Goal: Task Accomplishment & Management: Complete application form

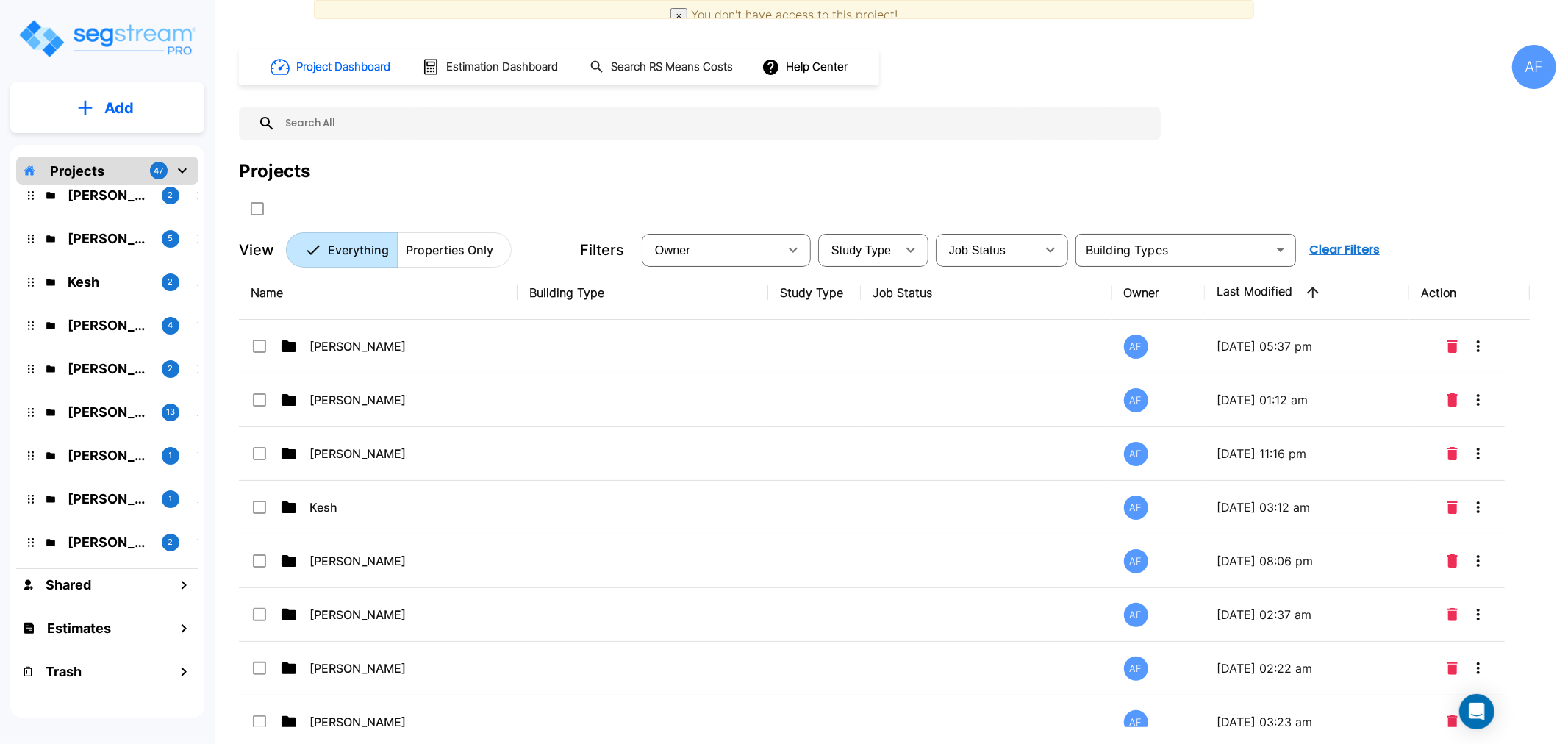
scroll to position [82, 0]
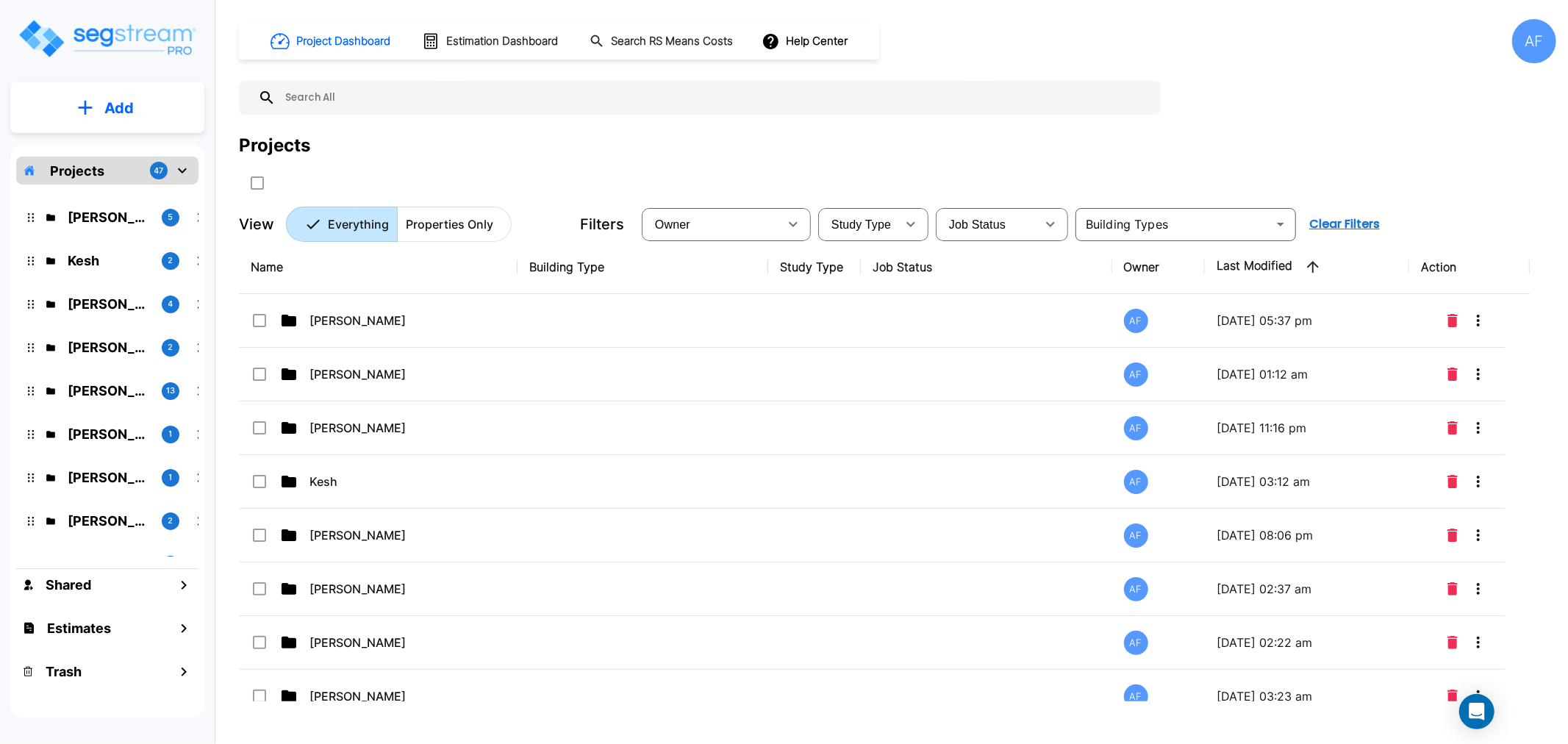
click at [1523, 42] on div "AF" at bounding box center [1534, 41] width 44 height 44
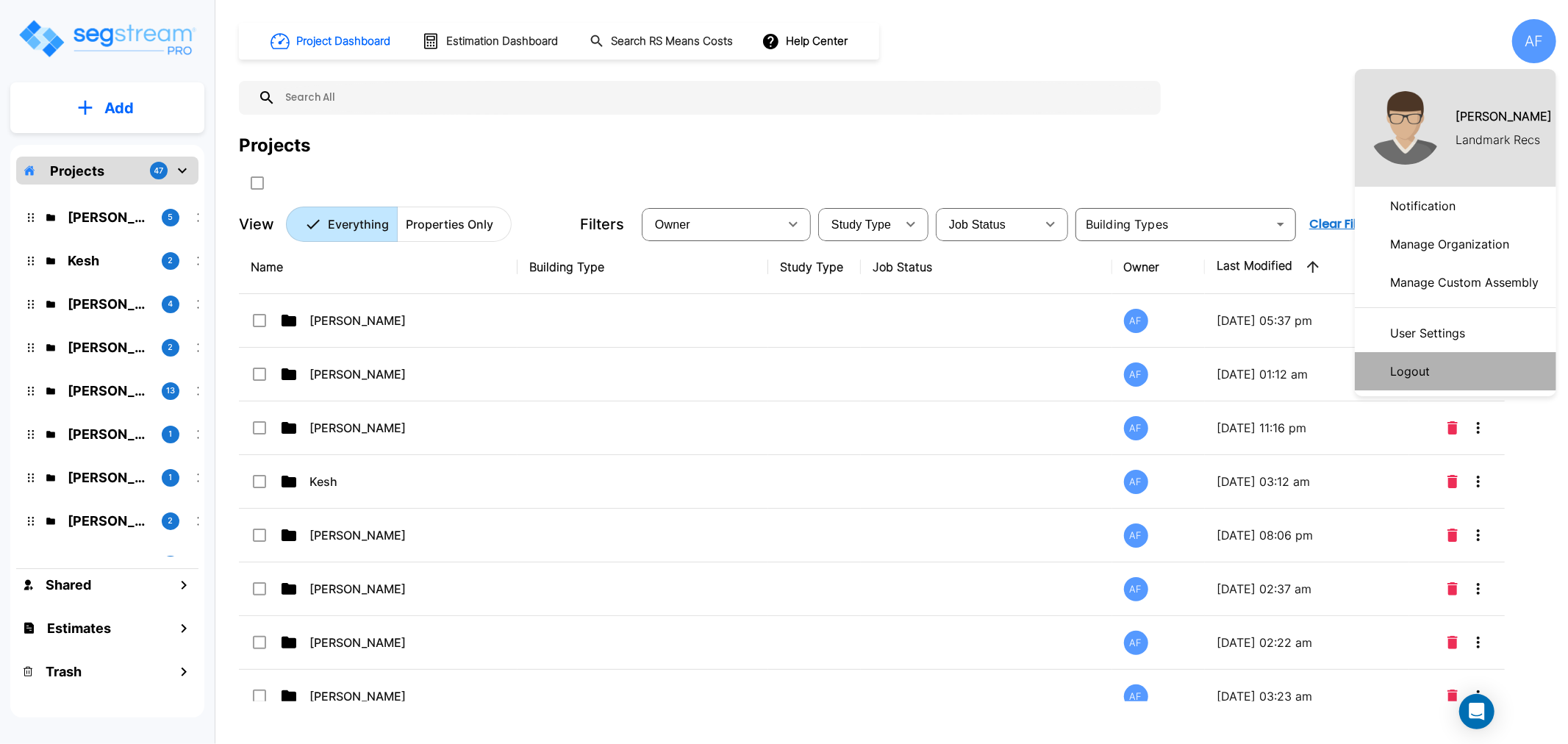
click at [1457, 362] on li "Logout" at bounding box center [1455, 371] width 201 height 38
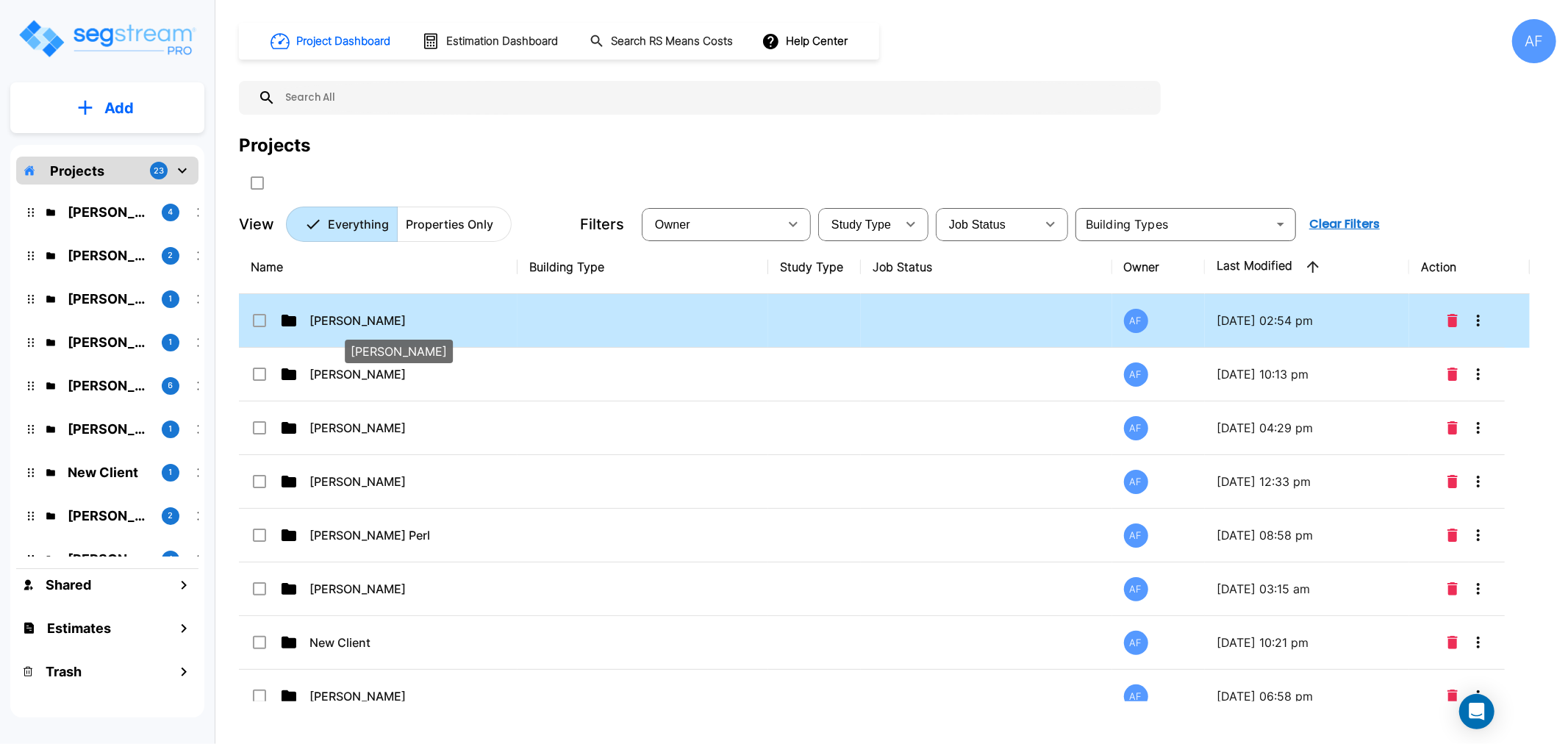
click at [333, 328] on p "Moshe Toiv" at bounding box center [383, 321] width 147 height 18
checkbox input "true"
click at [333, 328] on p "Moshe Toiv" at bounding box center [383, 321] width 147 height 18
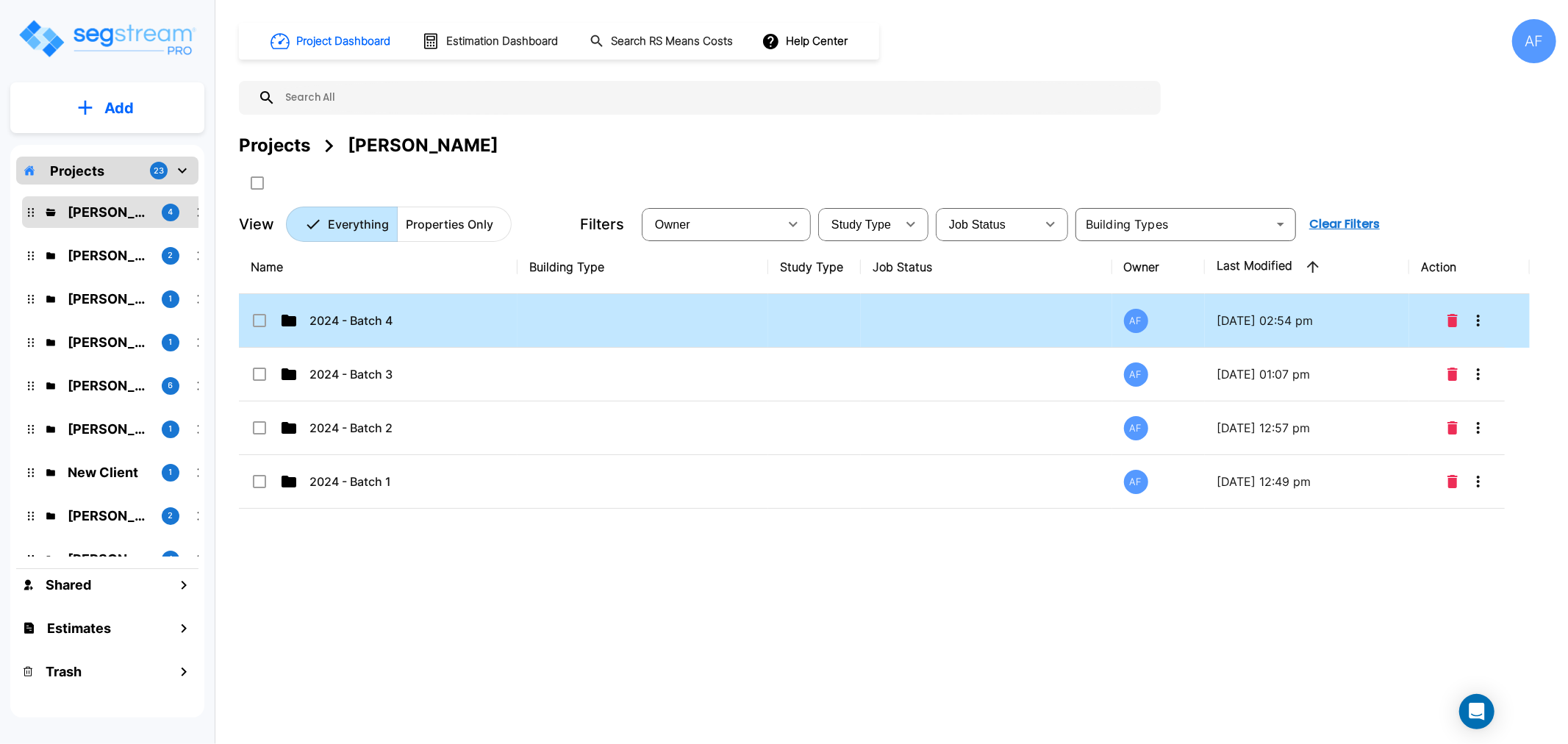
click at [351, 332] on td "2024 - Batch 4" at bounding box center [378, 321] width 279 height 53
checkbox input "true"
click at [351, 332] on td "2024 - Batch 4" at bounding box center [378, 321] width 279 height 53
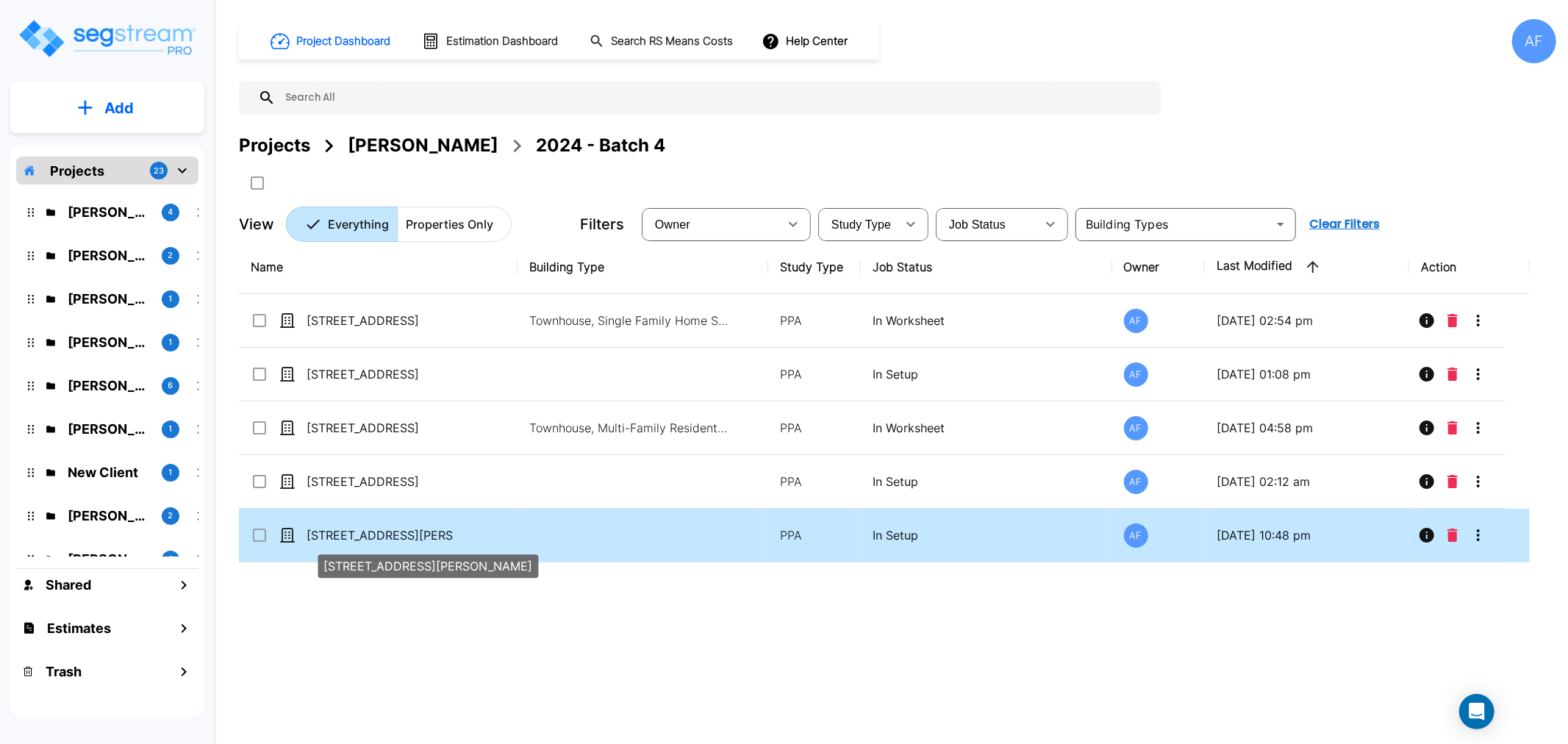
click at [337, 537] on p "371 MacDonough St" at bounding box center [380, 535] width 147 height 18
checkbox input "true"
click at [337, 537] on p "371 MacDonough St" at bounding box center [380, 535] width 147 height 18
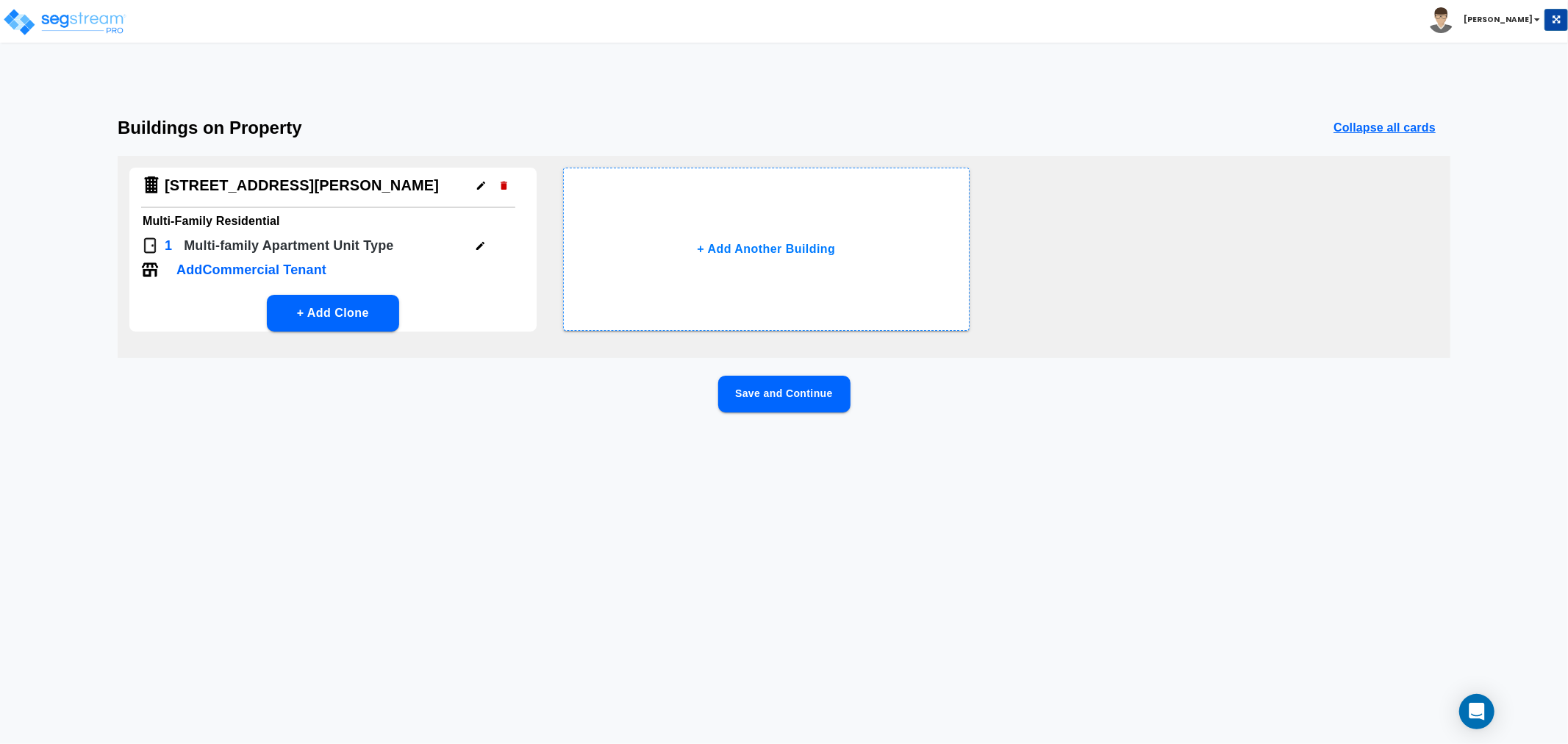
click at [778, 390] on button "Save and Continue" at bounding box center [784, 394] width 132 height 37
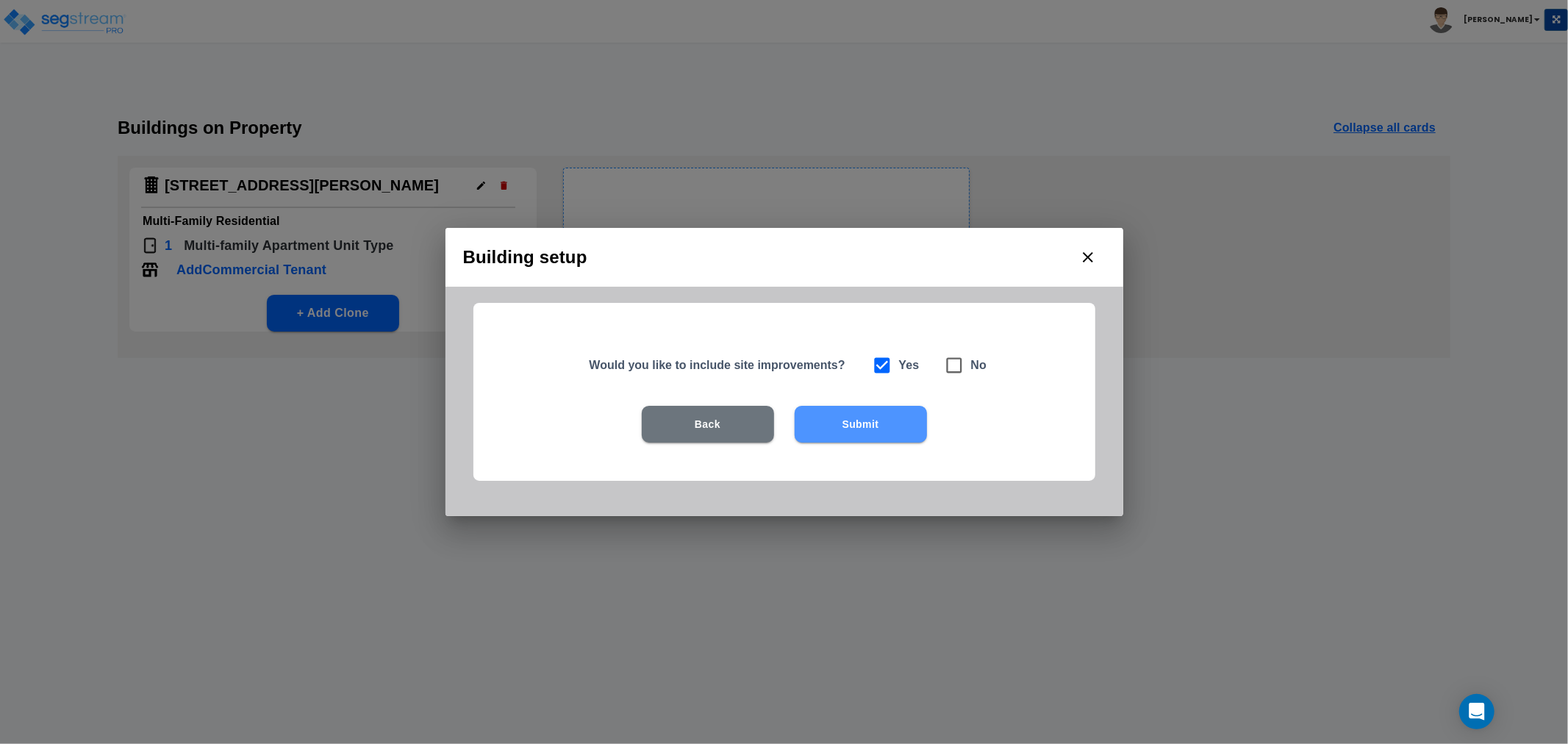
click at [865, 425] on button "Submit" at bounding box center [860, 424] width 132 height 37
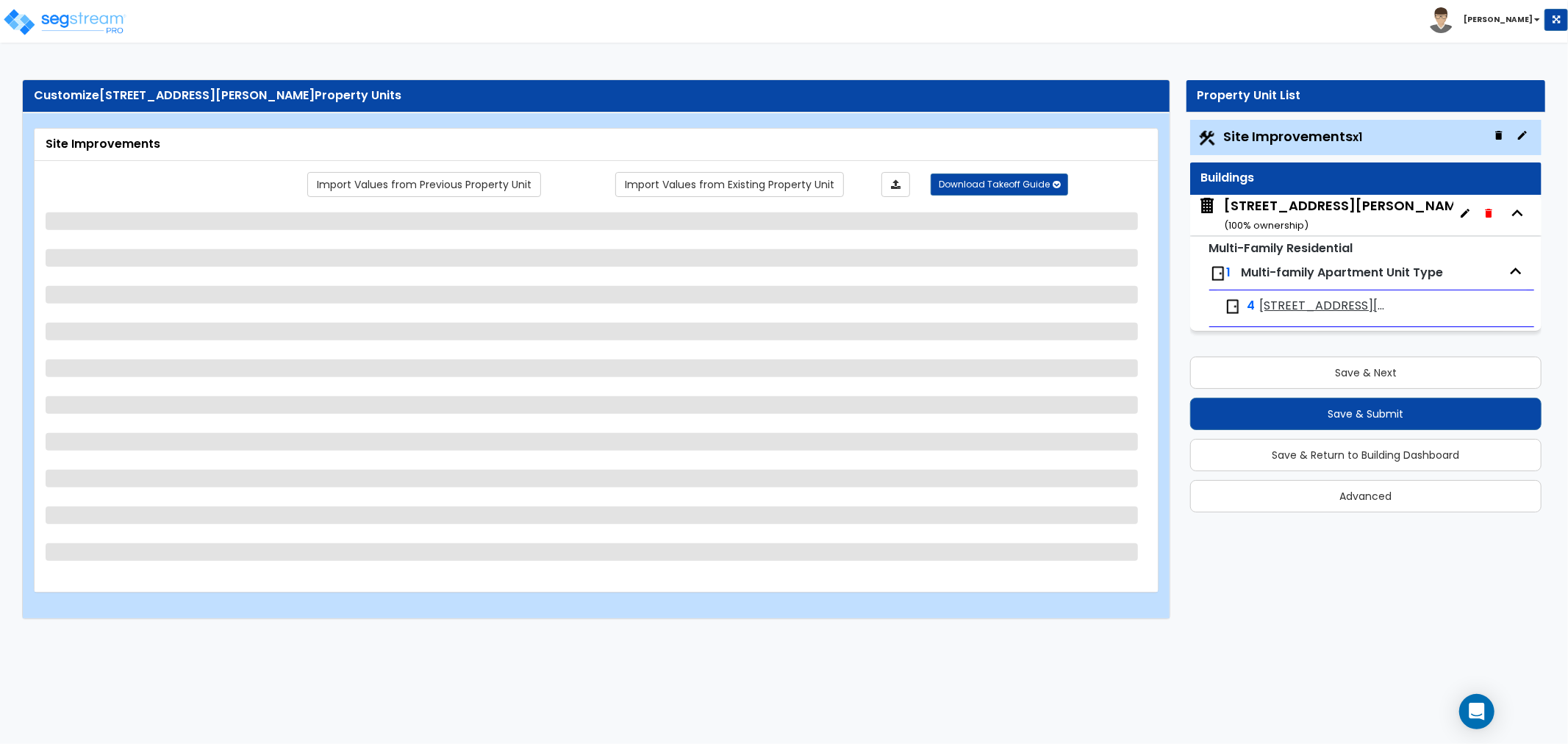
click at [1487, 212] on icon "button" at bounding box center [1488, 212] width 6 height 9
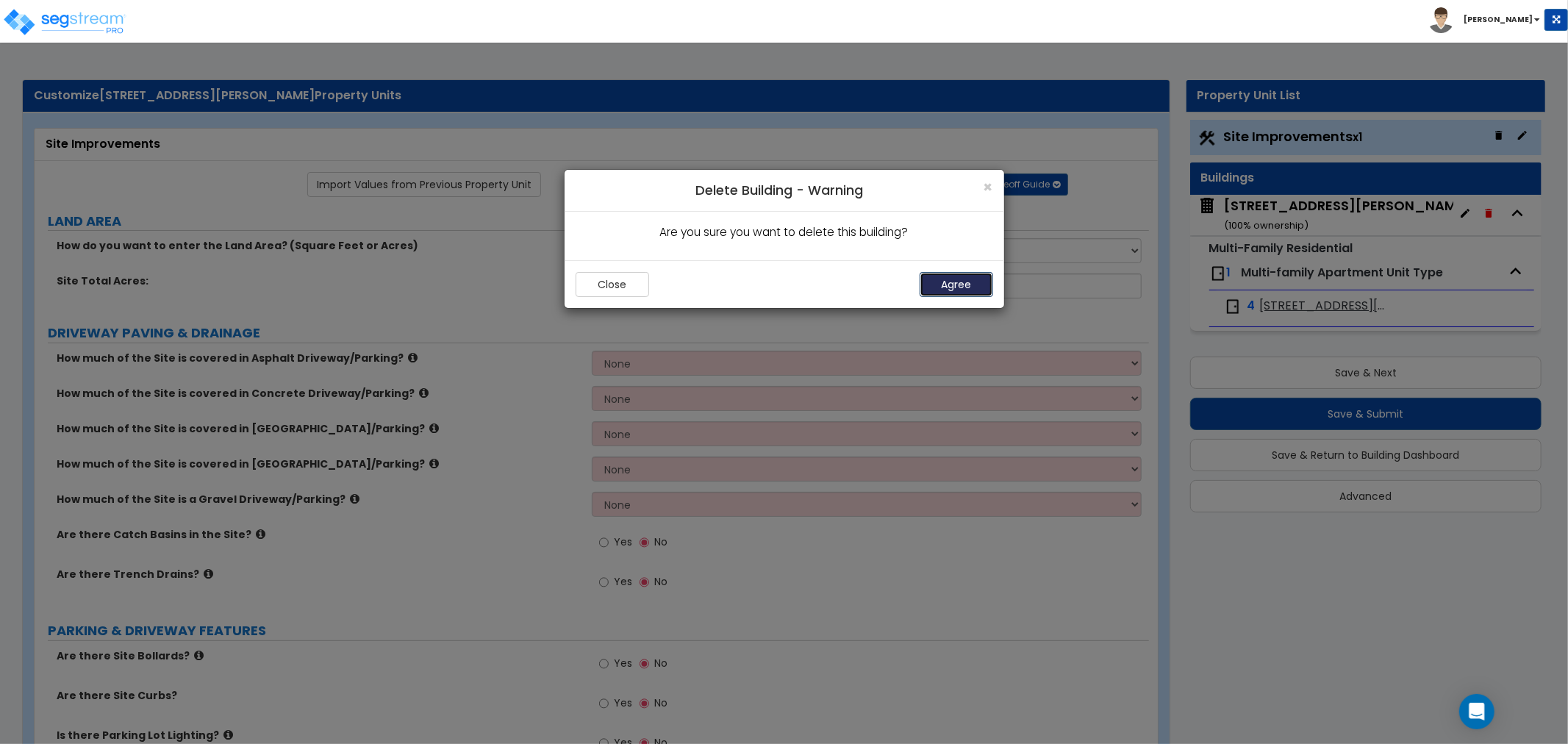
click at [967, 284] on button "Agree" at bounding box center [957, 285] width 74 height 25
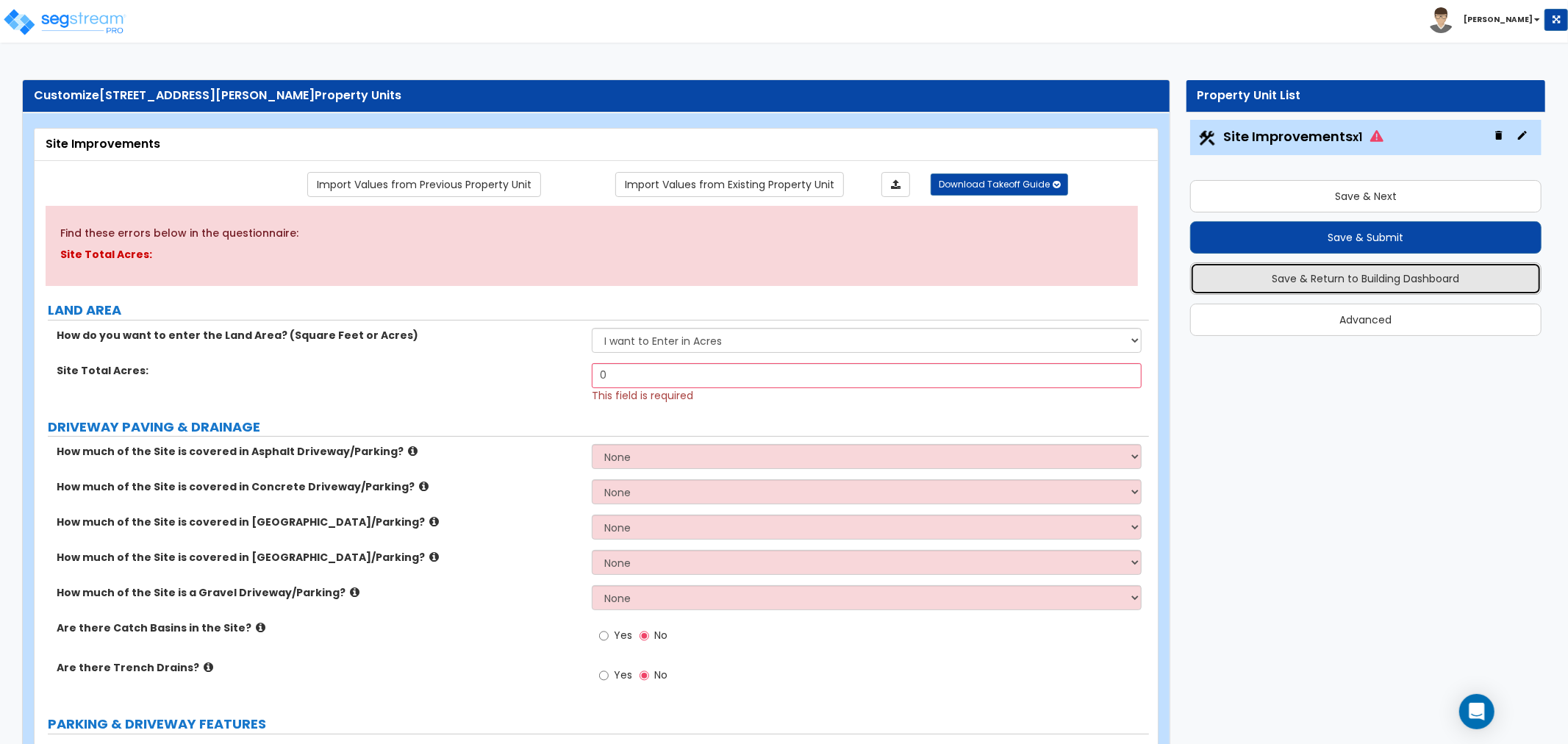
click at [1367, 281] on button "Save & Return to Building Dashboard" at bounding box center [1366, 278] width 351 height 32
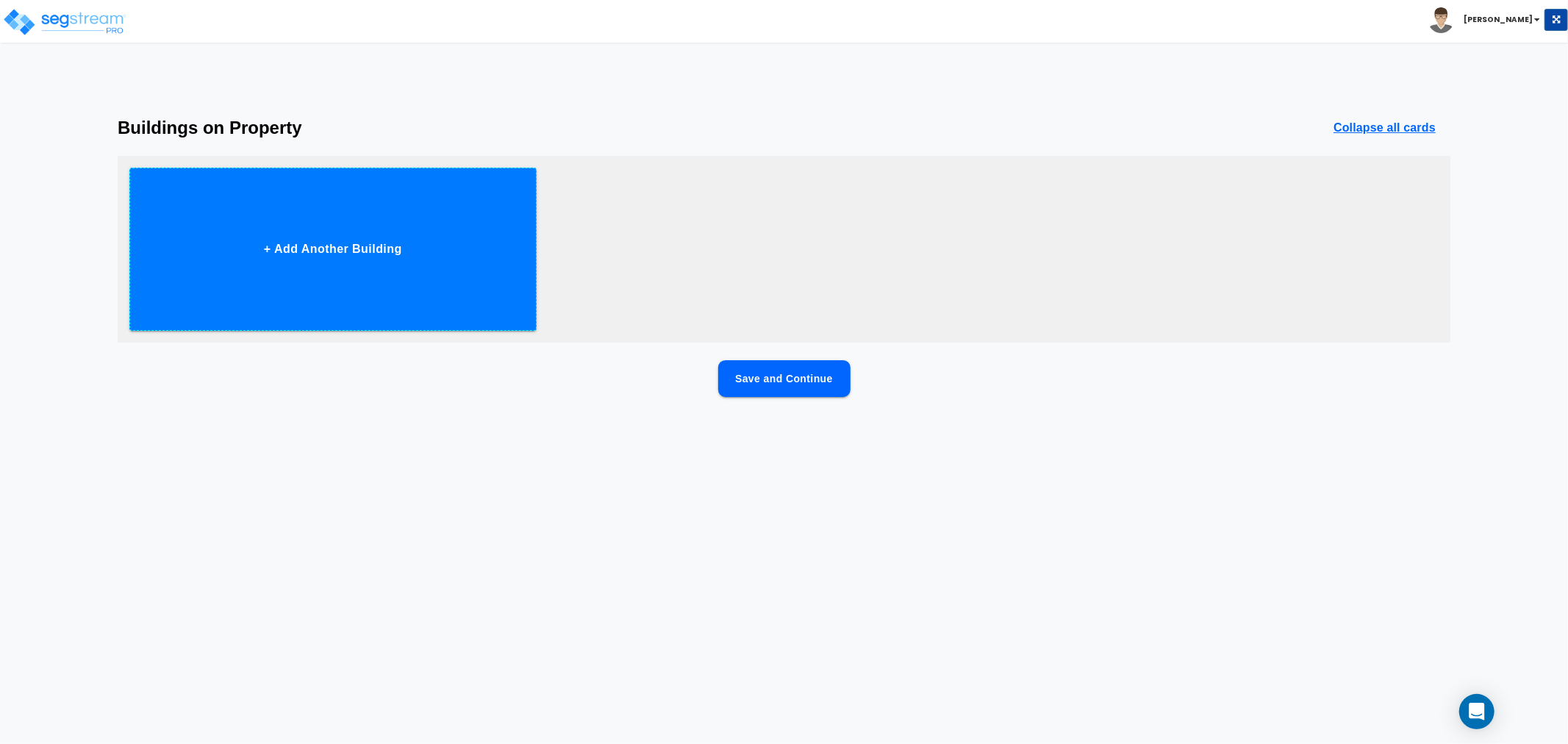
click at [414, 259] on button "+ Add Another Building" at bounding box center [333, 249] width 407 height 163
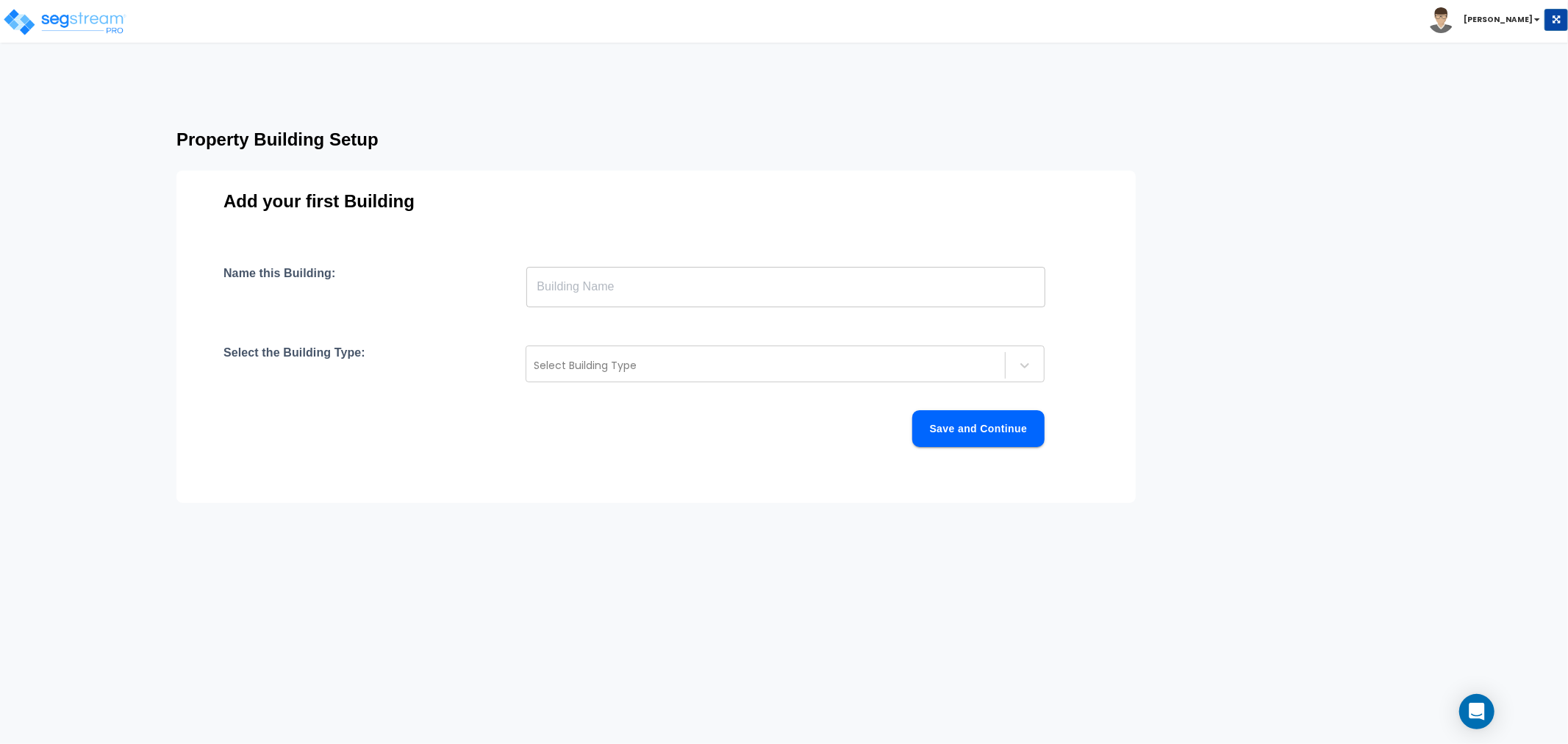
click at [589, 290] on input "text" at bounding box center [786, 287] width 519 height 42
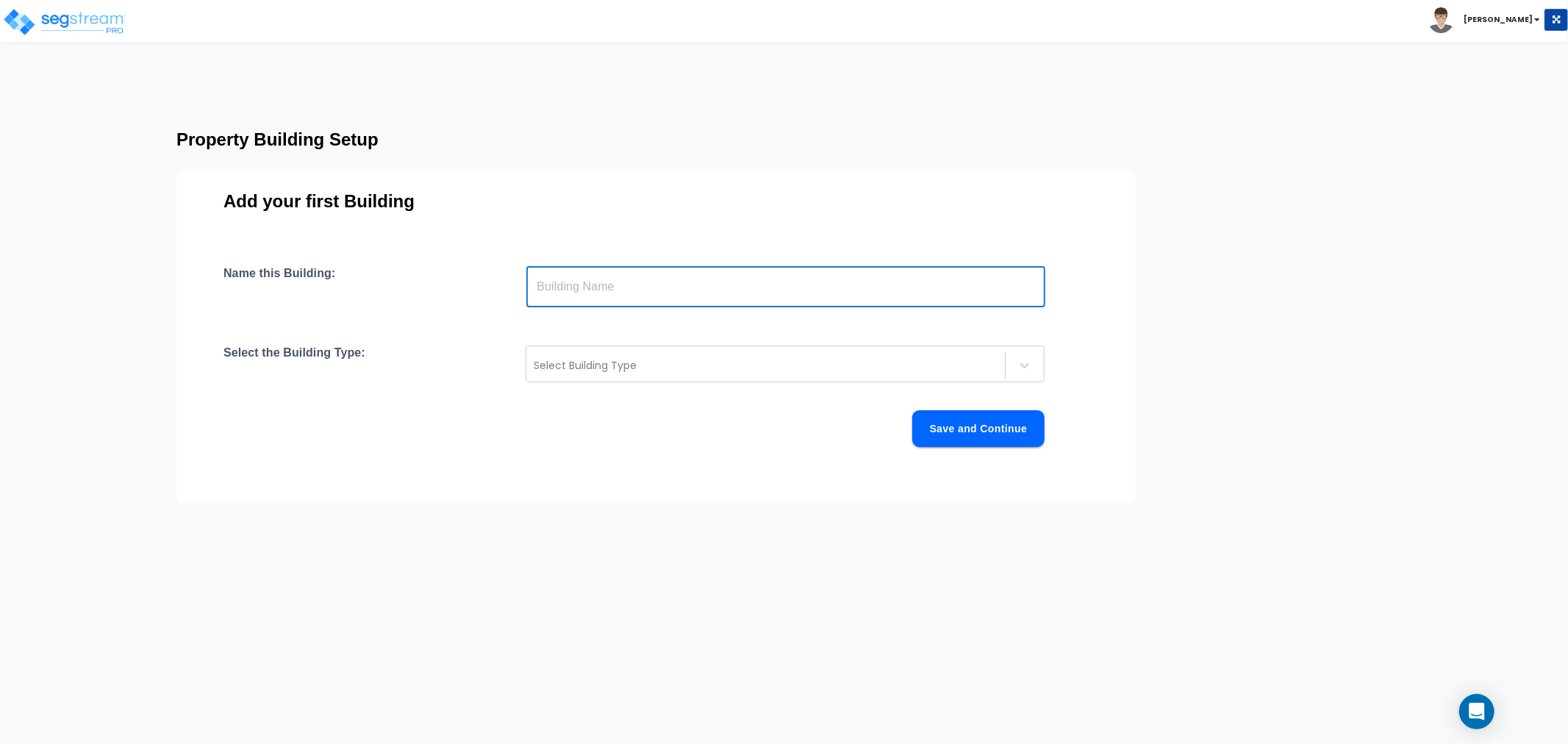
click at [561, 288] on input "text" at bounding box center [786, 287] width 519 height 42
paste input "371 MacDonough St"
type input "371 MacDonough Street"
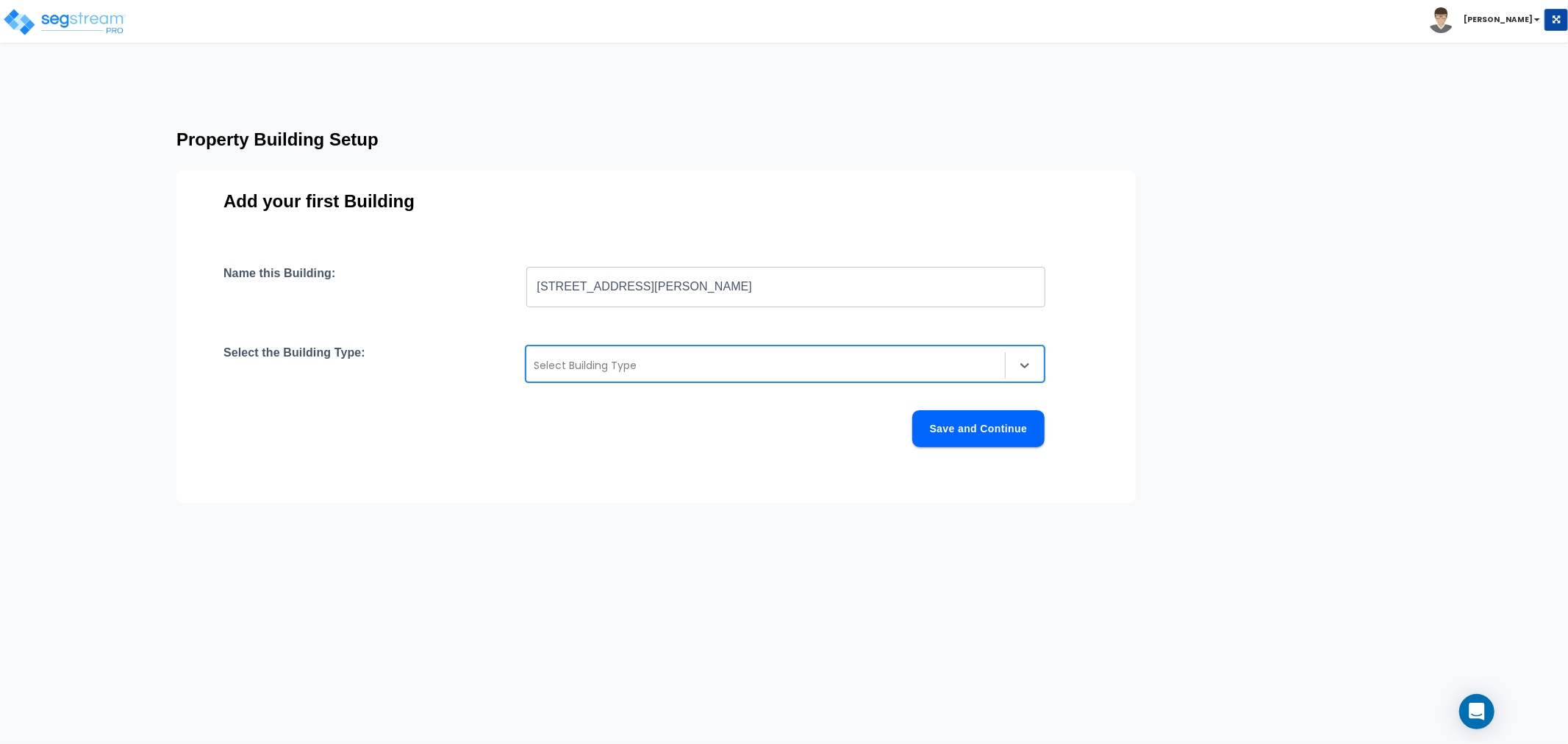
click at [628, 378] on div "Select Building Type" at bounding box center [785, 364] width 519 height 37
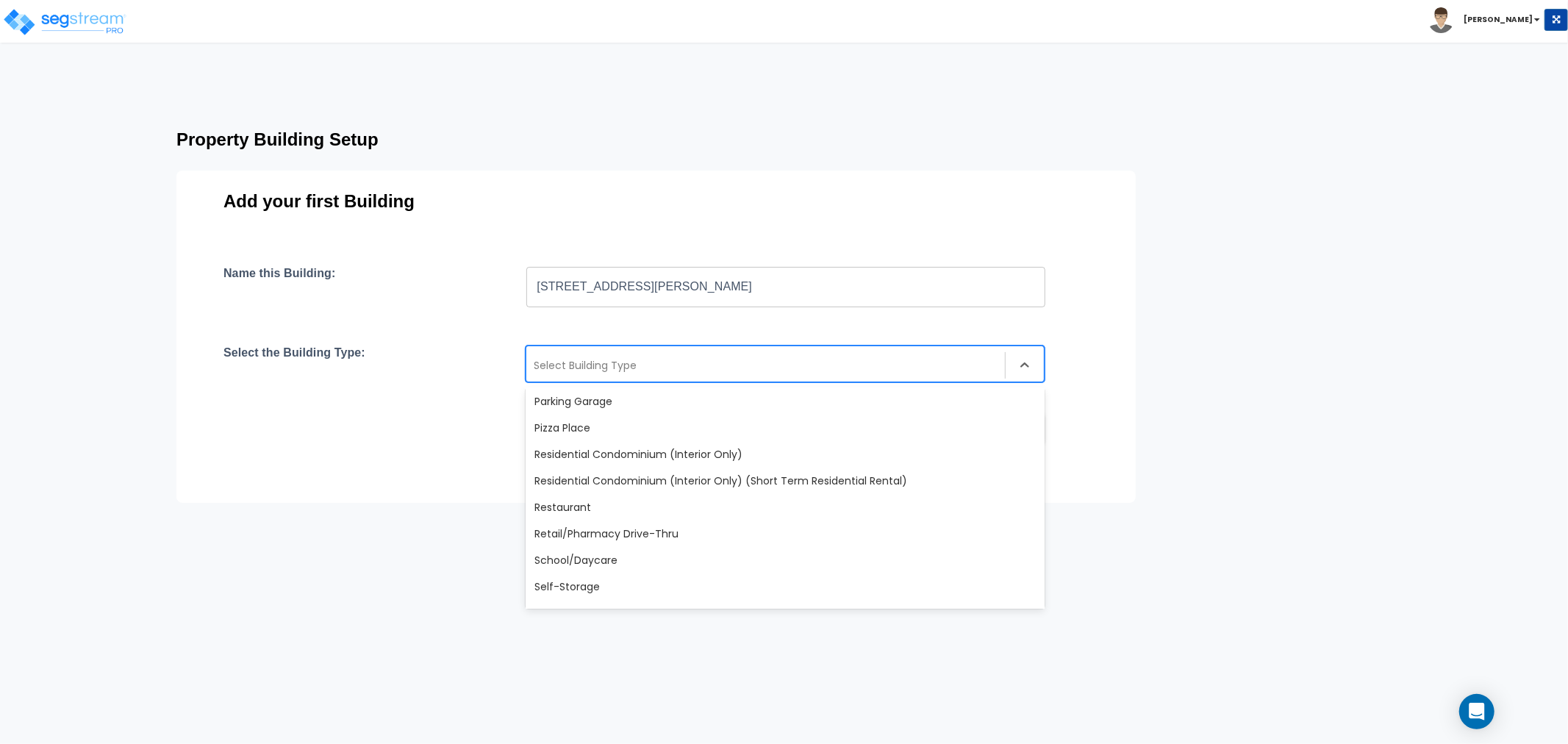
scroll to position [1266, 0]
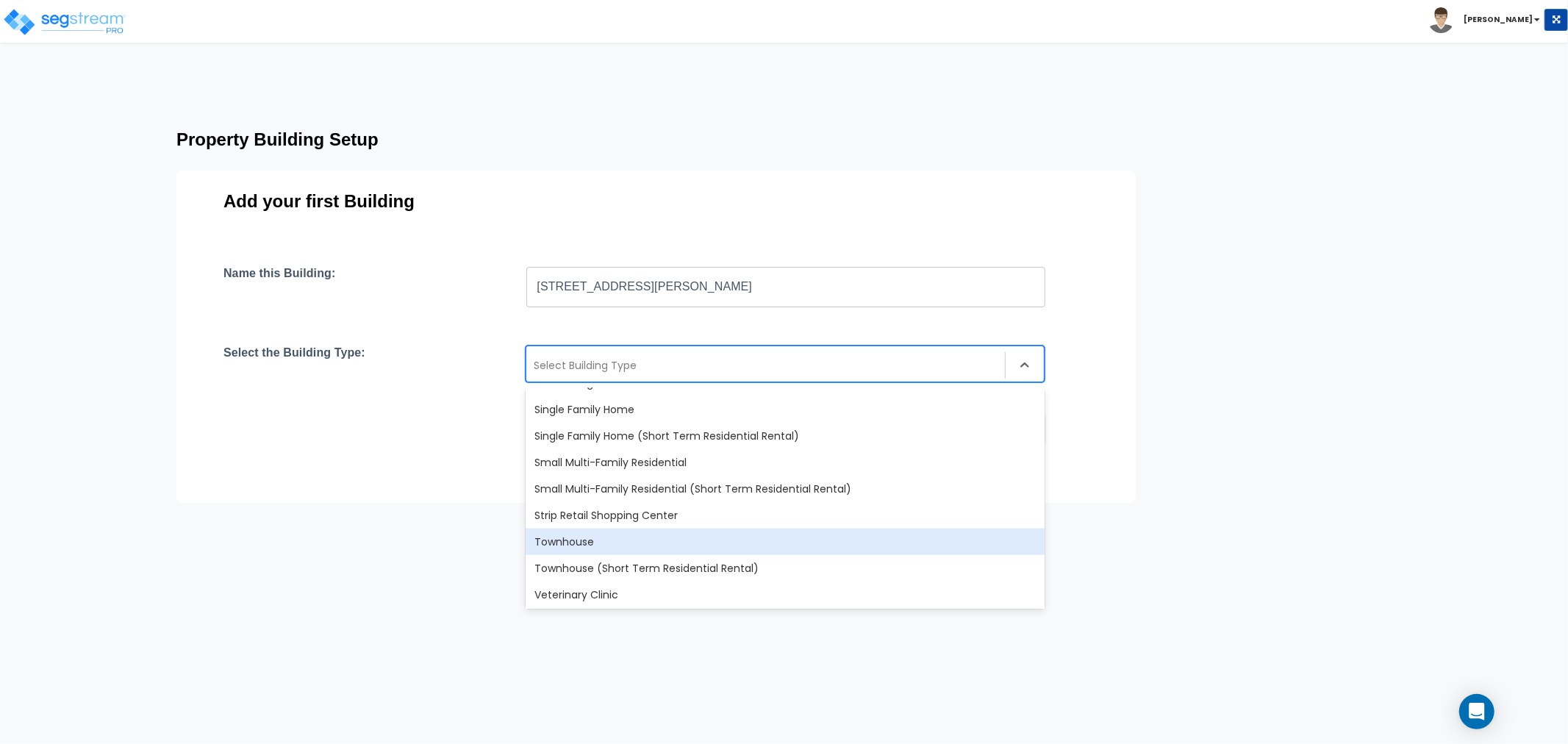
click at [592, 544] on div "Townhouse" at bounding box center [785, 543] width 519 height 27
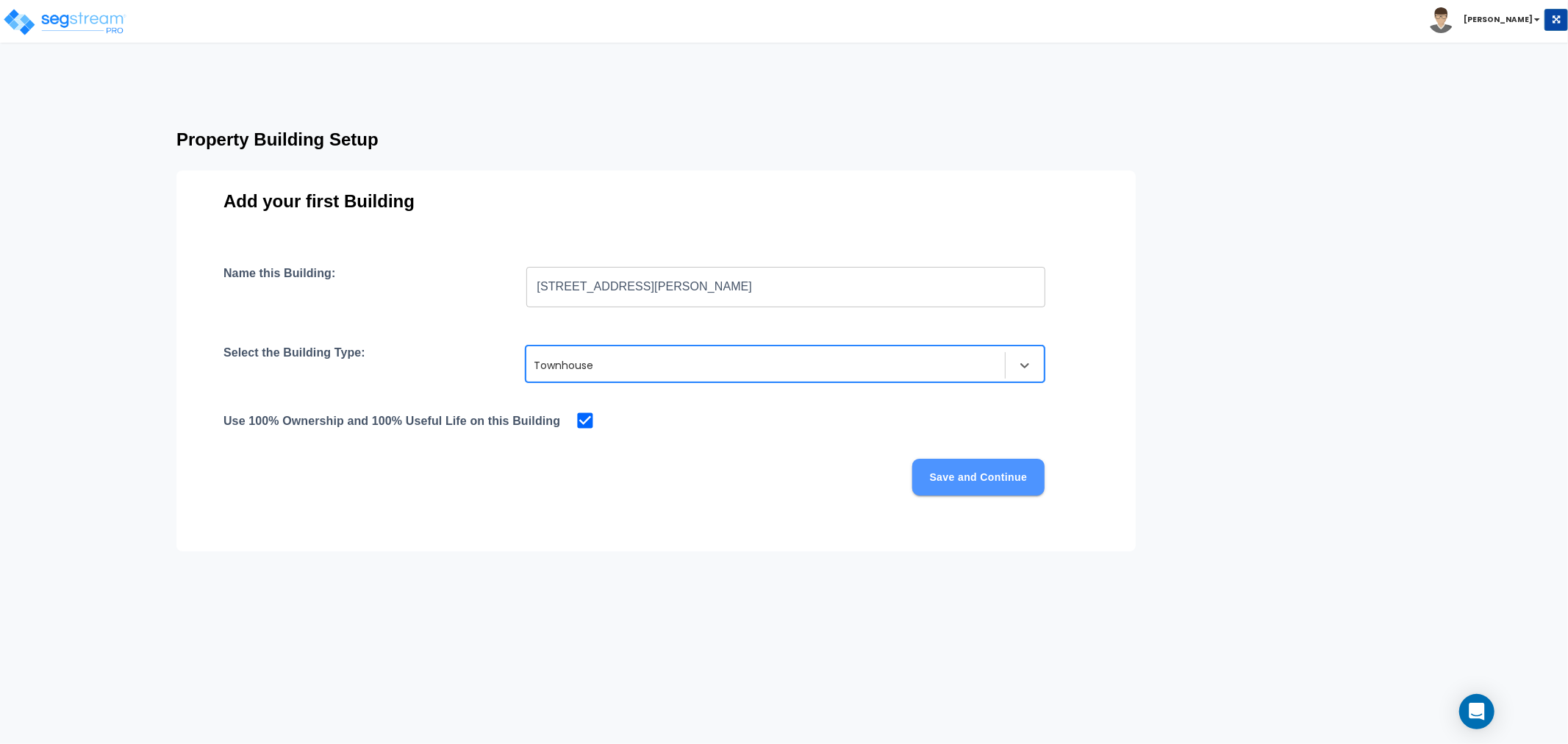
click at [969, 492] on button "Save and Continue" at bounding box center [978, 477] width 132 height 37
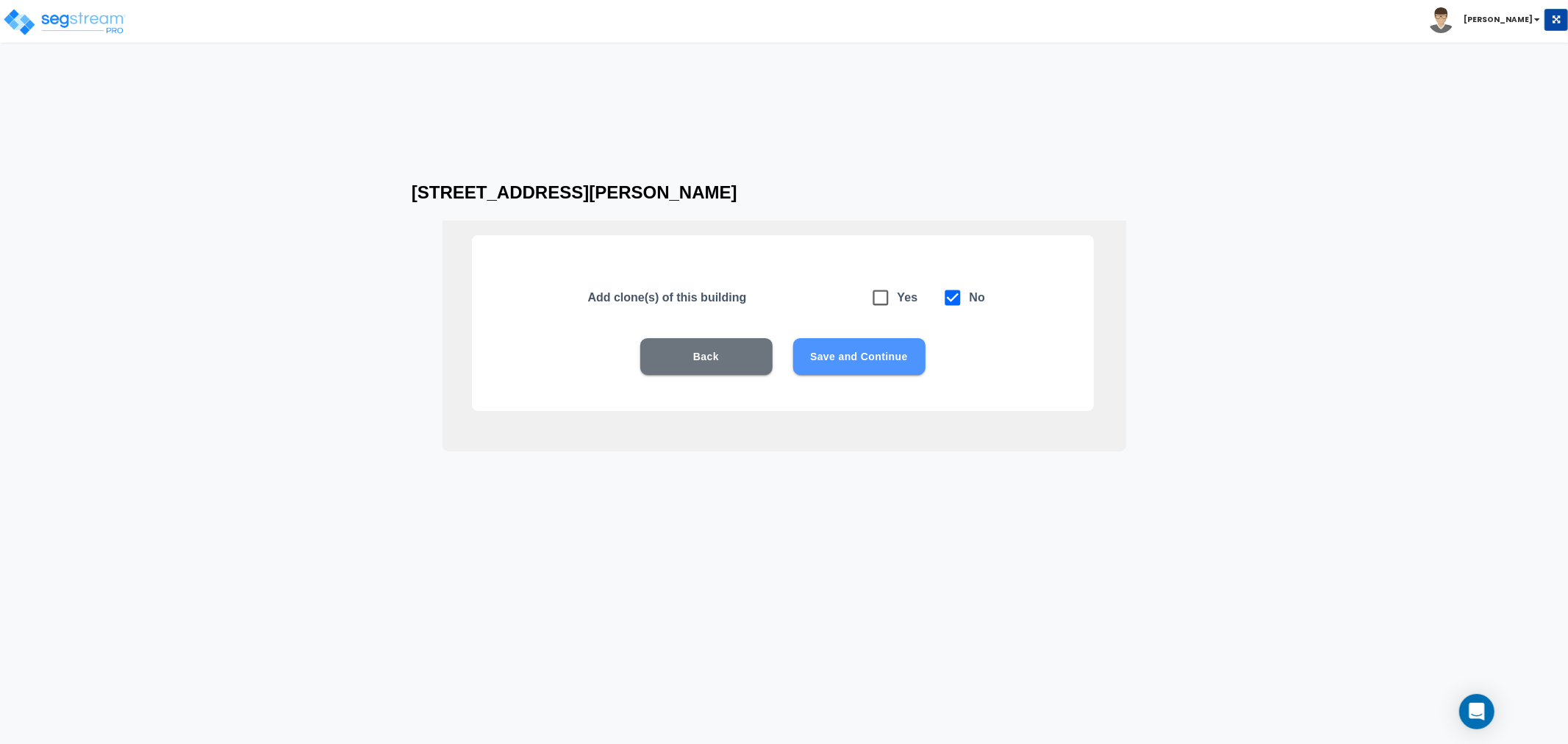
click at [839, 358] on button "Save and Continue" at bounding box center [859, 357] width 132 height 37
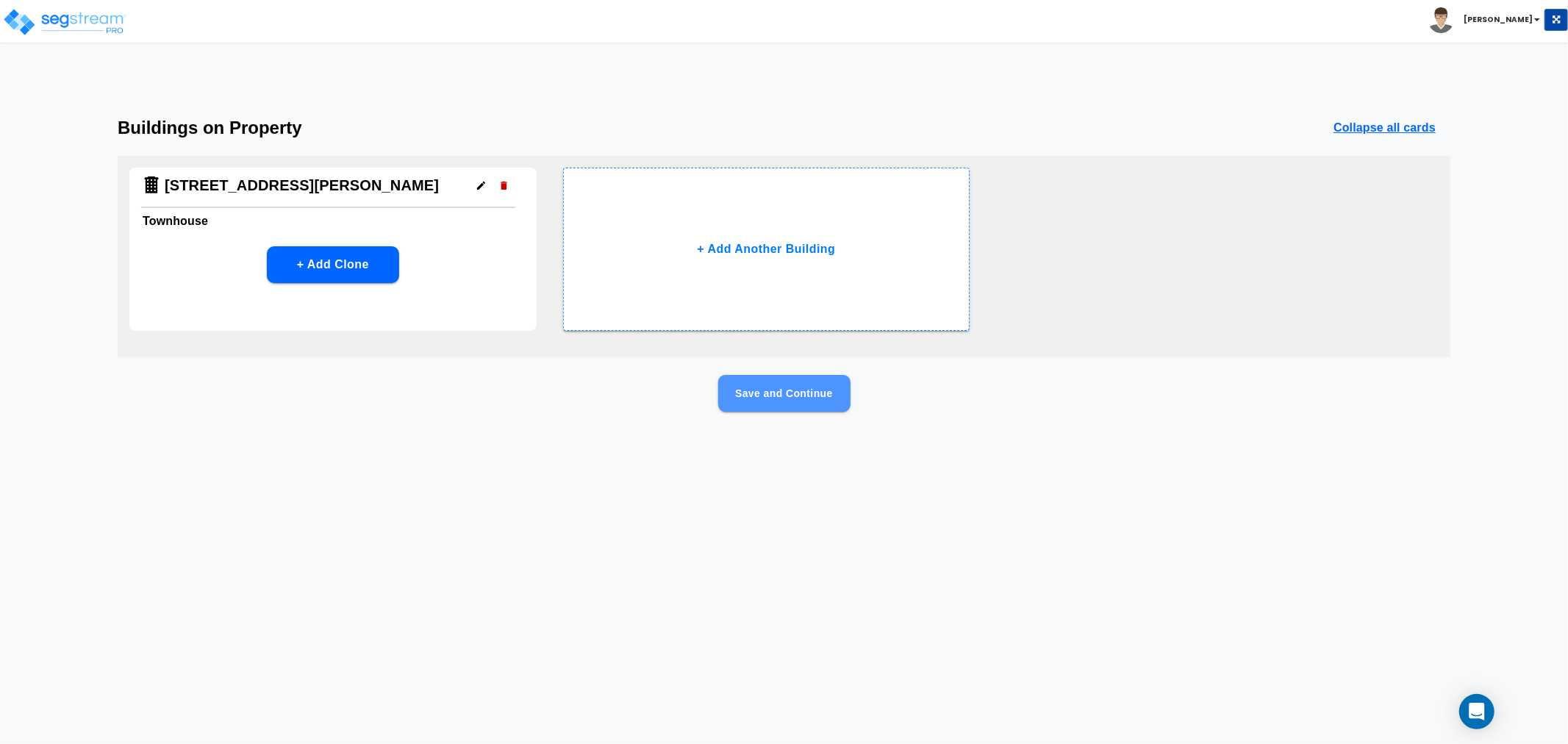
click at [790, 388] on button "Save and Continue" at bounding box center [784, 393] width 132 height 37
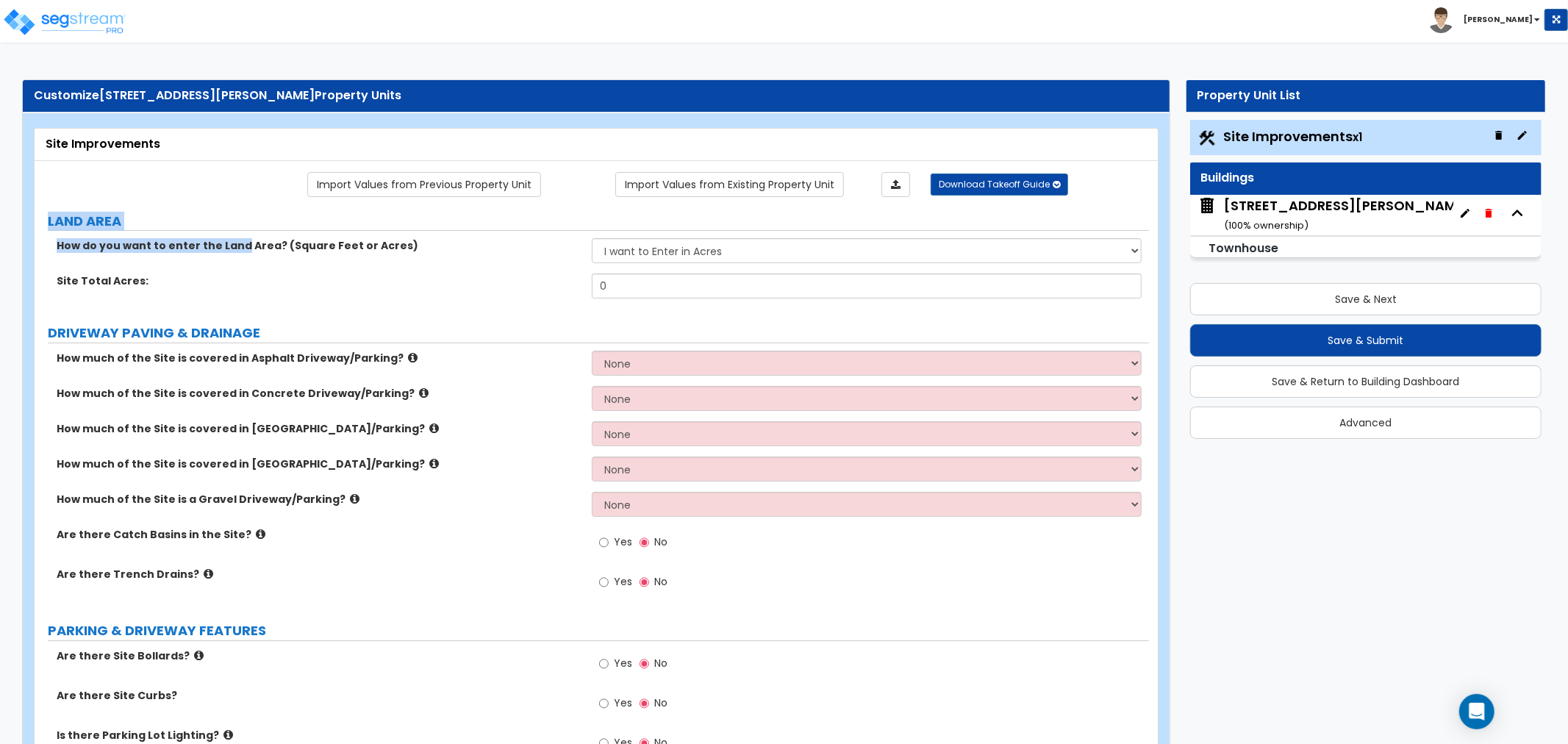
drag, startPoint x: 238, startPoint y: 247, endPoint x: 215, endPoint y: 162, distance: 88.1
click at [268, 262] on div "How do you want to enter the Land Area? (Square Feet or Acres) I want to Enter …" at bounding box center [592, 256] width 1114 height 35
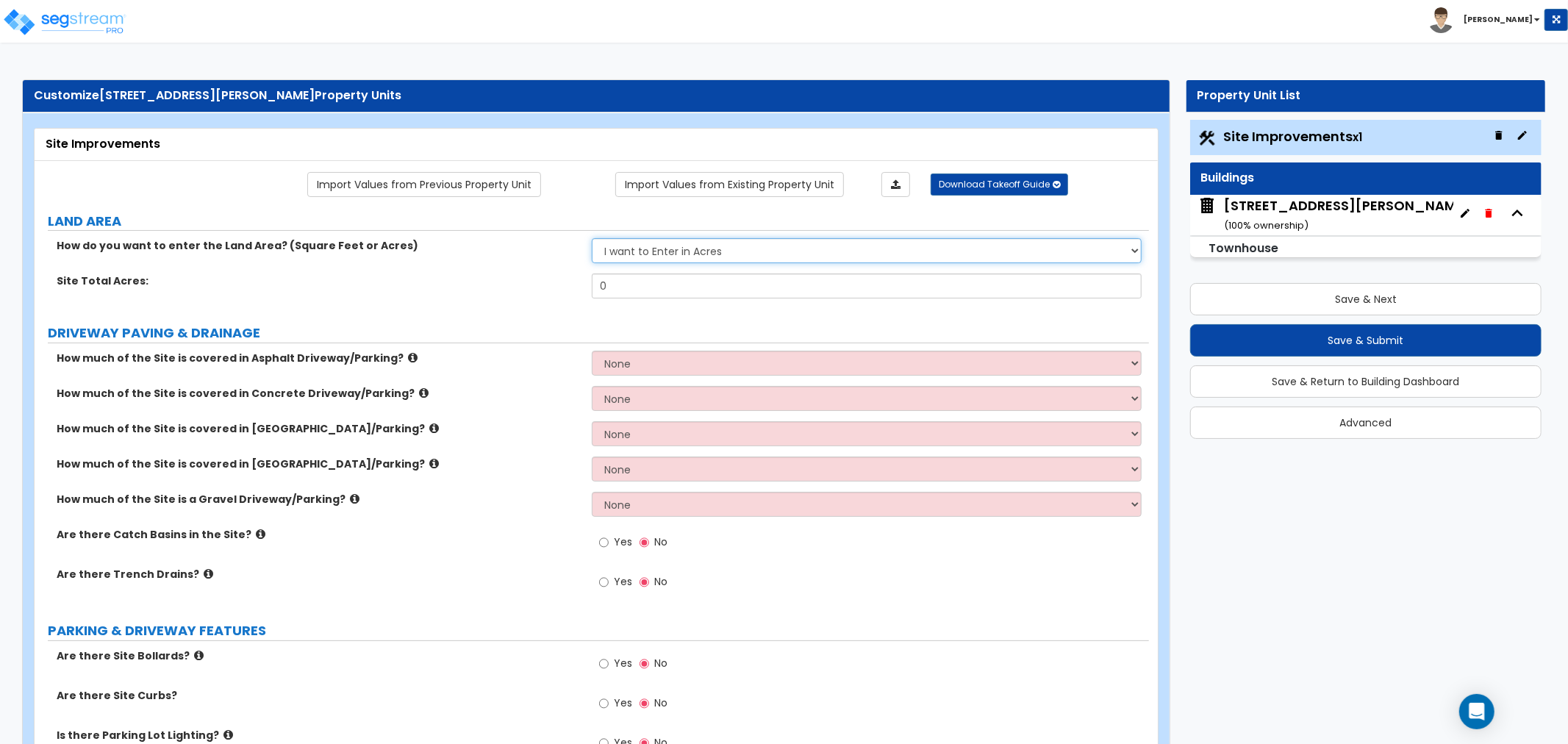
click at [730, 252] on select "I want to Enter in Acres I want to Enter in Square Feet" at bounding box center [867, 251] width 550 height 25
select select "2"
click at [592, 239] on select "I want to Enter in Acres I want to Enter in Square Feet" at bounding box center [867, 251] width 550 height 25
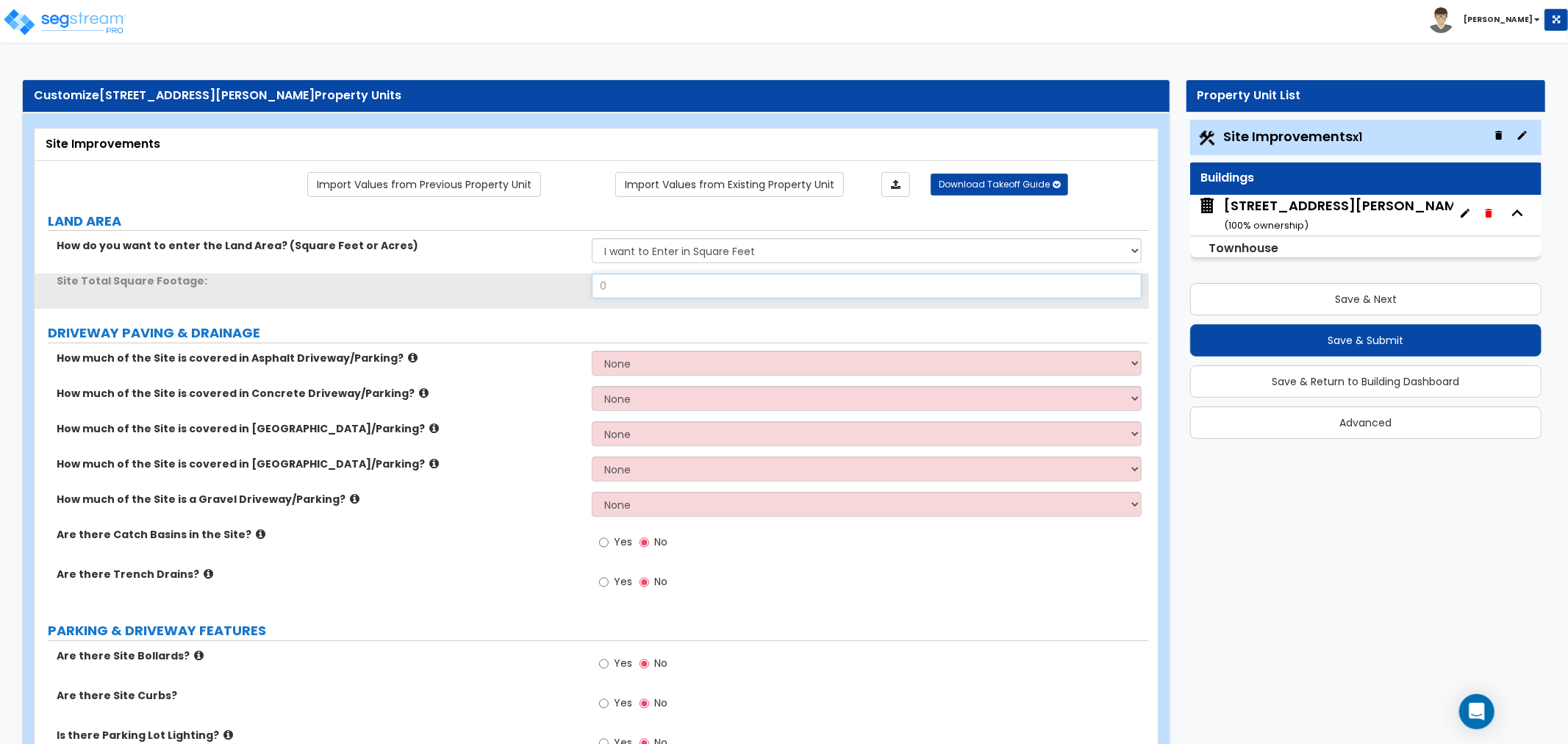
click at [657, 288] on input "0" at bounding box center [867, 286] width 550 height 25
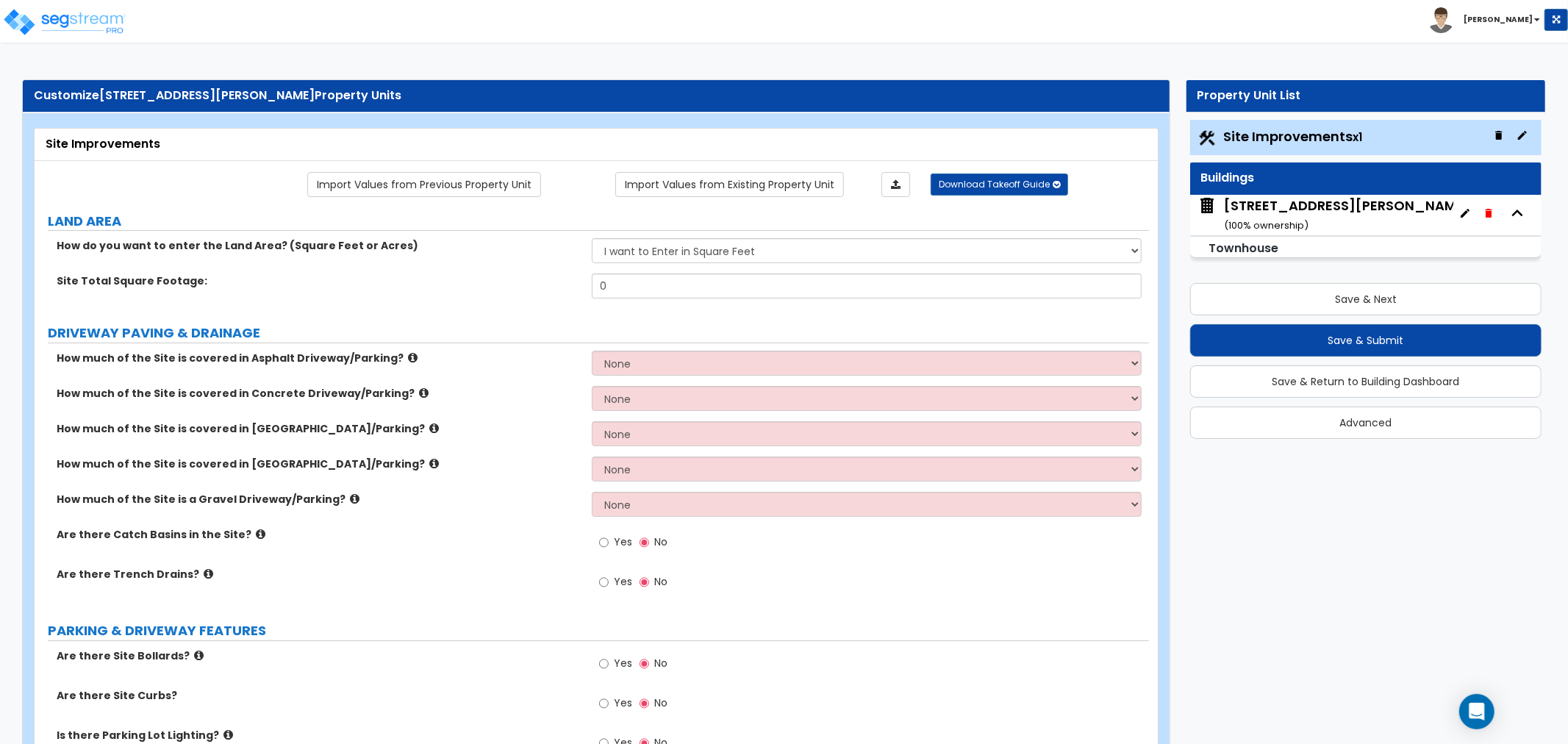
click at [1247, 143] on span "Site Improvements x1" at bounding box center [1293, 136] width 139 height 18
click at [623, 289] on input "0" at bounding box center [867, 286] width 550 height 25
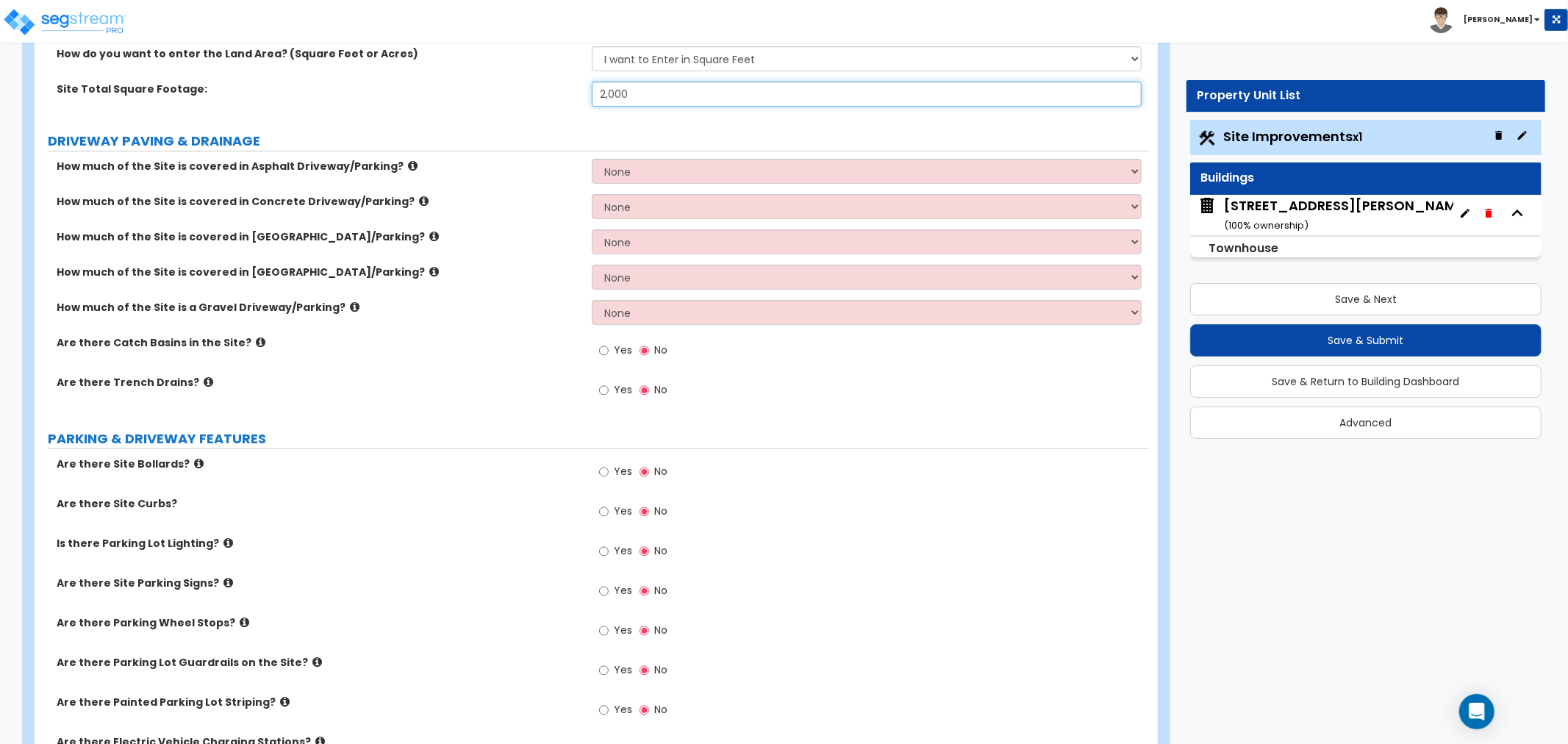
scroll to position [163, 0]
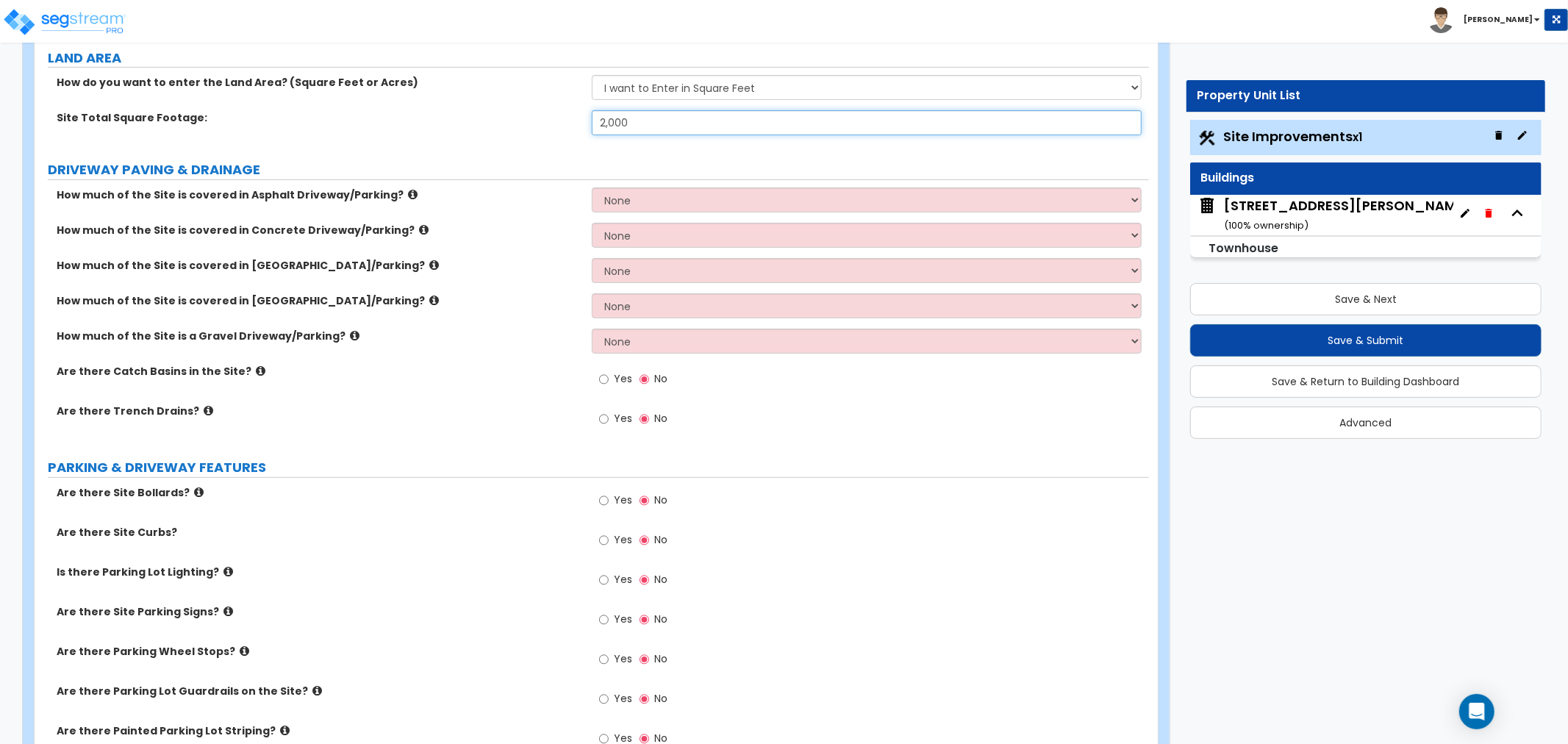
type input "2,000"
click at [419, 228] on icon at bounding box center [424, 230] width 9 height 11
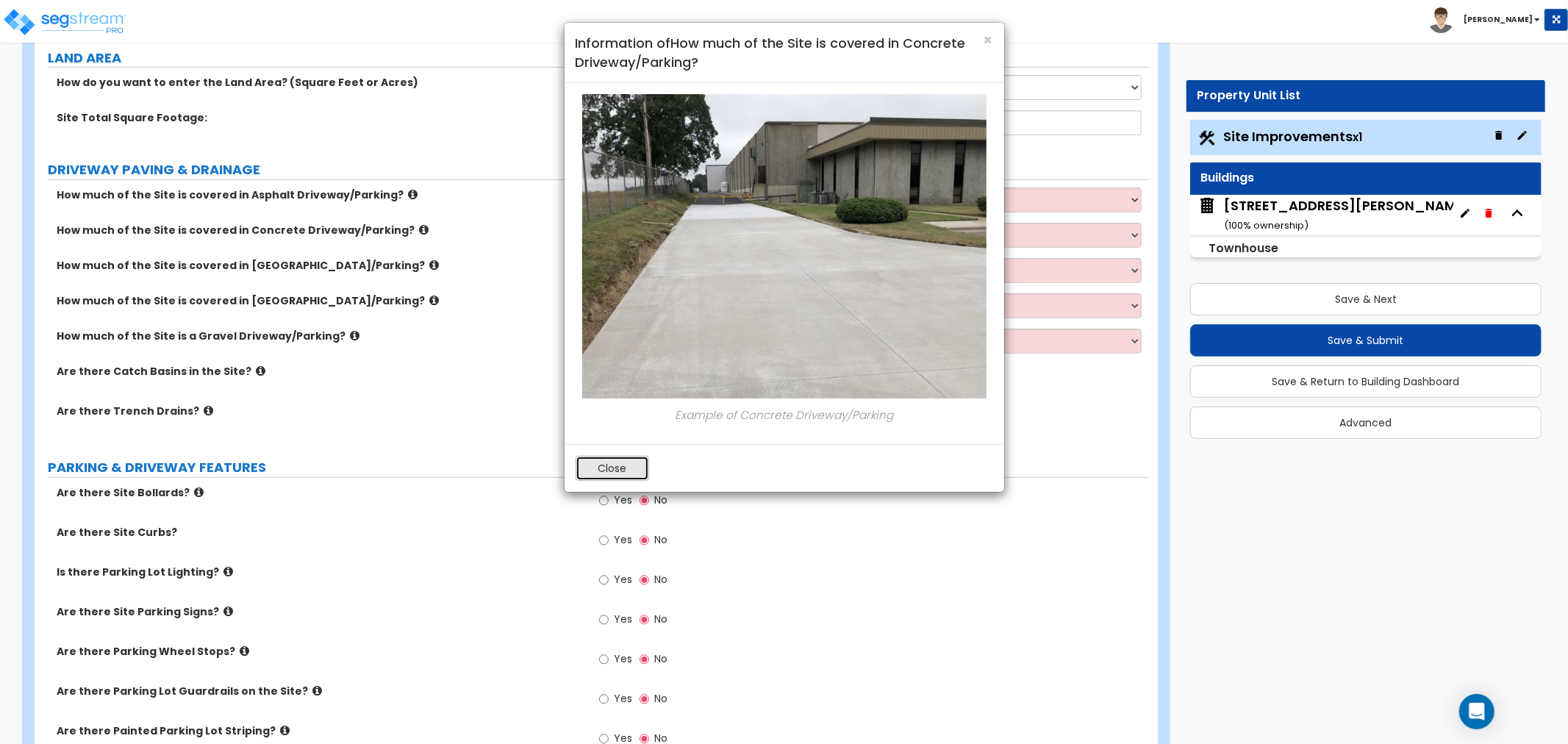
click at [637, 474] on button "Close" at bounding box center [613, 469] width 74 height 25
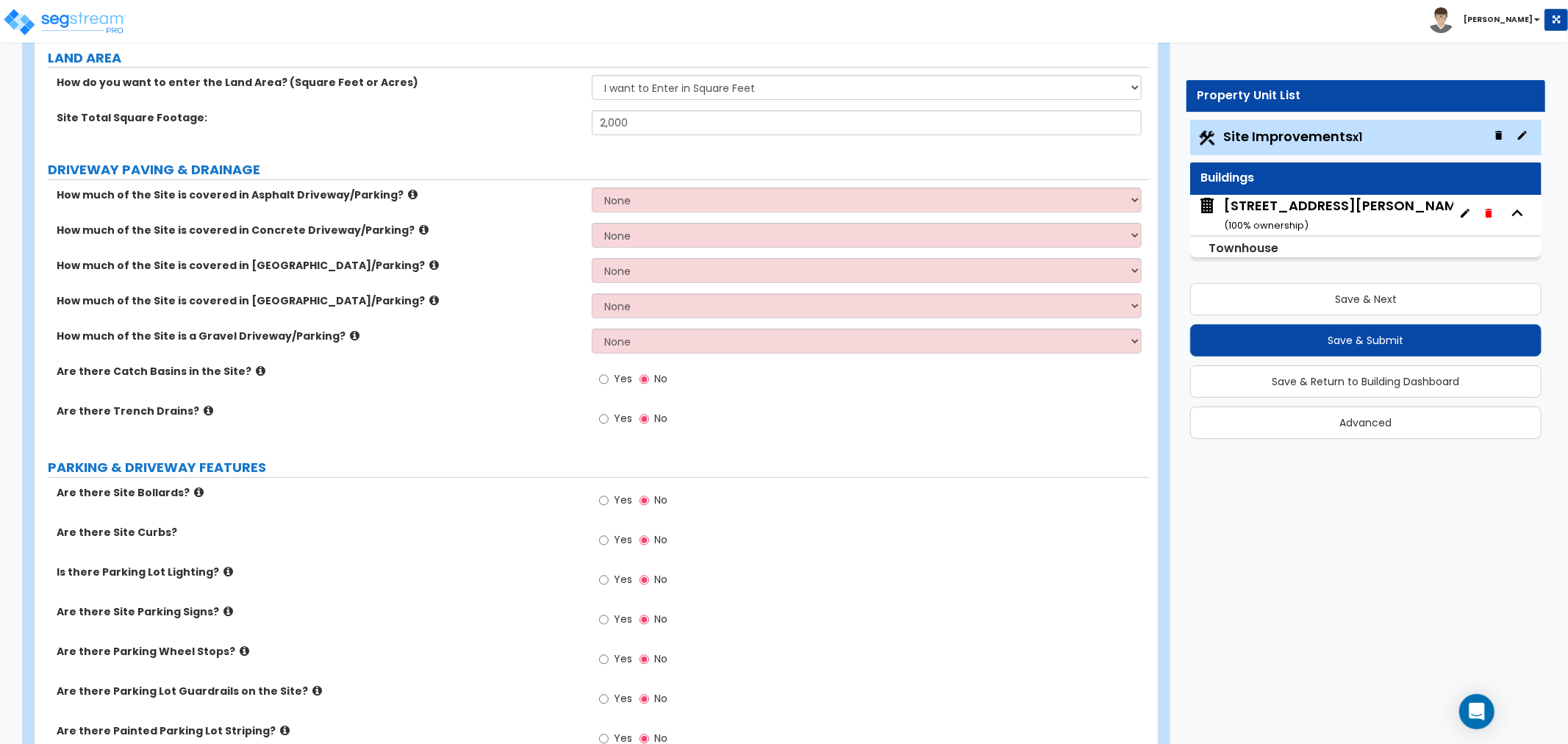
click at [408, 197] on icon at bounding box center [413, 194] width 9 height 11
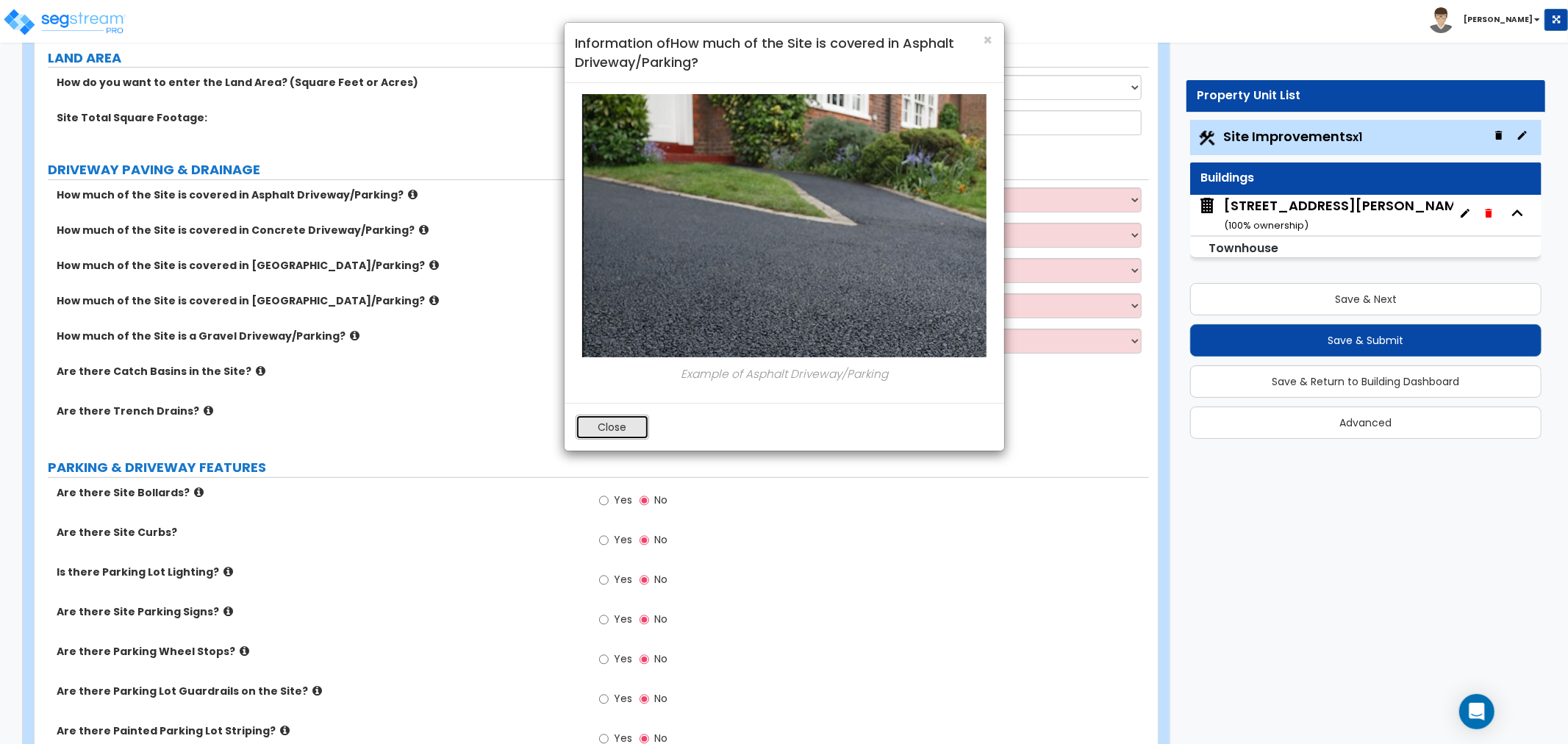
click at [629, 430] on button "Close" at bounding box center [613, 427] width 74 height 25
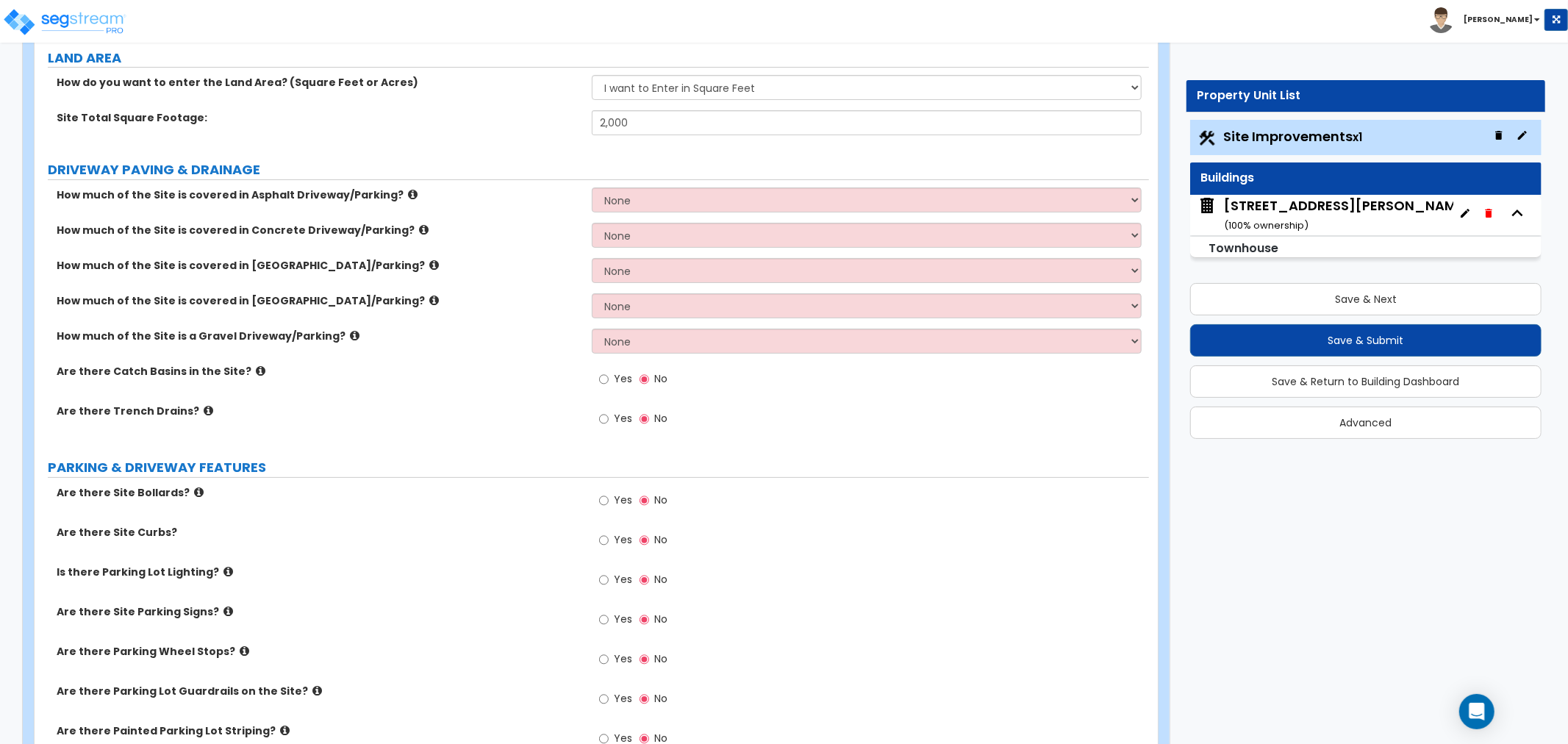
click at [429, 268] on icon at bounding box center [434, 265] width 9 height 11
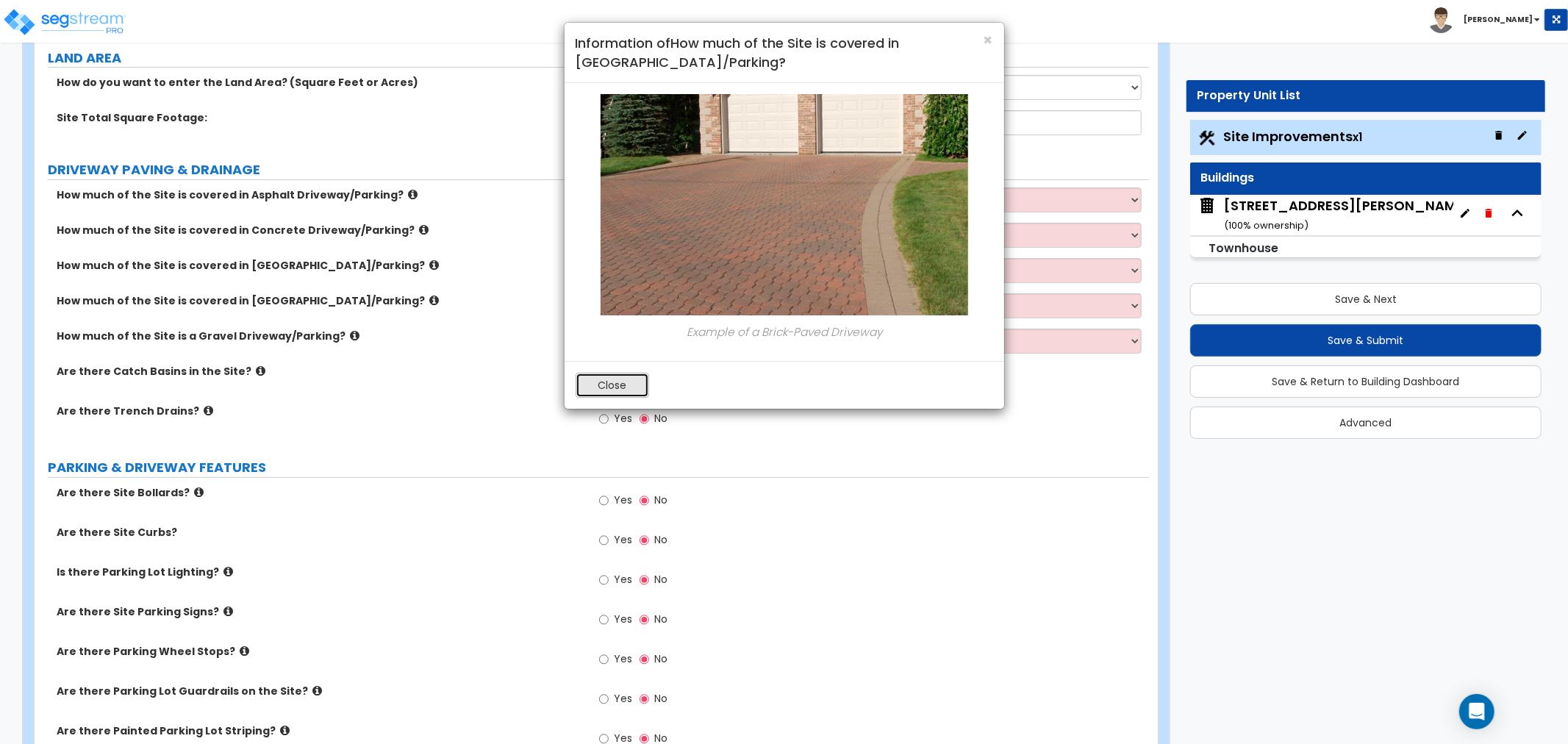
click at [630, 383] on button "Close" at bounding box center [613, 386] width 74 height 25
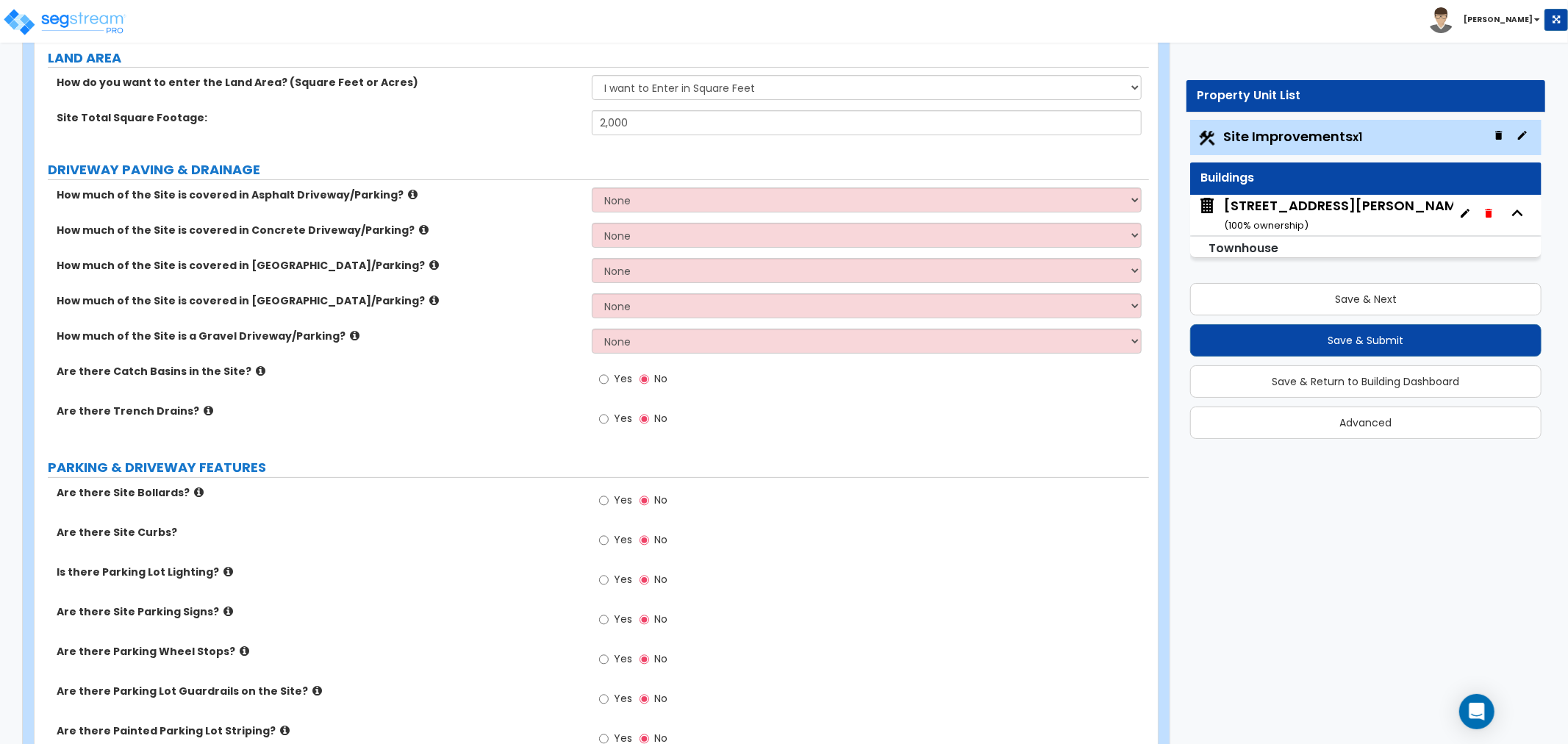
click at [429, 299] on icon at bounding box center [434, 300] width 9 height 11
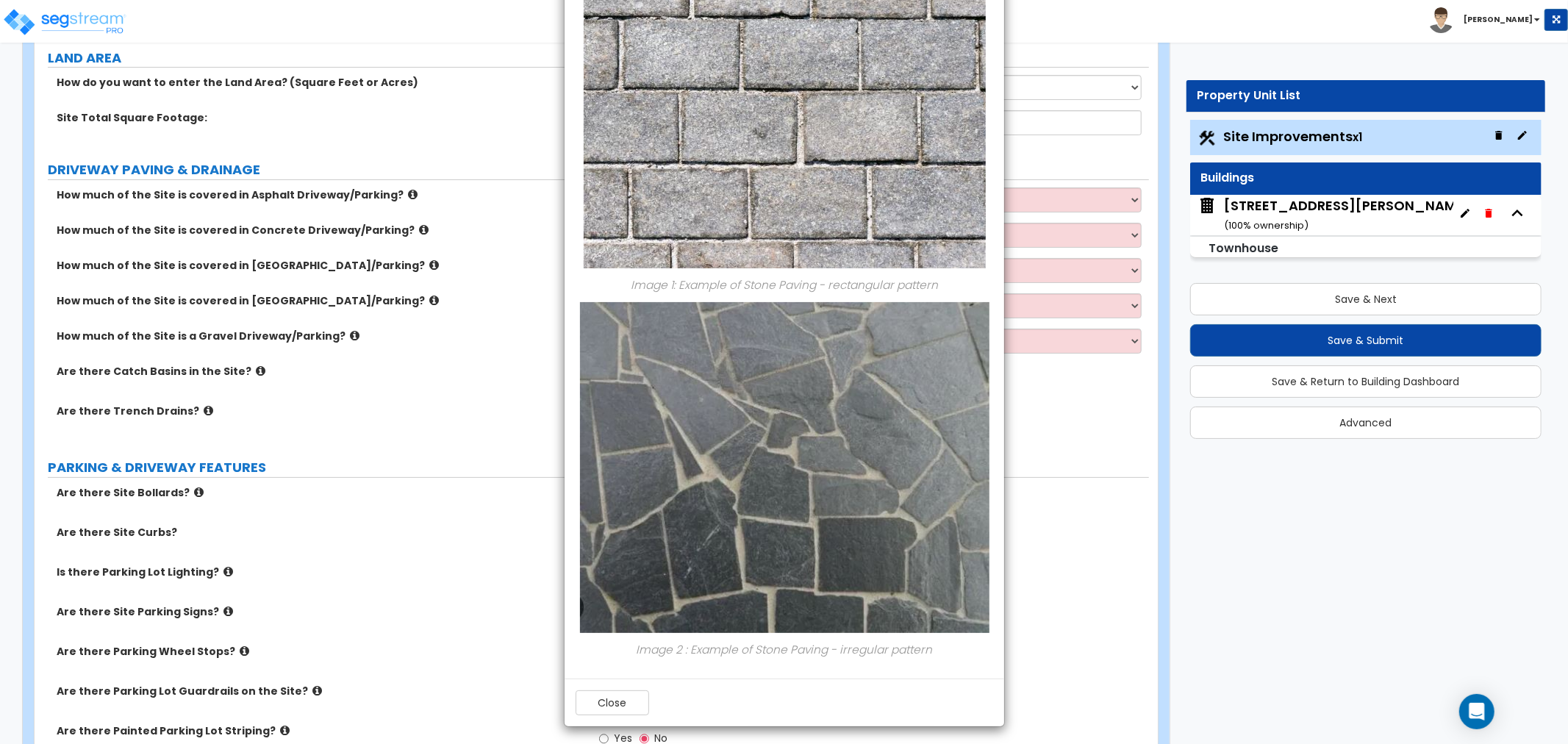
scroll to position [126, 0]
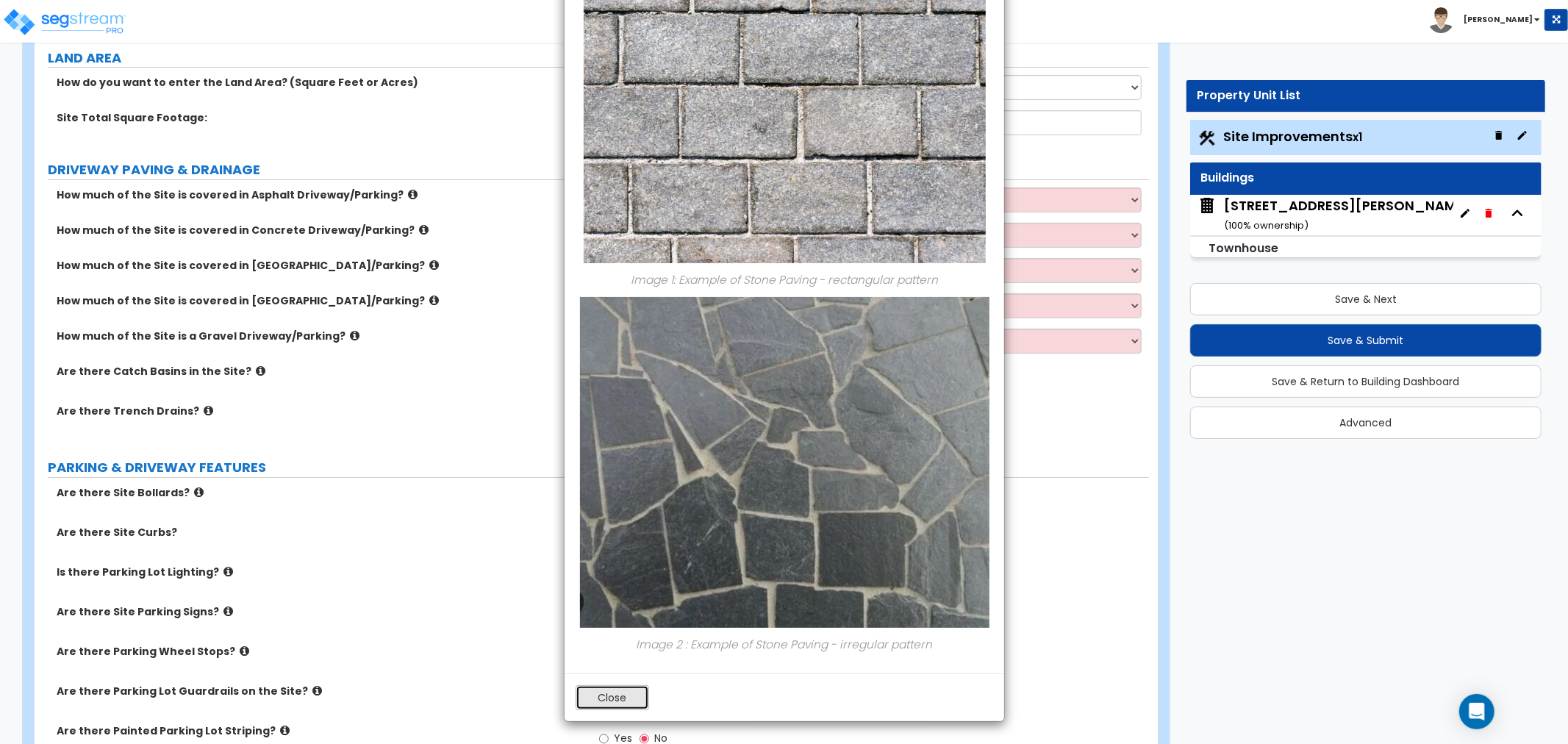
click at [621, 695] on button "Close" at bounding box center [613, 698] width 74 height 25
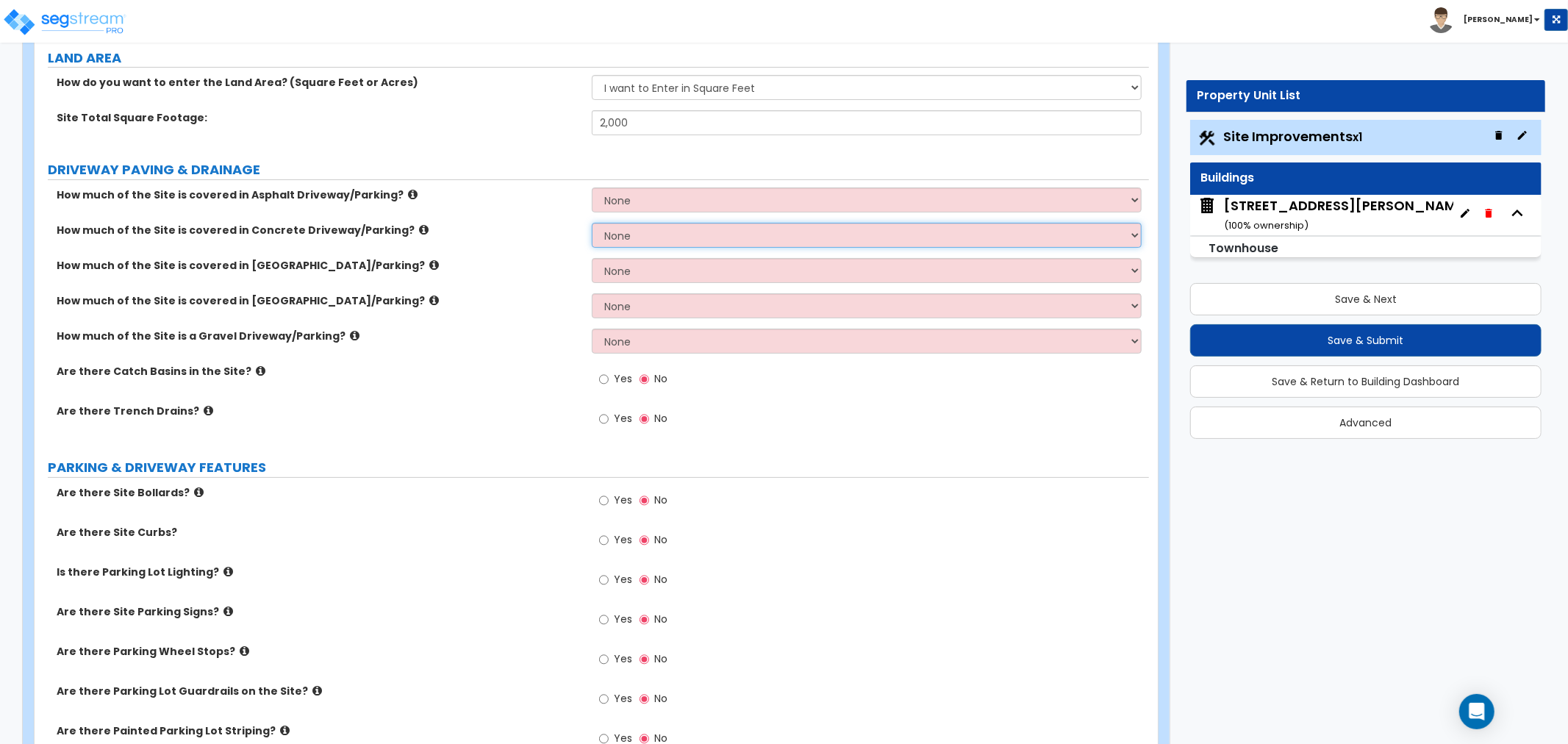
click at [646, 238] on select "None I want to Enter an Approximate Percentage I want to Enter the Square Foota…" at bounding box center [867, 235] width 550 height 25
click at [615, 239] on select "None I want to Enter an Approximate Percentage I want to Enter the Square Foota…" at bounding box center [867, 235] width 550 height 25
select select "2"
click at [592, 223] on select "None I want to Enter an Approximate Percentage I want to Enter the Square Foota…" at bounding box center [867, 235] width 550 height 25
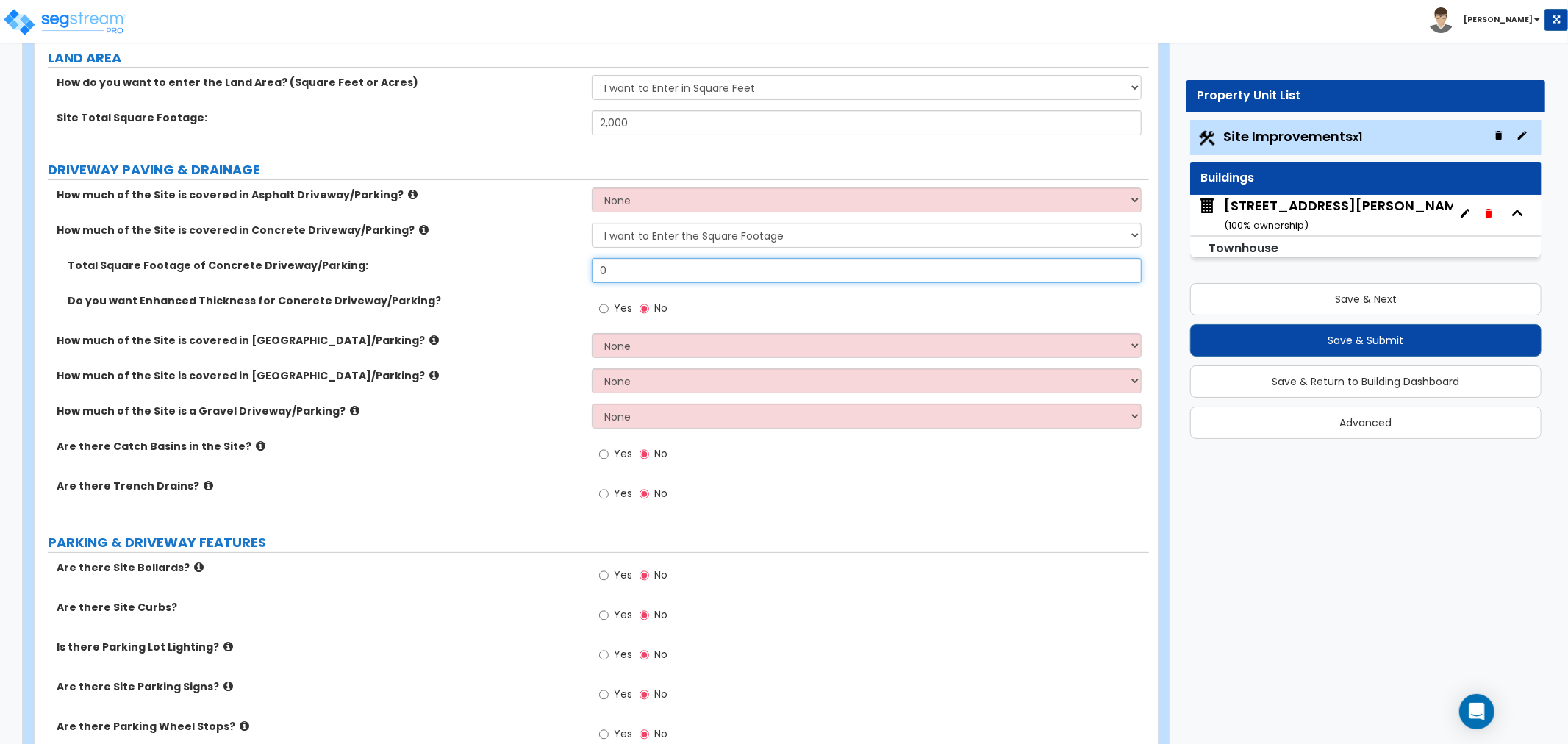
click at [632, 270] on input "0" at bounding box center [867, 270] width 550 height 25
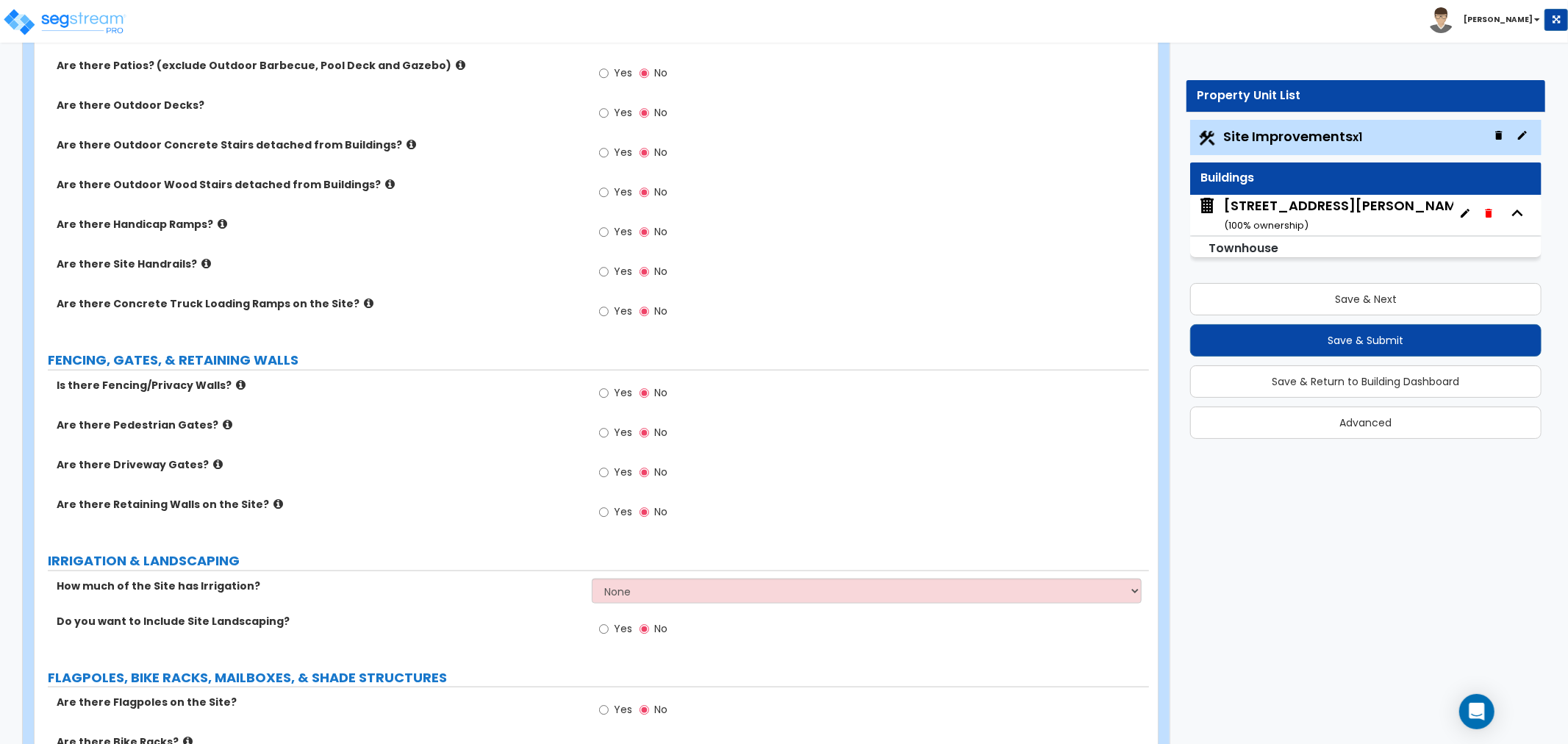
scroll to position [1307, 0]
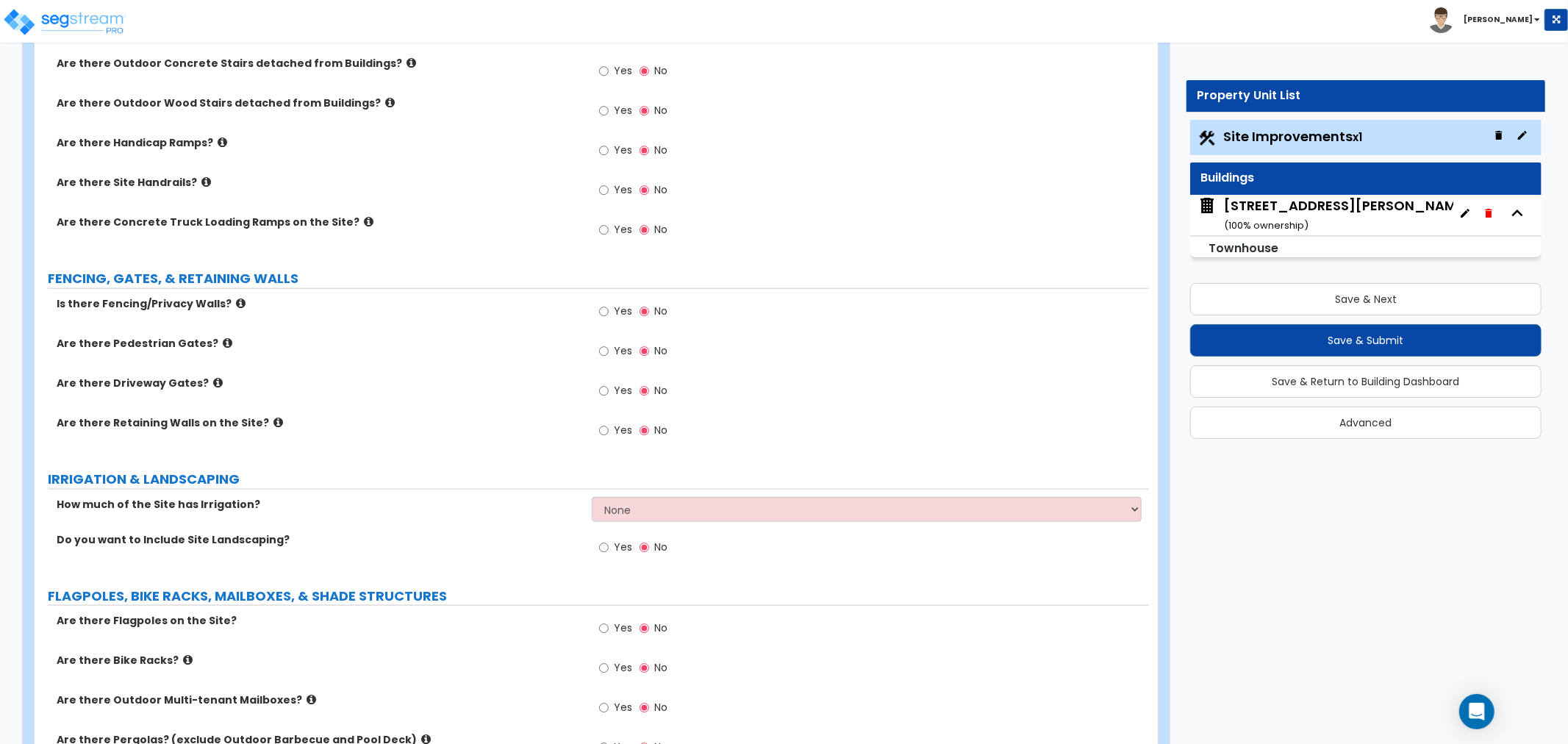
type input "171"
click at [407, 61] on icon at bounding box center [411, 63] width 9 height 11
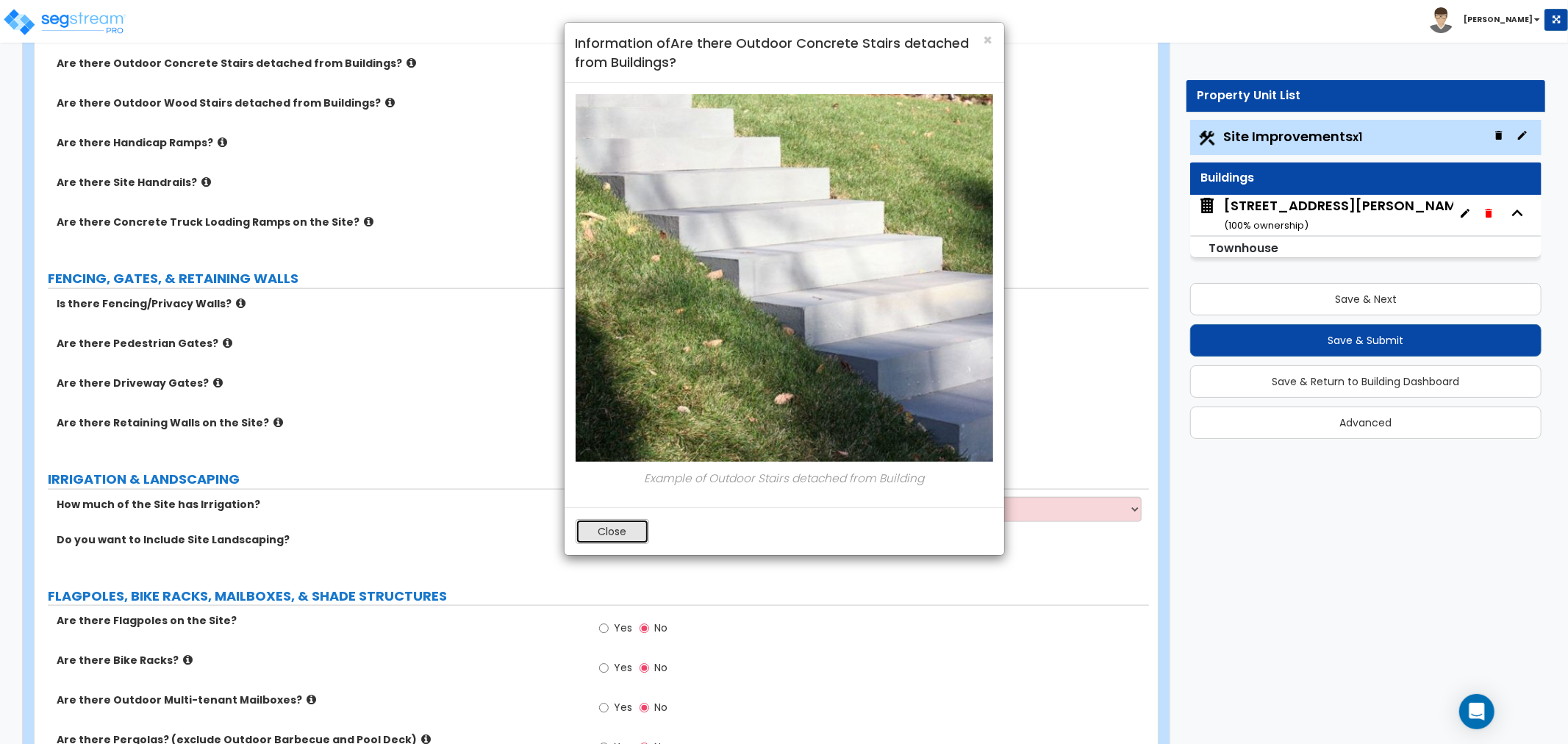
click at [576, 523] on button "Close" at bounding box center [613, 532] width 74 height 25
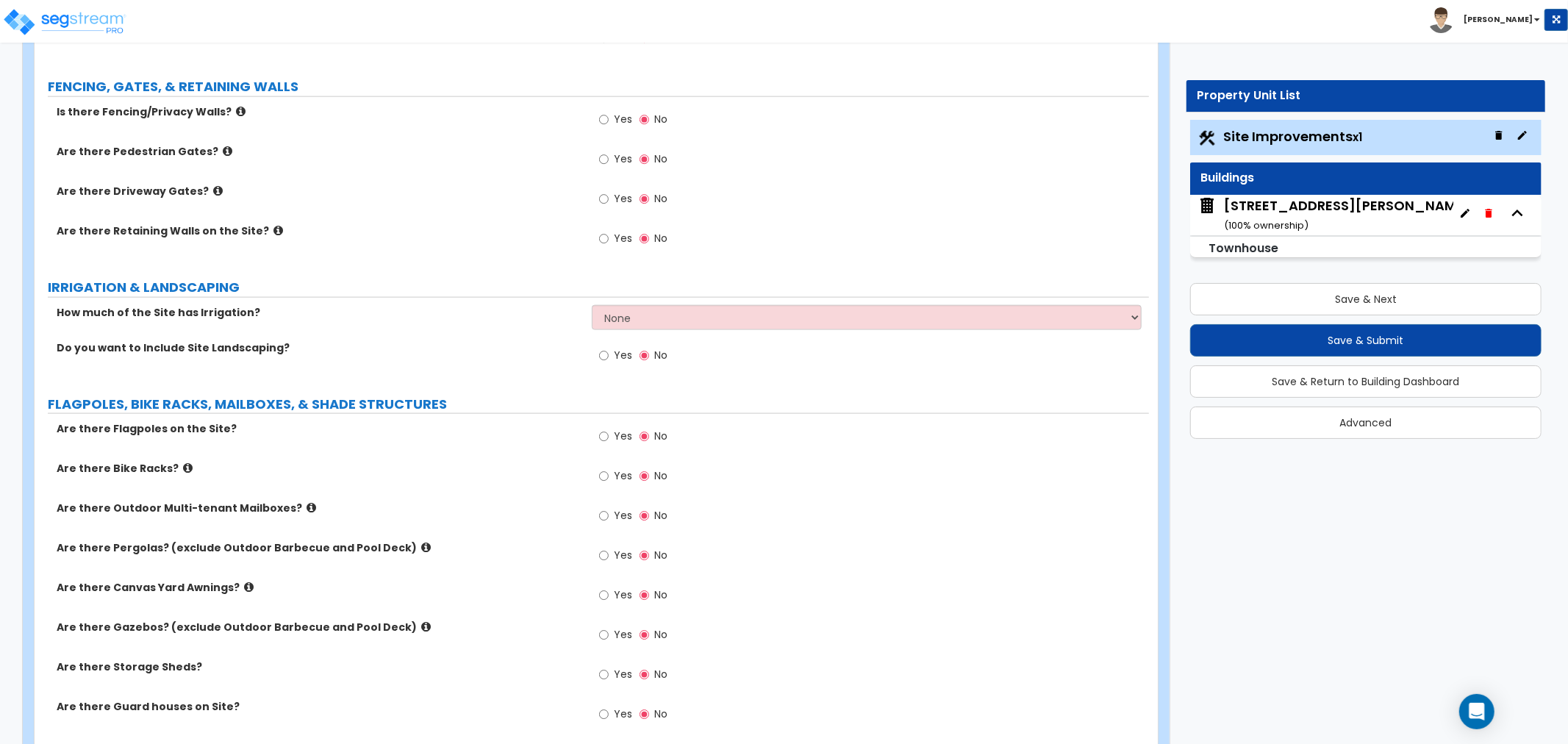
scroll to position [1471, 0]
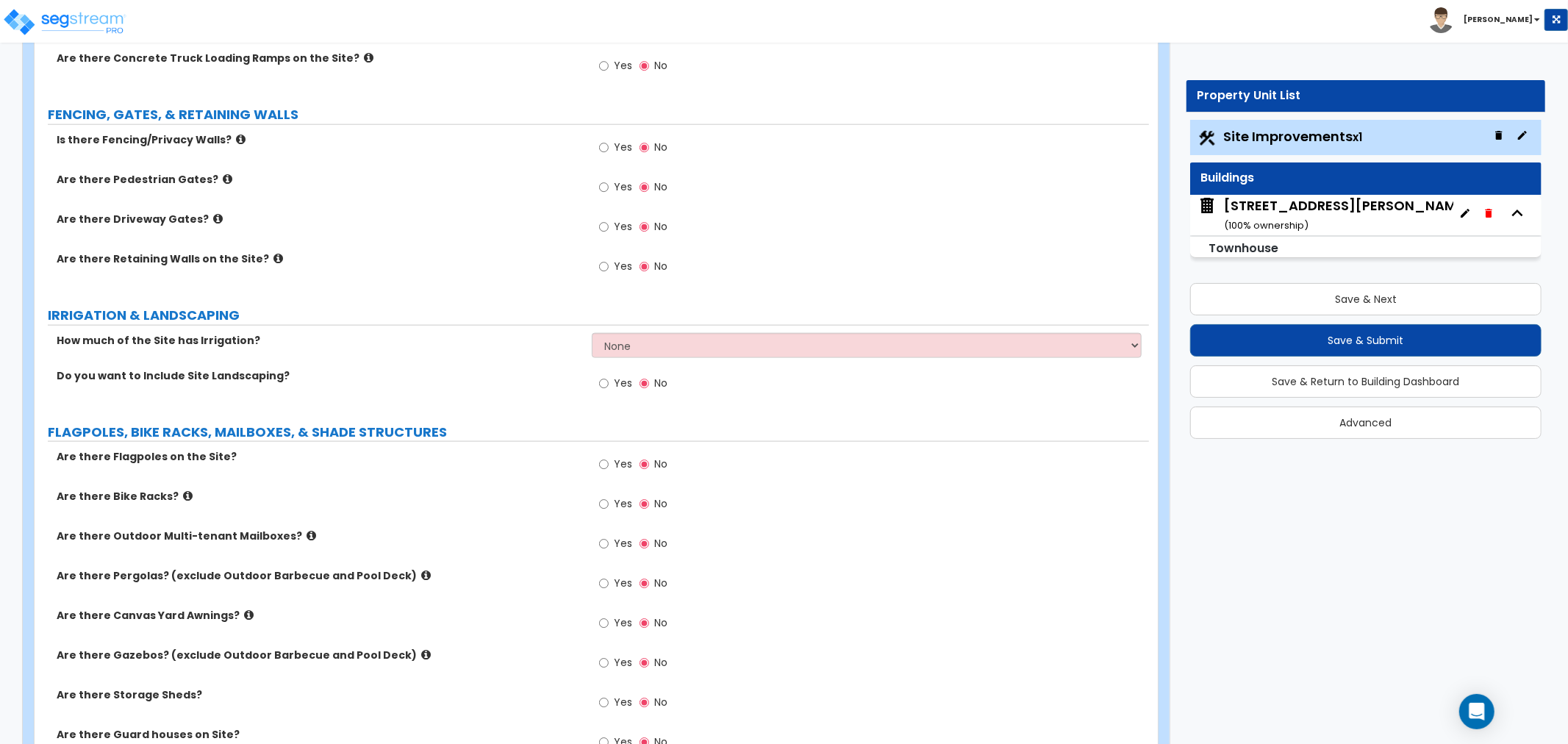
click at [223, 180] on icon at bounding box center [227, 179] width 9 height 11
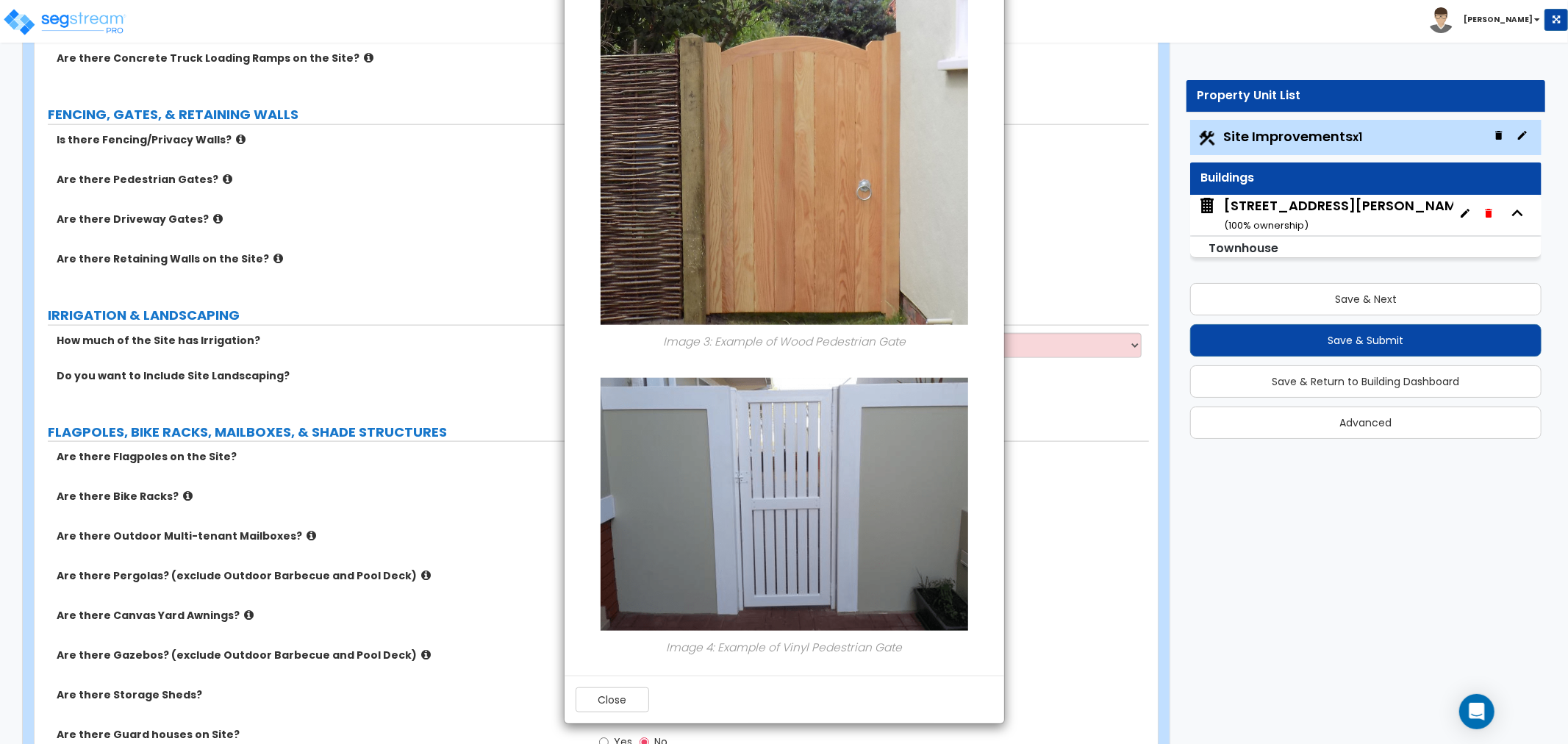
scroll to position [1005, 0]
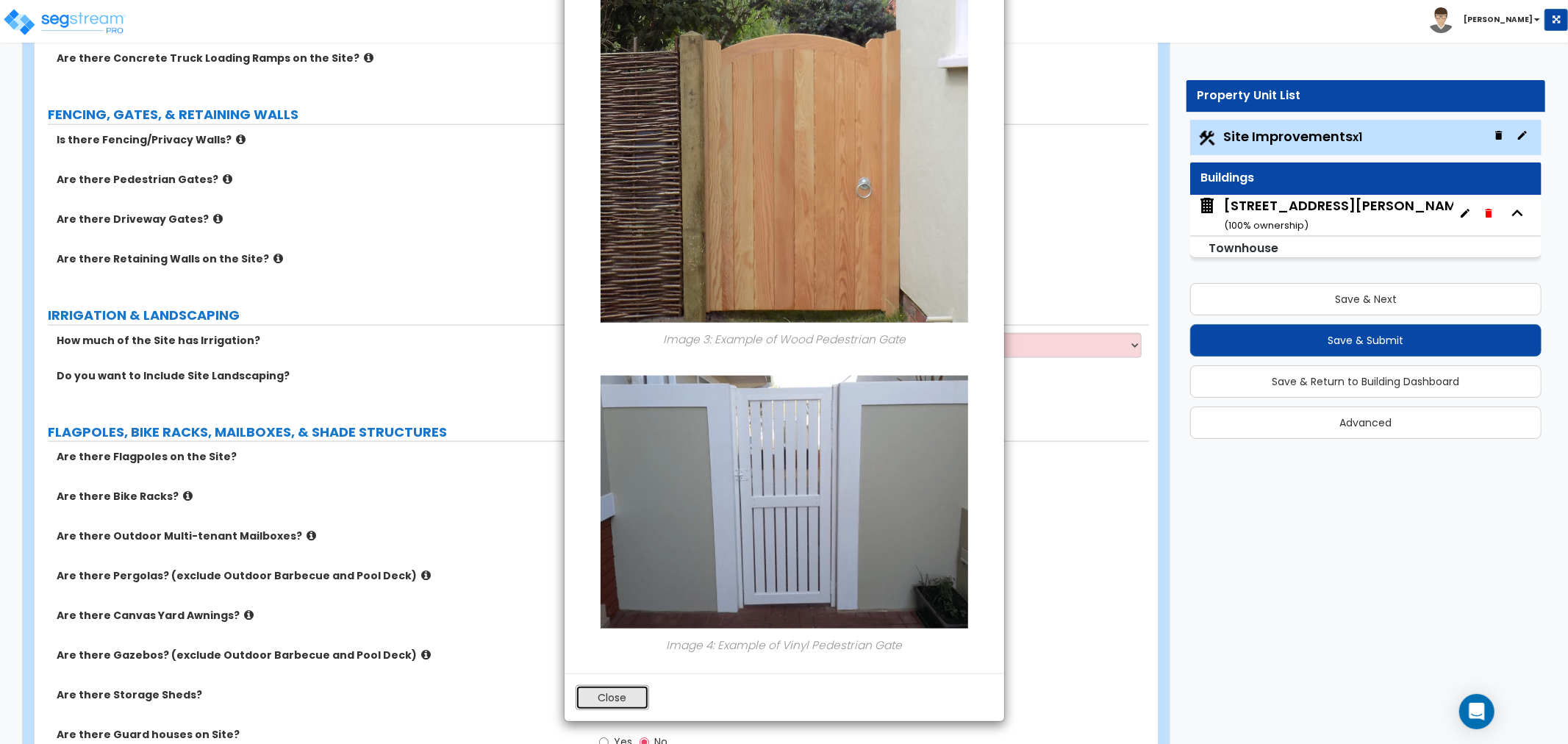
click at [606, 691] on button "Close" at bounding box center [613, 698] width 74 height 25
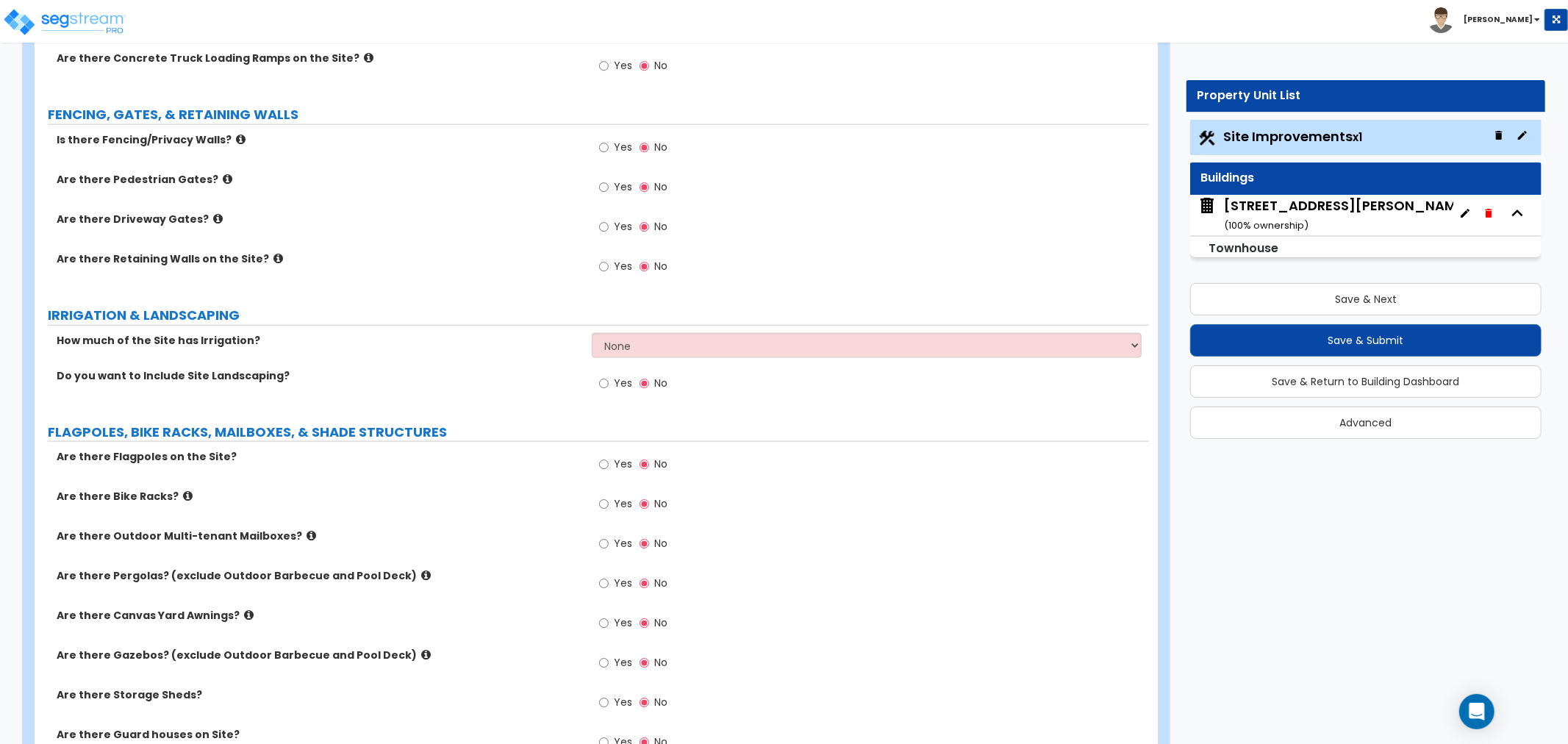
click at [213, 220] on icon at bounding box center [218, 219] width 9 height 11
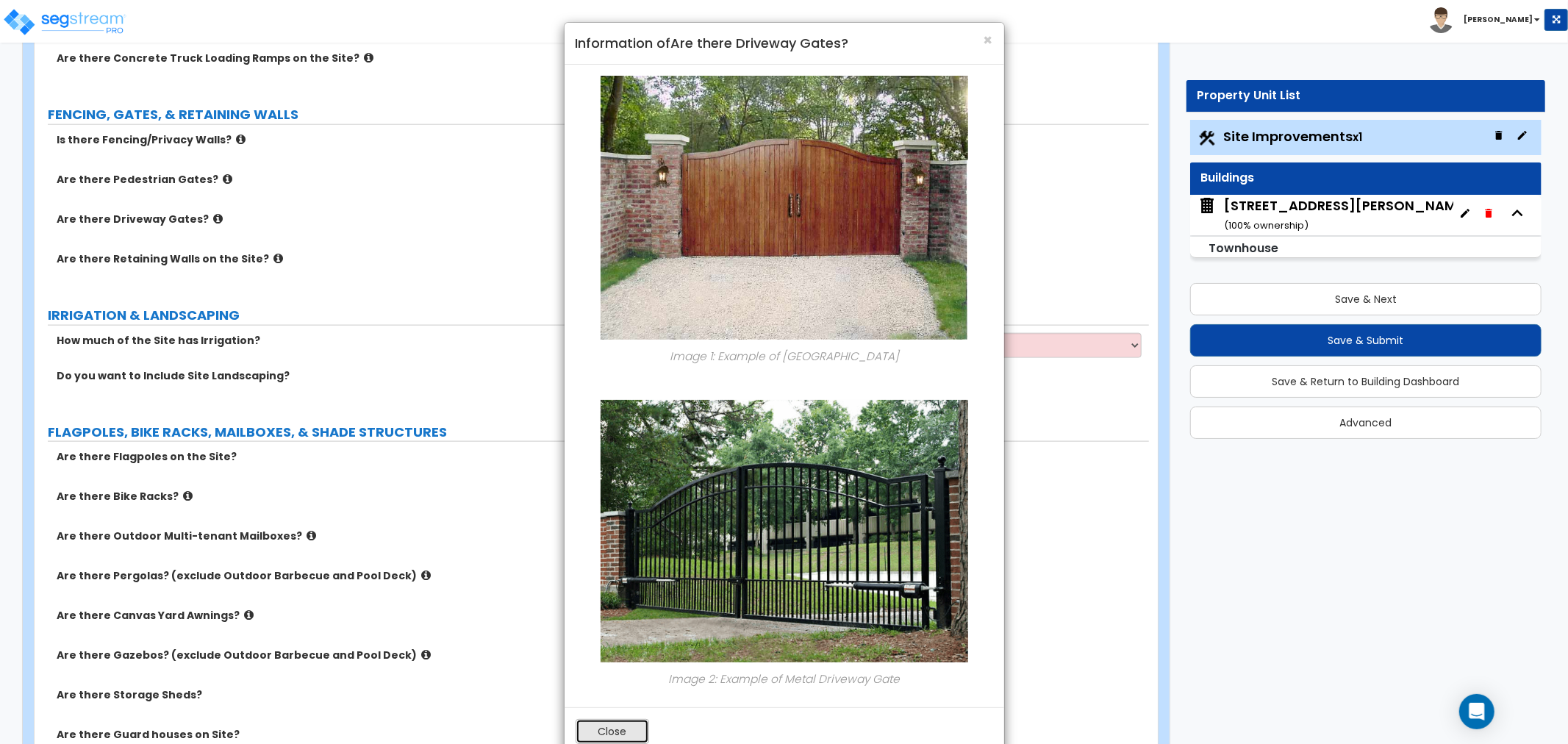
click at [621, 724] on button "Close" at bounding box center [613, 732] width 74 height 25
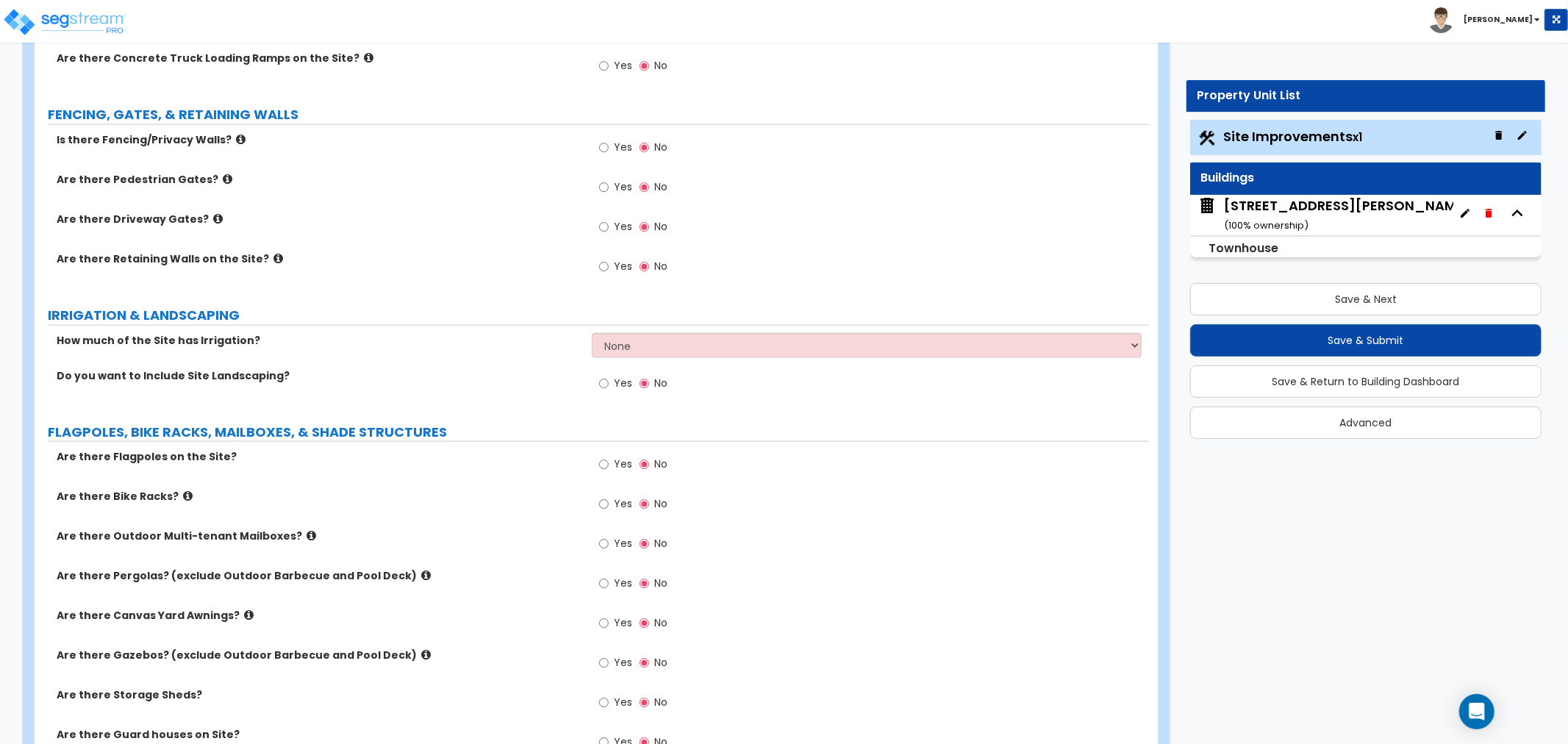
click at [273, 258] on icon at bounding box center [278, 259] width 9 height 11
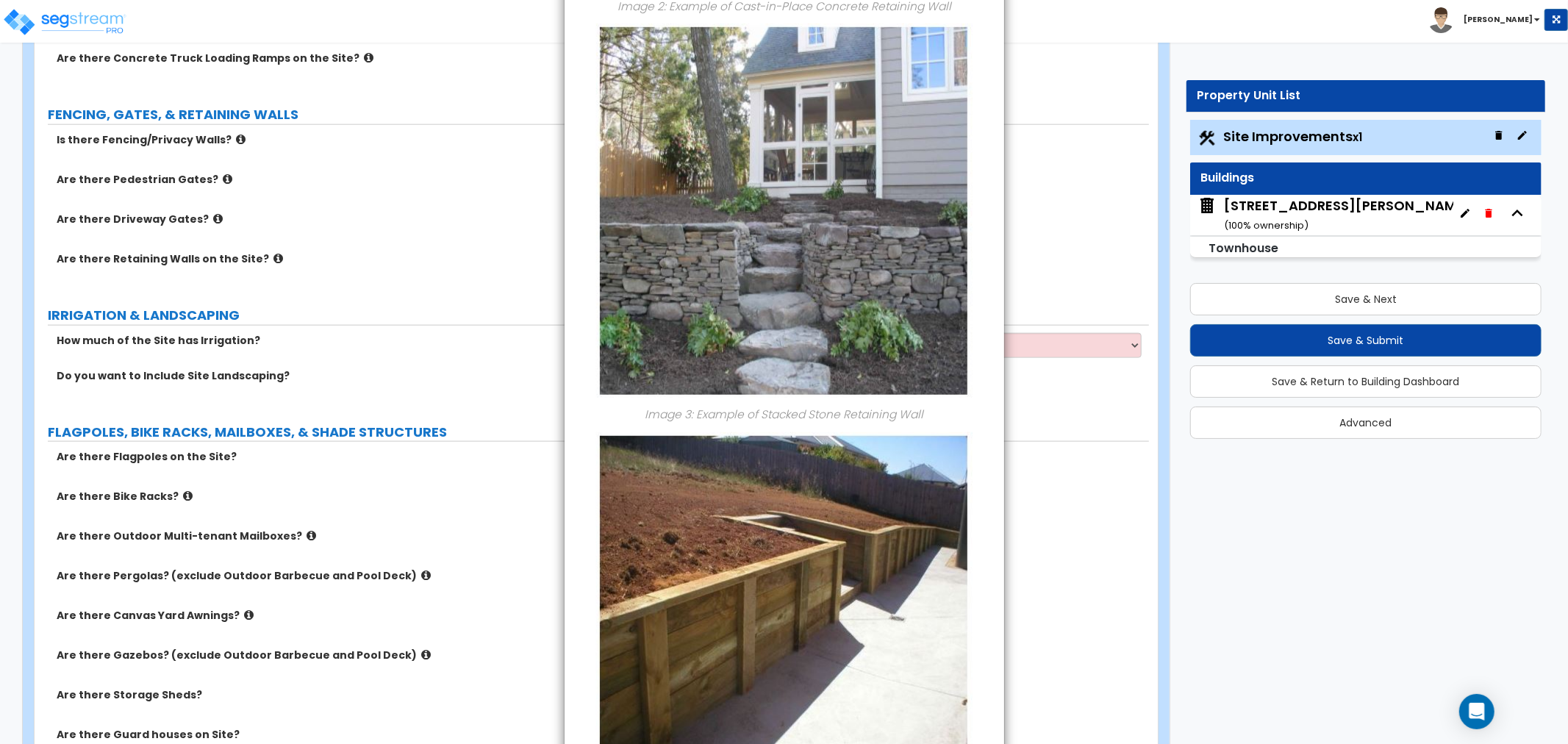
scroll to position [1018, 0]
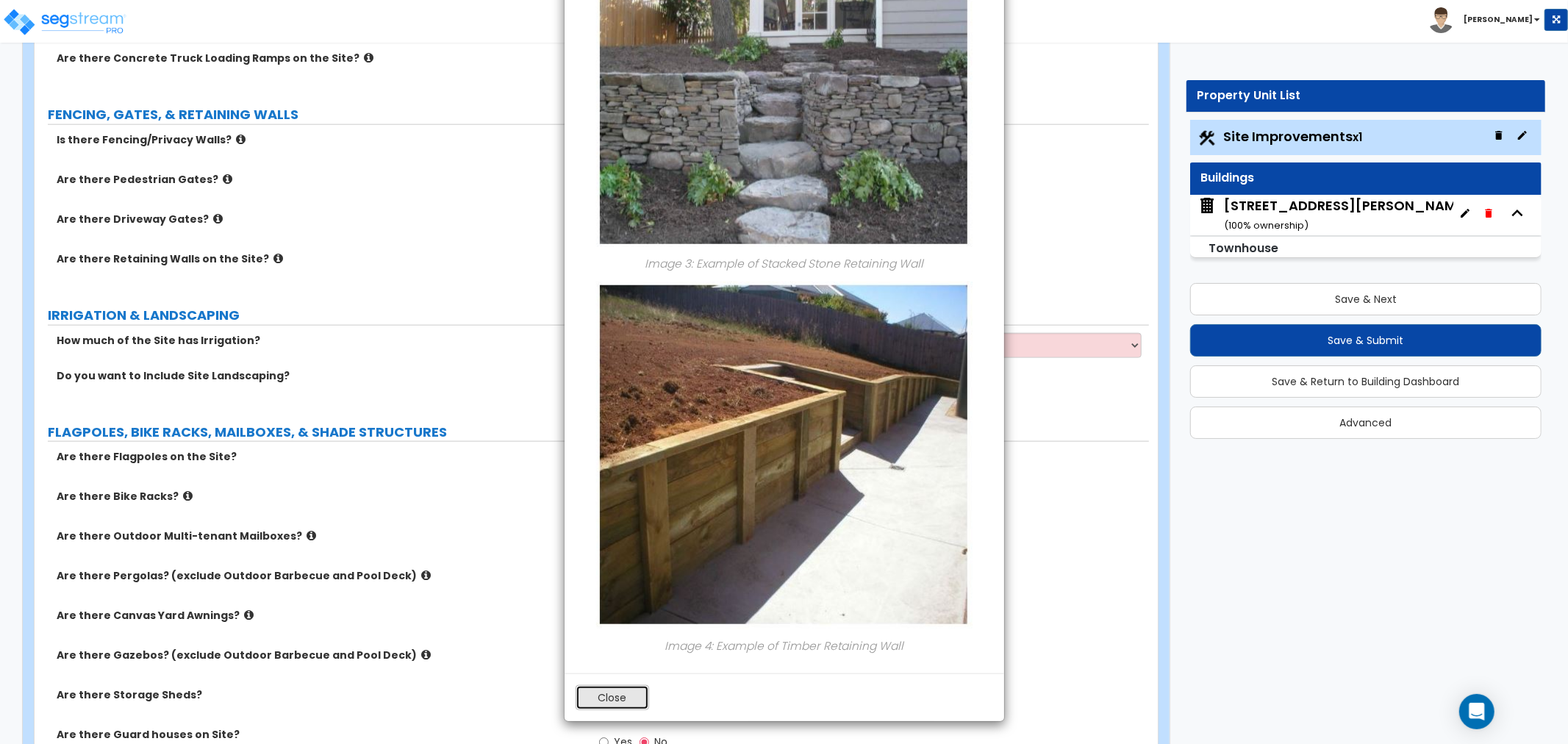
click at [614, 697] on button "Close" at bounding box center [613, 698] width 74 height 25
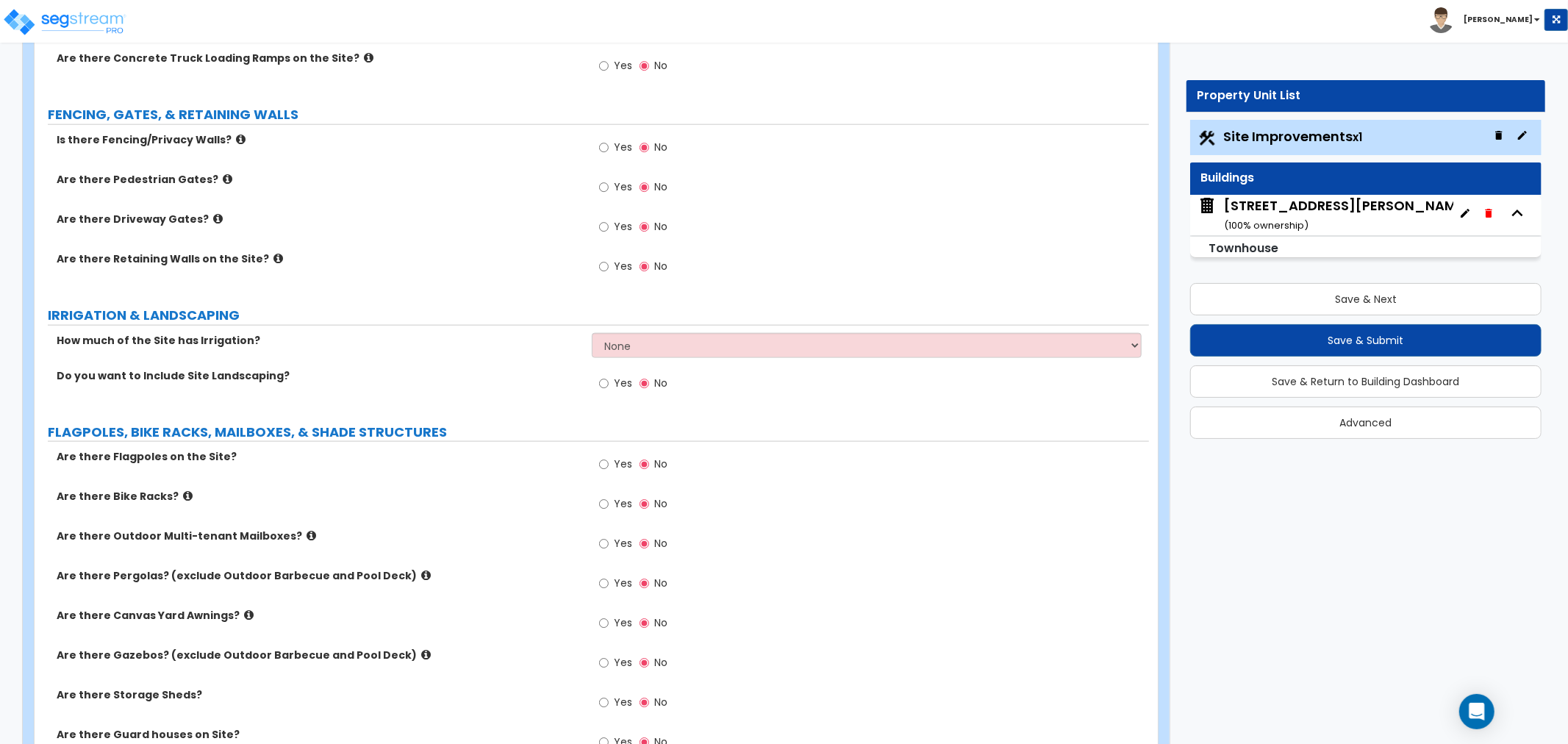
click at [236, 134] on icon at bounding box center [241, 140] width 9 height 11
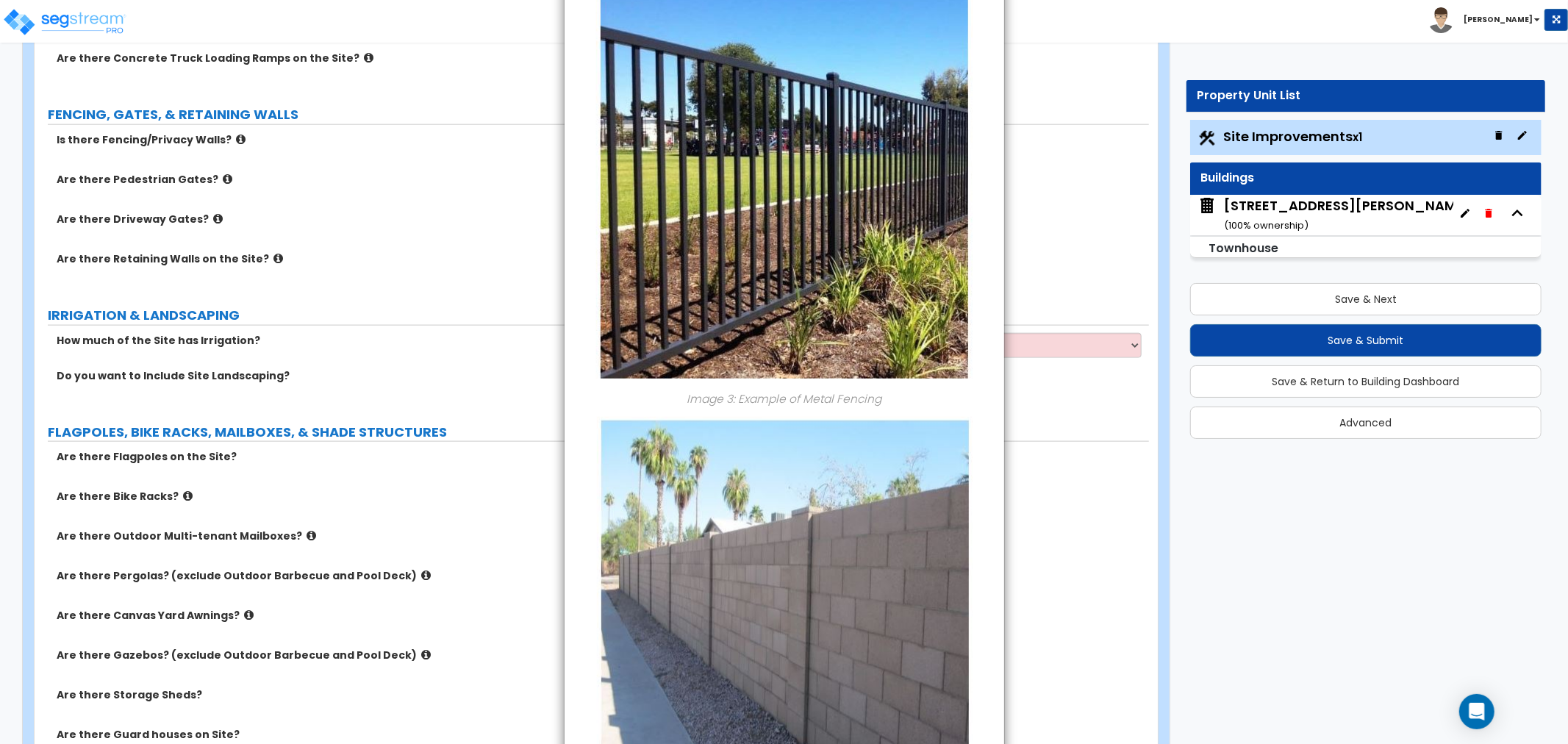
scroll to position [1388, 0]
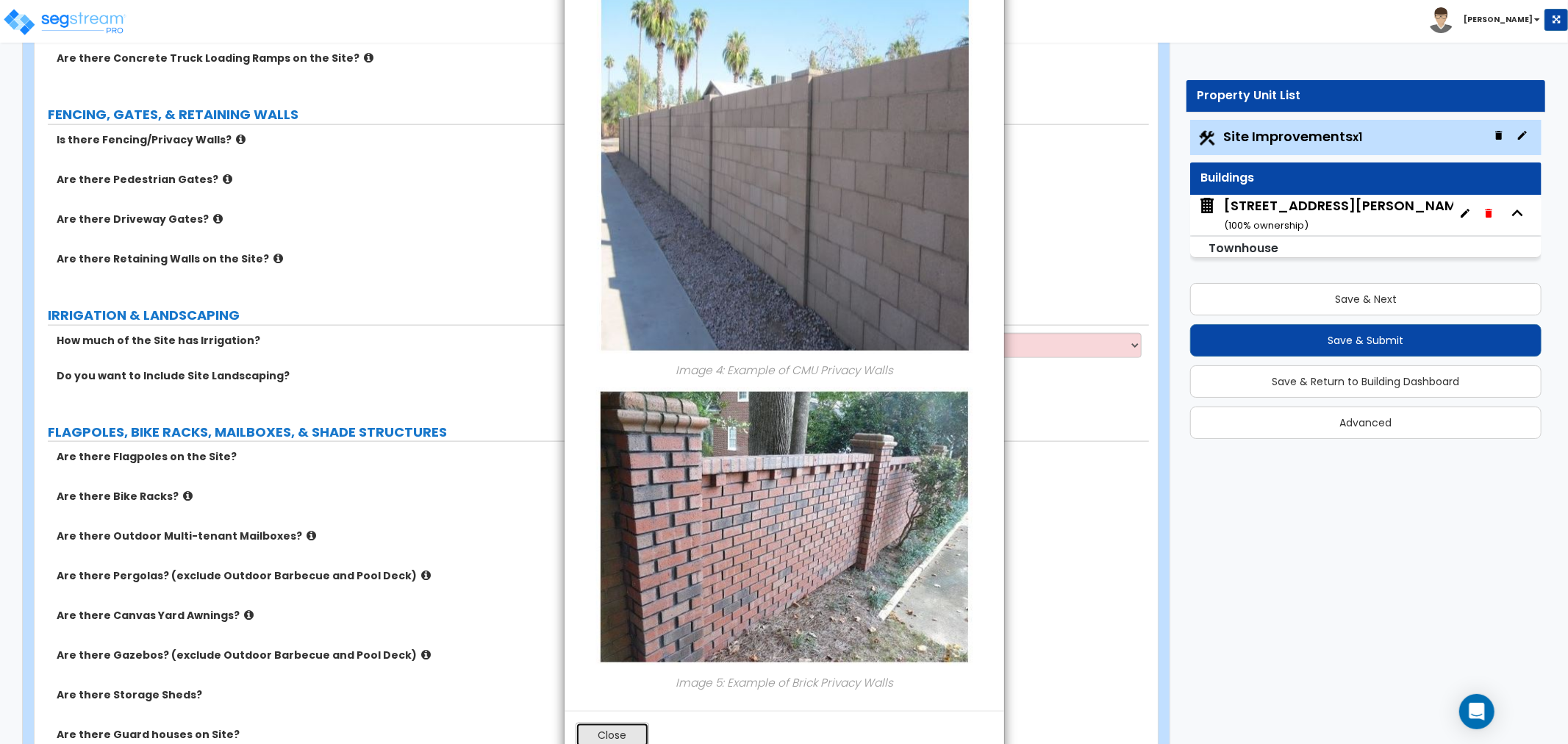
click at [621, 731] on button "Close" at bounding box center [613, 735] width 74 height 25
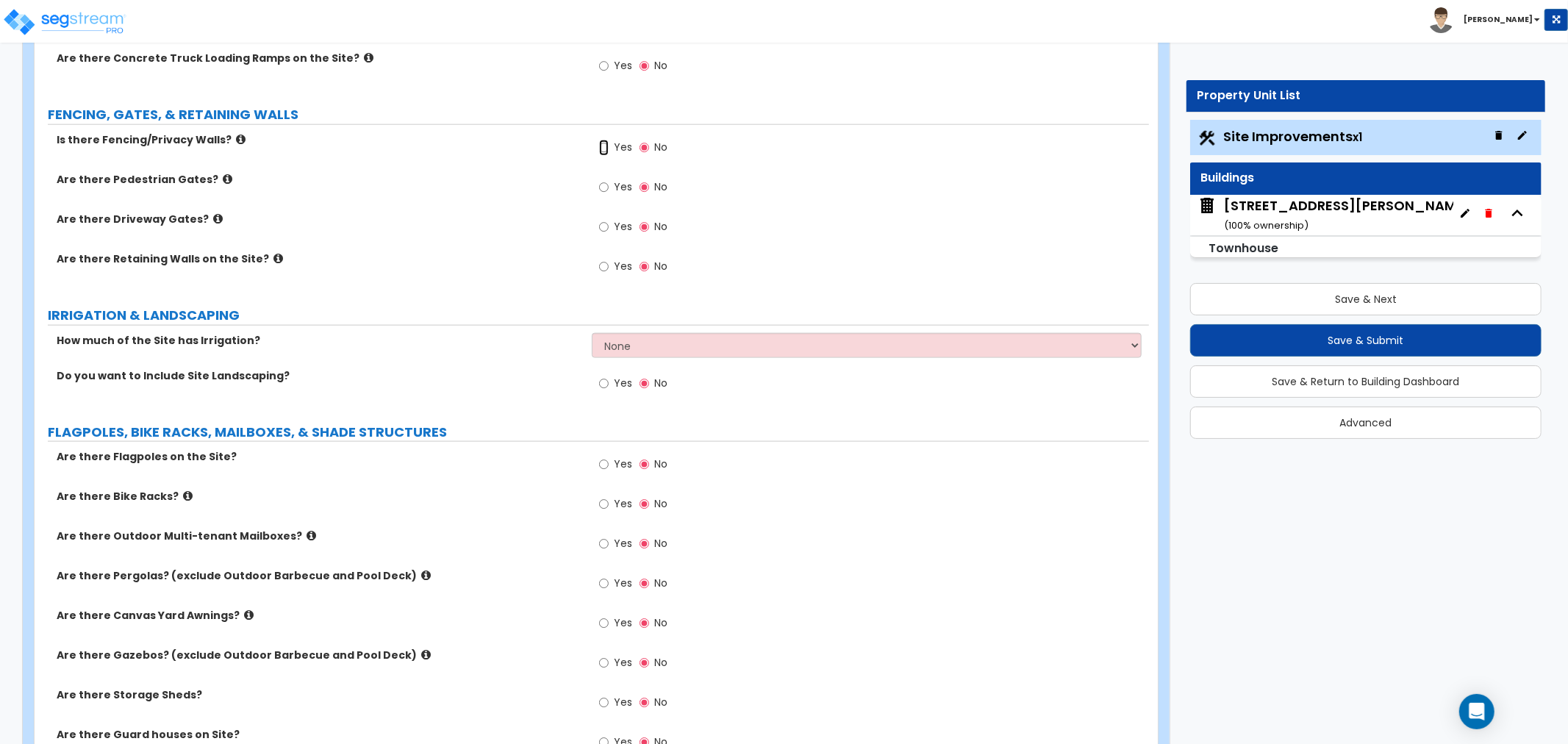
click at [605, 149] on input "Yes" at bounding box center [604, 147] width 9 height 16
radio input "true"
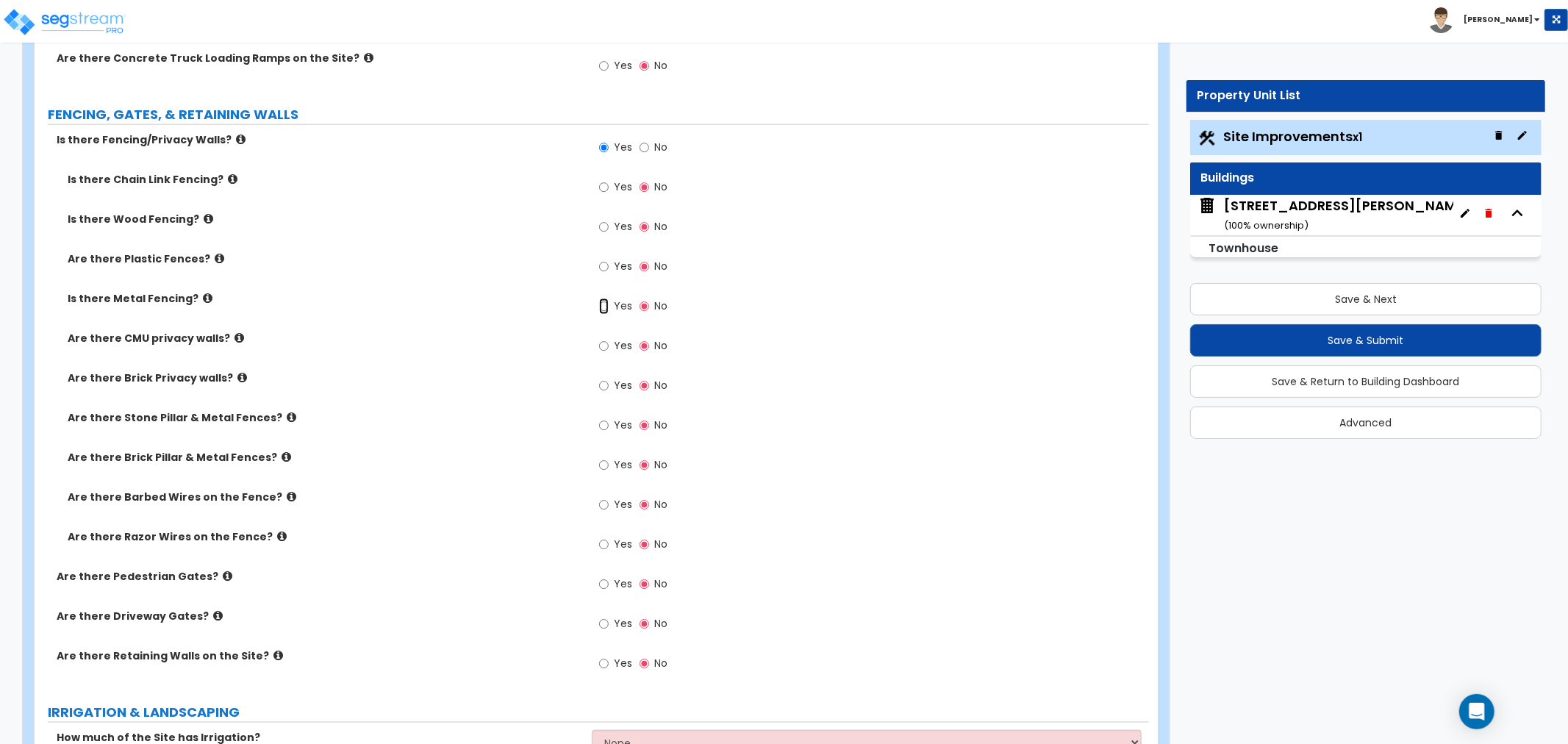
click at [601, 307] on input "Yes" at bounding box center [604, 307] width 9 height 16
radio input "true"
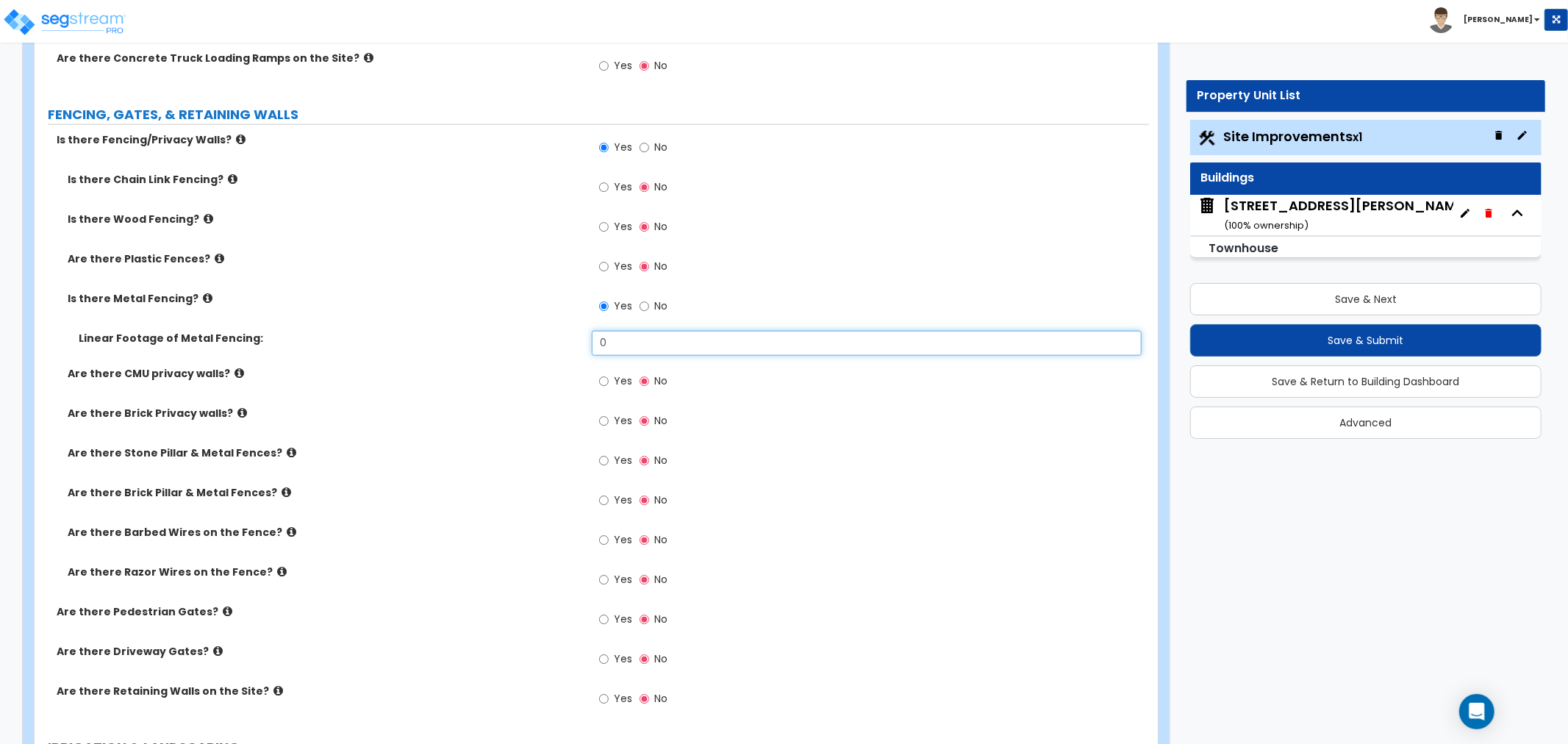
click at [630, 331] on input "0" at bounding box center [867, 343] width 550 height 25
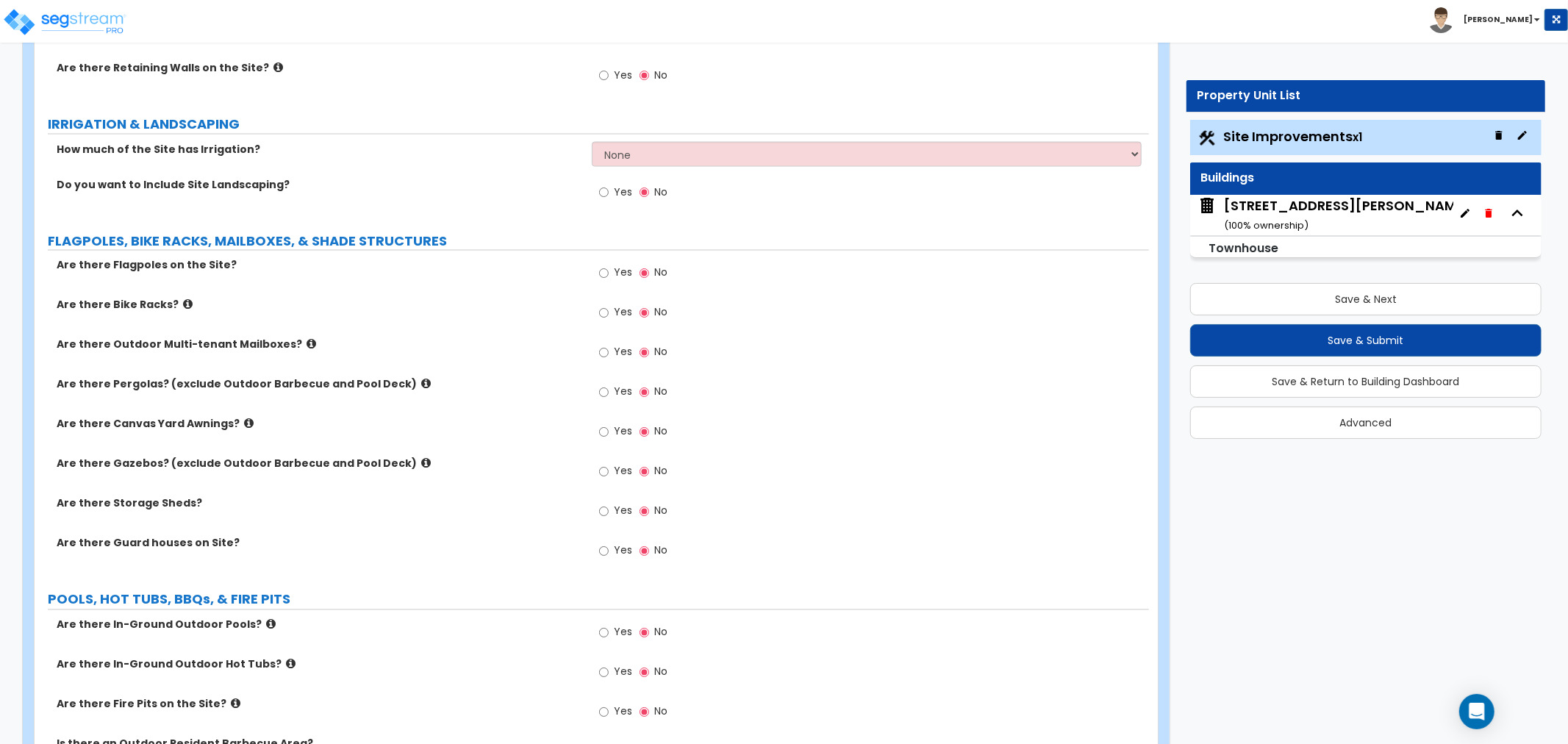
scroll to position [2125, 0]
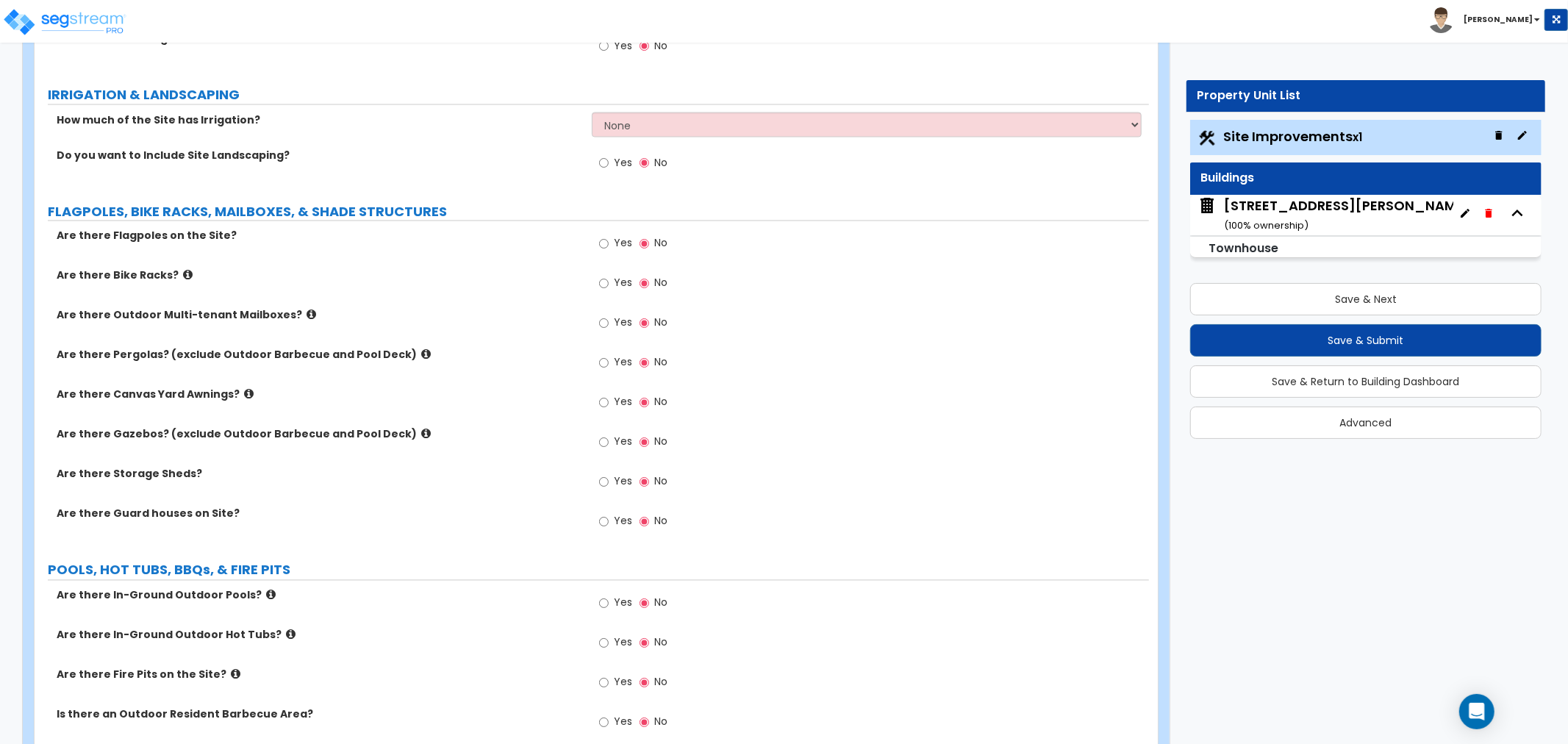
type input "12"
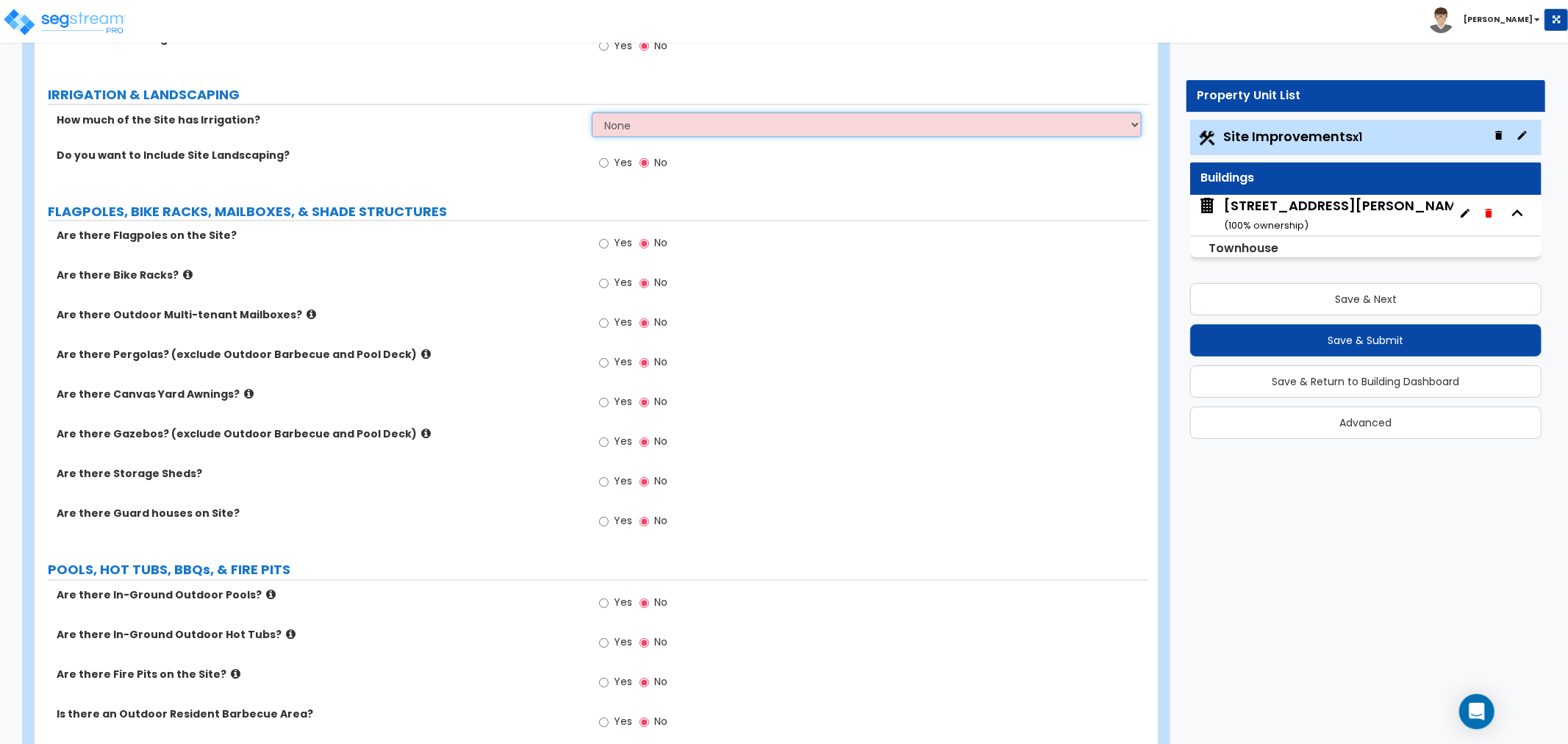
click at [614, 128] on select "None I want to Enter an Approximate Percentage I want to Enter the Square Foota…" at bounding box center [867, 125] width 550 height 25
click at [592, 113] on select "None I want to Enter an Approximate Percentage I want to Enter the Square Foota…" at bounding box center [867, 125] width 550 height 25
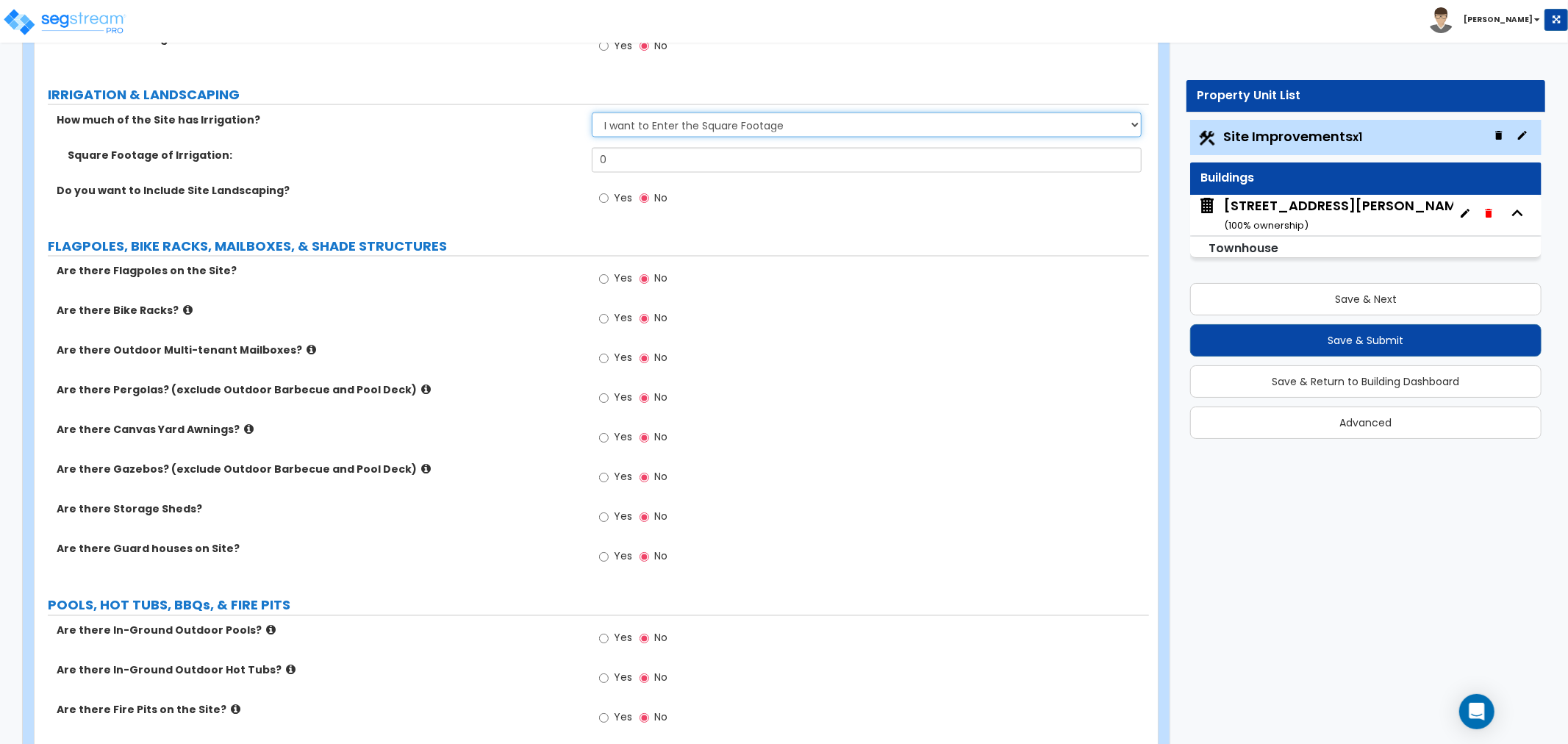
click at [1095, 120] on select "None I want to Enter an Approximate Percentage I want to Enter the Square Foota…" at bounding box center [867, 125] width 550 height 25
select select "0"
click at [592, 113] on select "None I want to Enter an Approximate Percentage I want to Enter the Square Foota…" at bounding box center [867, 125] width 550 height 25
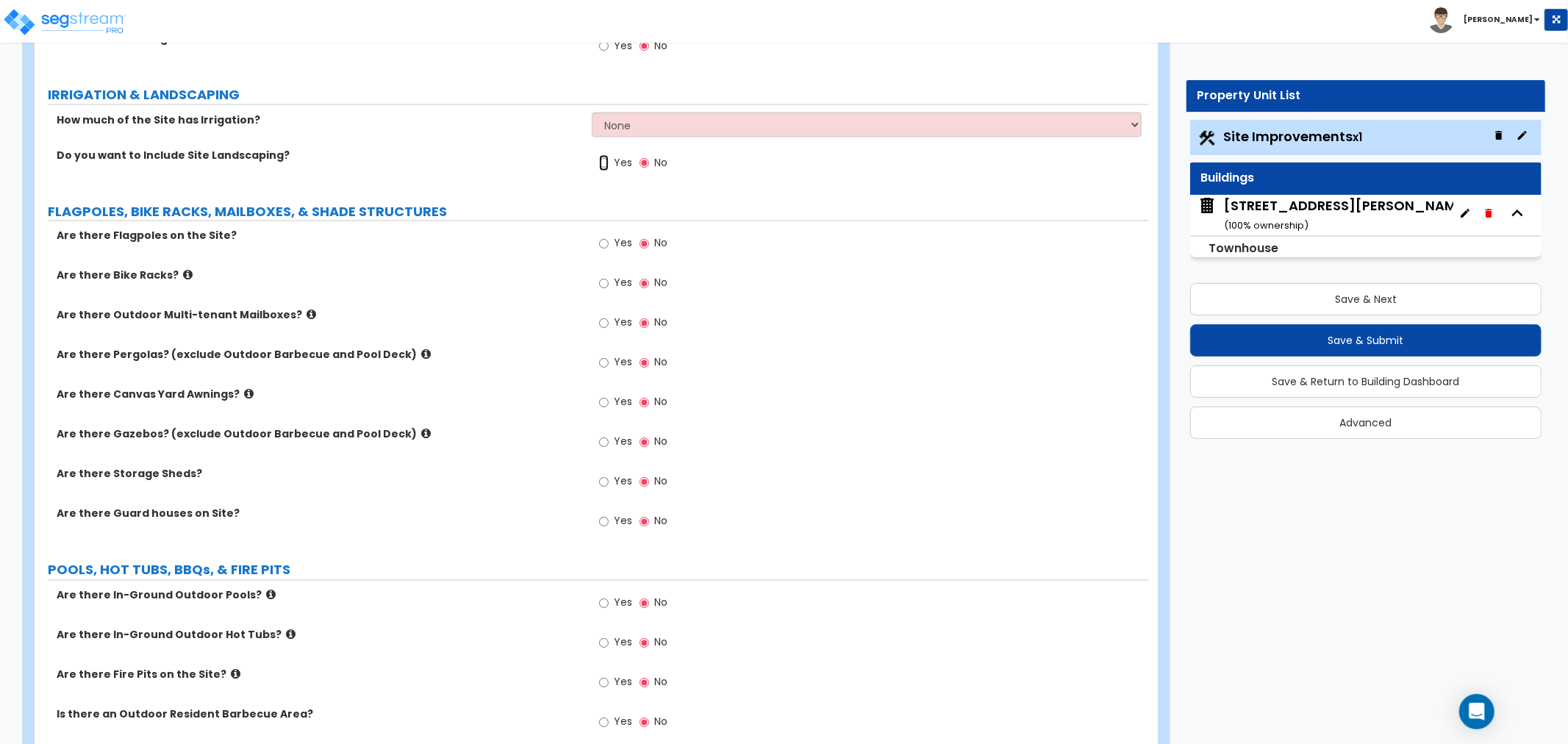
click at [604, 162] on input "Yes" at bounding box center [604, 163] width 9 height 16
radio input "true"
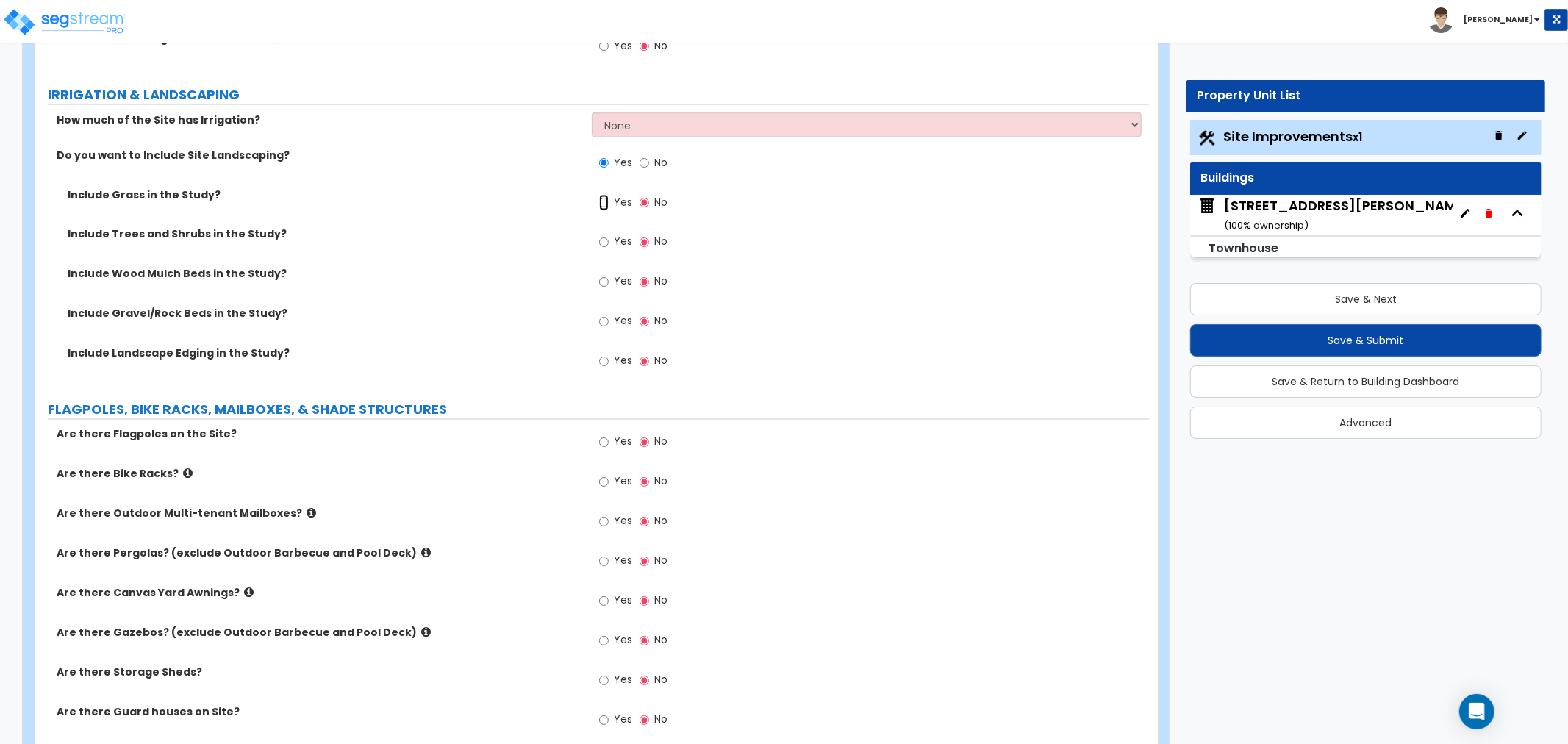
click at [603, 197] on input "Yes" at bounding box center [604, 203] width 9 height 16
radio input "true"
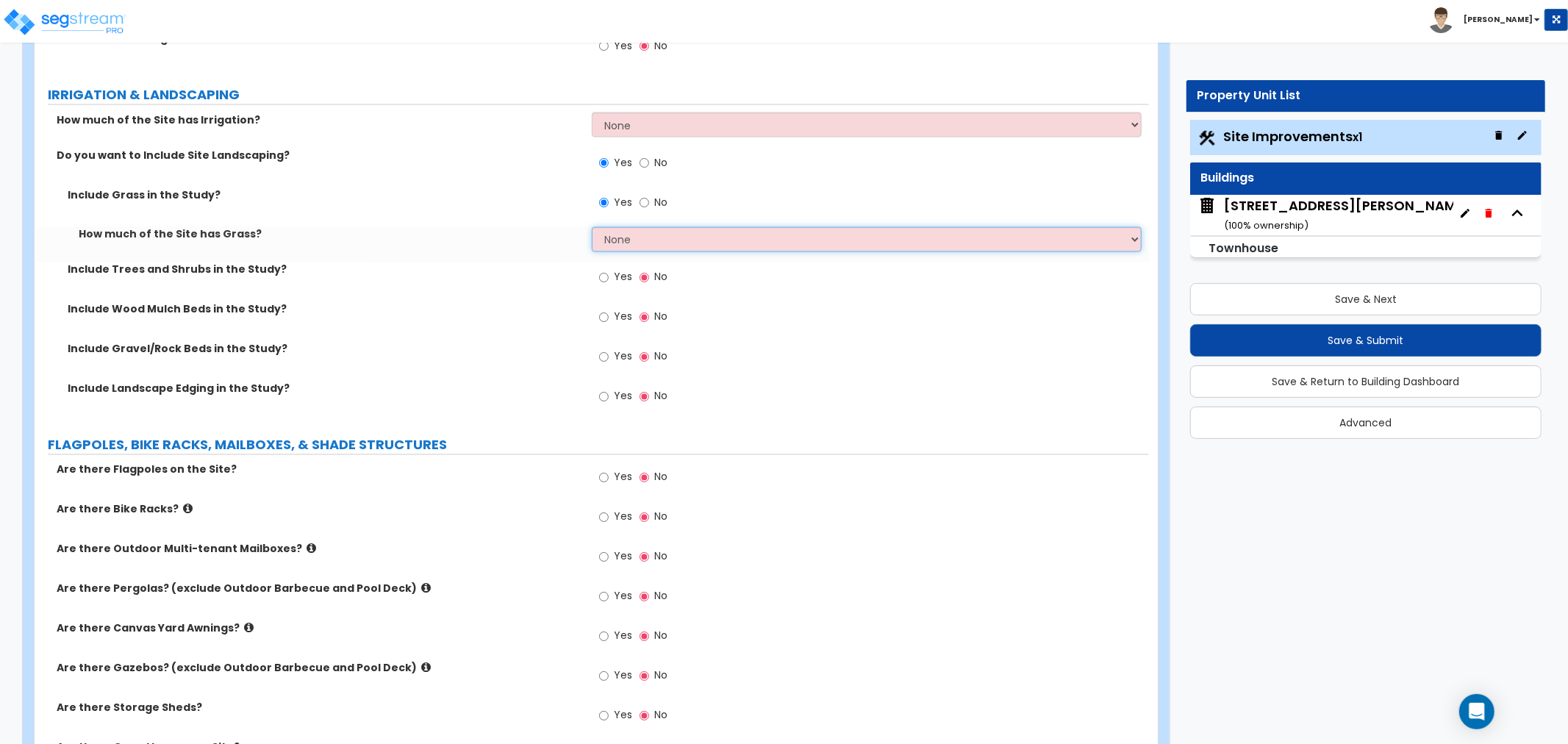
click at [614, 232] on select "None I want to Enter an Approximate Percentage I want to Enter the Square Foota…" at bounding box center [867, 240] width 550 height 25
select select "2"
click at [592, 227] on select "None I want to Enter an Approximate Percentage I want to Enter the Square Foota…" at bounding box center [867, 240] width 550 height 25
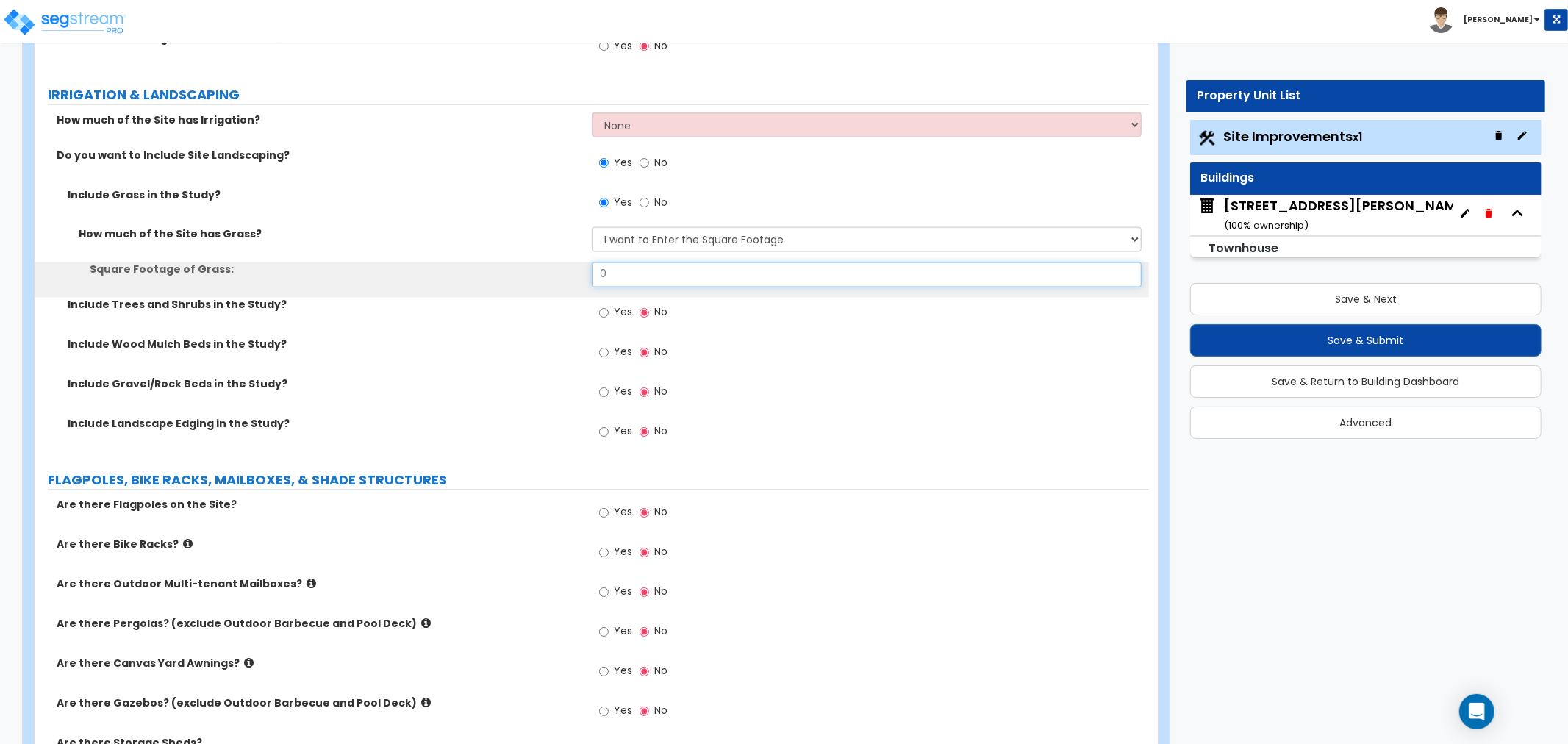
click at [638, 272] on input "0" at bounding box center [867, 275] width 550 height 25
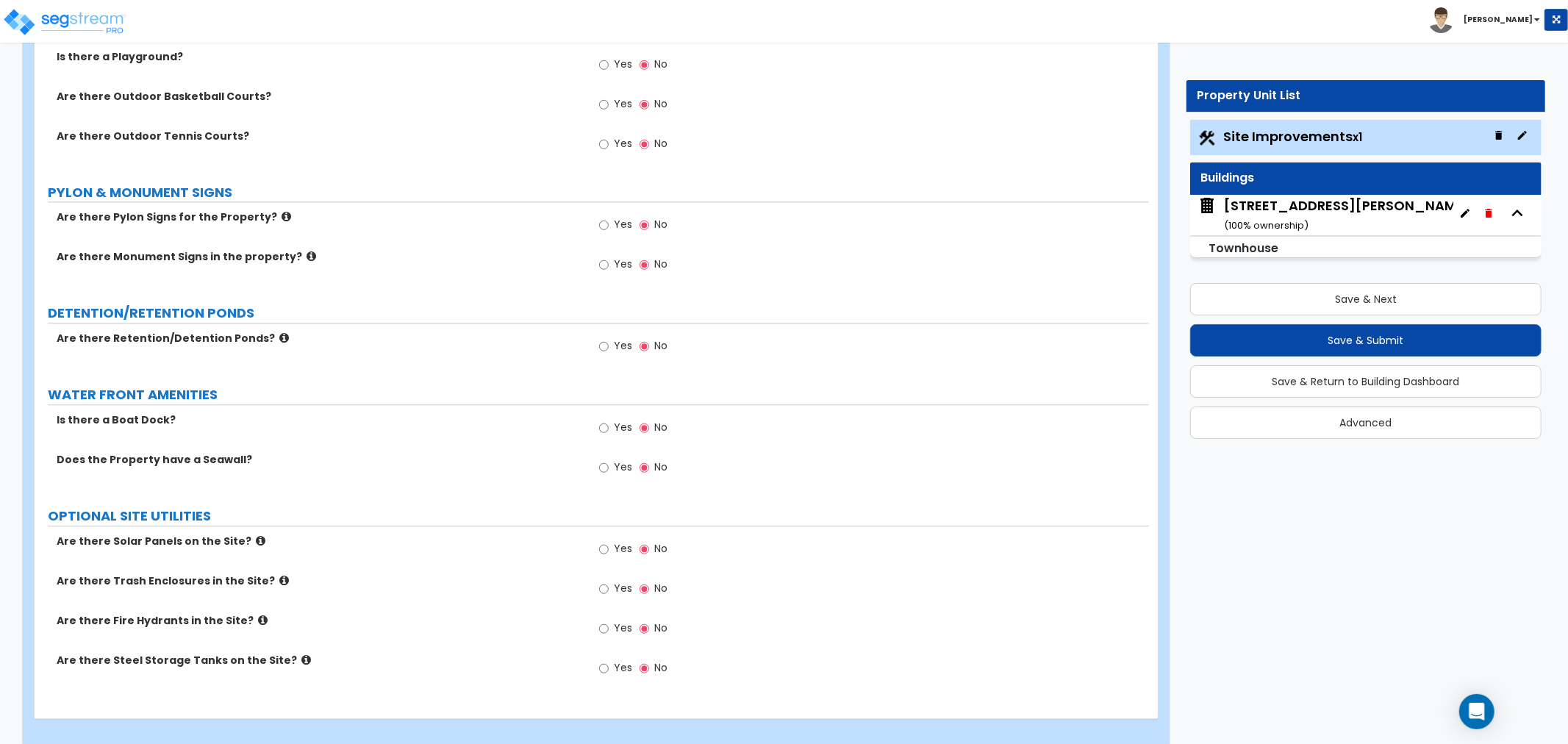
scroll to position [3149, 0]
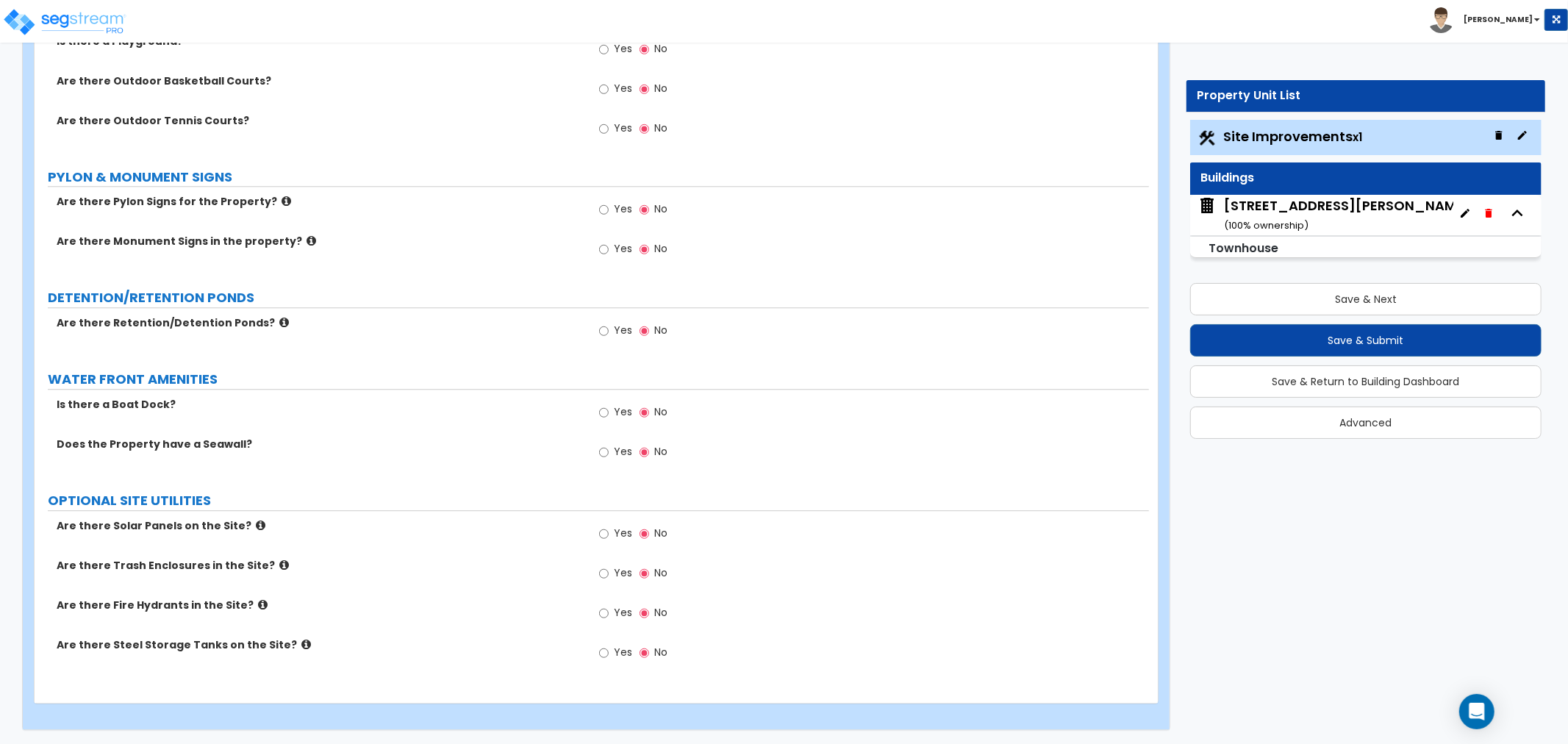
type input "697"
click at [281, 201] on icon at bounding box center [286, 201] width 9 height 11
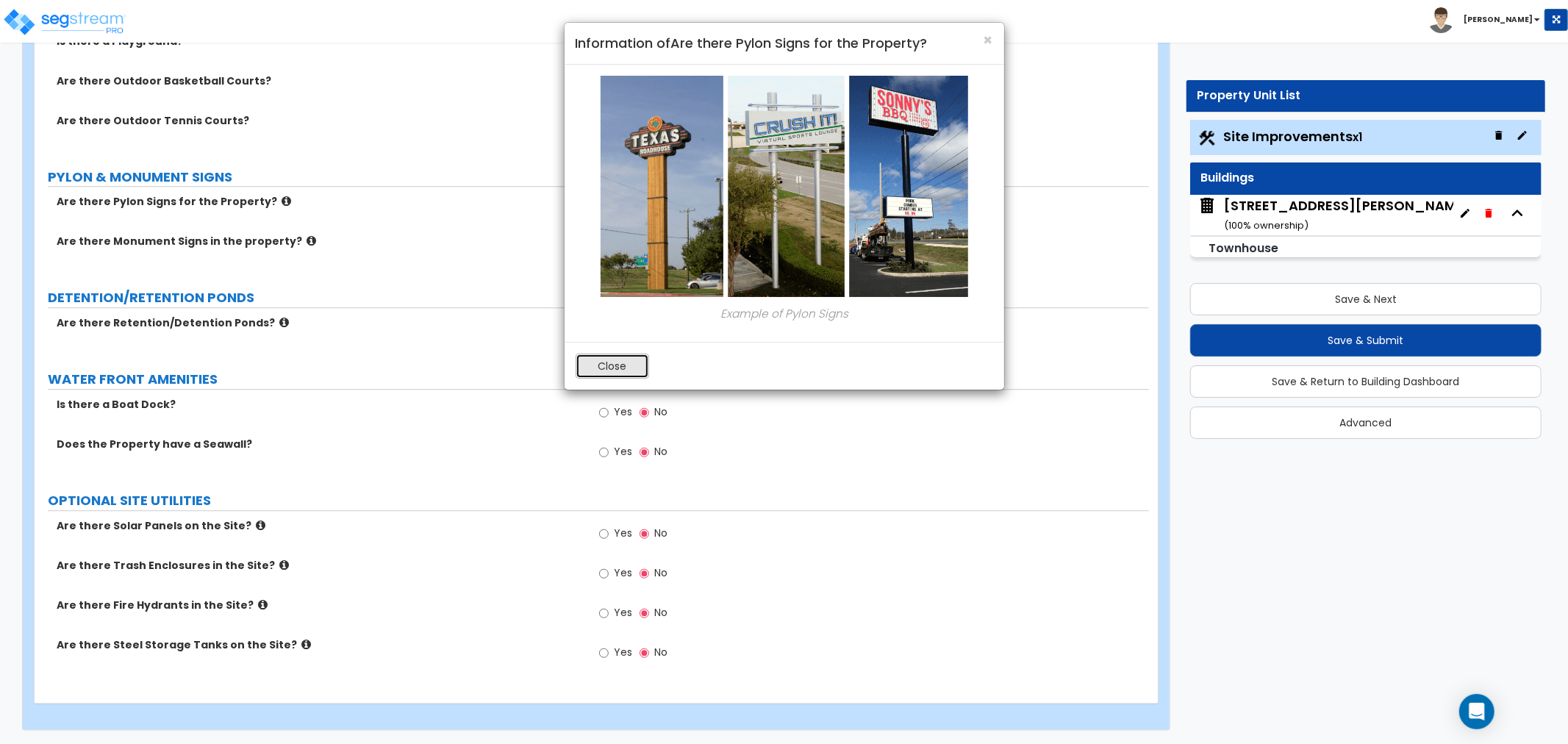
click at [637, 363] on button "Close" at bounding box center [613, 366] width 74 height 25
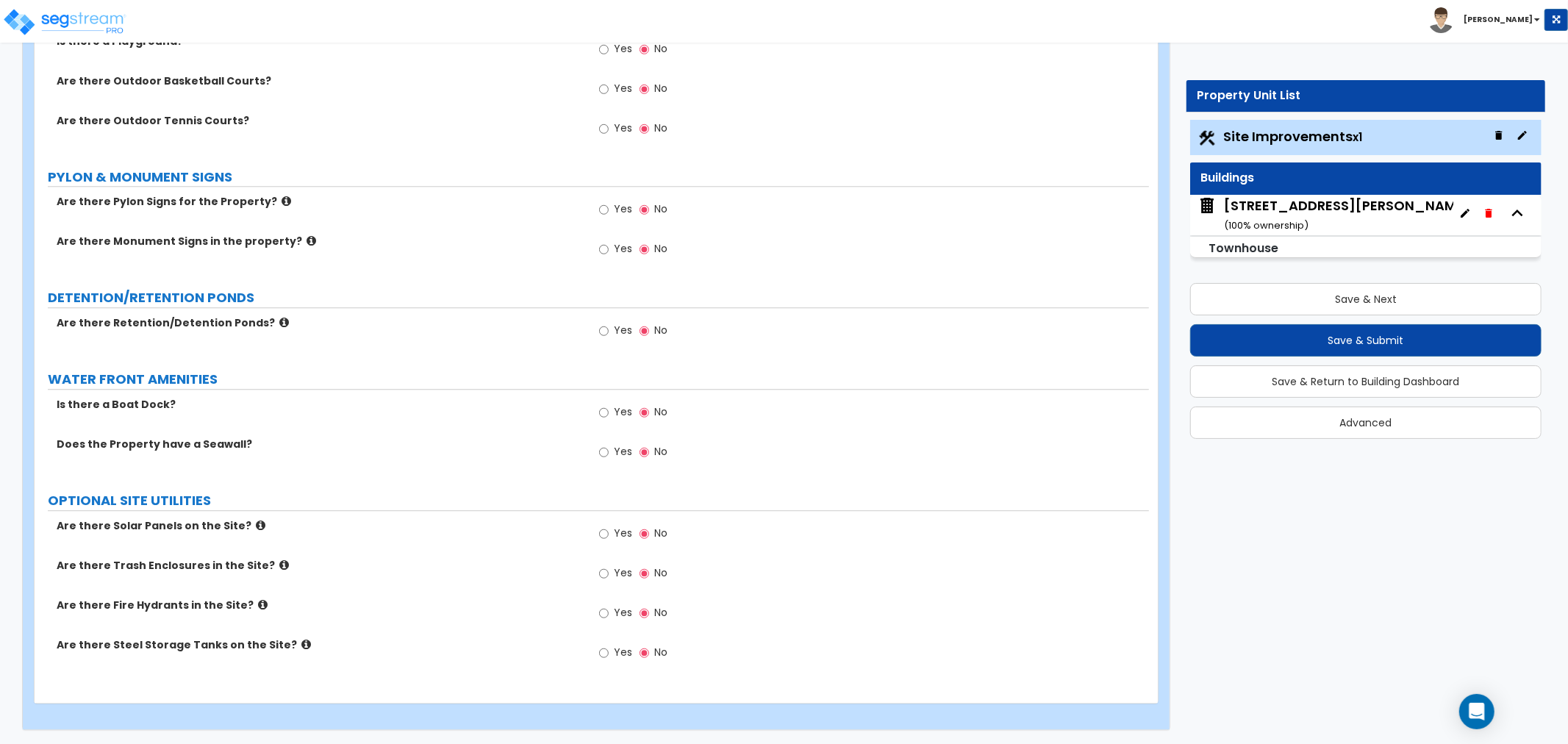
click at [306, 241] on icon at bounding box center [311, 241] width 9 height 11
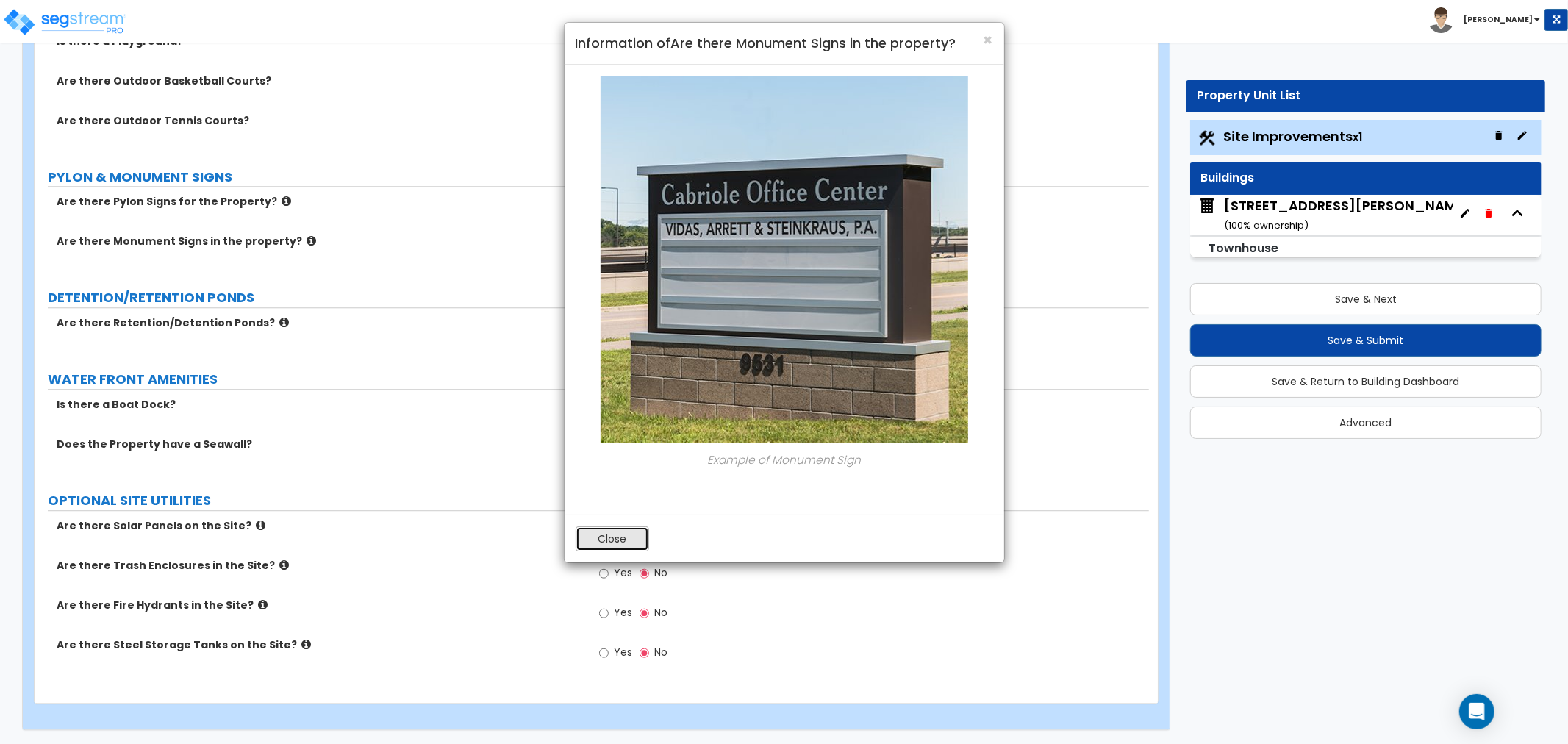
click at [622, 544] on button "Close" at bounding box center [613, 539] width 74 height 25
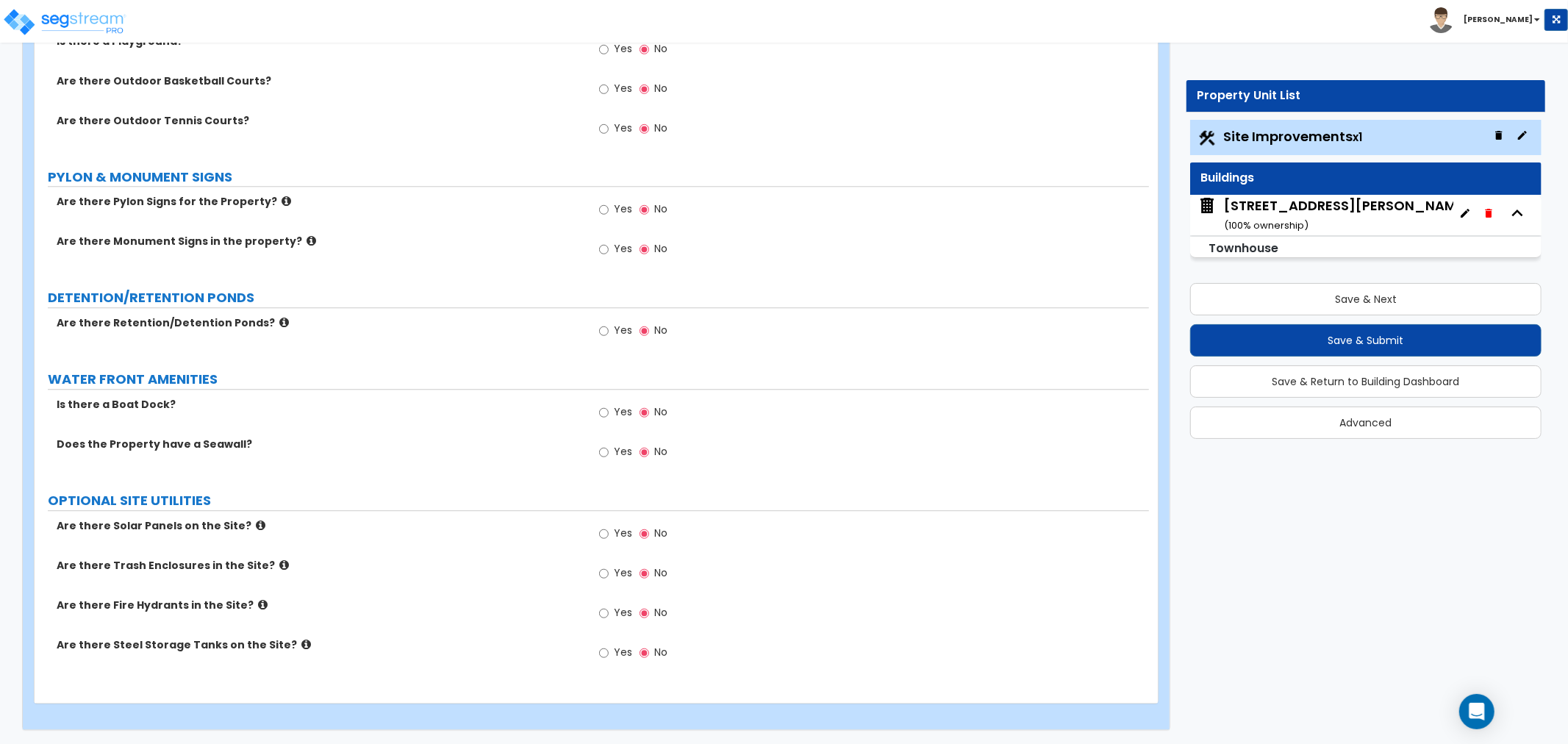
click at [280, 318] on icon at bounding box center [284, 322] width 9 height 11
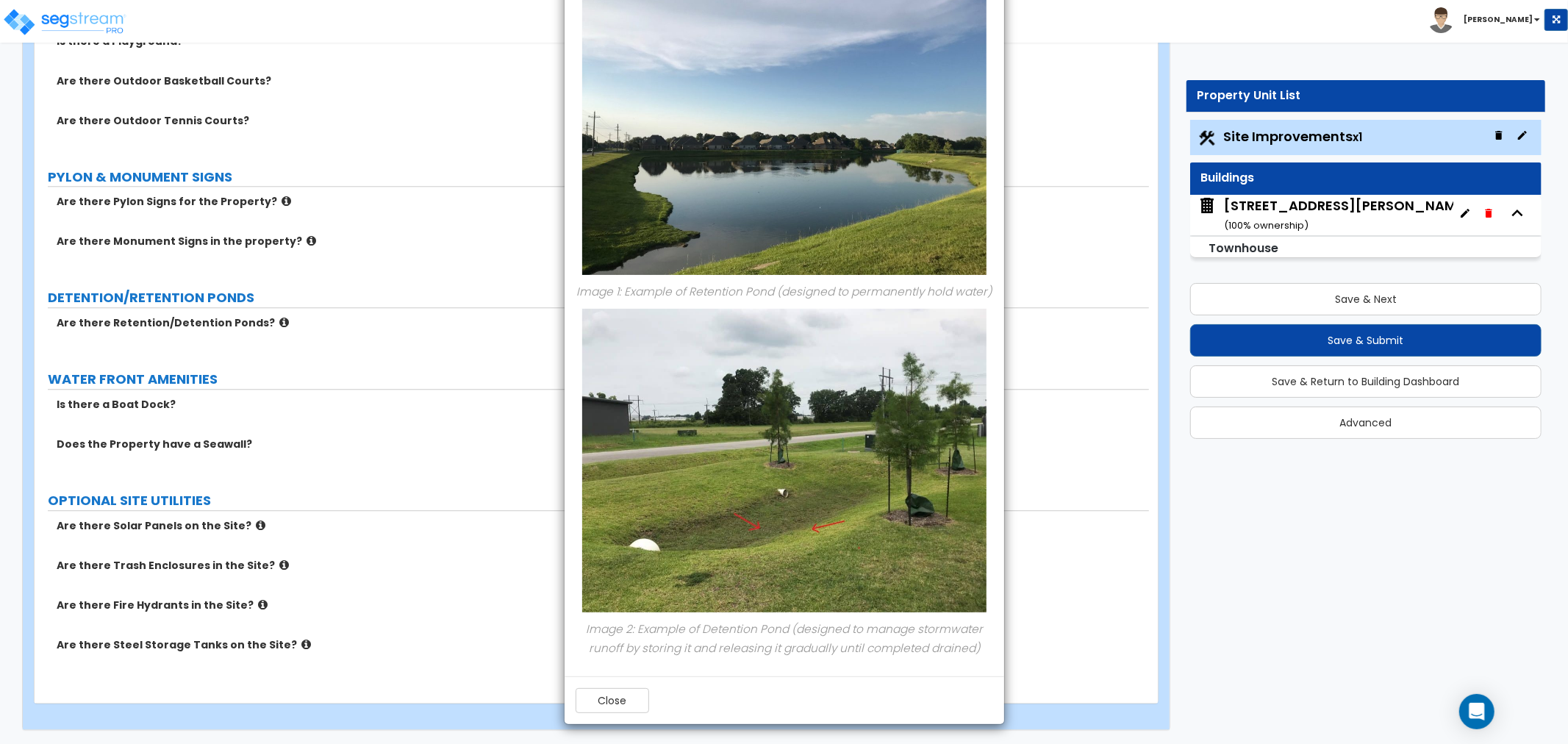
scroll to position [107, 0]
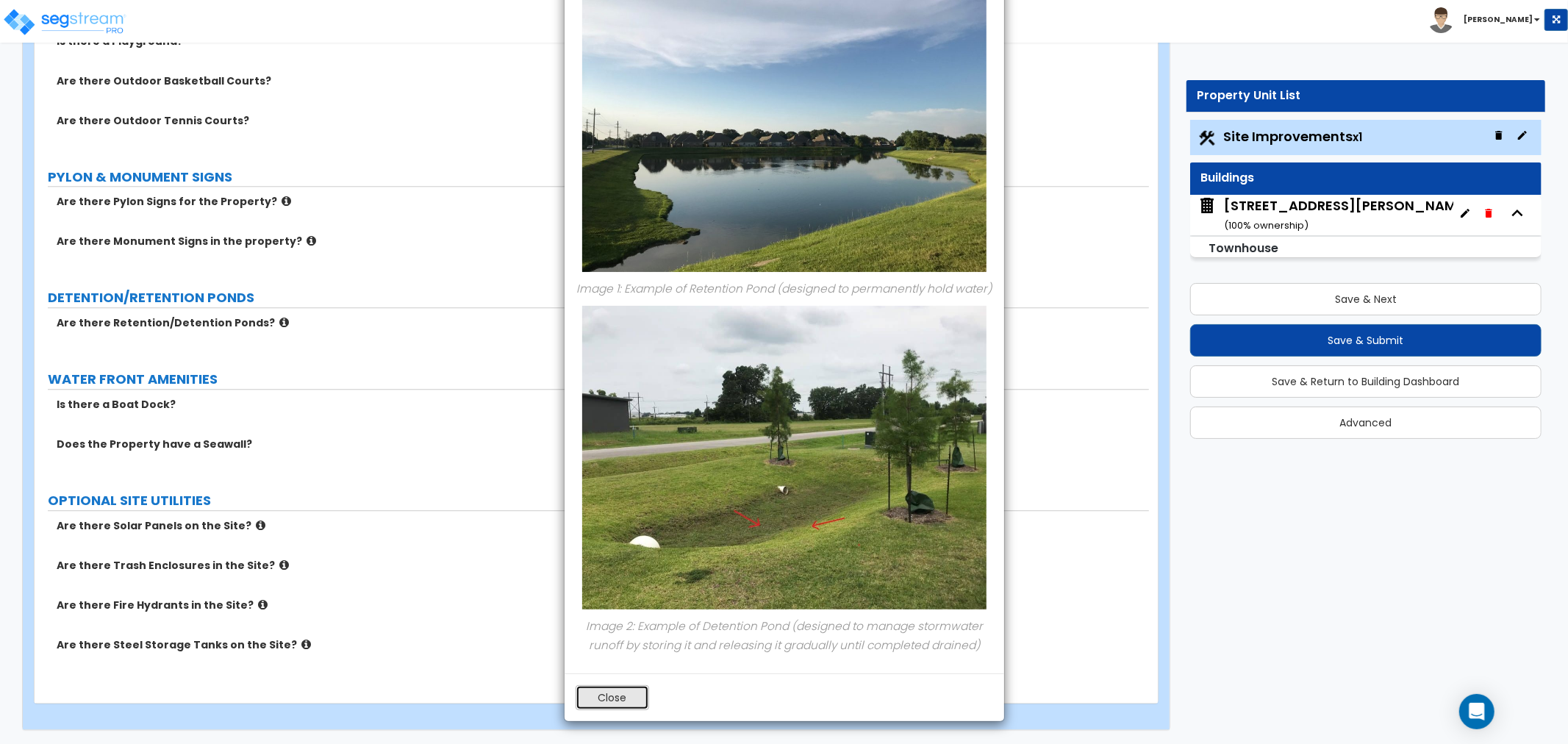
click at [628, 695] on button "Close" at bounding box center [613, 698] width 74 height 25
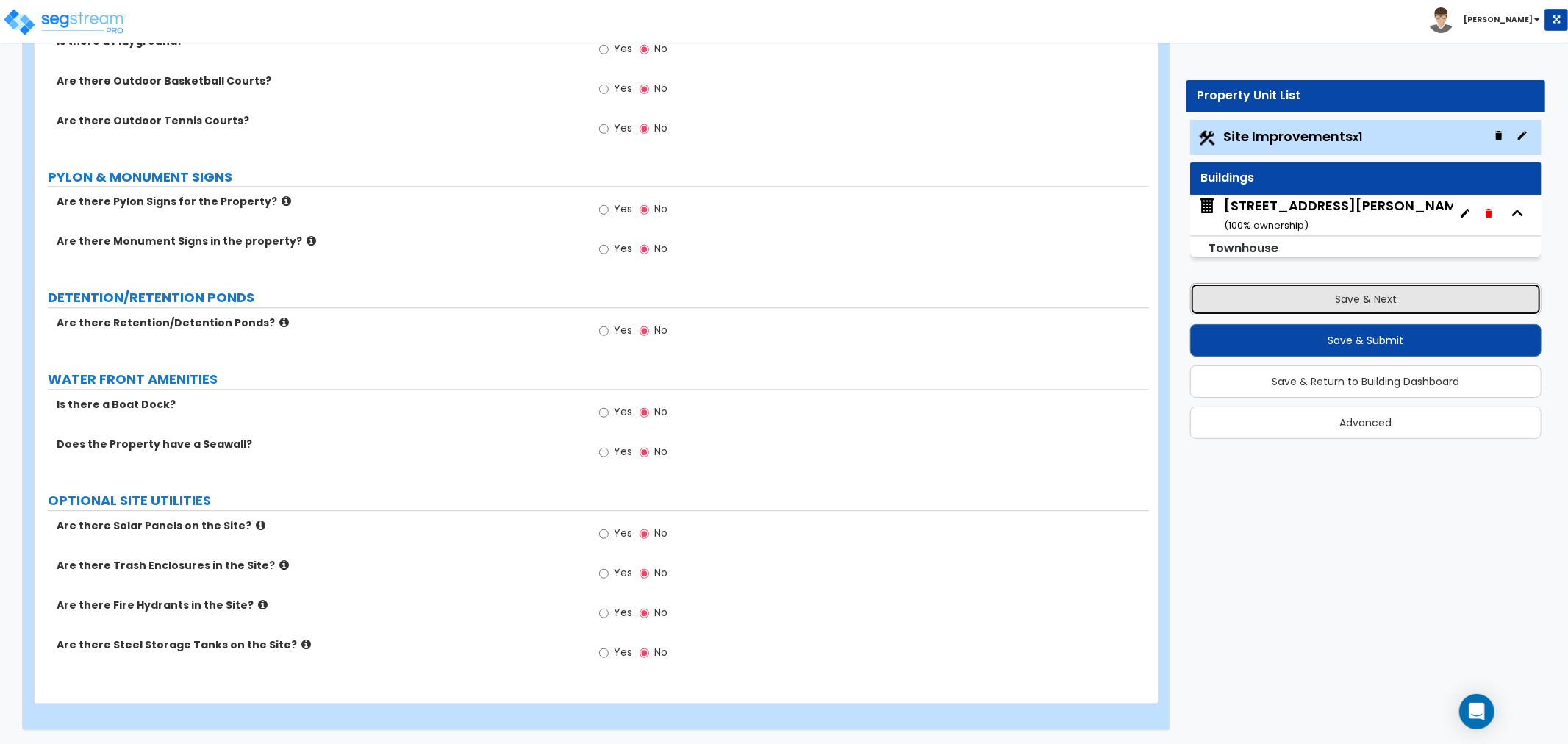
click at [1342, 291] on button "Save & Next" at bounding box center [1366, 299] width 351 height 32
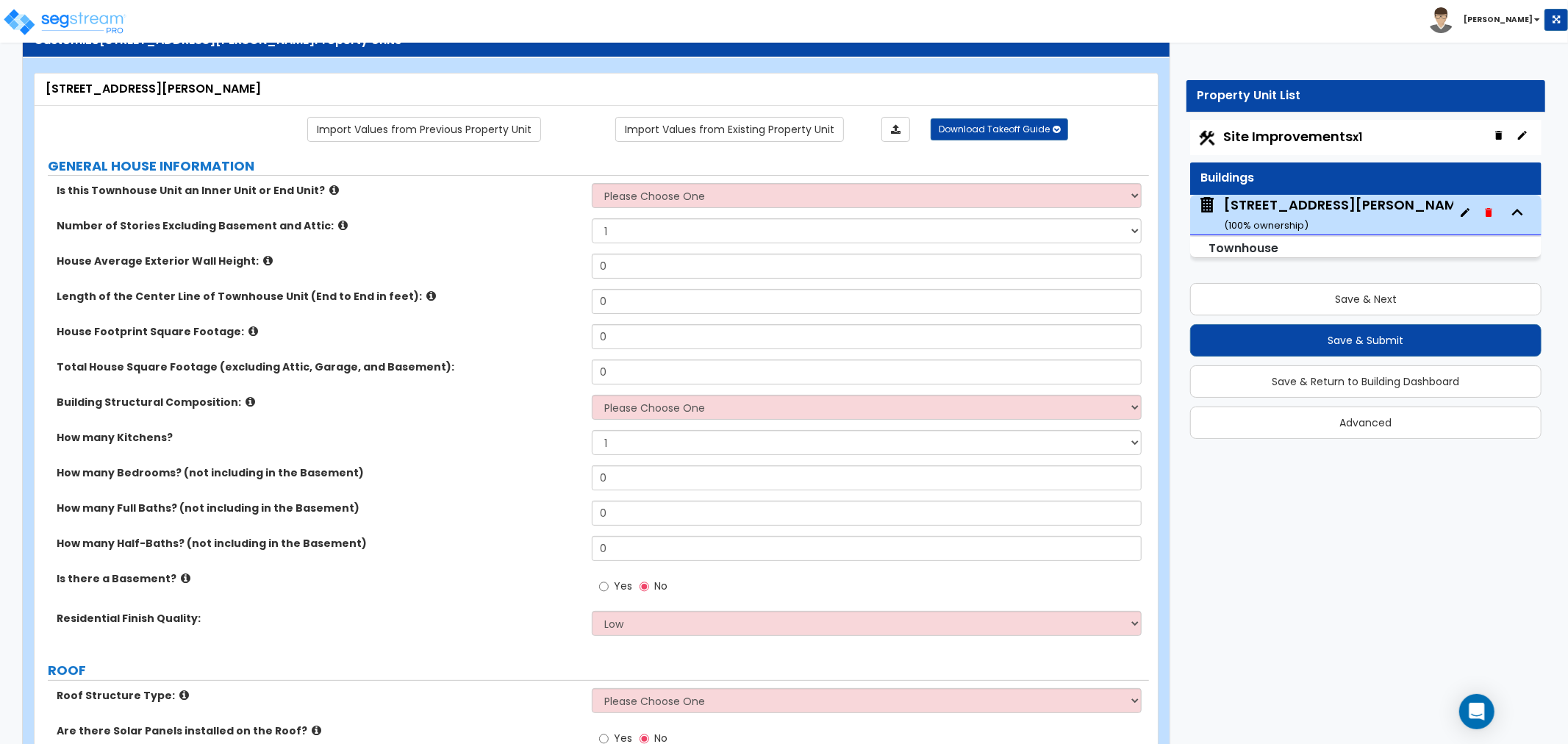
scroll to position [82, 0]
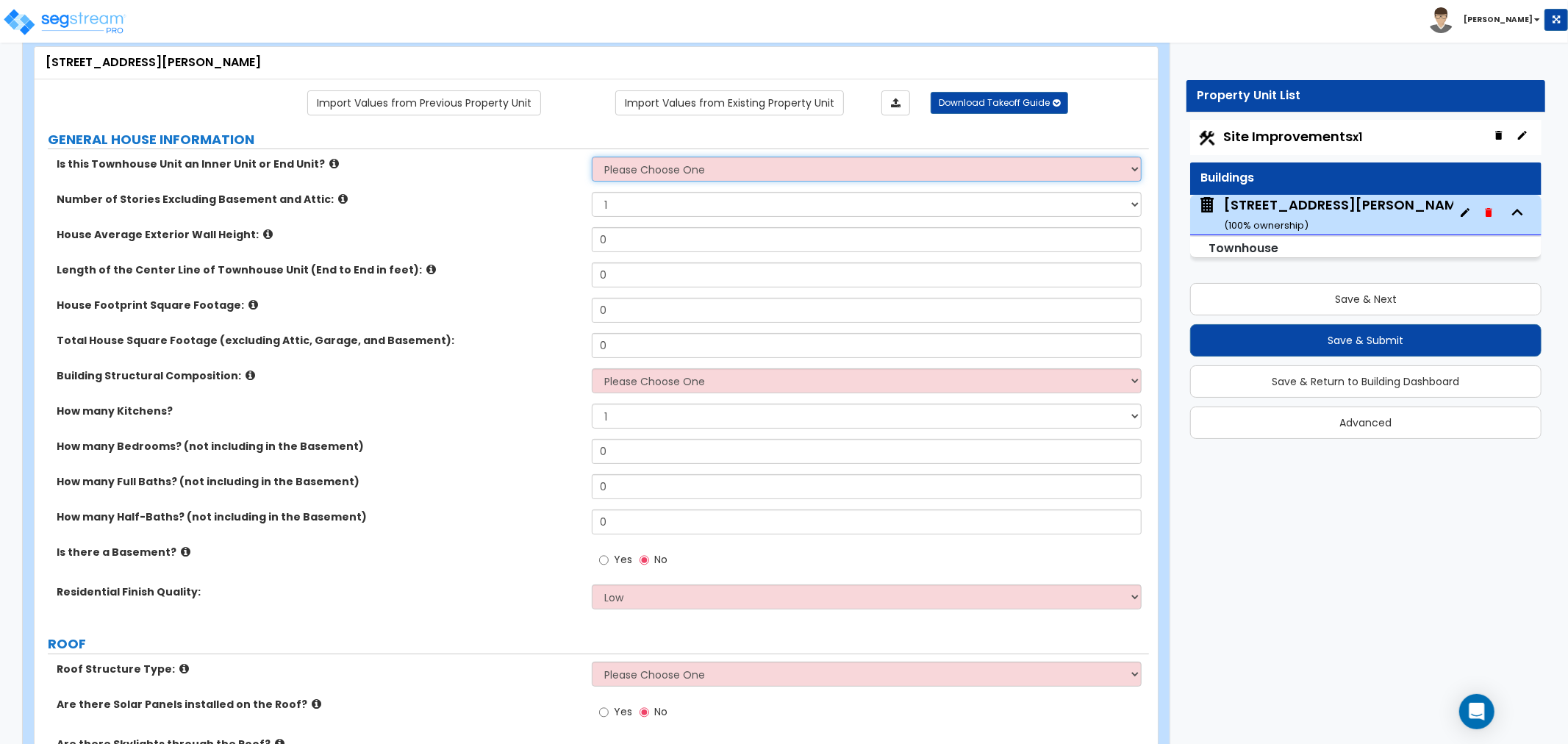
click at [603, 171] on select "Please Choose One Inner Unit End Unit" at bounding box center [867, 169] width 550 height 25
select select "1"
click at [592, 158] on select "Please Choose One Inner Unit End Unit" at bounding box center [867, 169] width 550 height 25
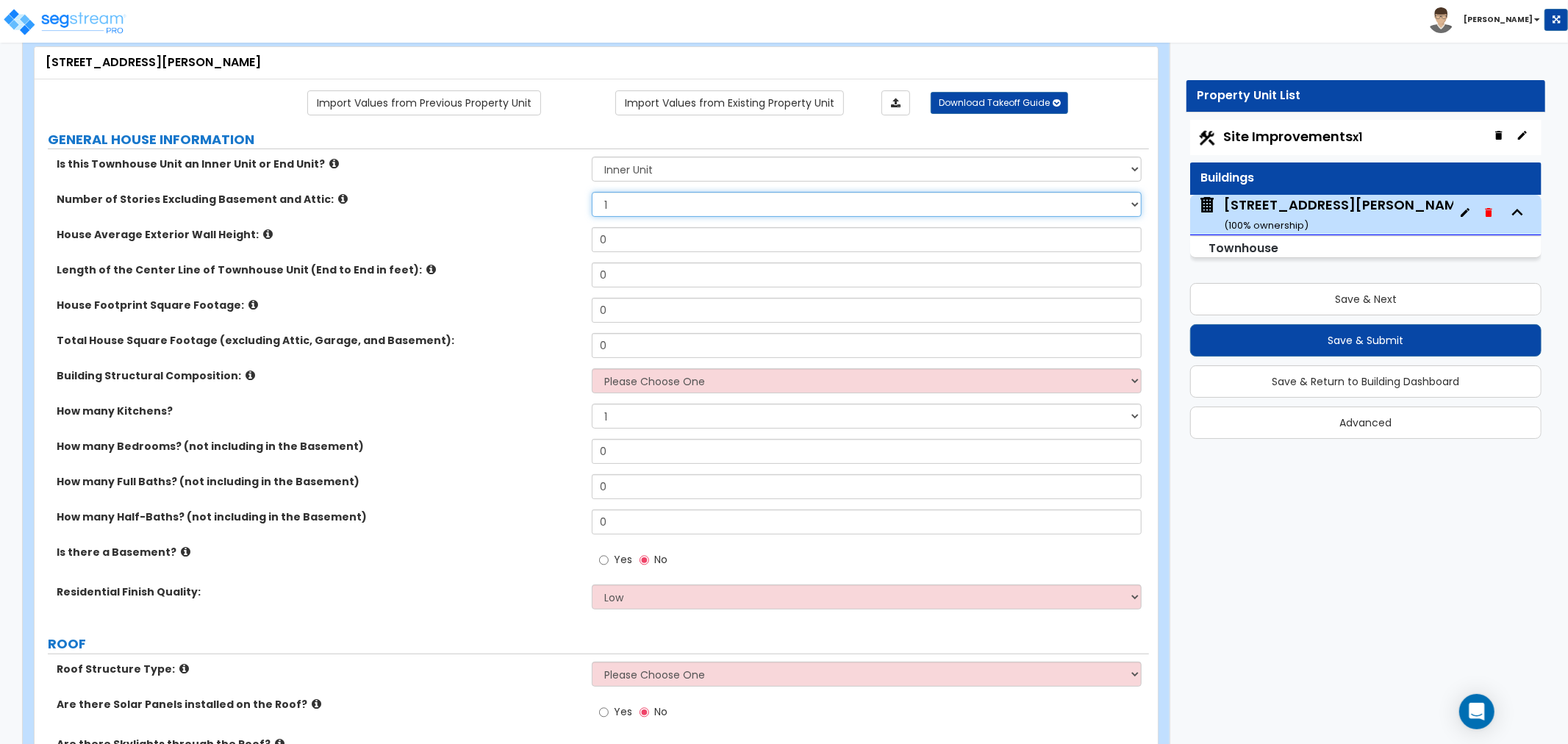
click at [620, 200] on select "1 2 3 4 5" at bounding box center [867, 205] width 550 height 25
select select "4"
click at [592, 193] on select "1 2 3 4 5" at bounding box center [867, 205] width 550 height 25
click at [622, 241] on input "0" at bounding box center [867, 240] width 550 height 25
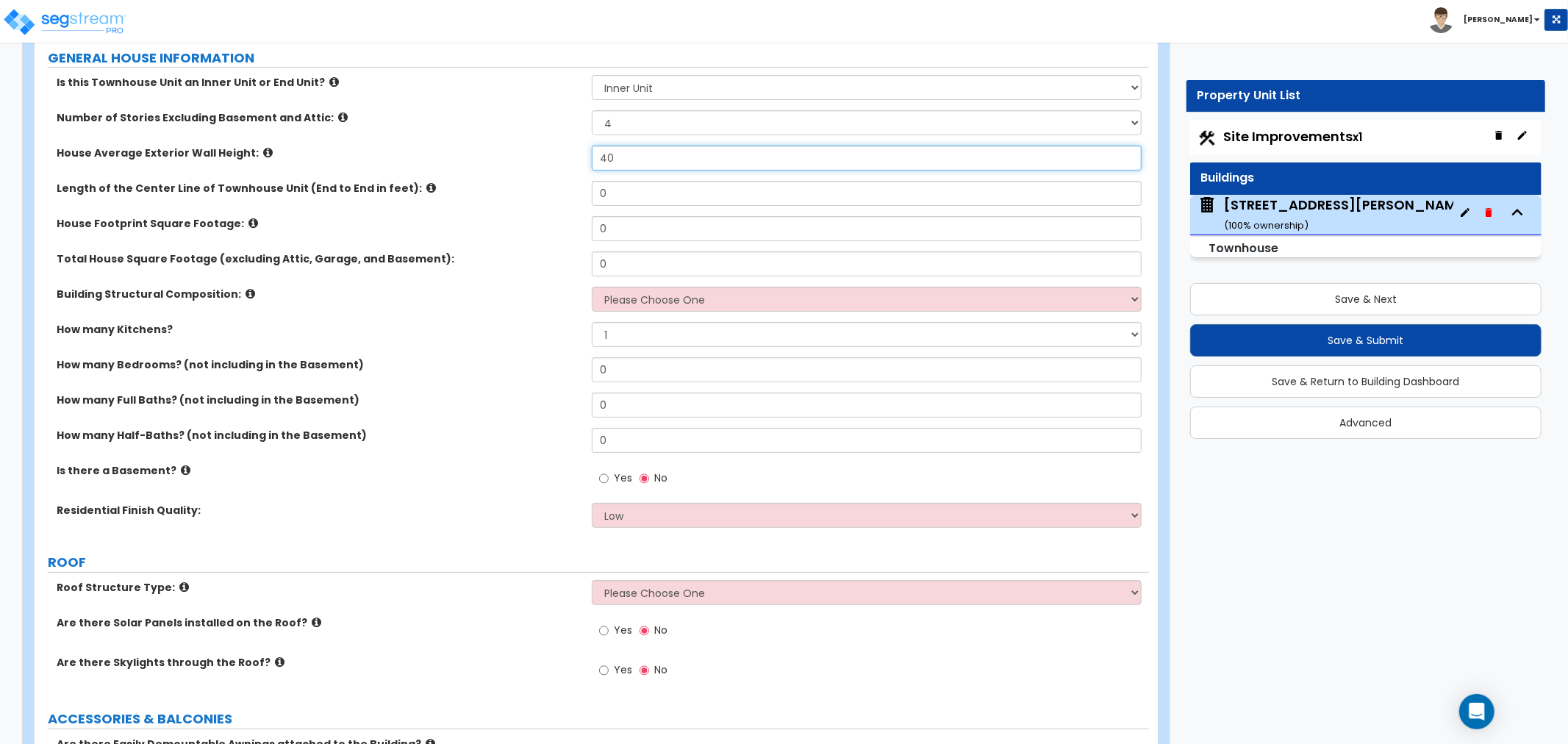
type input "40"
click at [612, 194] on input "0" at bounding box center [867, 194] width 550 height 25
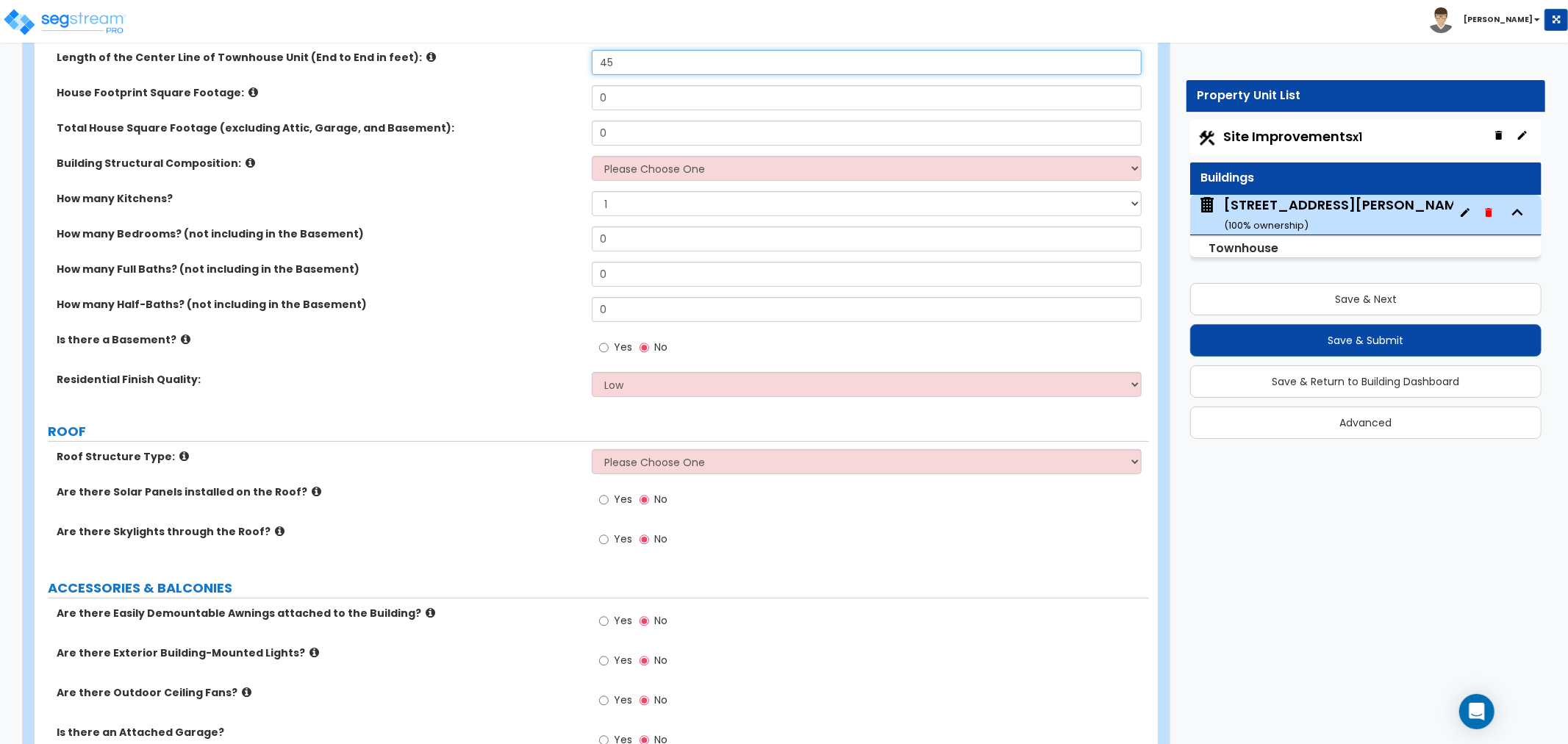
scroll to position [245, 0]
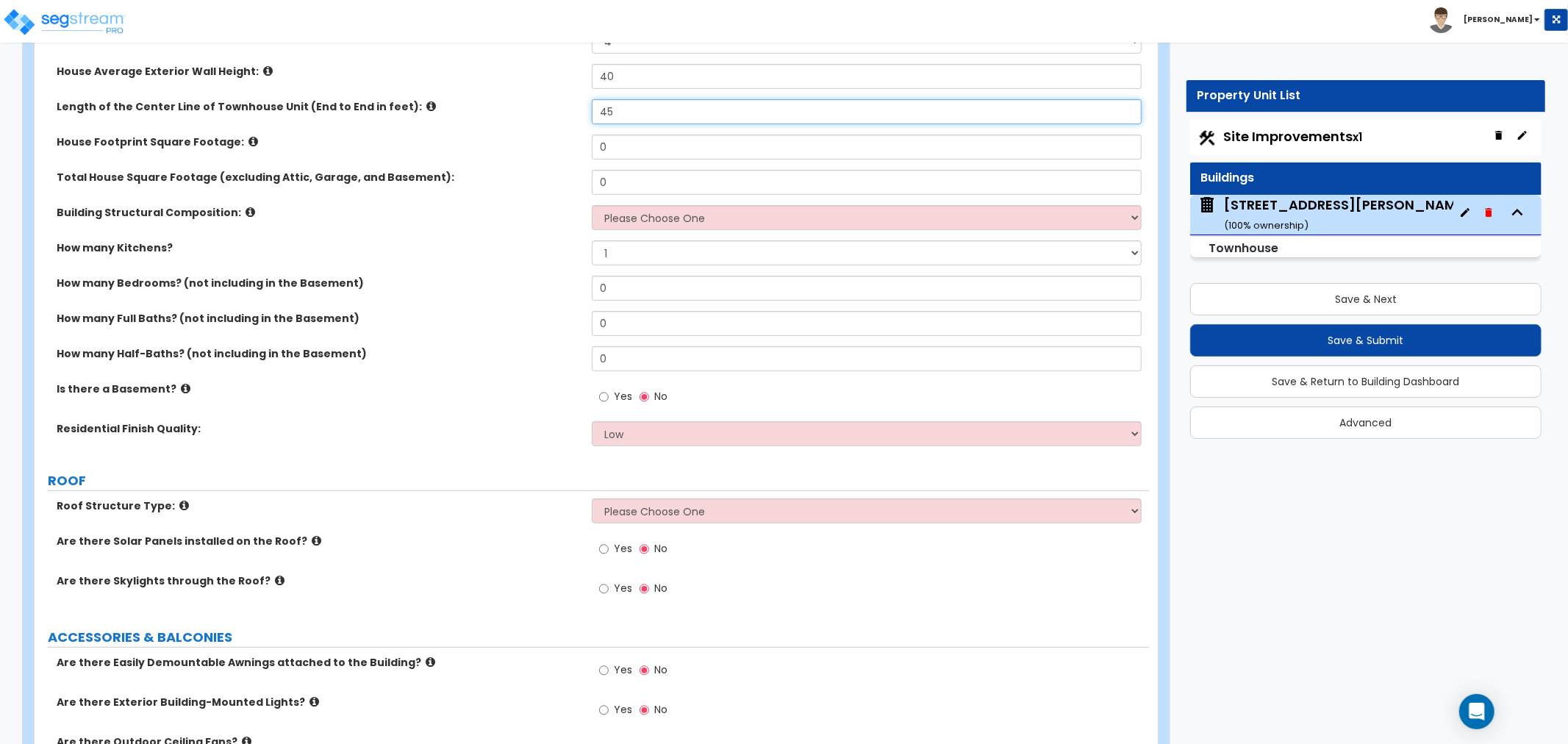
type input "45"
click at [610, 142] on input "0" at bounding box center [867, 147] width 550 height 25
type input "972"
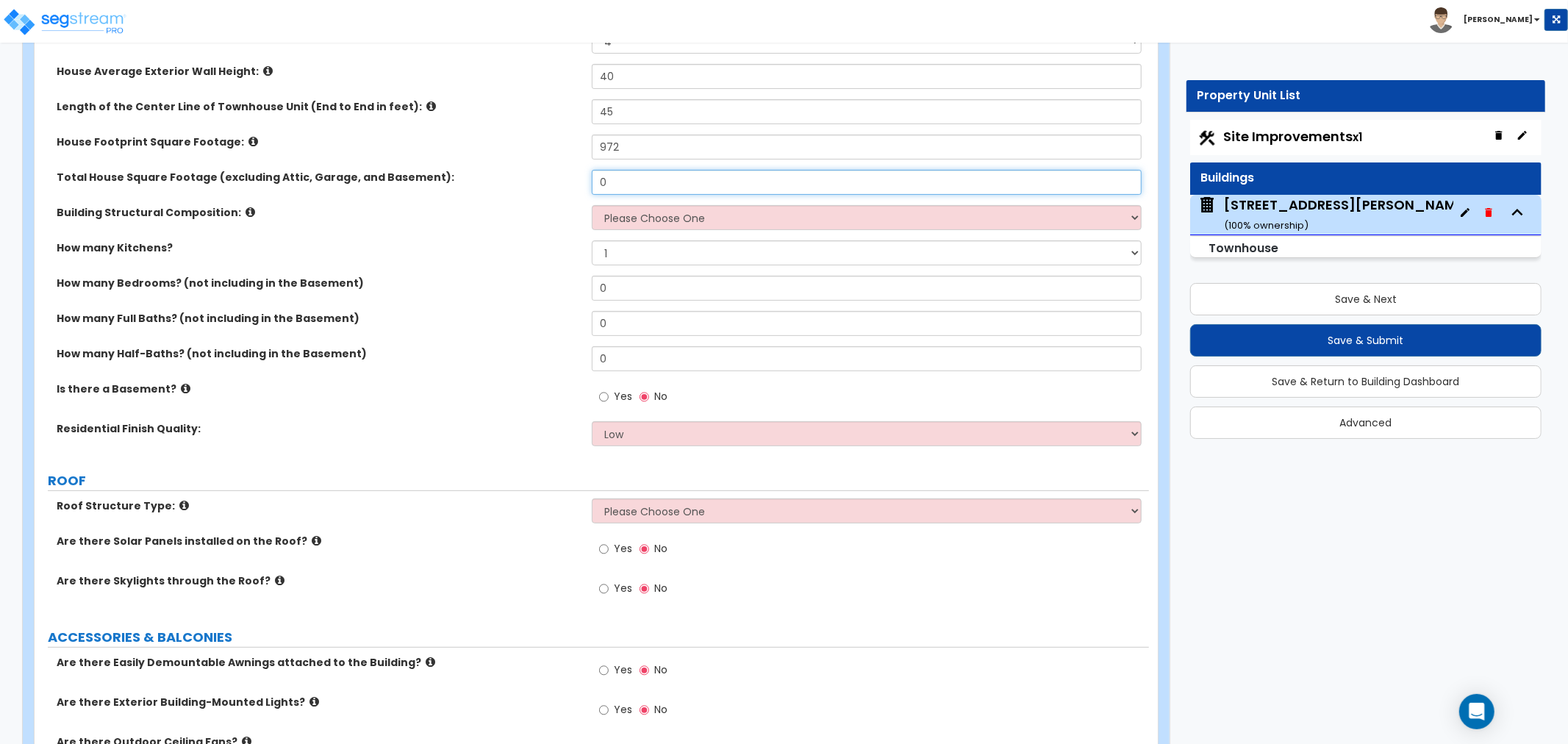
click at [628, 174] on input "0" at bounding box center [867, 183] width 550 height 25
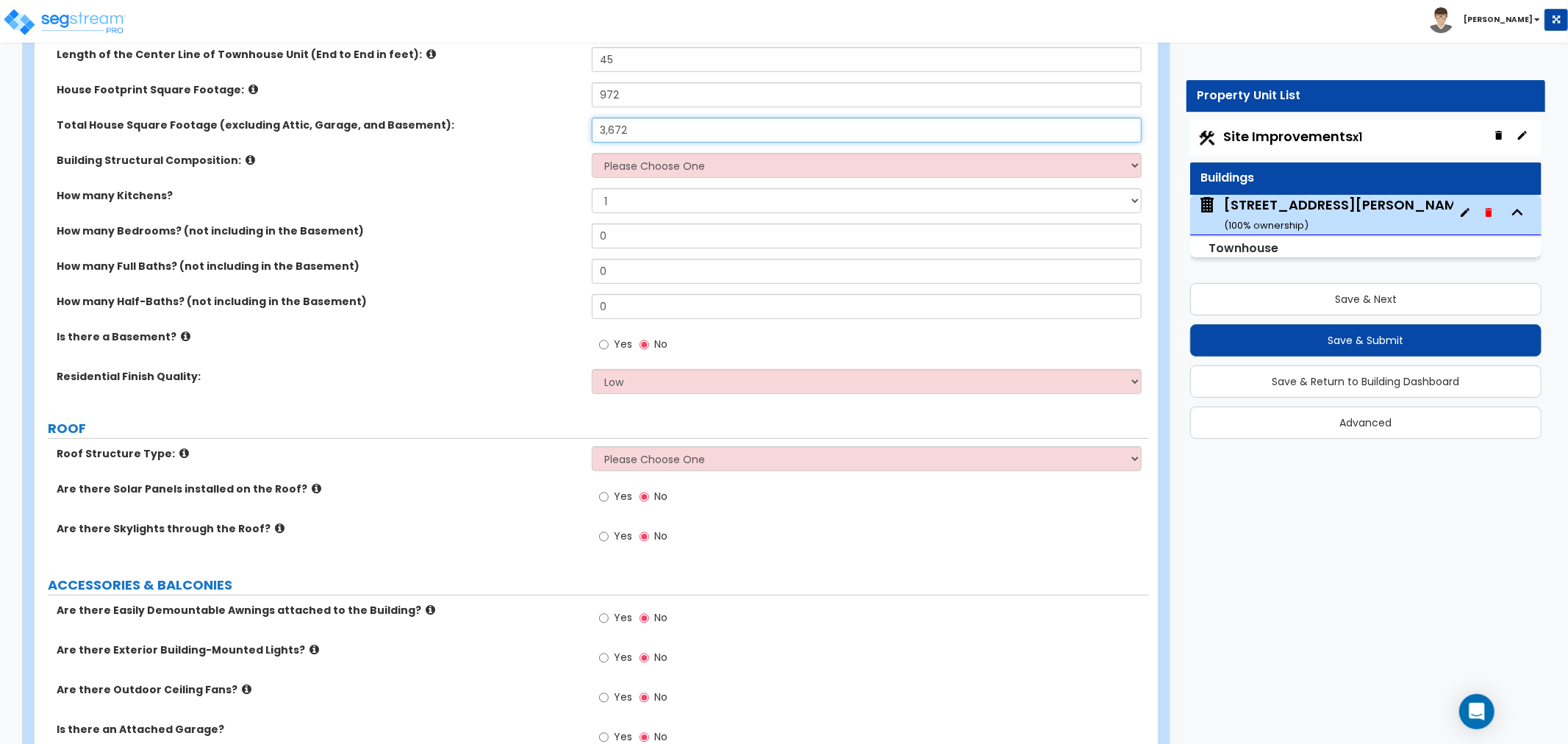
scroll to position [327, 0]
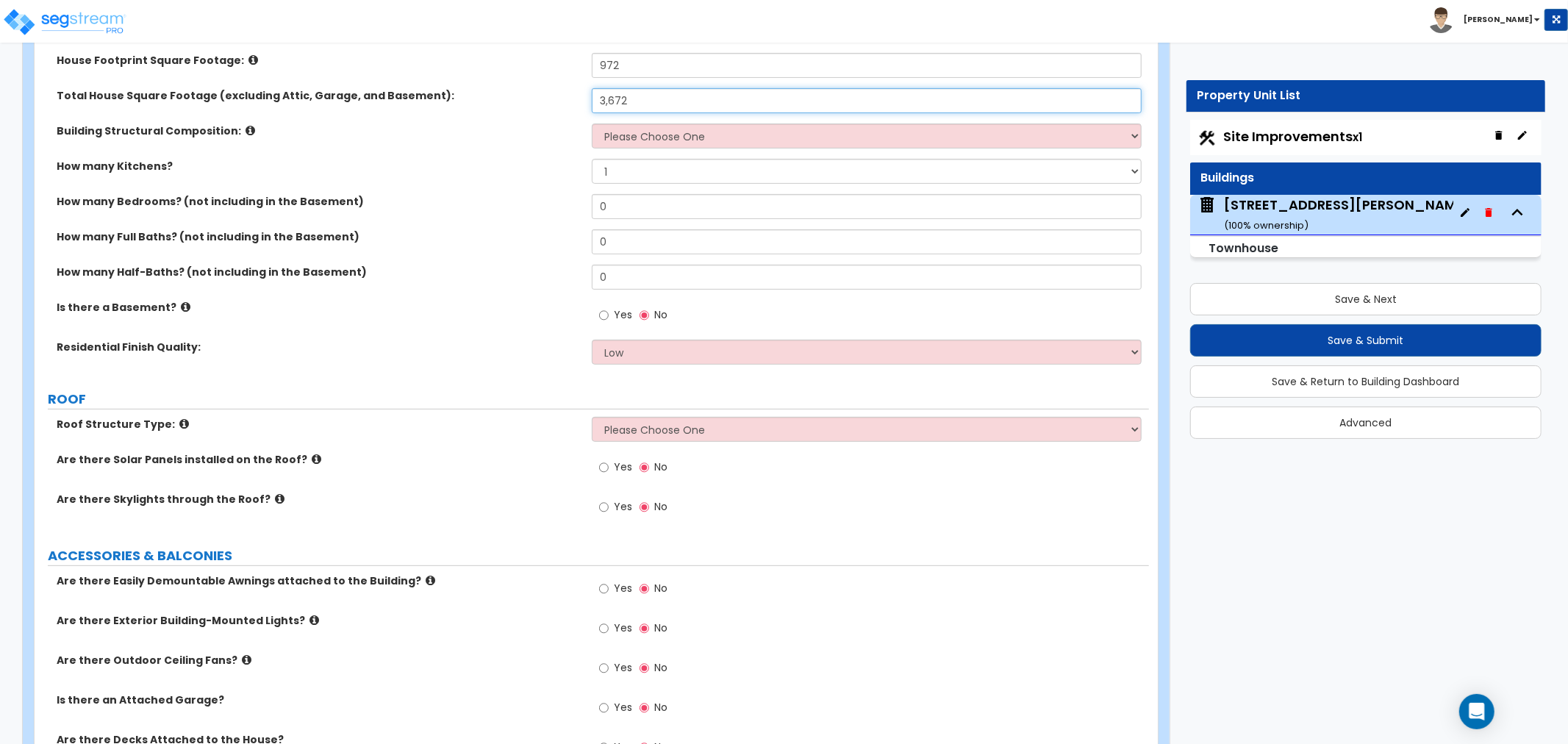
type input "3,672"
click at [245, 129] on icon at bounding box center [250, 130] width 9 height 11
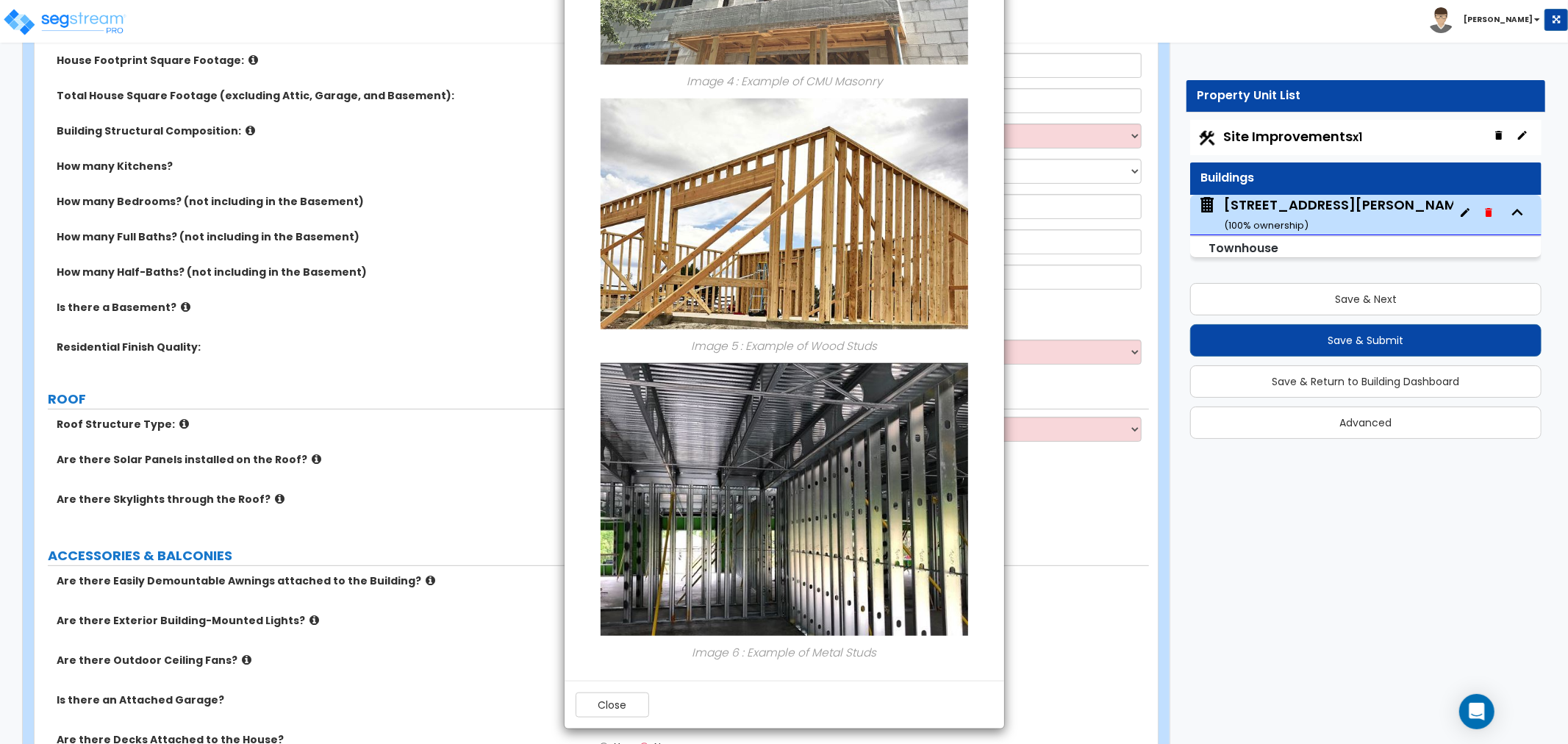
scroll to position [1103, 0]
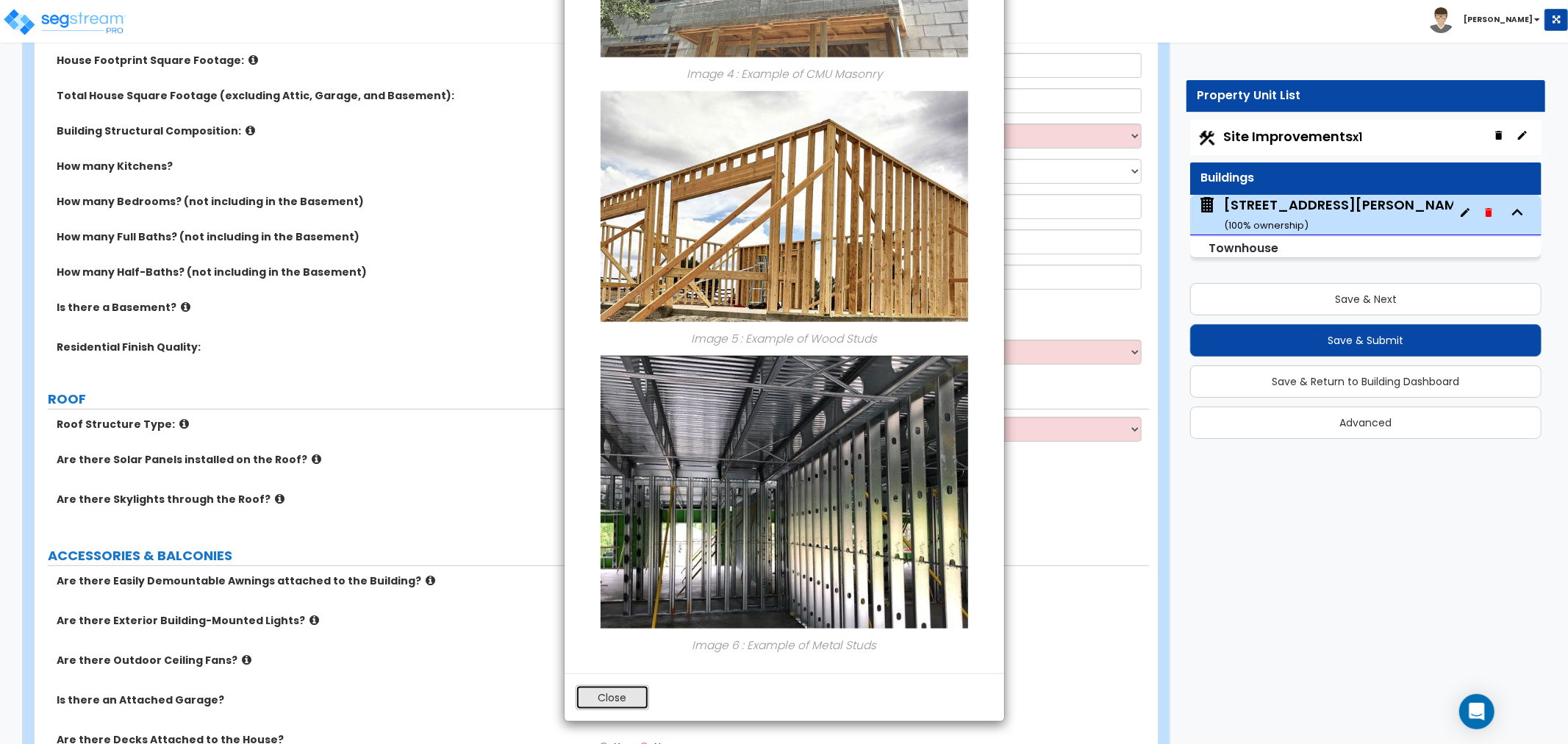
click at [642, 705] on button "Close" at bounding box center [613, 698] width 74 height 25
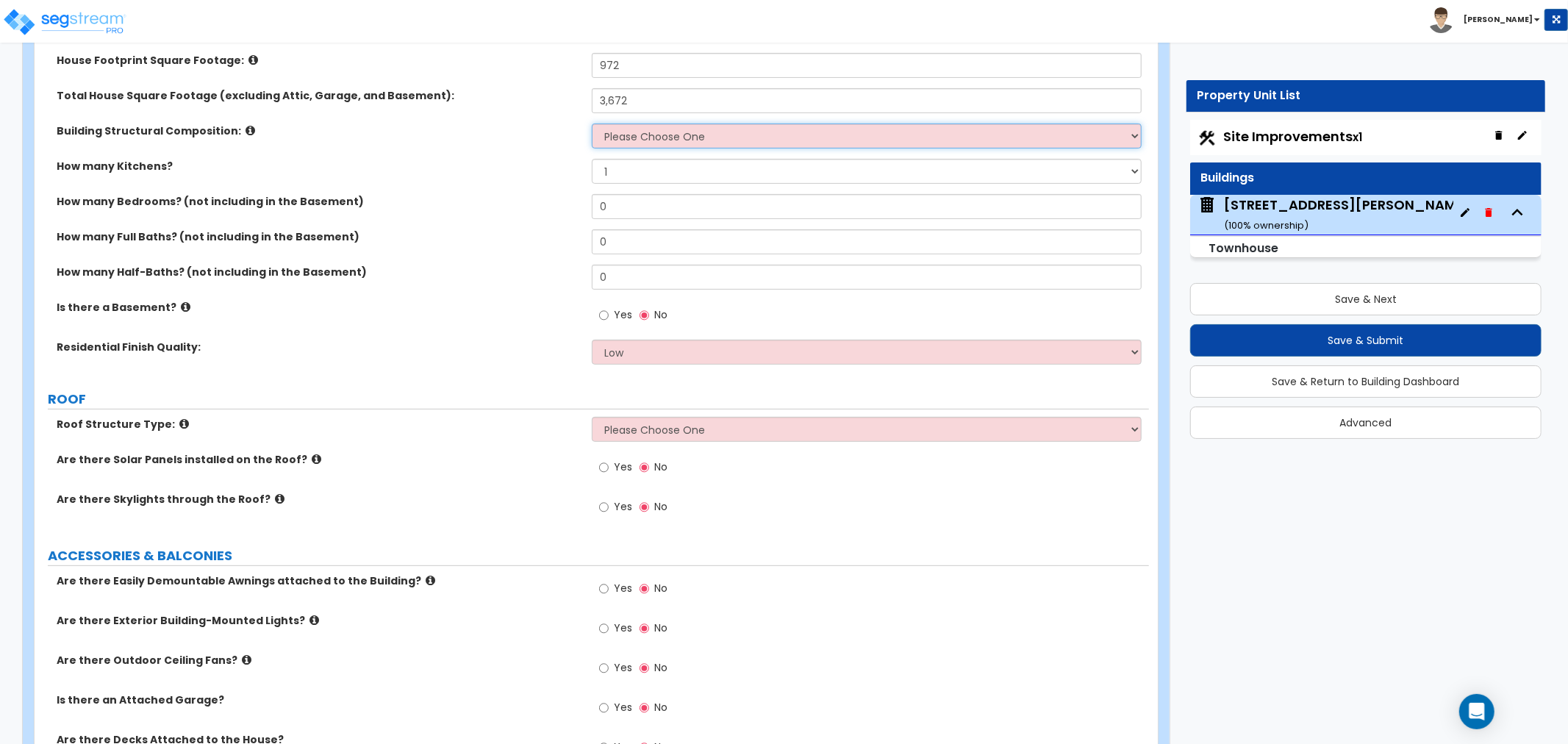
click at [649, 140] on select "Please Choose One Reinforced Concrete Structural Steel Brick Masonry CMU Masonr…" at bounding box center [867, 136] width 550 height 25
select select "7"
click at [592, 124] on select "Please Choose One Reinforced Concrete Structural Steel Brick Masonry CMU Masonr…" at bounding box center [867, 136] width 550 height 25
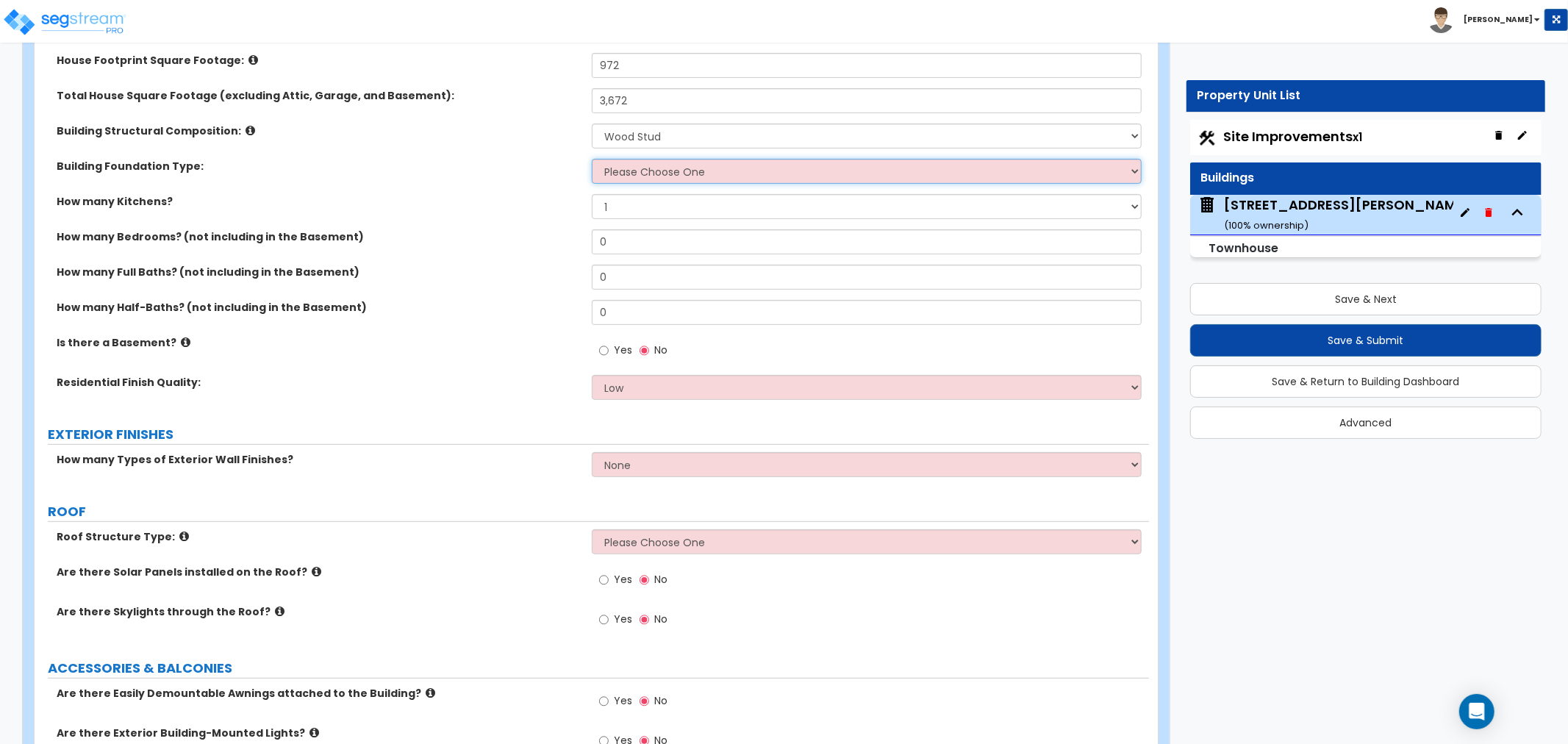
click at [625, 172] on select "Please Choose One Spread Ftg, Col, & Beam FDN Slab on Grade" at bounding box center [867, 172] width 550 height 25
select select "2"
click at [592, 159] on select "Please Choose One Spread Ftg, Col, & Beam FDN Slab on Grade" at bounding box center [867, 172] width 550 height 25
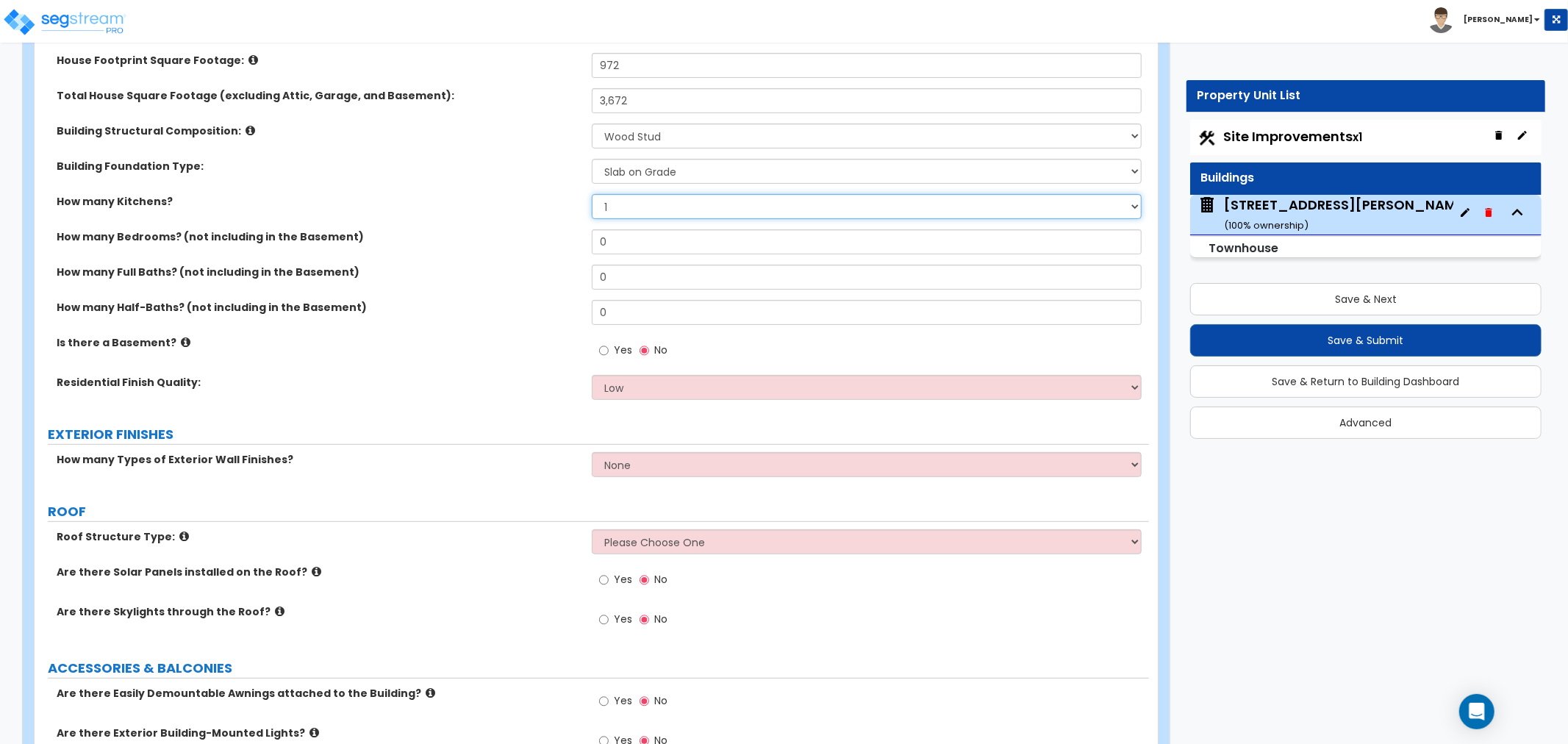
click at [624, 209] on select "1 2 3" at bounding box center [867, 207] width 550 height 25
click at [642, 203] on select "1 2 3" at bounding box center [867, 207] width 550 height 25
click at [1130, 208] on select "1 2 3" at bounding box center [867, 207] width 550 height 25
select select "3"
click at [592, 194] on select "1 2 3" at bounding box center [867, 207] width 550 height 25
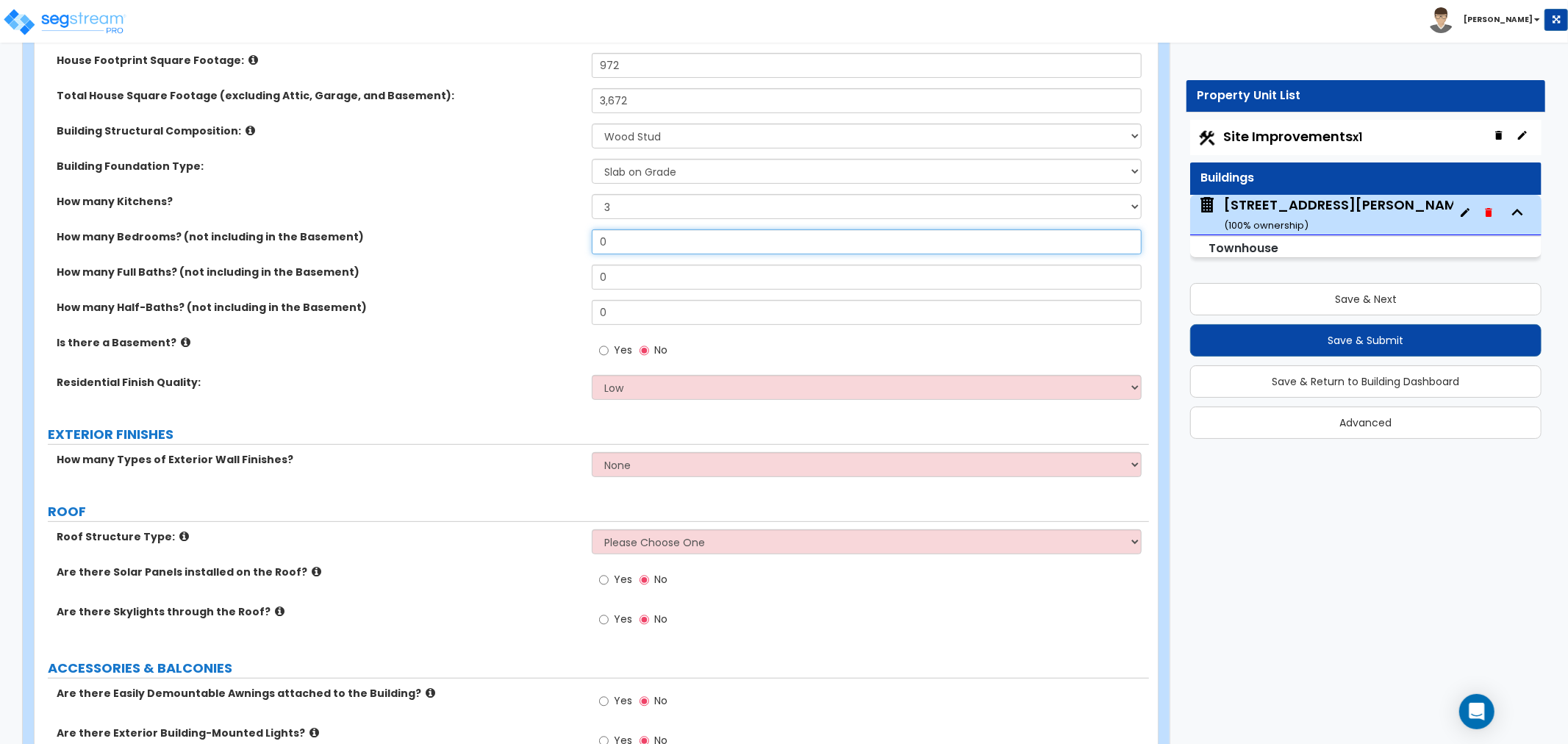
drag, startPoint x: 630, startPoint y: 245, endPoint x: 520, endPoint y: 251, distance: 110.2
click at [520, 251] on div "How many Bedrooms? (not including in the Basement) 0" at bounding box center [592, 247] width 1114 height 35
drag, startPoint x: 618, startPoint y: 268, endPoint x: 552, endPoint y: 274, distance: 66.3
click at [552, 274] on div "How many Full Baths? (not including in the Basement) 0" at bounding box center [592, 282] width 1114 height 35
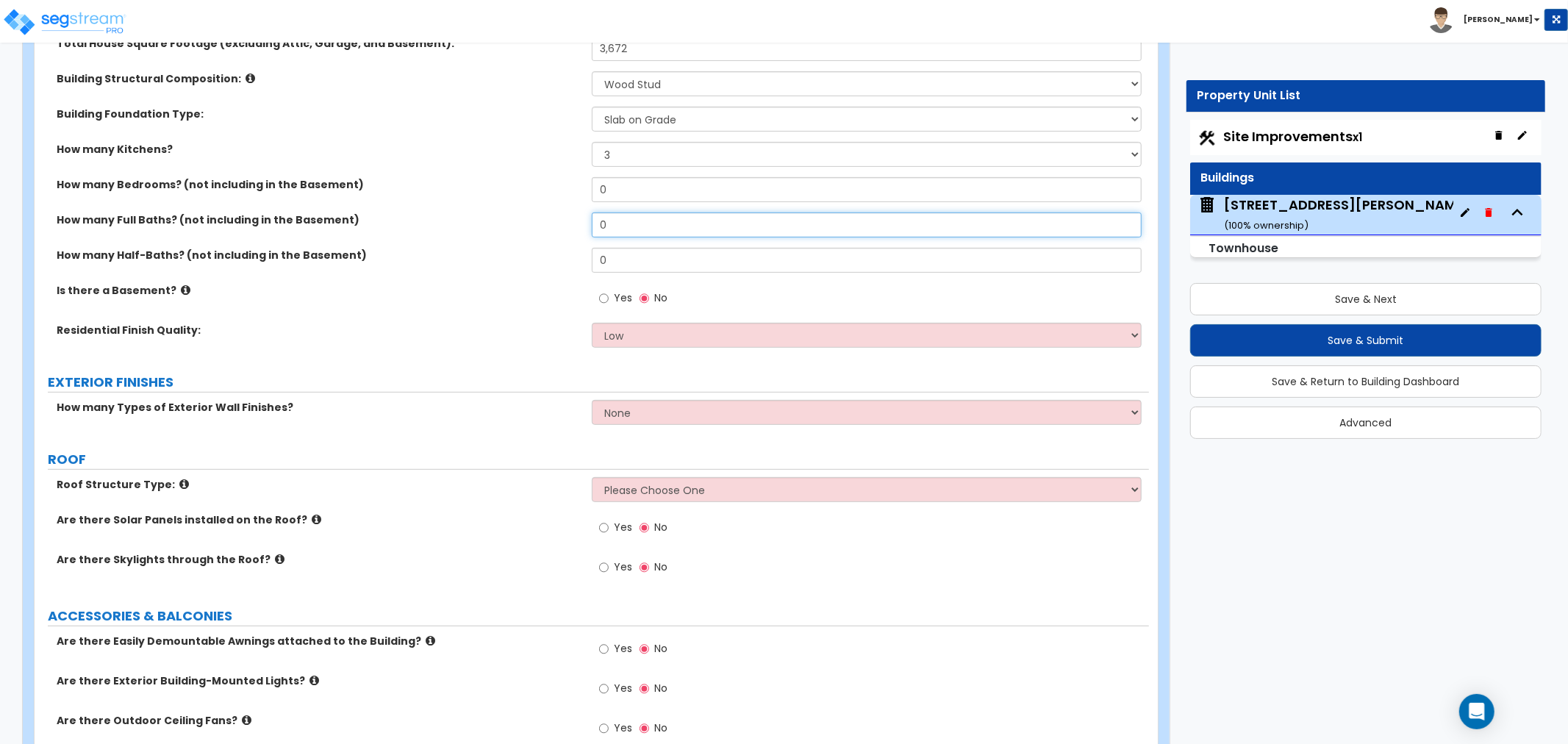
scroll to position [408, 0]
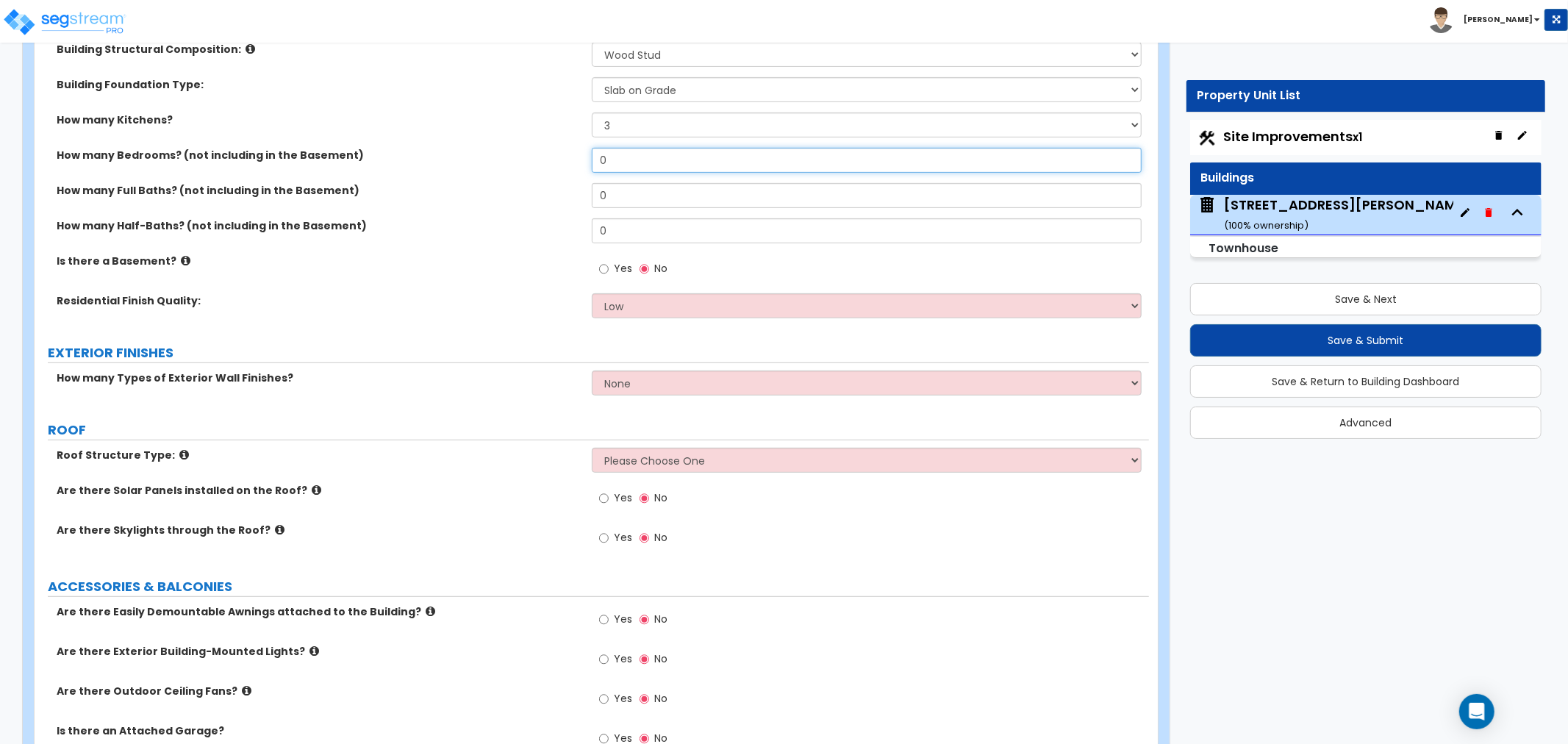
click at [622, 162] on input "0" at bounding box center [867, 161] width 550 height 25
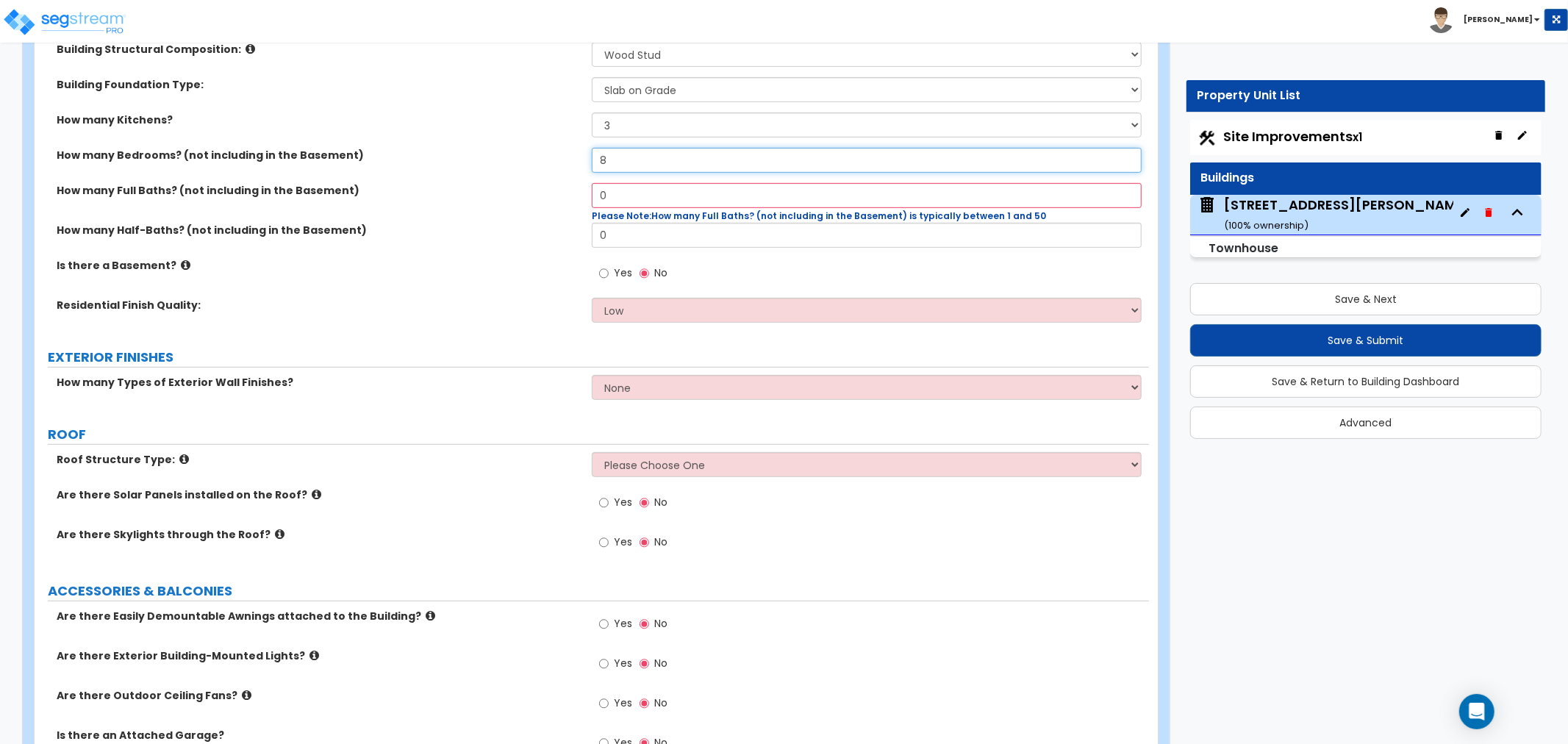
type input "8"
click at [615, 198] on input "0" at bounding box center [867, 196] width 550 height 25
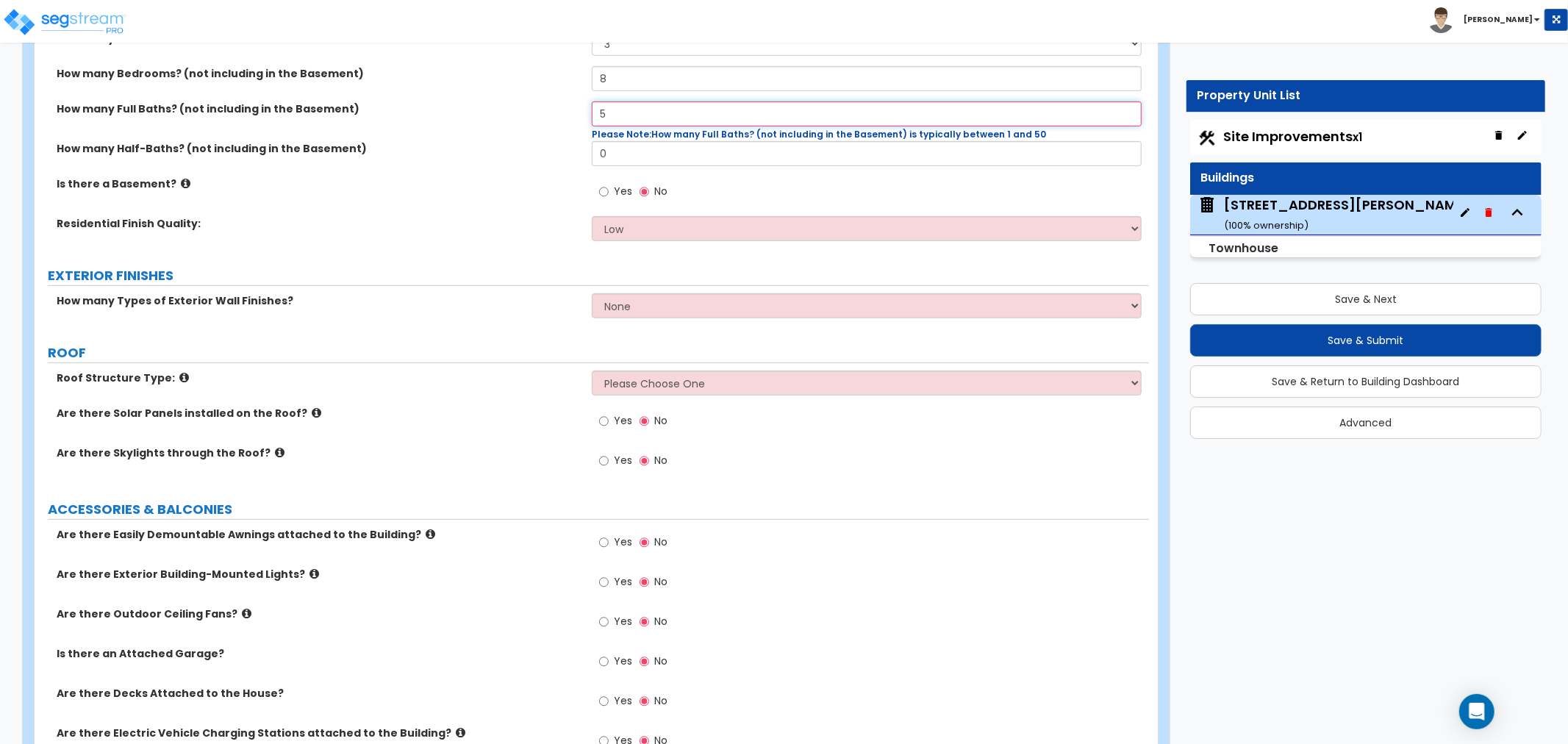
scroll to position [572, 0]
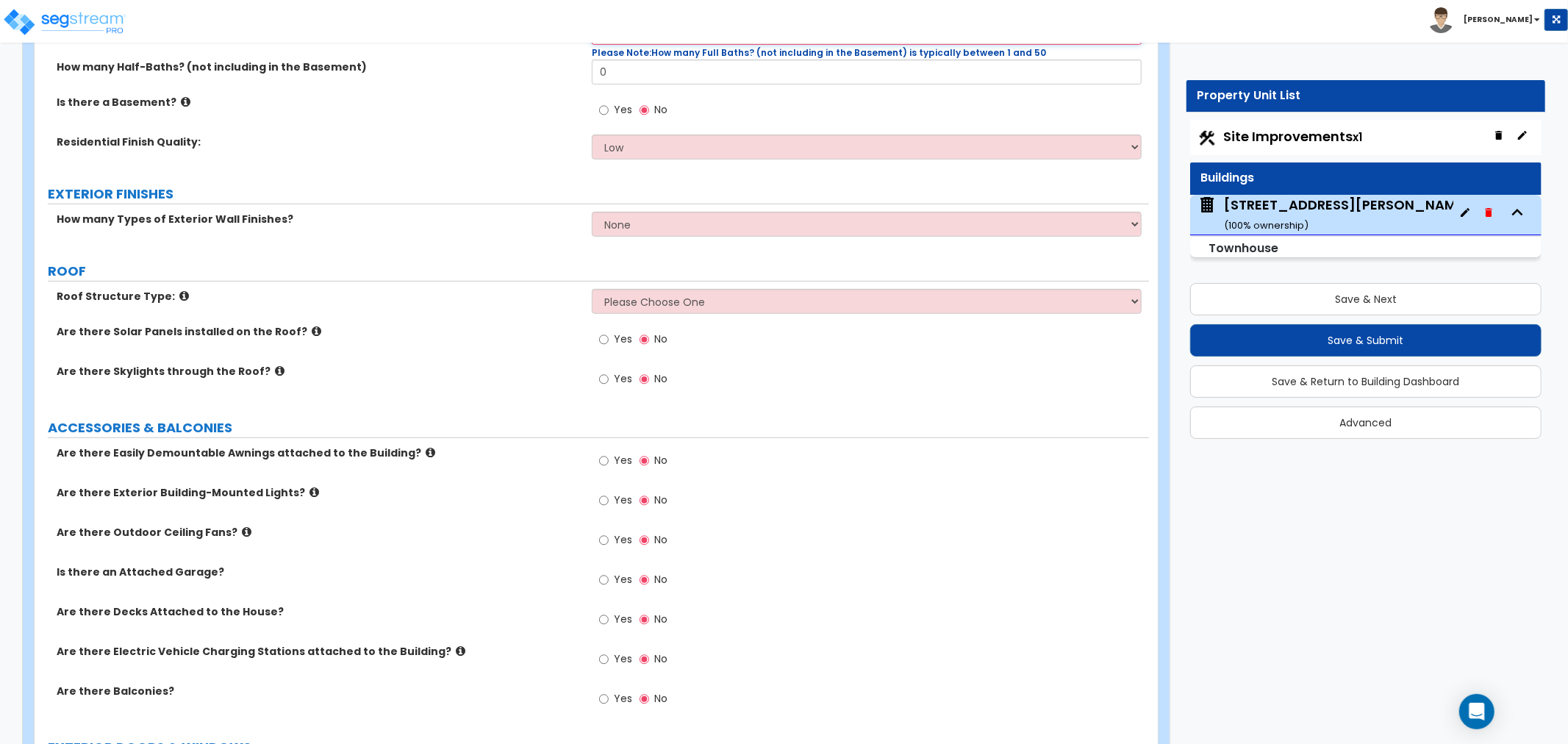
type input "5"
click at [181, 100] on icon at bounding box center [186, 102] width 9 height 11
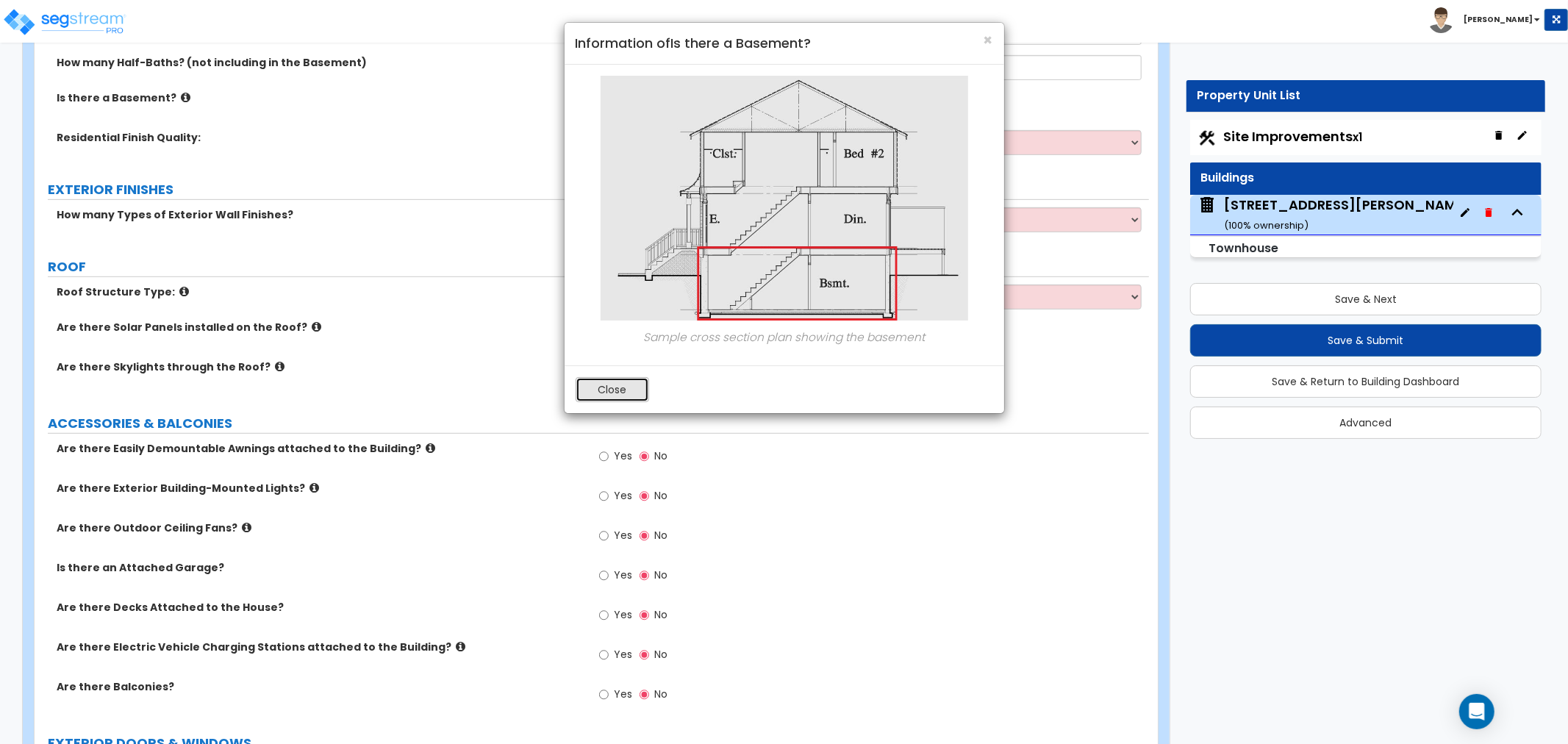
click at [601, 395] on button "Close" at bounding box center [613, 390] width 74 height 25
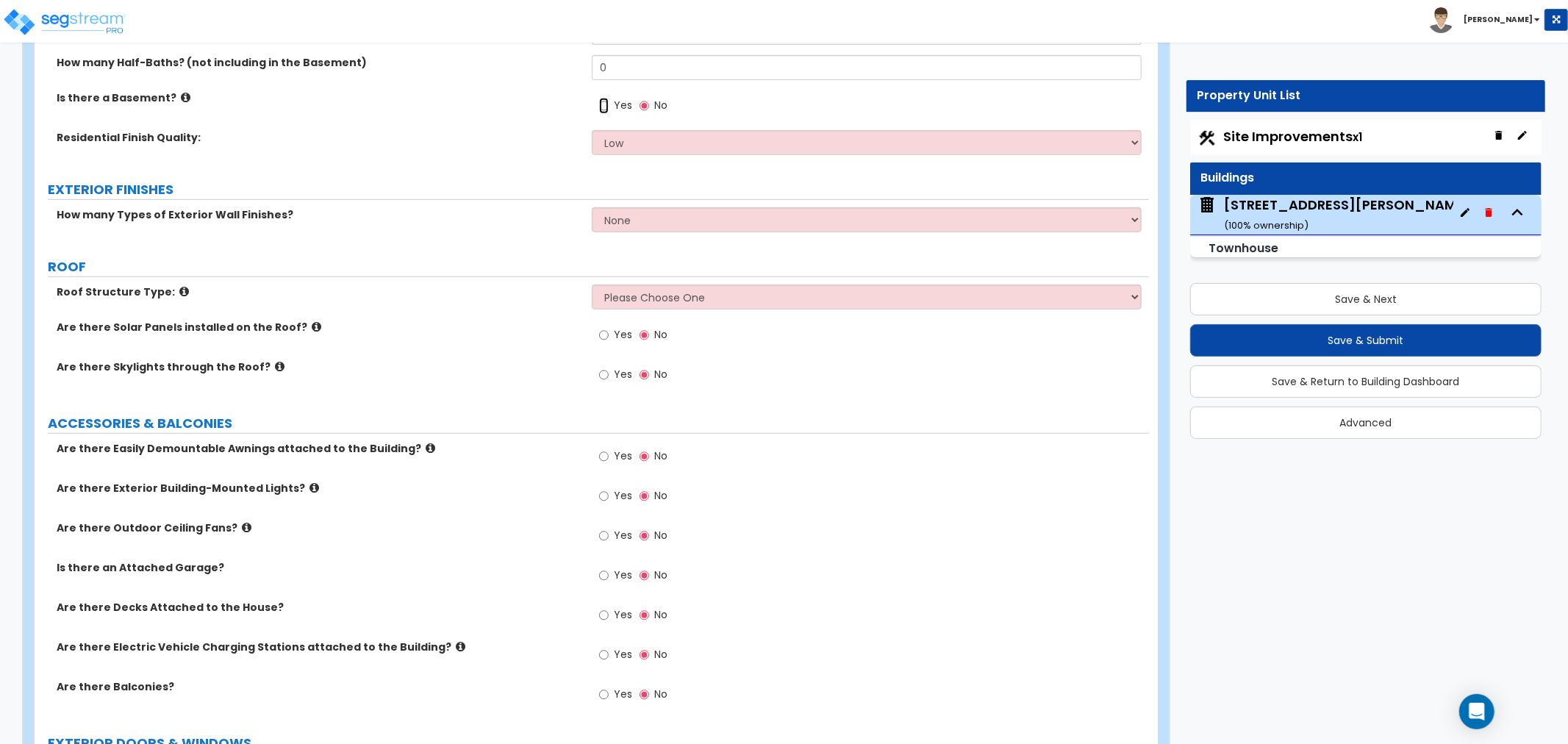
click at [604, 106] on input "Yes" at bounding box center [604, 106] width 9 height 16
radio input "true"
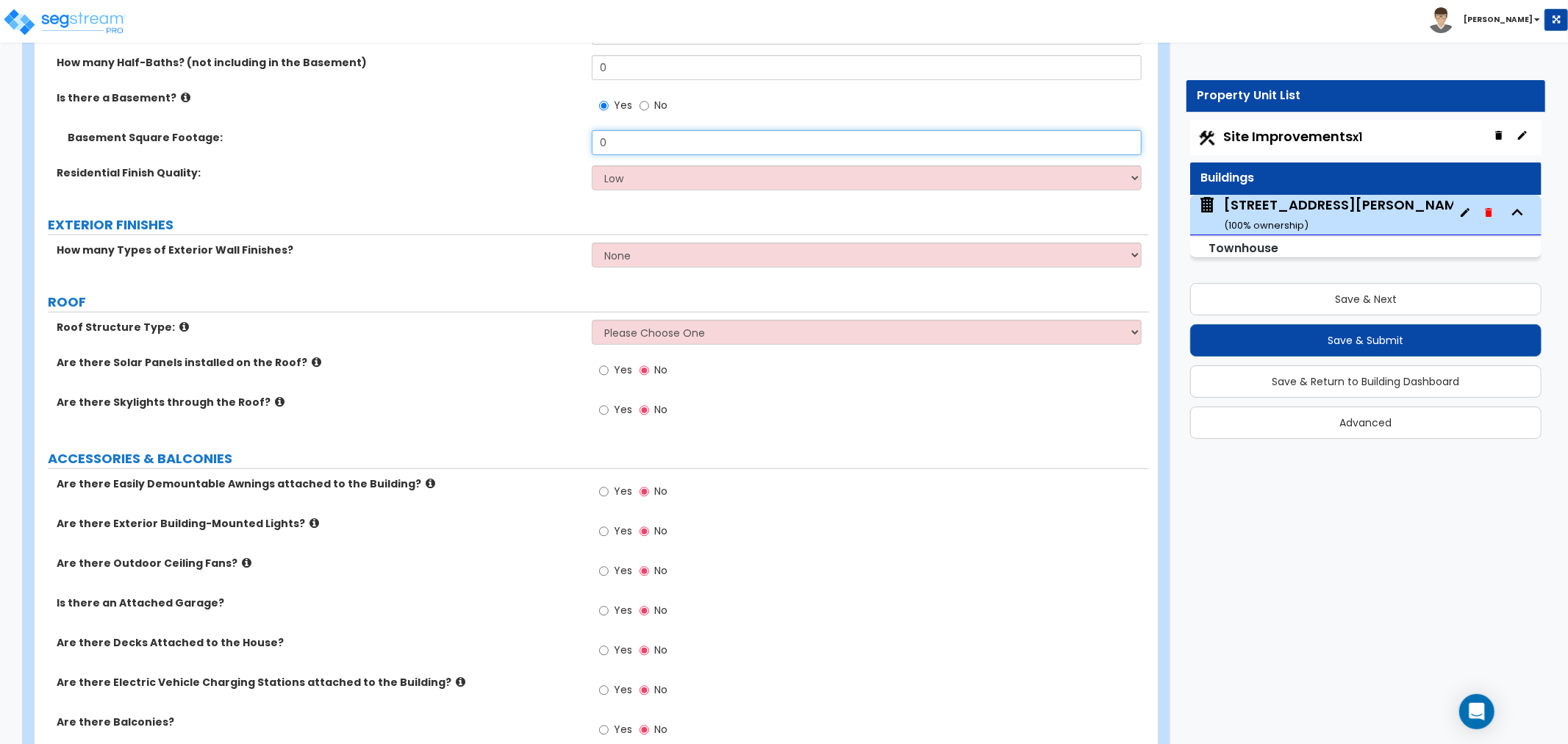
click at [623, 142] on input "0" at bounding box center [867, 143] width 550 height 25
type input "900"
click at [643, 171] on select "Low Average High" at bounding box center [867, 178] width 550 height 25
select select "1"
click at [592, 165] on select "Low Average High" at bounding box center [867, 178] width 550 height 25
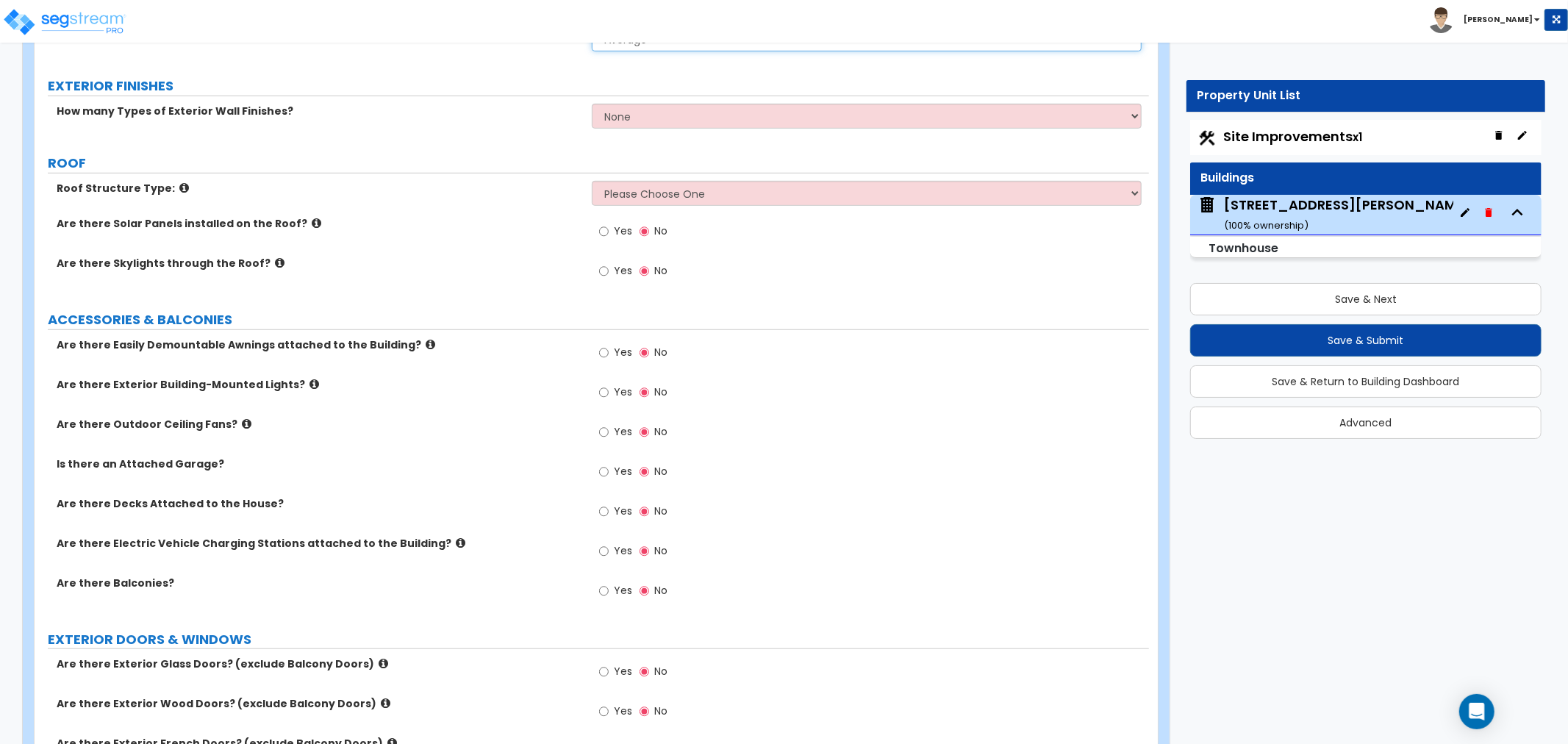
scroll to position [735, 0]
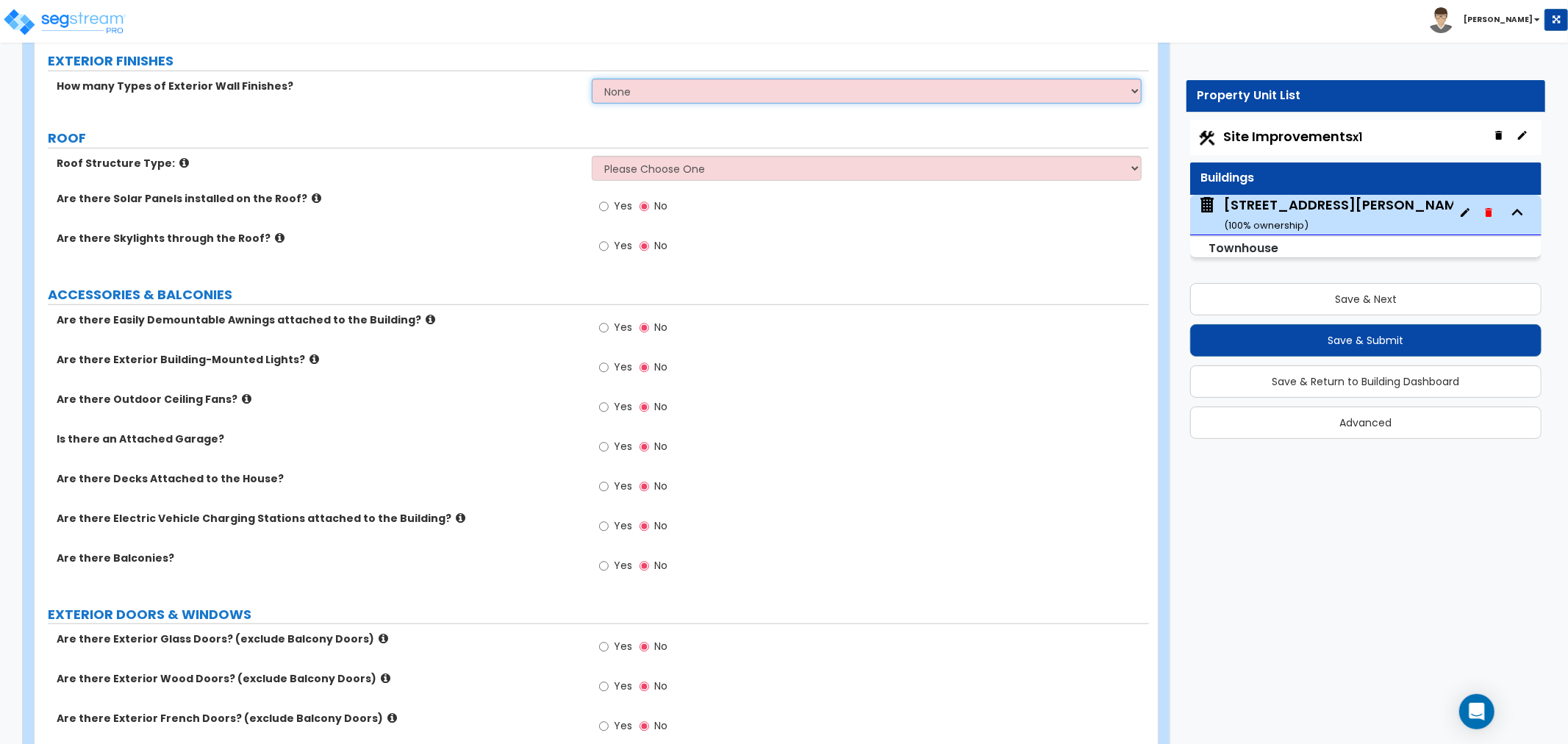
drag, startPoint x: 615, startPoint y: 90, endPoint x: 607, endPoint y: 96, distance: 10.0
click at [616, 89] on select "None 1 2 3" at bounding box center [867, 91] width 550 height 25
select select "2"
click at [592, 78] on select "None 1 2 3" at bounding box center [867, 91] width 550 height 25
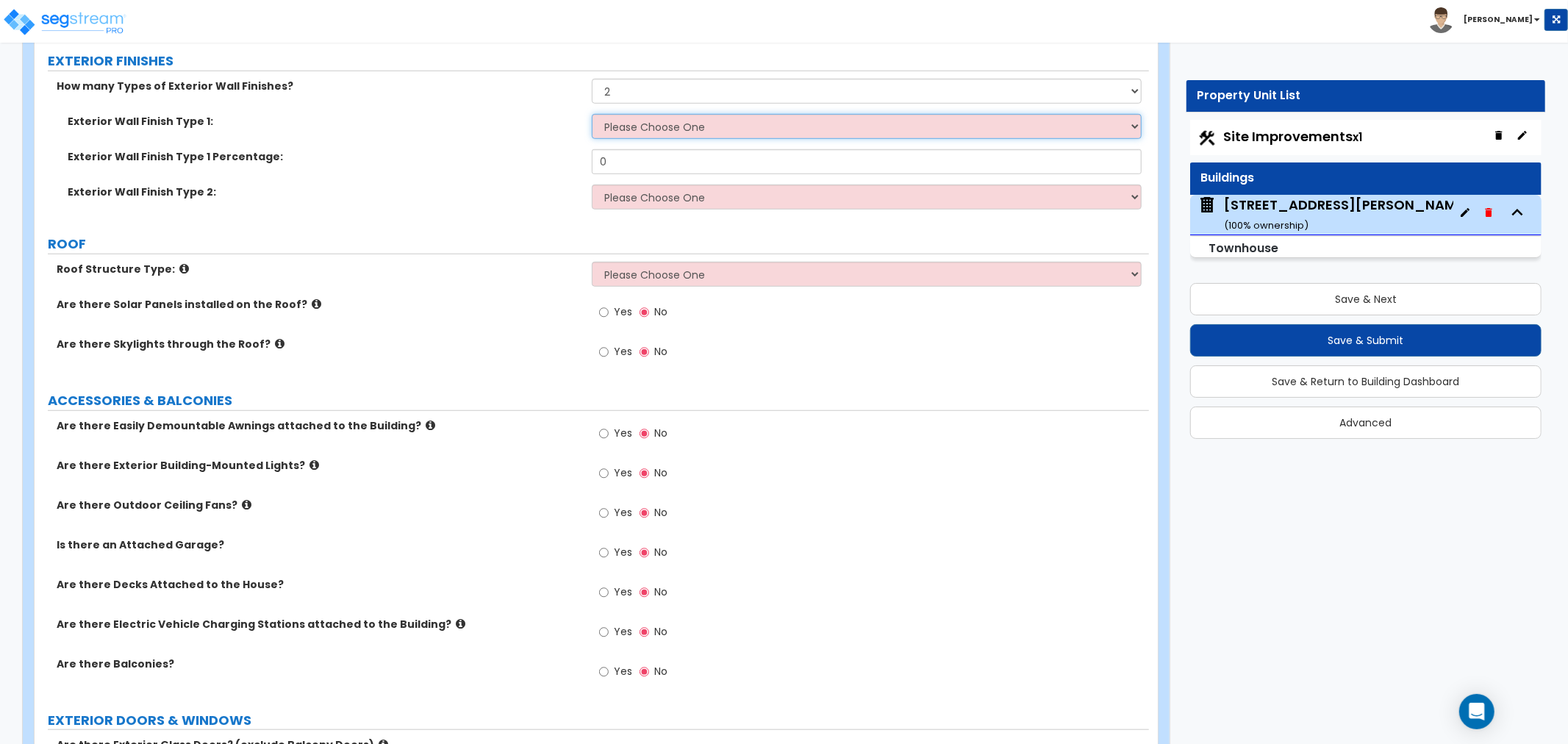
click at [625, 123] on select "Please Choose One No Finish/Shared Wall No Wall Brick Veneer Stone Veneer Wood …" at bounding box center [867, 126] width 550 height 25
click at [592, 114] on select "Please Choose One No Finish/Shared Wall No Wall Brick Veneer Stone Veneer Wood …" at bounding box center [867, 126] width 550 height 25
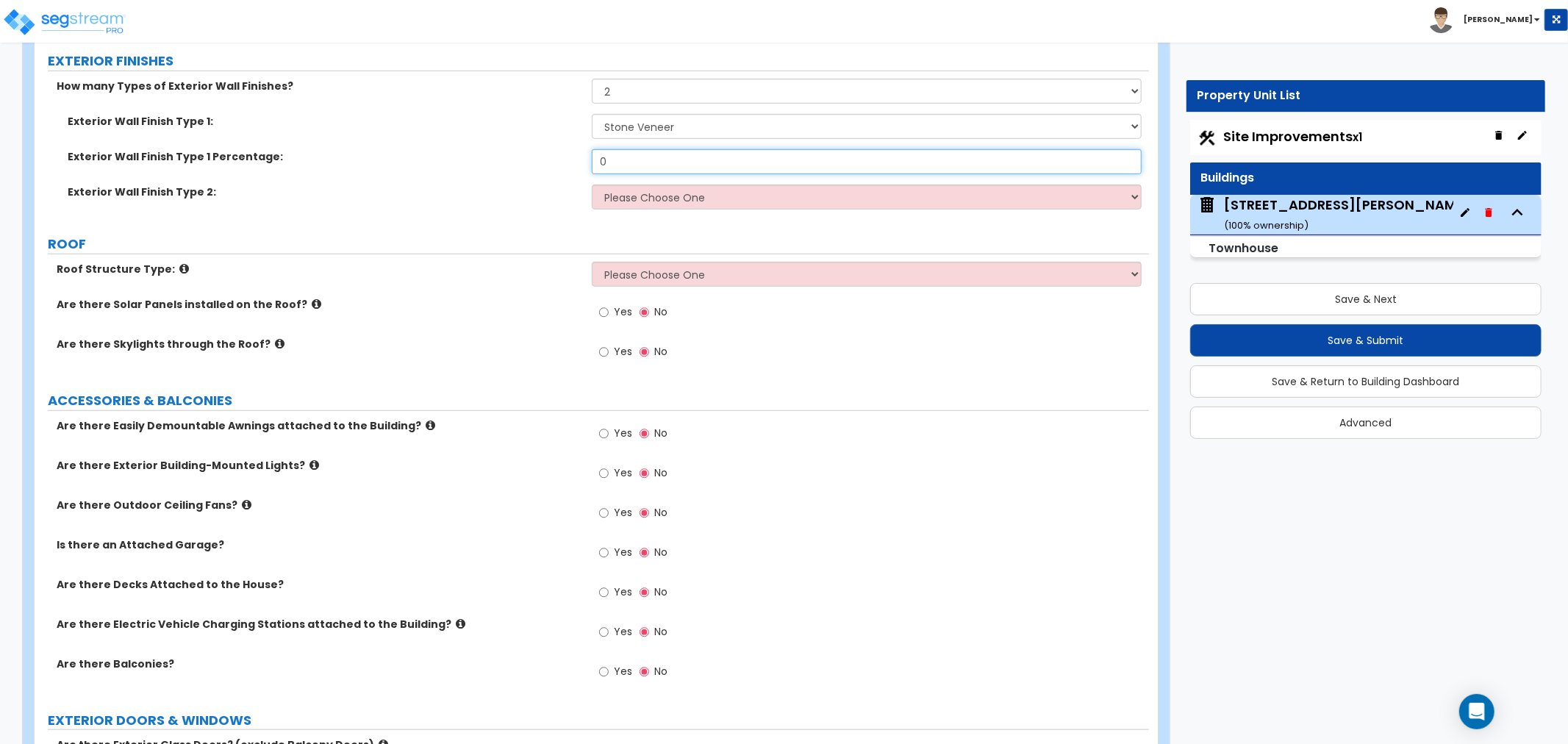
click at [612, 163] on input "0" at bounding box center [867, 162] width 550 height 25
click at [673, 122] on select "Please Choose One No Finish/Shared Wall No Wall Brick Veneer Stone Veneer Wood …" at bounding box center [867, 126] width 550 height 25
select select "4"
click at [592, 114] on select "Please Choose One No Finish/Shared Wall No Wall Brick Veneer Stone Veneer Wood …" at bounding box center [867, 126] width 550 height 25
click at [627, 164] on input "0" at bounding box center [867, 162] width 550 height 25
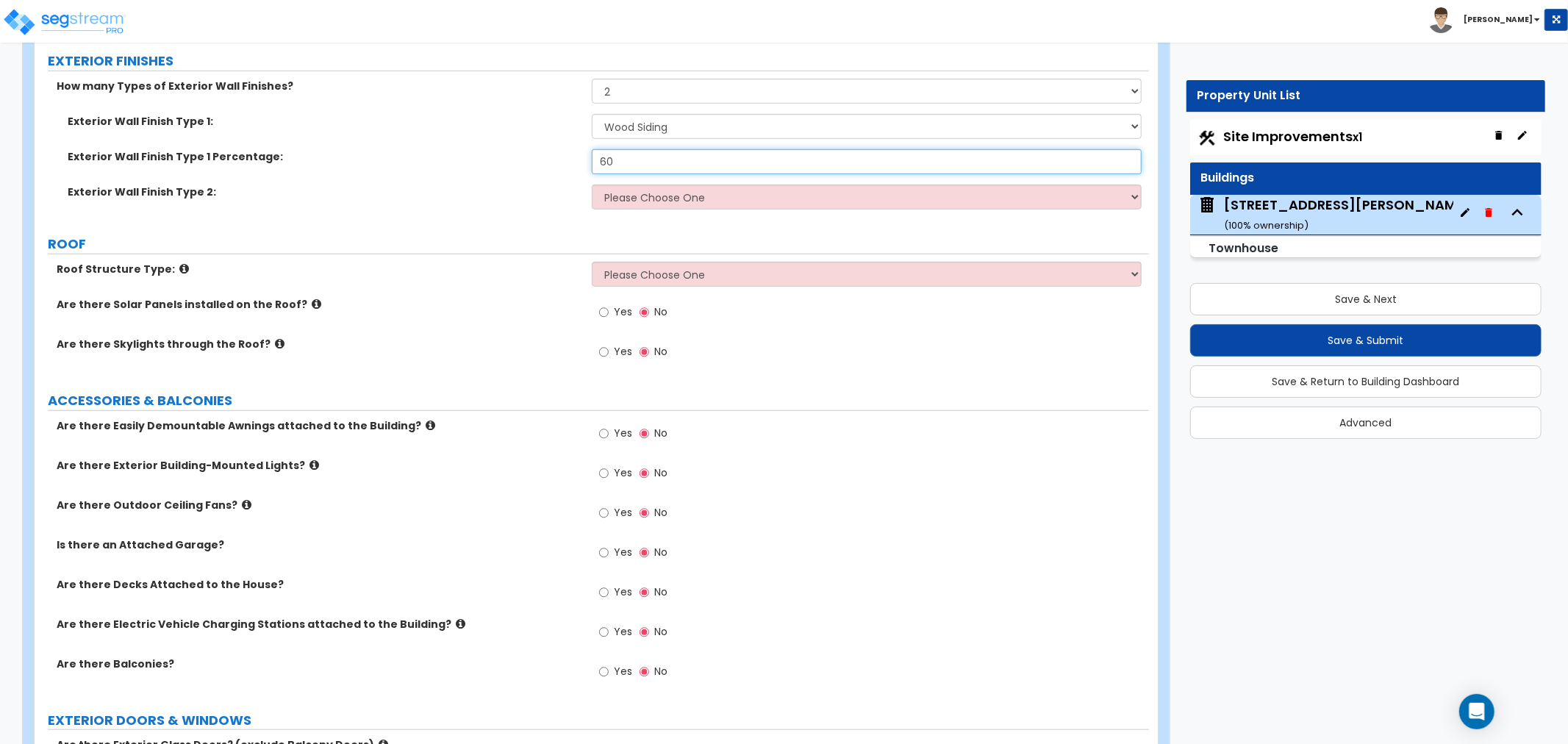
type input "60"
click at [640, 199] on select "Please Choose One No Finish/Shared Wall No Wall Brick Veneer Stone Veneer Wood …" at bounding box center [867, 197] width 550 height 25
select select "3"
click at [592, 184] on select "Please Choose One No Finish/Shared Wall No Wall Brick Veneer Stone Veneer Wood …" at bounding box center [867, 197] width 550 height 25
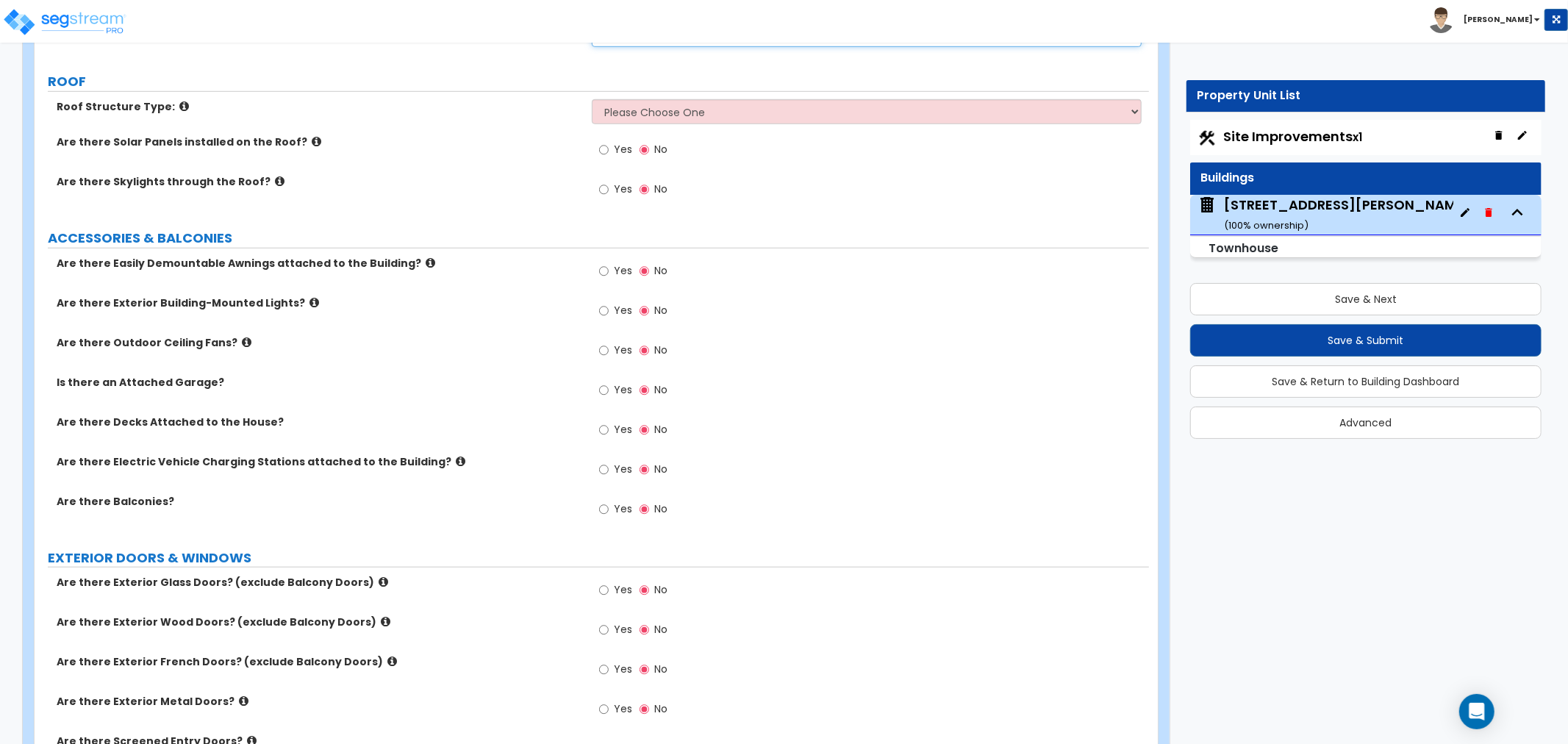
scroll to position [899, 0]
click at [635, 111] on select "Please Choose One Gable Roof Flat Roof Hybrid Gable & Flat Roof" at bounding box center [867, 111] width 550 height 25
select select "2"
click at [592, 99] on select "Please Choose One Gable Roof Flat Roof Hybrid Gable & Flat Roof" at bounding box center [867, 111] width 550 height 25
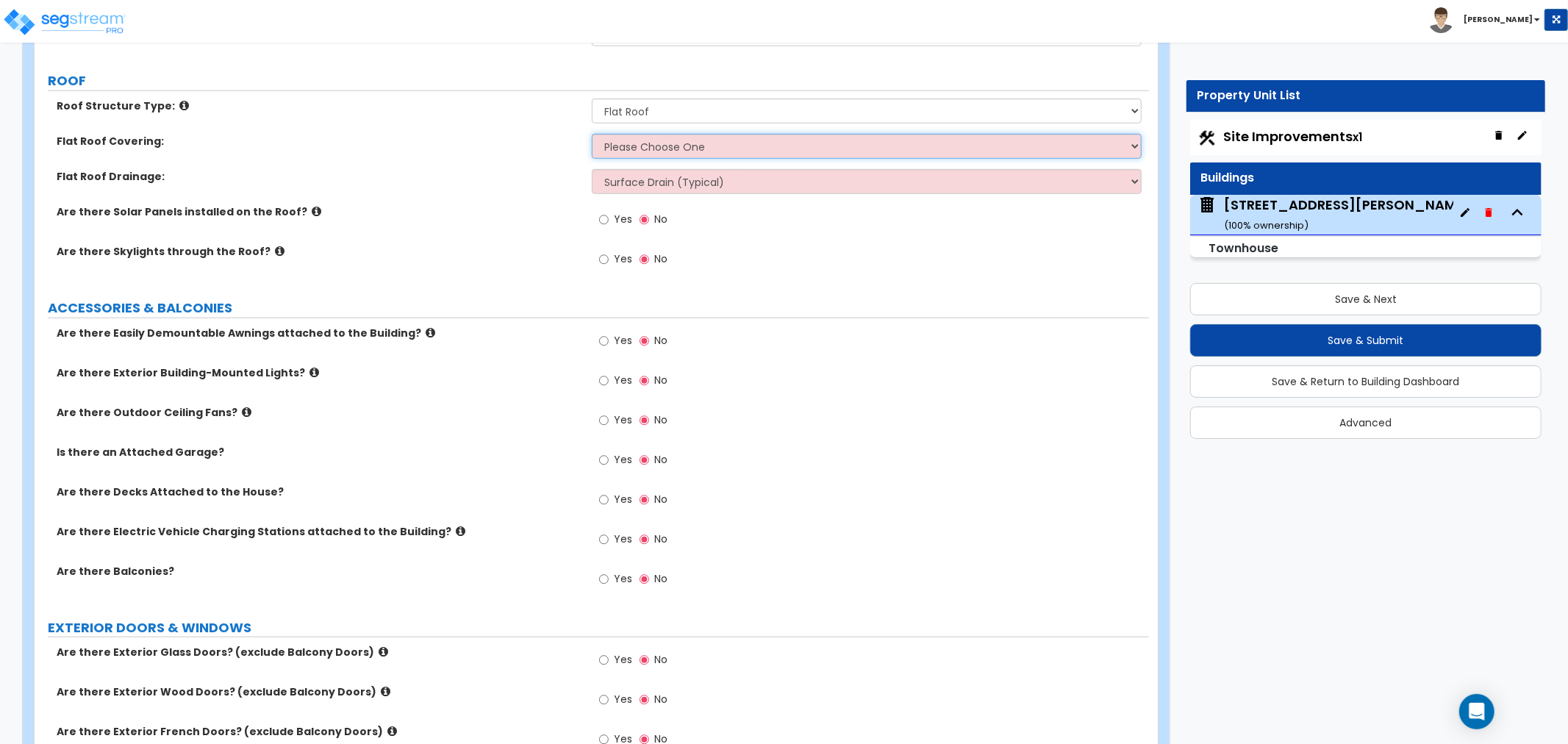
click at [676, 140] on select "Please Choose One Rolled Asphalt PVC Membrane Plastic (EPDM) Membrane Asphalt F…" at bounding box center [867, 147] width 550 height 25
select select "4"
click at [592, 134] on select "Please Choose One Rolled Asphalt PVC Membrane Plastic (EPDM) Membrane Asphalt F…" at bounding box center [867, 147] width 550 height 25
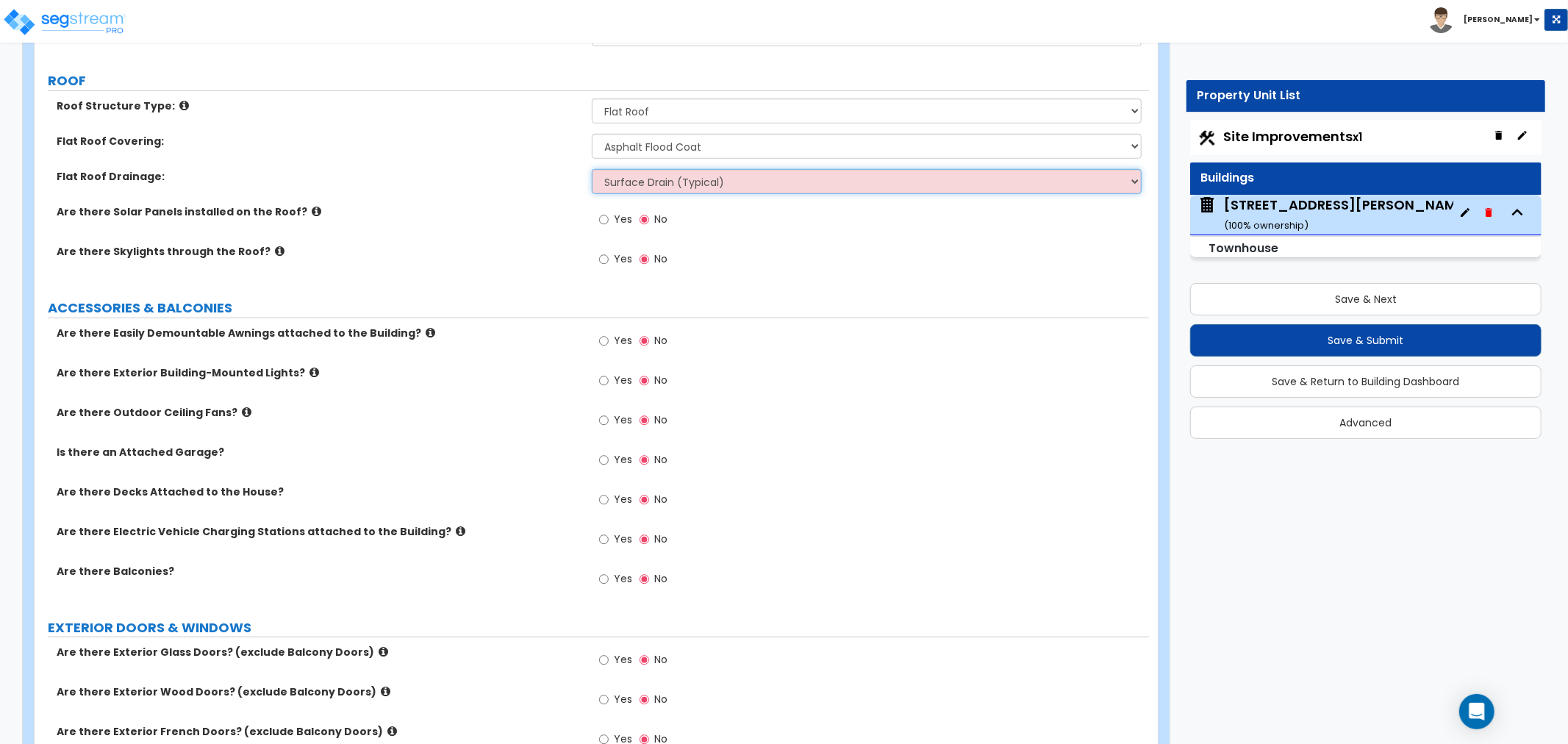
click at [675, 186] on select "Surface Drain (Typical) Gutters Downspout Only" at bounding box center [867, 182] width 550 height 25
select select "2"
click at [592, 169] on select "Surface Drain (Typical) Gutters Downspout Only" at bounding box center [867, 182] width 550 height 25
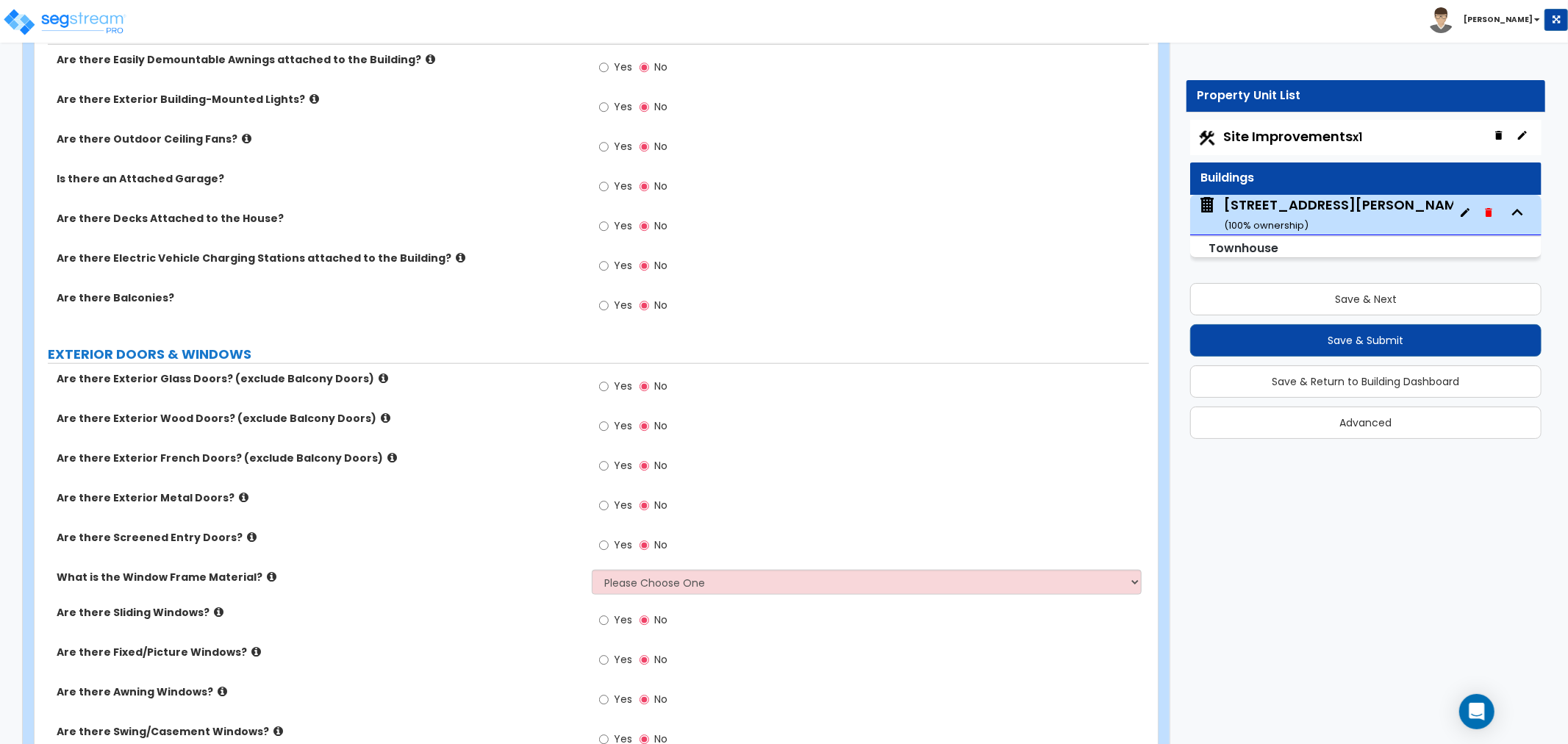
scroll to position [1144, 0]
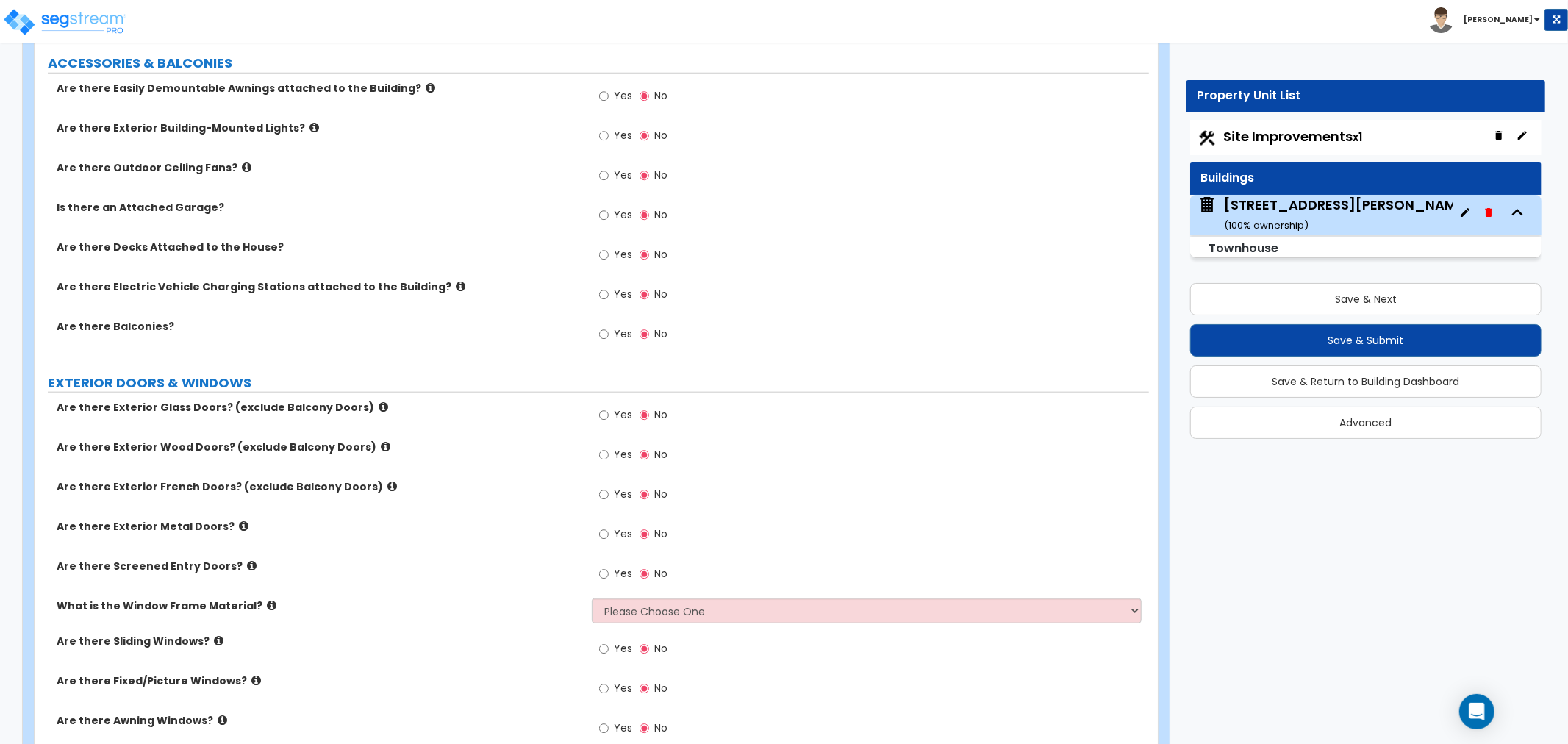
click at [310, 127] on icon at bounding box center [314, 128] width 9 height 11
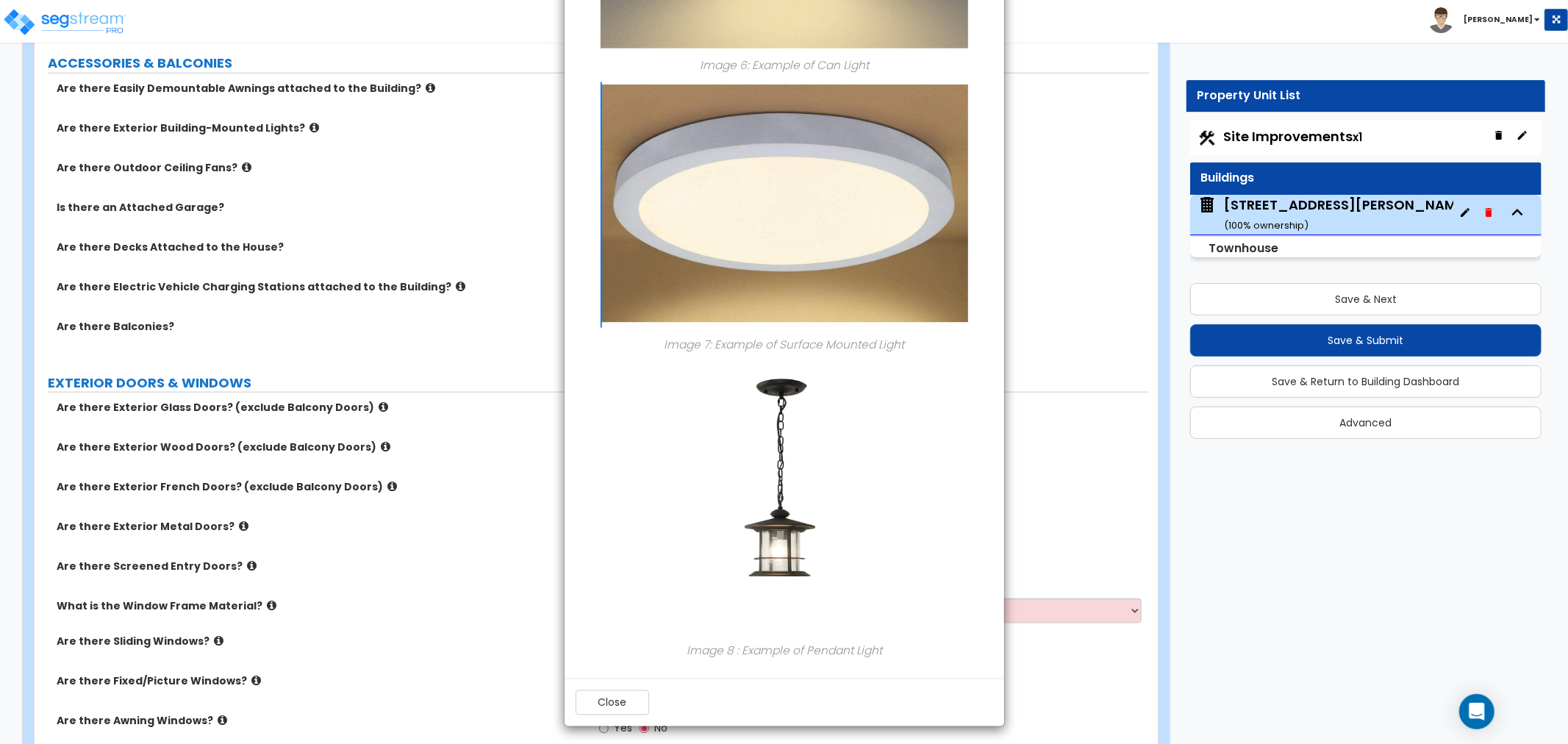
scroll to position [1738, 0]
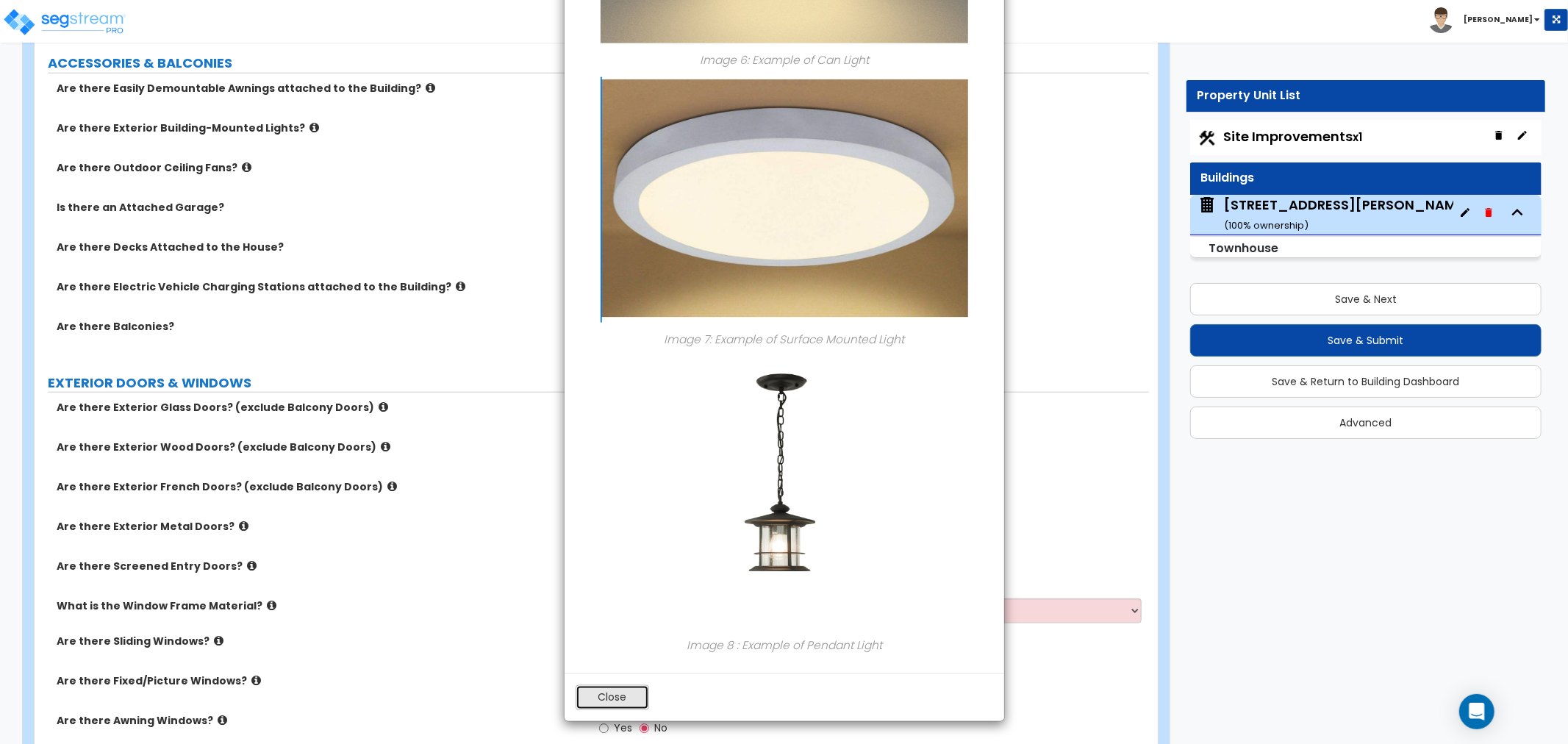
click at [614, 703] on button "Close" at bounding box center [613, 698] width 74 height 25
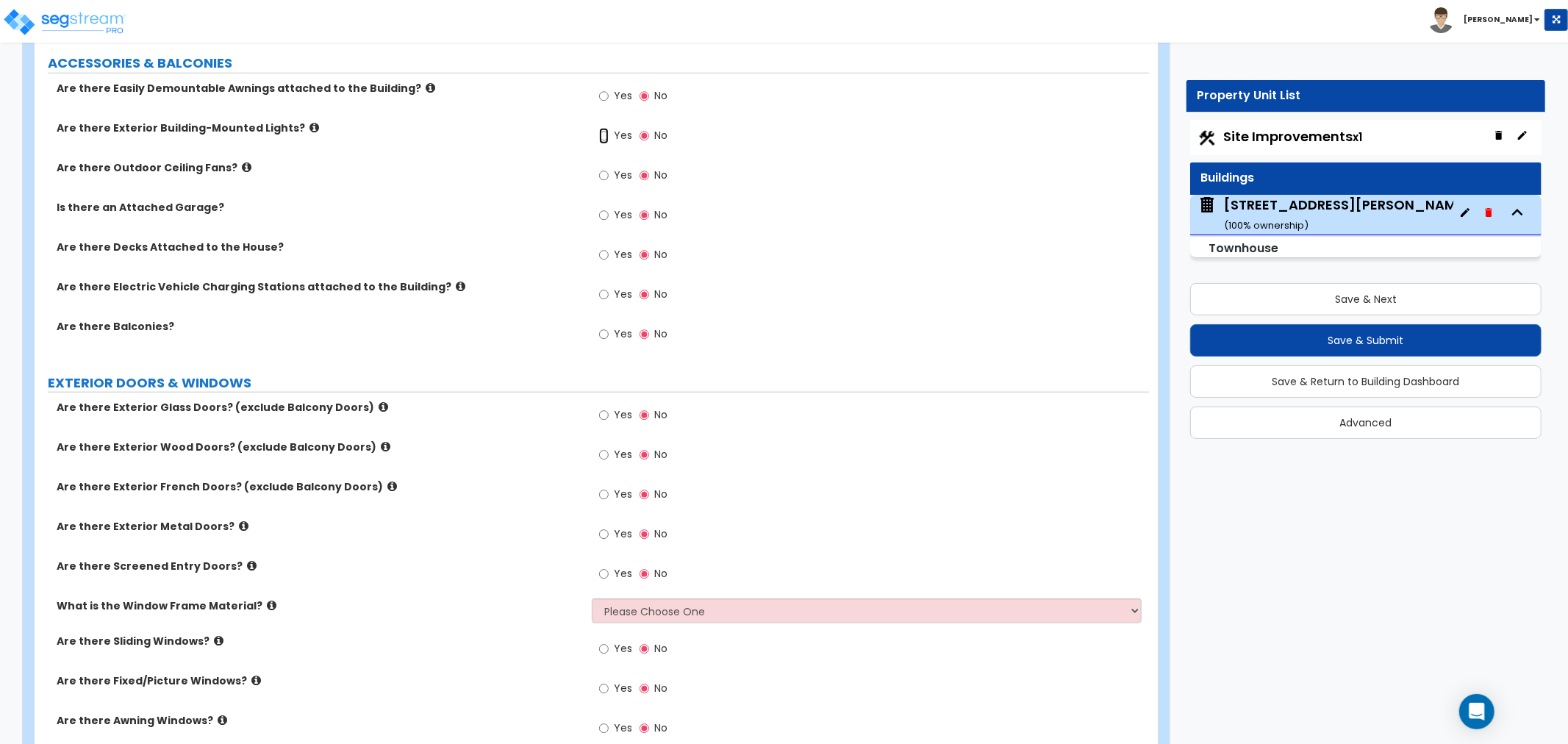
click at [603, 137] on input "Yes" at bounding box center [604, 136] width 9 height 16
radio input "true"
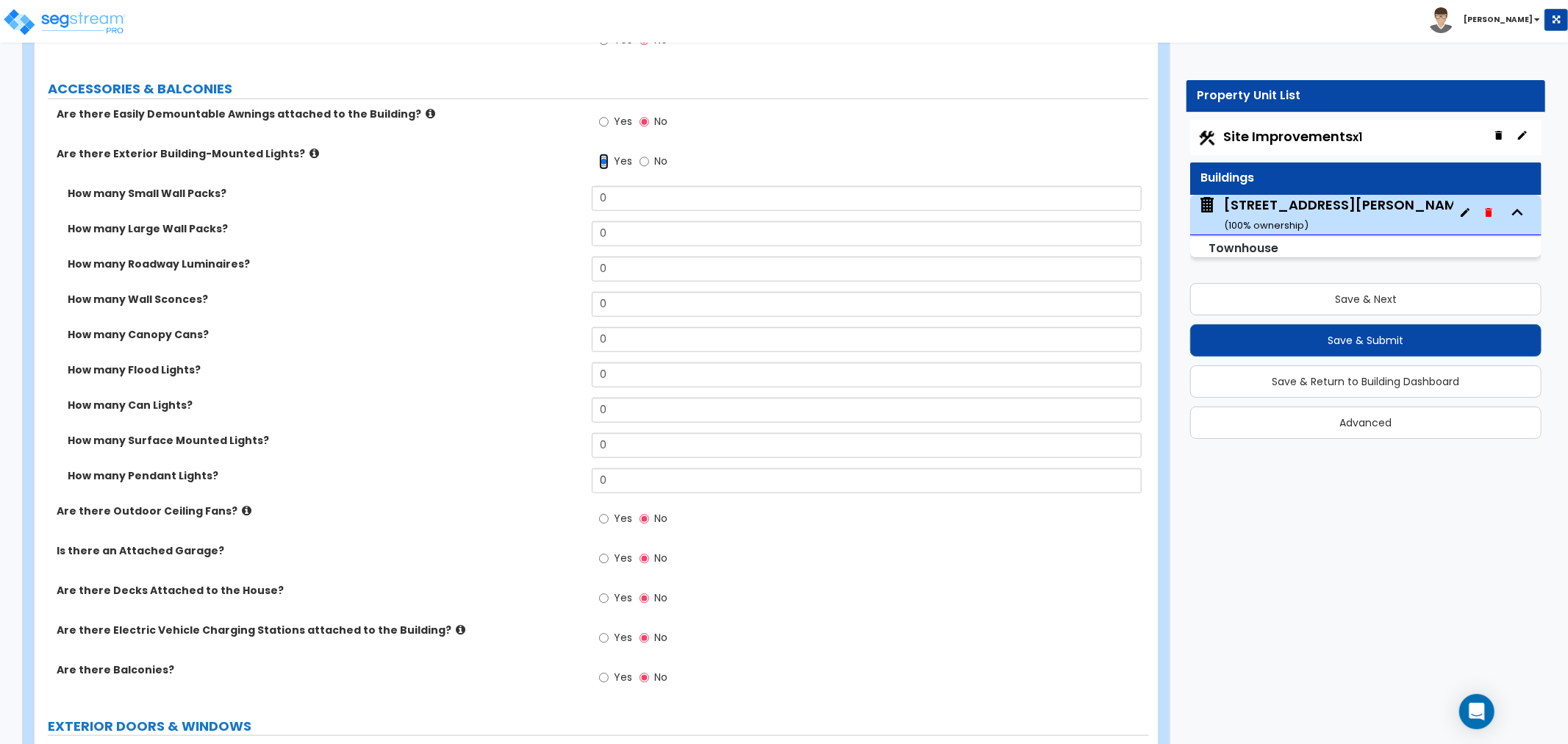
scroll to position [1144, 0]
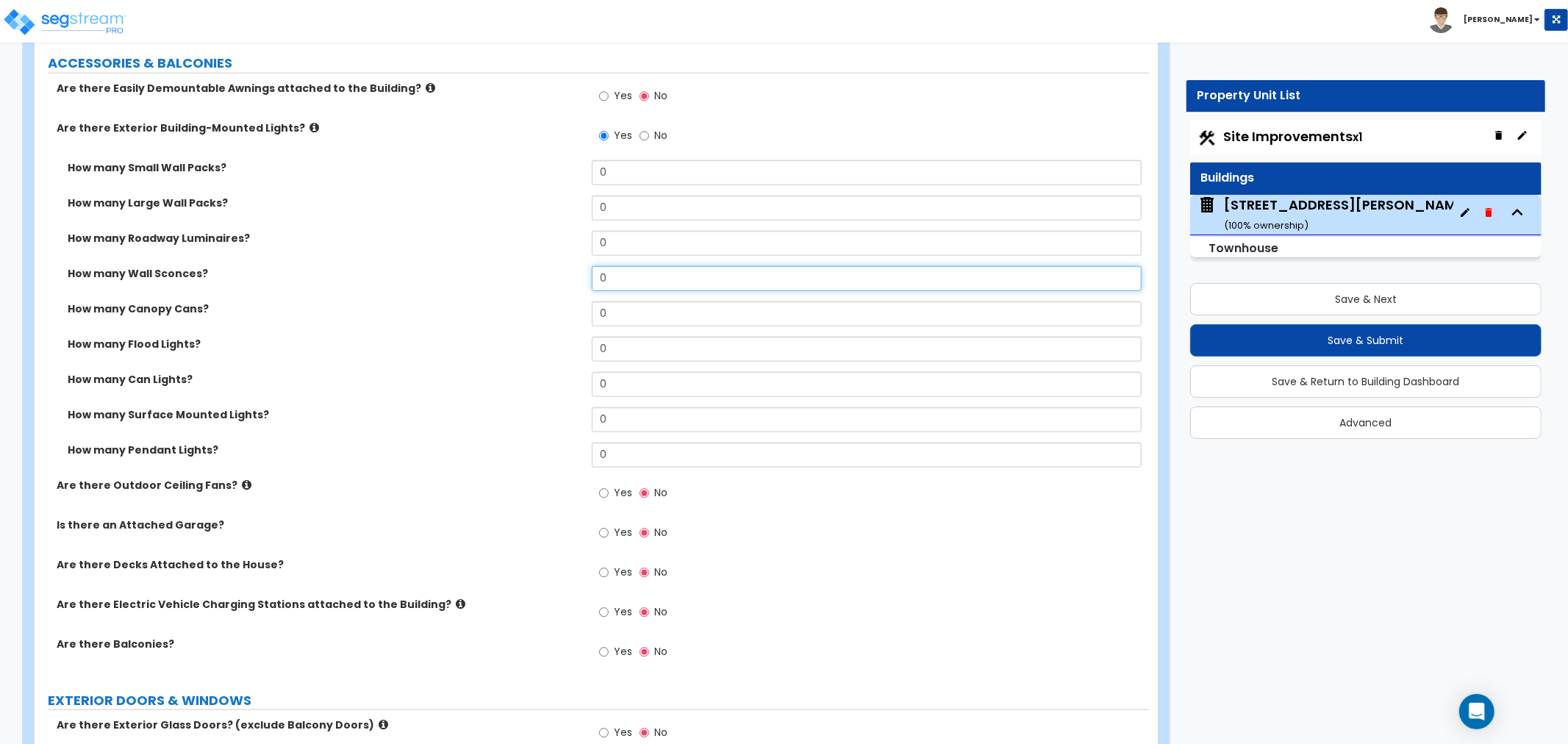
click at [620, 278] on input "0" at bounding box center [867, 279] width 550 height 25
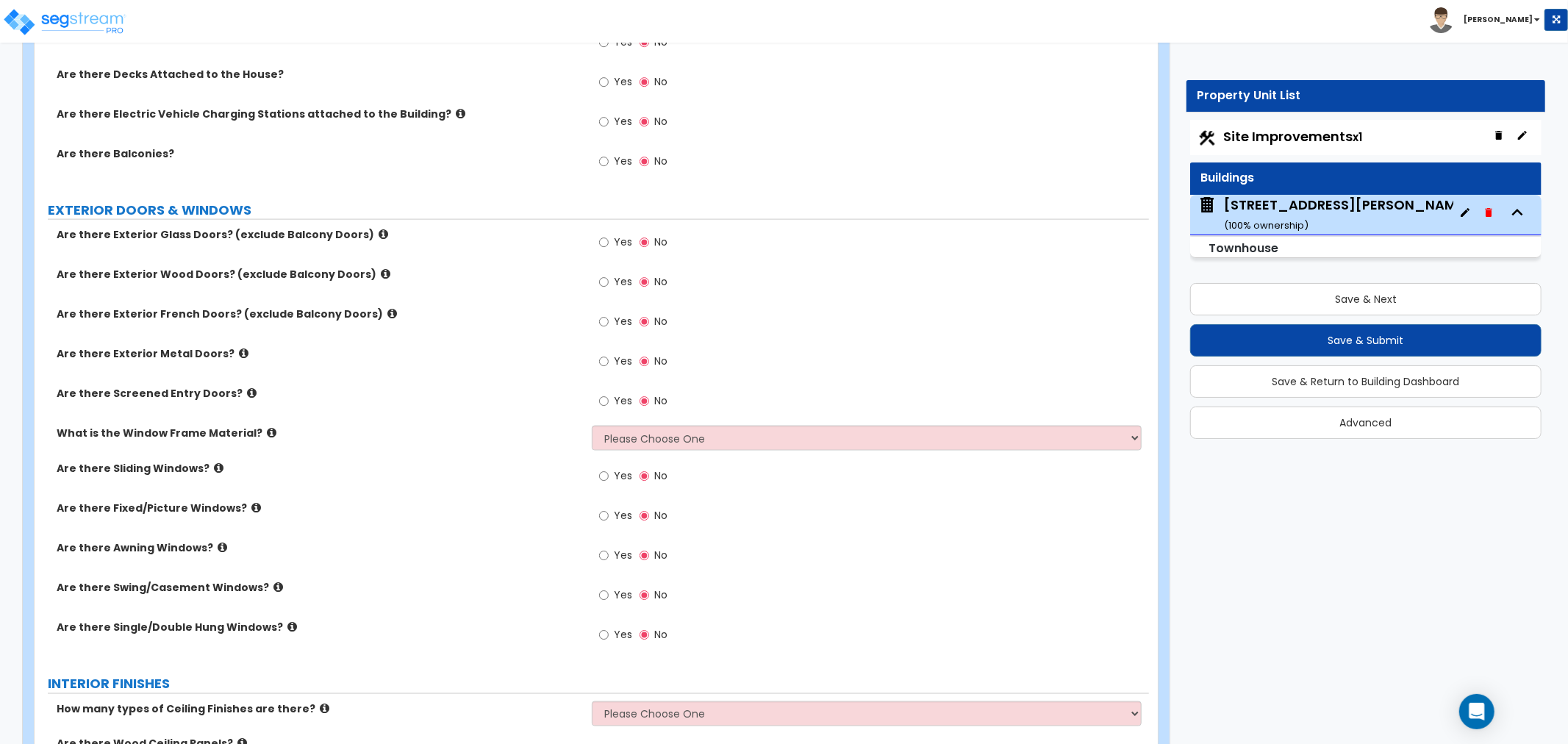
scroll to position [1716, 0]
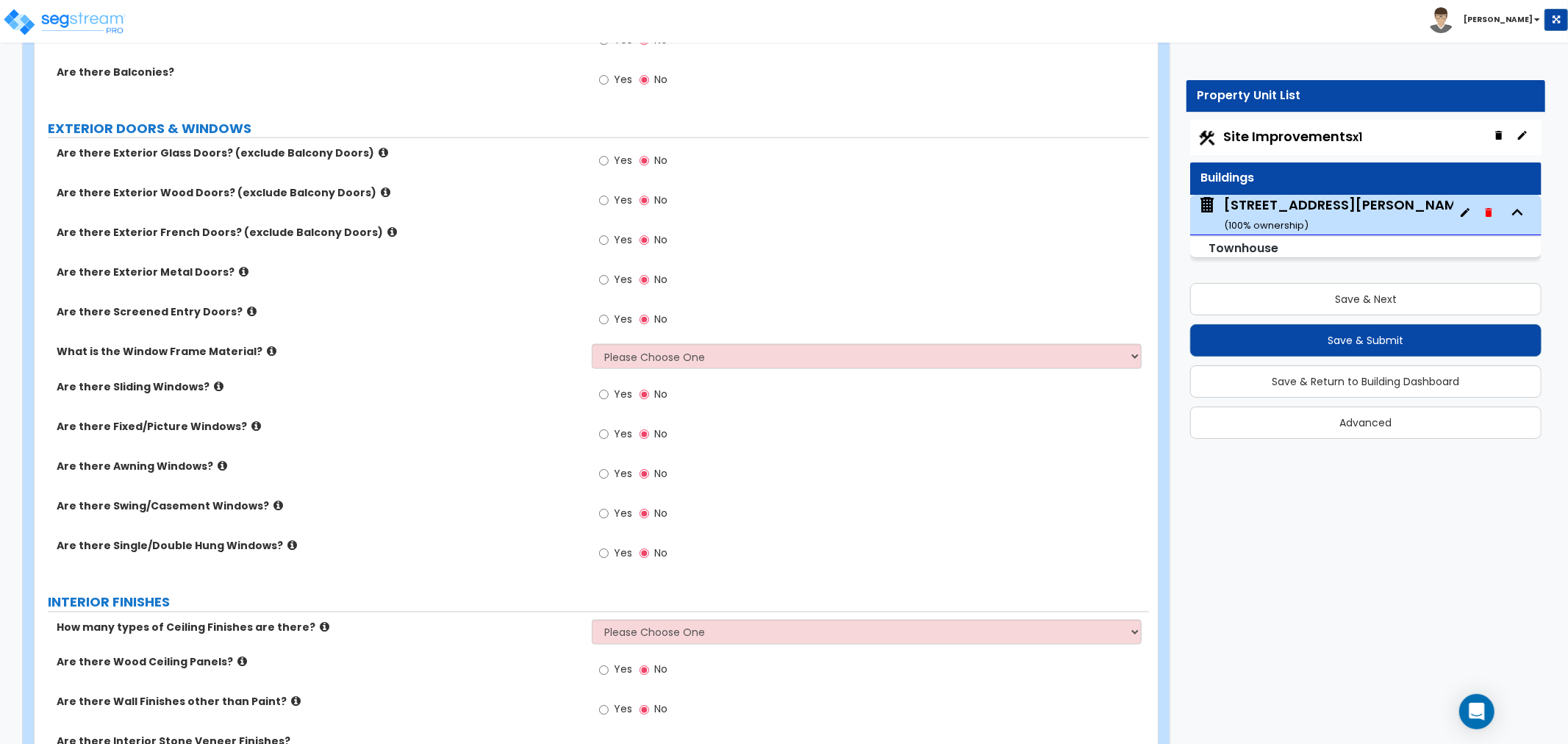
type input "2"
click at [604, 201] on input "Yes" at bounding box center [604, 201] width 9 height 16
radio input "true"
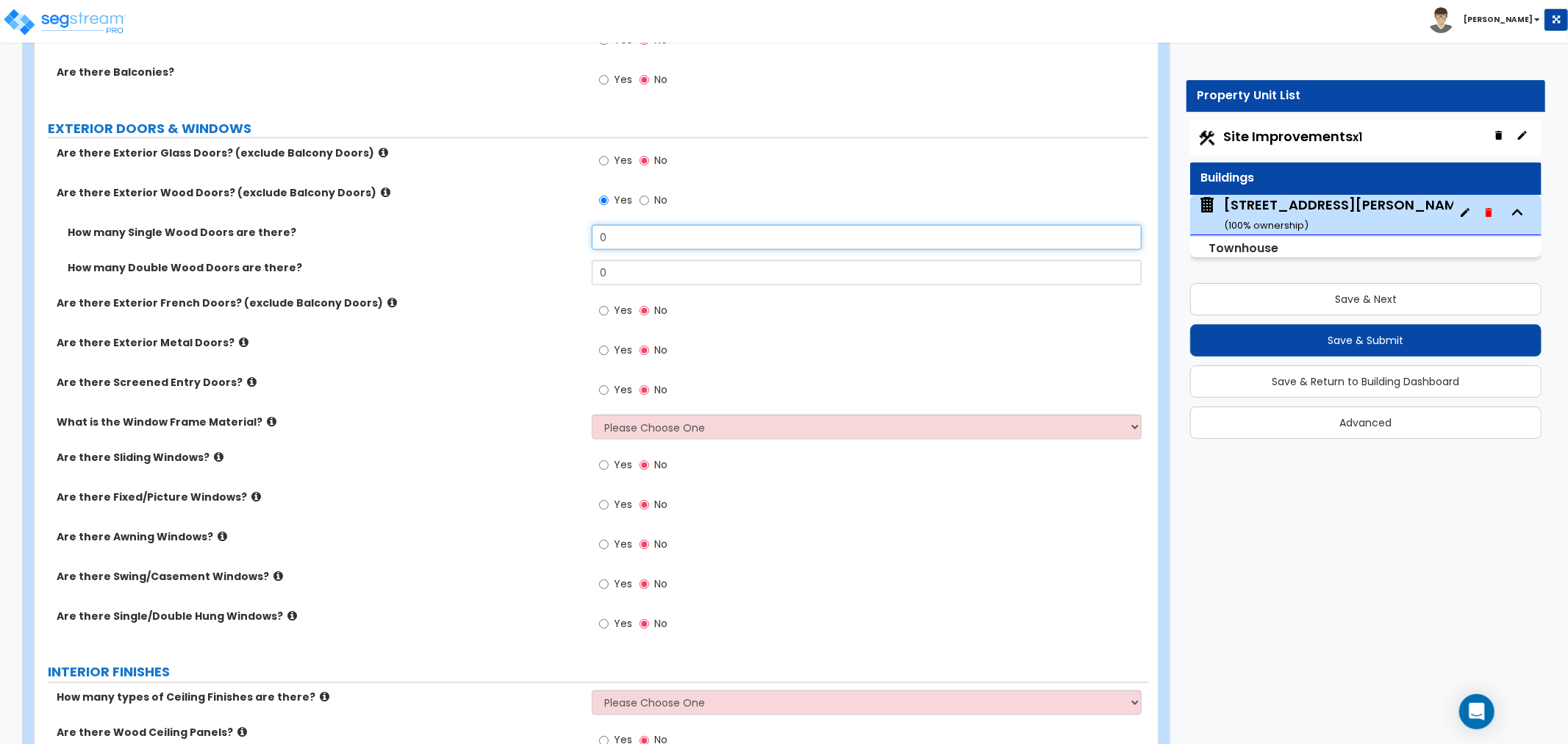
click at [613, 234] on input "0" at bounding box center [867, 238] width 550 height 25
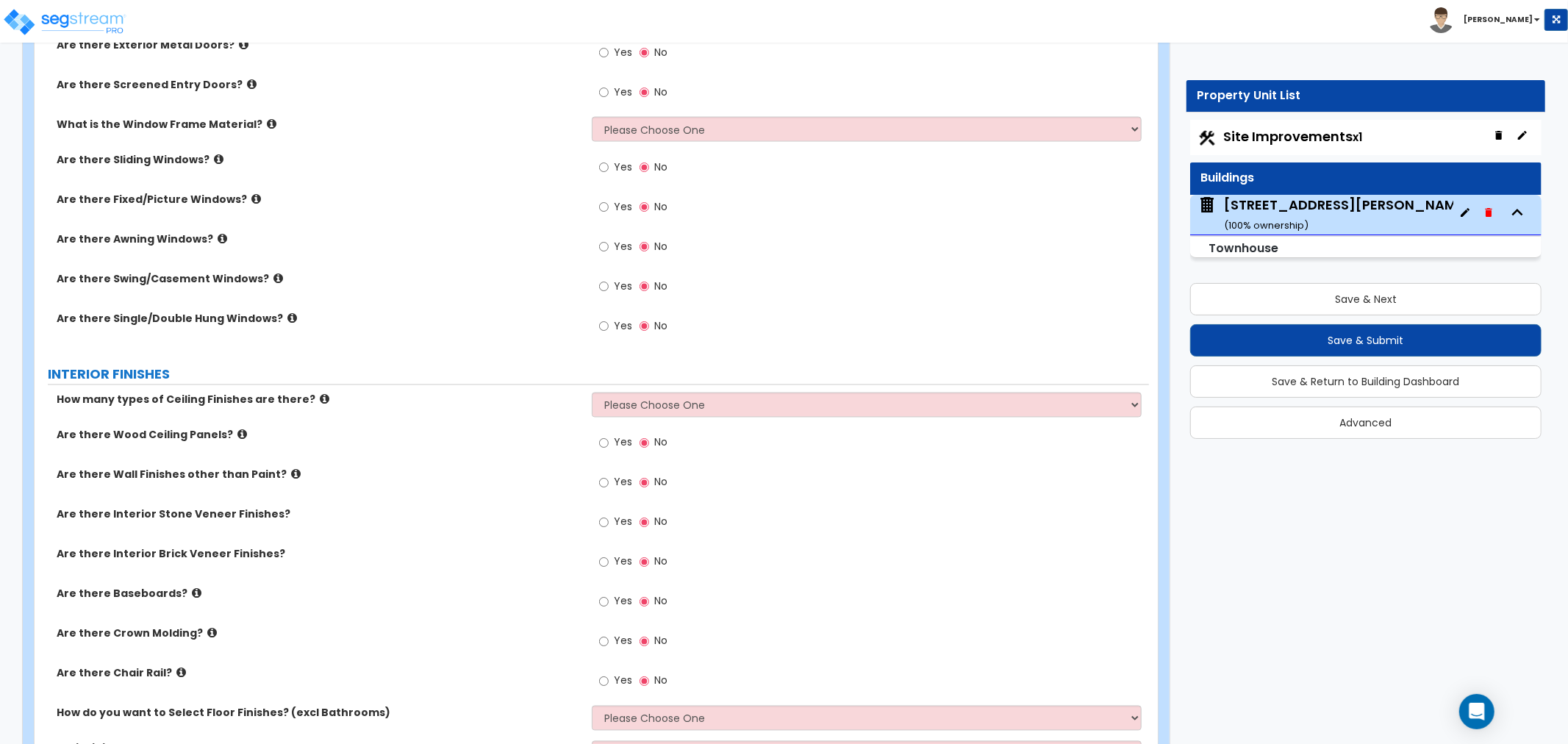
scroll to position [2042, 0]
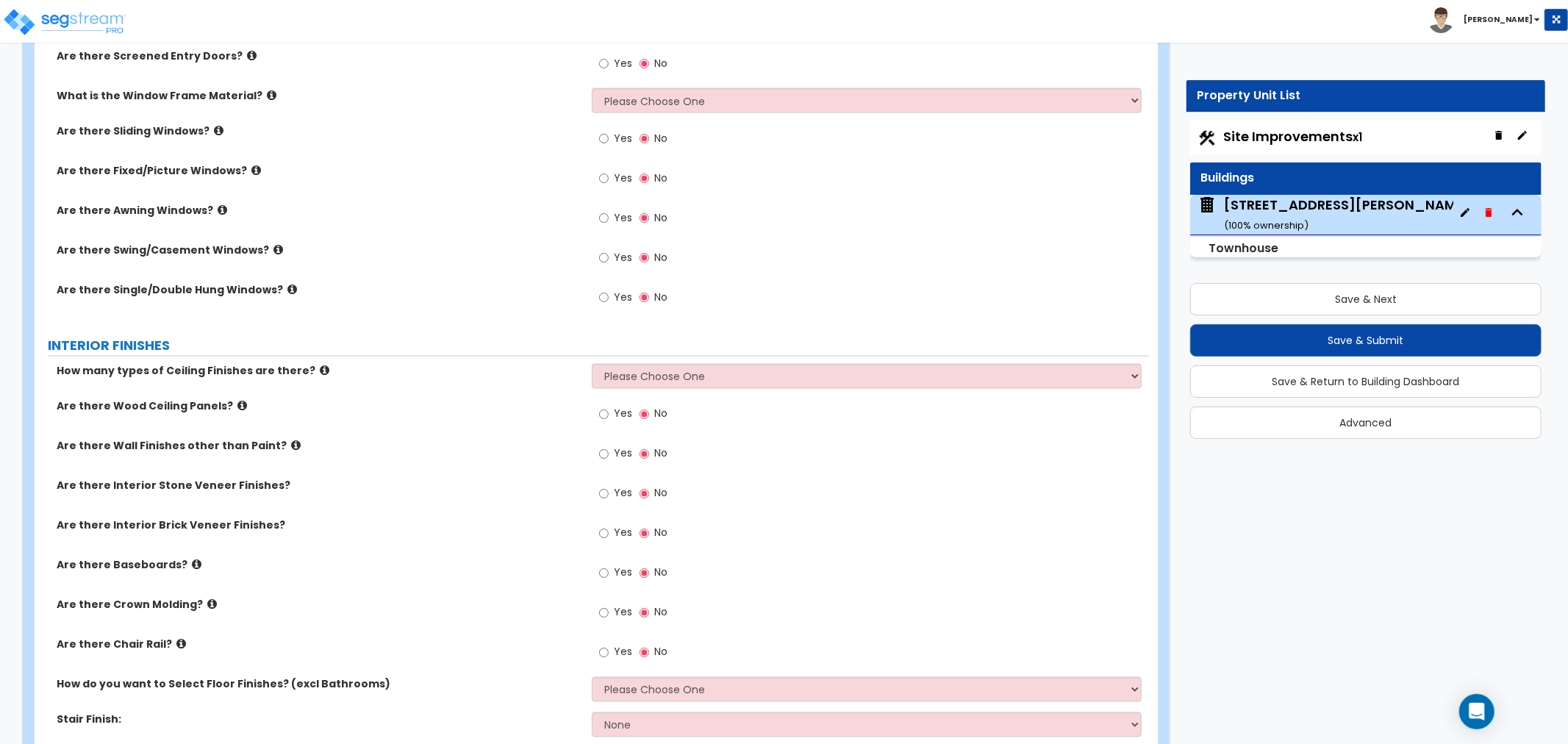
type input "5"
click at [267, 93] on icon at bounding box center [272, 95] width 9 height 11
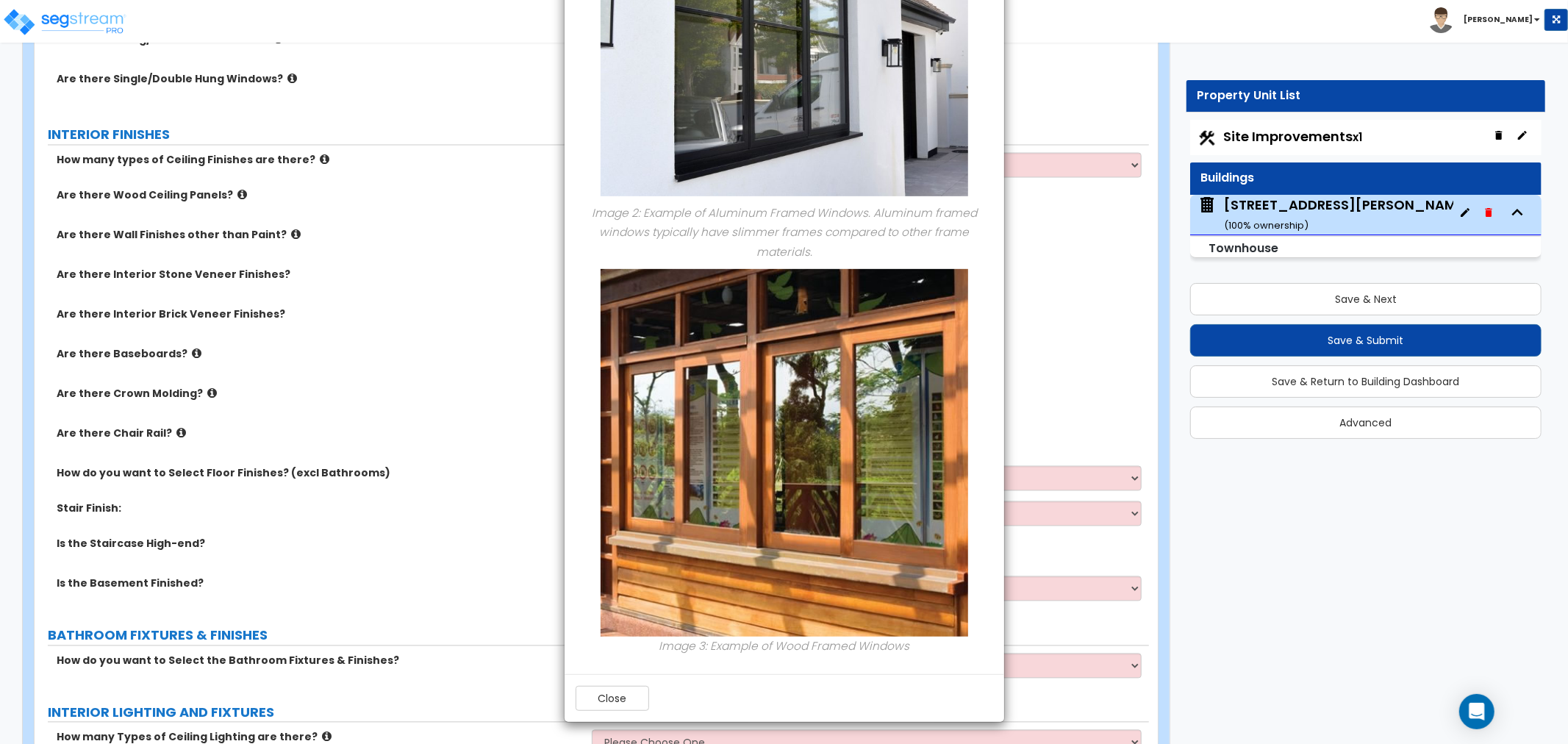
scroll to position [2533, 0]
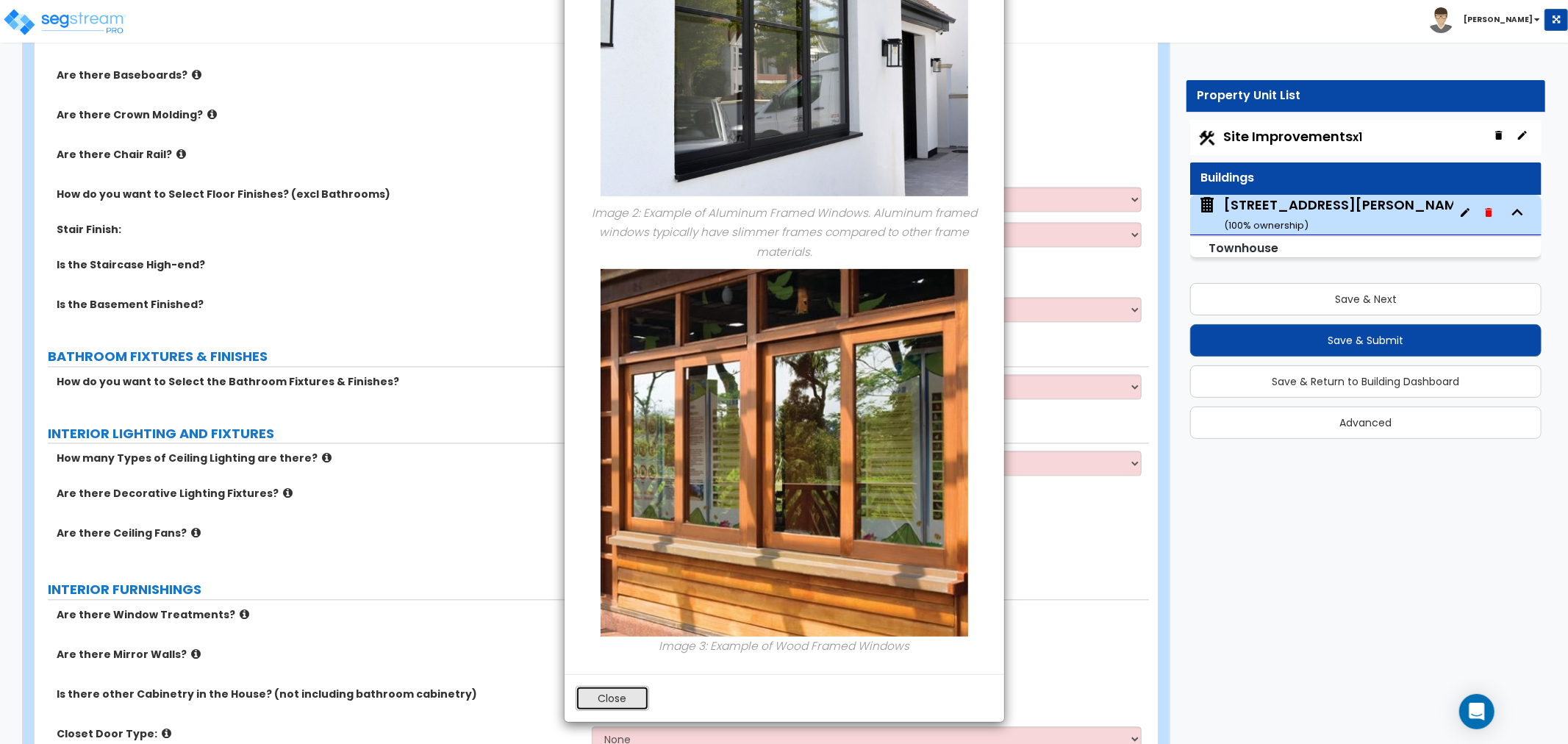
click at [625, 702] on button "Close" at bounding box center [613, 699] width 74 height 25
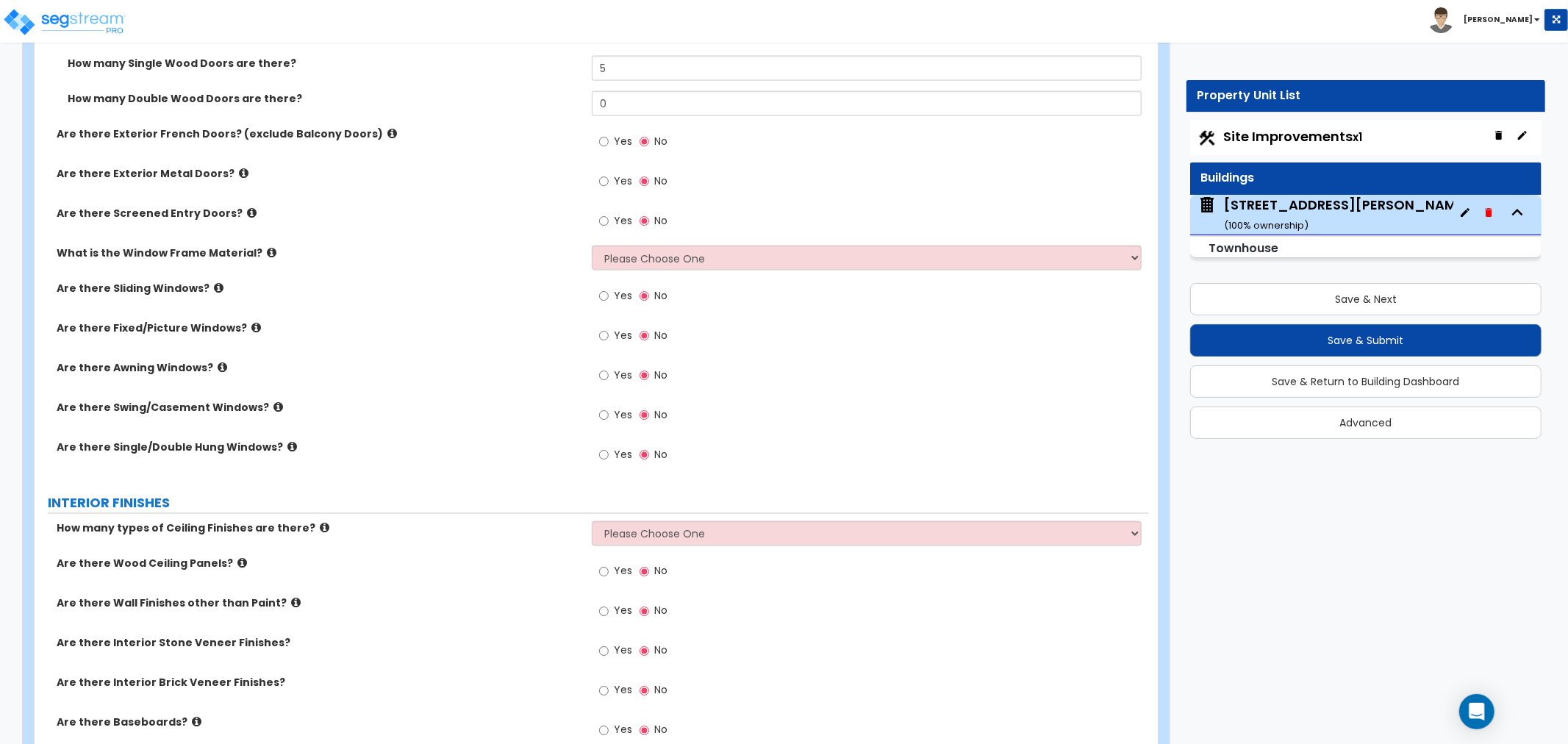
scroll to position [1879, 0]
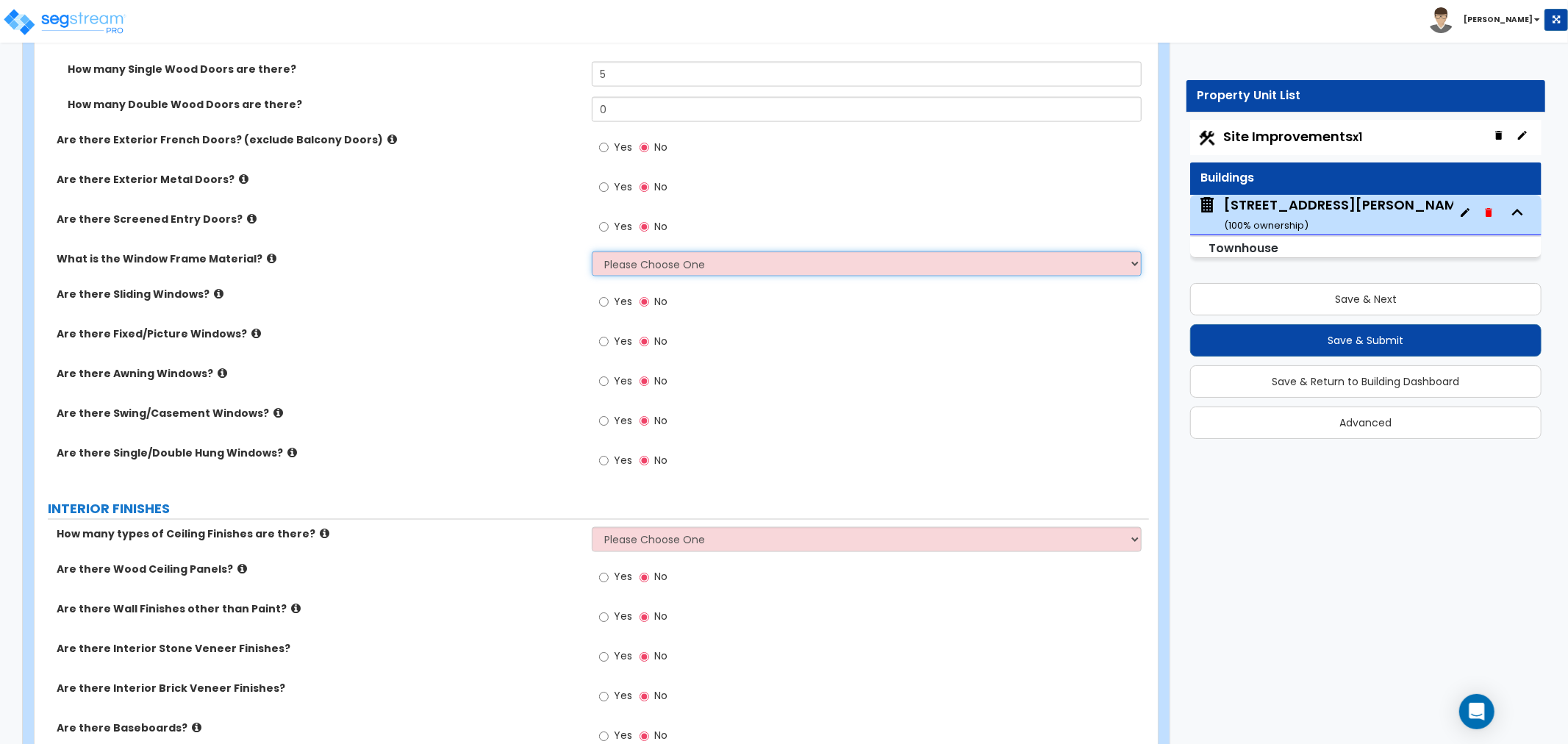
click at [637, 265] on select "Please Choose One Vinyl Aluminum Wood" at bounding box center [867, 264] width 550 height 25
select select "2"
click at [592, 252] on select "Please Choose One Vinyl Aluminum Wood" at bounding box center [867, 264] width 550 height 25
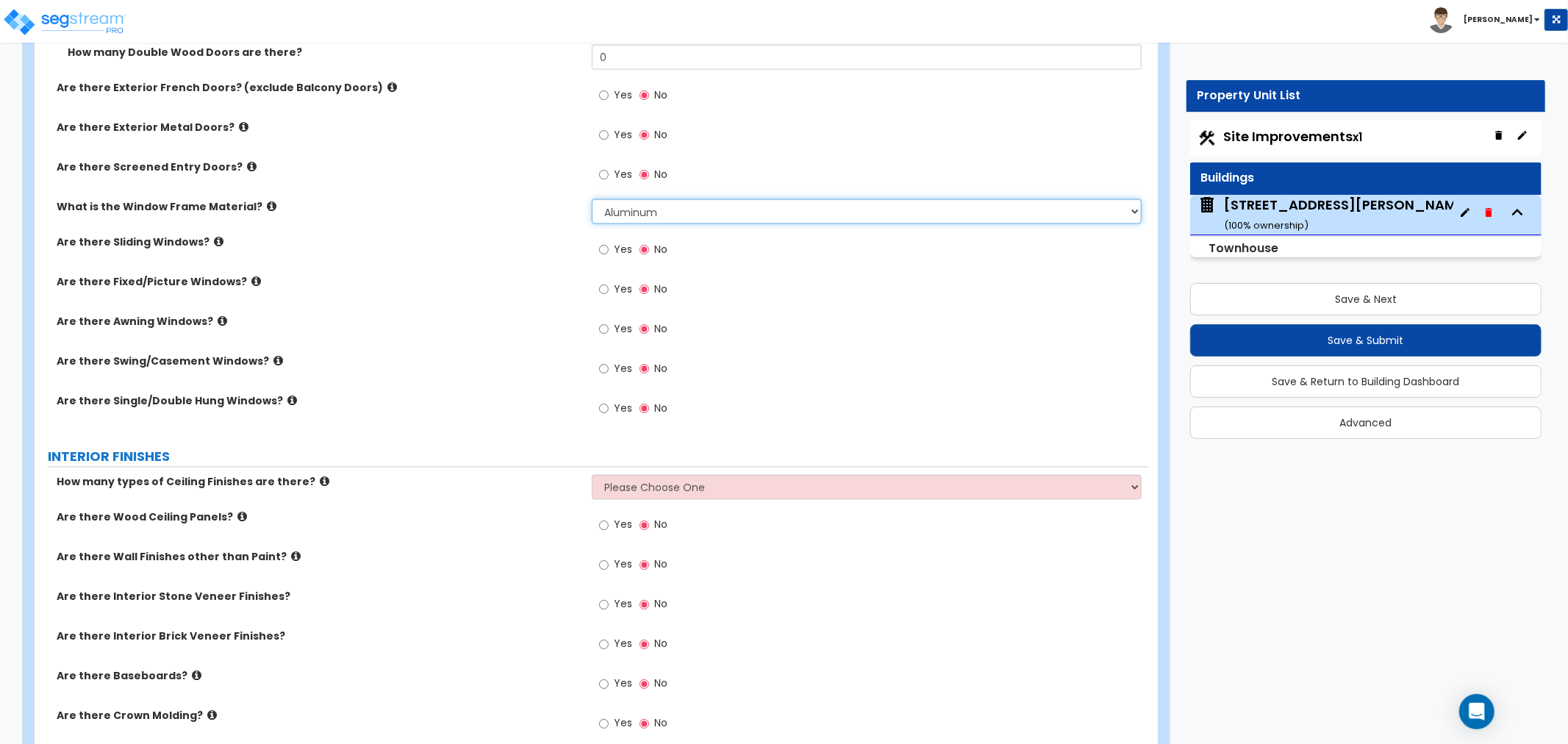
scroll to position [1961, 0]
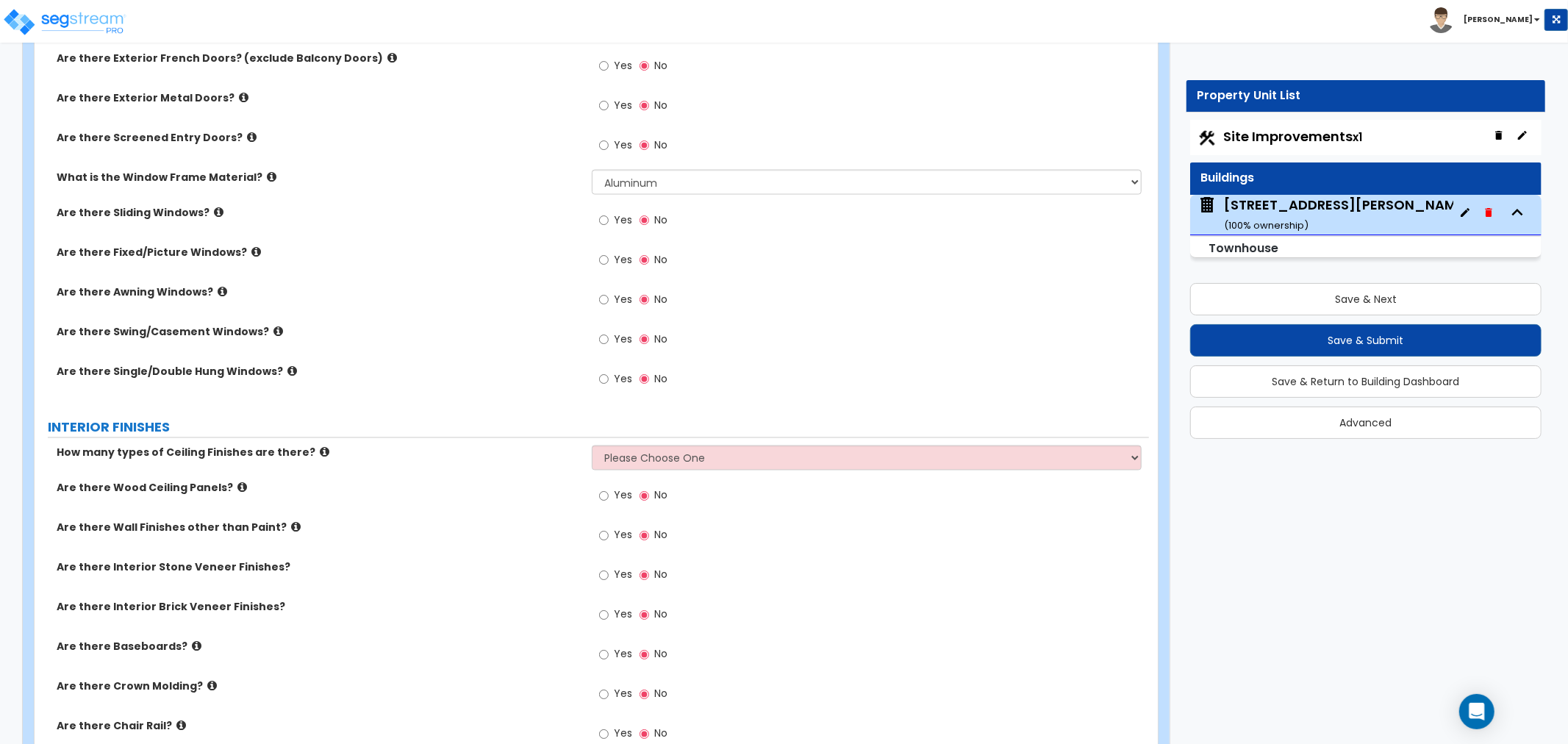
click at [252, 247] on icon at bounding box center [256, 252] width 9 height 11
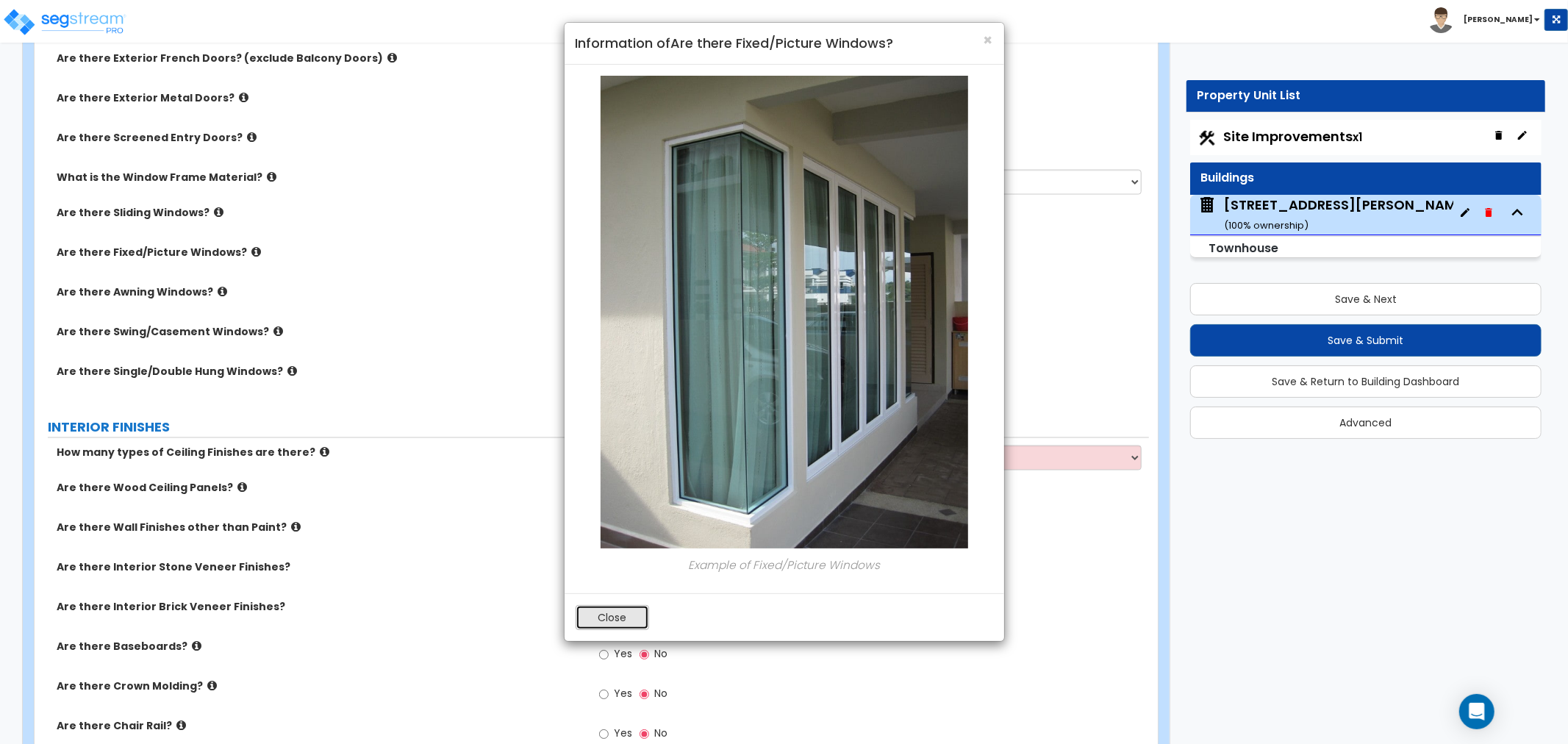
click at [596, 618] on button "Close" at bounding box center [613, 618] width 74 height 25
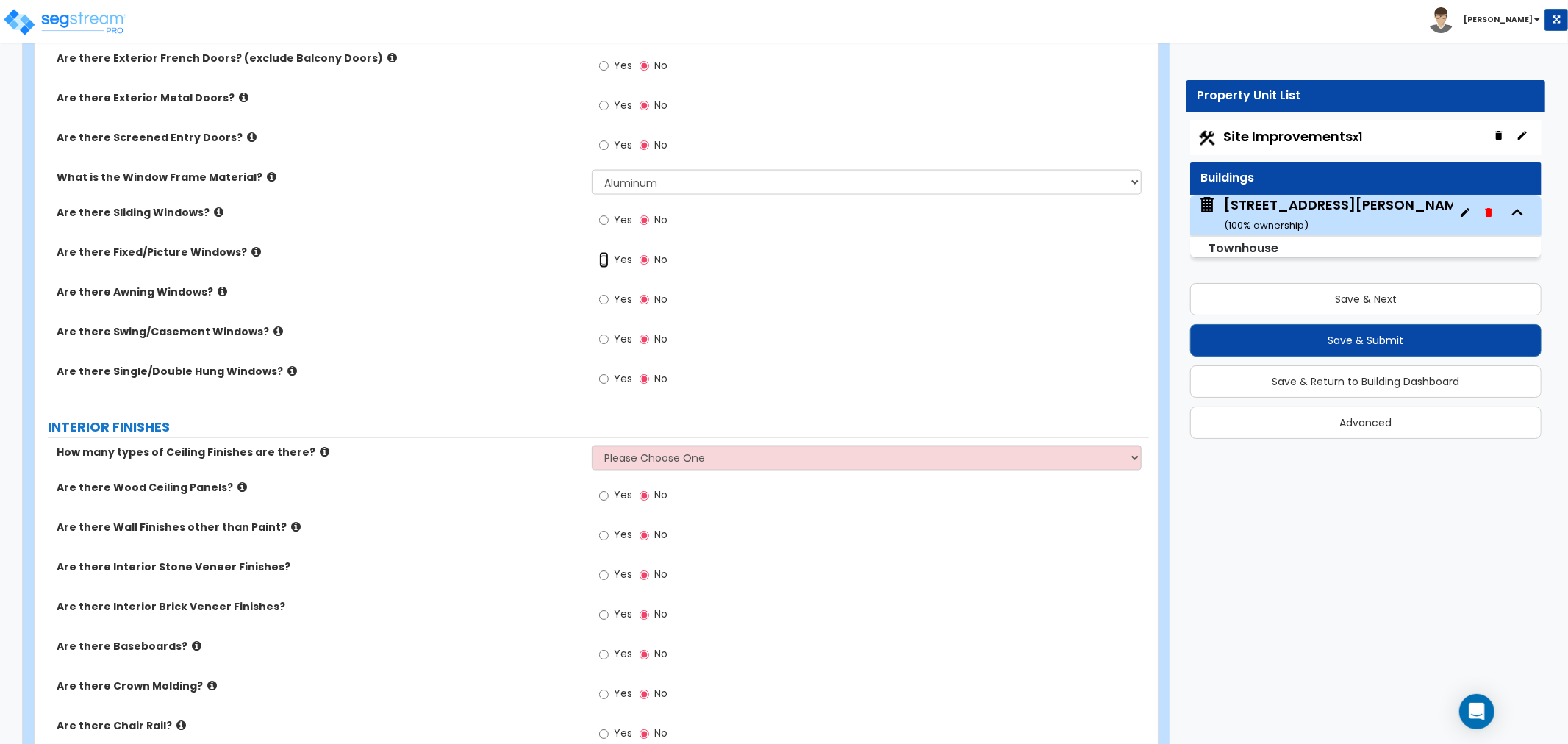
click at [603, 258] on input "Yes" at bounding box center [604, 260] width 9 height 16
radio input "true"
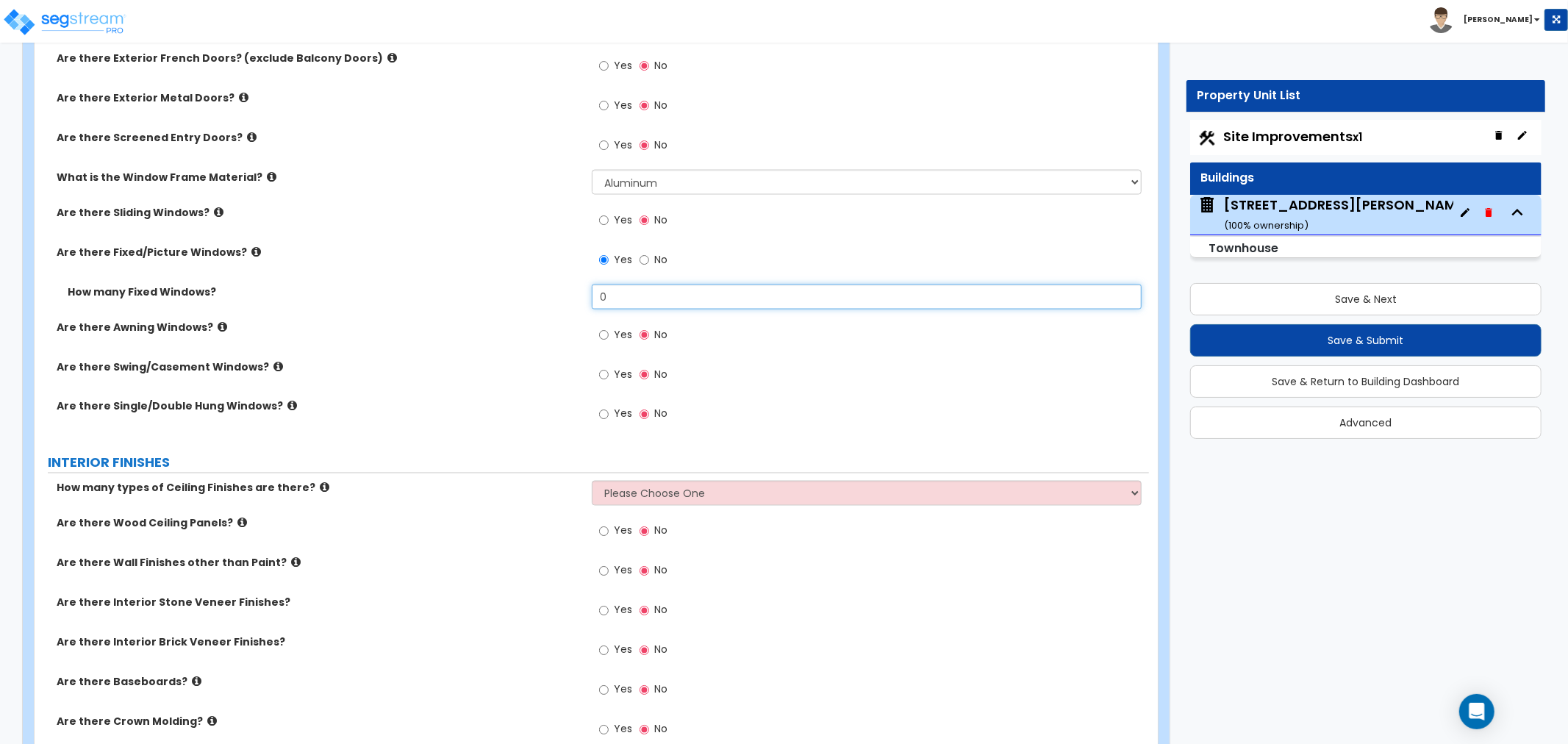
click at [629, 299] on input "0" at bounding box center [867, 297] width 550 height 25
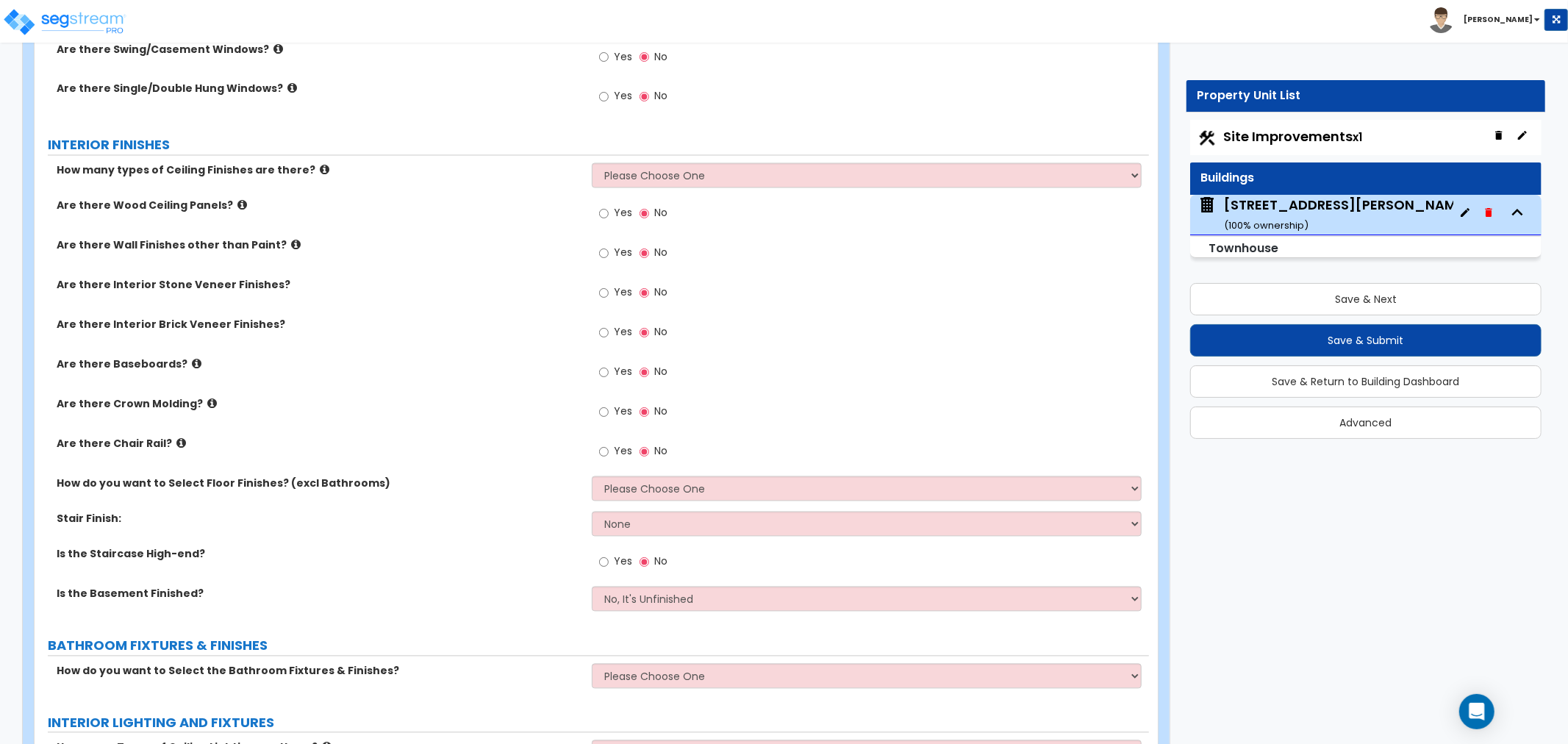
scroll to position [2288, 0]
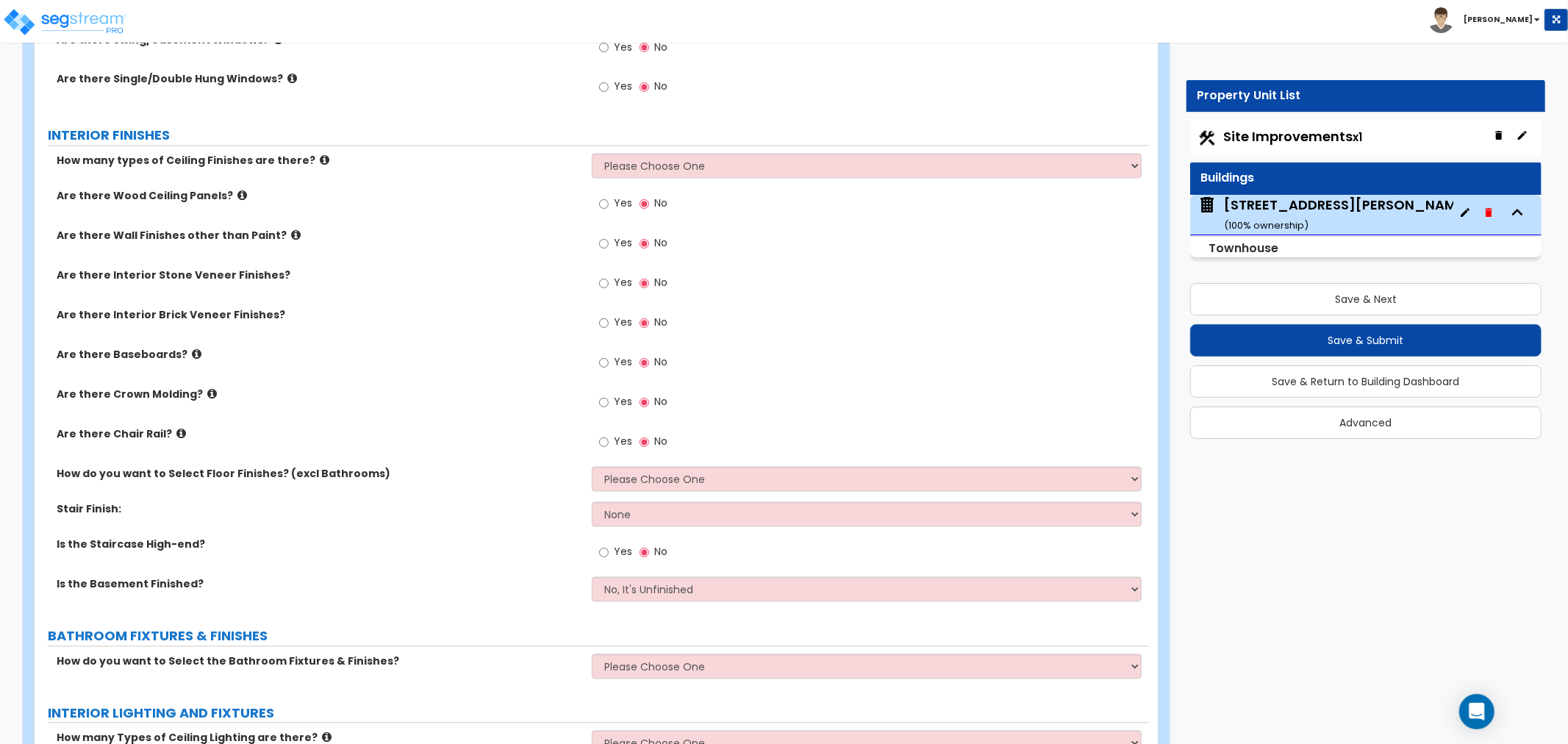
type input "16"
click at [320, 161] on icon at bounding box center [324, 161] width 9 height 11
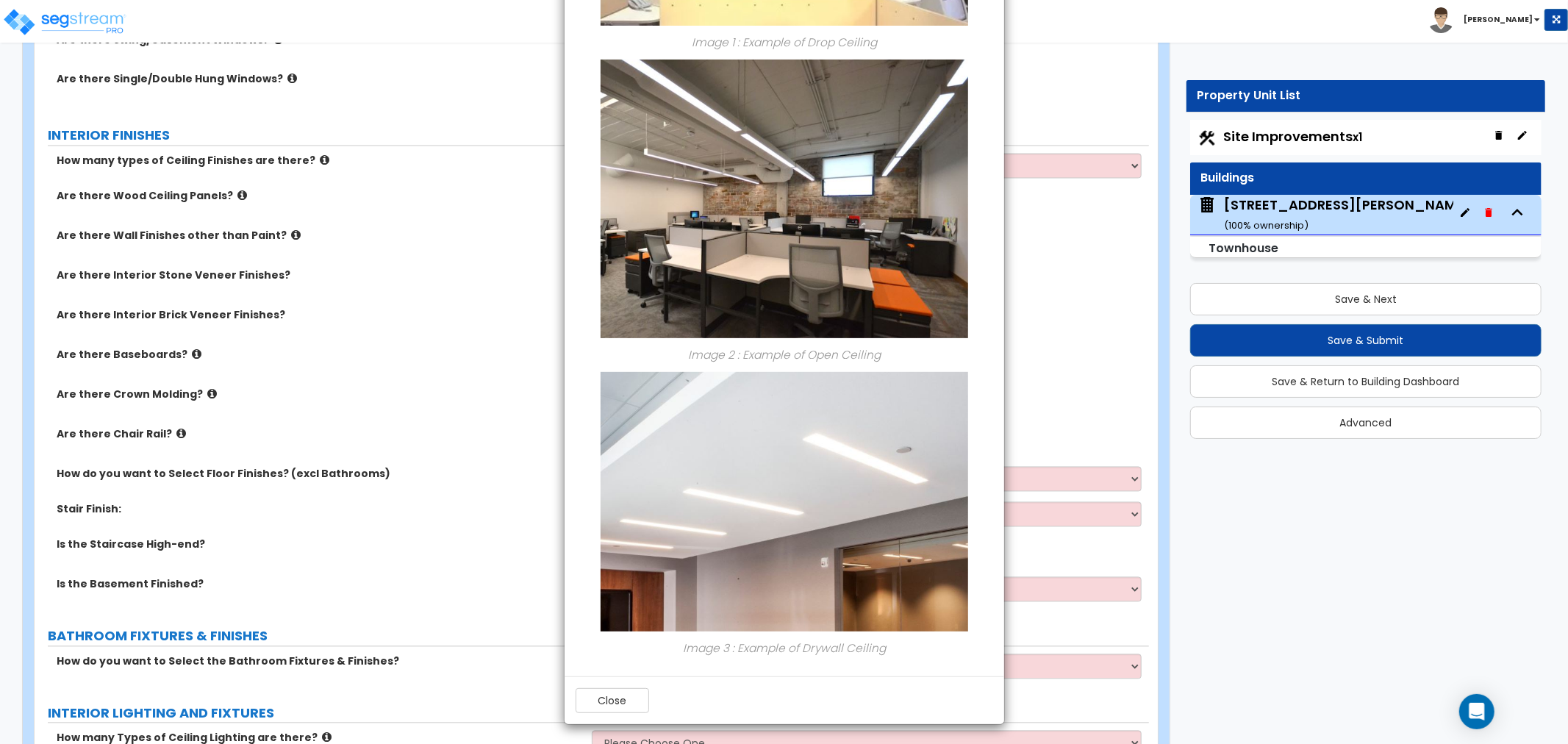
scroll to position [342, 0]
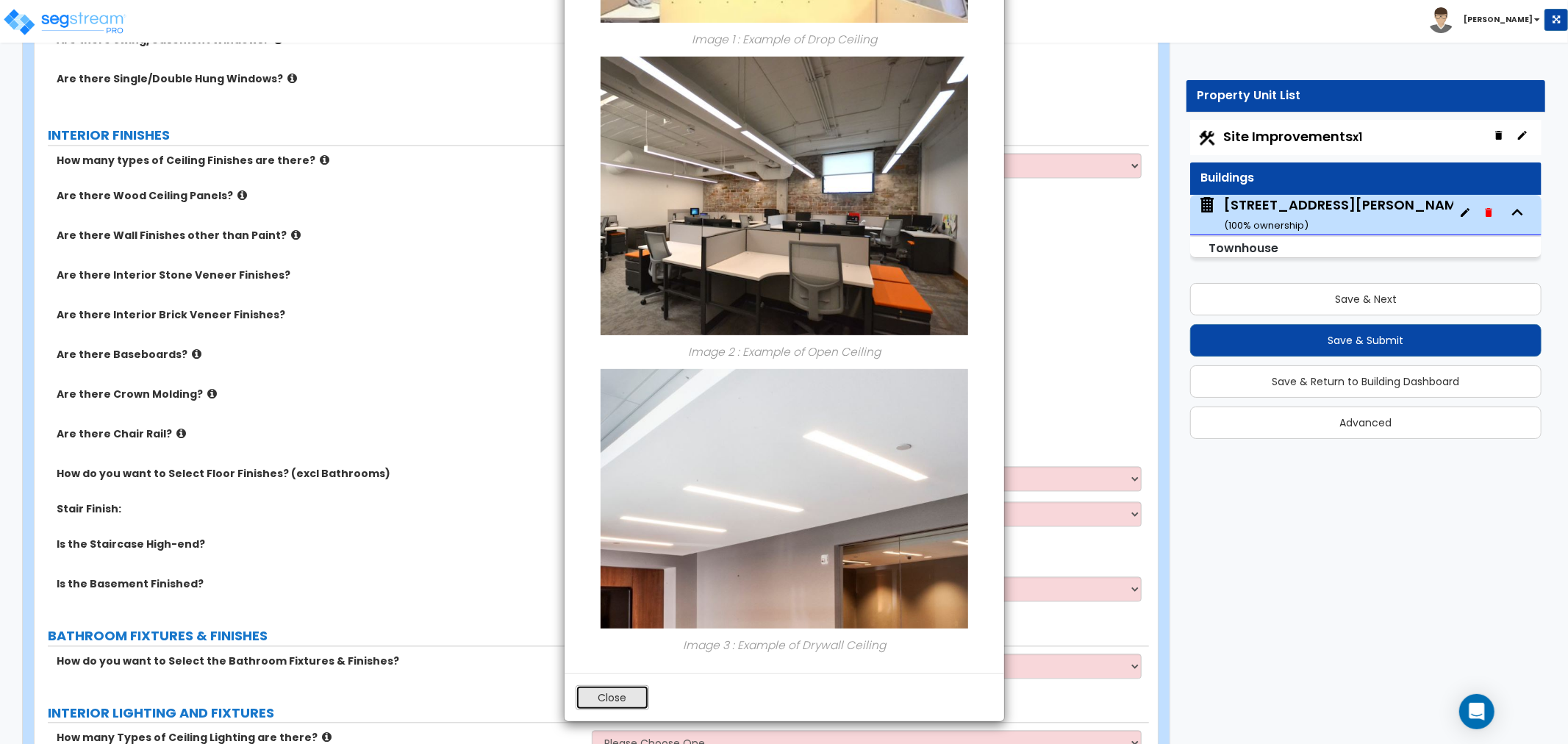
click at [596, 700] on button "Close" at bounding box center [613, 698] width 74 height 25
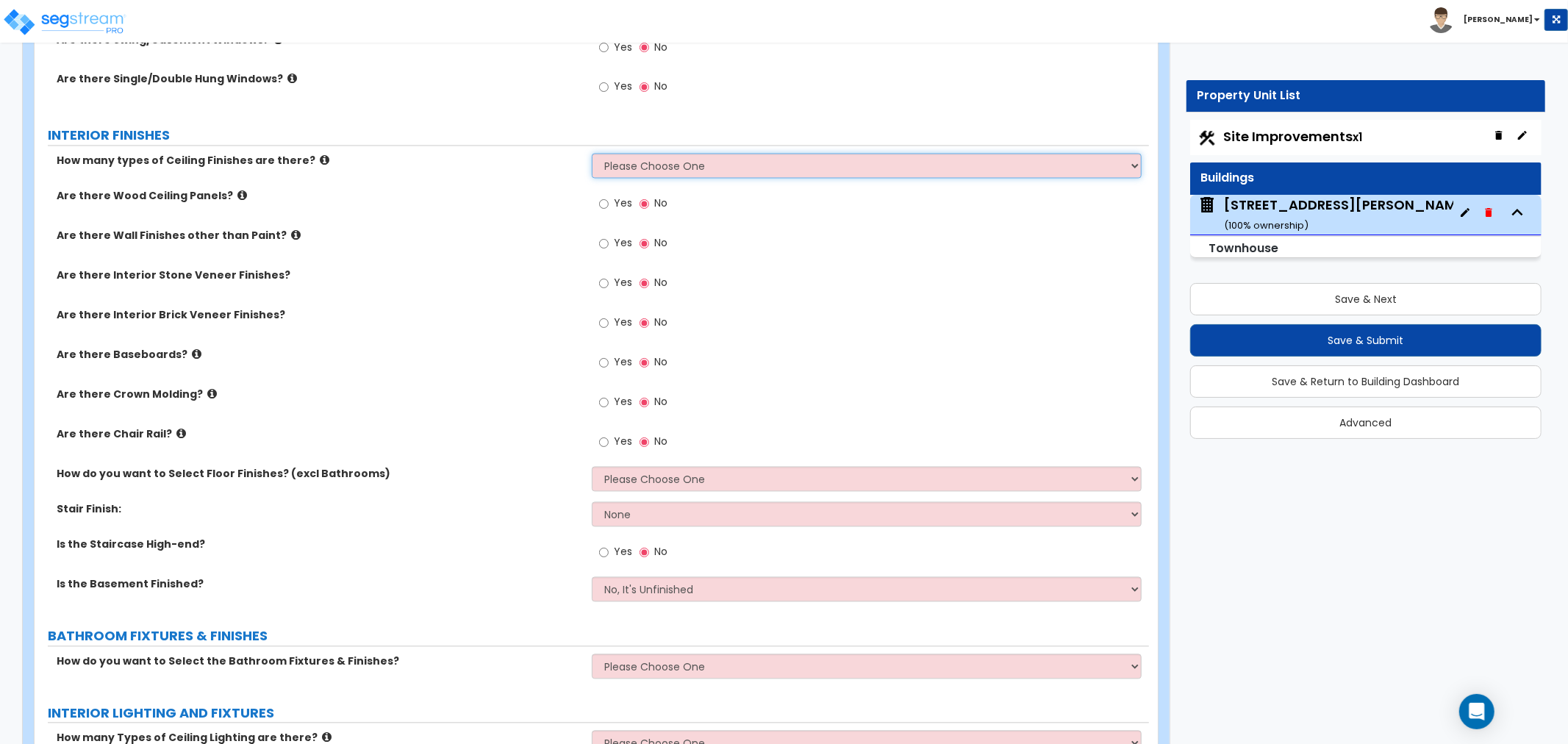
click at [637, 164] on select "Please Choose One 1 2 3" at bounding box center [867, 166] width 550 height 25
select select "1"
click at [592, 154] on select "Please Choose One 1 2 3" at bounding box center [867, 166] width 550 height 25
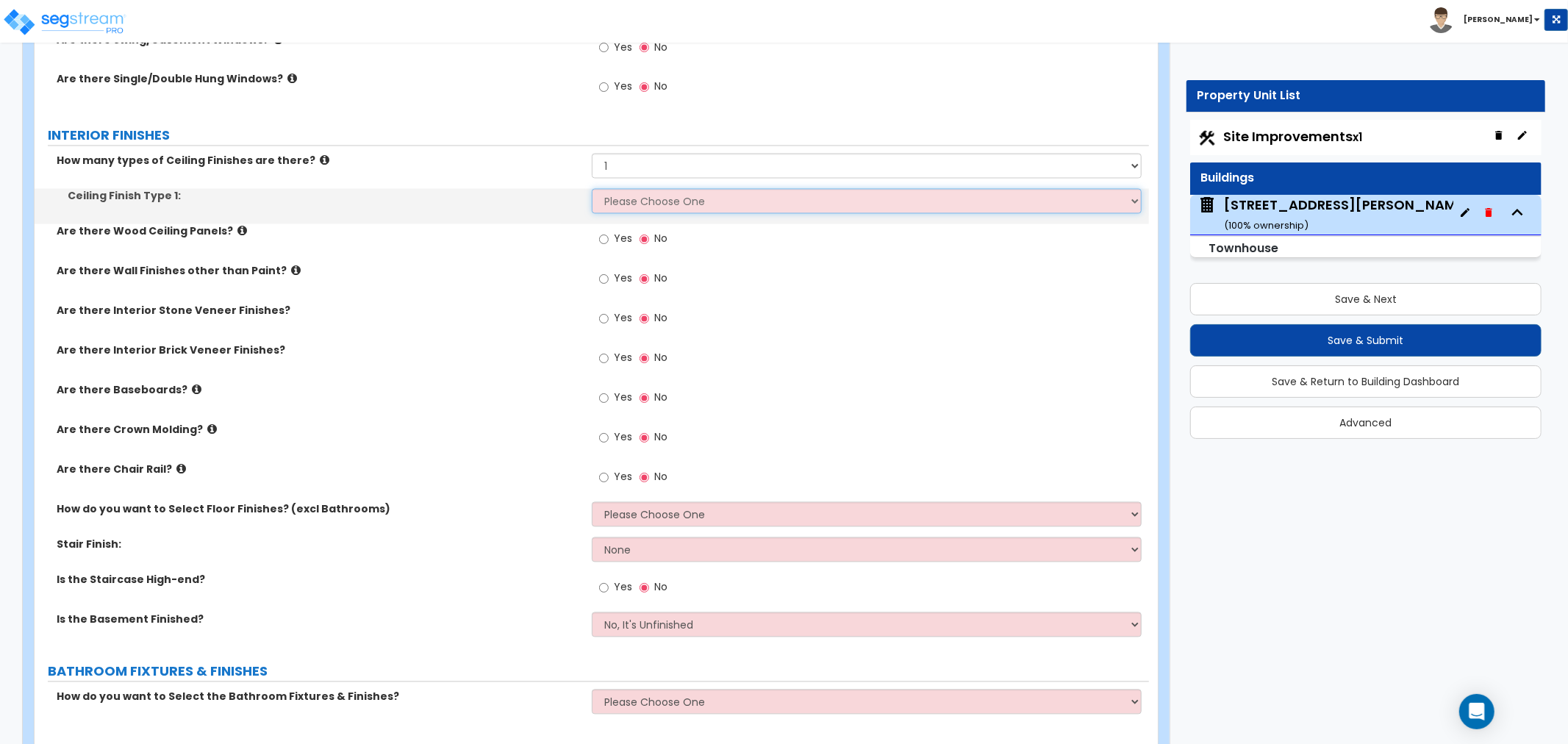
click at [630, 198] on select "Please Choose One Drop Ceiling Drywall Ceiling Open Ceiling" at bounding box center [867, 201] width 550 height 25
select select "2"
click at [592, 189] on select "Please Choose One Drop Ceiling Drywall Ceiling Open Ceiling" at bounding box center [867, 201] width 550 height 25
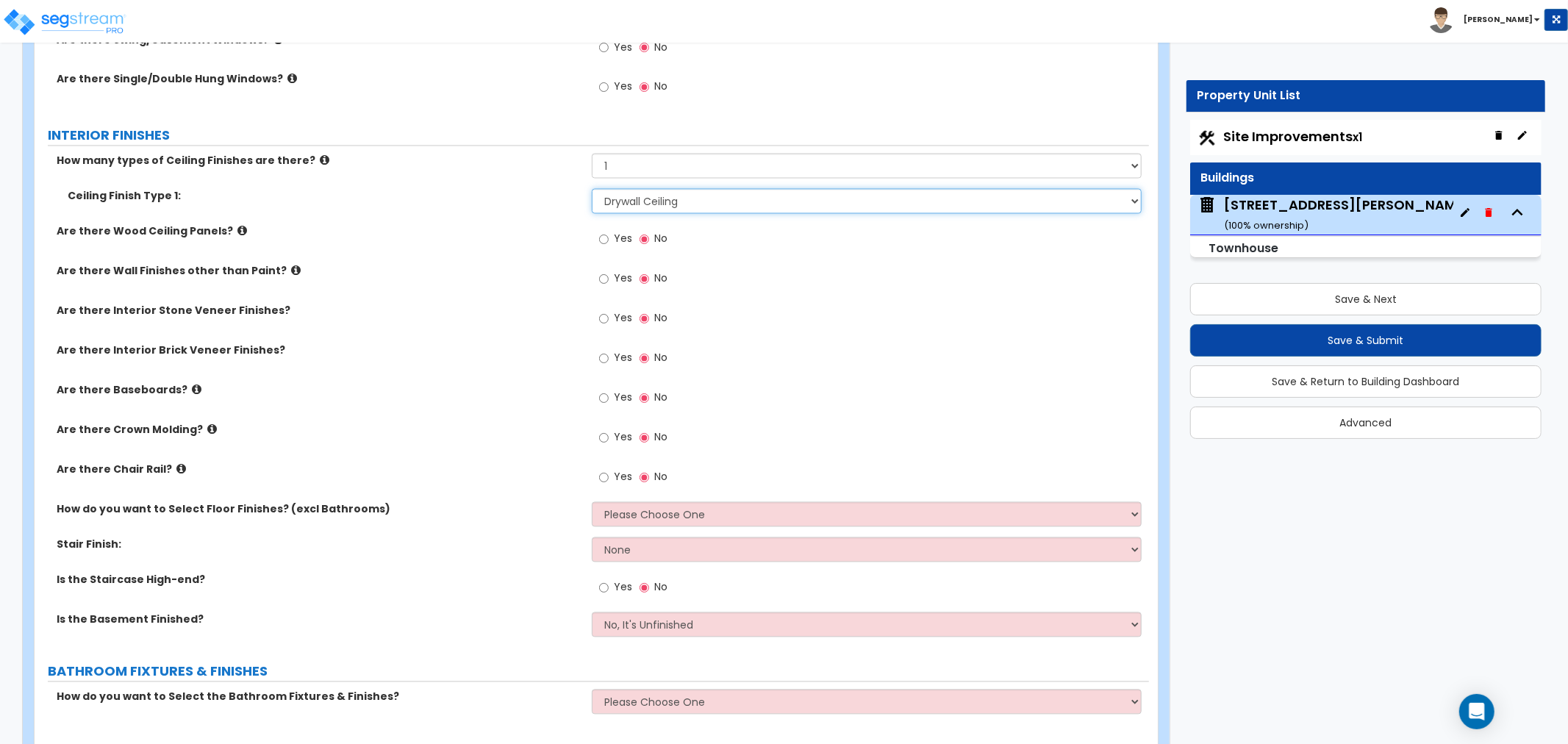
scroll to position [2370, 0]
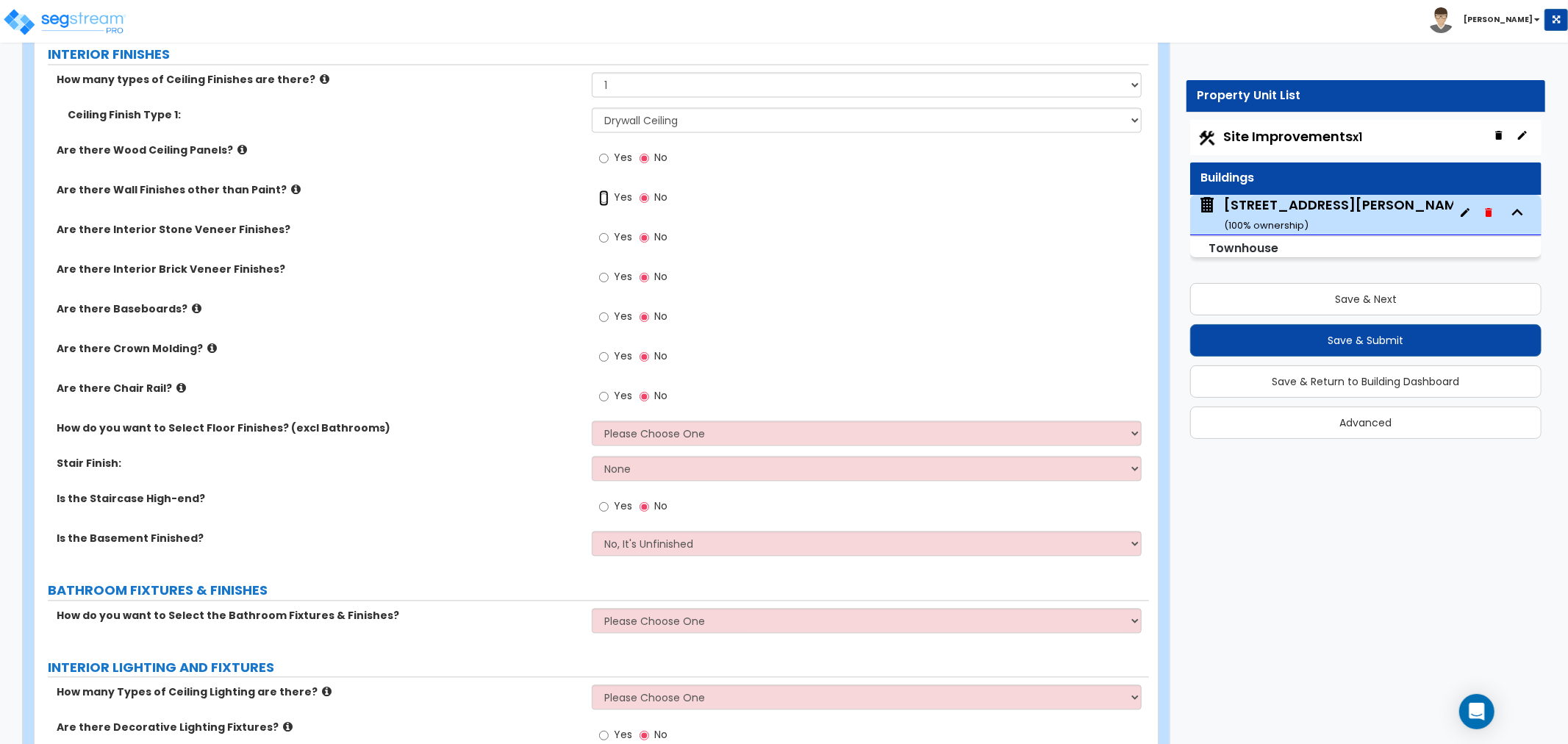
click at [604, 194] on input "Yes" at bounding box center [604, 198] width 9 height 16
radio input "true"
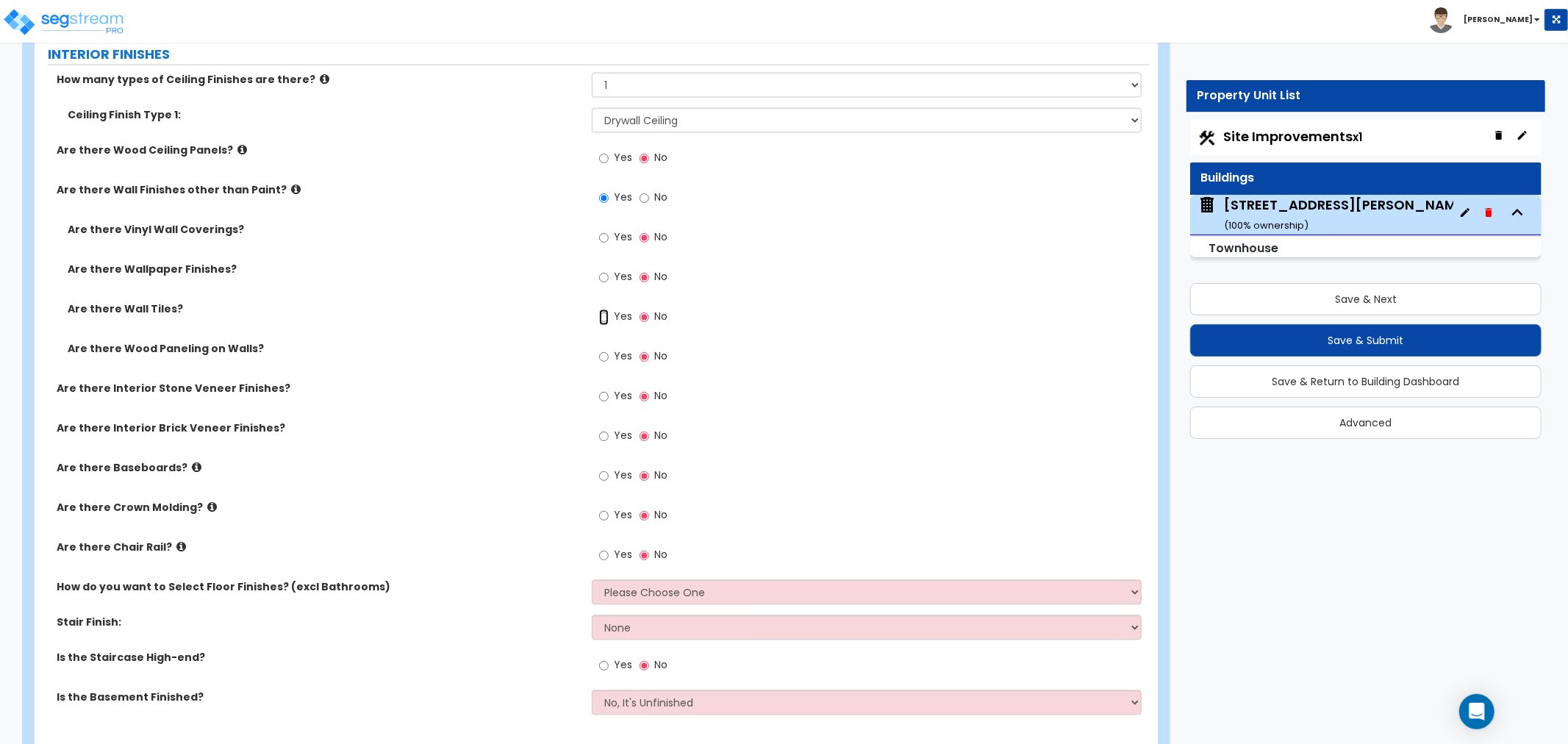
click at [603, 315] on input "Yes" at bounding box center [604, 317] width 9 height 16
radio input "true"
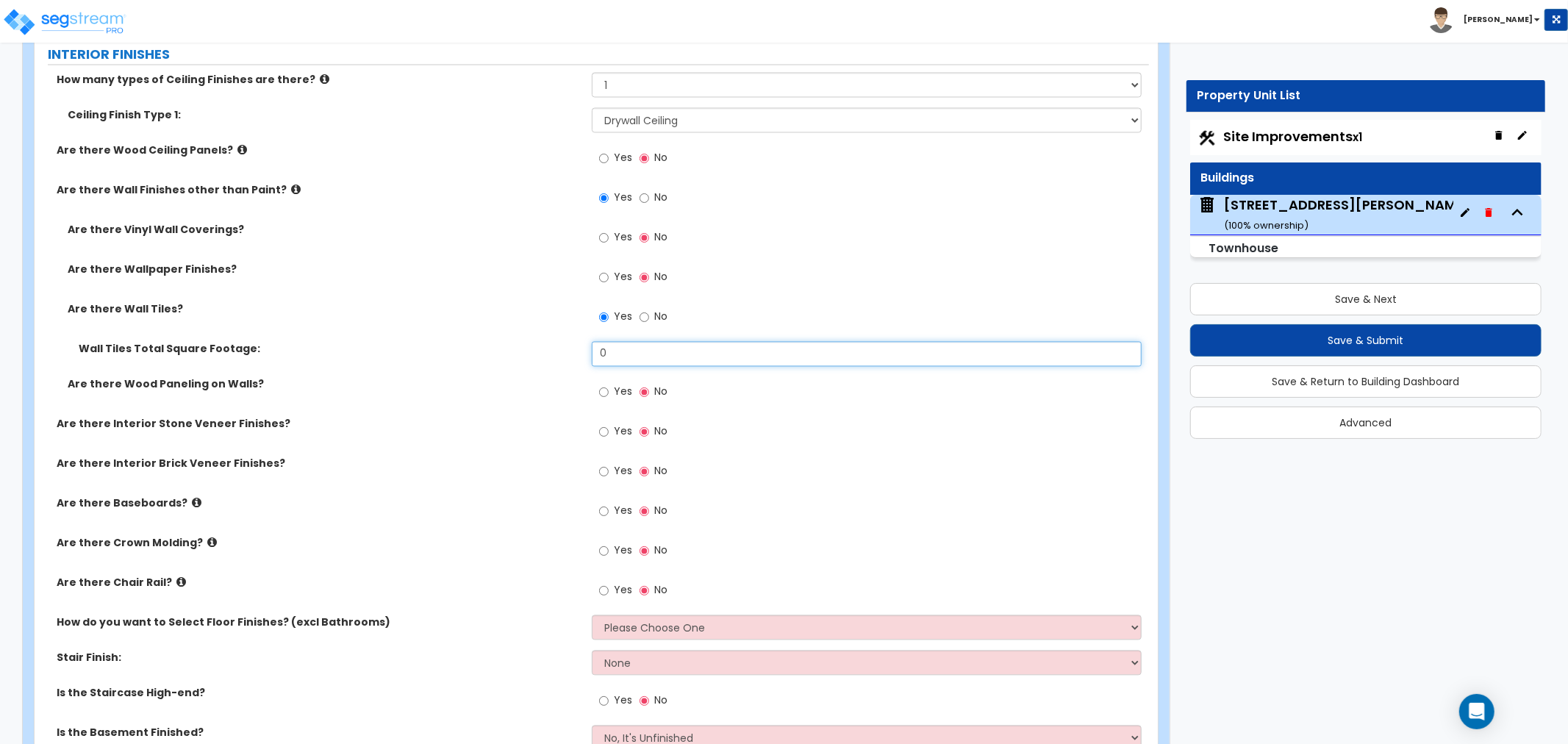
click at [628, 351] on input "0" at bounding box center [867, 354] width 550 height 25
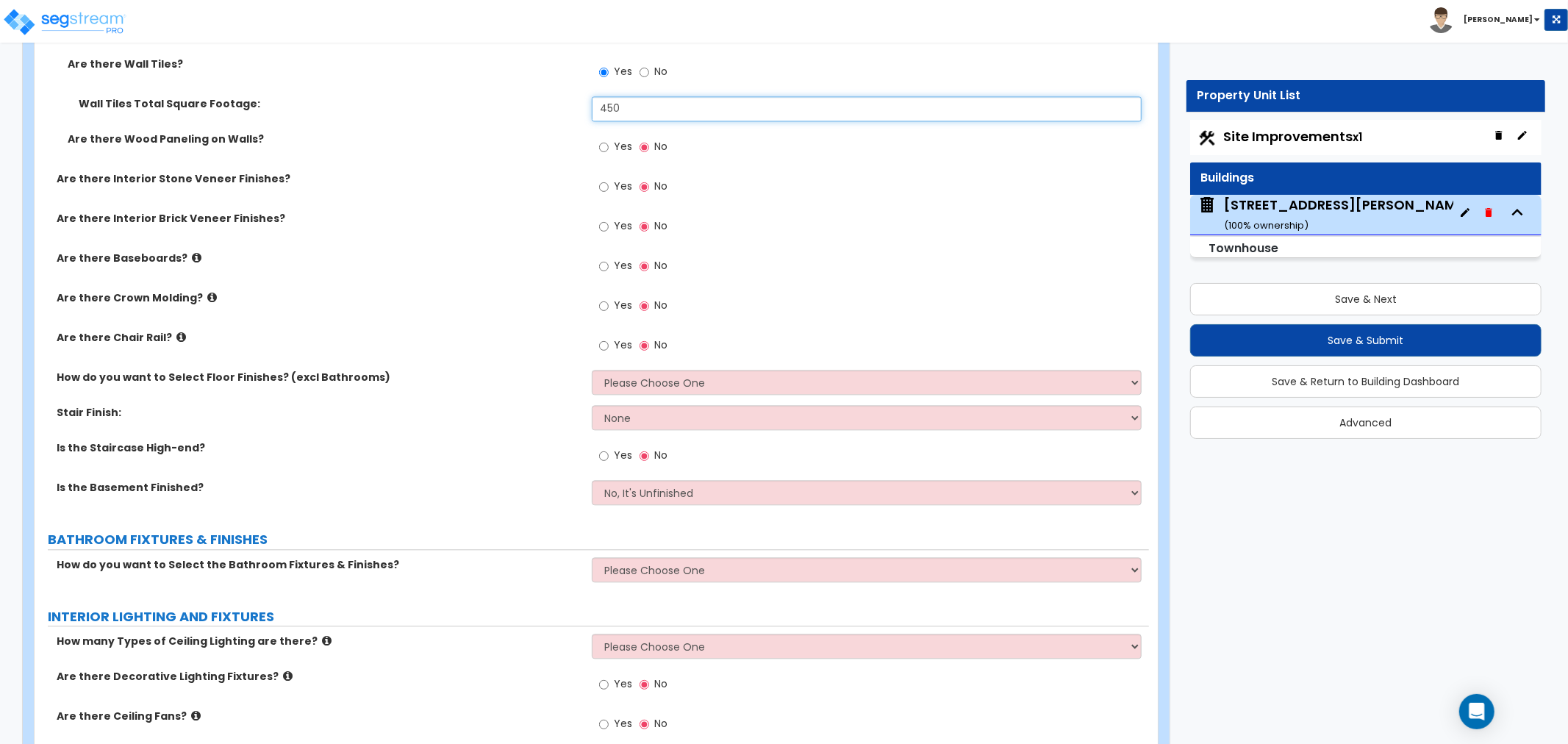
scroll to position [2697, 0]
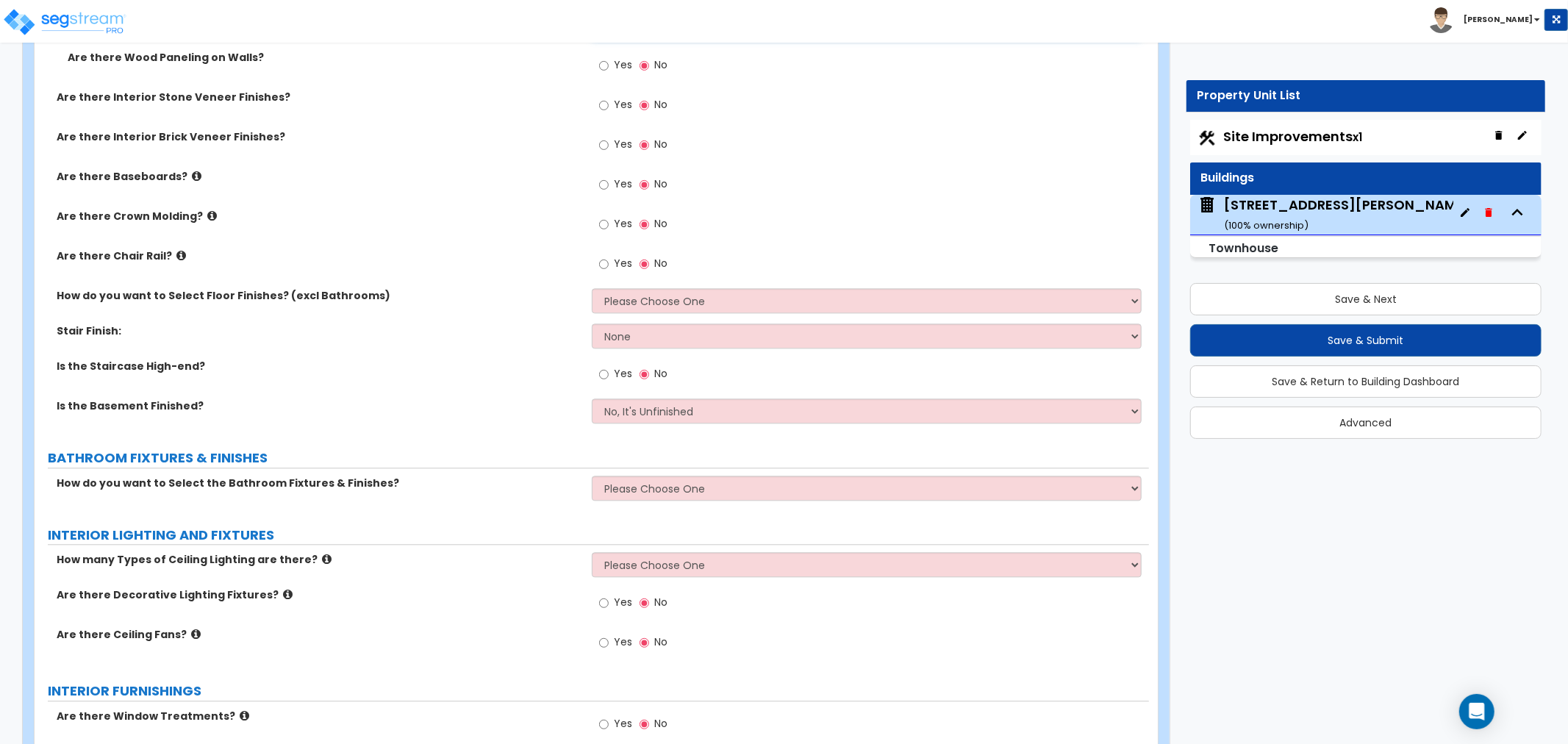
type input "450"
click at [601, 181] on input "Yes" at bounding box center [604, 184] width 9 height 16
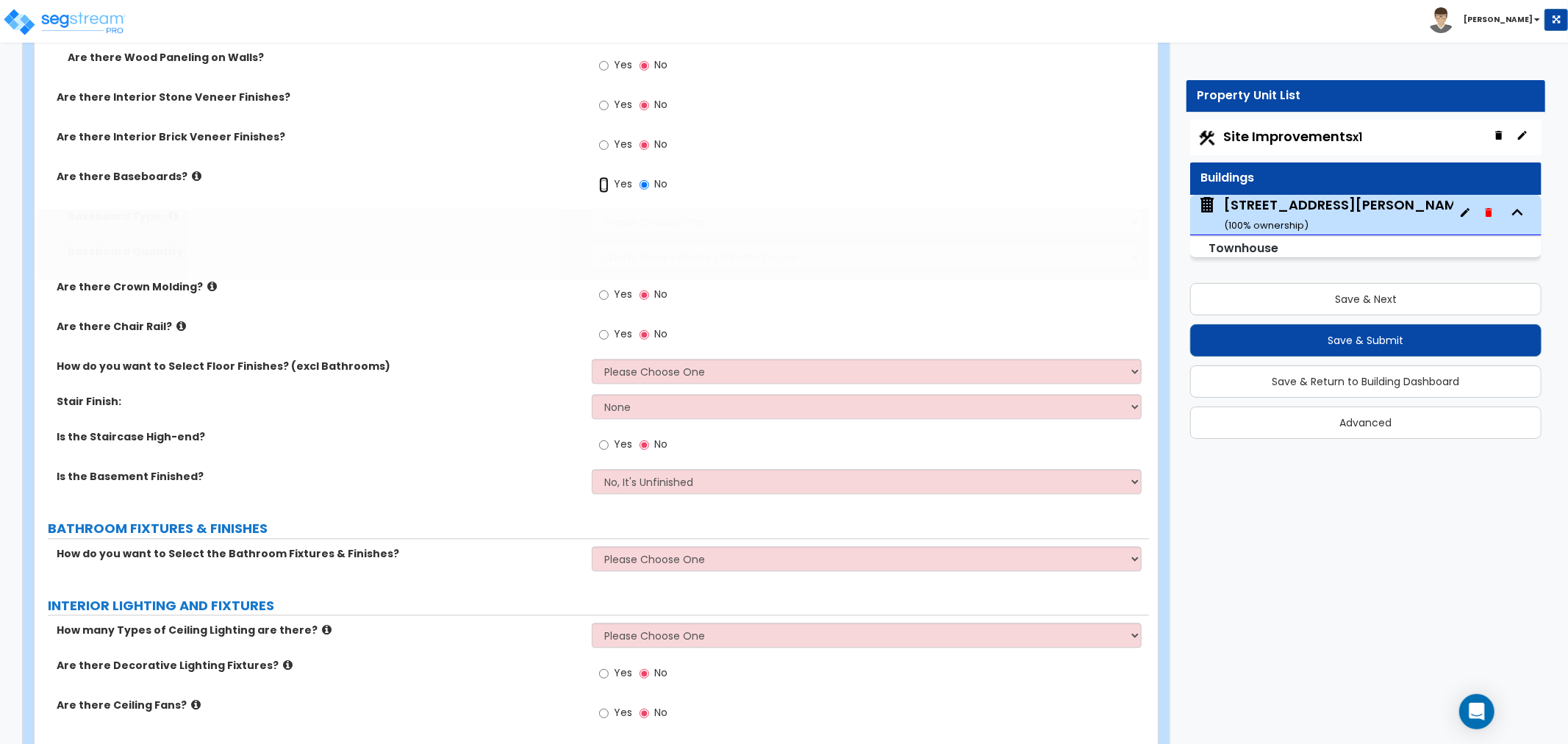
radio input "true"
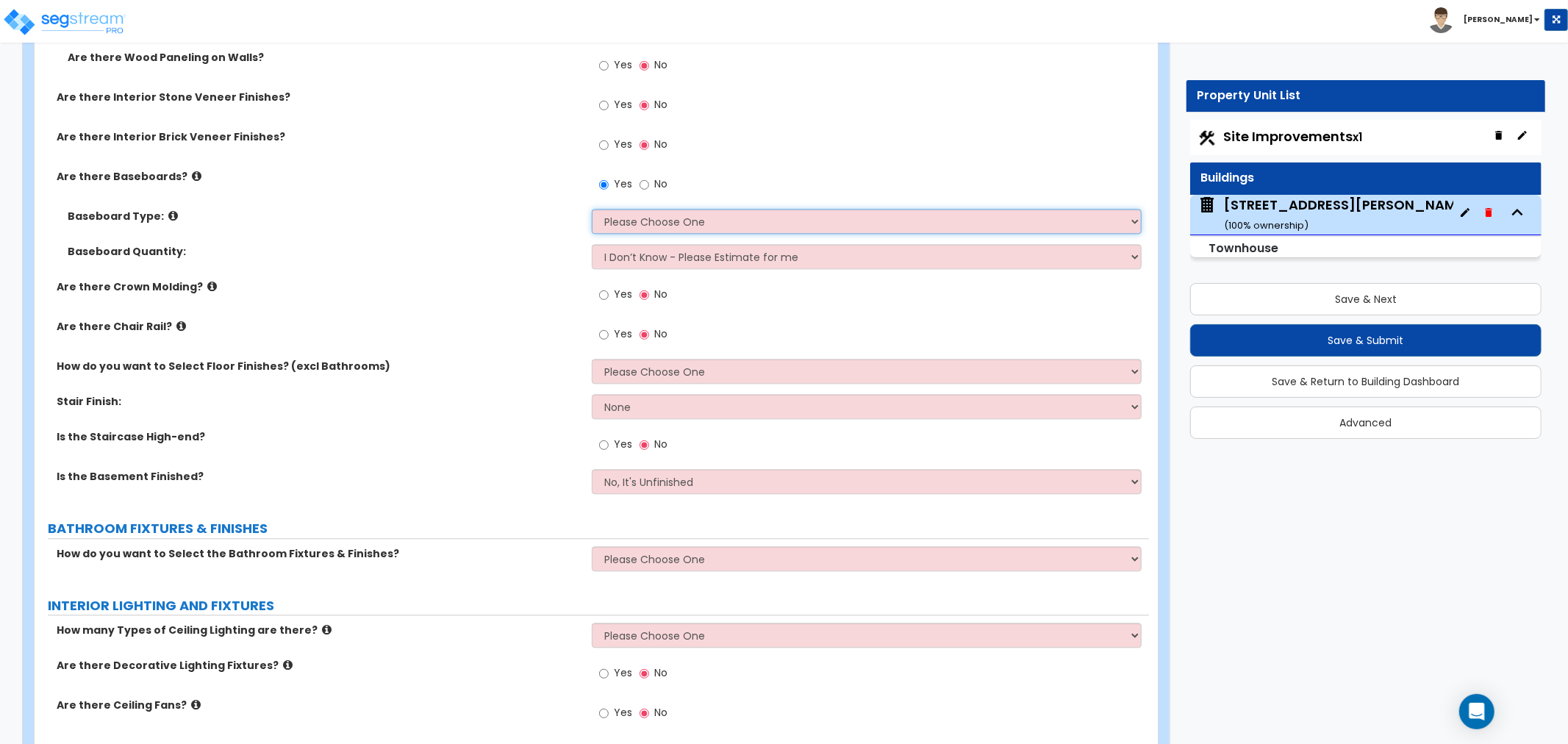
click at [627, 220] on select "Please Choose One Wood Vinyl Carpet Tile" at bounding box center [867, 221] width 550 height 25
select select "1"
click at [592, 209] on select "Please Choose One Wood Vinyl Carpet Tile" at bounding box center [867, 221] width 550 height 25
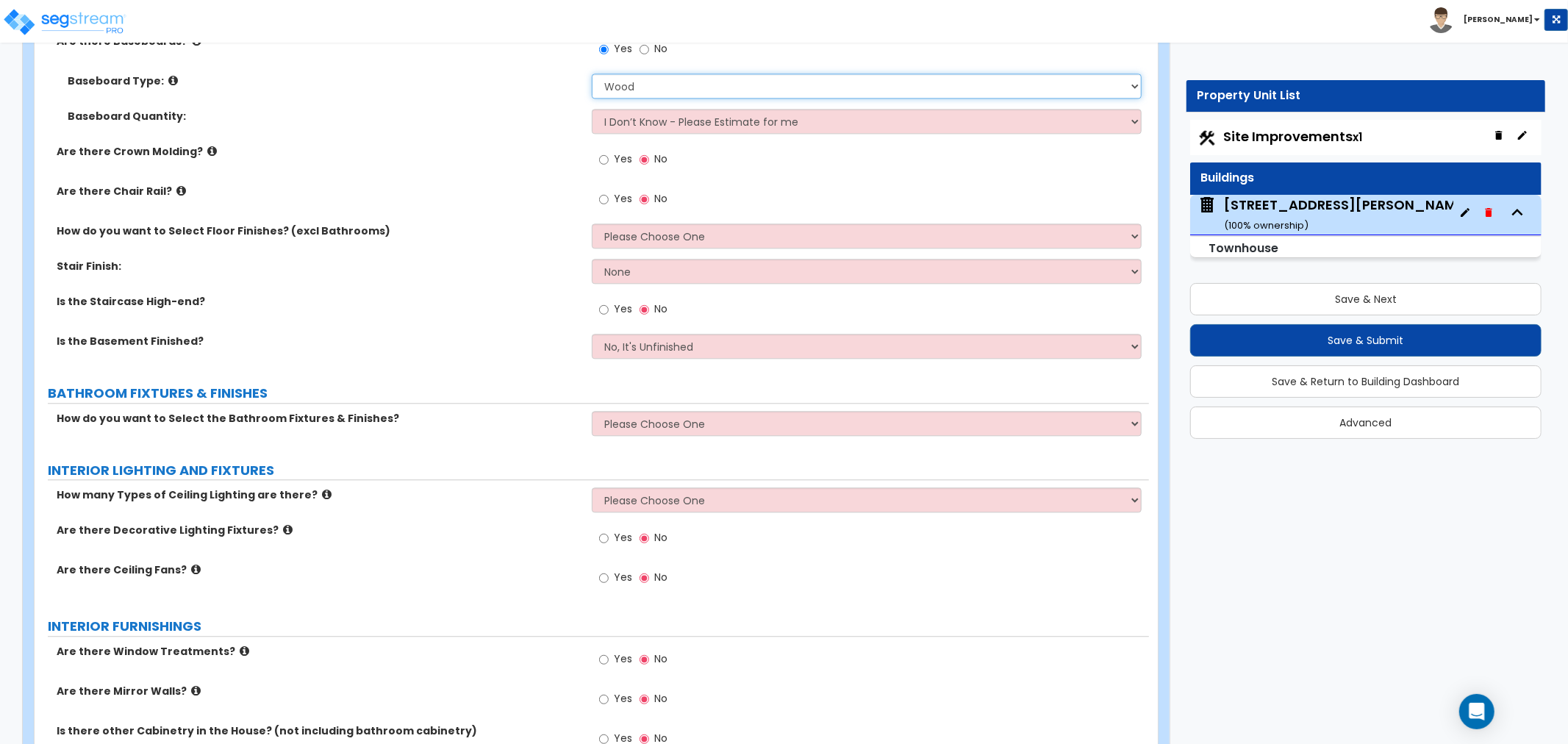
scroll to position [2860, 0]
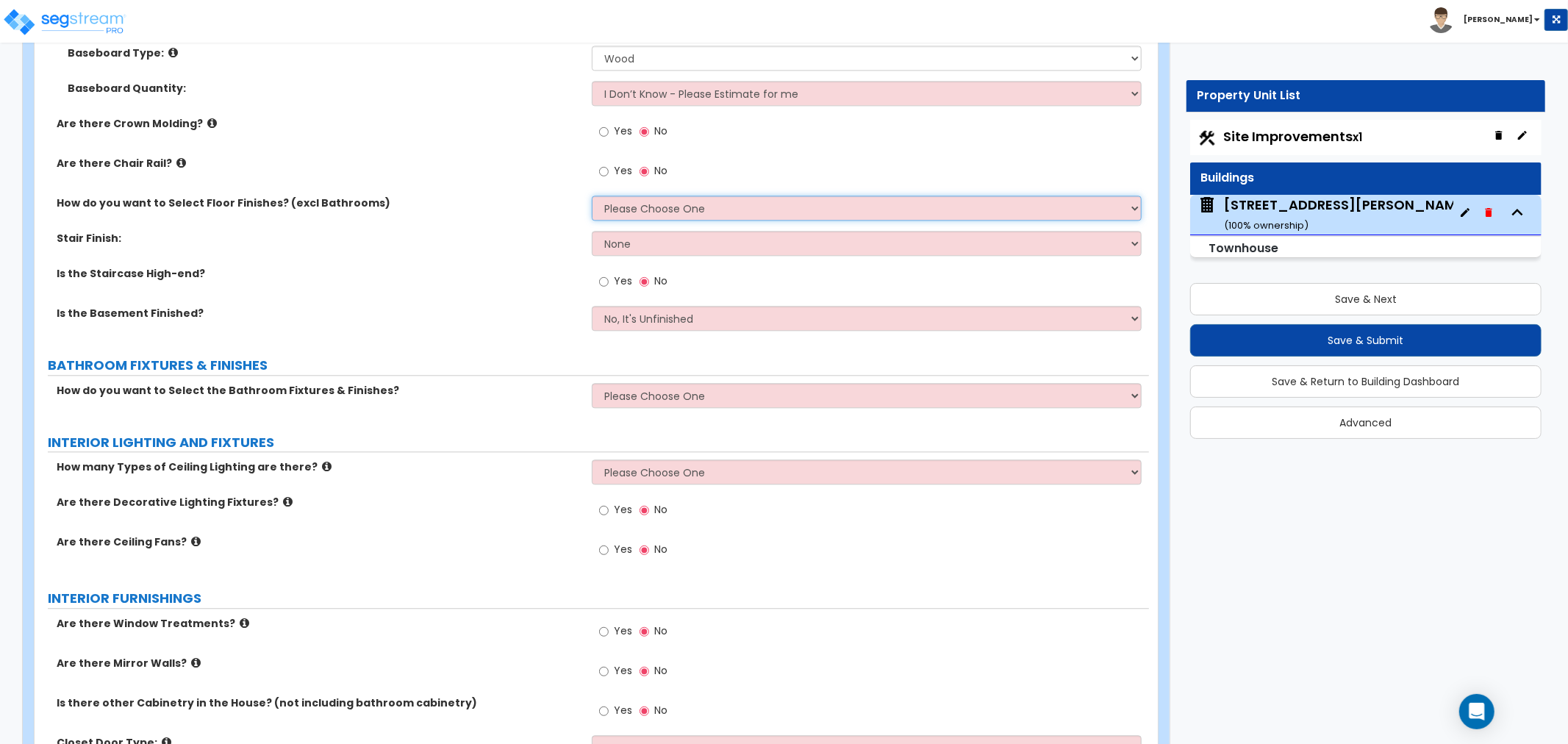
click at [630, 210] on select "Please Choose One I want to Select Floor Finishes for the Areas of the House I …" at bounding box center [867, 209] width 550 height 25
select select "1"
click at [592, 196] on select "Please Choose One I want to Select Floor Finishes for the Areas of the House I …" at bounding box center [867, 209] width 550 height 25
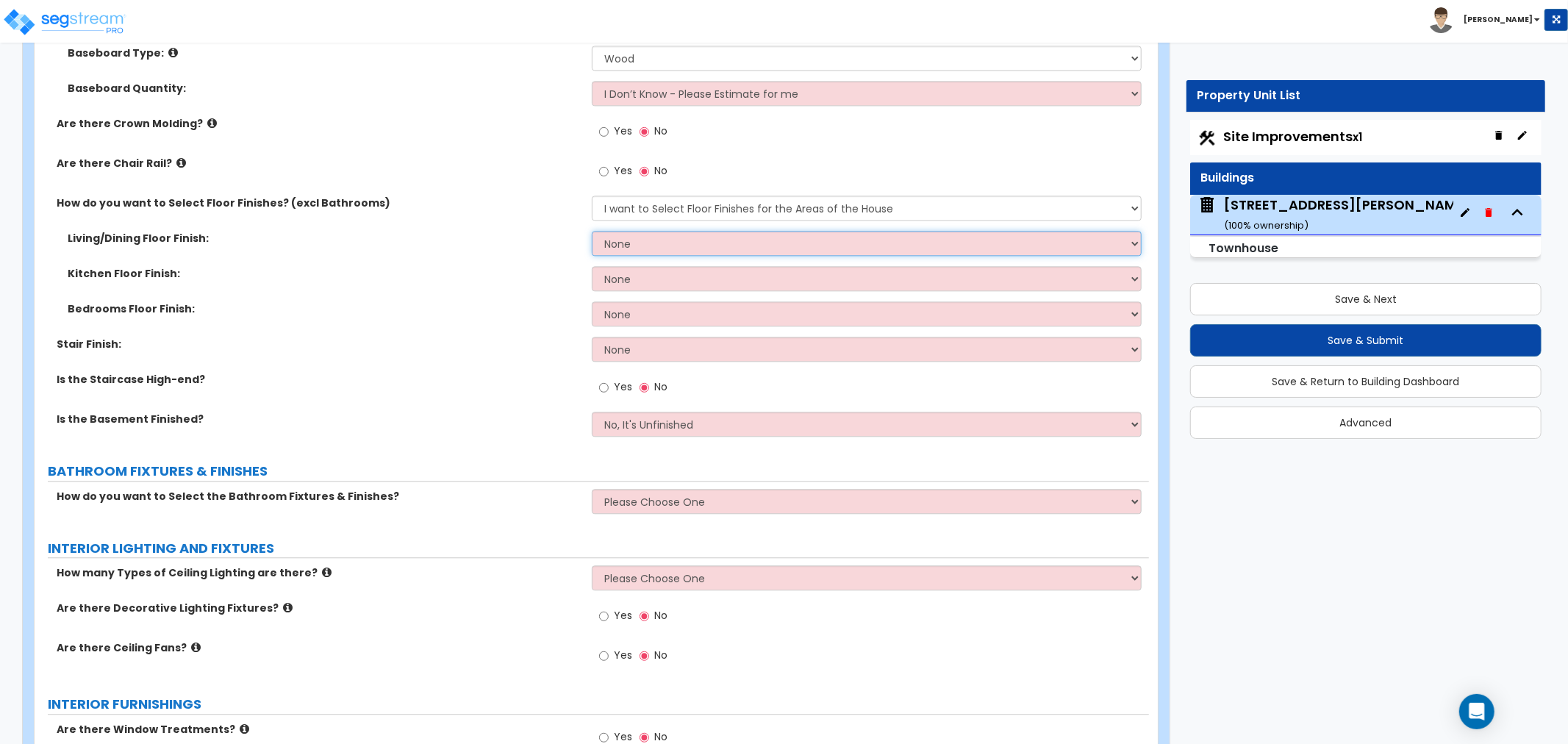
click at [615, 234] on select "None Tile Flooring Hardwood Flooring Resilient Laminate Flooring VCT Flooring S…" at bounding box center [867, 244] width 550 height 25
select select "2"
click at [592, 231] on select "None Tile Flooring Hardwood Flooring Resilient Laminate Flooring VCT Flooring S…" at bounding box center [867, 244] width 550 height 25
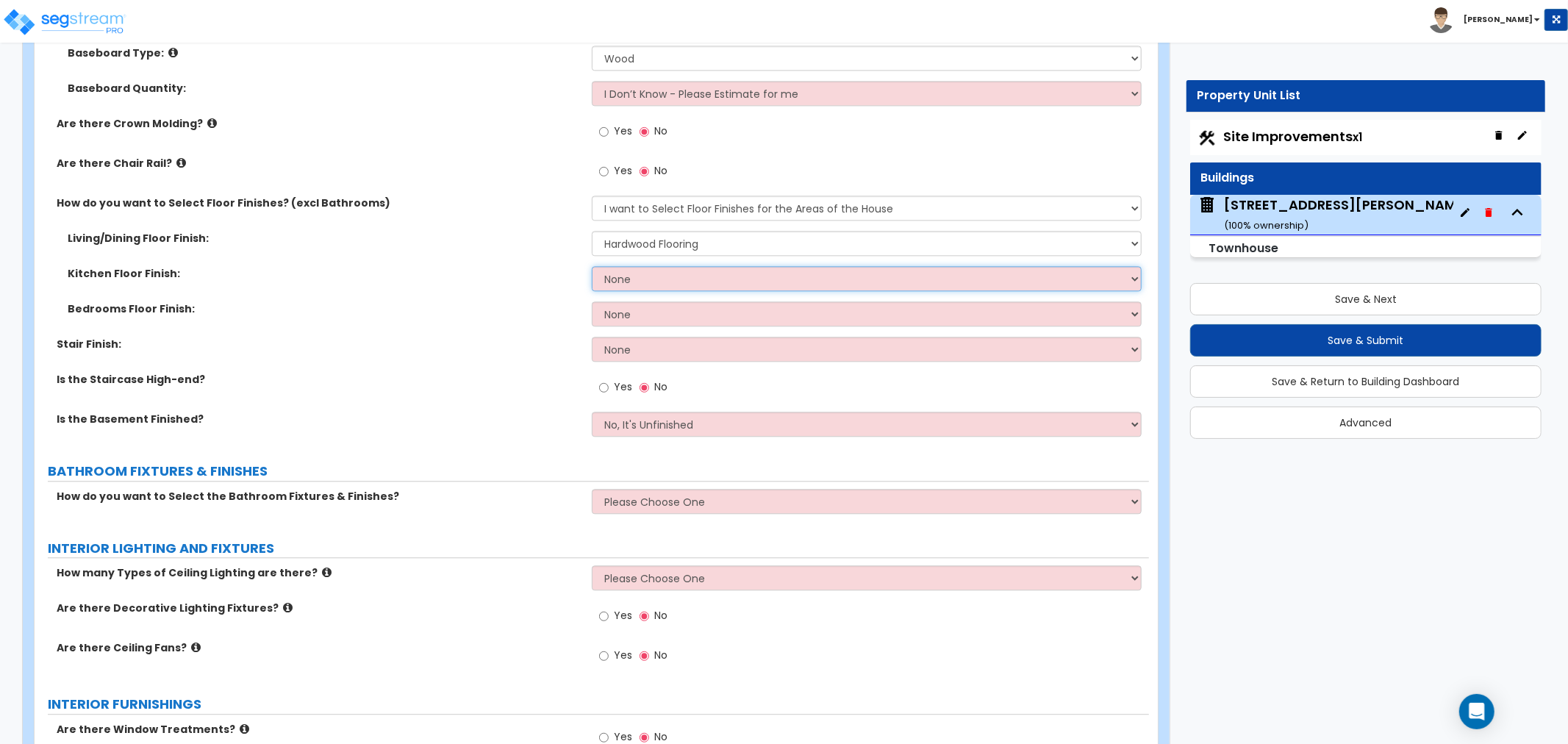
click at [629, 281] on select "None Tile Flooring Hardwood Flooring Resilient Laminate Flooring VCT Flooring S…" at bounding box center [867, 279] width 550 height 25
select select "2"
click at [592, 267] on select "None Tile Flooring Hardwood Flooring Resilient Laminate Flooring VCT Flooring S…" at bounding box center [867, 279] width 550 height 25
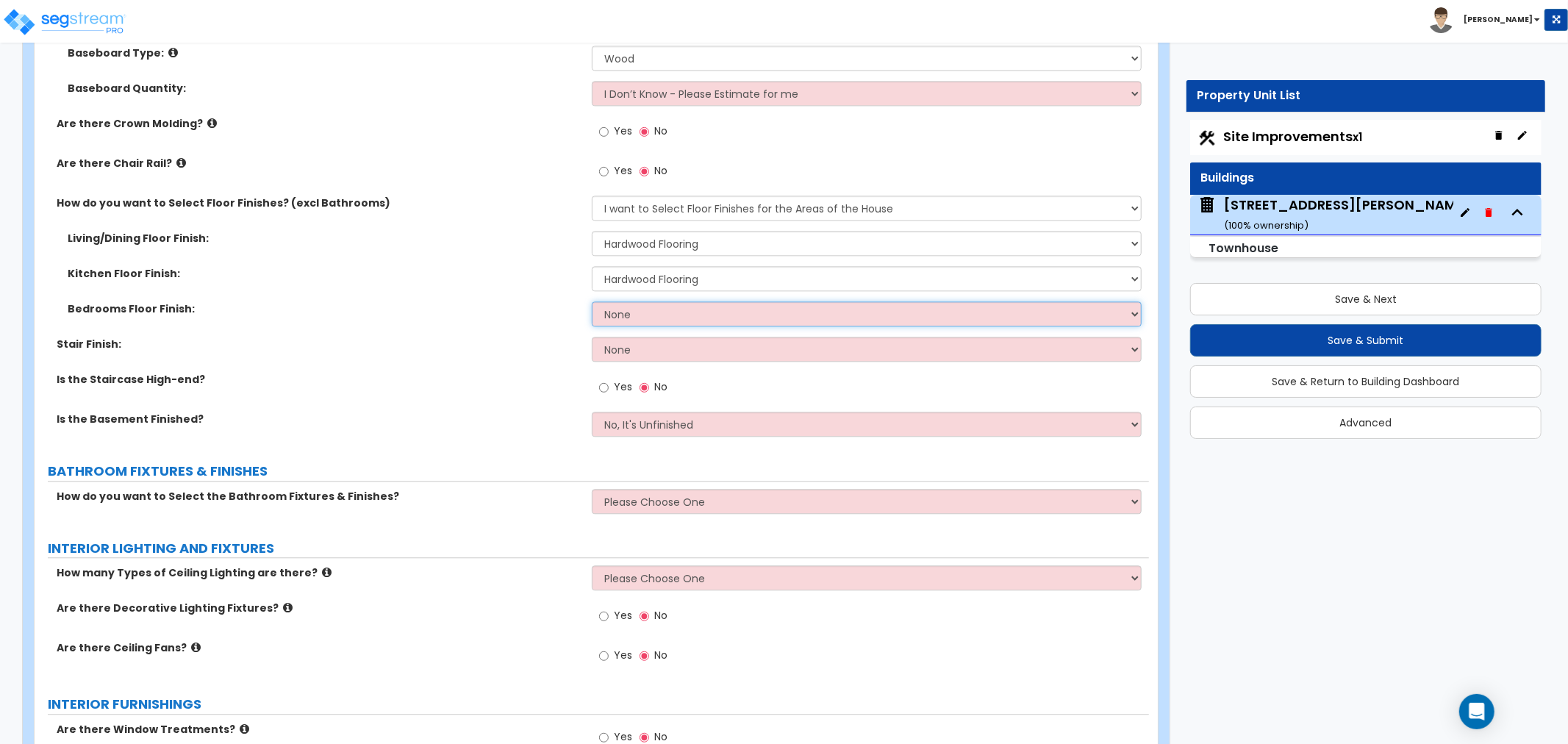
click at [647, 311] on select "None Tile Flooring Hardwood Flooring Resilient Laminate Flooring VCT Flooring S…" at bounding box center [867, 314] width 550 height 25
select select "2"
click at [592, 302] on select "None Tile Flooring Hardwood Flooring Resilient Laminate Flooring VCT Flooring S…" at bounding box center [867, 314] width 550 height 25
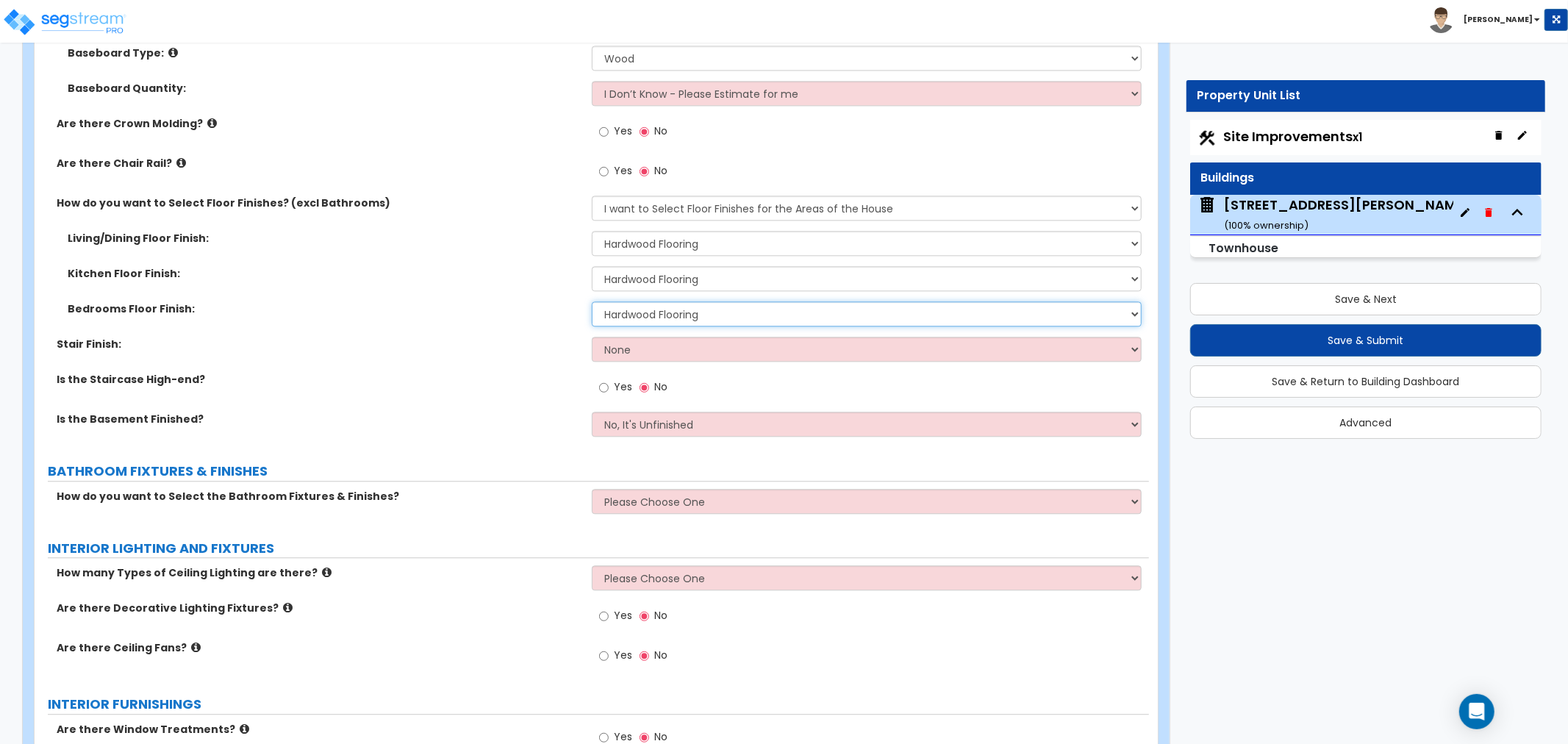
scroll to position [2942, 0]
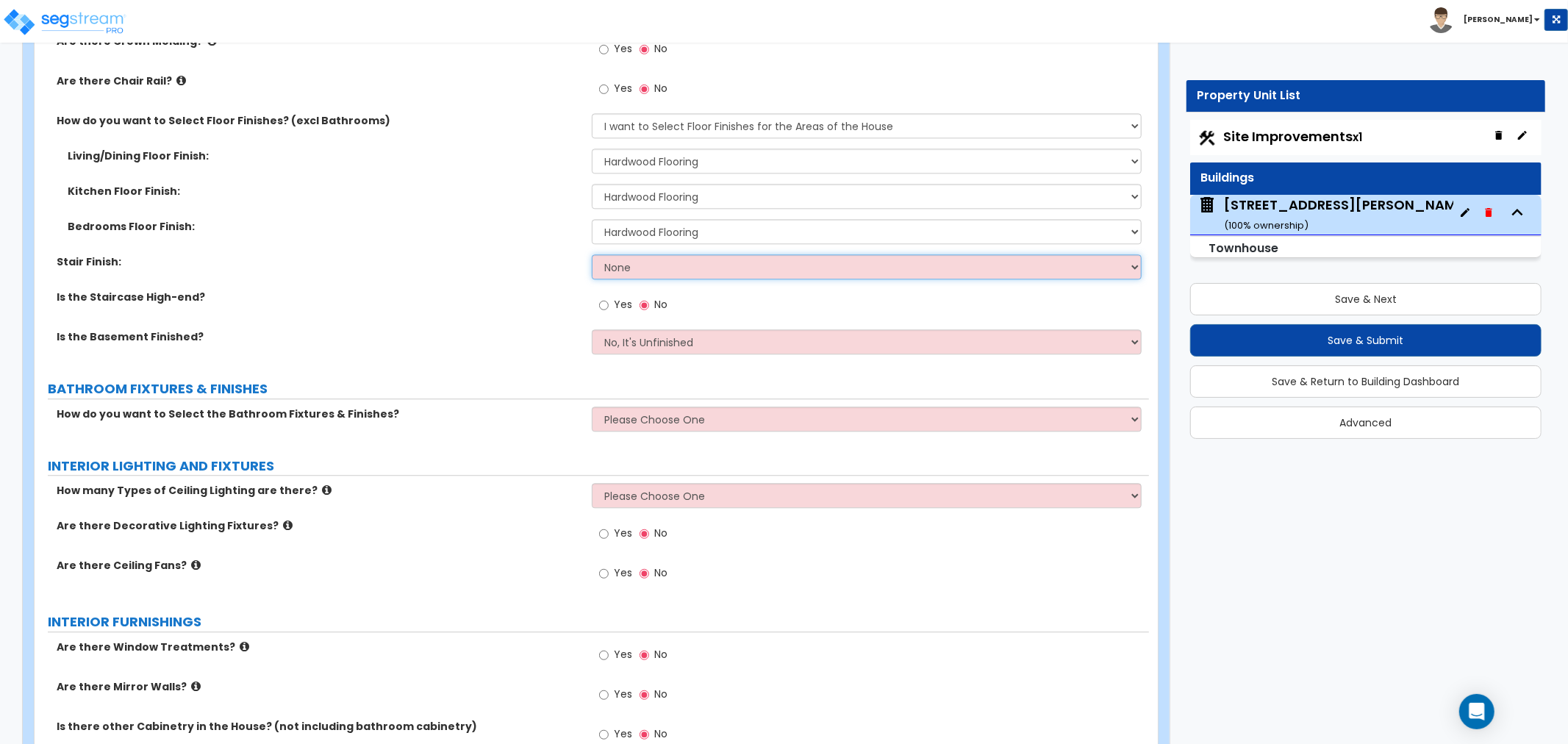
click at [630, 270] on select "None Tile Wood Laminate VCT Sheet Carpet Sheet Vinyl Carpet Tile" at bounding box center [867, 267] width 550 height 25
click at [636, 268] on select "None Tile Wood Laminate VCT Sheet Carpet Sheet Vinyl Carpet Tile" at bounding box center [867, 267] width 550 height 25
select select "2"
click at [592, 255] on select "None Tile Wood Laminate VCT Sheet Carpet Sheet Vinyl Carpet Tile" at bounding box center [867, 267] width 550 height 25
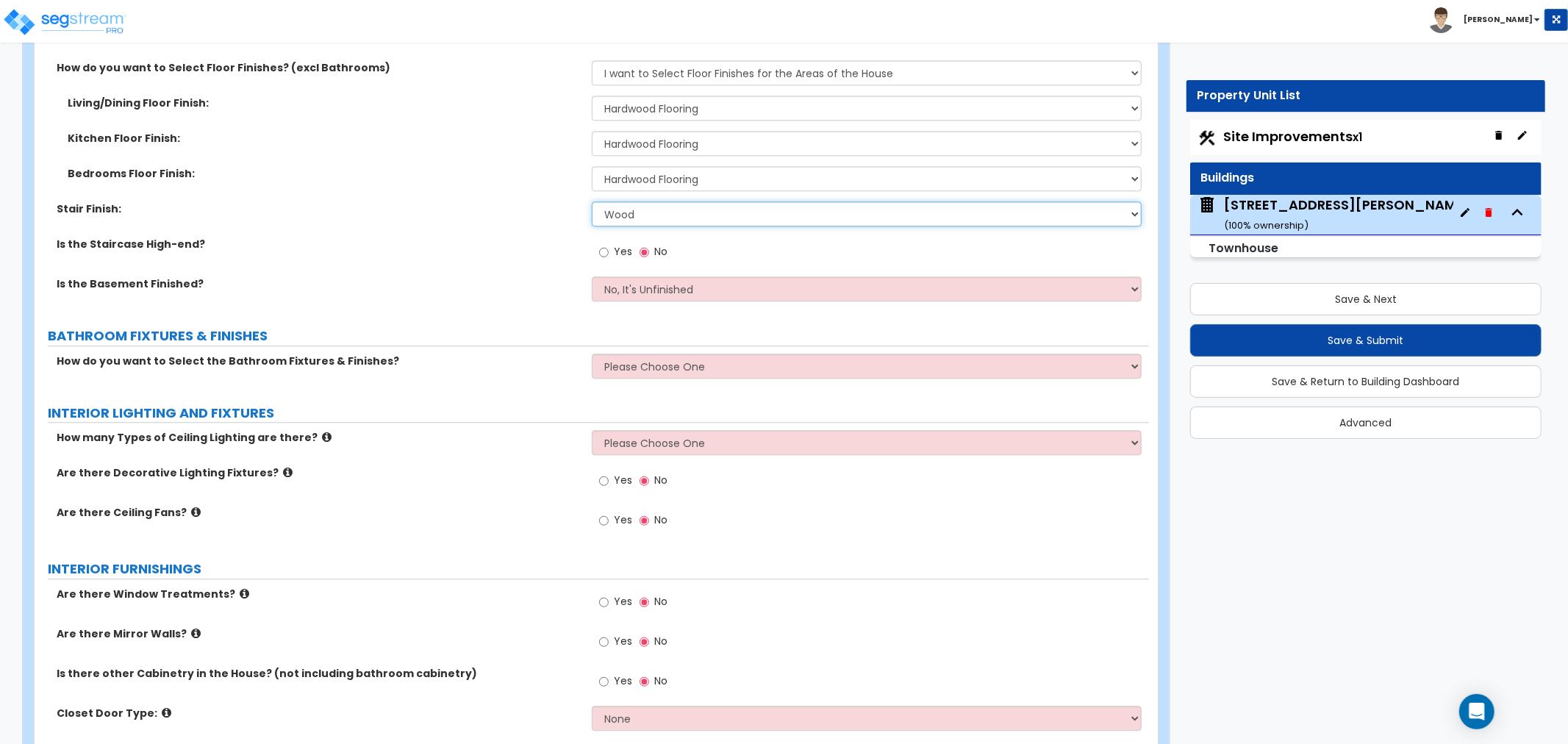
scroll to position [3024, 0]
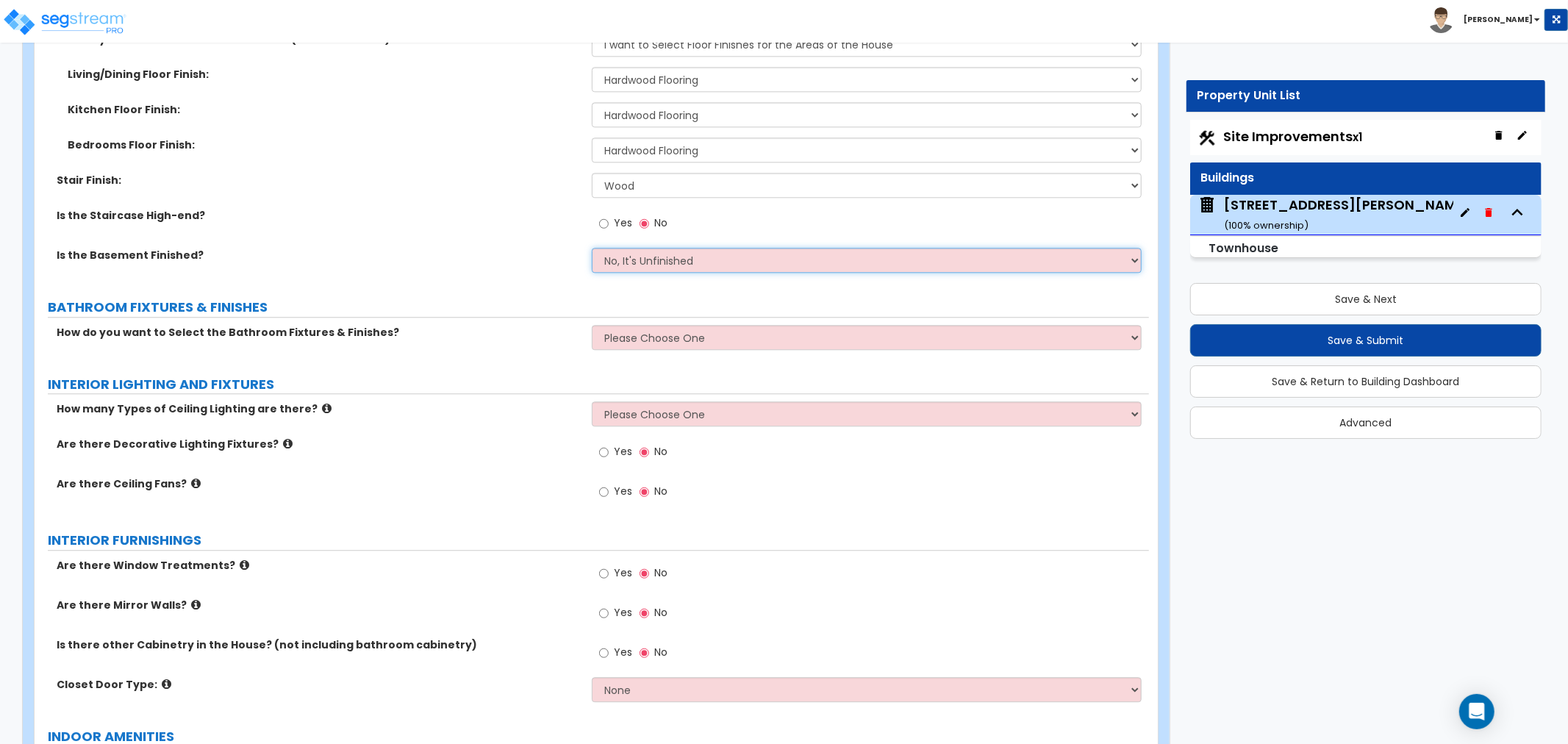
click at [647, 262] on select "No, It's Unfinished Yes, It's Finished" at bounding box center [867, 260] width 550 height 25
click at [592, 248] on select "No, It's Unfinished Yes, It's Finished" at bounding box center [867, 260] width 550 height 25
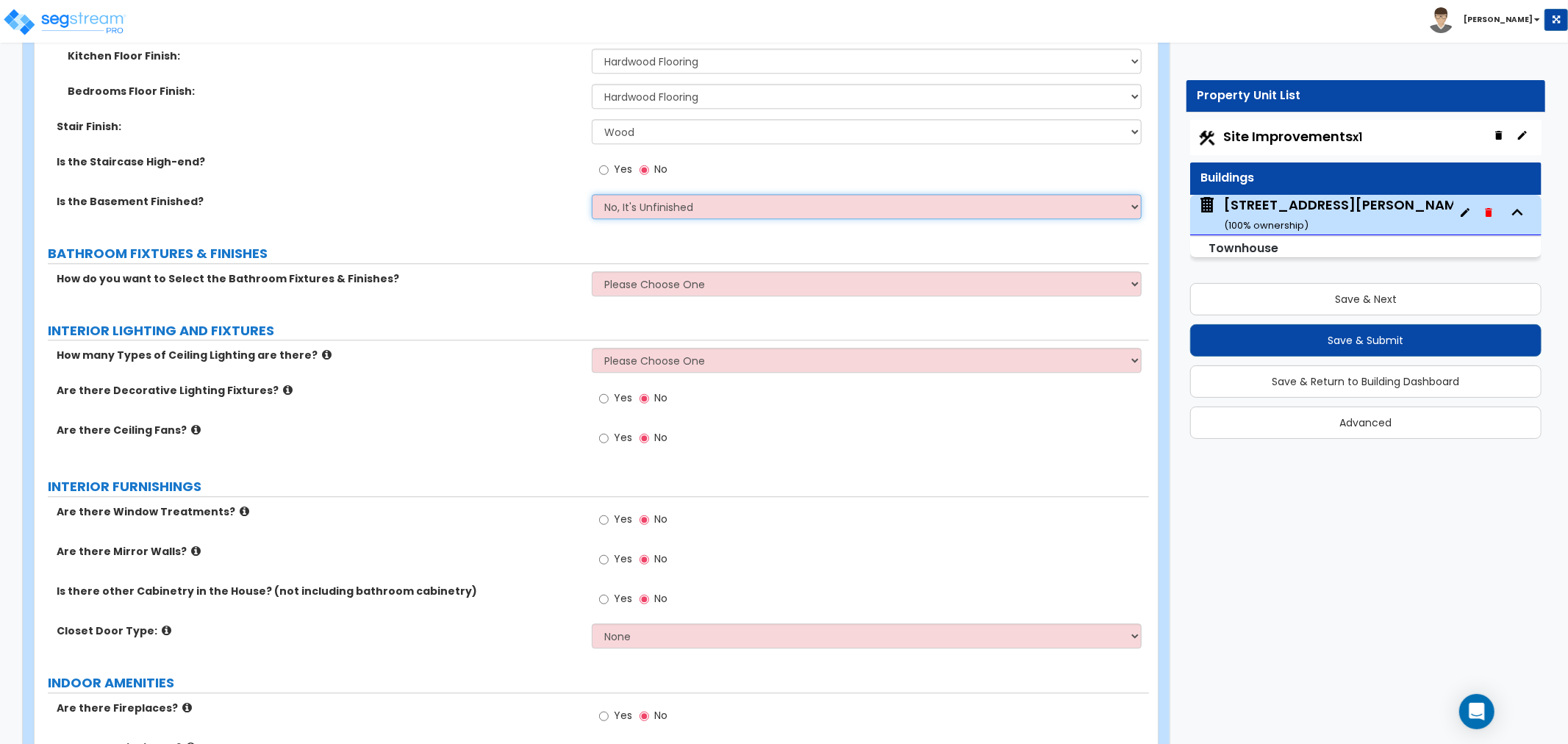
scroll to position [3105, 0]
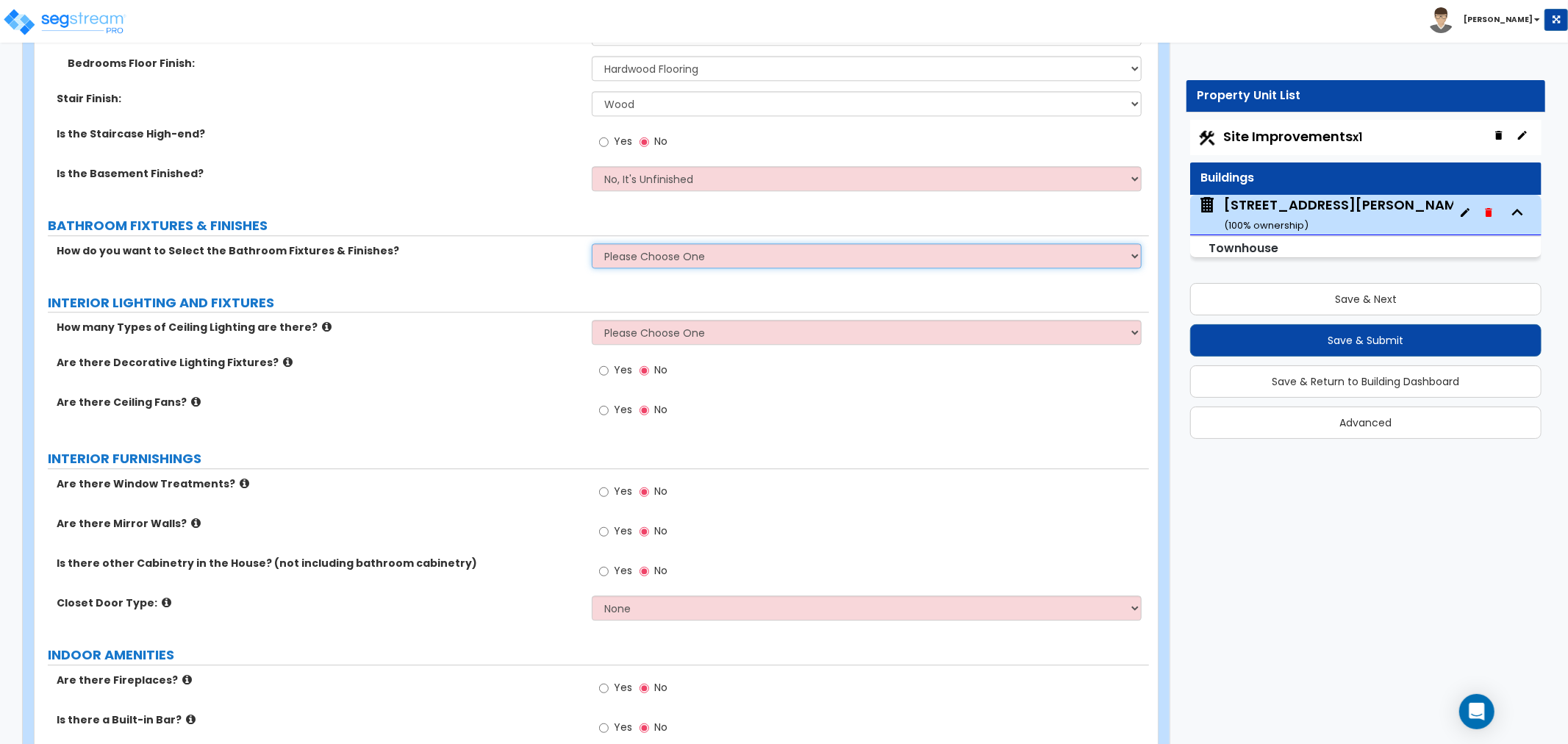
click at [655, 259] on select "Please Choose One I want to Select Fixtures and Finishes only for one Bath and …" at bounding box center [867, 256] width 550 height 25
select select "2"
click at [592, 244] on select "Please Choose One I want to Select Fixtures and Finishes only for one Bath and …" at bounding box center [867, 256] width 550 height 25
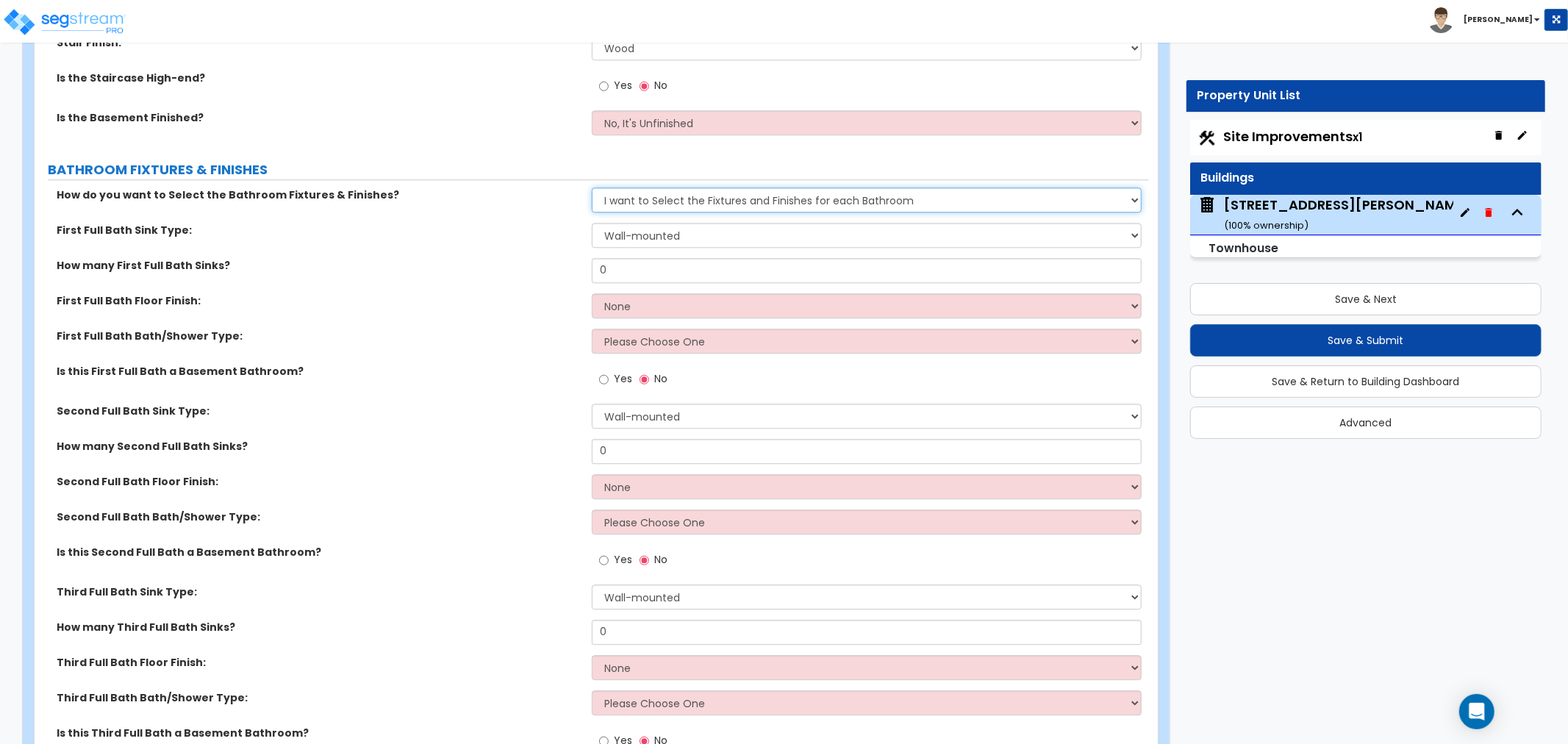
scroll to position [3187, 0]
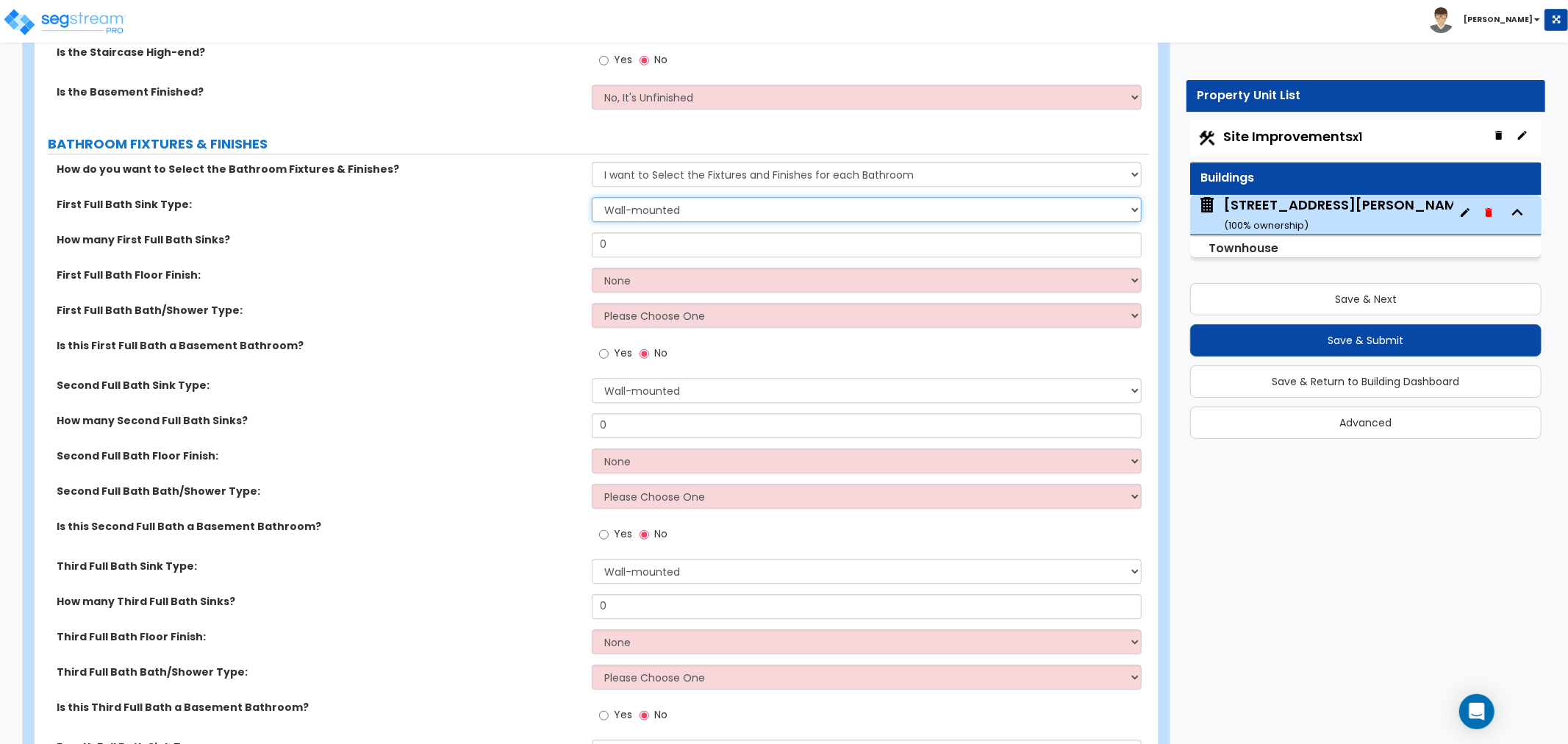
click at [651, 205] on select "Wall-mounted Pedestal-mounted Vanity-mounted" at bounding box center [867, 209] width 550 height 25
select select "3"
click at [592, 197] on select "Wall-mounted Pedestal-mounted Vanity-mounted" at bounding box center [867, 209] width 550 height 25
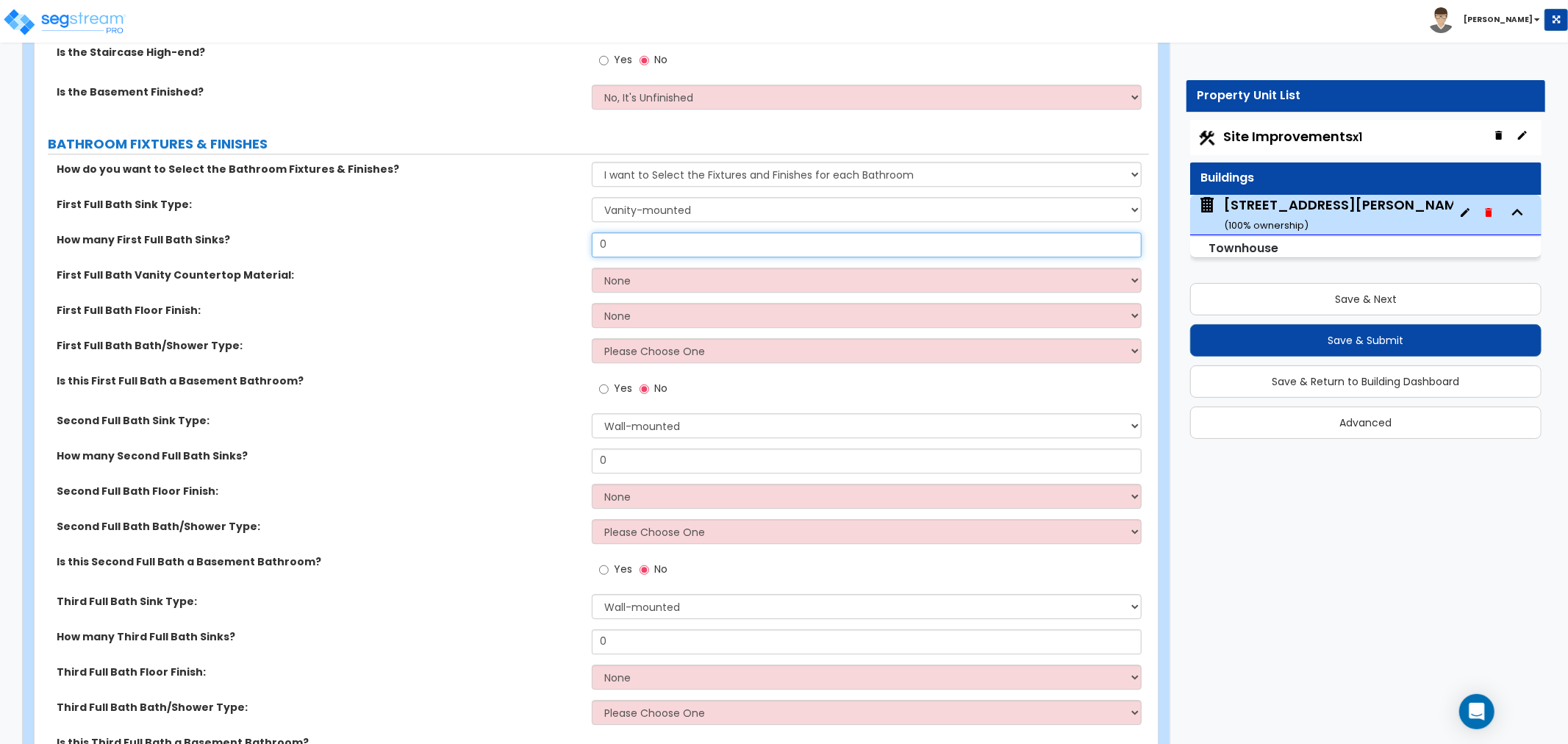
click at [635, 244] on input "0" at bounding box center [867, 245] width 550 height 25
type input "1"
click at [635, 280] on select "None Plastic Laminate Solid Surface Stone Quartz Marble Tile Wood Stainless Ste…" at bounding box center [867, 281] width 550 height 25
select select "4"
click at [592, 268] on select "None Plastic Laminate Solid Surface Stone Quartz Marble Tile Wood Stainless Ste…" at bounding box center [867, 281] width 550 height 25
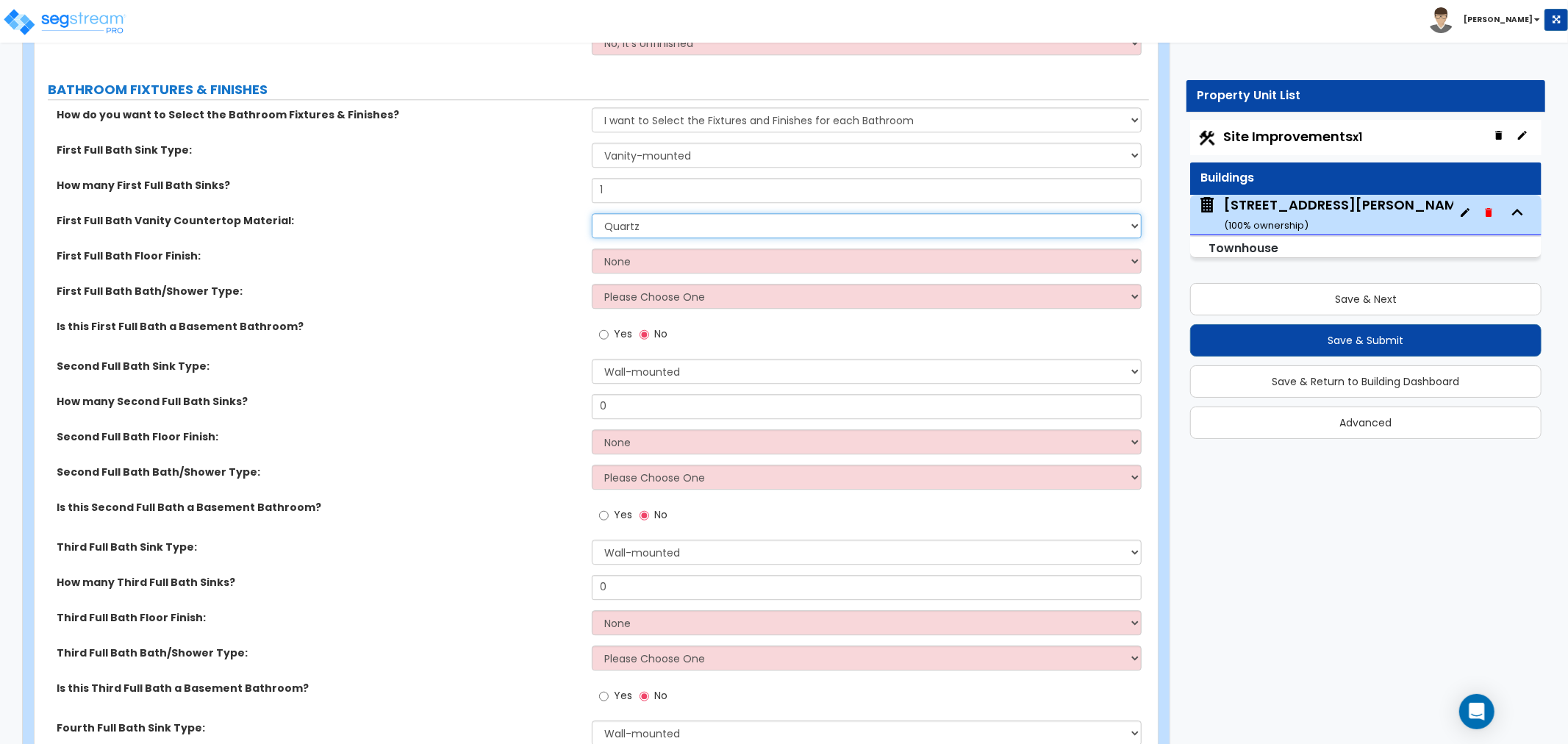
scroll to position [3268, 0]
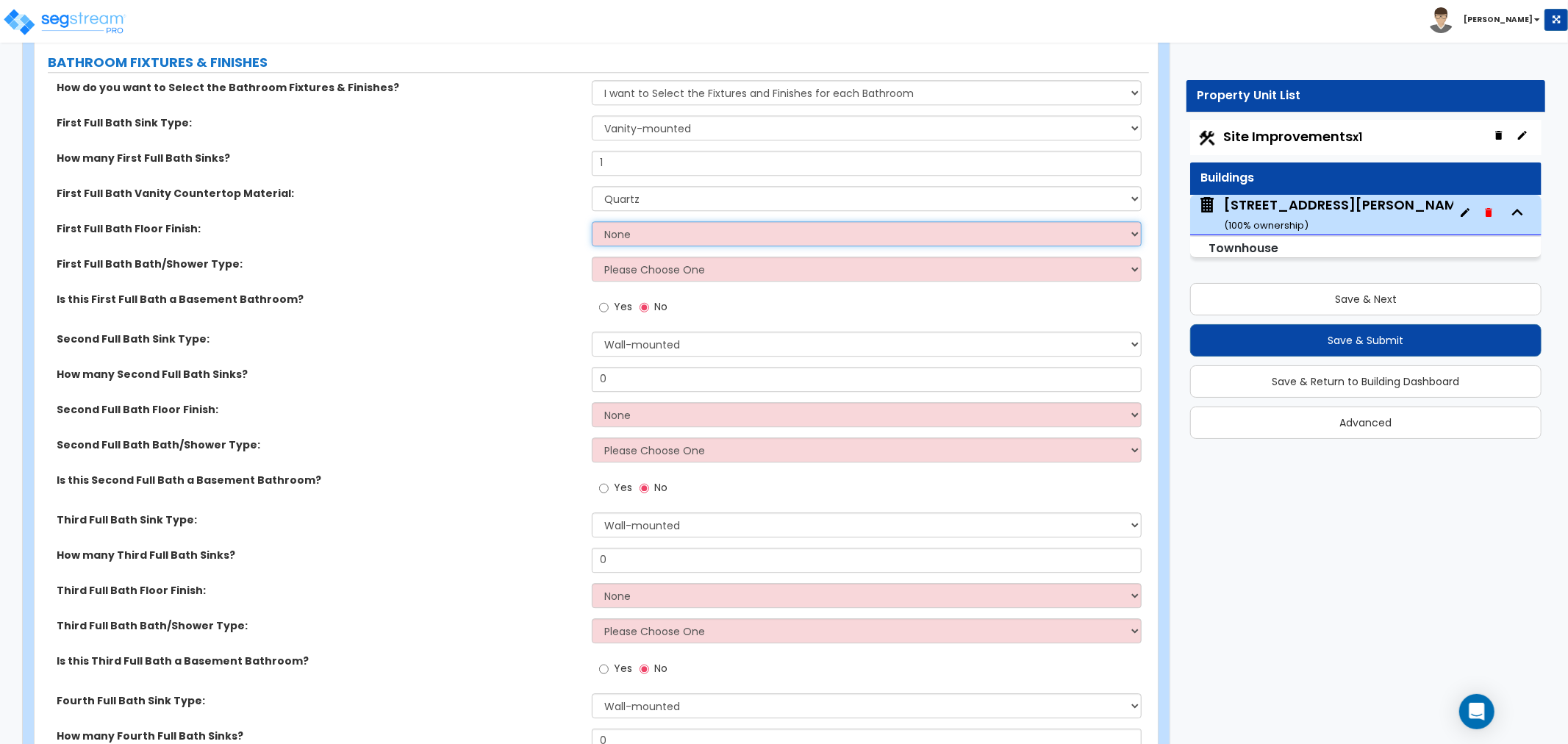
click at [625, 235] on select "None Tile Flooring Hardwood Flooring Resilient Laminate Flooring VCT Flooring S…" at bounding box center [867, 234] width 550 height 25
select select "1"
click at [592, 221] on select "None Tile Flooring Hardwood Flooring Resilient Laminate Flooring VCT Flooring S…" at bounding box center [867, 234] width 550 height 25
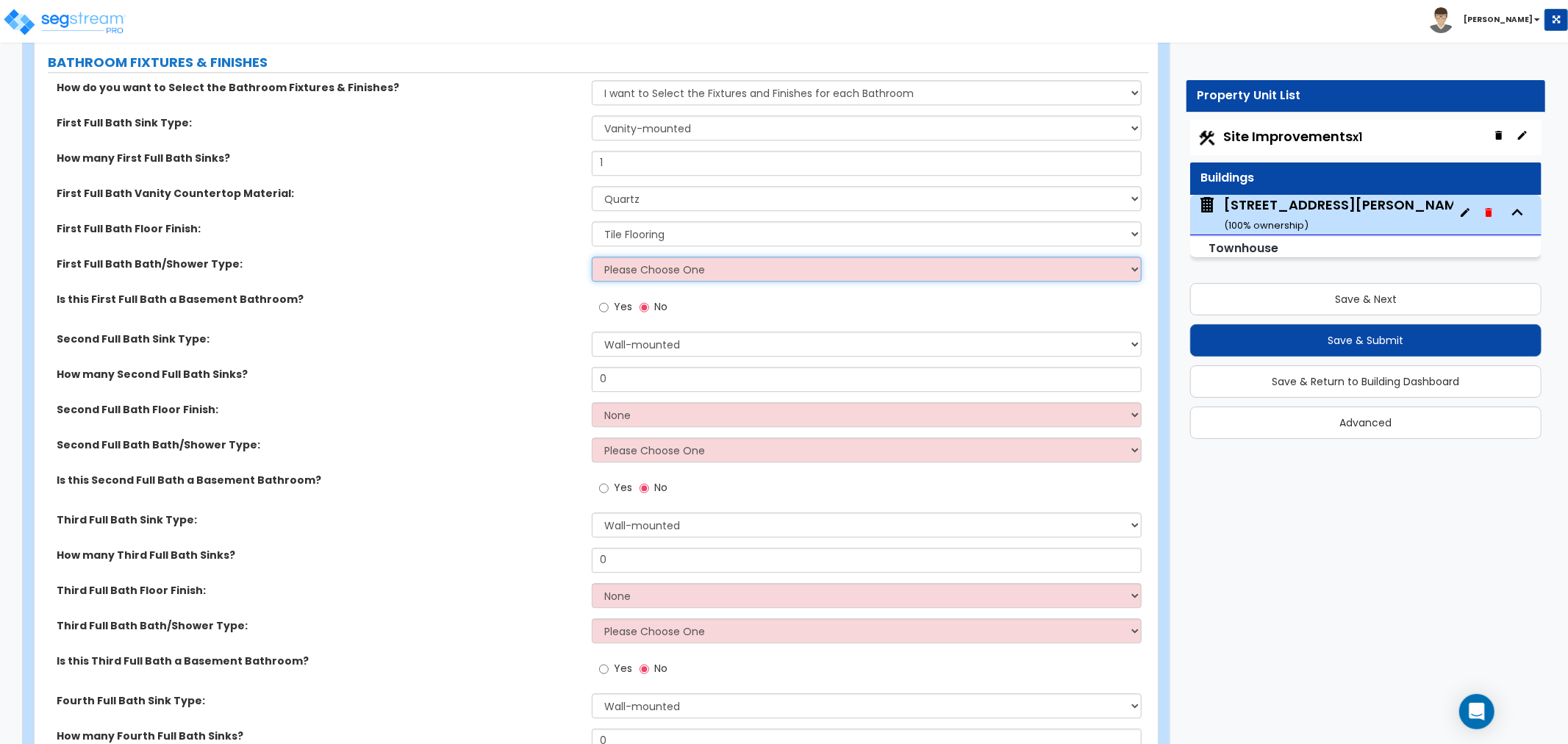
click at [644, 268] on select "Please Choose One Standalone Shower Bathtub - Shower Combo" at bounding box center [867, 269] width 550 height 25
select select "2"
click at [592, 256] on select "Please Choose One Standalone Shower Bathtub - Shower Combo" at bounding box center [867, 269] width 550 height 25
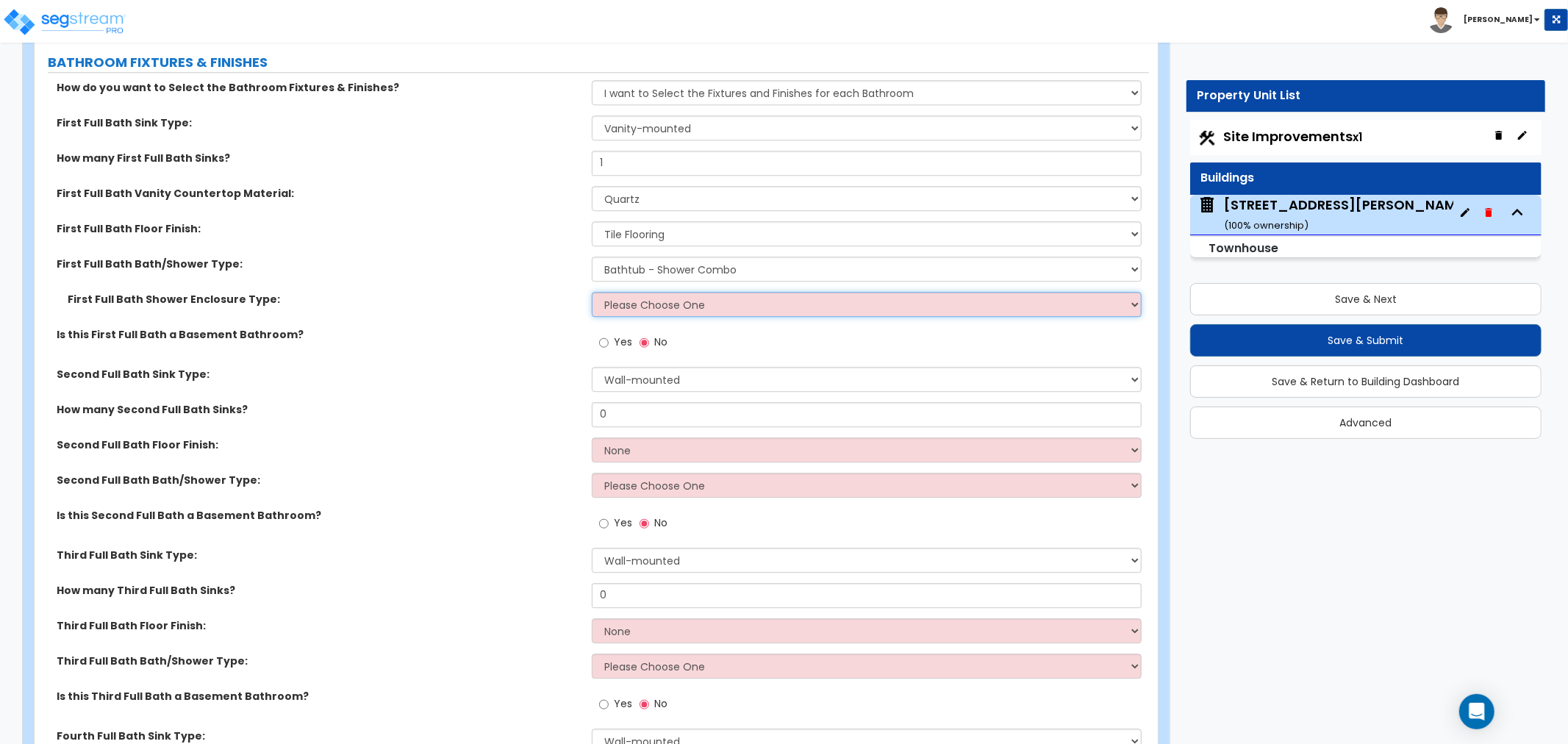
click at [661, 303] on select "Please Choose One Curtain & Rod Glass Sliding Doors Glass Hinged Doors" at bounding box center [867, 304] width 550 height 25
click at [592, 292] on select "Please Choose One Curtain & Rod Glass Sliding Doors Glass Hinged Doors" at bounding box center [867, 304] width 550 height 25
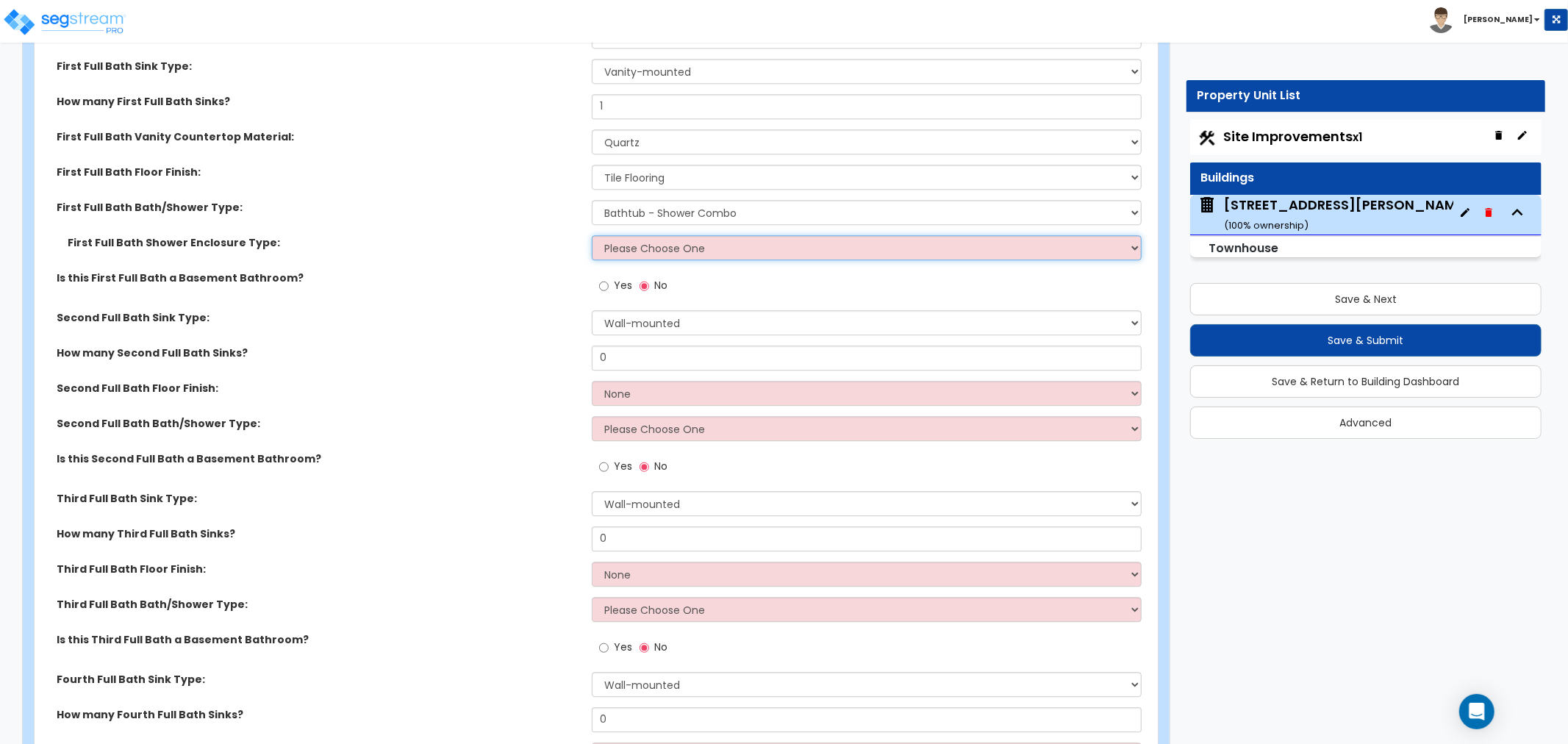
scroll to position [3351, 0]
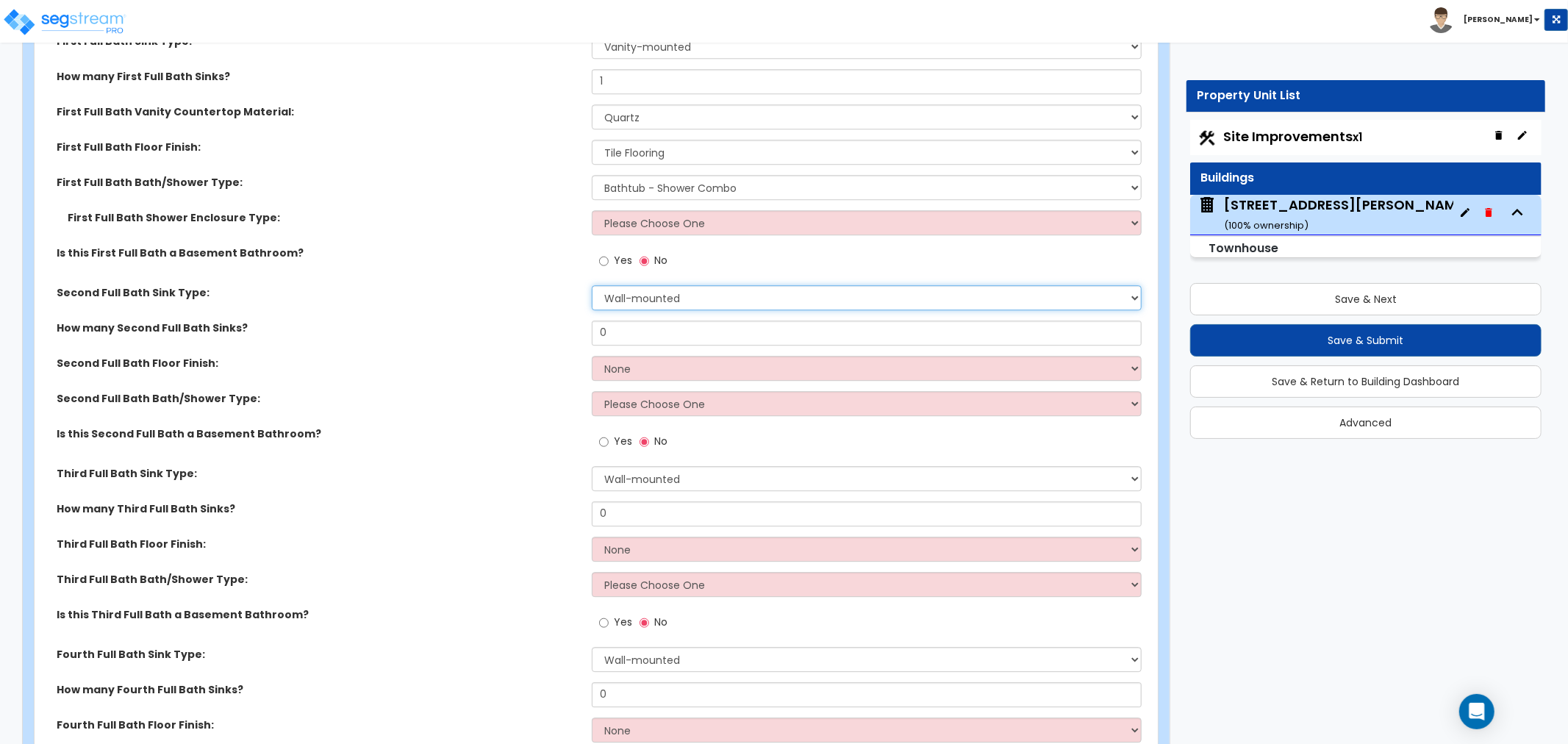
click at [621, 291] on select "Wall-mounted Pedestal-mounted Vanity-mounted" at bounding box center [867, 298] width 550 height 25
select select "3"
click at [592, 285] on select "Wall-mounted Pedestal-mounted Vanity-mounted" at bounding box center [867, 298] width 550 height 25
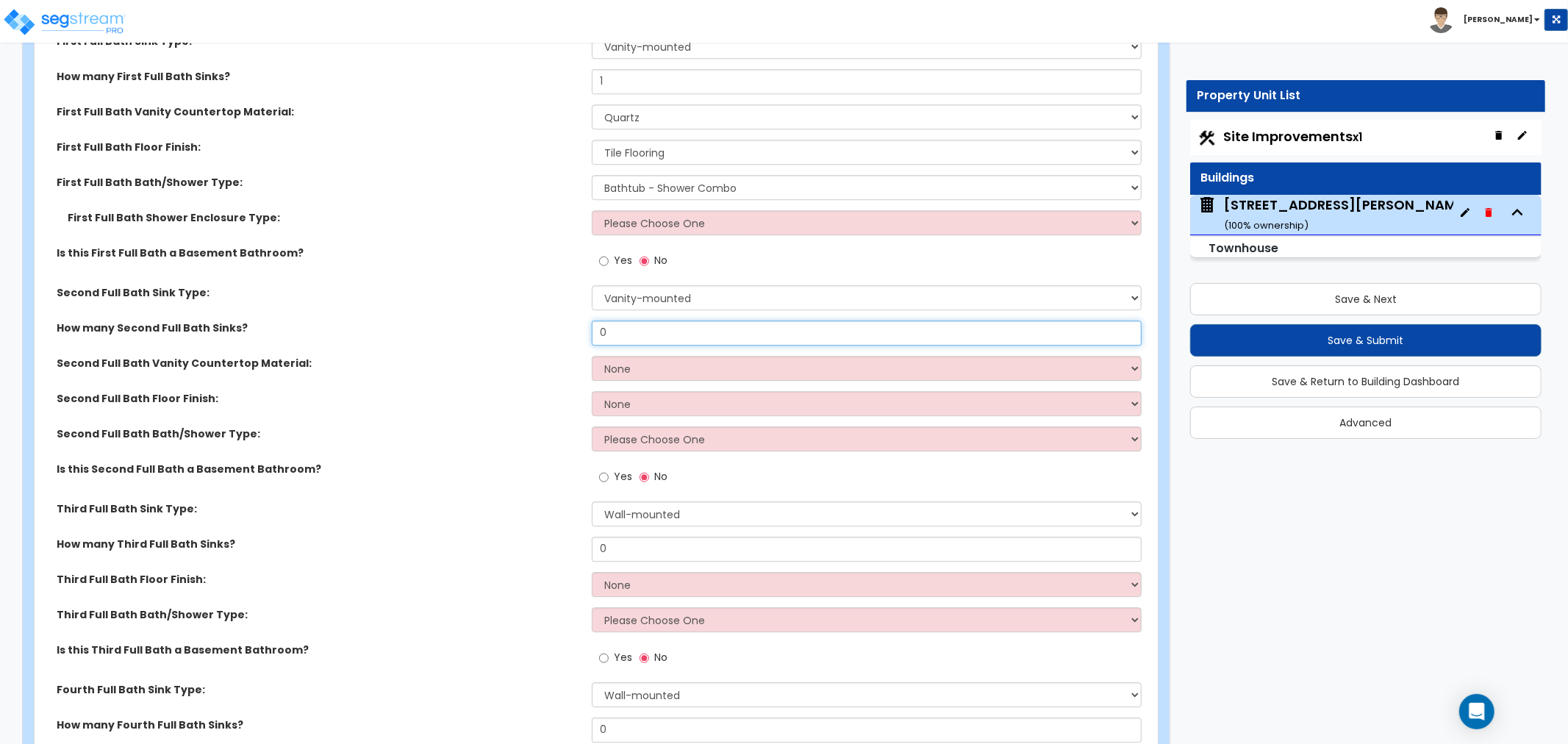
click at [636, 331] on input "0" at bounding box center [867, 333] width 550 height 25
type input "1"
click at [619, 363] on select "None Plastic Laminate Solid Surface Stone Quartz Marble Tile Wood Stainless Ste…" at bounding box center [867, 368] width 550 height 25
select select "4"
click at [592, 356] on select "None Plastic Laminate Solid Surface Stone Quartz Marble Tile Wood Stainless Ste…" at bounding box center [867, 368] width 550 height 25
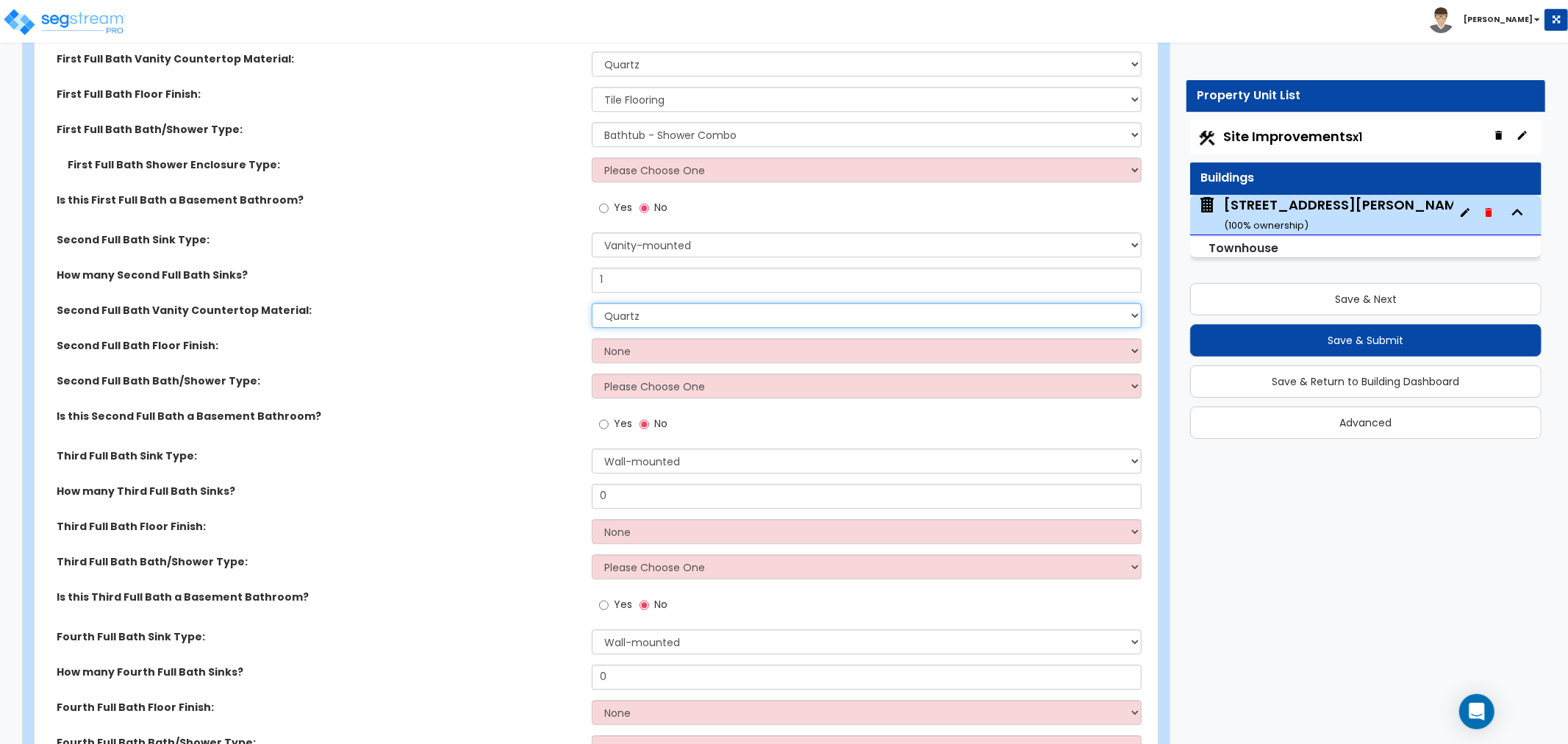
scroll to position [3432, 0]
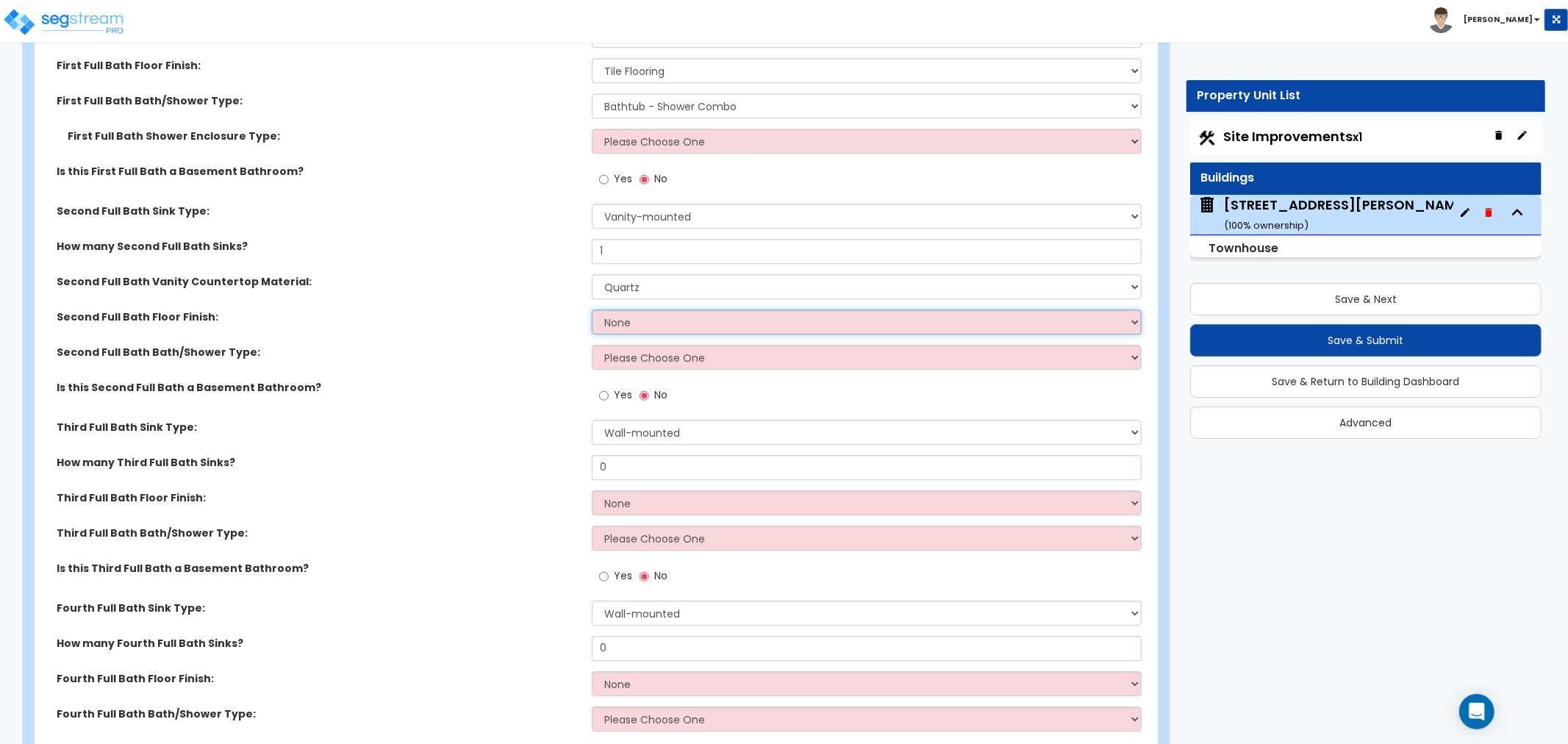
click at [624, 318] on select "None Tile Flooring Hardwood Flooring Resilient Laminate Flooring VCT Flooring S…" at bounding box center [867, 322] width 550 height 25
select select "1"
click at [592, 310] on select "None Tile Flooring Hardwood Flooring Resilient Laminate Flooring VCT Flooring S…" at bounding box center [867, 322] width 550 height 25
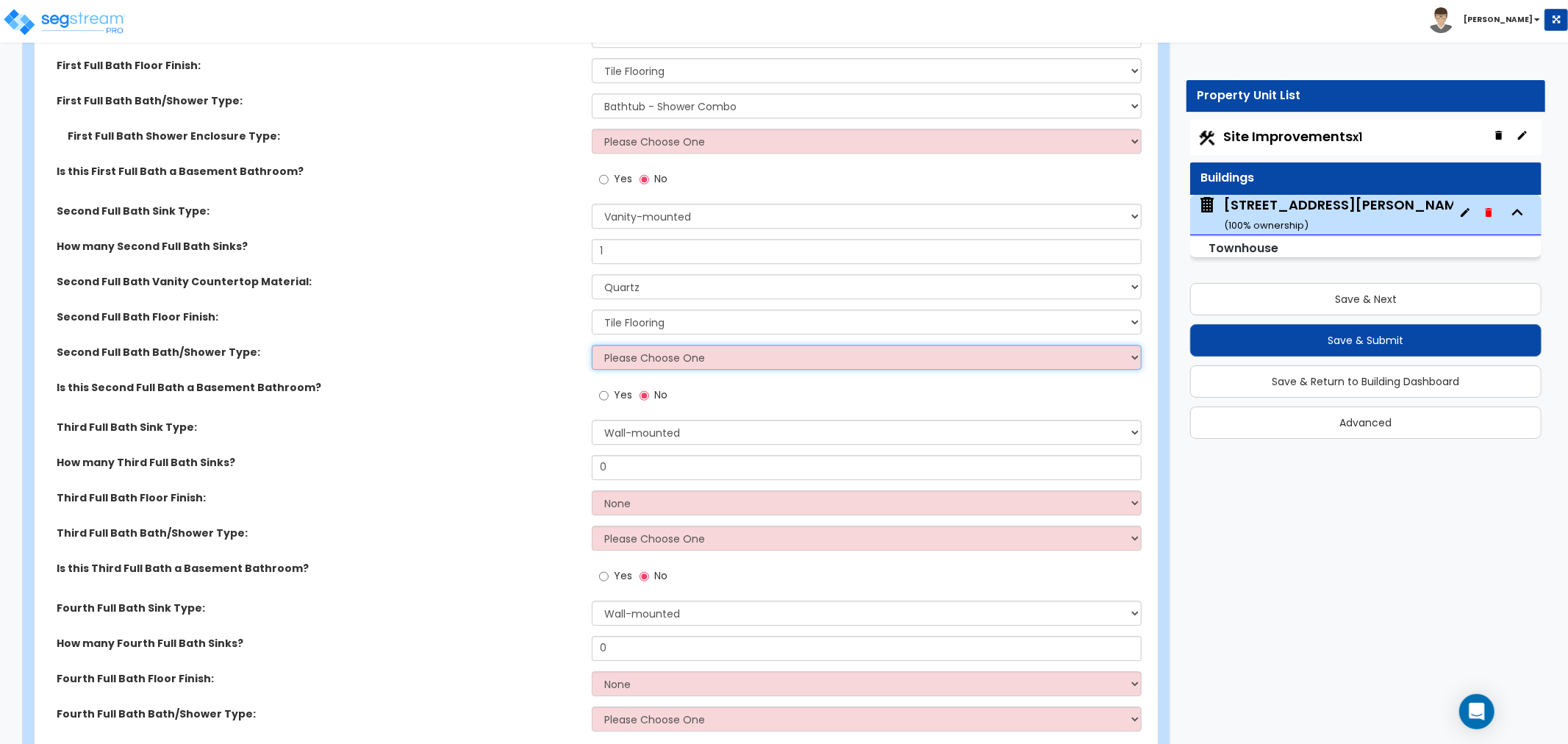
click at [625, 354] on select "Please Choose One Standalone Shower Bathtub - Shower Combo" at bounding box center [867, 357] width 550 height 25
select select "1"
click at [592, 345] on select "Please Choose One Standalone Shower Bathtub - Shower Combo" at bounding box center [867, 357] width 550 height 25
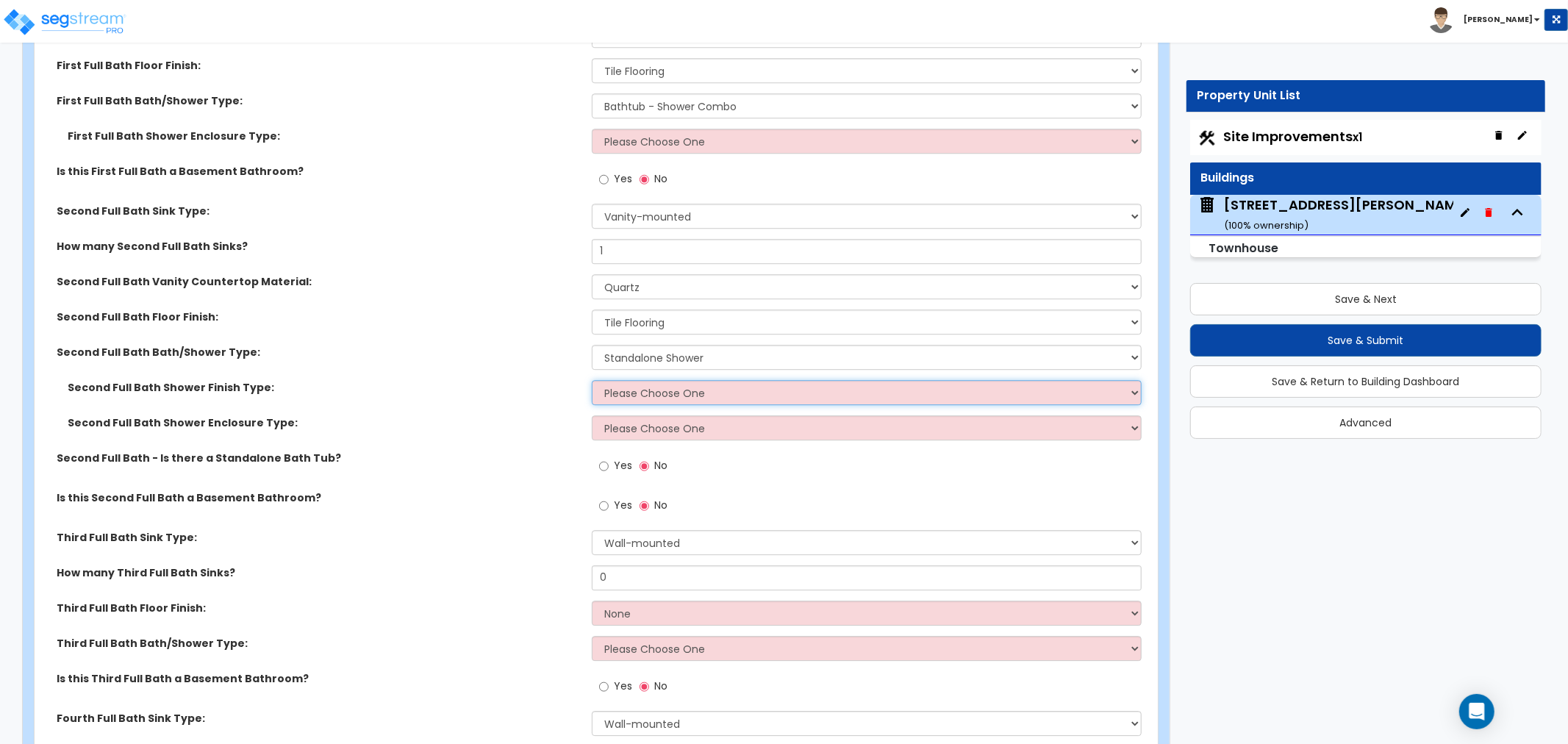
click at [613, 385] on select "Please Choose One Plastic Tile Stone" at bounding box center [867, 393] width 550 height 25
select select "2"
click at [592, 380] on select "Please Choose One Plastic Tile Stone" at bounding box center [867, 393] width 550 height 25
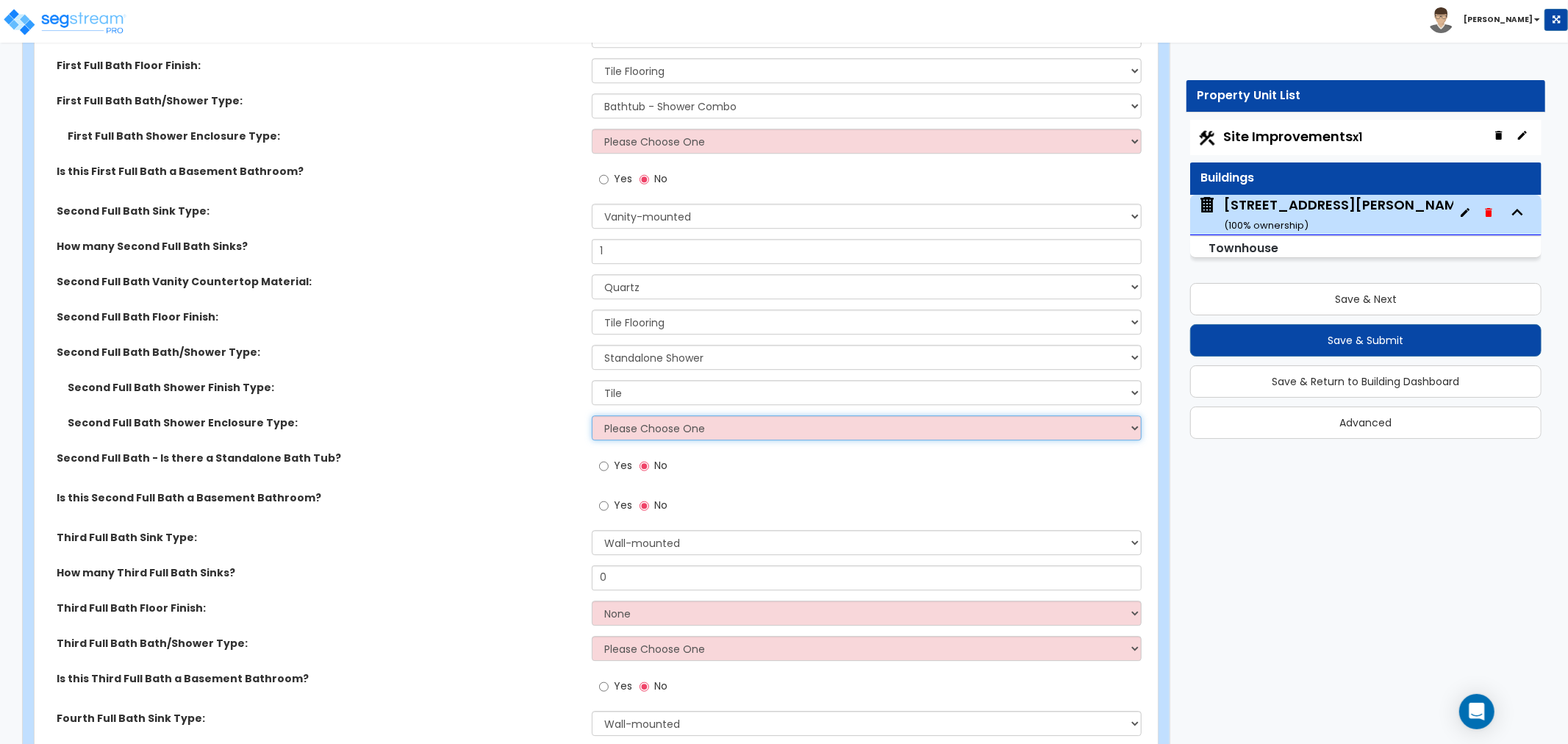
click at [643, 428] on select "Please Choose One Curtain & Rod Glass Sliding Doors Glass Hinged Doors" at bounding box center [867, 428] width 550 height 25
click at [583, 460] on div "Second Full Bath - Is there a Standalone Bath Tub?" at bounding box center [313, 458] width 557 height 15
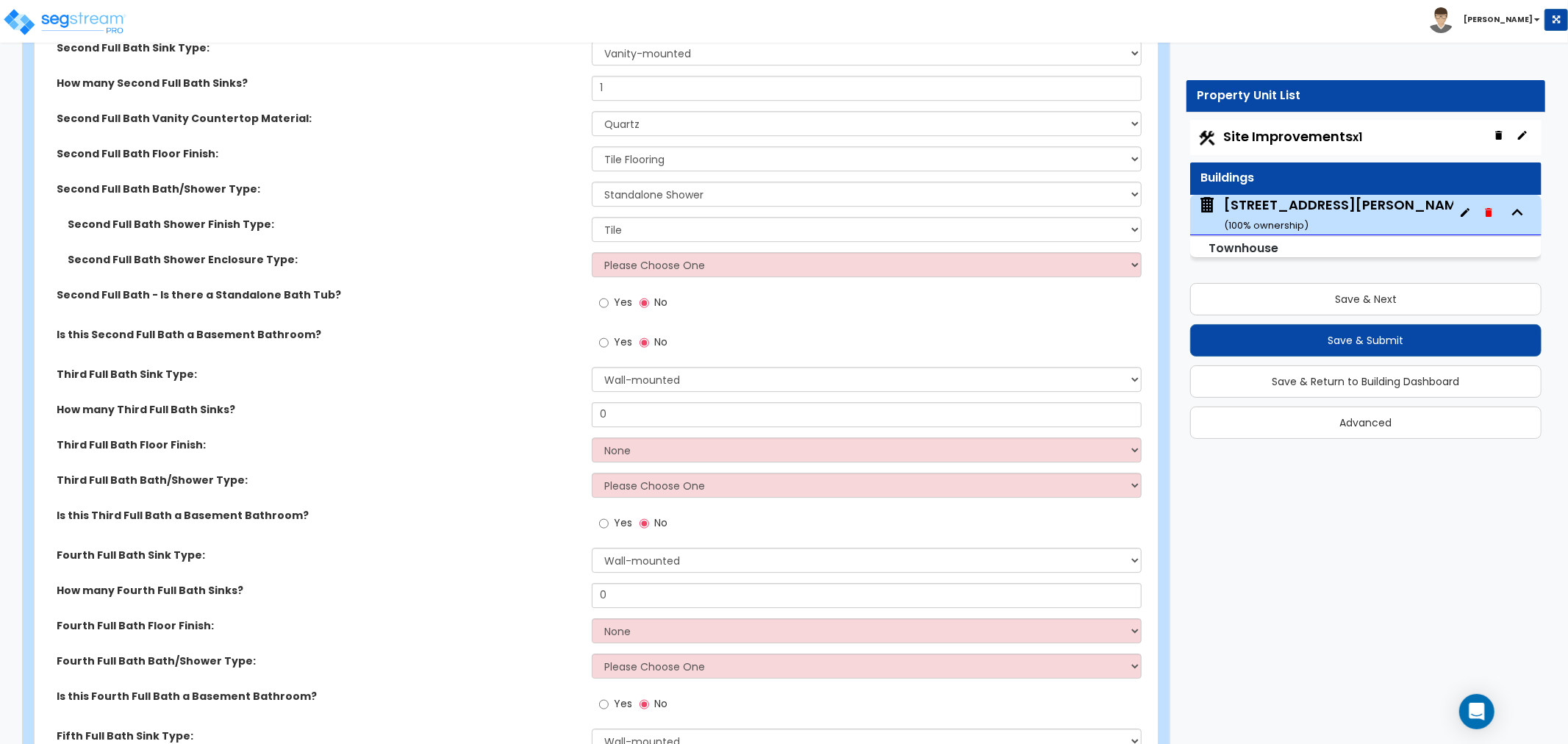
scroll to position [3678, 0]
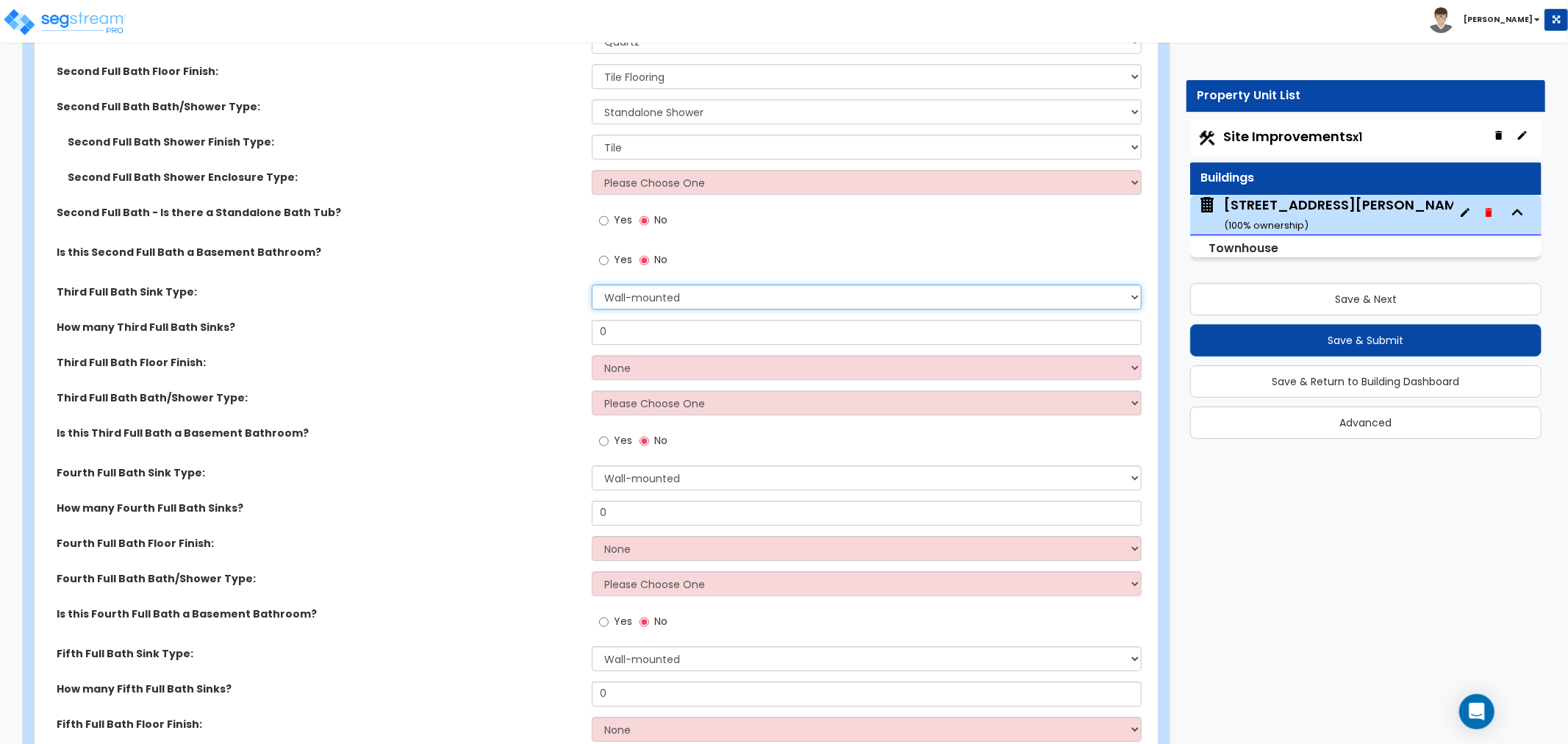
click at [645, 294] on select "Wall-mounted Pedestal-mounted Vanity-mounted" at bounding box center [867, 297] width 550 height 25
select select "3"
click at [592, 285] on select "Wall-mounted Pedestal-mounted Vanity-mounted" at bounding box center [867, 297] width 550 height 25
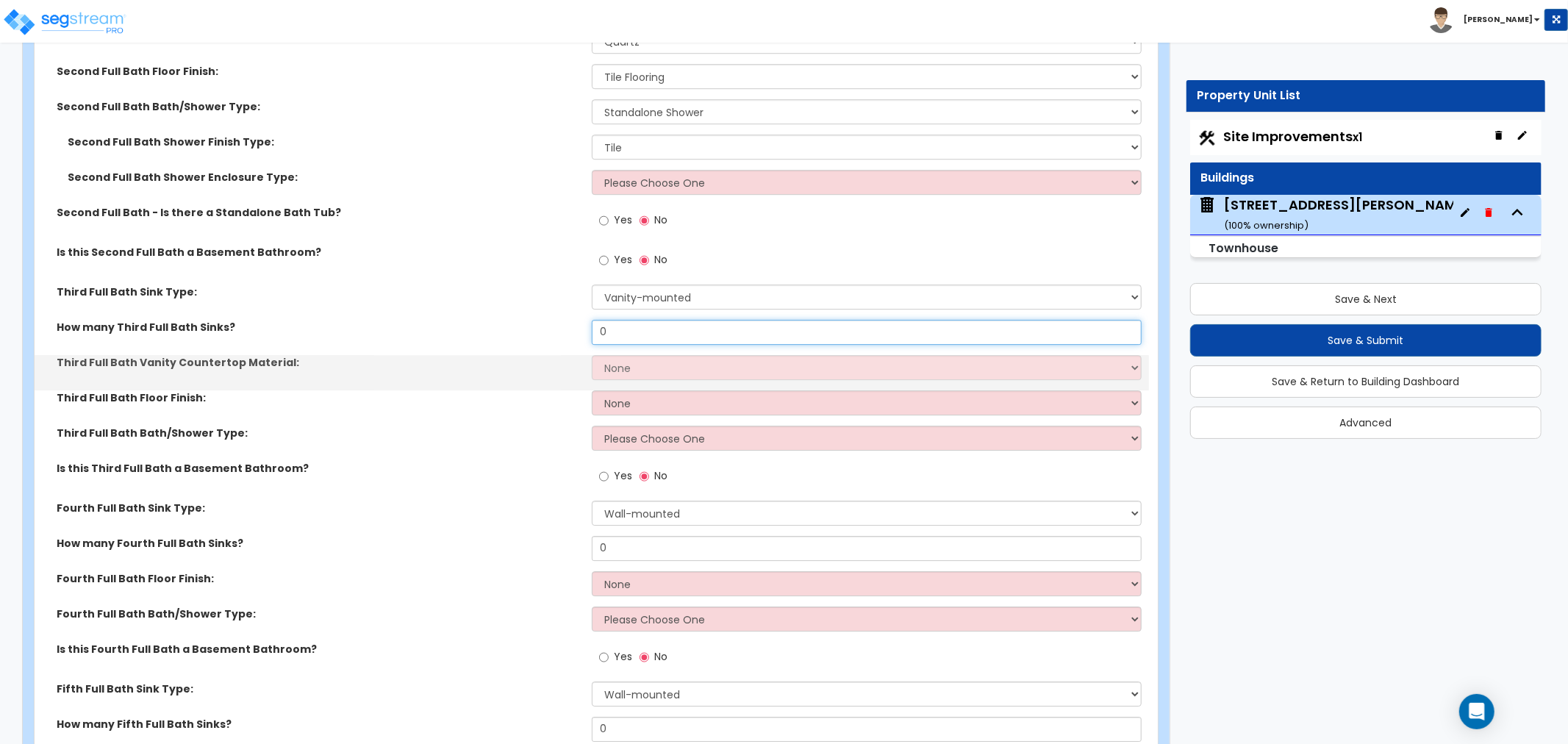
click at [631, 335] on input "0" at bounding box center [867, 332] width 550 height 25
type input "1"
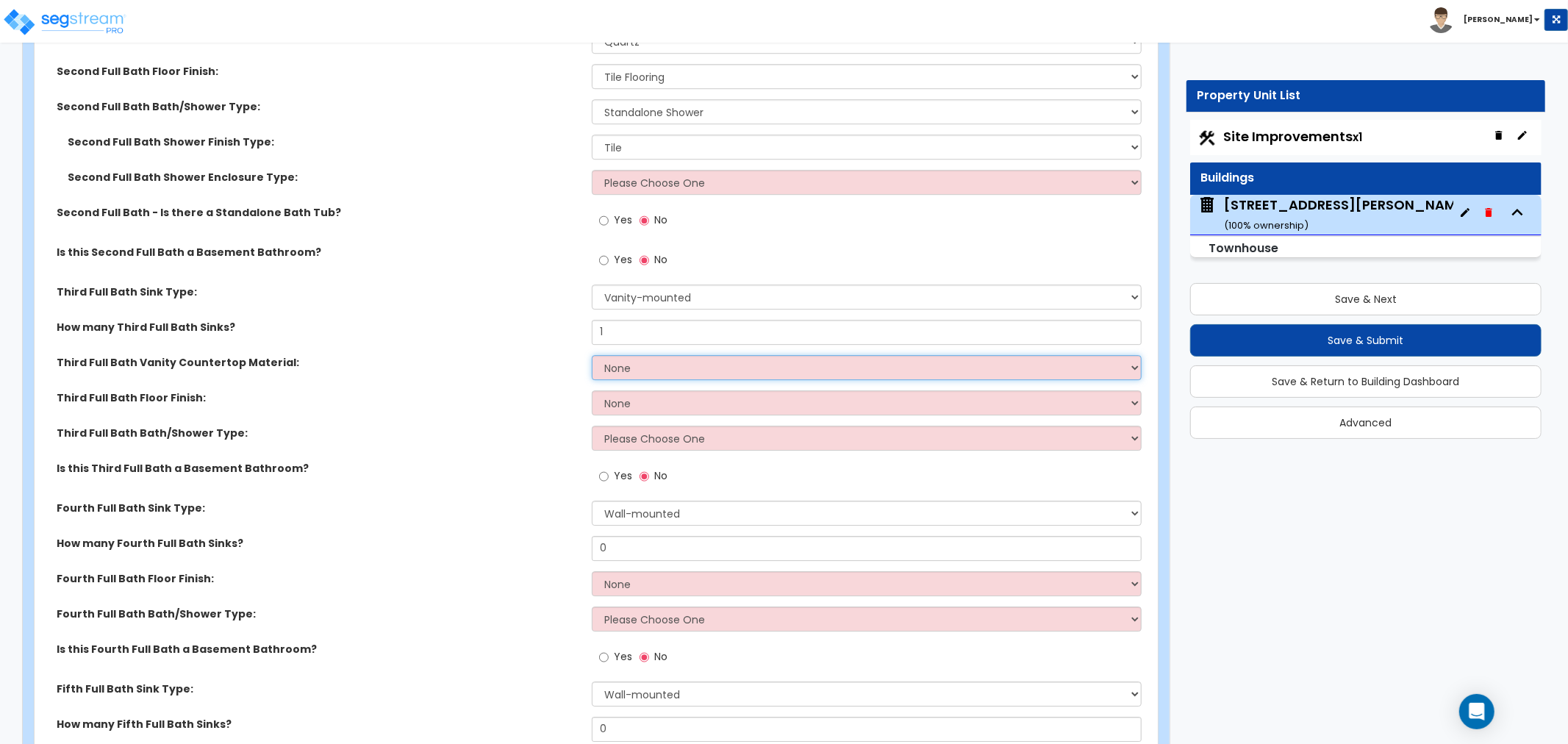
drag, startPoint x: 635, startPoint y: 369, endPoint x: 634, endPoint y: 376, distance: 7.1
click at [635, 369] on select "None Plastic Laminate Solid Surface Stone Quartz Marble Tile Wood Stainless Ste…" at bounding box center [867, 368] width 550 height 25
select select "4"
click at [592, 355] on select "None Plastic Laminate Solid Surface Stone Quartz Marble Tile Wood Stainless Ste…" at bounding box center [867, 368] width 550 height 25
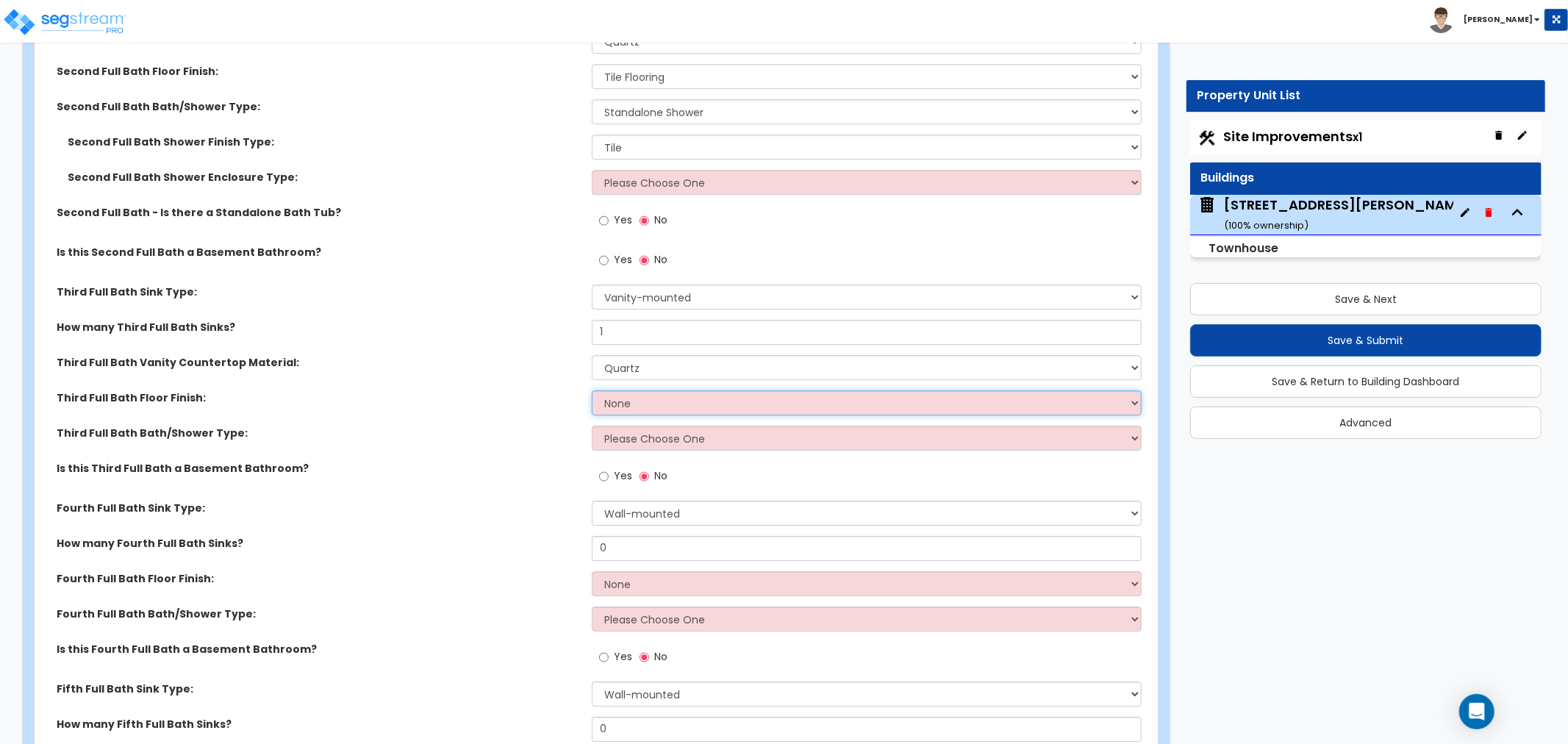
click at [614, 401] on select "None Tile Flooring Hardwood Flooring Resilient Laminate Flooring VCT Flooring S…" at bounding box center [867, 403] width 550 height 25
select select "1"
click at [592, 390] on select "None Tile Flooring Hardwood Flooring Resilient Laminate Flooring VCT Flooring S…" at bounding box center [867, 403] width 550 height 25
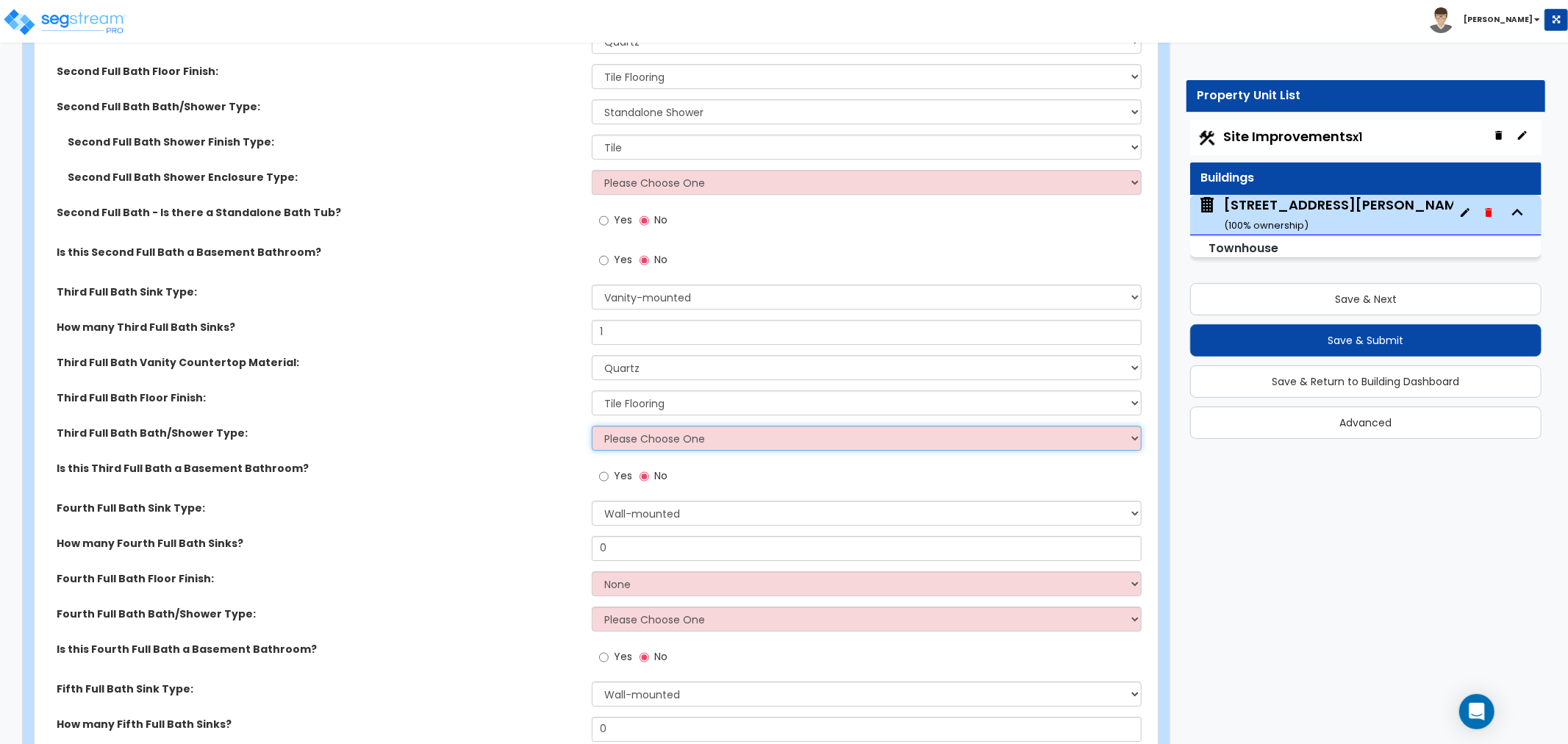
click at [628, 434] on select "Please Choose One Standalone Shower Bathtub - Shower Combo" at bounding box center [867, 438] width 550 height 25
select select "2"
click at [592, 426] on select "Please Choose One Standalone Shower Bathtub - Shower Combo" at bounding box center [867, 438] width 550 height 25
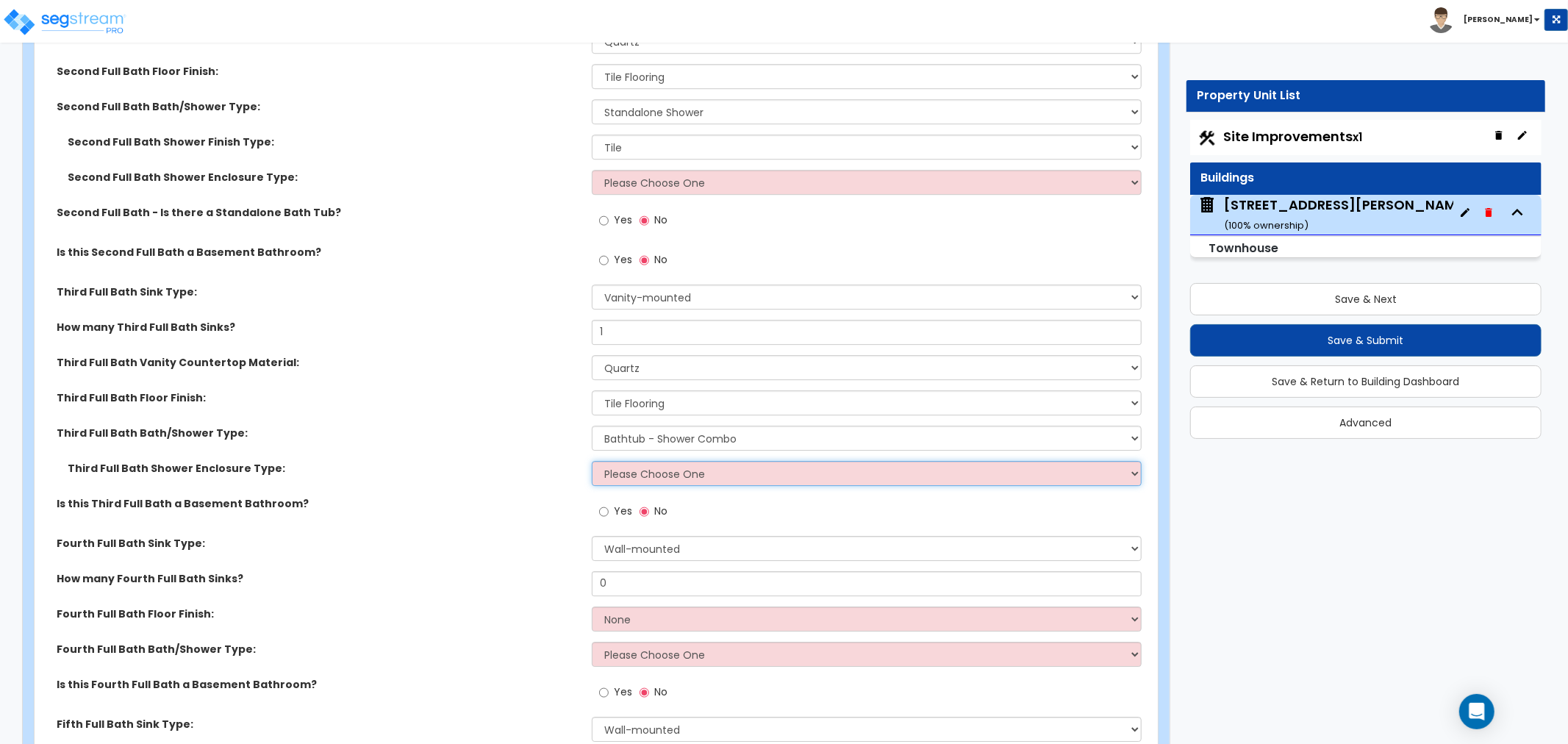
click at [637, 471] on select "Please Choose One Curtain & Rod Glass Sliding Doors Glass Hinged Doors" at bounding box center [867, 474] width 550 height 25
select select "2"
click at [592, 461] on select "Please Choose One Curtain & Rod Glass Sliding Doors Glass Hinged Doors" at bounding box center [867, 474] width 550 height 25
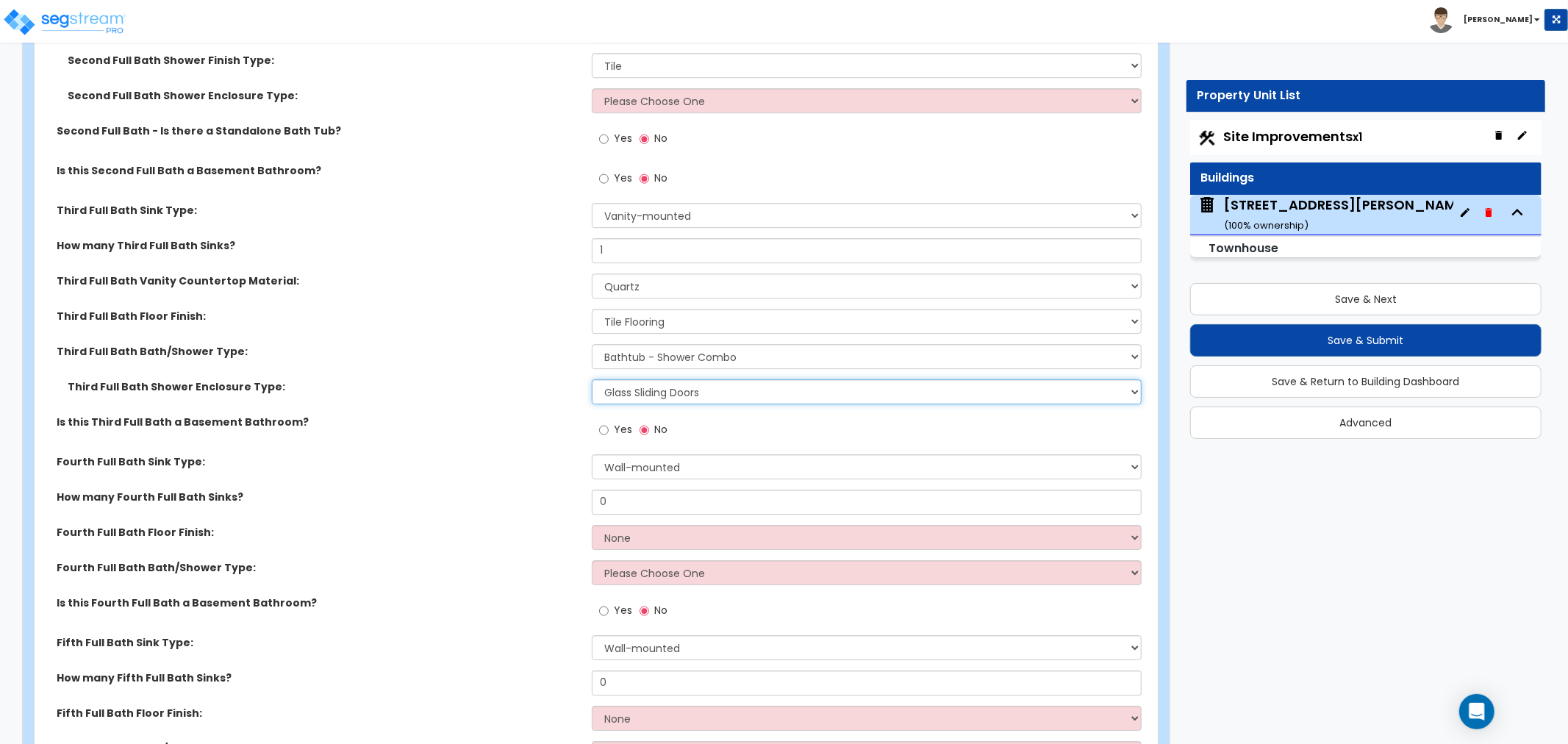
scroll to position [3841, 0]
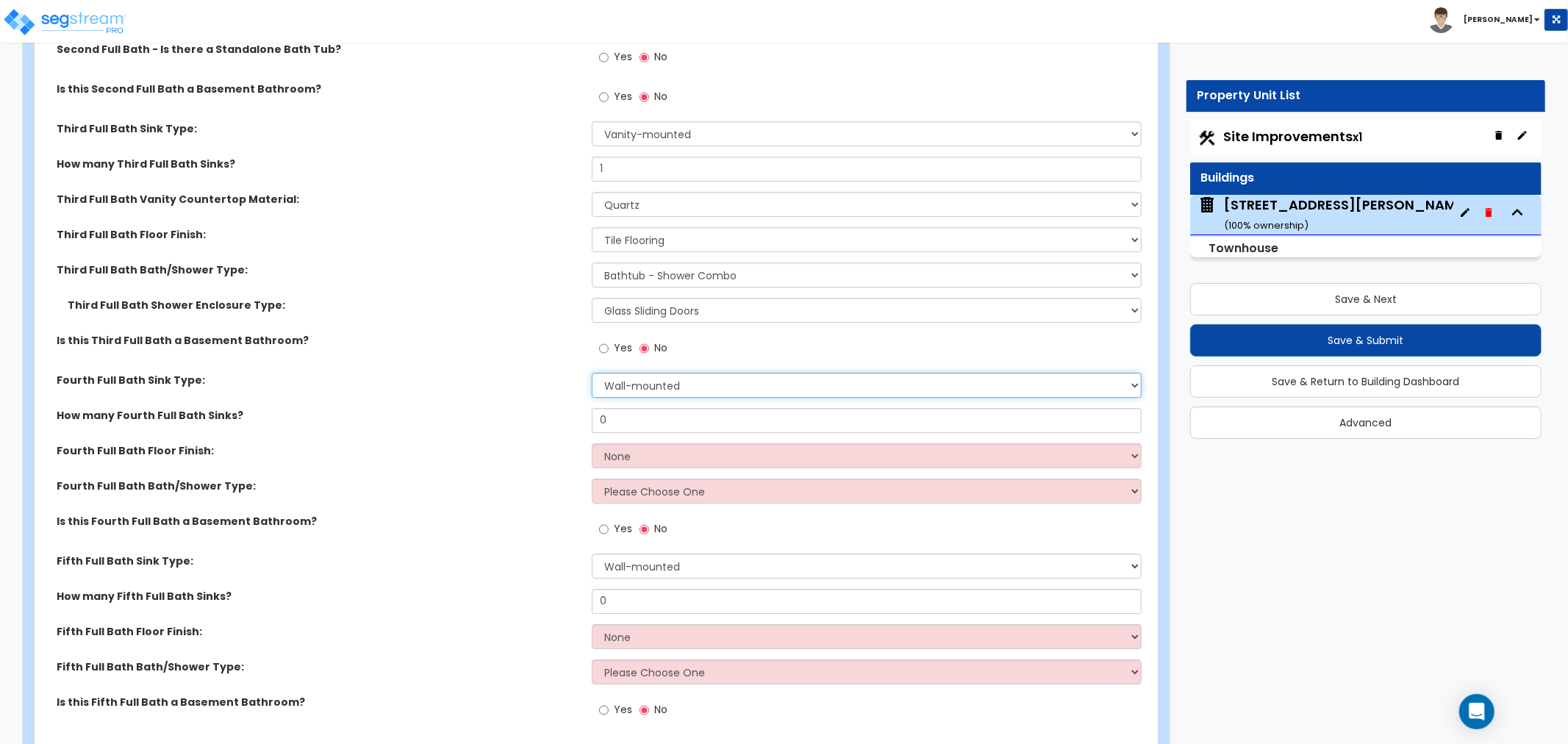
click at [658, 379] on select "Wall-mounted Pedestal-mounted Vanity-mounted" at bounding box center [867, 386] width 550 height 25
select select "3"
click at [592, 373] on select "Wall-mounted Pedestal-mounted Vanity-mounted" at bounding box center [867, 386] width 550 height 25
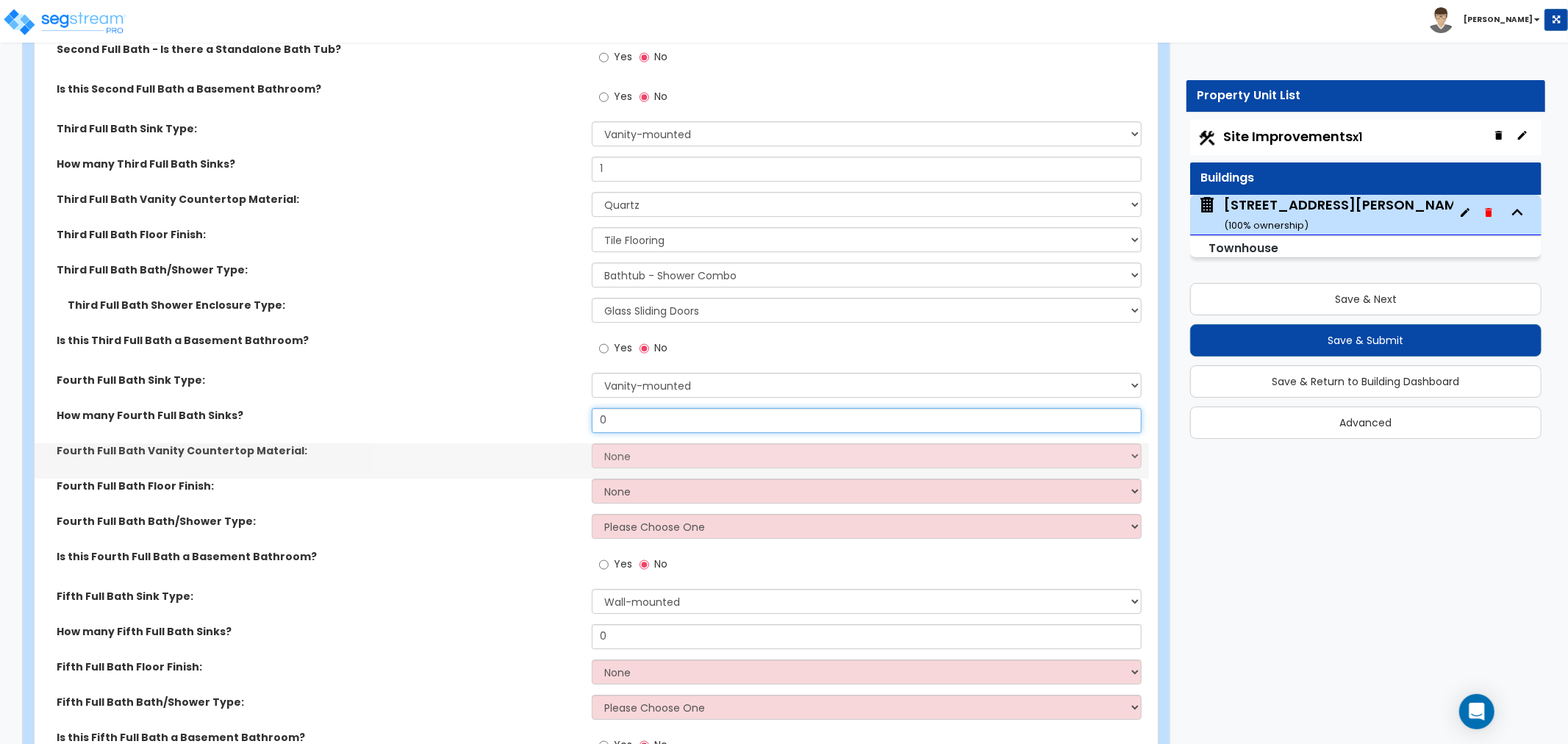
click at [636, 422] on input "0" at bounding box center [867, 421] width 550 height 25
type input "1"
click at [617, 452] on select "None Plastic Laminate Solid Surface Stone Quartz Marble Tile Wood Stainless Ste…" at bounding box center [867, 456] width 550 height 25
select select "4"
click at [592, 444] on select "None Plastic Laminate Solid Surface Stone Quartz Marble Tile Wood Stainless Ste…" at bounding box center [867, 456] width 550 height 25
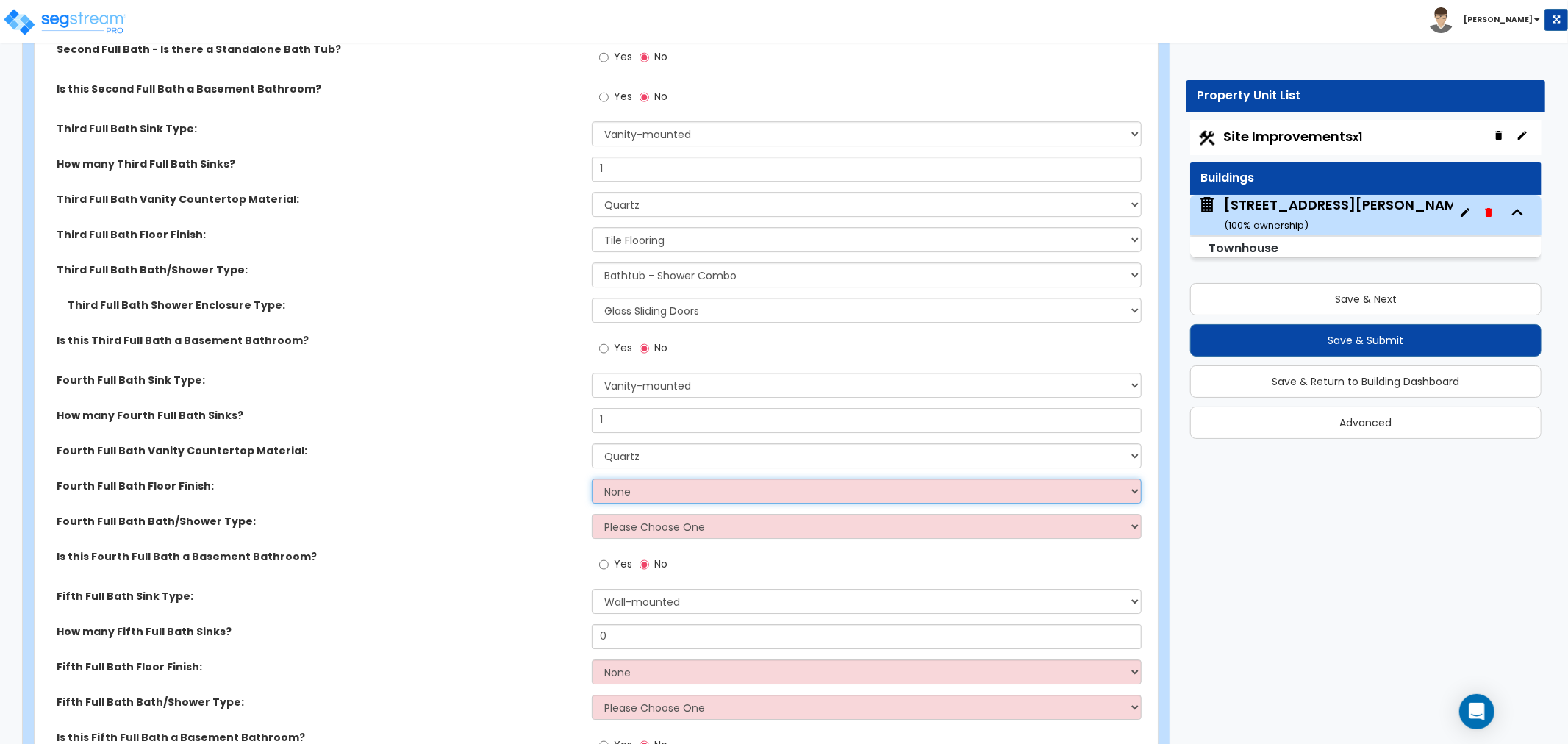
click at [629, 491] on select "None Tile Flooring Hardwood Flooring Resilient Laminate Flooring VCT Flooring S…" at bounding box center [867, 492] width 550 height 25
select select "1"
click at [592, 479] on select "None Tile Flooring Hardwood Flooring Resilient Laminate Flooring VCT Flooring S…" at bounding box center [867, 492] width 550 height 25
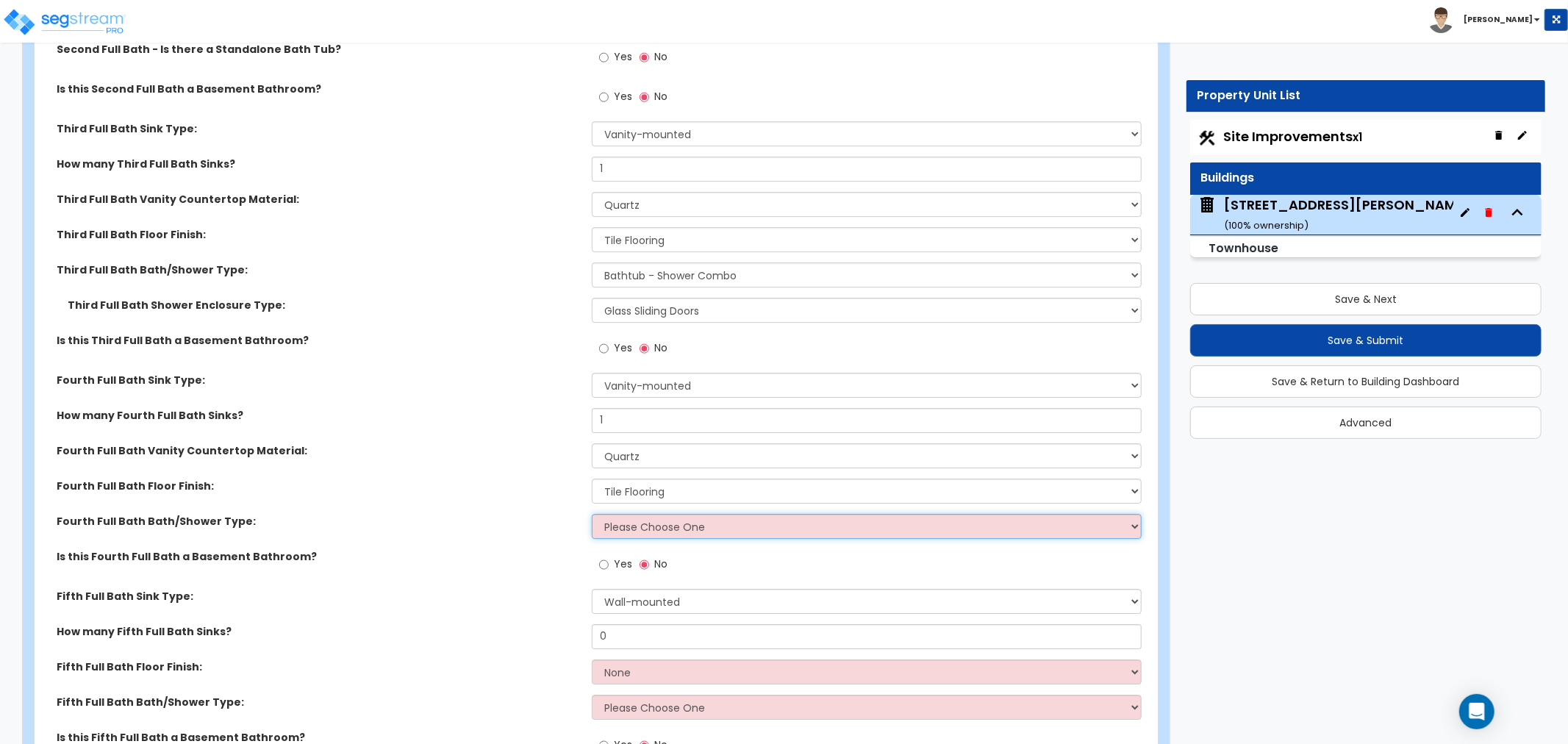
click at [627, 527] on select "Please Choose One Standalone Shower Bathtub - Shower Combo" at bounding box center [867, 527] width 550 height 25
select select "2"
click at [592, 514] on select "Please Choose One Standalone Shower Bathtub - Shower Combo" at bounding box center [867, 527] width 550 height 25
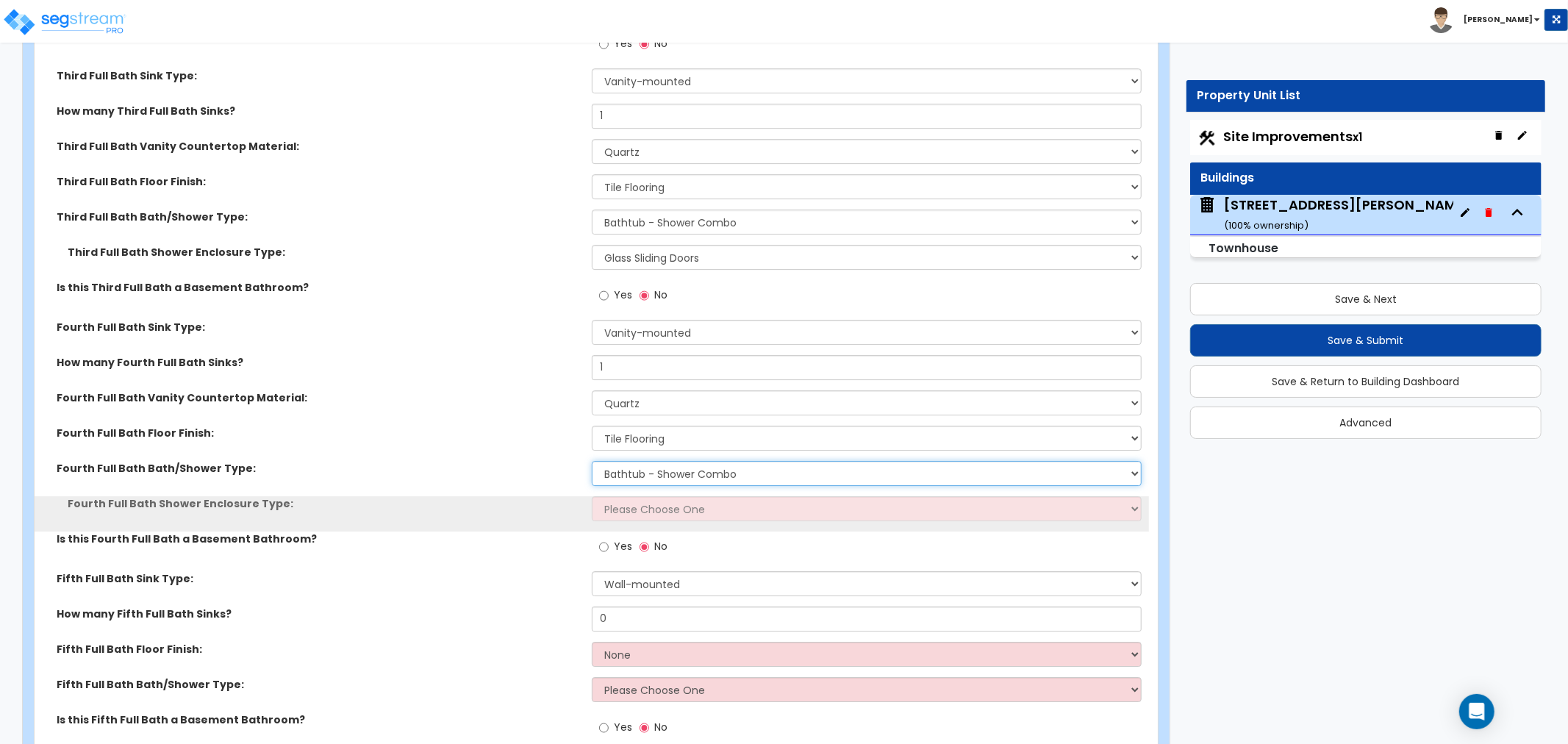
scroll to position [3923, 0]
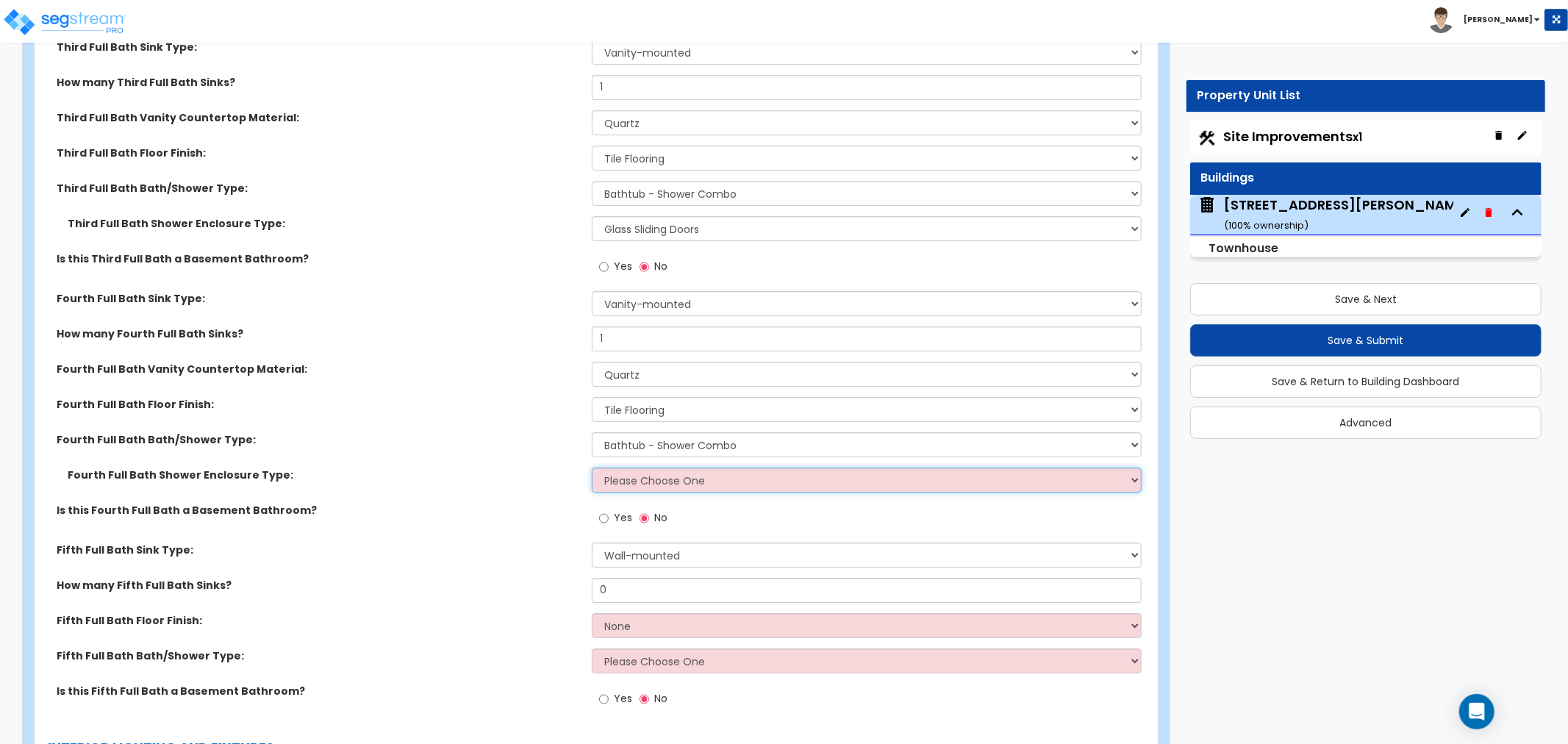
click at [624, 482] on select "Please Choose One Curtain & Rod Glass Sliding Doors Glass Hinged Doors" at bounding box center [867, 481] width 550 height 25
select select "2"
click at [592, 468] on select "Please Choose One Curtain & Rod Glass Sliding Doors Glass Hinged Doors" at bounding box center [867, 481] width 550 height 25
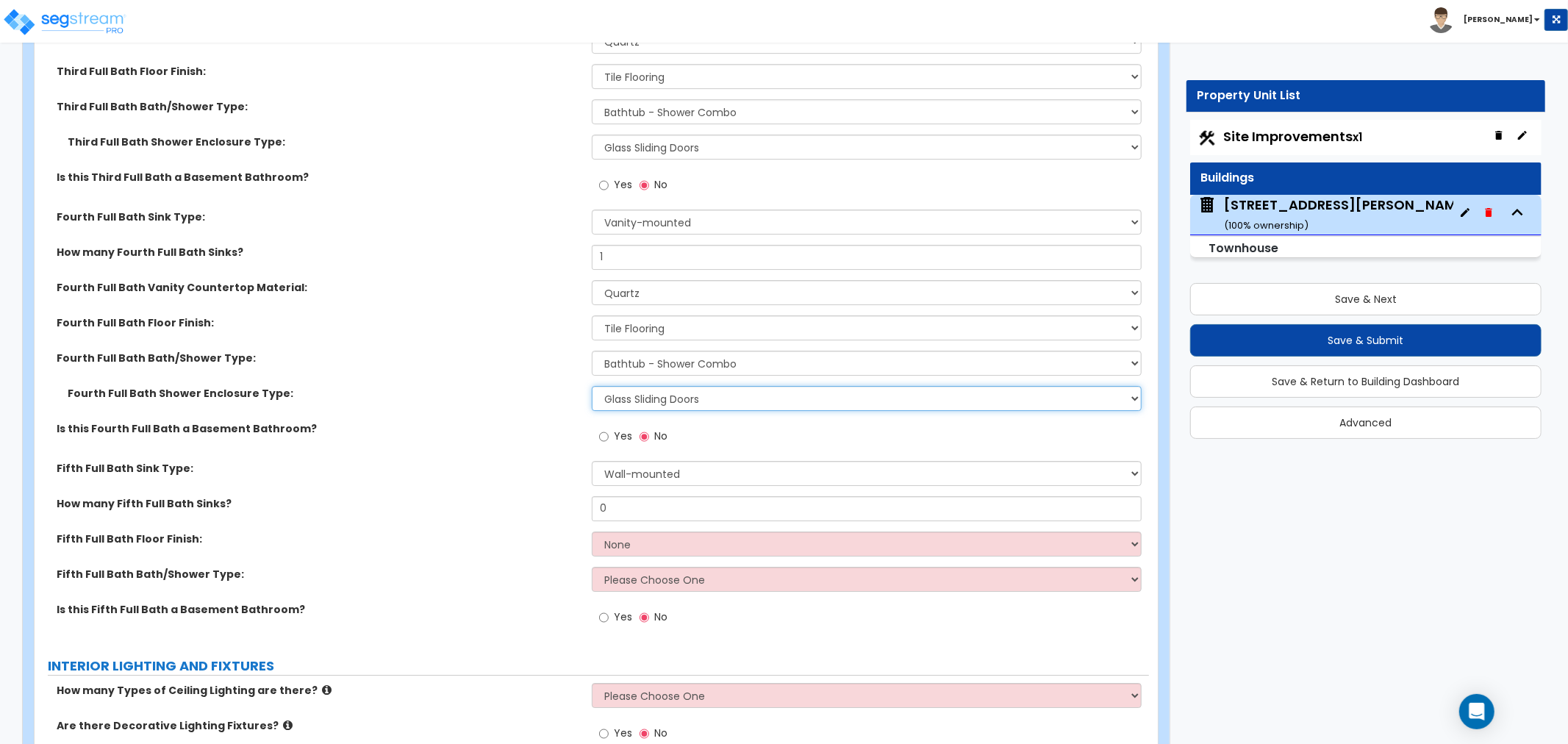
scroll to position [4086, 0]
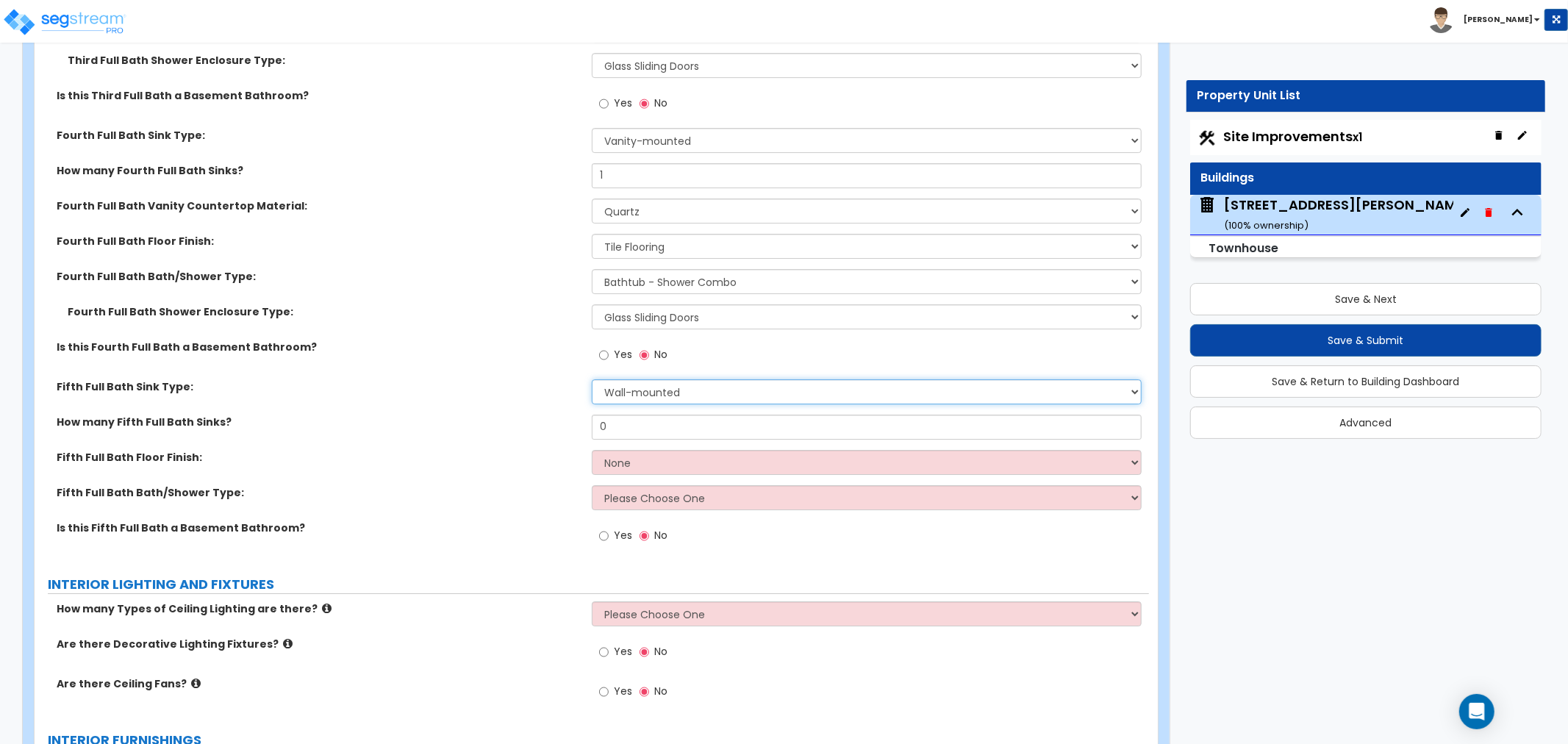
click at [679, 387] on select "Wall-mounted Pedestal-mounted Vanity-mounted" at bounding box center [867, 392] width 550 height 25
select select "3"
click at [592, 379] on select "Wall-mounted Pedestal-mounted Vanity-mounted" at bounding box center [867, 392] width 550 height 25
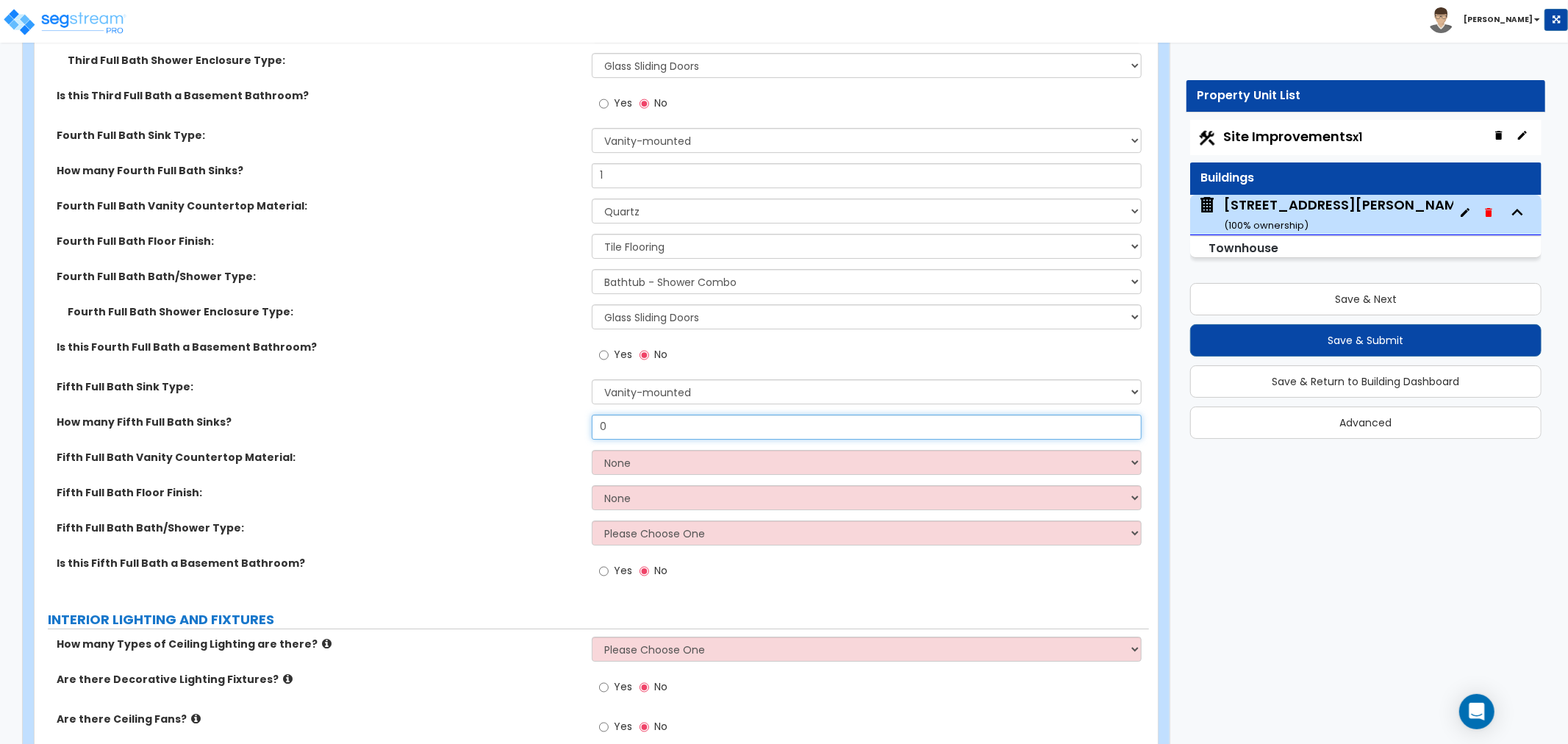
click at [657, 421] on input "0" at bounding box center [867, 427] width 550 height 25
type input "1"
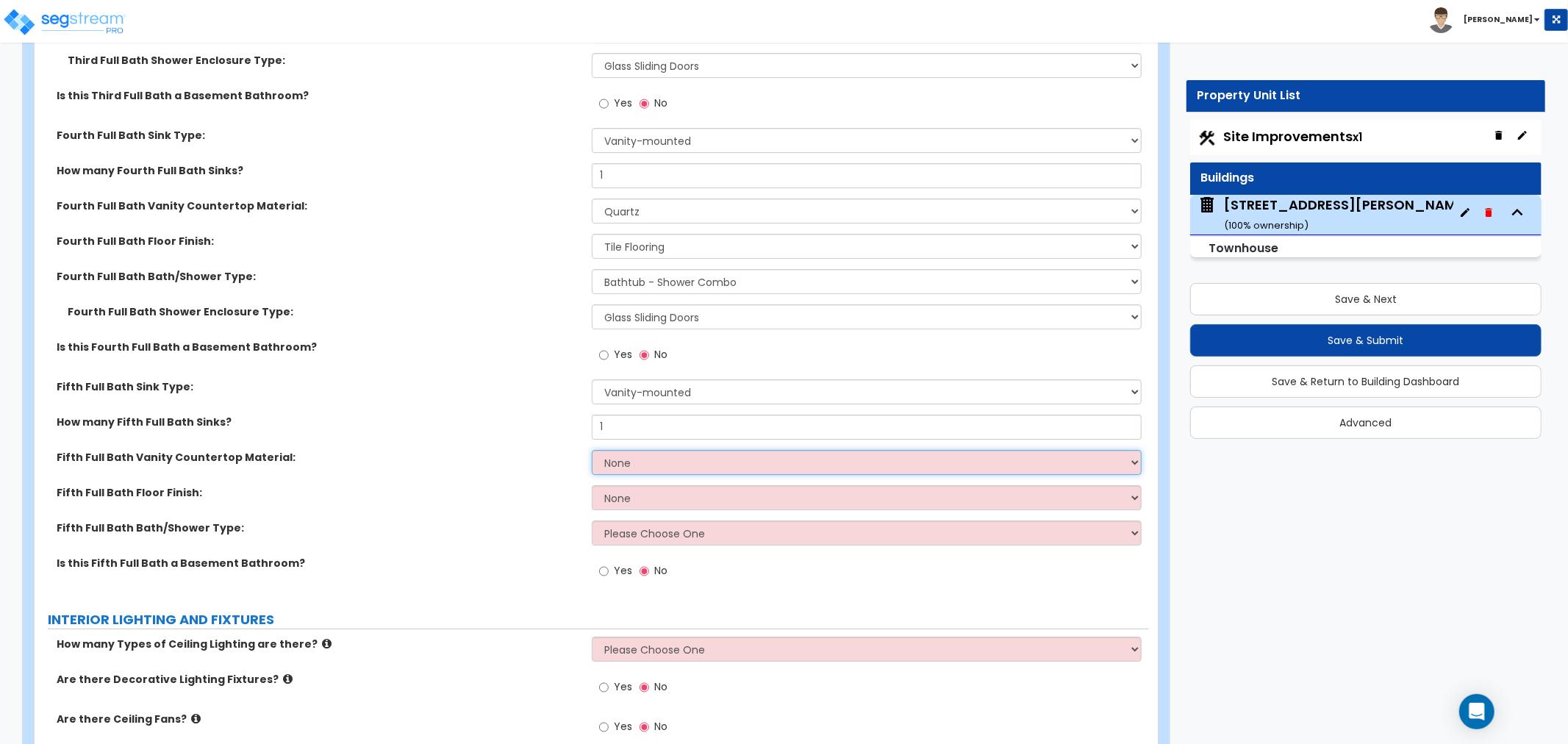
click at [621, 462] on select "None Plastic Laminate Solid Surface Stone Quartz Marble Tile Wood Stainless Ste…" at bounding box center [867, 463] width 550 height 25
select select "4"
click at [592, 450] on select "None Plastic Laminate Solid Surface Stone Quartz Marble Tile Wood Stainless Ste…" at bounding box center [867, 463] width 550 height 25
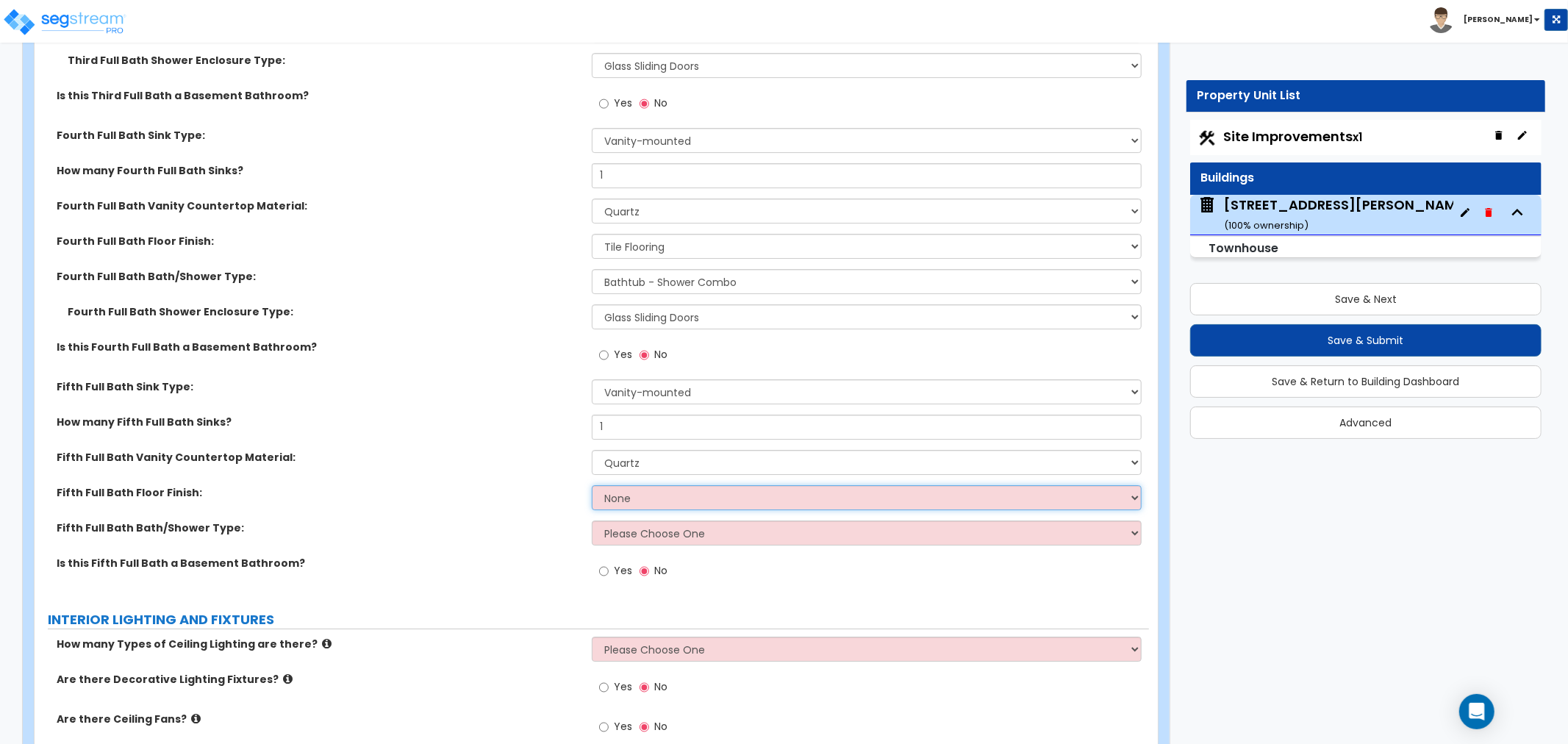
click at [629, 495] on select "None Tile Flooring Hardwood Flooring Resilient Laminate Flooring VCT Flooring S…" at bounding box center [867, 498] width 550 height 25
select select "1"
click at [592, 485] on select "None Tile Flooring Hardwood Flooring Resilient Laminate Flooring VCT Flooring S…" at bounding box center [867, 498] width 550 height 25
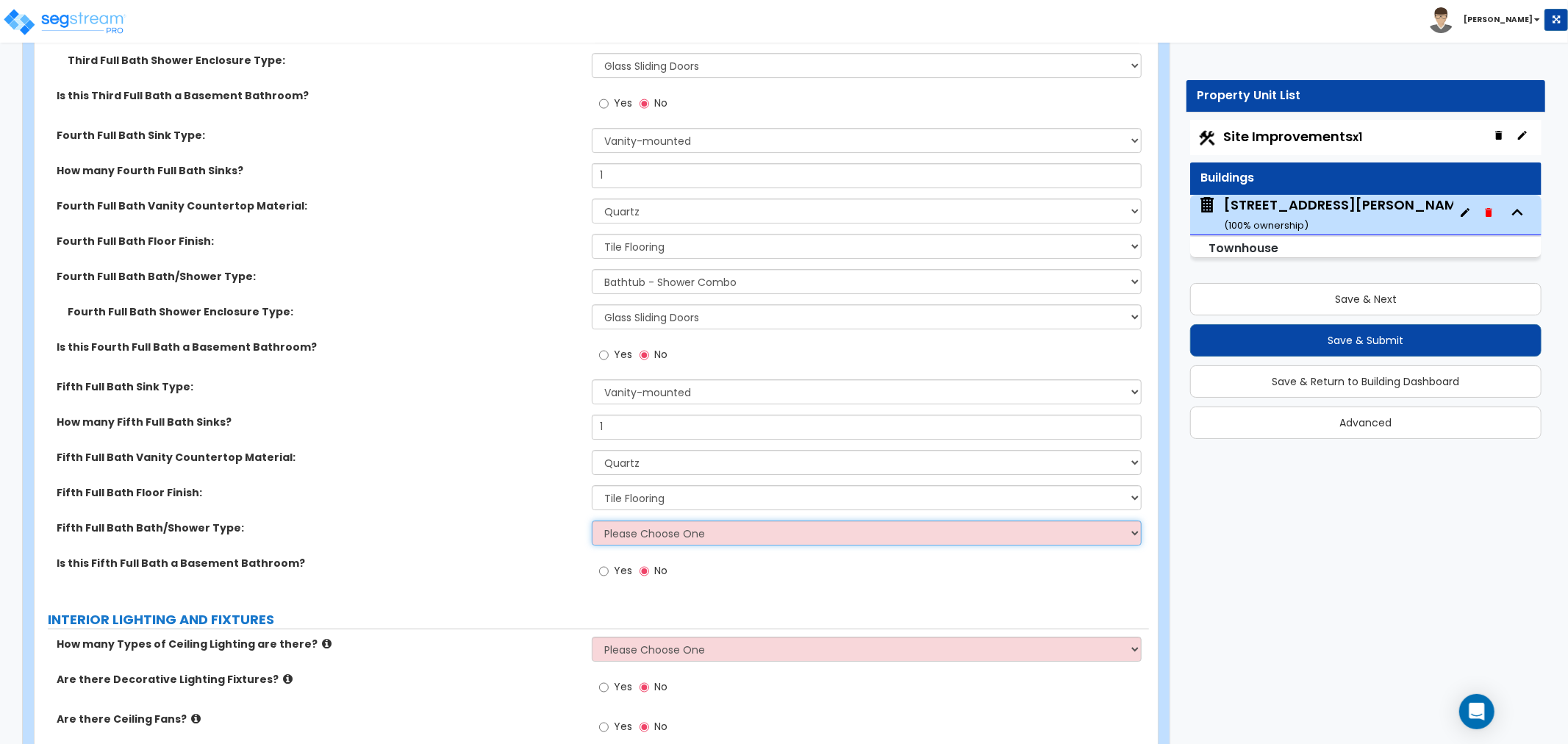
click at [639, 532] on select "Please Choose One Standalone Shower Bathtub - Shower Combo" at bounding box center [867, 533] width 550 height 25
select select "2"
click at [592, 521] on select "Please Choose One Standalone Shower Bathtub - Shower Combo" at bounding box center [867, 533] width 550 height 25
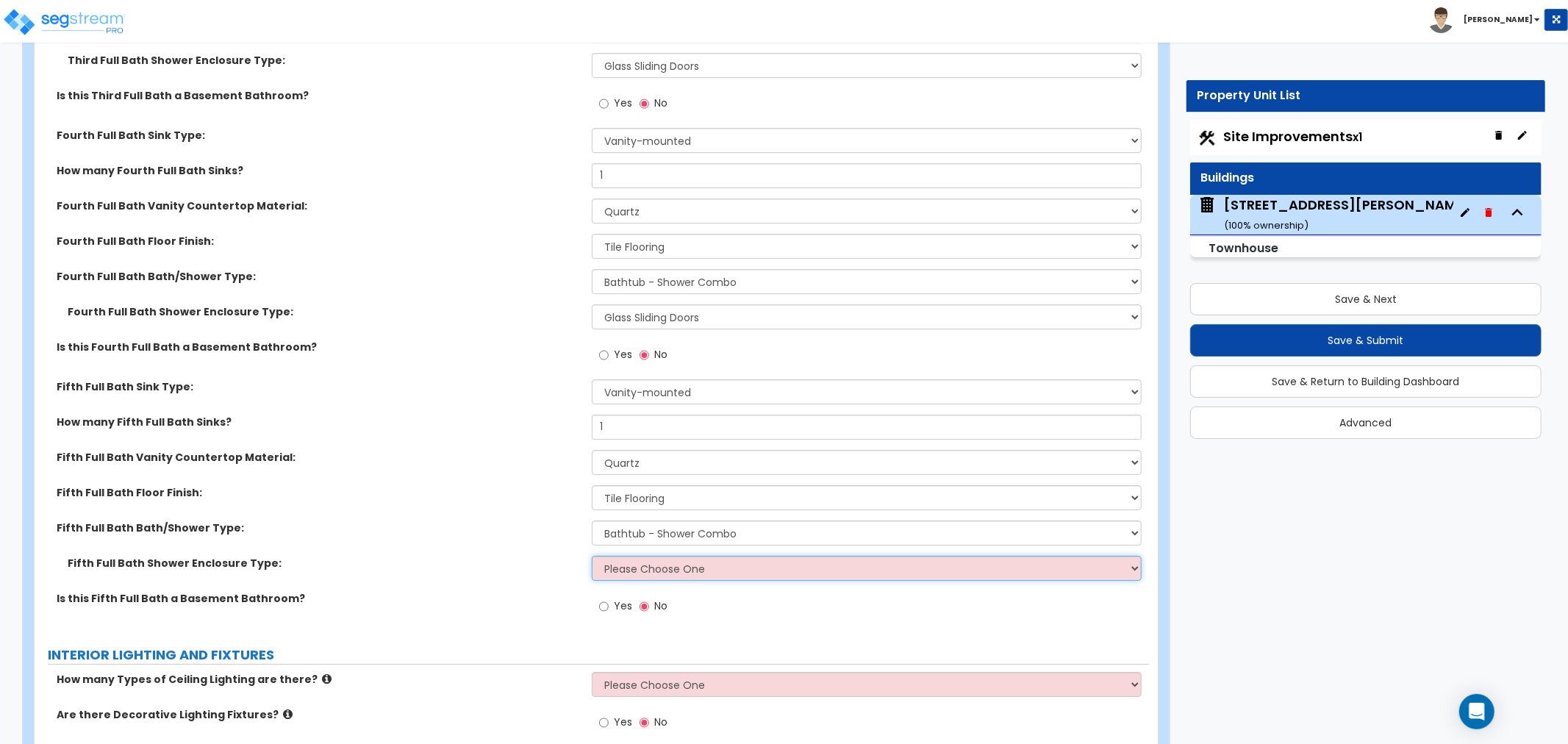
click at [638, 563] on select "Please Choose One Curtain & Rod Glass Sliding Doors Glass Hinged Doors" at bounding box center [867, 568] width 550 height 25
select select "2"
click at [592, 556] on select "Please Choose One Curtain & Rod Glass Sliding Doors Glass Hinged Doors" at bounding box center [867, 568] width 550 height 25
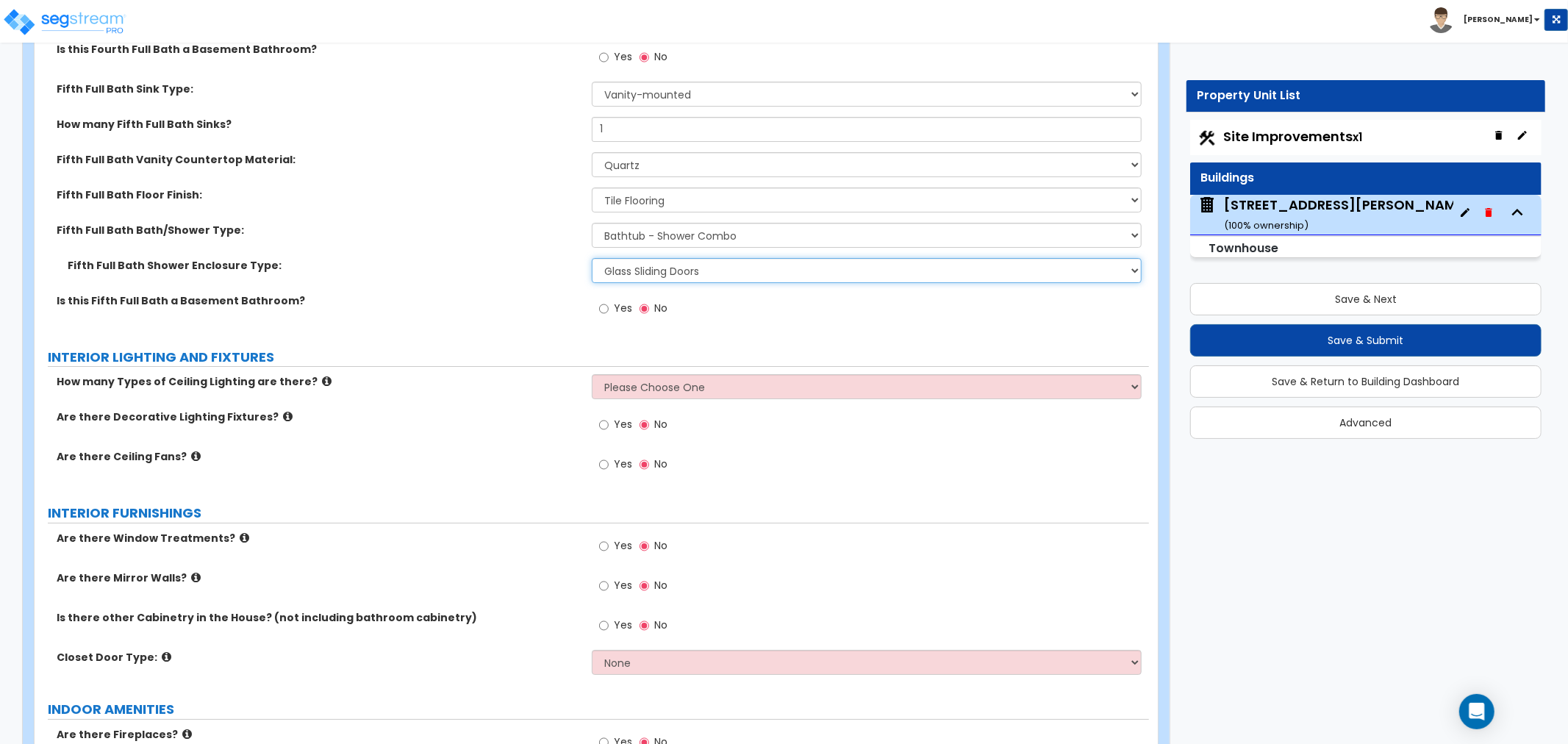
scroll to position [4413, 0]
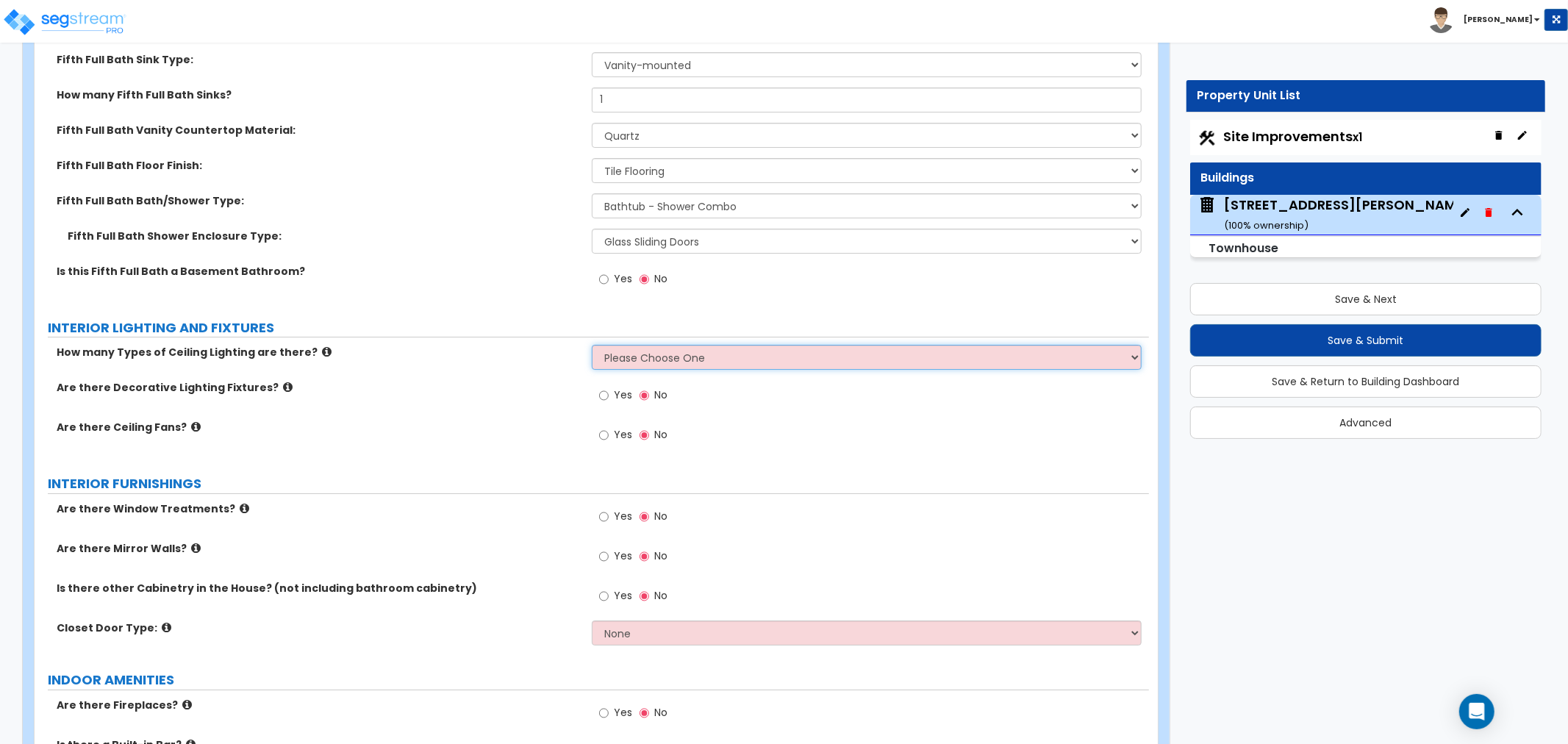
click at [618, 361] on select "Please Choose One 1 2 3" at bounding box center [867, 357] width 550 height 25
select select "2"
click at [592, 345] on select "Please Choose One 1 2 3" at bounding box center [867, 357] width 550 height 25
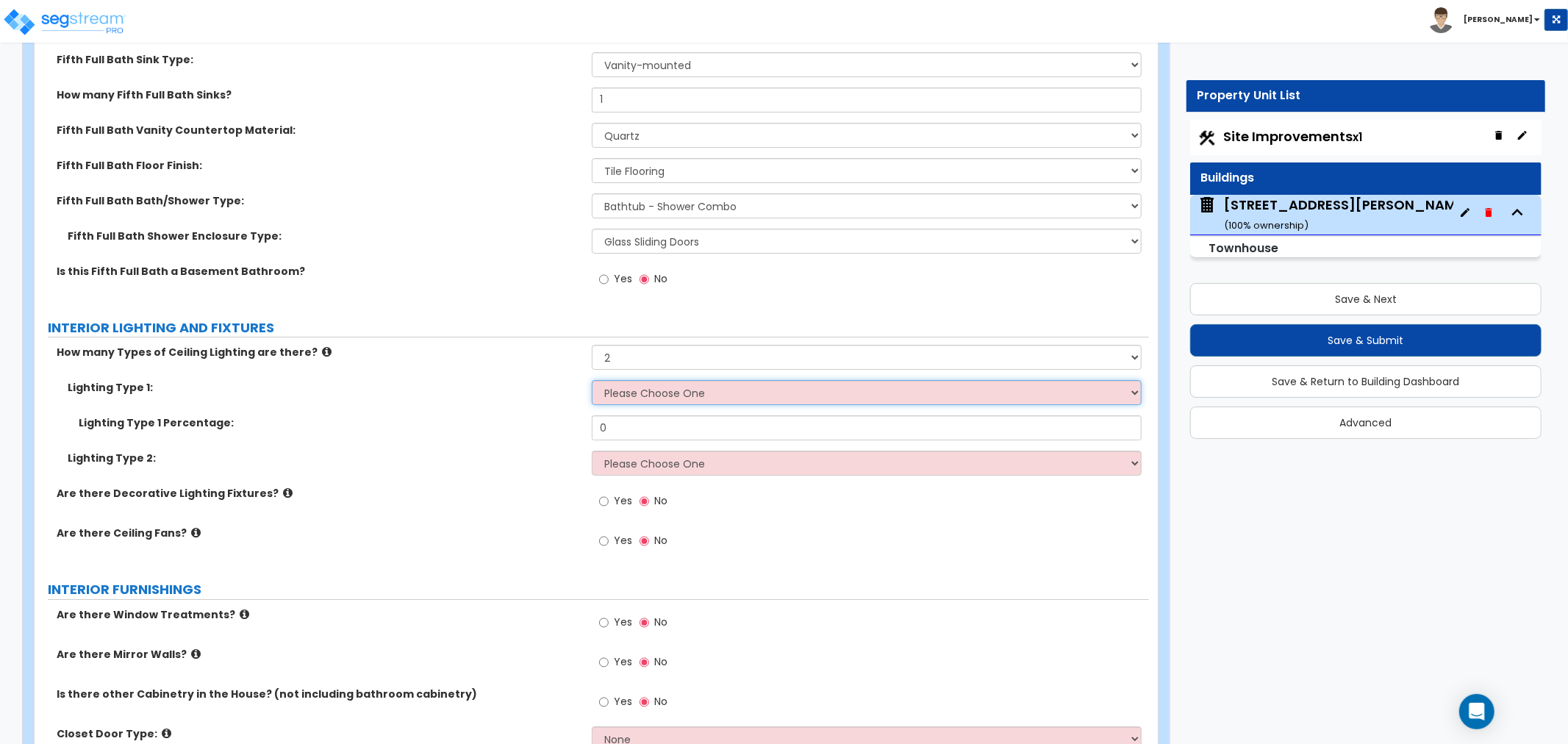
click at [638, 393] on select "Please Choose One LED Surface-Mounted LED Recessed Fluorescent Surface-Mounted …" at bounding box center [867, 393] width 550 height 25
click at [592, 380] on select "Please Choose One LED Surface-Mounted LED Recessed Fluorescent Surface-Mounted …" at bounding box center [867, 393] width 550 height 25
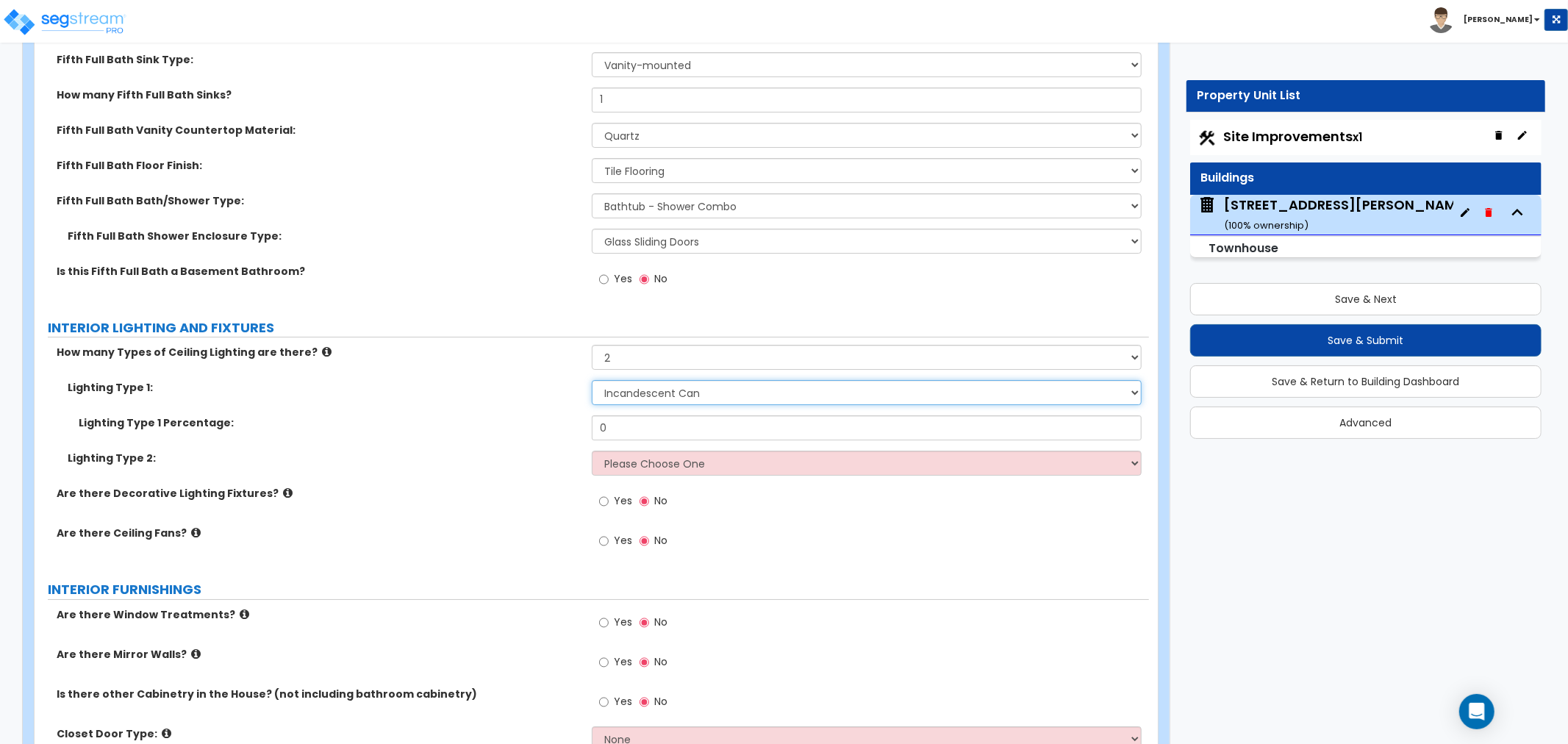
drag, startPoint x: 714, startPoint y: 387, endPoint x: 707, endPoint y: 391, distance: 8.1
click at [714, 387] on select "Please Choose One LED Surface-Mounted LED Recessed Fluorescent Surface-Mounted …" at bounding box center [867, 393] width 550 height 25
select select "2"
click at [592, 380] on select "Please Choose One LED Surface-Mounted LED Recessed Fluorescent Surface-Mounted …" at bounding box center [867, 393] width 550 height 25
click at [621, 423] on input "0" at bounding box center [867, 428] width 550 height 25
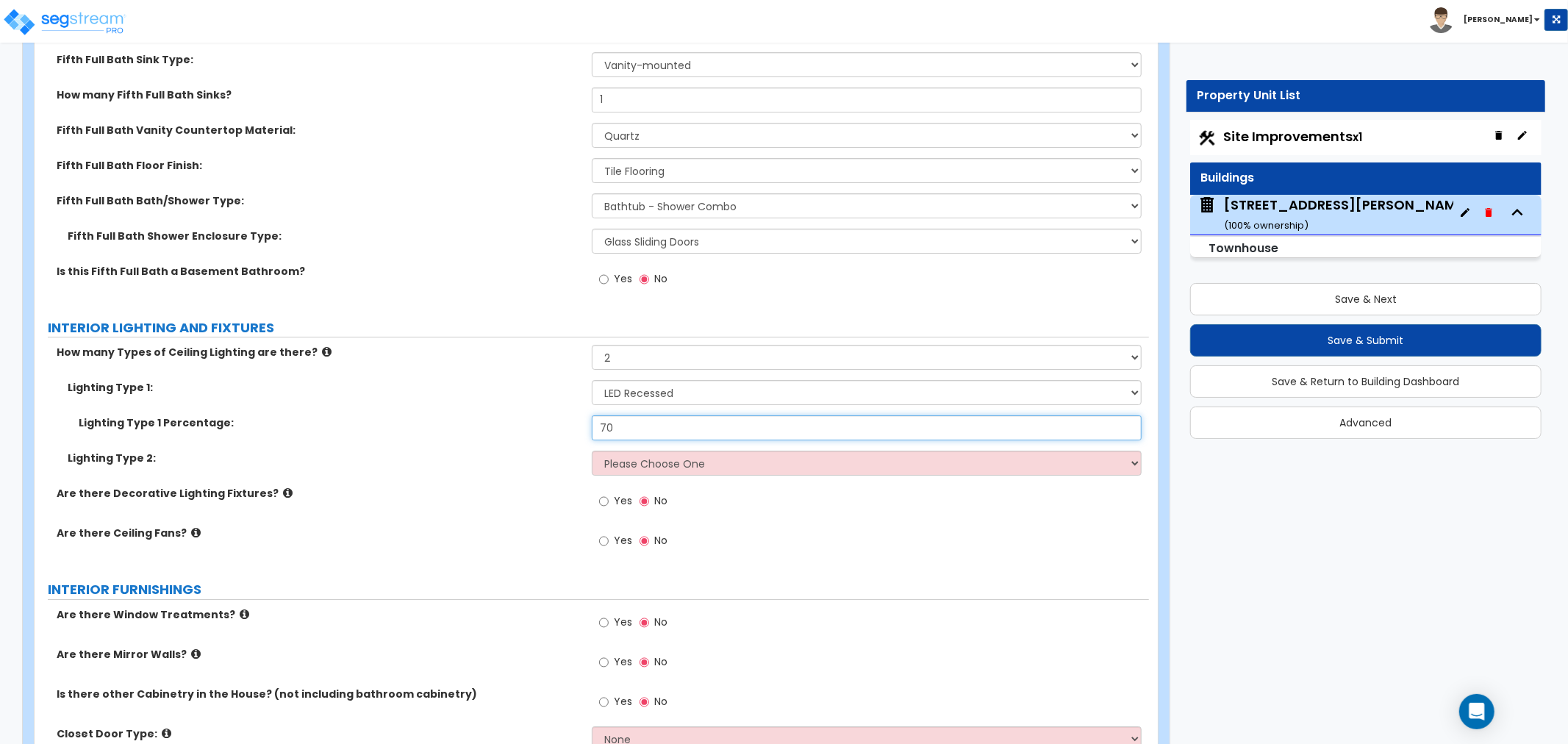
type input "70"
click at [622, 458] on select "Please Choose One LED Surface-Mounted LED Recessed Fluorescent Surface-Mounted …" at bounding box center [867, 463] width 550 height 25
select select "5"
click at [592, 451] on select "Please Choose One LED Surface-Mounted LED Recessed Fluorescent Surface-Mounted …" at bounding box center [867, 463] width 550 height 25
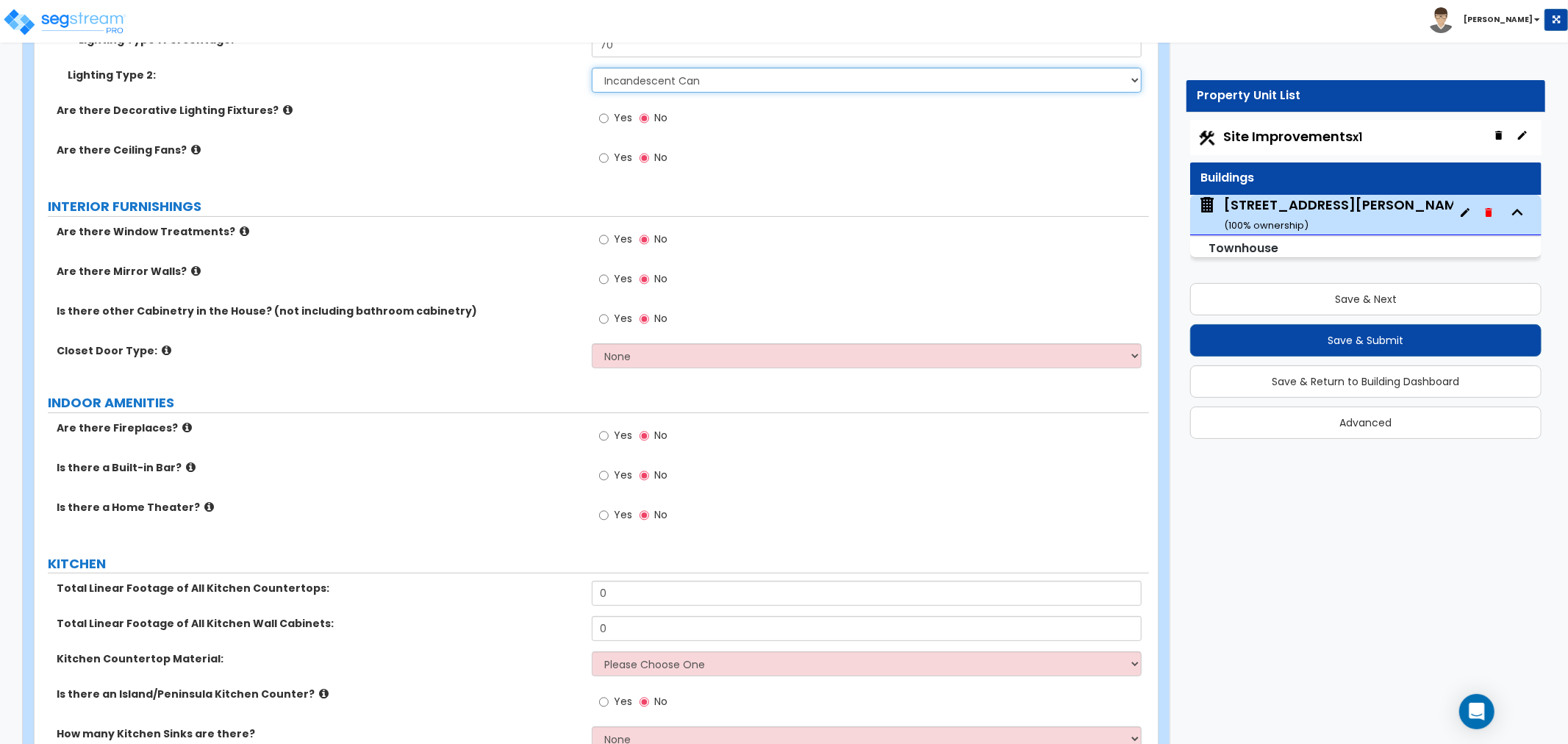
scroll to position [4821, 0]
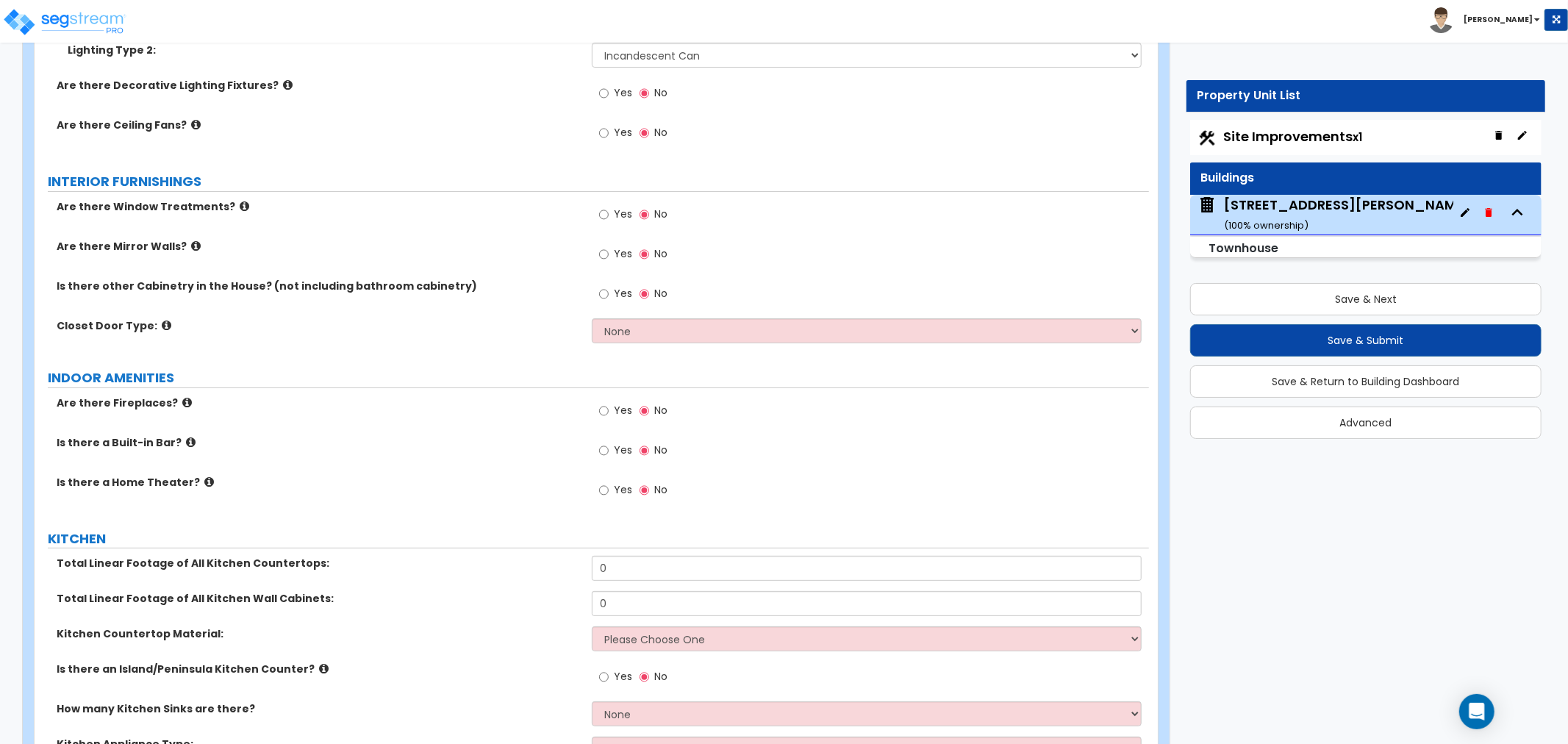
click at [240, 203] on icon at bounding box center [244, 206] width 9 height 11
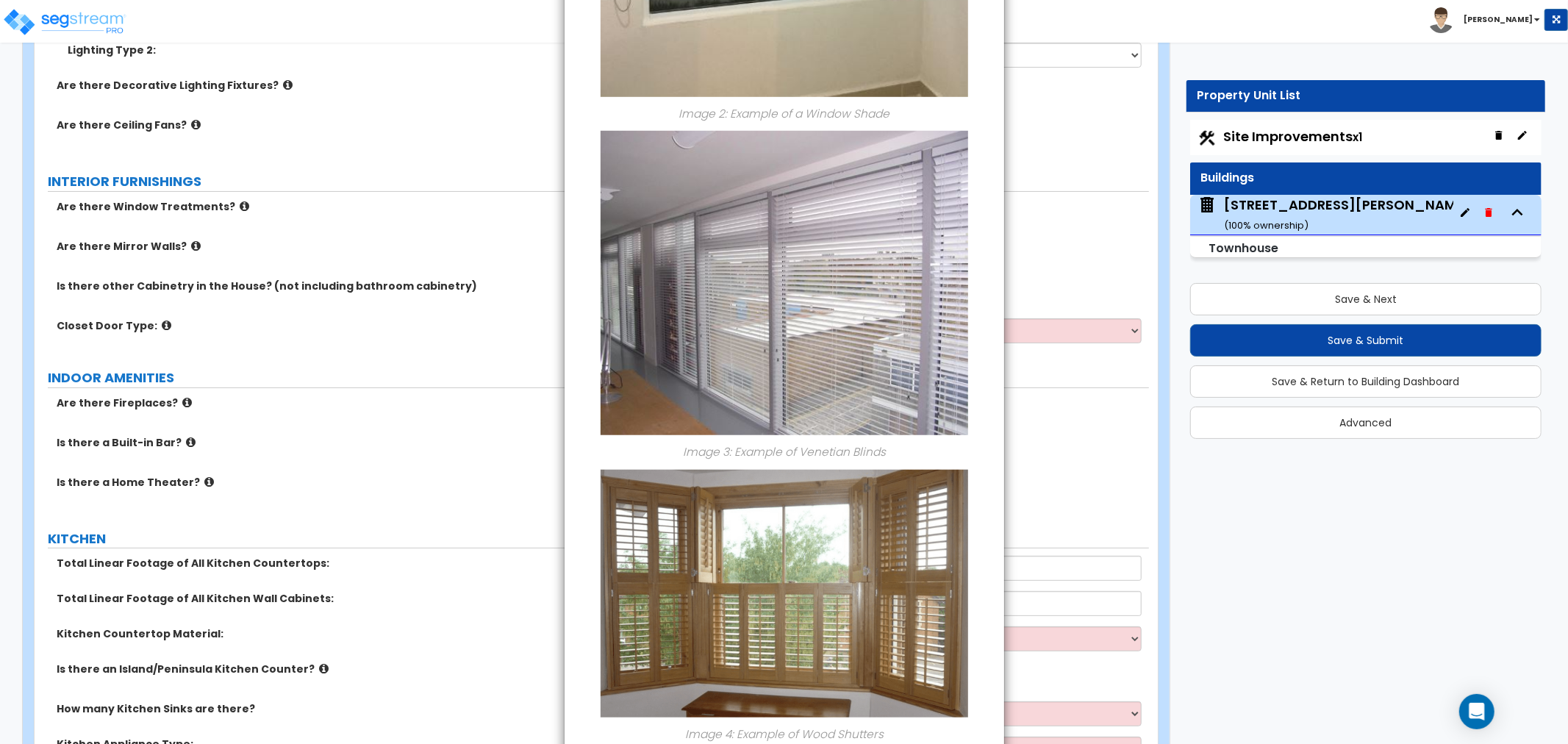
scroll to position [995, 0]
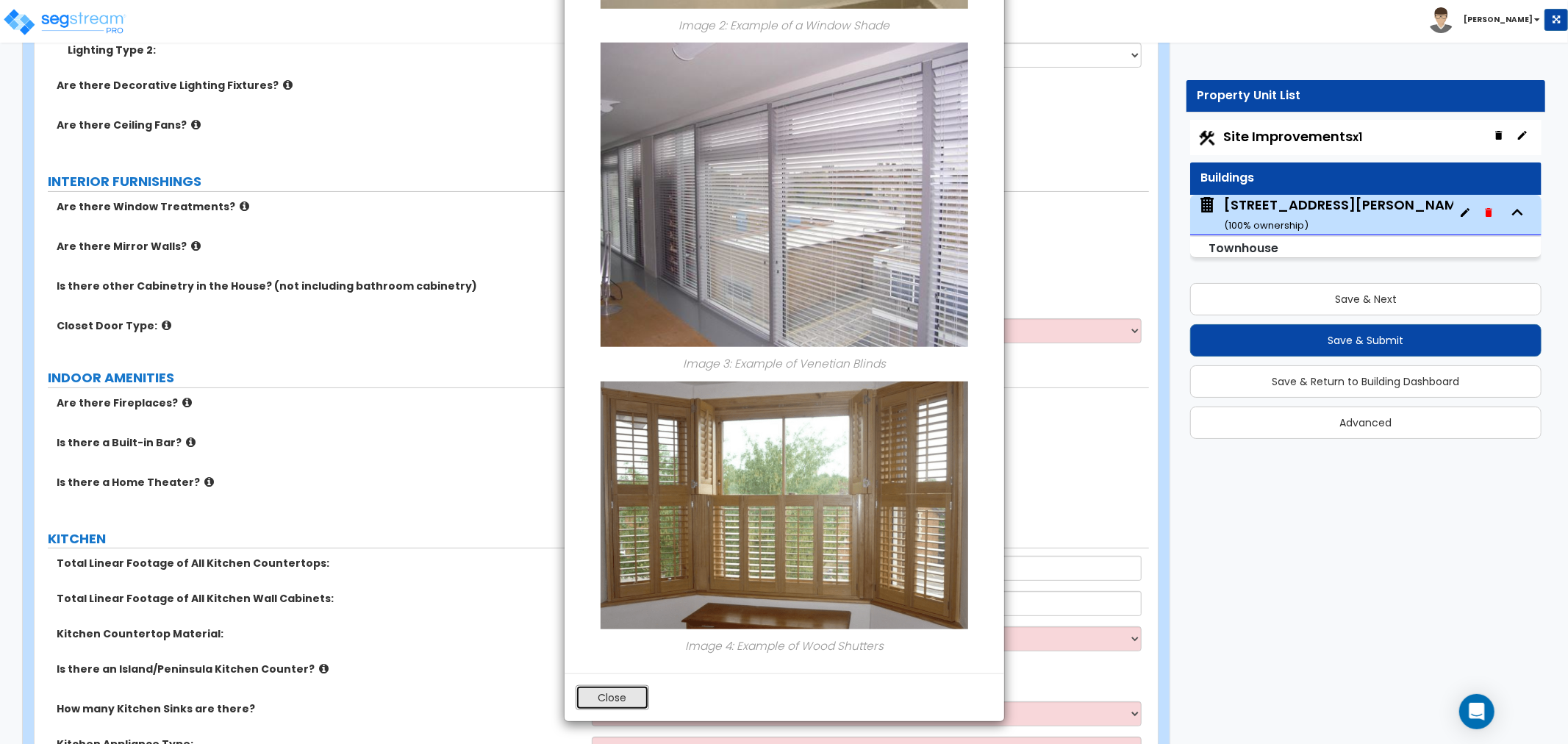
drag, startPoint x: 617, startPoint y: 694, endPoint x: 612, endPoint y: 679, distance: 15.8
click at [618, 694] on button "Close" at bounding box center [613, 698] width 74 height 25
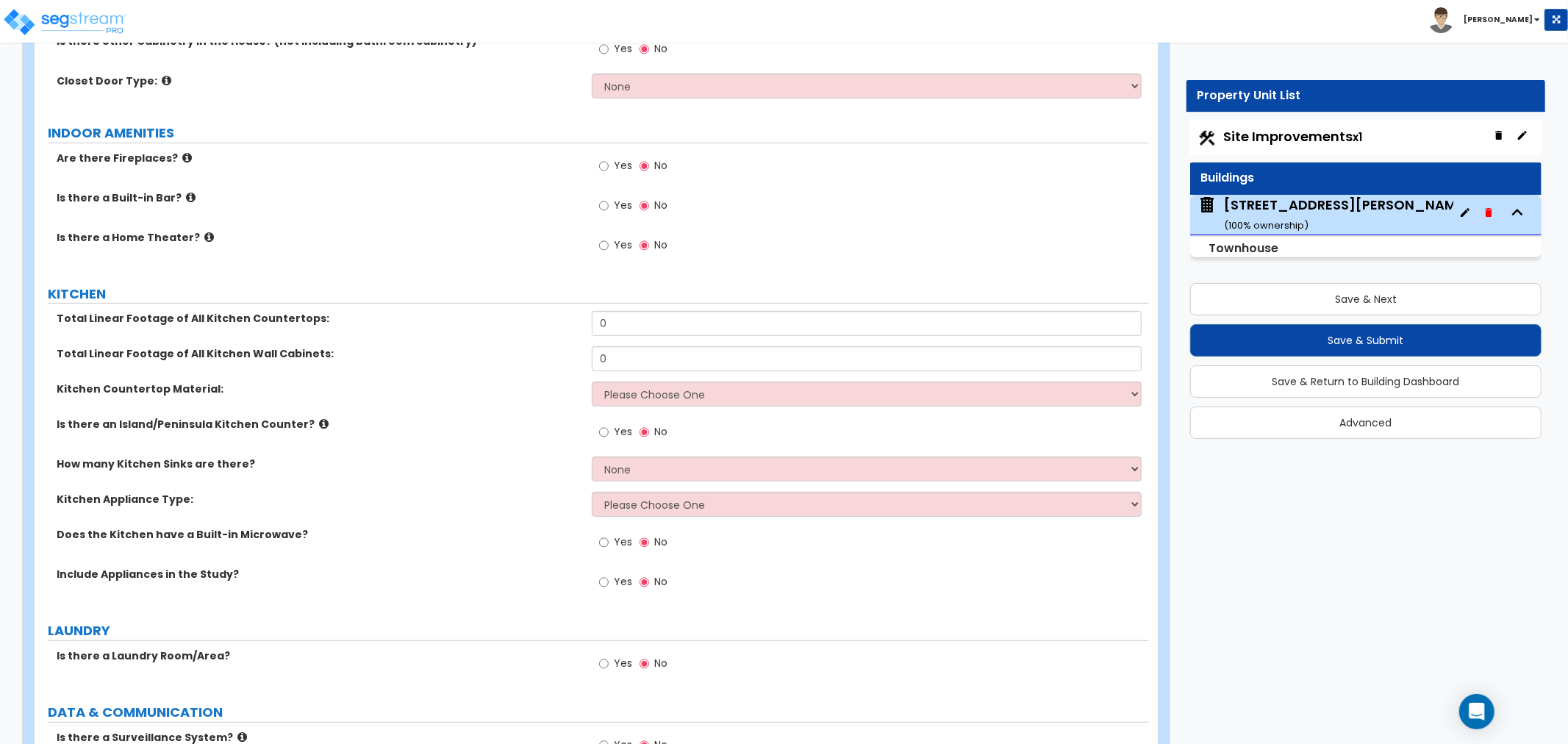
scroll to position [5149, 0]
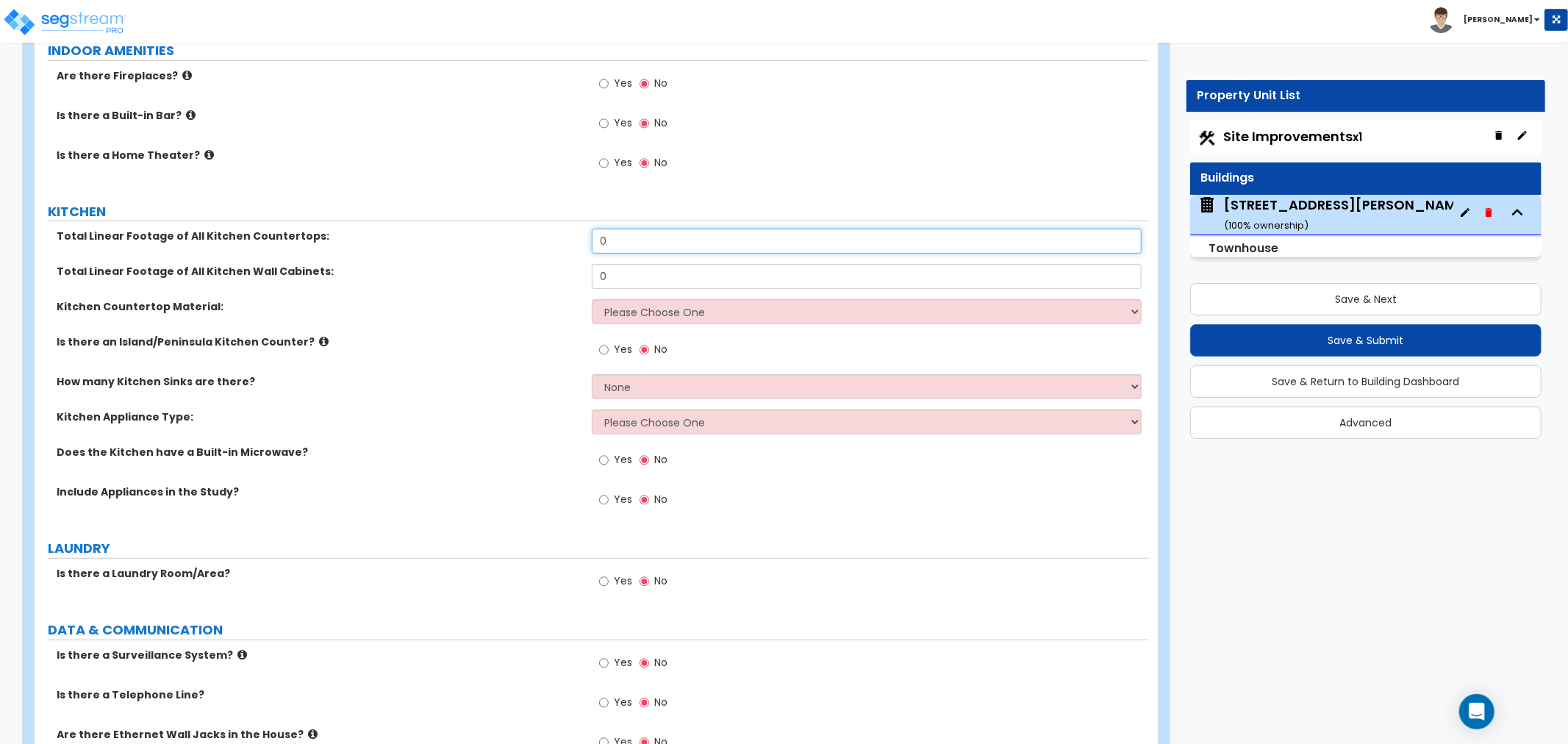
click at [621, 241] on input "0" at bounding box center [867, 241] width 550 height 25
type input "44"
click at [615, 274] on input "0" at bounding box center [867, 277] width 550 height 25
type input "72"
click at [617, 306] on select "Please Choose One Plastic Laminate Solid Surface Stone Quartz Marble Tile Wood …" at bounding box center [867, 312] width 550 height 25
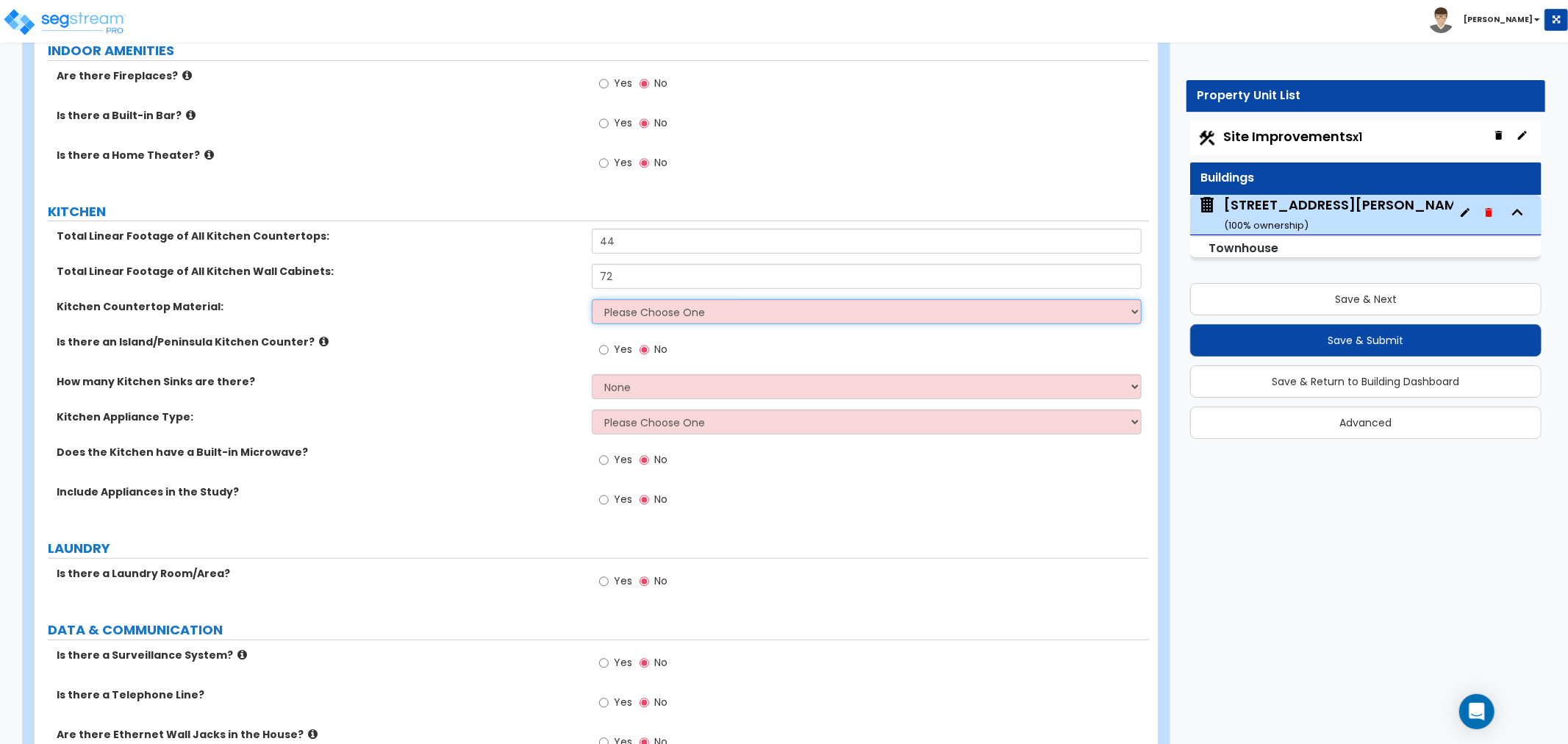
select select "4"
click at [592, 299] on select "Please Choose One Plastic Laminate Solid Surface Stone Quartz Marble Tile Wood …" at bounding box center [867, 312] width 550 height 25
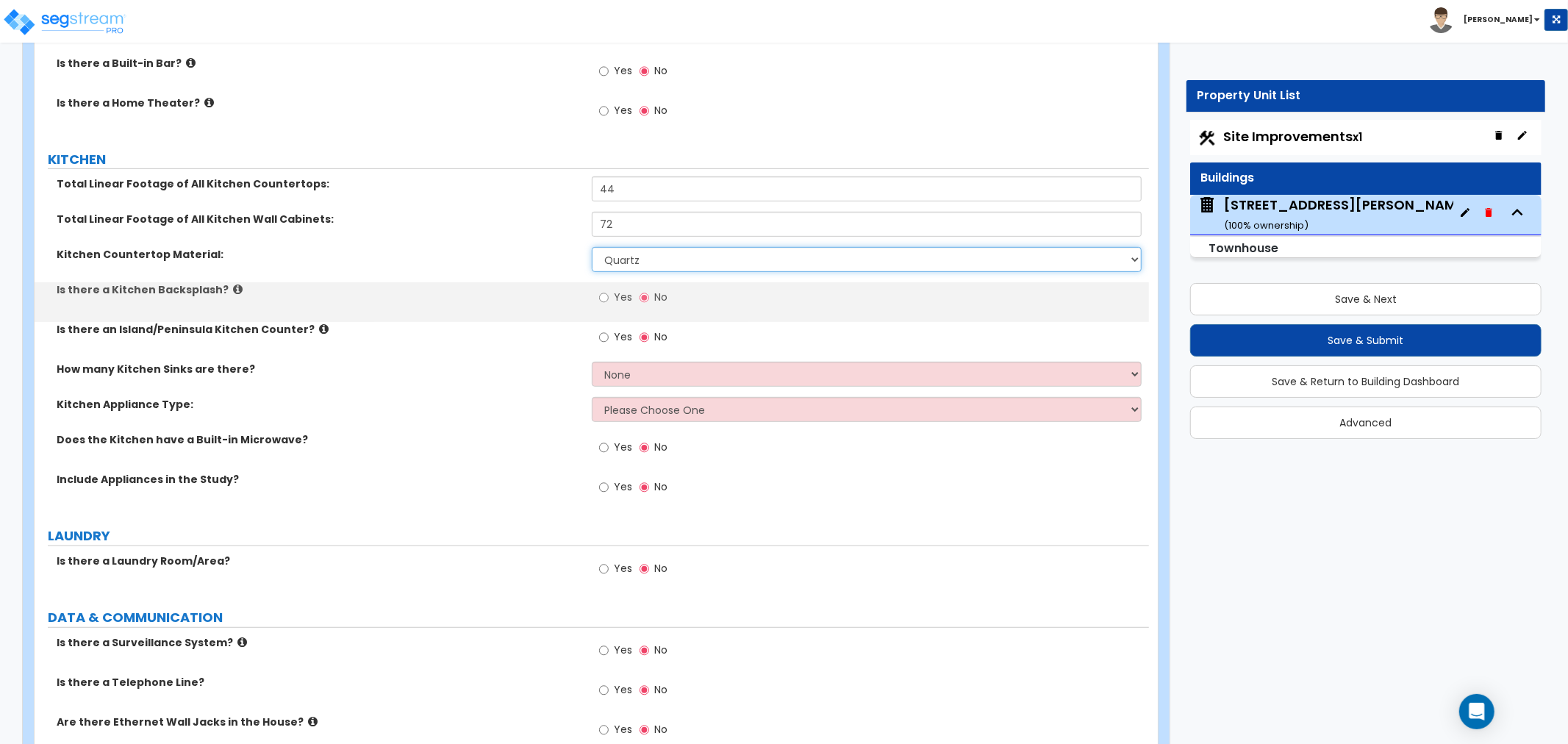
scroll to position [5231, 0]
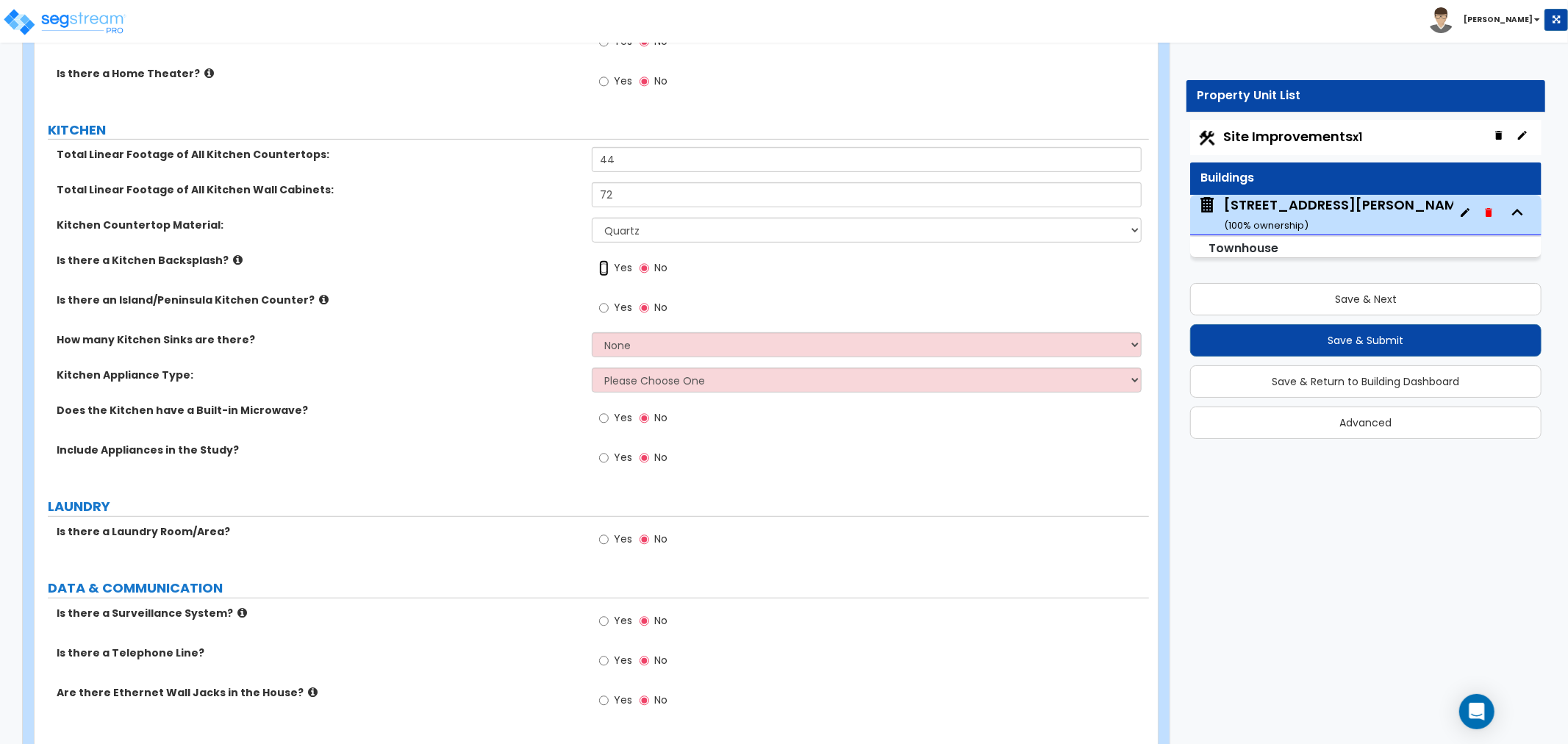
click at [606, 267] on input "Yes" at bounding box center [604, 268] width 9 height 16
radio input "true"
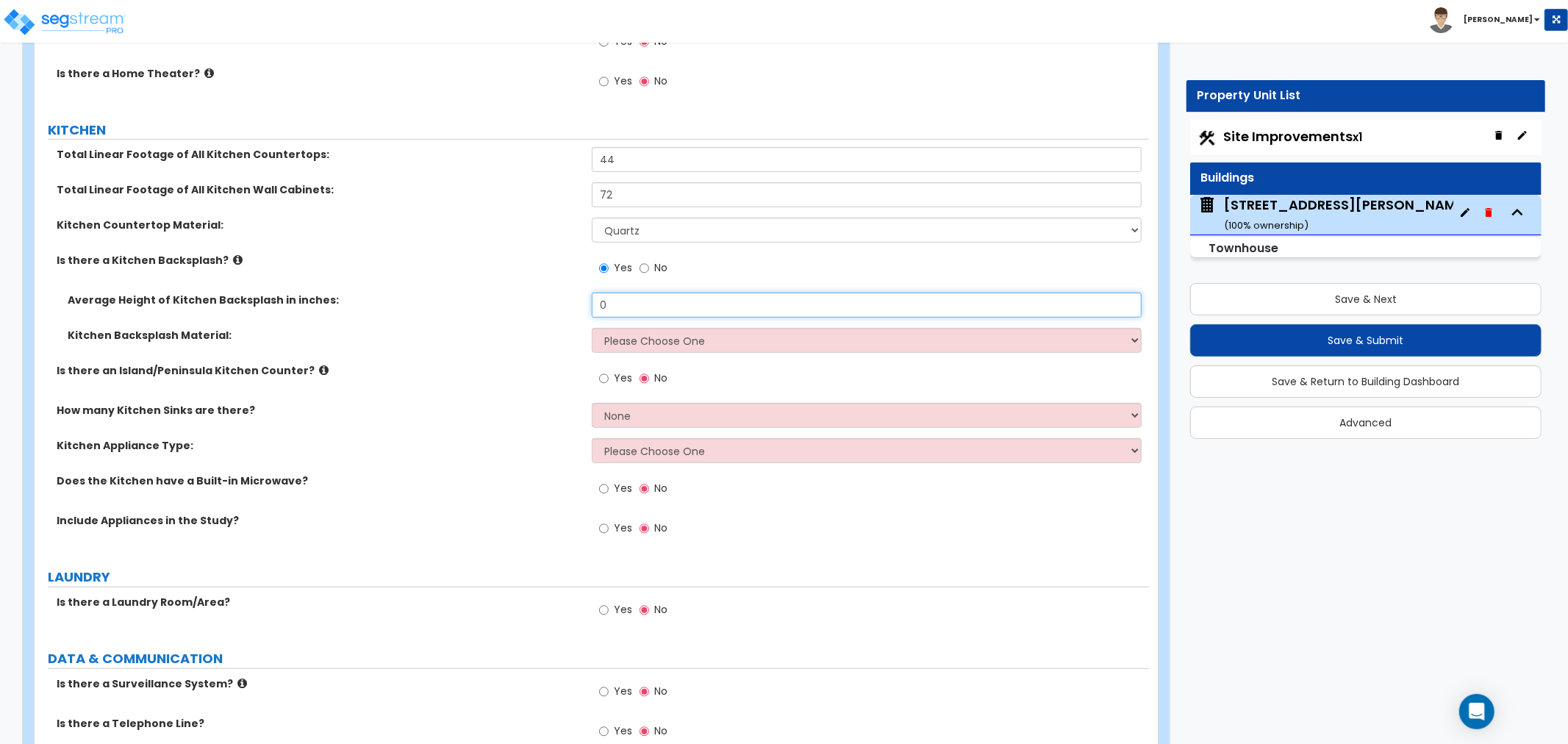
click at [614, 303] on input "0" at bounding box center [867, 305] width 550 height 25
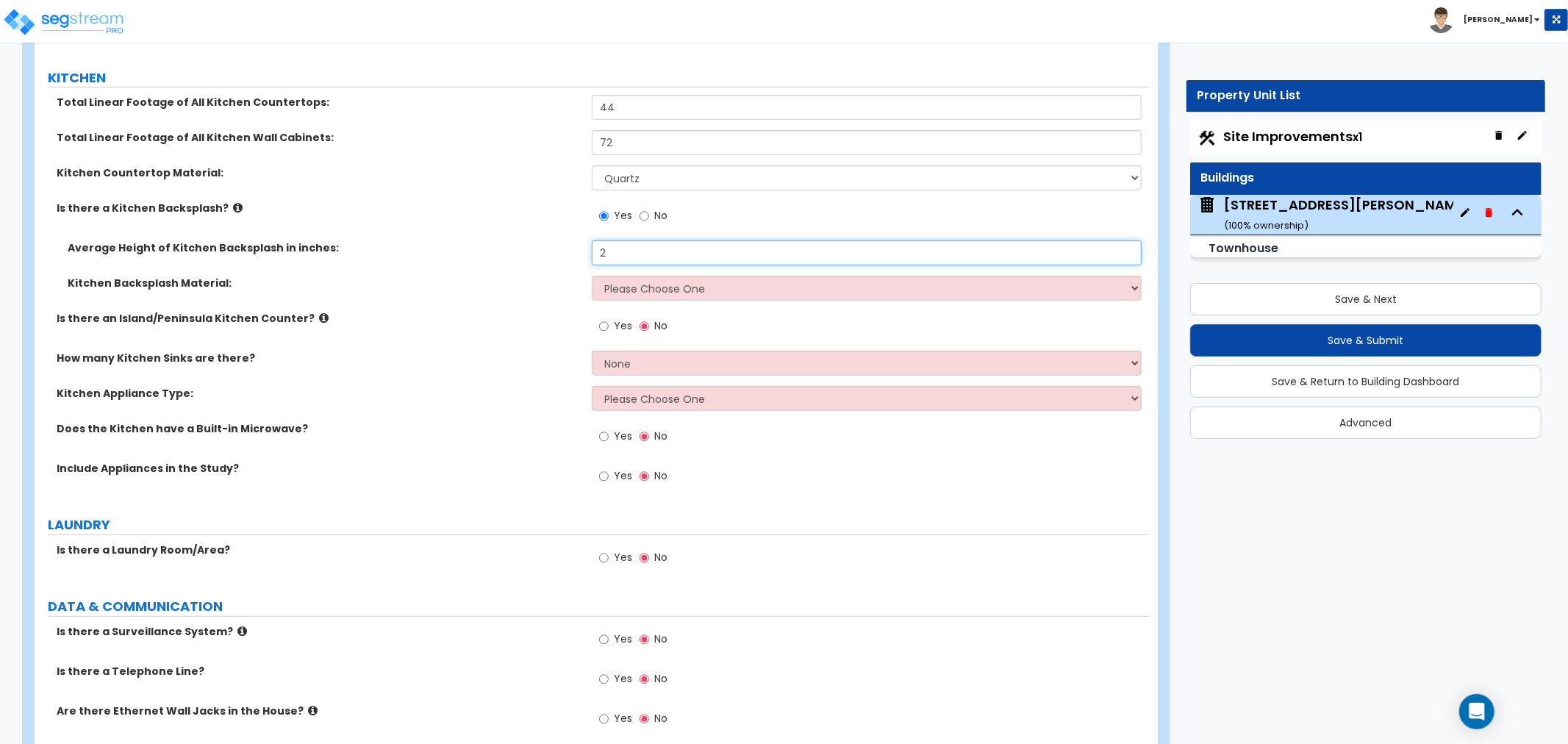
scroll to position [5312, 0]
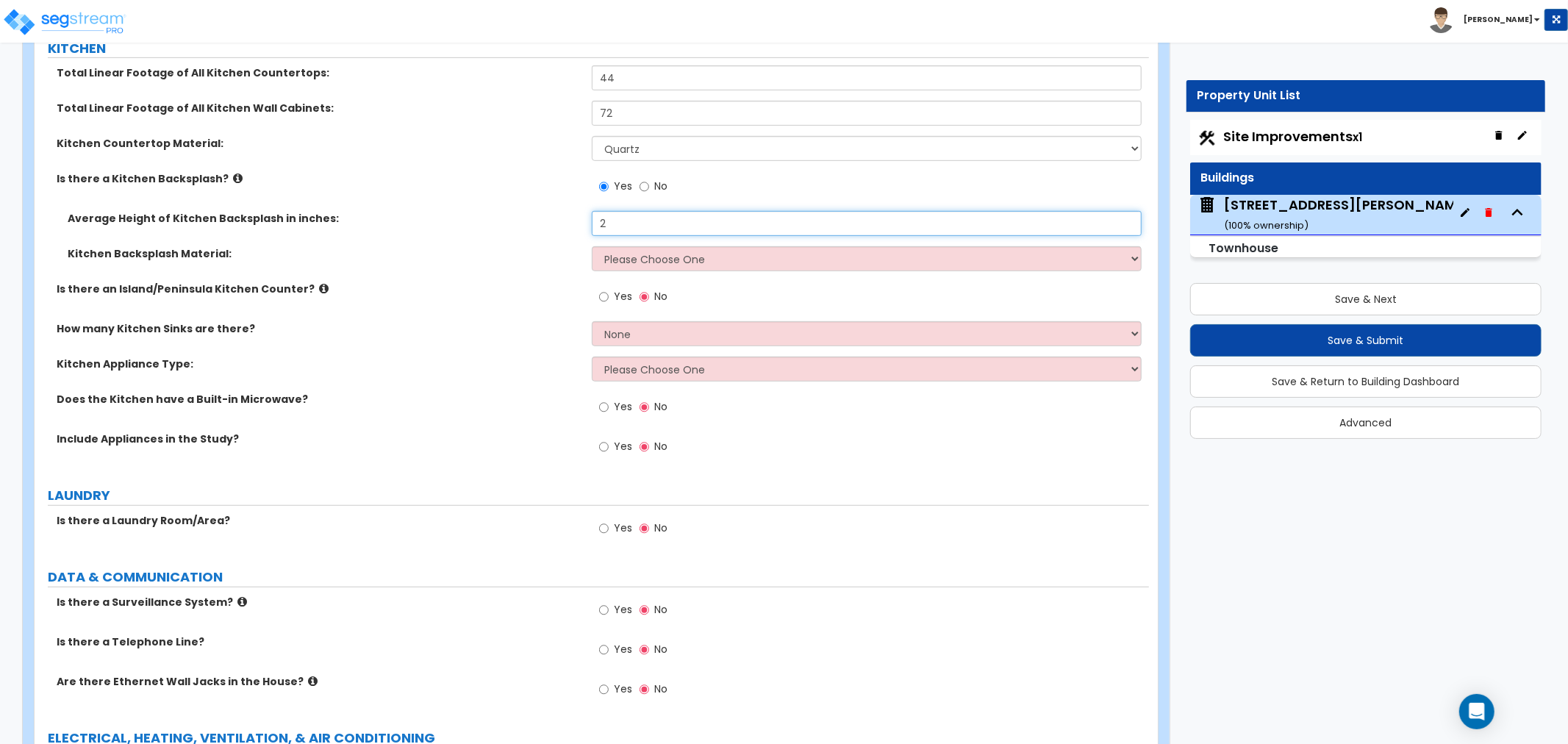
type input "2"
click at [615, 258] on select "Please Choose One Plastic Laminate Solid Surface Stone Quartz Tile Stainless St…" at bounding box center [867, 259] width 550 height 25
select select "6"
click at [592, 246] on select "Please Choose One Plastic Laminate Solid Surface Stone Quartz Tile Stainless St…" at bounding box center [867, 259] width 550 height 25
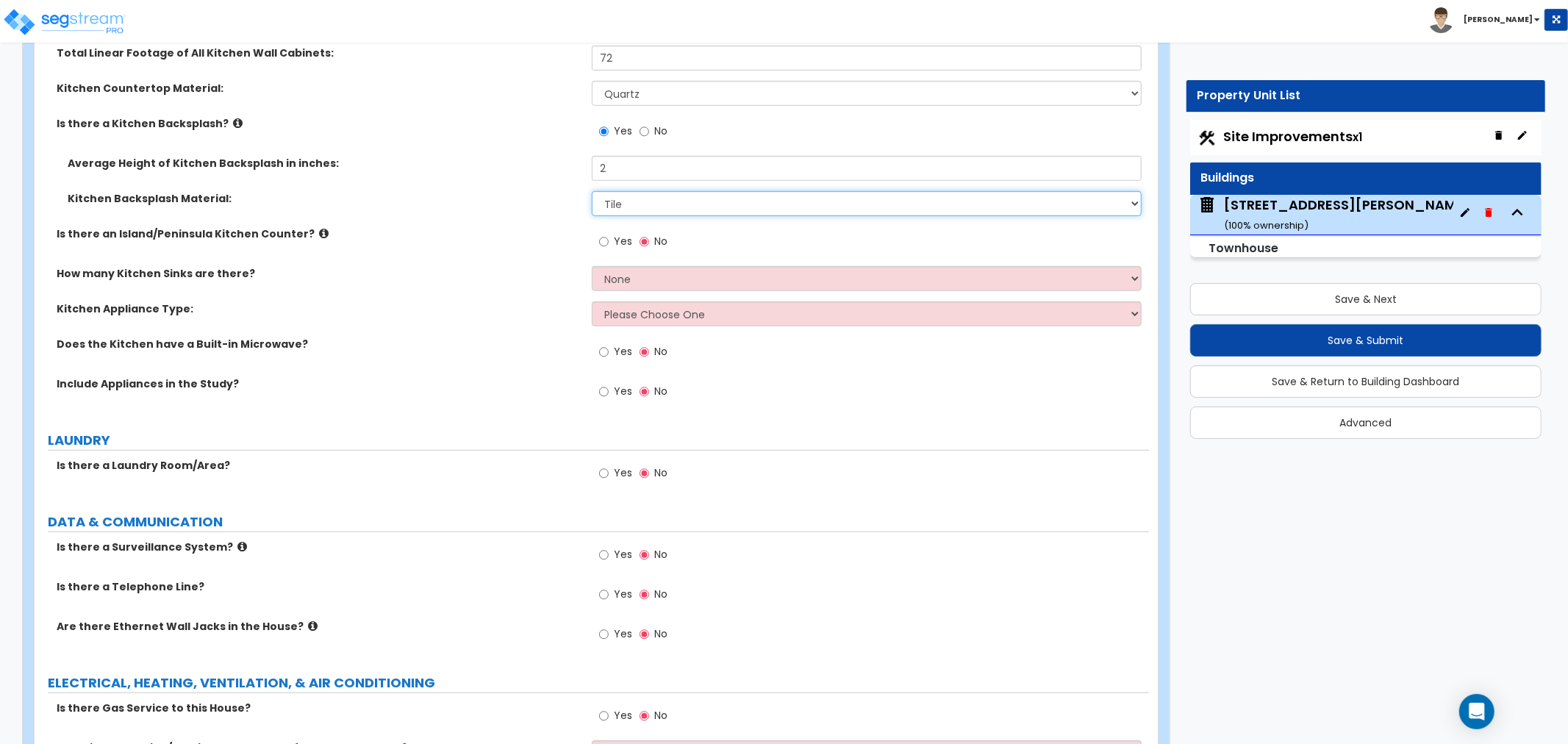
scroll to position [5394, 0]
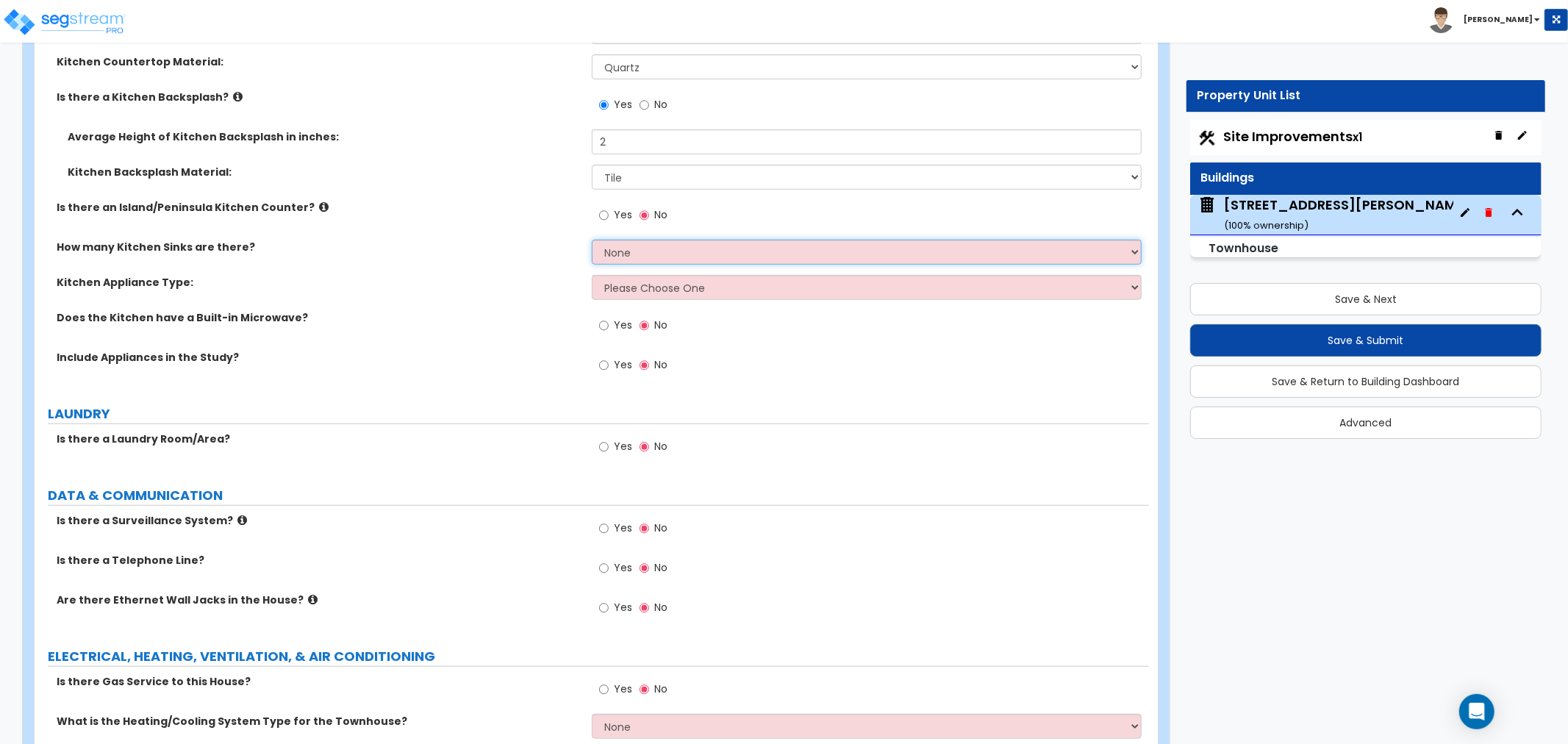
click at [628, 252] on select "None 1 2 3" at bounding box center [867, 252] width 550 height 25
click at [592, 240] on select "None 1 2 3" at bounding box center [867, 252] width 550 height 25
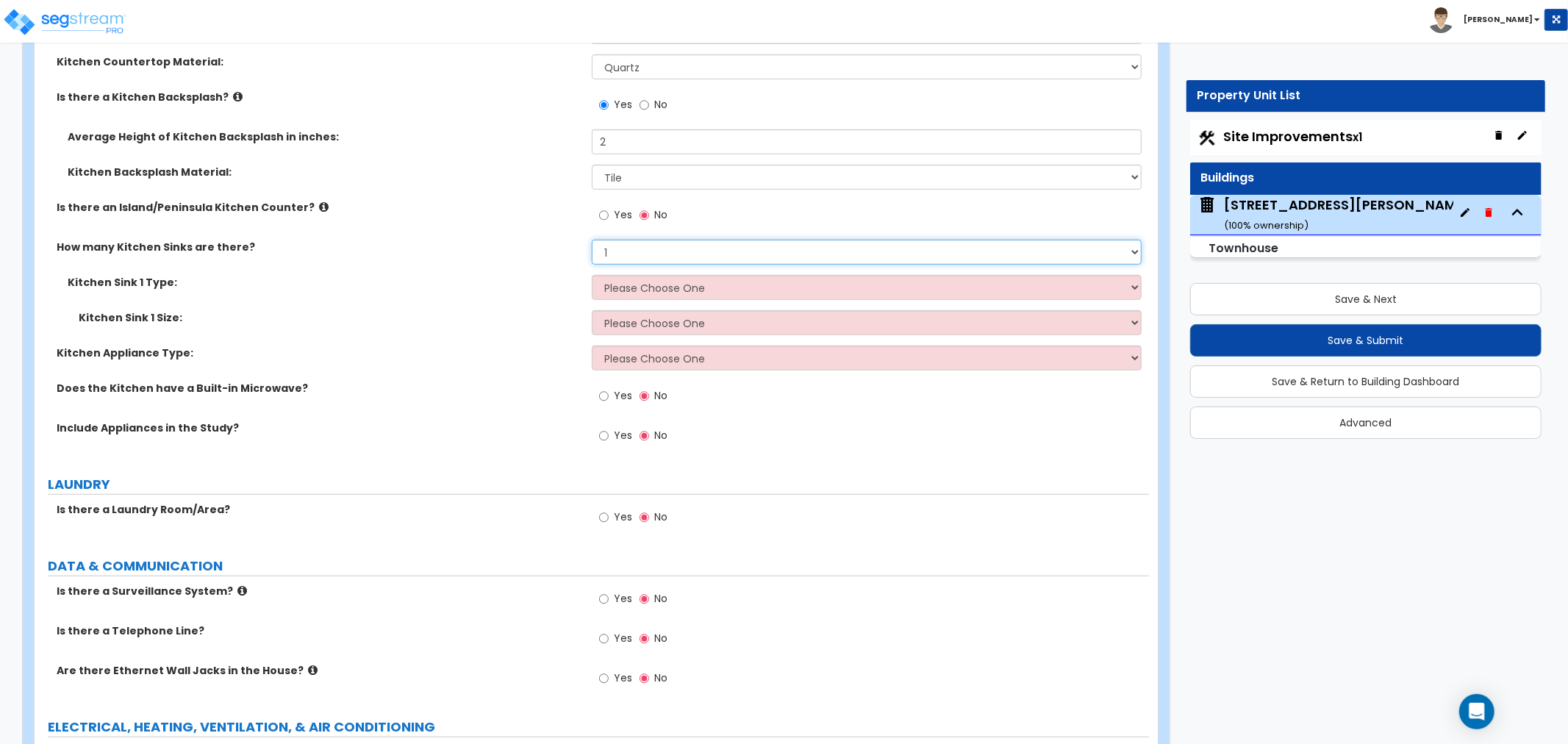
click at [616, 246] on select "None 1 2 3" at bounding box center [867, 252] width 550 height 25
select select "3"
click at [592, 240] on select "None 1 2 3" at bounding box center [867, 252] width 550 height 25
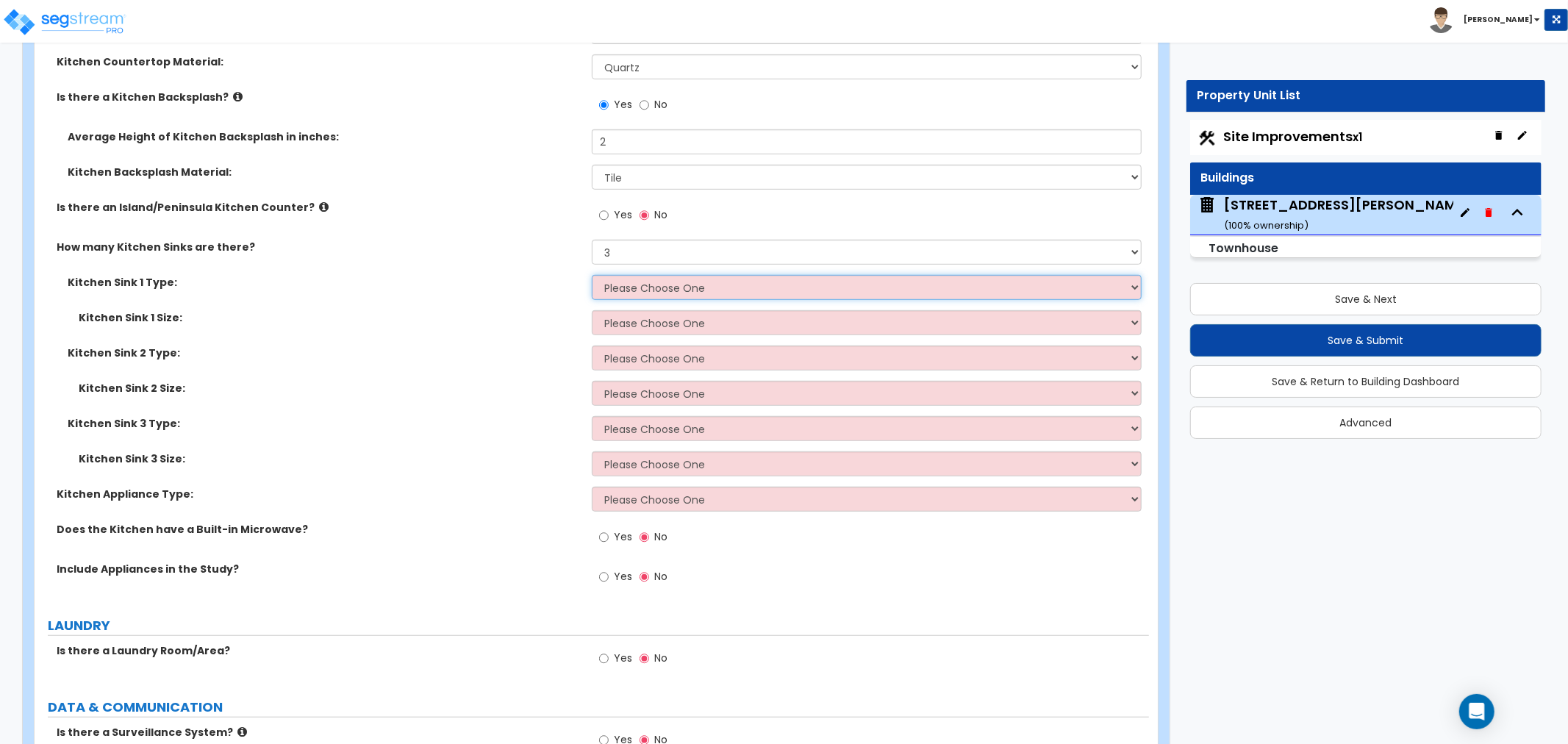
click at [625, 282] on select "Please Choose One Stainless Steel Porcelain Enamel Cast Iron Granite Composite" at bounding box center [867, 288] width 550 height 25
select select "1"
click at [592, 275] on select "Please Choose One Stainless Steel Porcelain Enamel Cast Iron Granite Composite" at bounding box center [867, 288] width 550 height 25
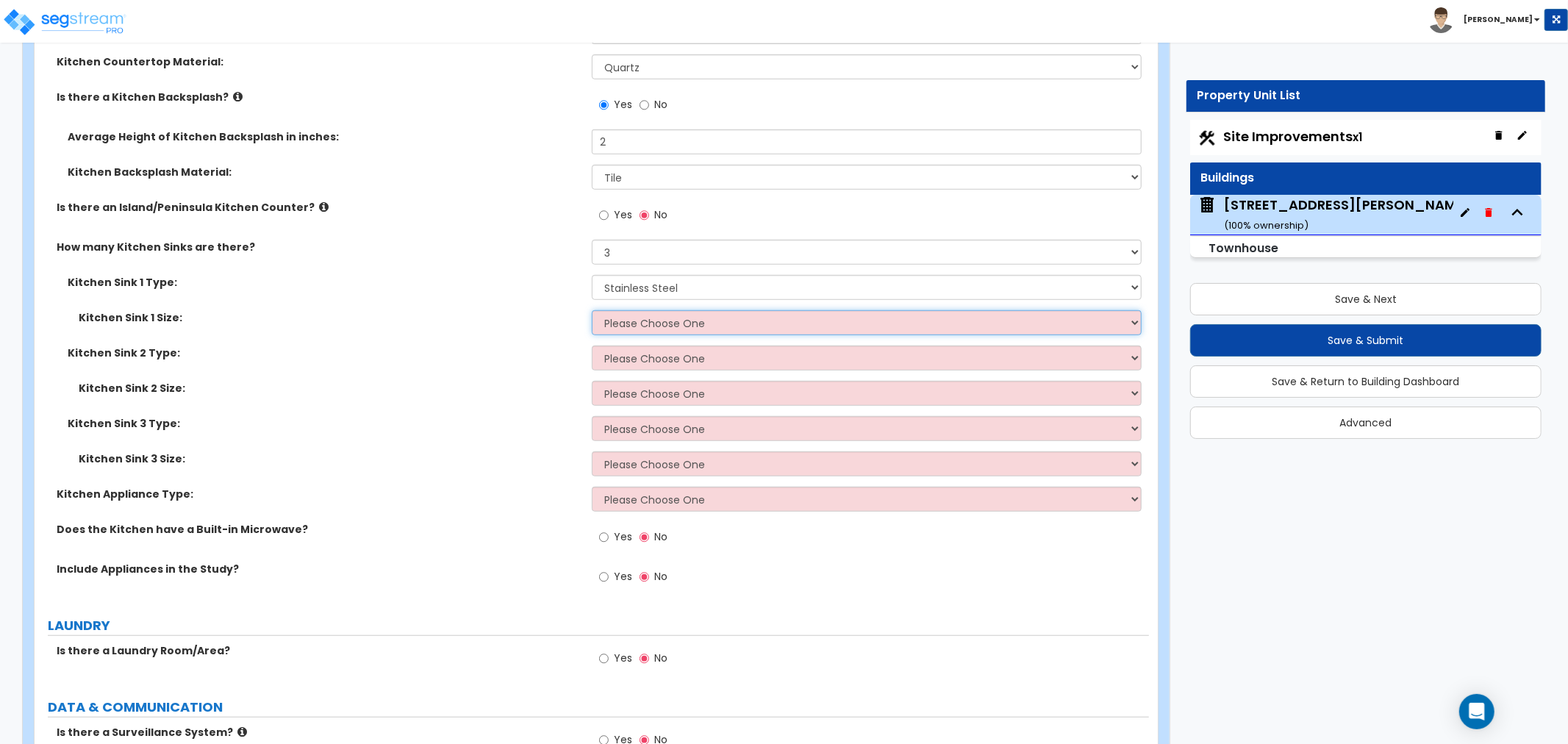
click at [642, 322] on select "Please Choose One Single Sink Double Sink" at bounding box center [867, 323] width 550 height 25
select select "1"
click at [592, 310] on select "Please Choose One Single Sink Double Sink" at bounding box center [867, 323] width 550 height 25
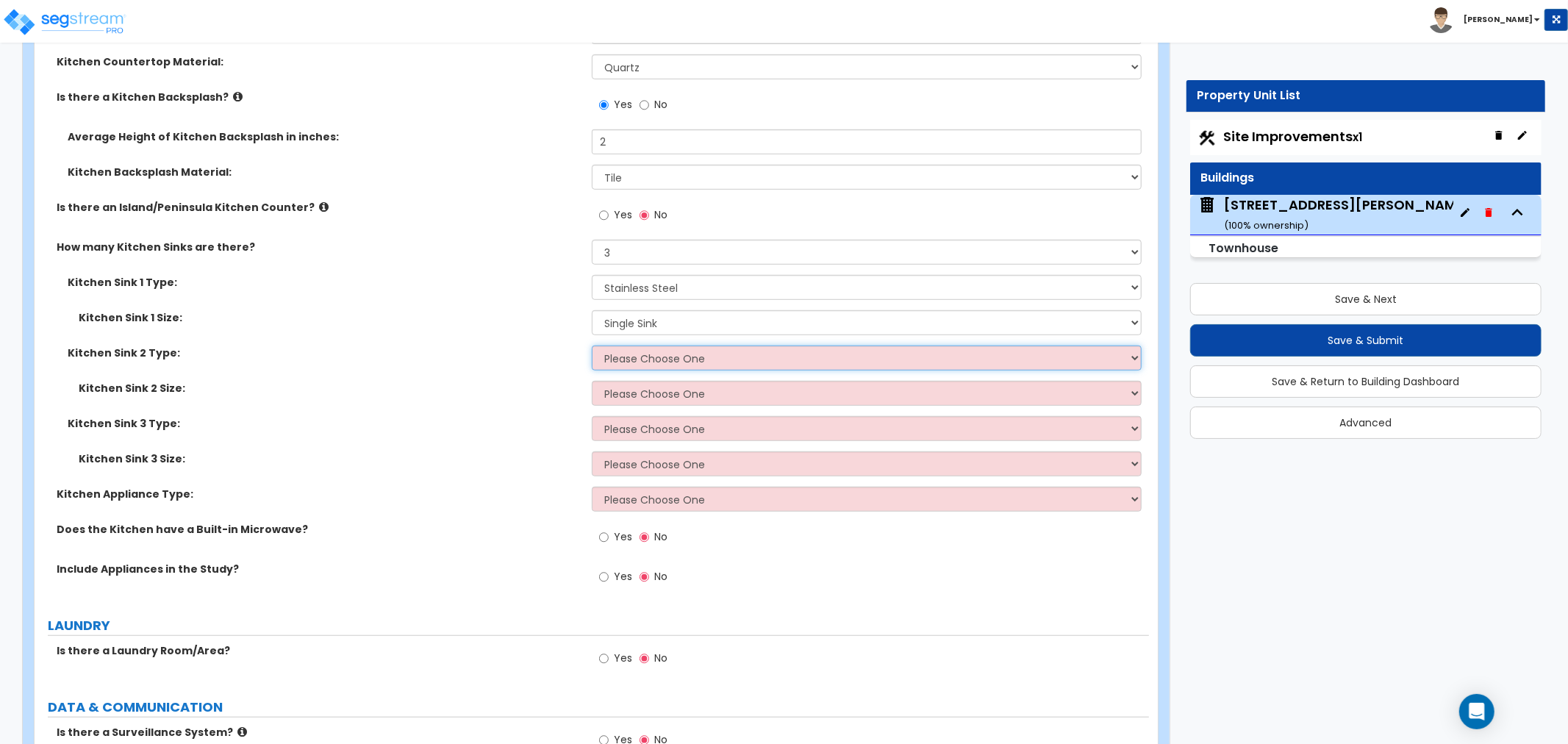
click at [646, 350] on select "Please Choose One Stainless Steel Porcelain Enamel Cast Iron Granite Composite" at bounding box center [867, 358] width 550 height 25
select select "1"
click at [592, 346] on select "Please Choose One Stainless Steel Porcelain Enamel Cast Iron Granite Composite" at bounding box center [867, 358] width 550 height 25
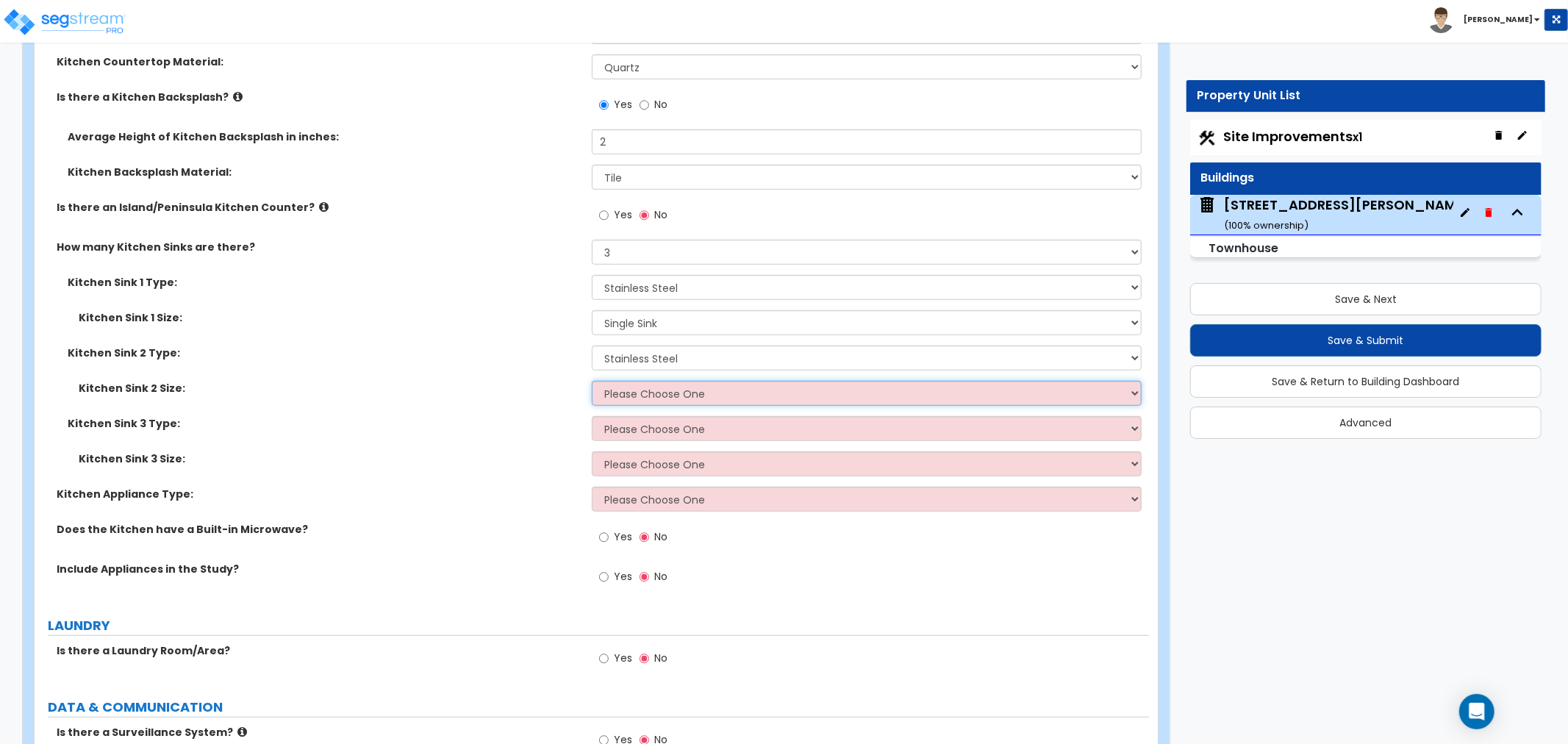
click at [649, 394] on select "Please Choose One Single Sink Double Sink" at bounding box center [867, 394] width 550 height 25
select select "1"
click at [592, 381] on select "Please Choose One Single Sink Double Sink" at bounding box center [867, 394] width 550 height 25
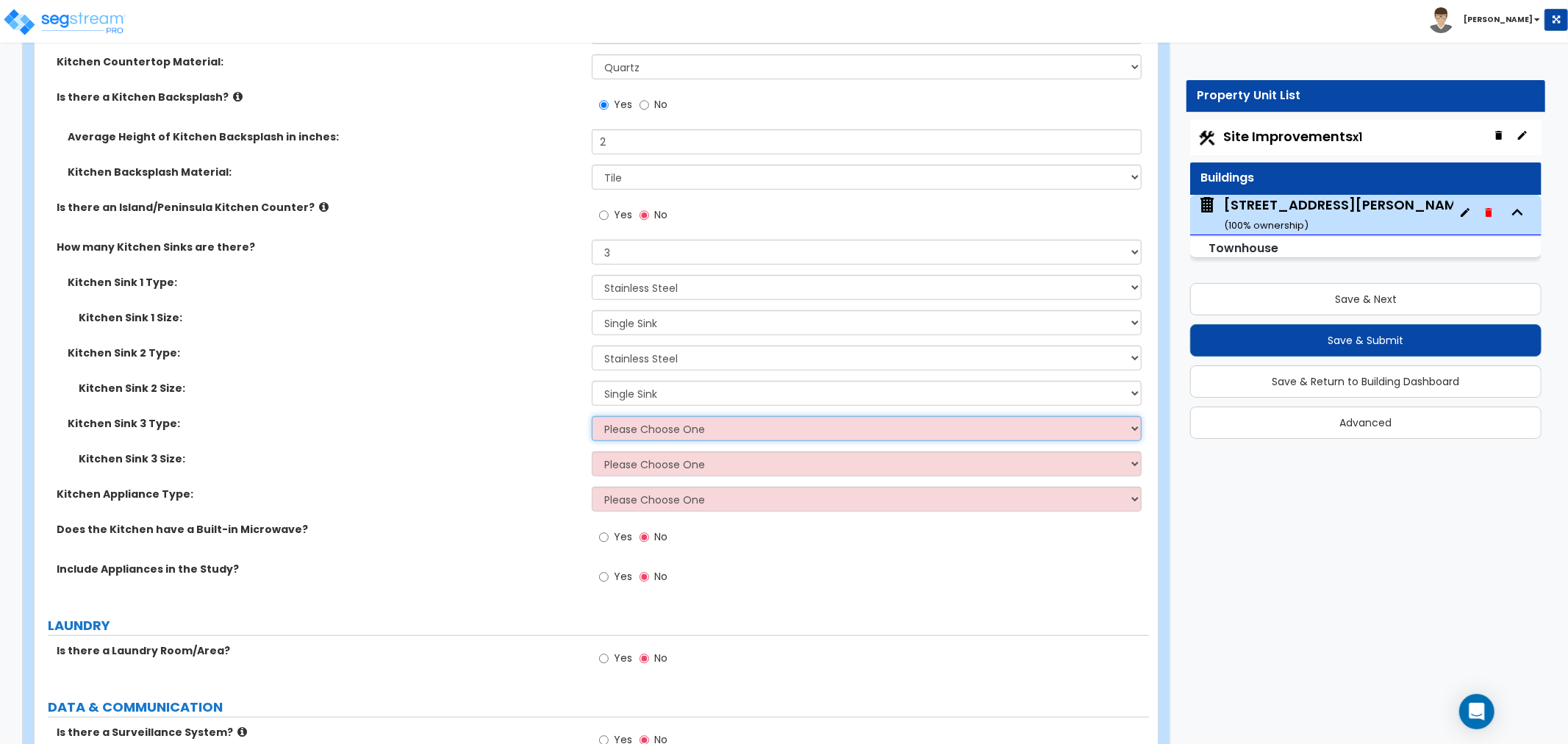
drag, startPoint x: 648, startPoint y: 423, endPoint x: 647, endPoint y: 431, distance: 8.1
click at [648, 423] on select "Please Choose One Stainless Steel Porcelain Enamel Cast Iron Granite Composite" at bounding box center [867, 429] width 550 height 25
select select "1"
click at [592, 416] on select "Please Choose One Stainless Steel Porcelain Enamel Cast Iron Granite Composite" at bounding box center [867, 429] width 550 height 25
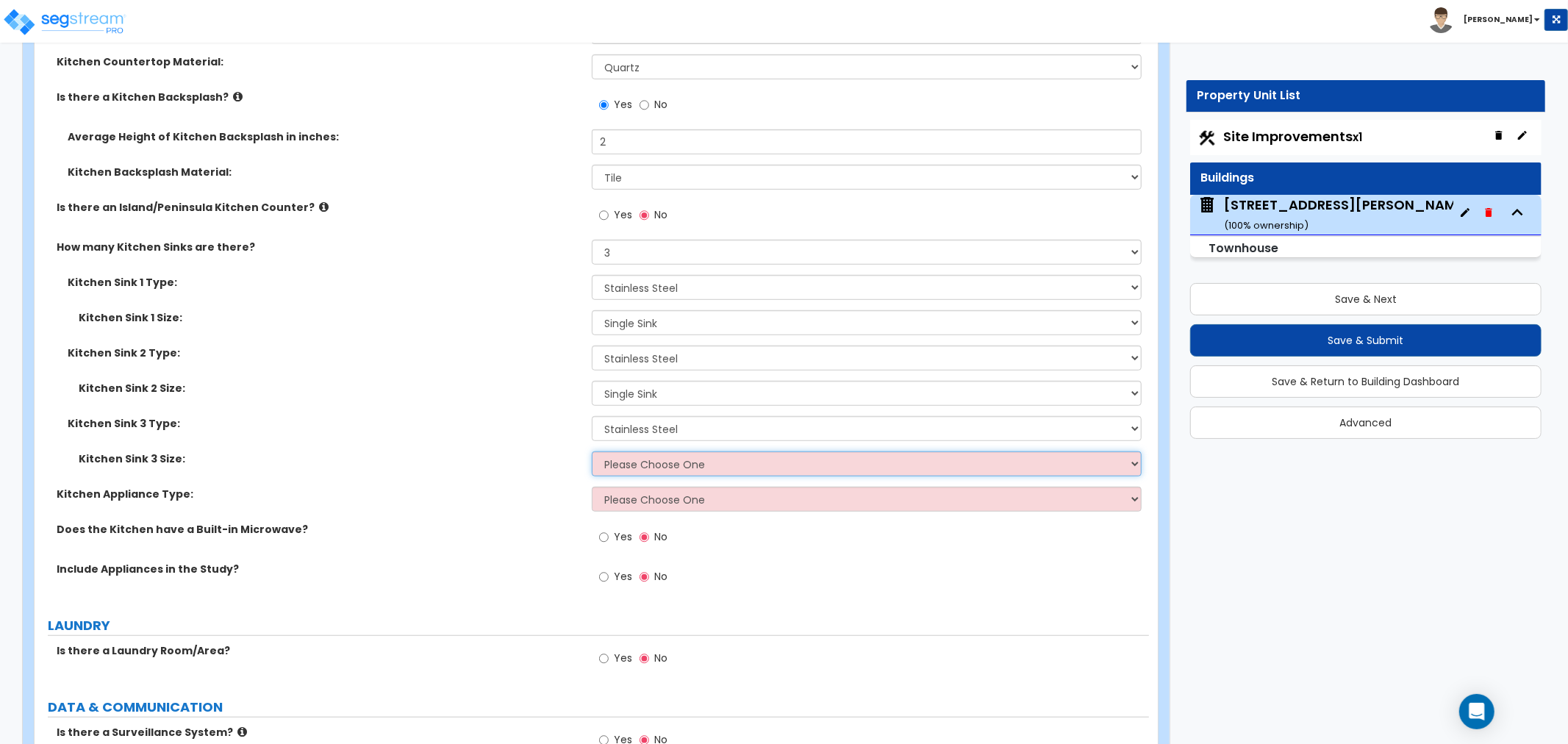
click at [650, 462] on select "Please Choose One Single Sink Double Sink" at bounding box center [867, 464] width 550 height 25
select select "1"
click at [592, 452] on select "Please Choose One Single Sink Double Sink" at bounding box center [867, 464] width 550 height 25
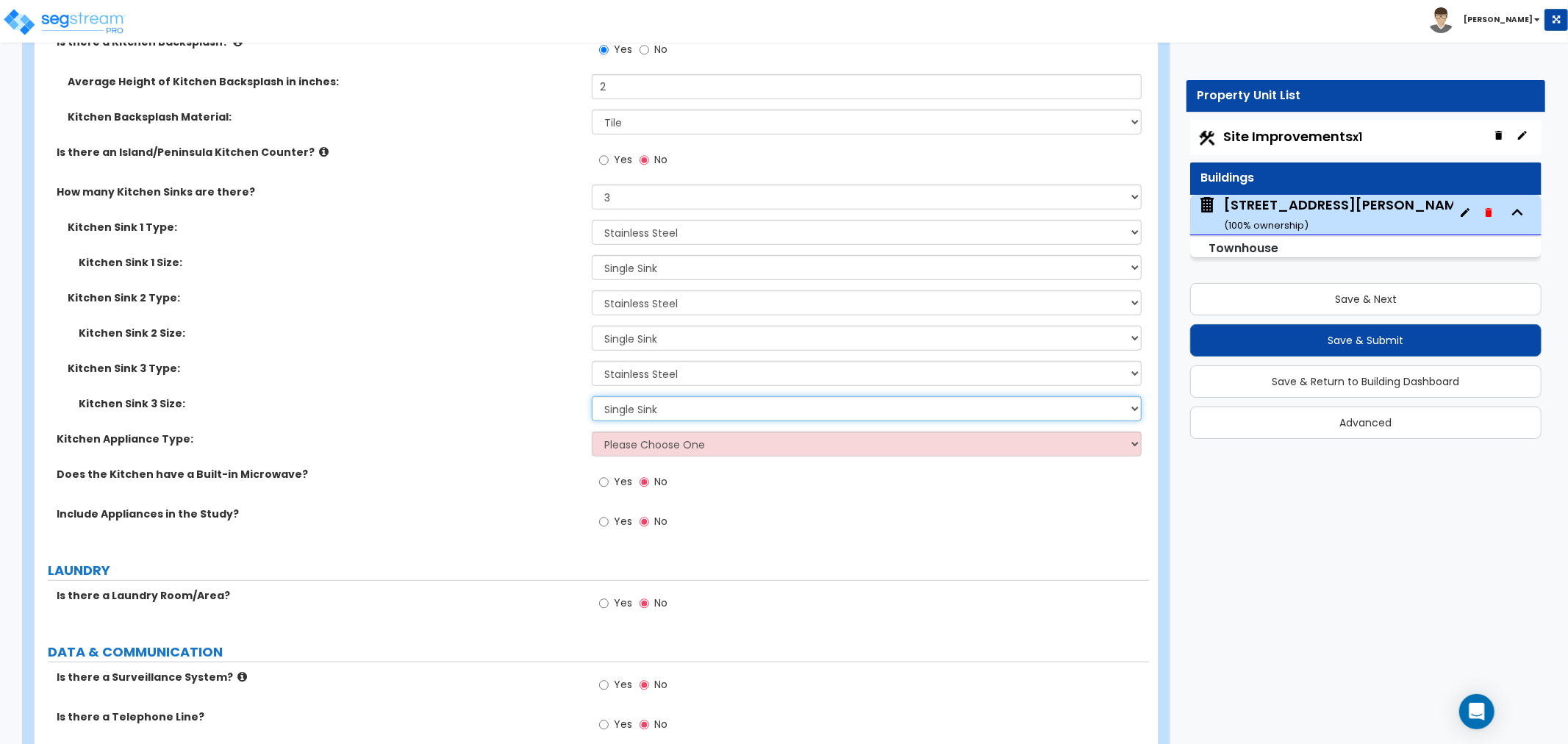
scroll to position [5475, 0]
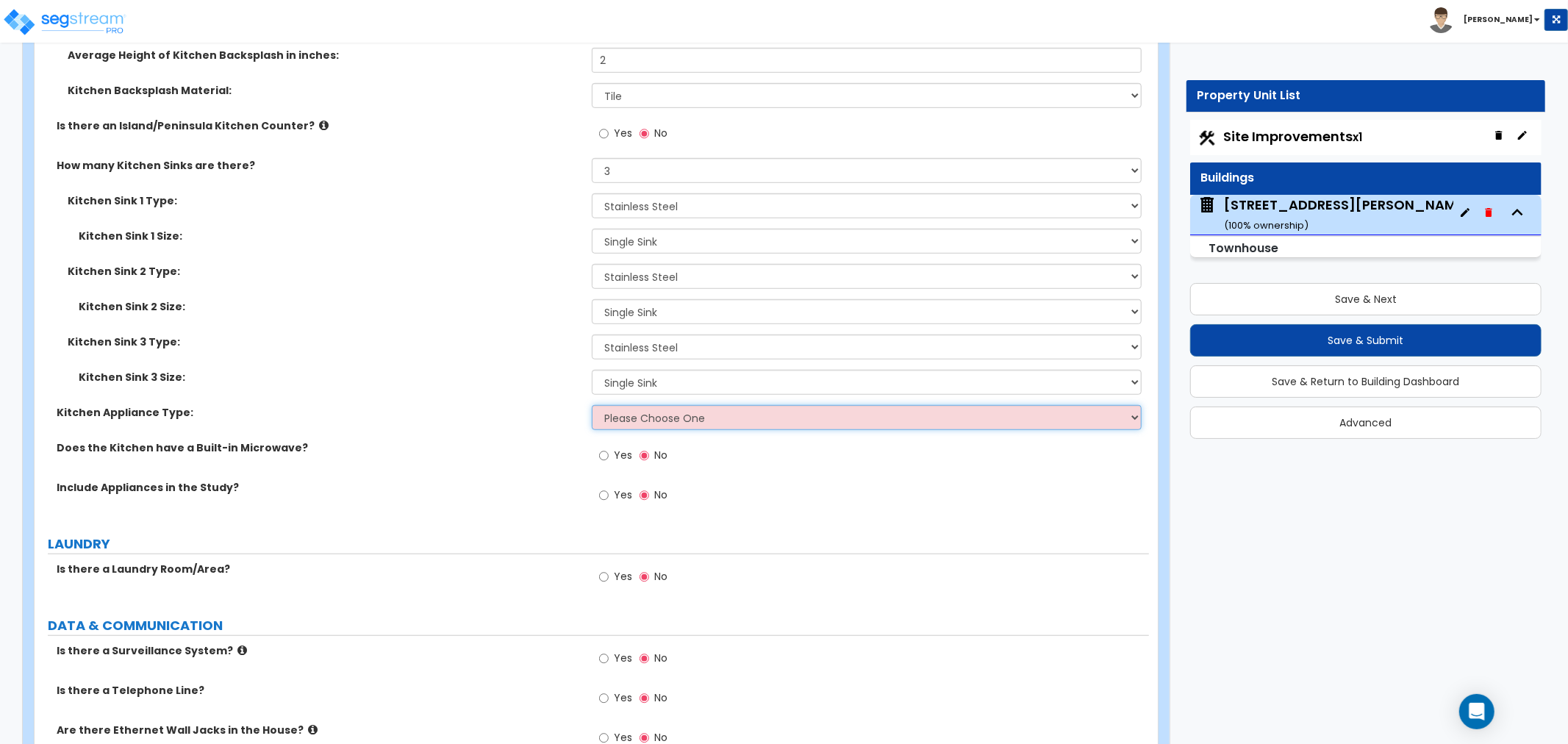
click at [625, 418] on select "Please Choose One Gas Electric" at bounding box center [867, 418] width 550 height 25
select select "1"
click at [592, 405] on select "Please Choose One Gas Electric" at bounding box center [867, 418] width 550 height 25
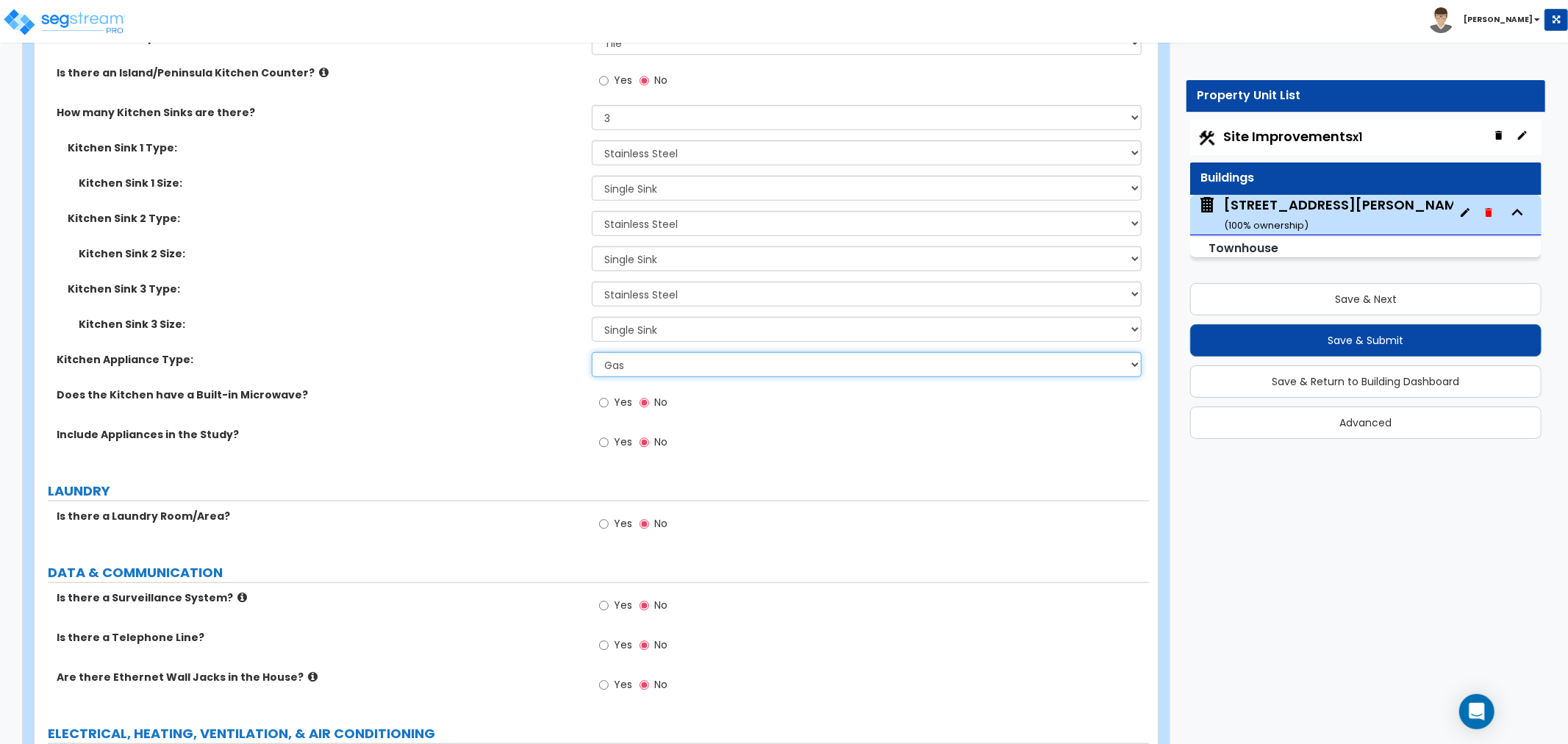
scroll to position [5557, 0]
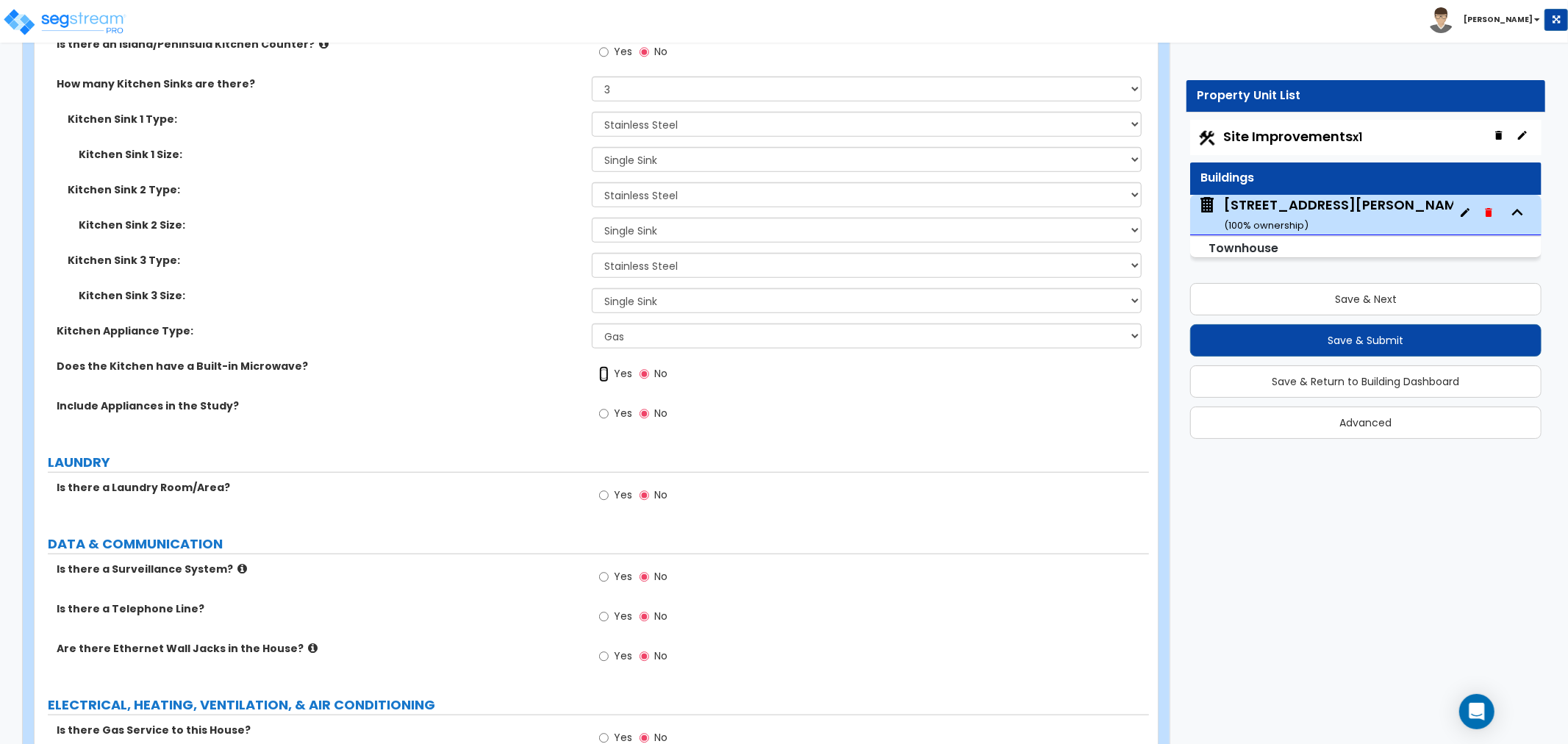
click at [601, 368] on input "Yes" at bounding box center [604, 374] width 9 height 16
radio input "true"
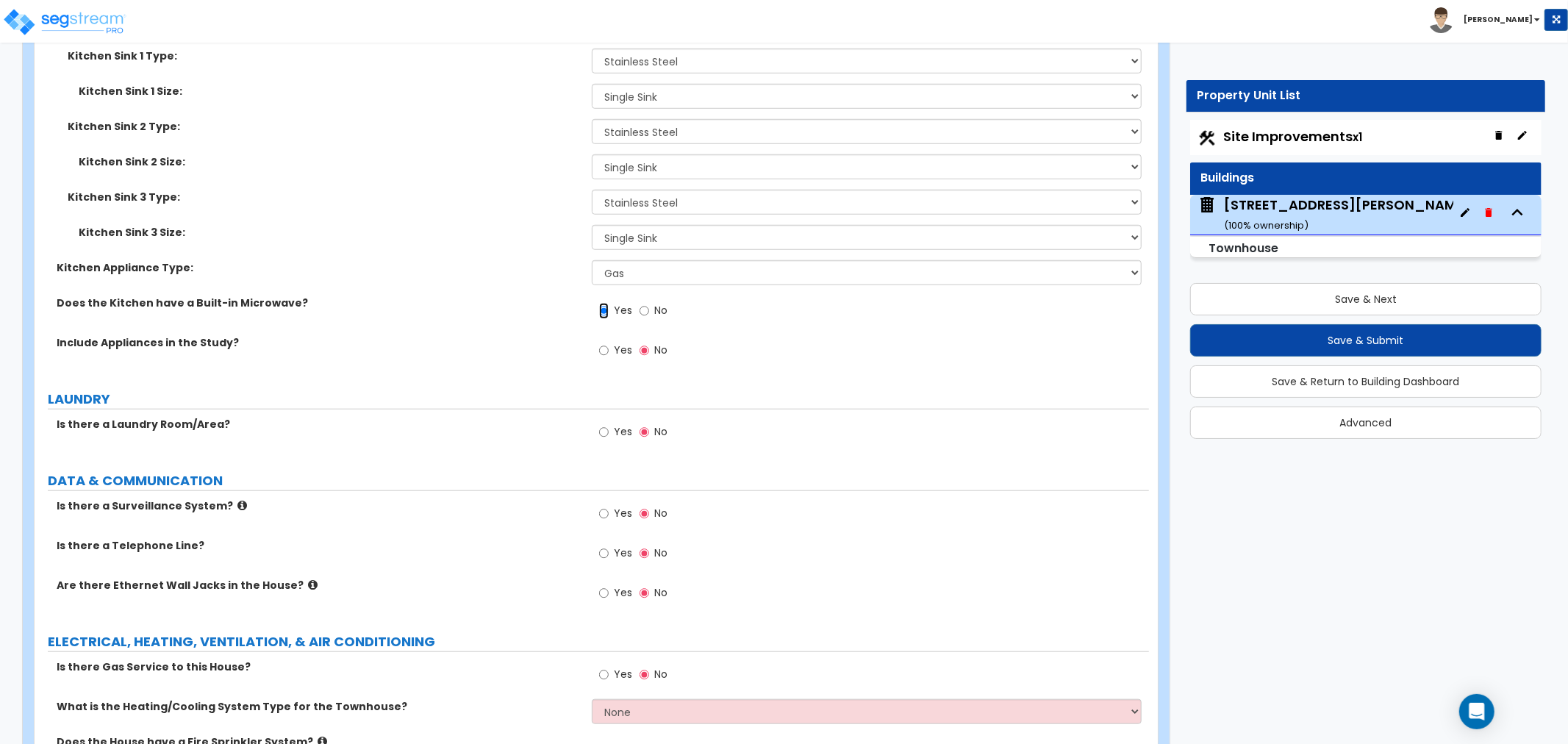
scroll to position [5638, 0]
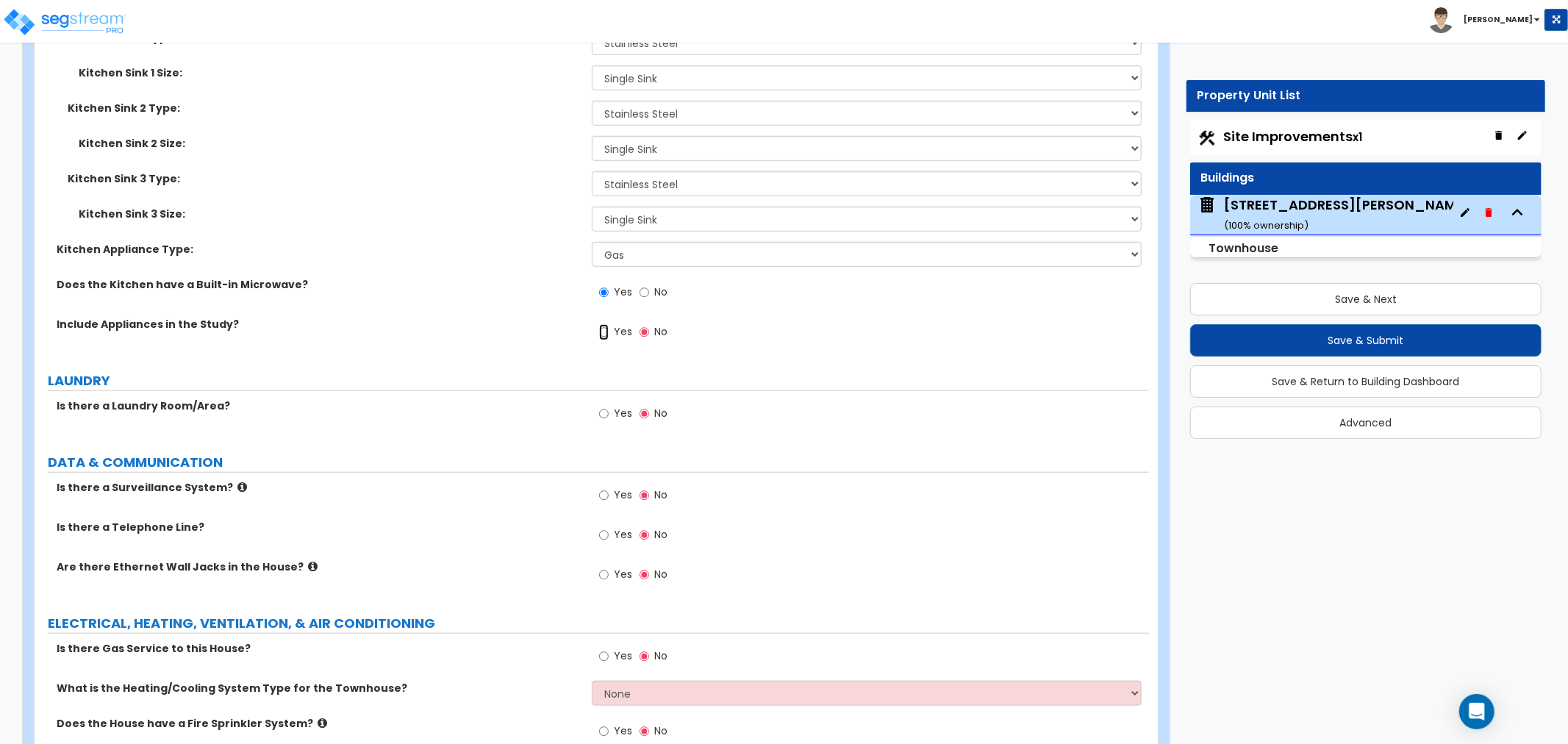
click at [601, 328] on input "Yes" at bounding box center [604, 332] width 9 height 16
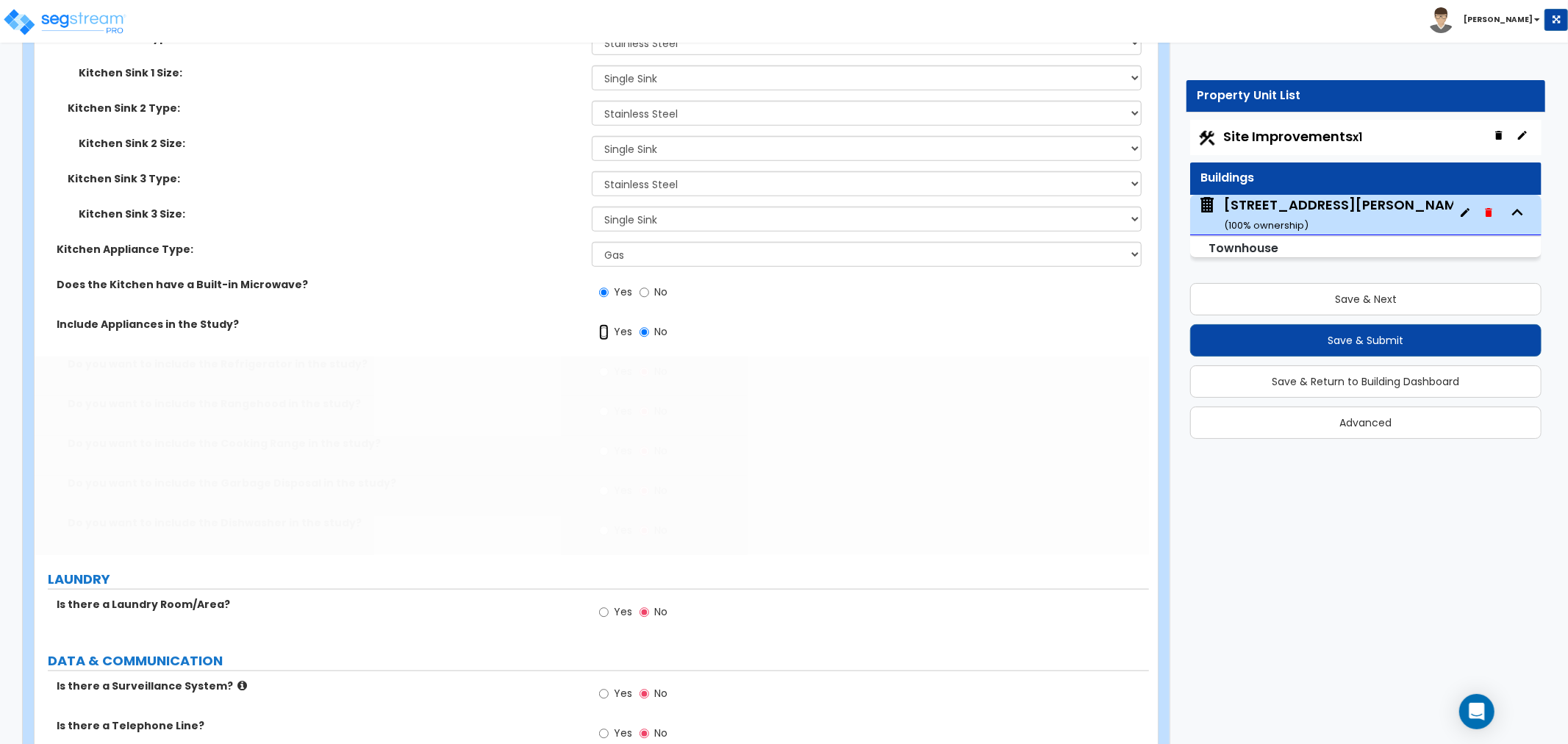
radio input "true"
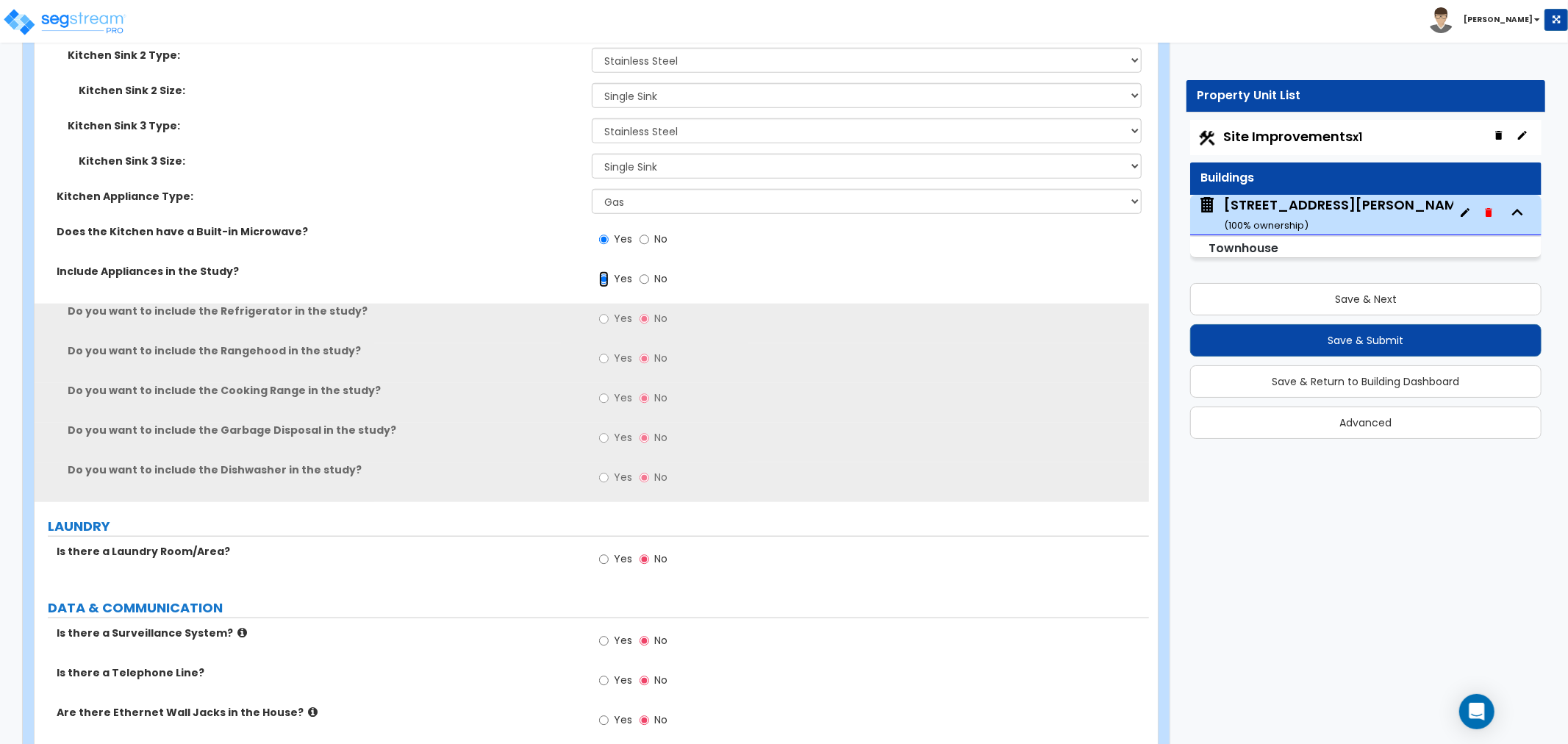
scroll to position [5721, 0]
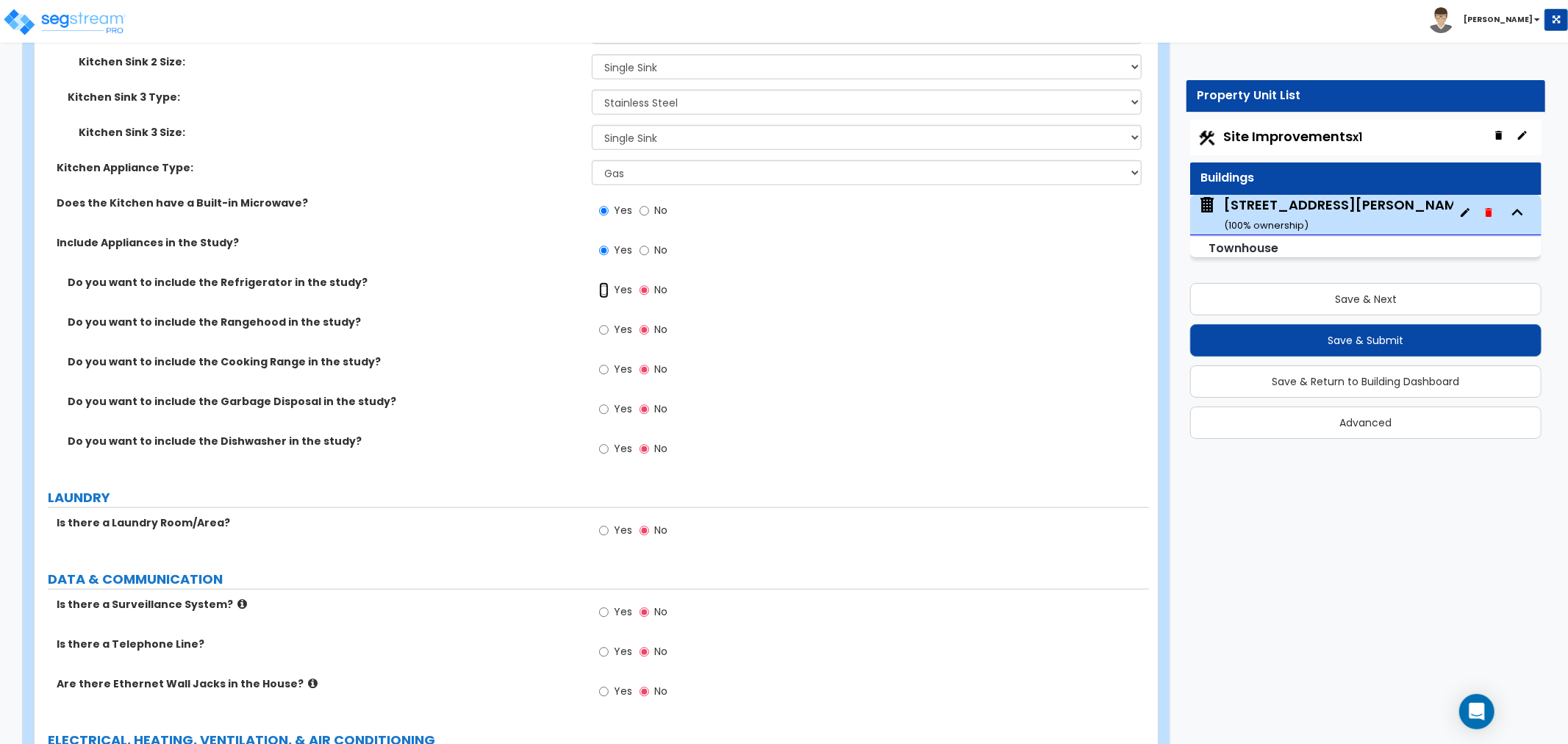
click at [601, 287] on input "Yes" at bounding box center [604, 290] width 9 height 16
radio input "true"
click at [603, 328] on input "Yes" at bounding box center [604, 330] width 9 height 16
radio input "true"
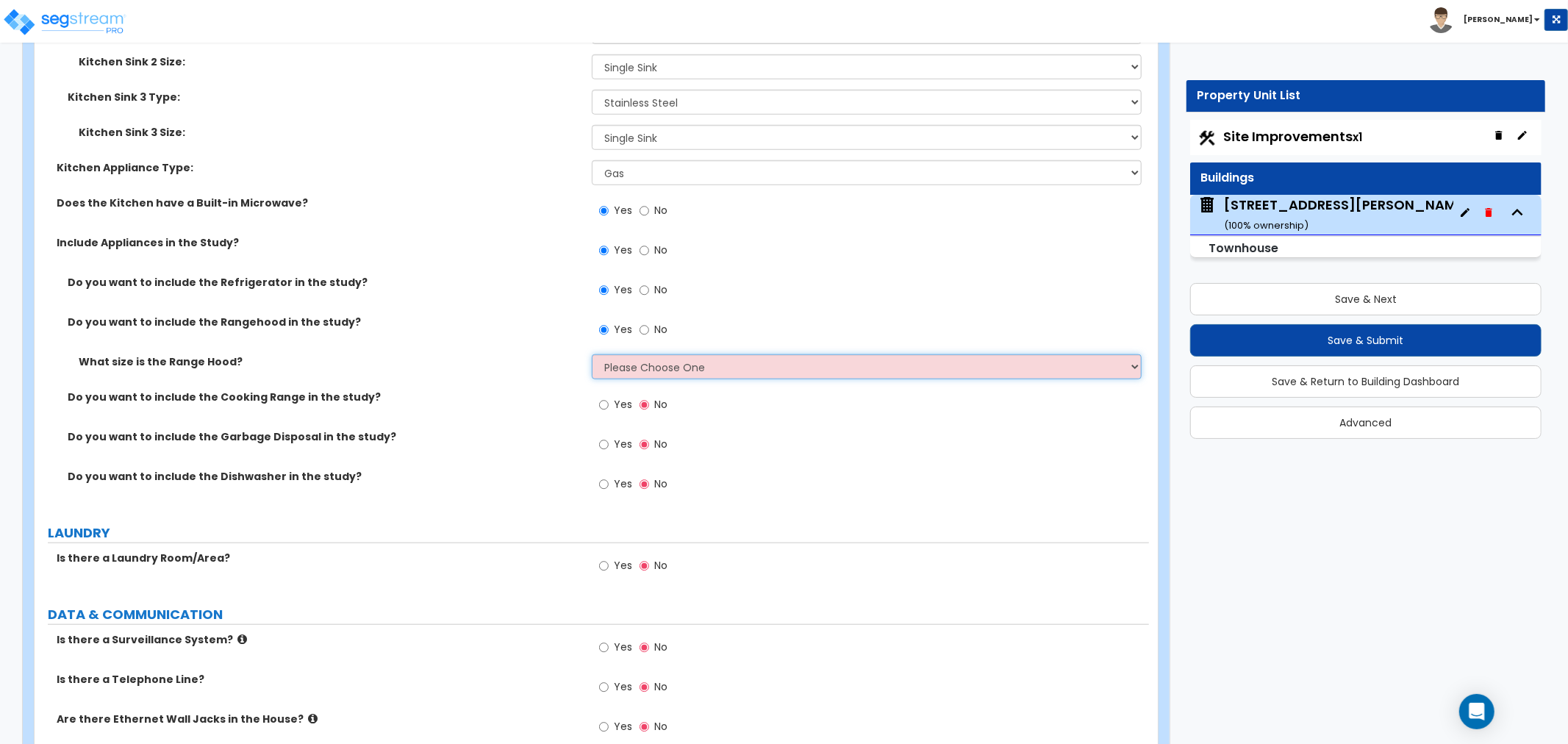
click at [607, 354] on select "Please Choose One Normal - 30" Wide - 42"" at bounding box center [867, 367] width 550 height 25
select select "1"
click at [592, 354] on select "Please Choose One Normal - 30" Wide - 42"" at bounding box center [867, 367] width 550 height 25
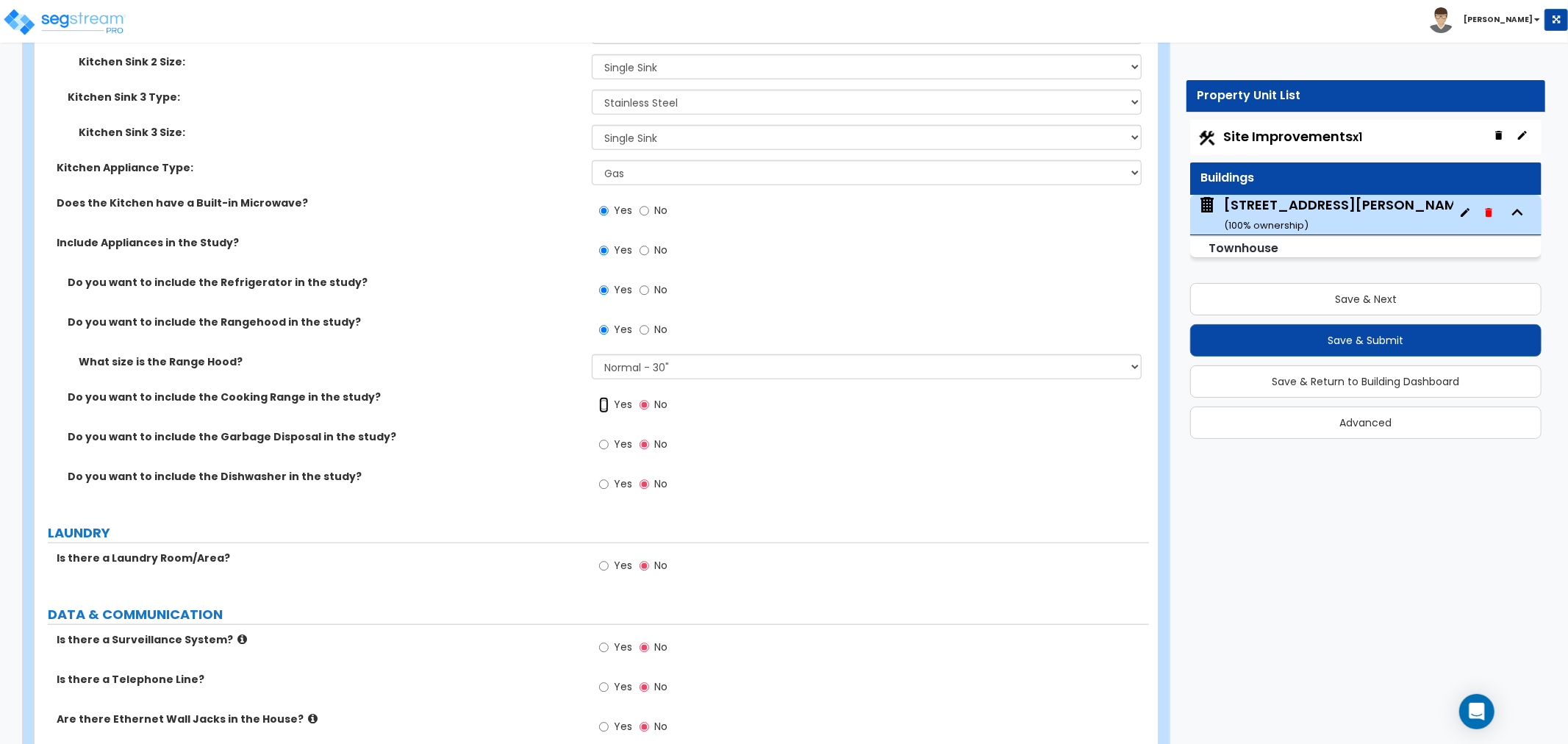
click at [607, 399] on input "Yes" at bounding box center [604, 405] width 9 height 16
radio input "true"
click at [606, 438] on input "Yes" at bounding box center [604, 445] width 9 height 16
radio input "true"
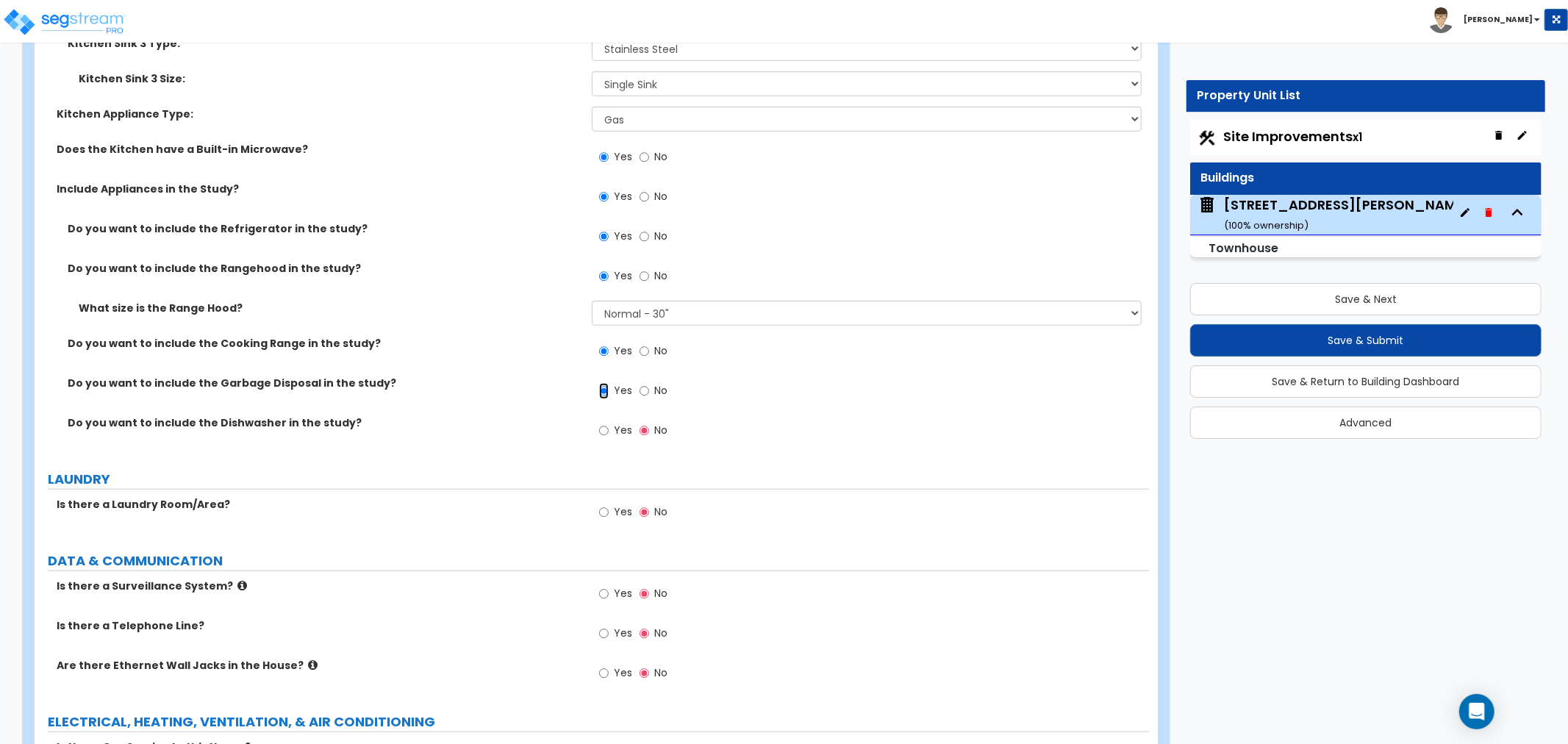
scroll to position [5802, 0]
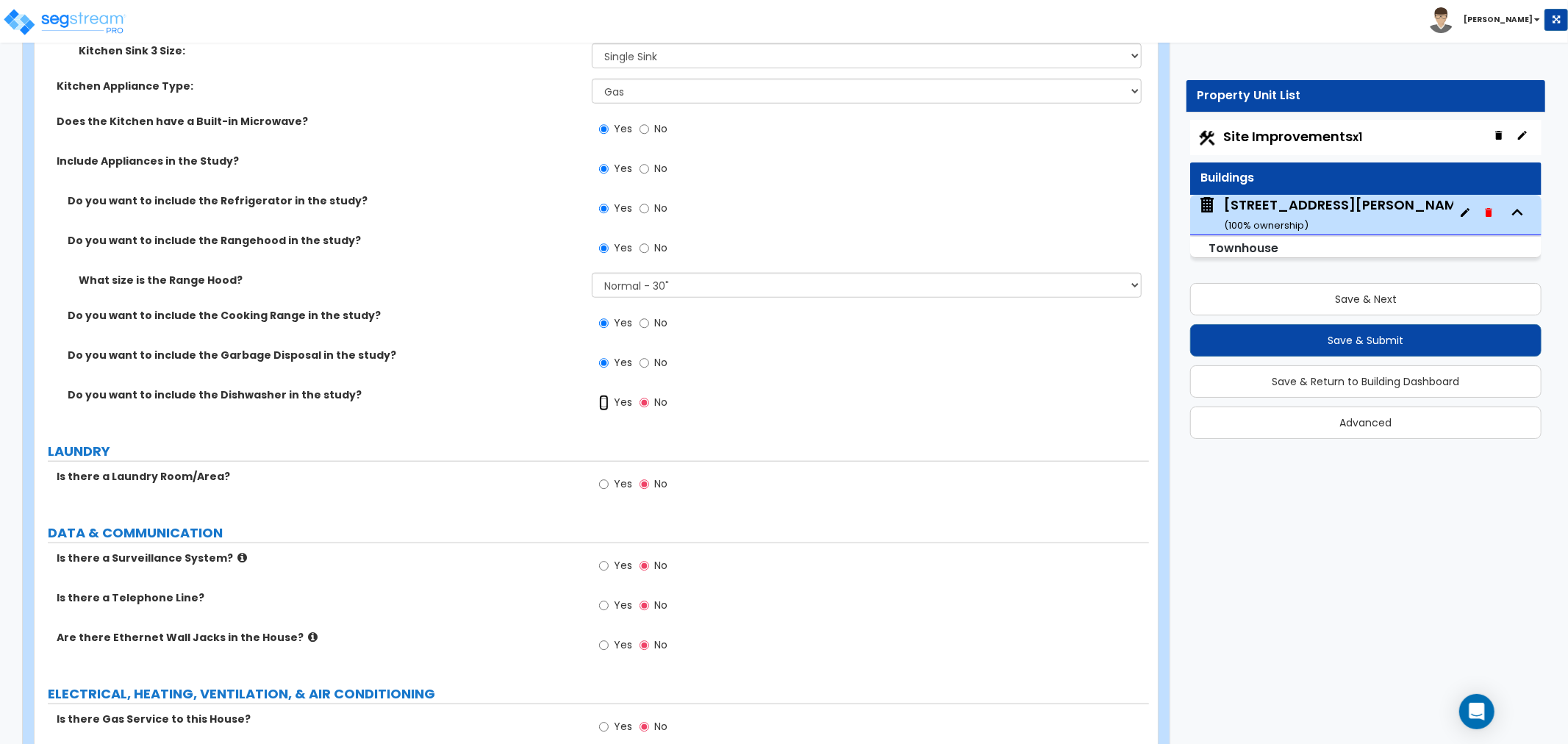
click at [608, 400] on input "Yes" at bounding box center [604, 403] width 9 height 16
radio input "true"
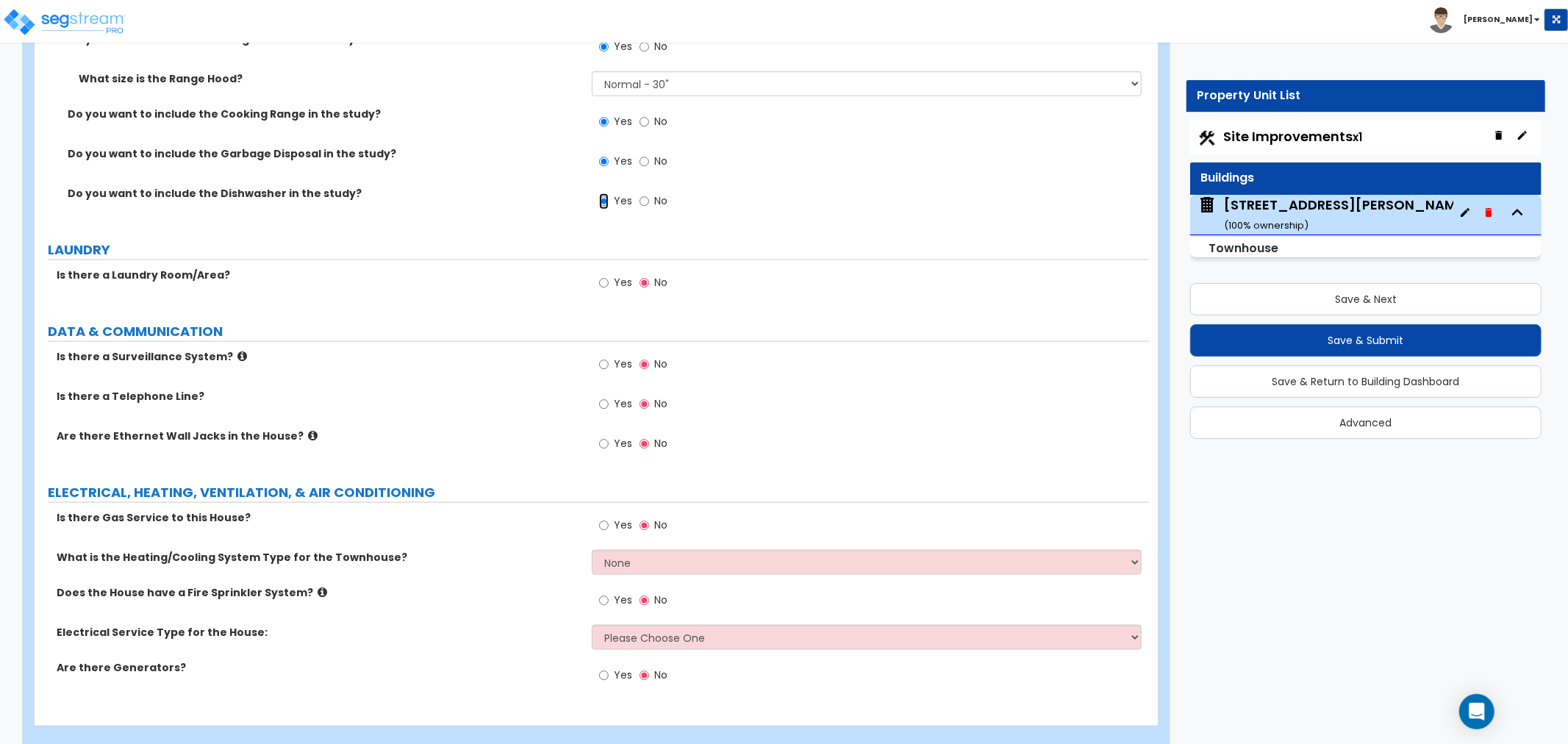
scroll to position [6024, 0]
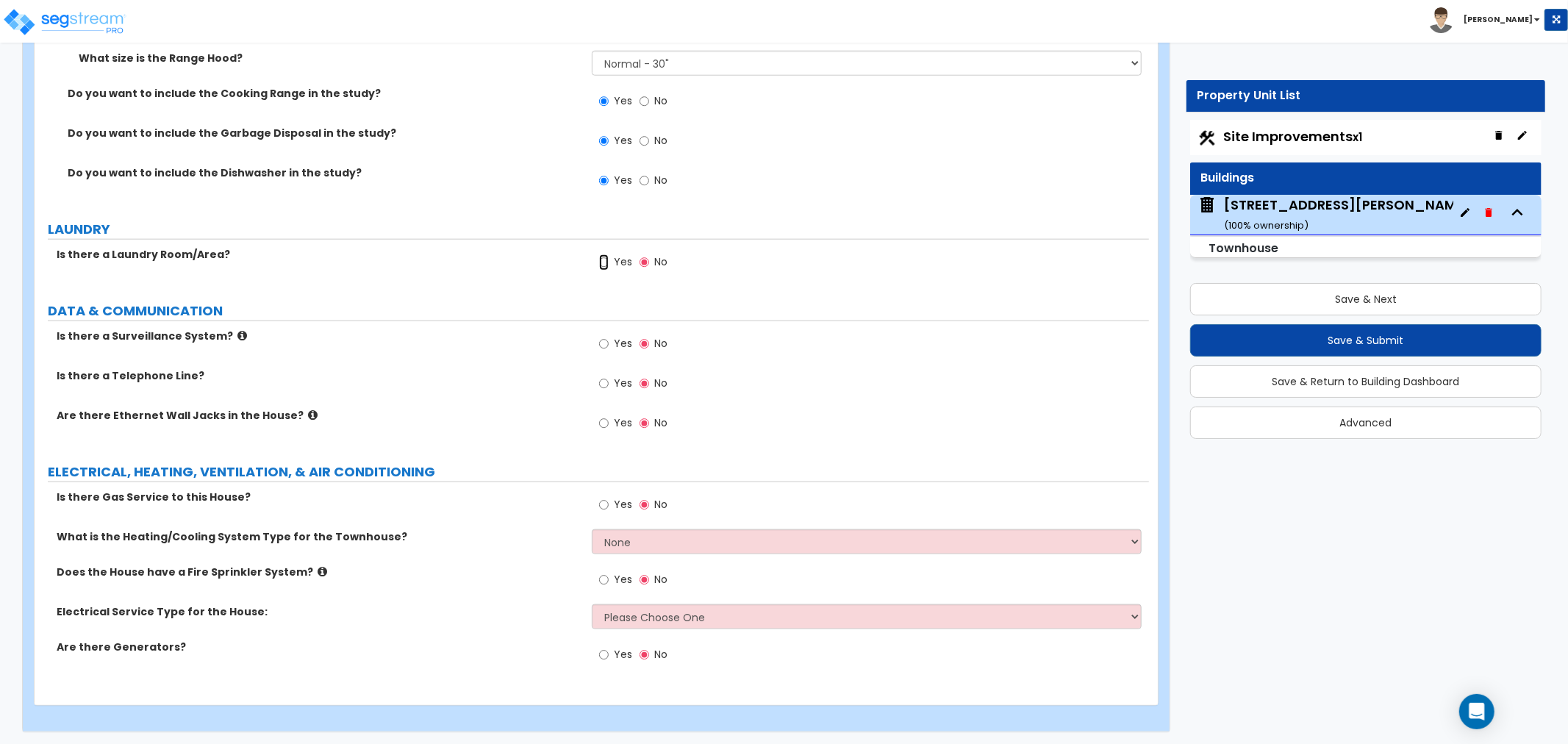
click at [601, 265] on input "Yes" at bounding box center [604, 263] width 9 height 16
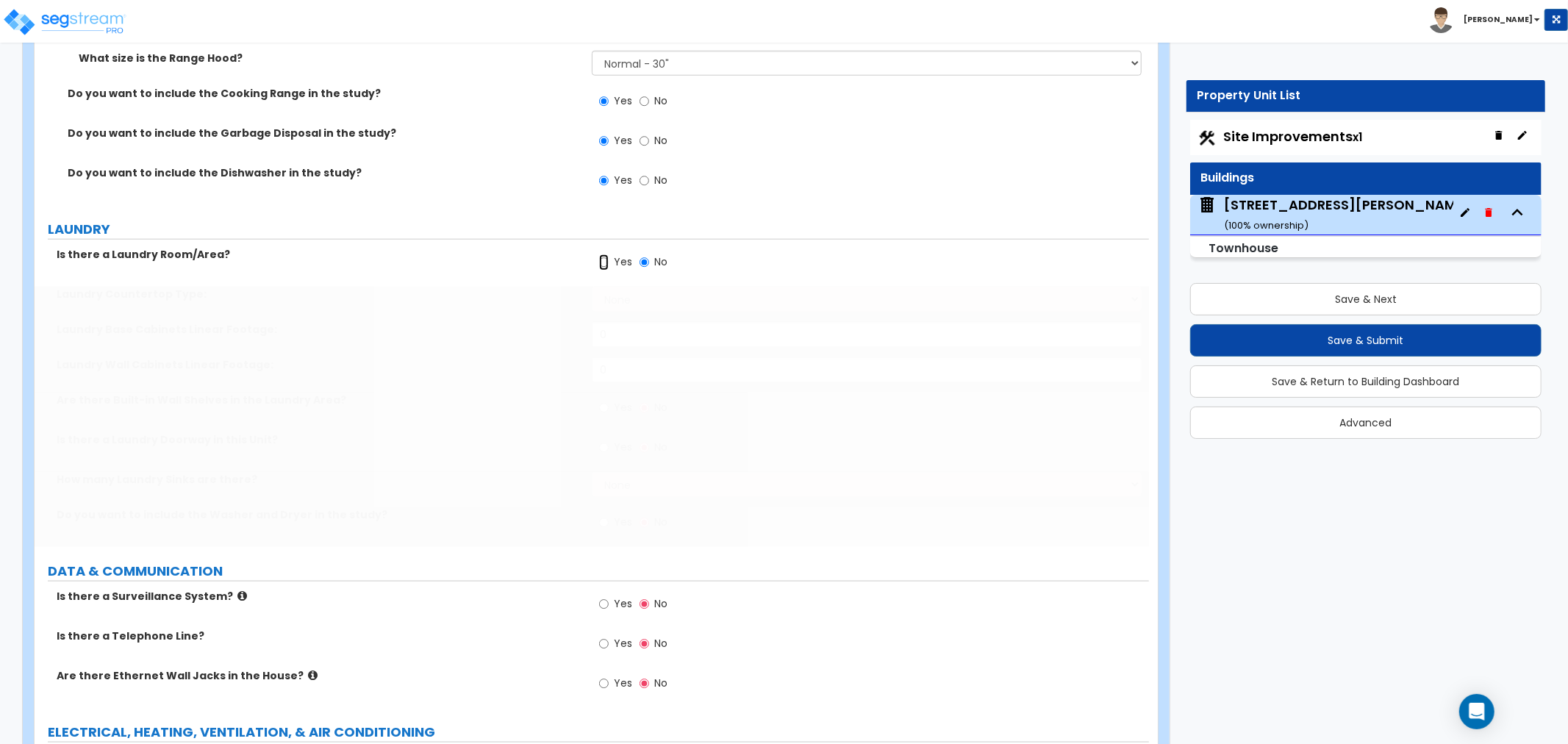
radio input "true"
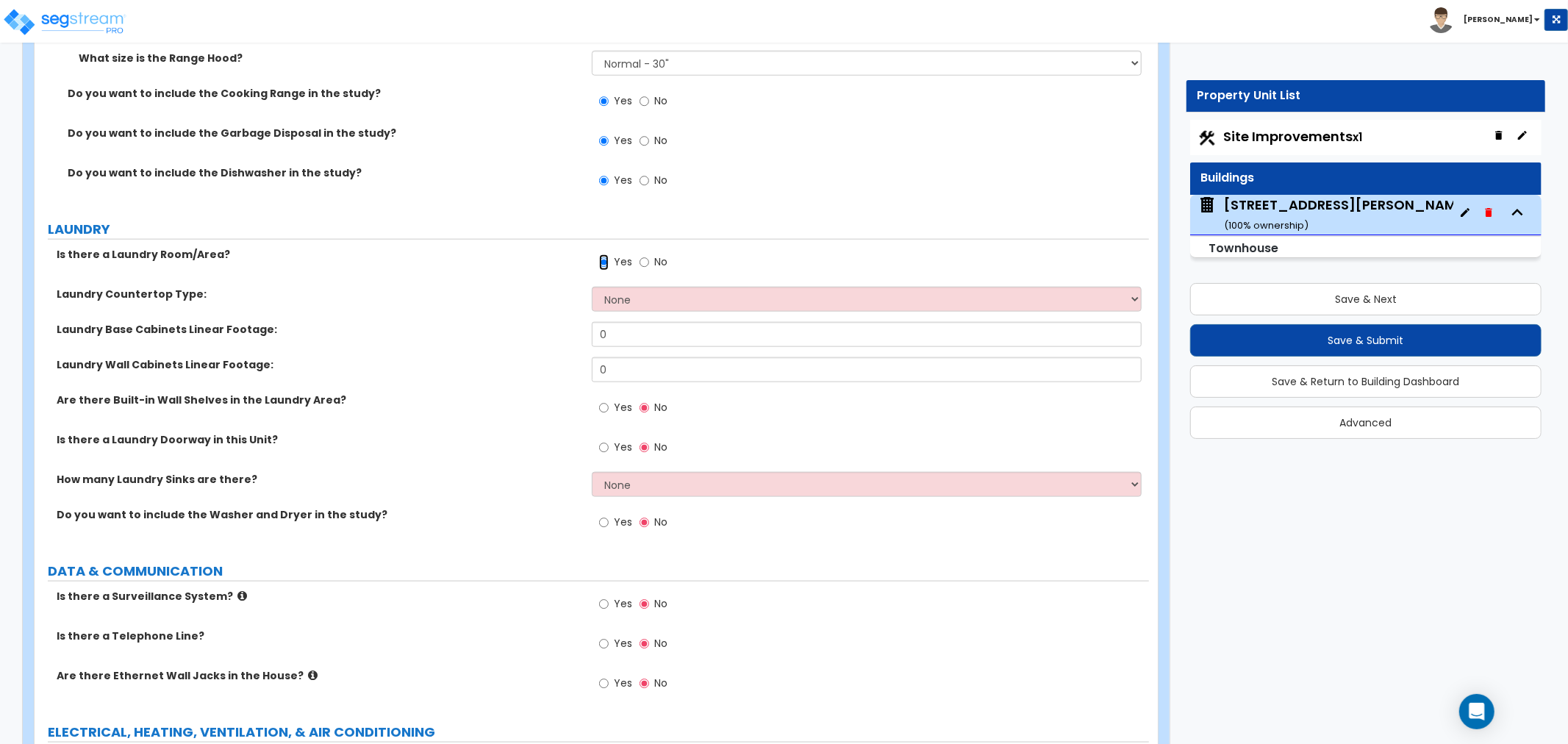
scroll to position [6106, 0]
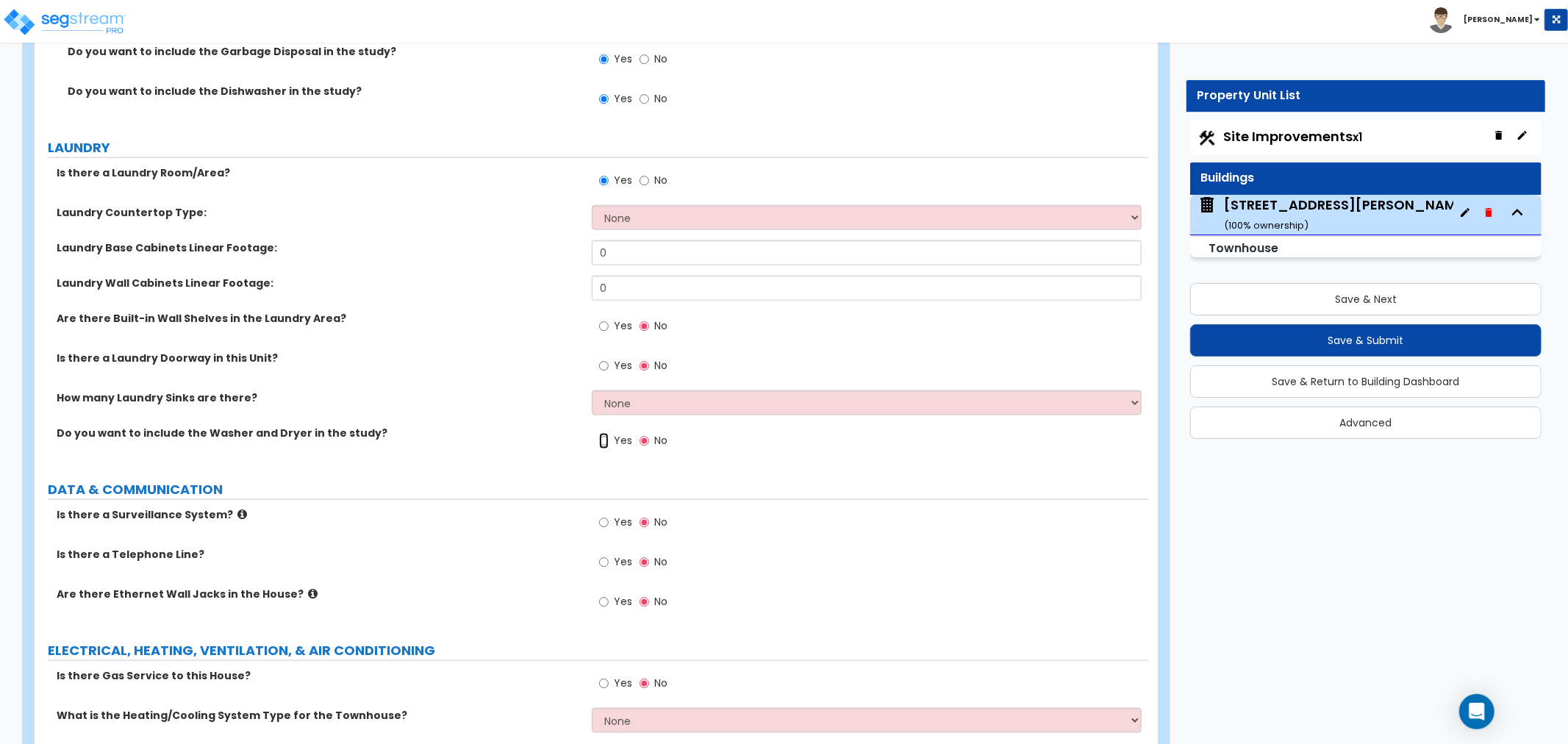
click at [605, 437] on input "Yes" at bounding box center [604, 441] width 9 height 16
radio input "true"
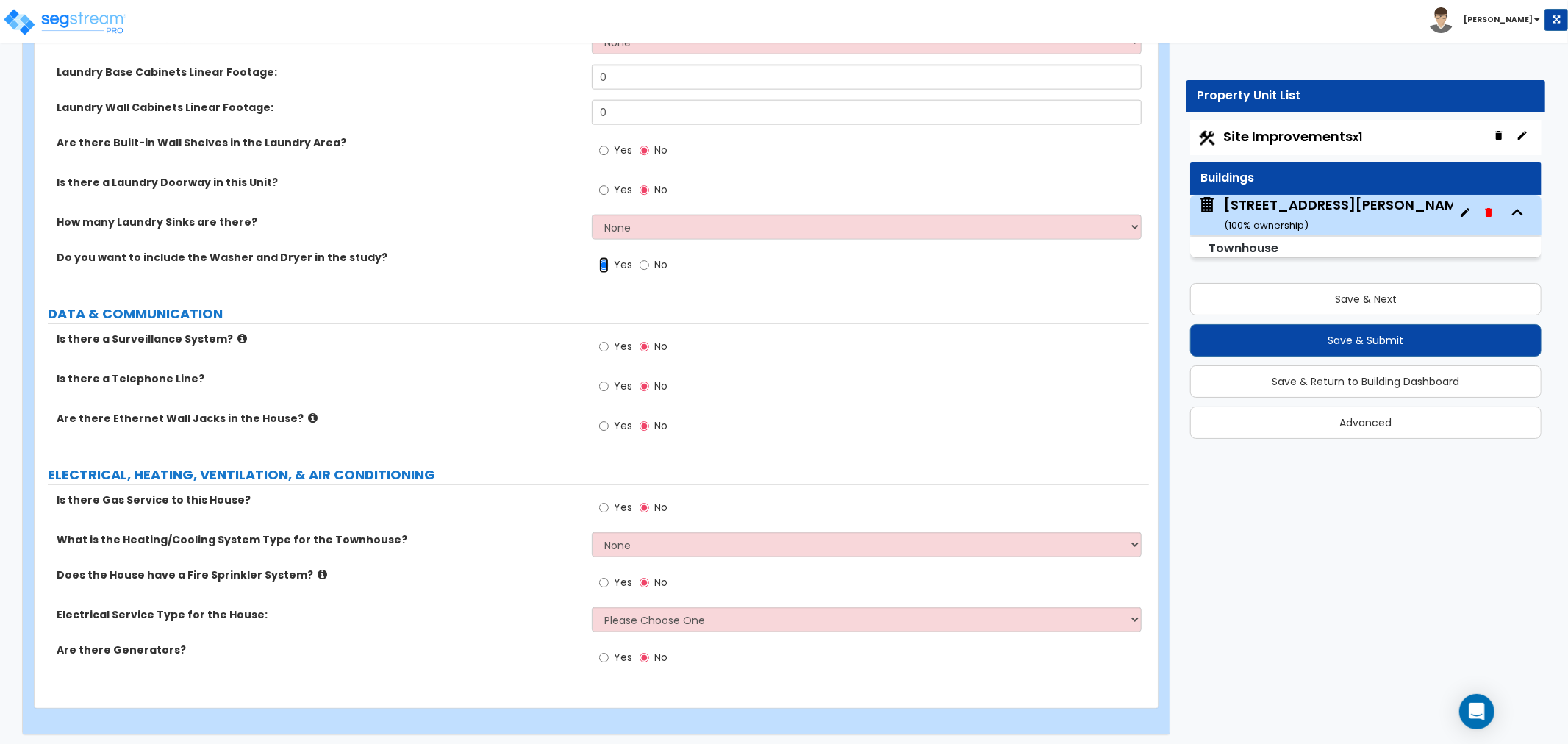
scroll to position [6284, 0]
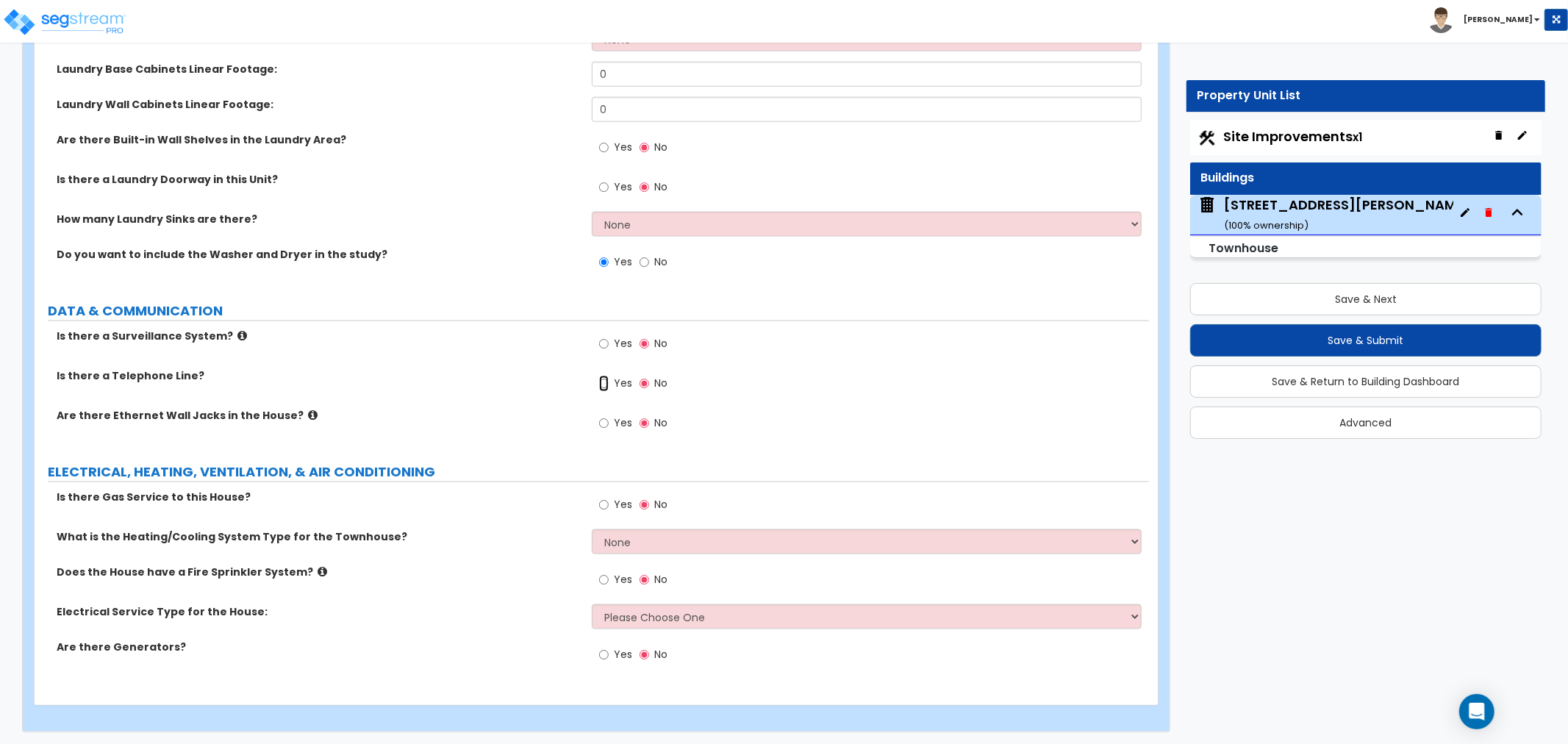
click at [601, 380] on input "Yes" at bounding box center [604, 383] width 9 height 16
radio input "true"
click at [603, 423] on input "Yes" at bounding box center [604, 423] width 9 height 16
radio input "true"
click at [603, 505] on input "Yes" at bounding box center [604, 505] width 9 height 16
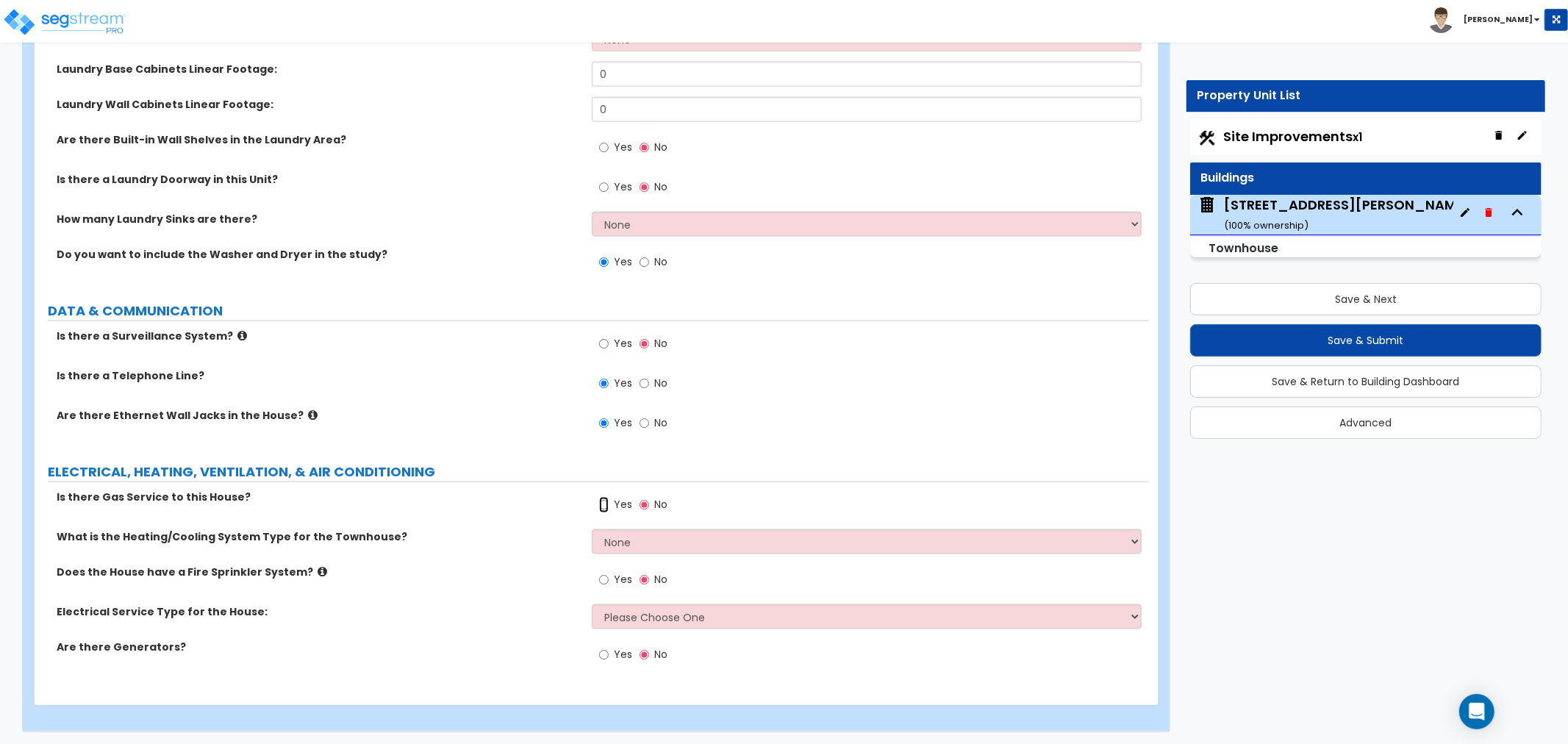
radio input "true"
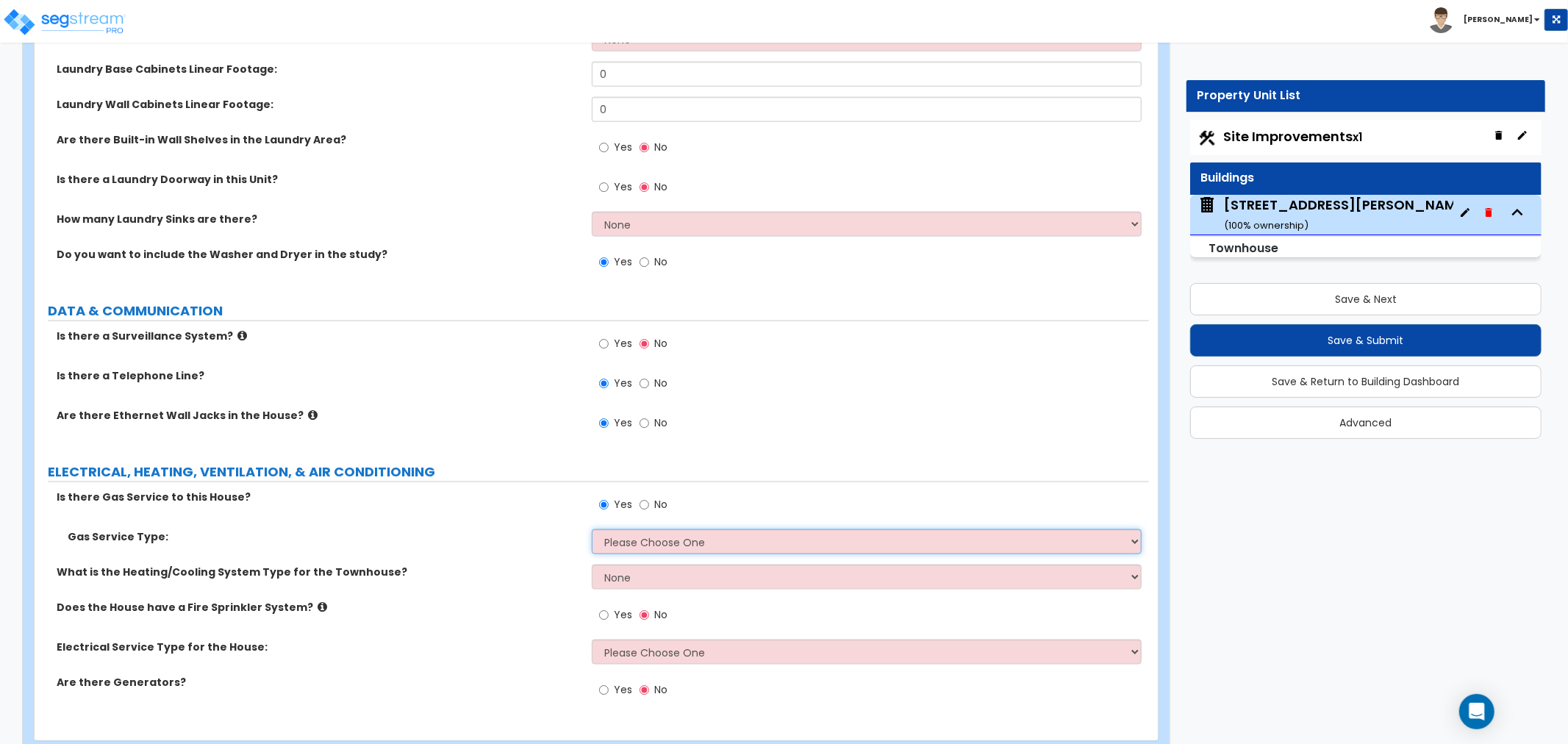
click at [613, 546] on select "Please Choose One Natural Gas Service Propane Tank On-site" at bounding box center [867, 543] width 550 height 25
select select "1"
click at [592, 530] on select "Please Choose One Natural Gas Service Propane Tank On-site" at bounding box center [867, 543] width 550 height 25
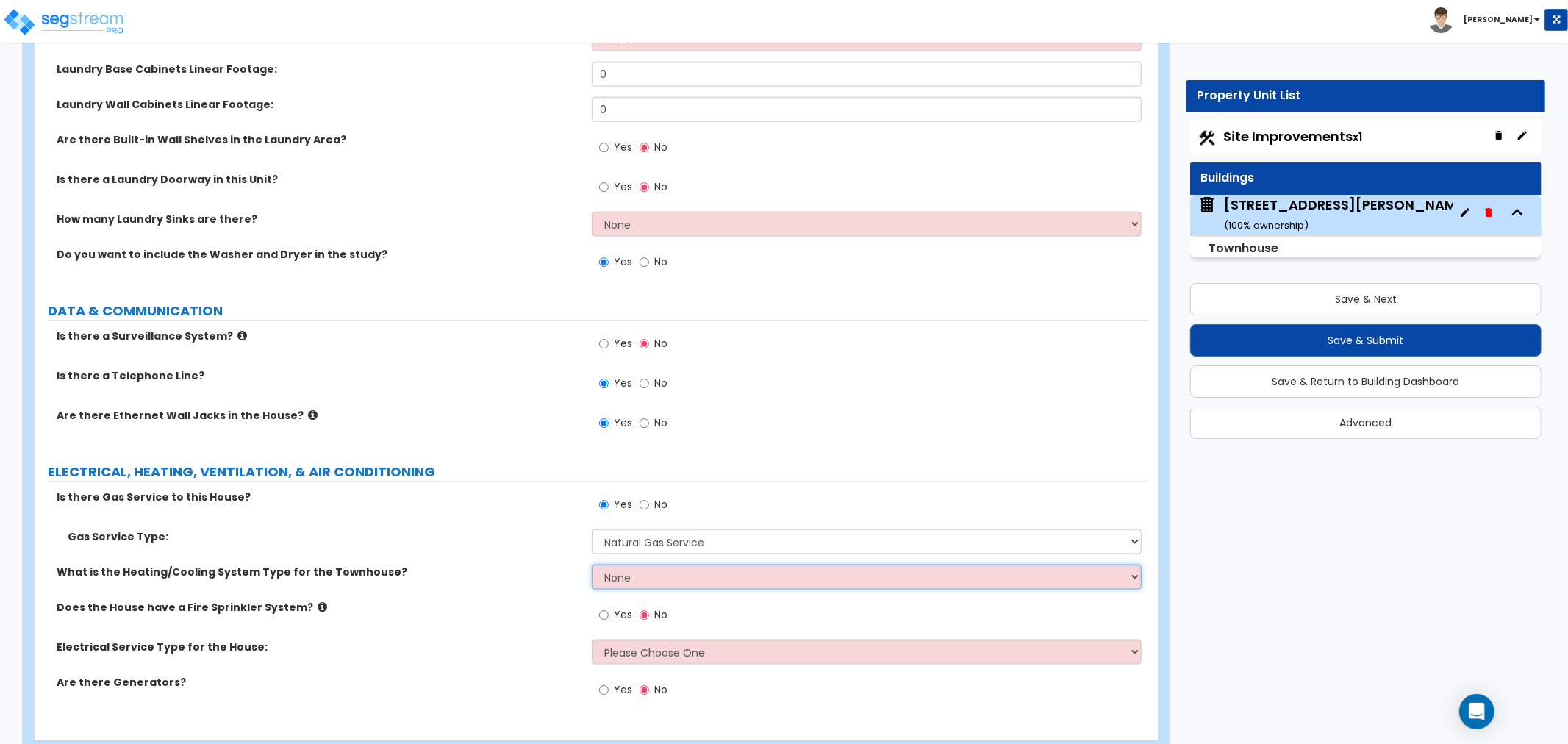
click at [613, 575] on select "None Heat Only Centralized Heating & Cooling Thru Wall Air Conditioners Mini Sp…" at bounding box center [867, 578] width 550 height 25
select select "2"
click at [592, 565] on select "None Heat Only Centralized Heating & Cooling Thru Wall Air Conditioners Mini Sp…" at bounding box center [867, 578] width 550 height 25
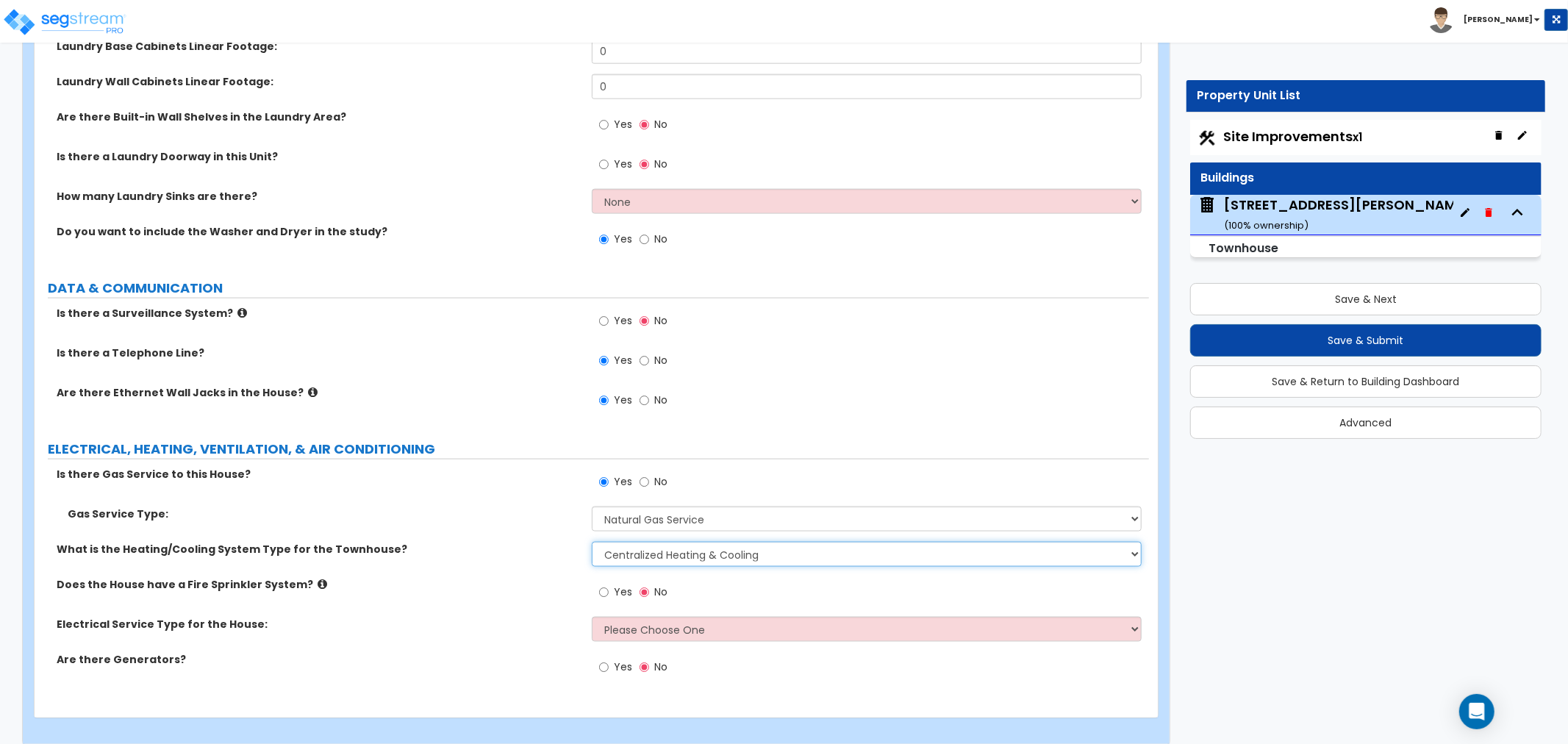
scroll to position [6320, 0]
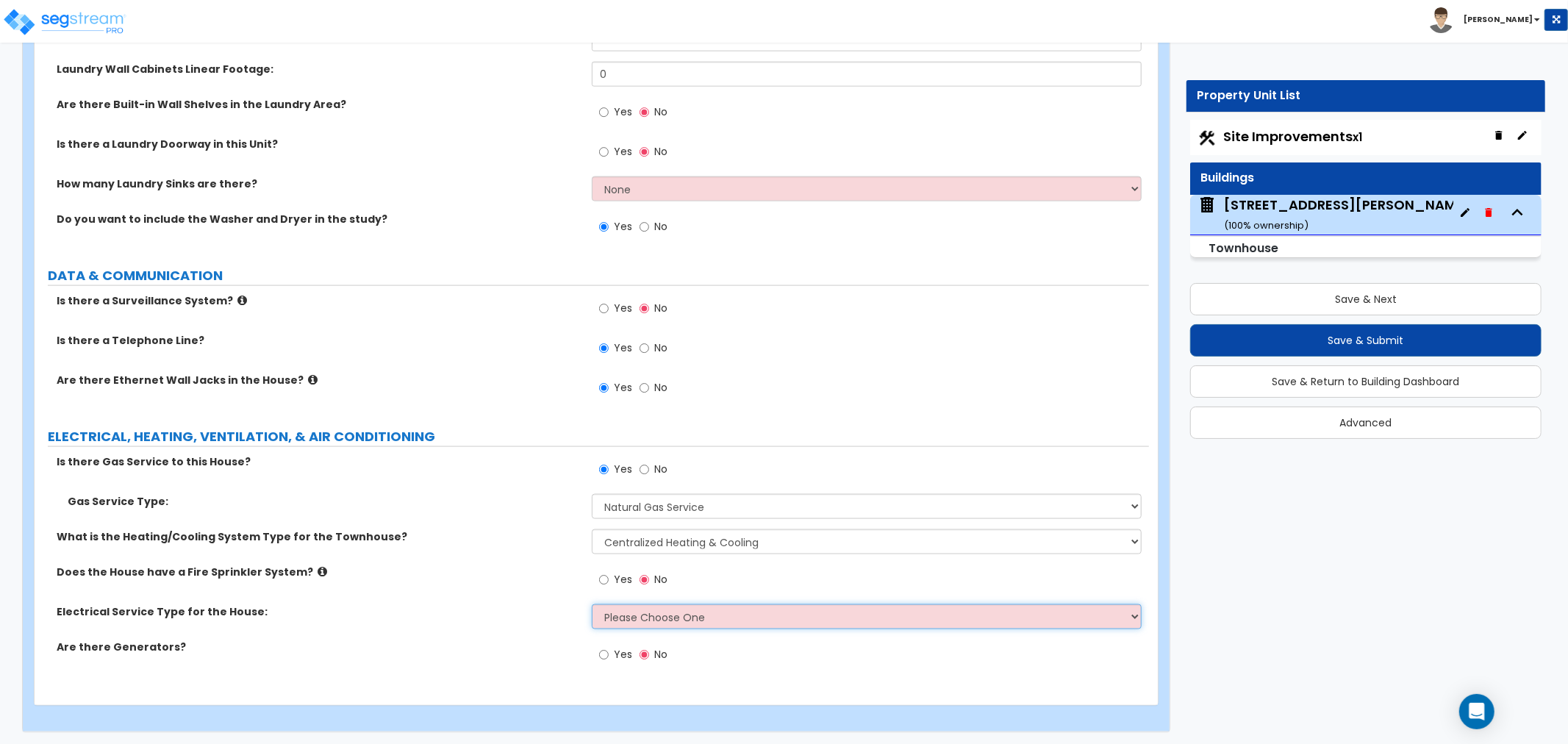
click at [632, 608] on select "Please Choose One Overhead Underground" at bounding box center [867, 617] width 550 height 25
click at [636, 614] on select "Please Choose One Overhead Underground" at bounding box center [867, 617] width 550 height 25
select select "1"
click at [592, 604] on select "Please Choose One Overhead Underground" at bounding box center [867, 617] width 550 height 25
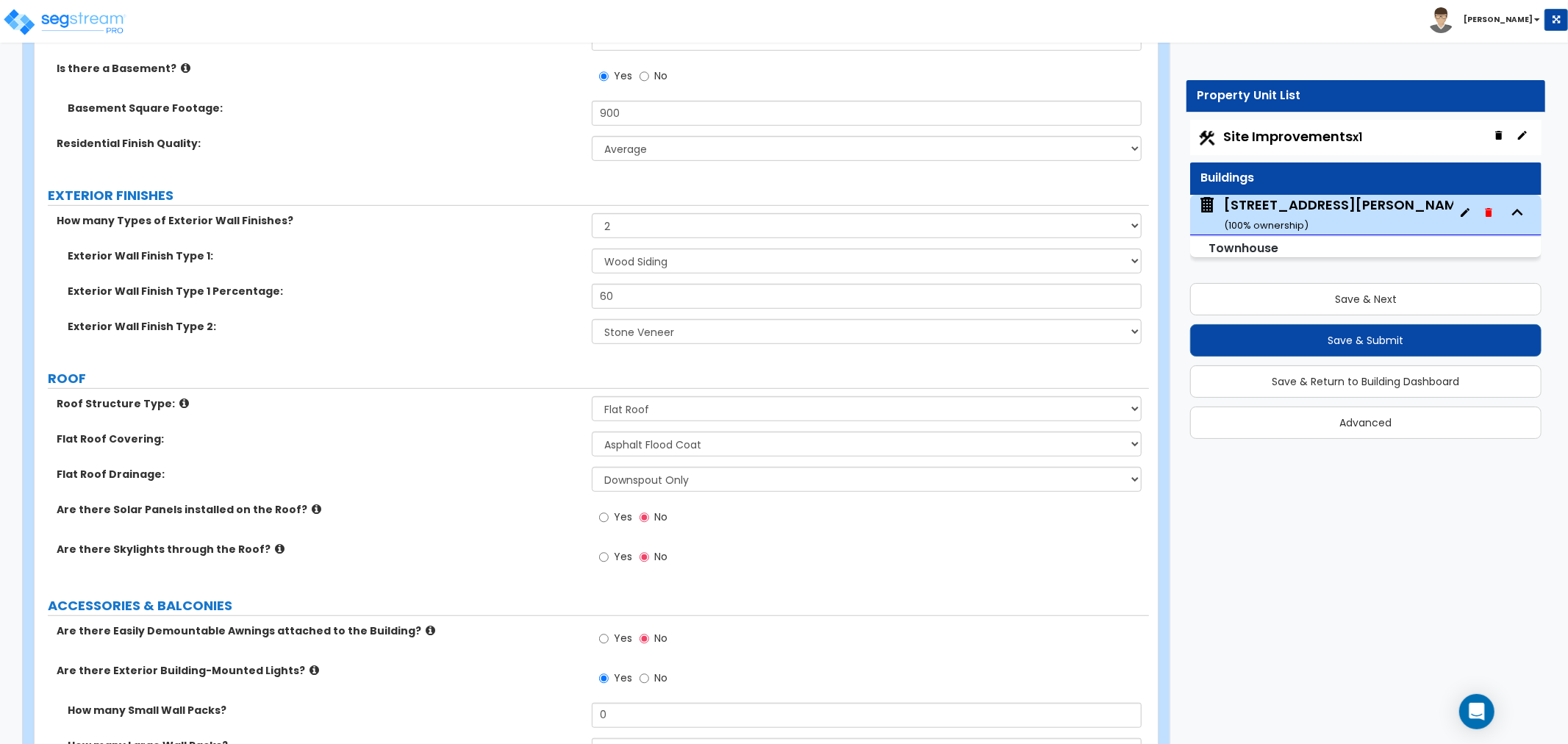
scroll to position [817, 0]
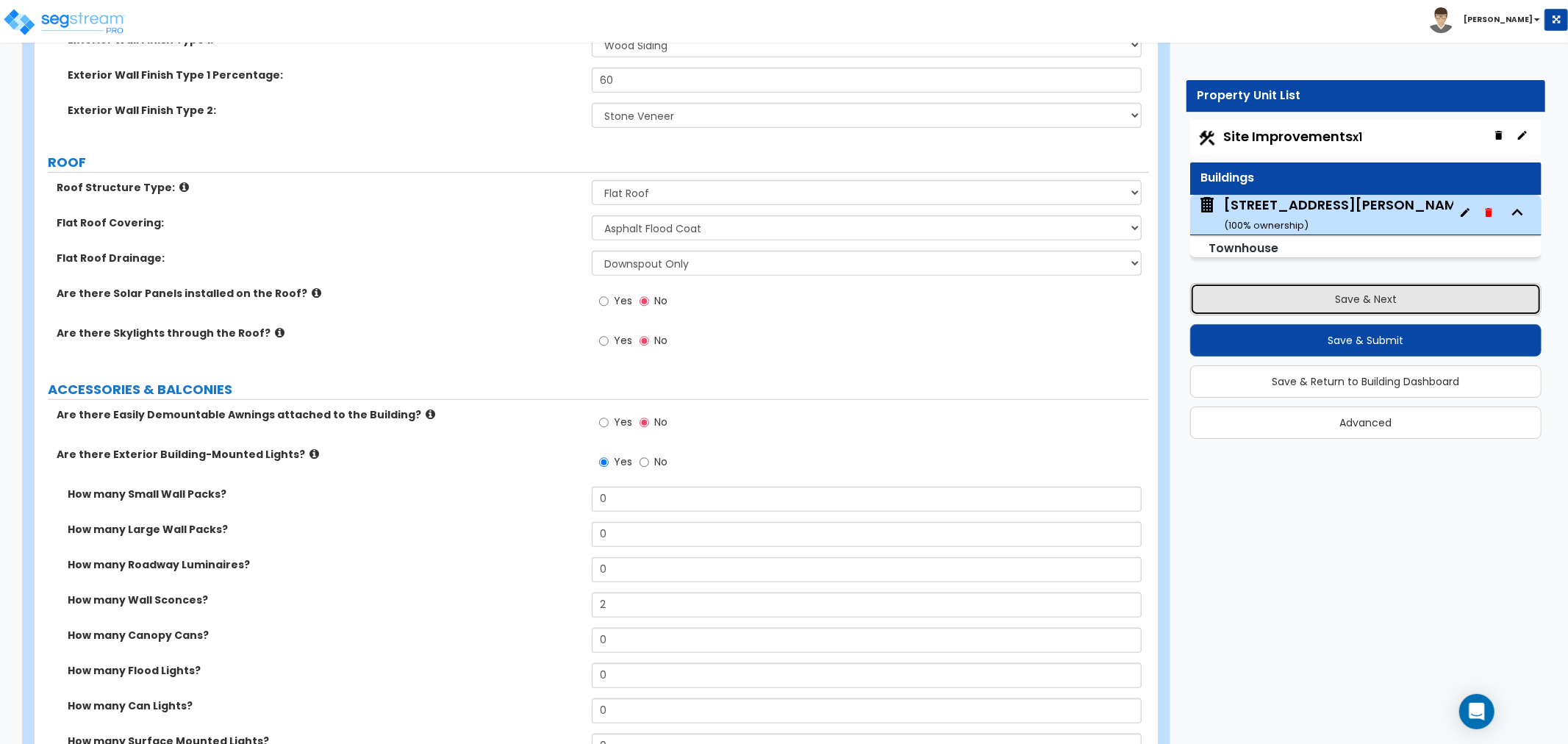
click at [1338, 305] on button "Save & Next" at bounding box center [1366, 299] width 351 height 32
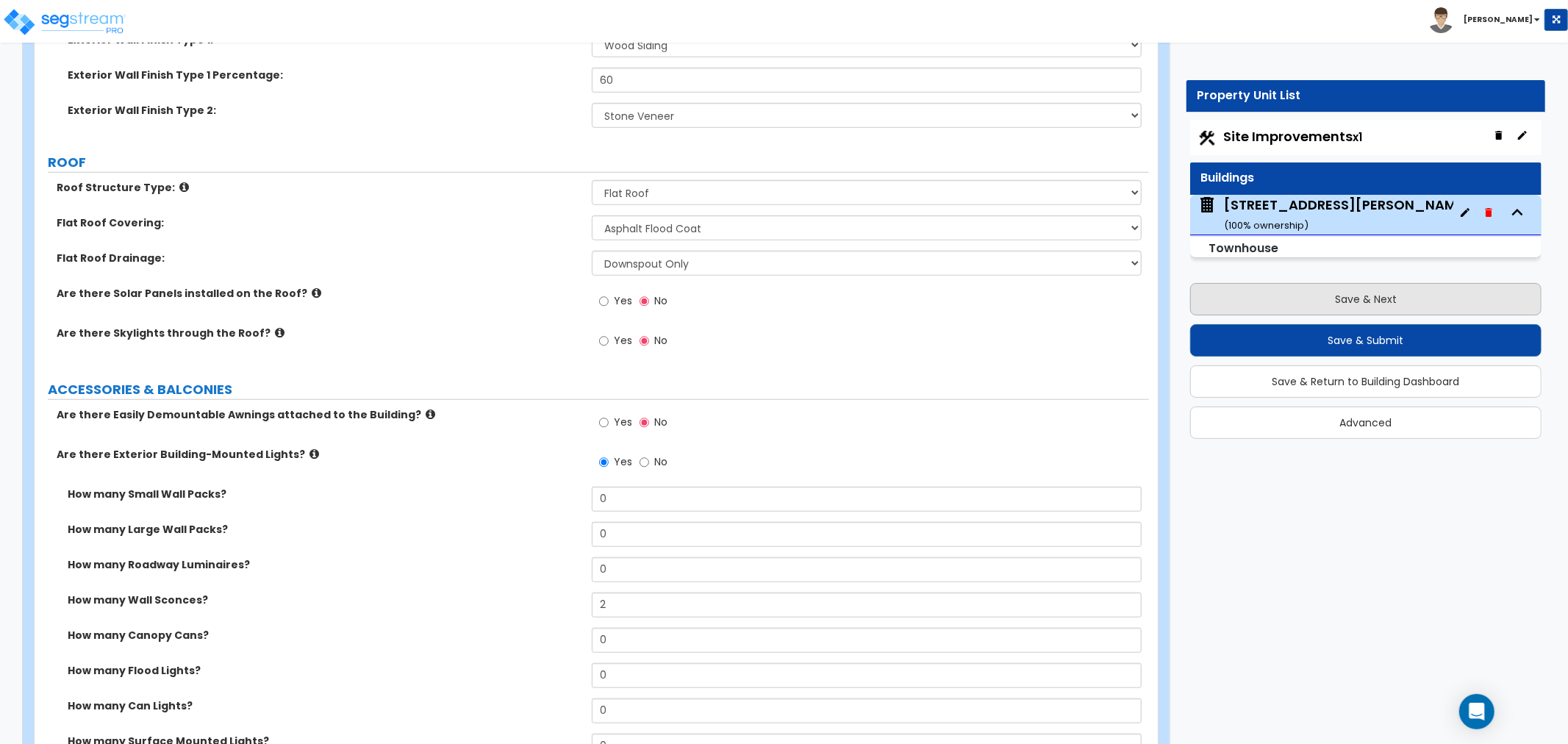
scroll to position [0, 0]
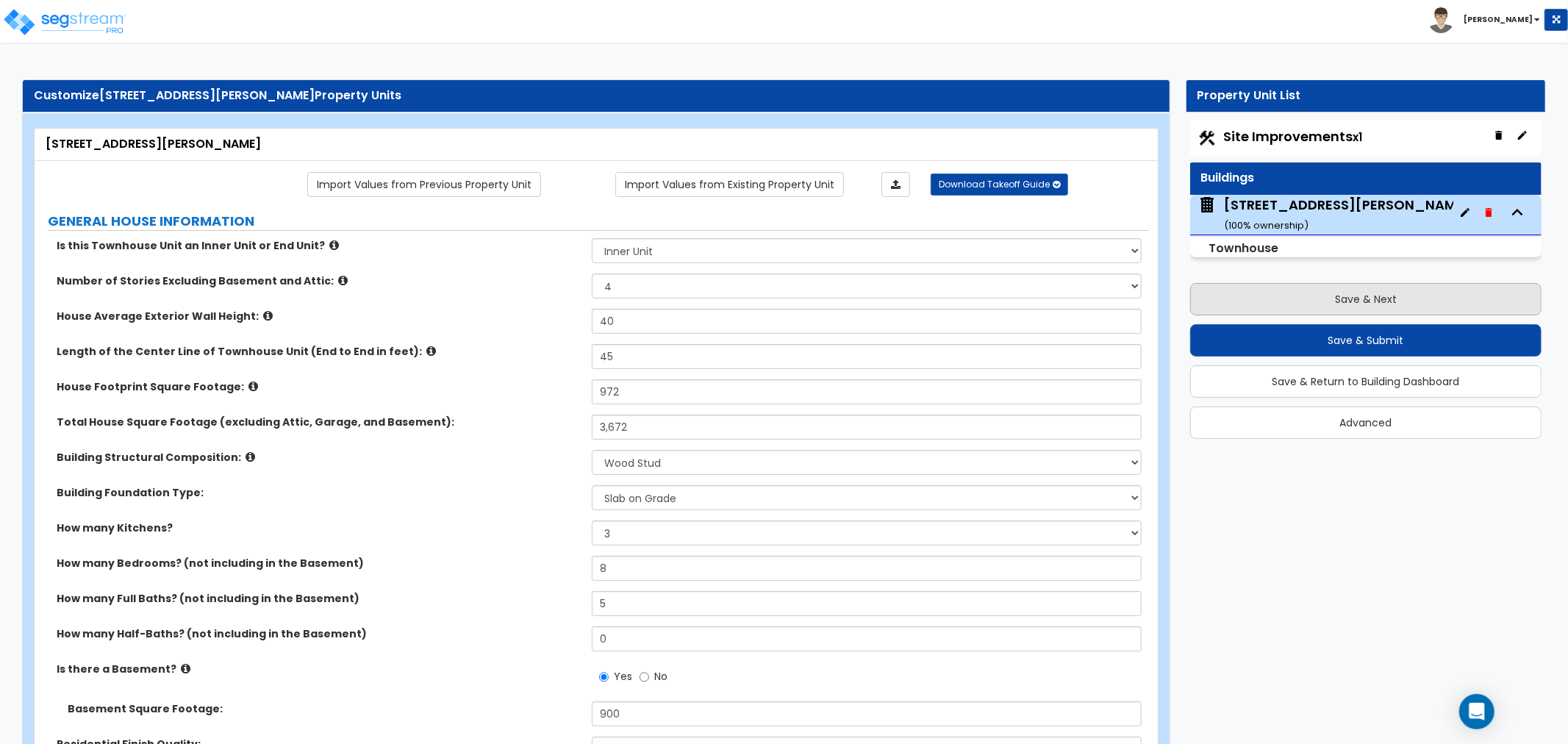
select select "2"
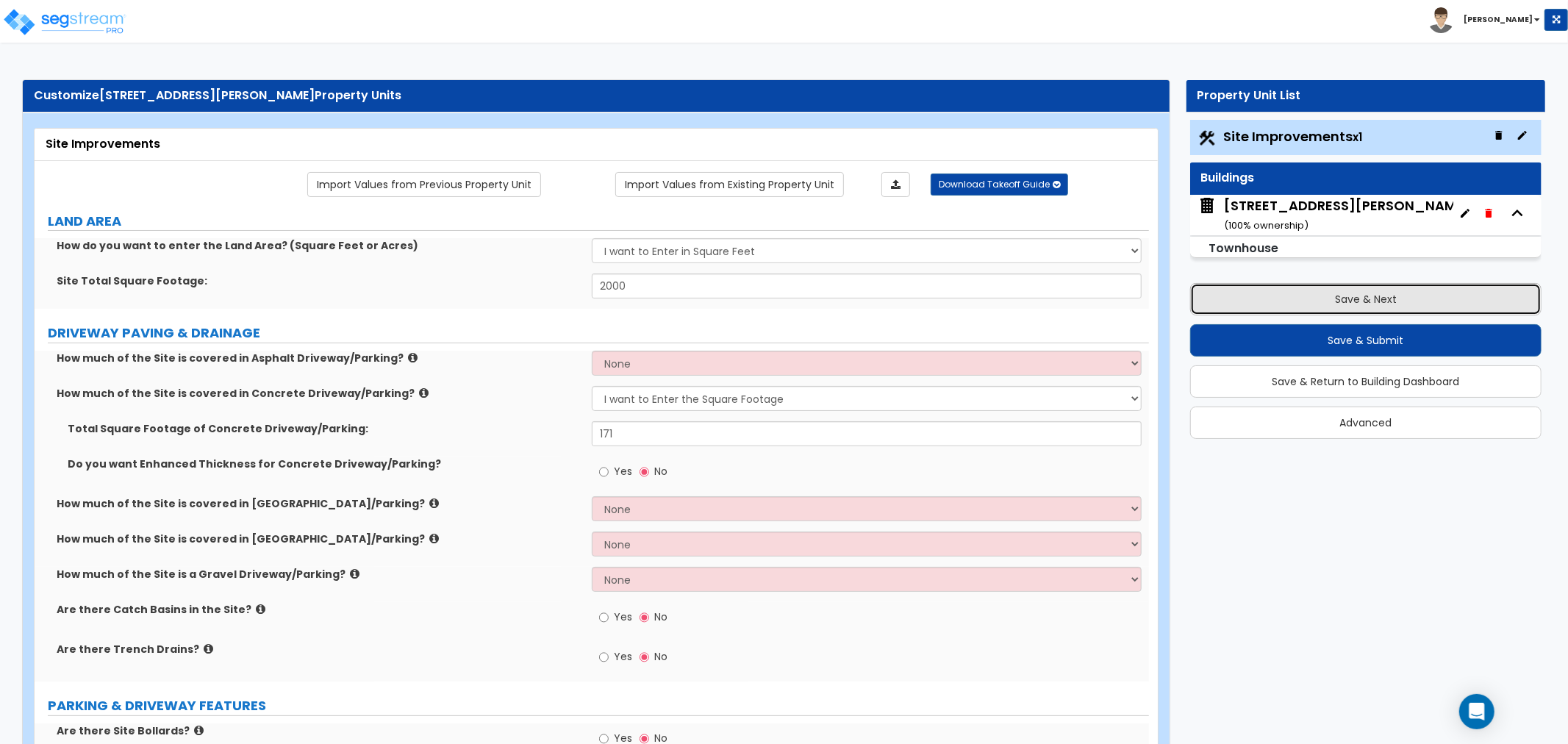
click at [1338, 305] on button "Save & Next" at bounding box center [1366, 299] width 351 height 32
